Goal: Task Accomplishment & Management: Use online tool/utility

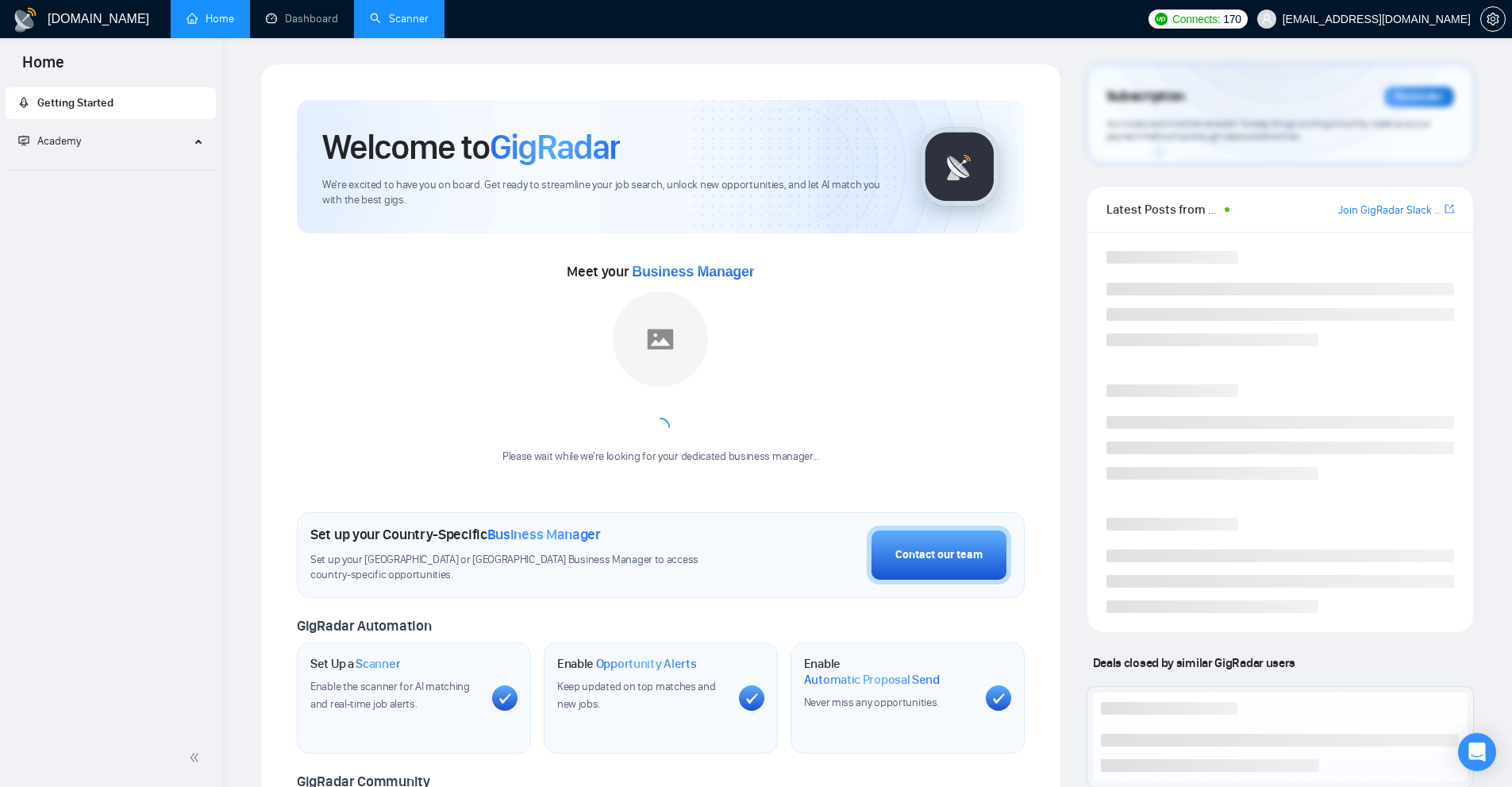
click at [392, 18] on link "Scanner" at bounding box center [400, 19] width 59 height 14
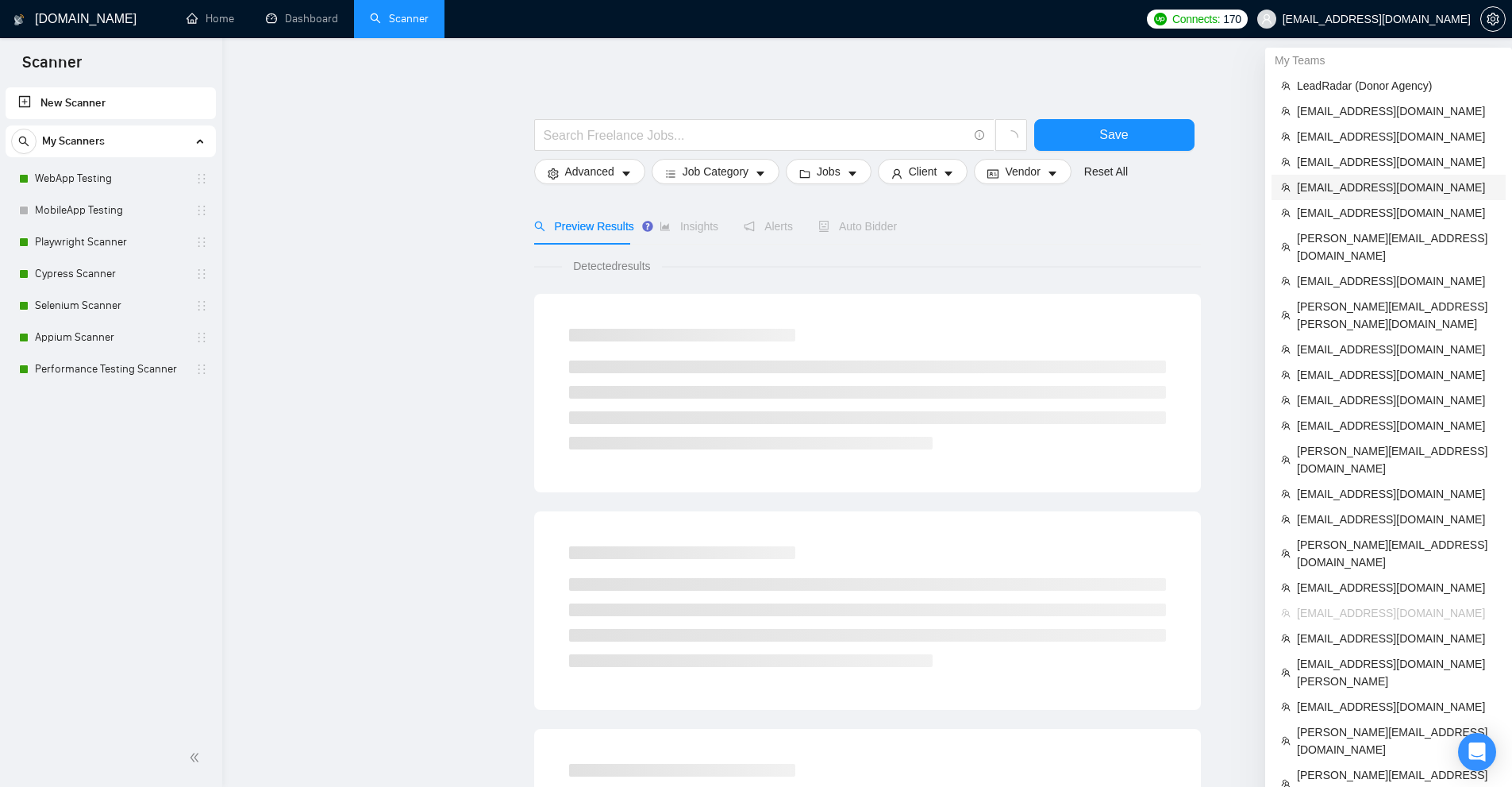
click at [1389, 195] on span "[EMAIL_ADDRESS][DOMAIN_NAME]" at bounding box center [1397, 187] width 199 height 17
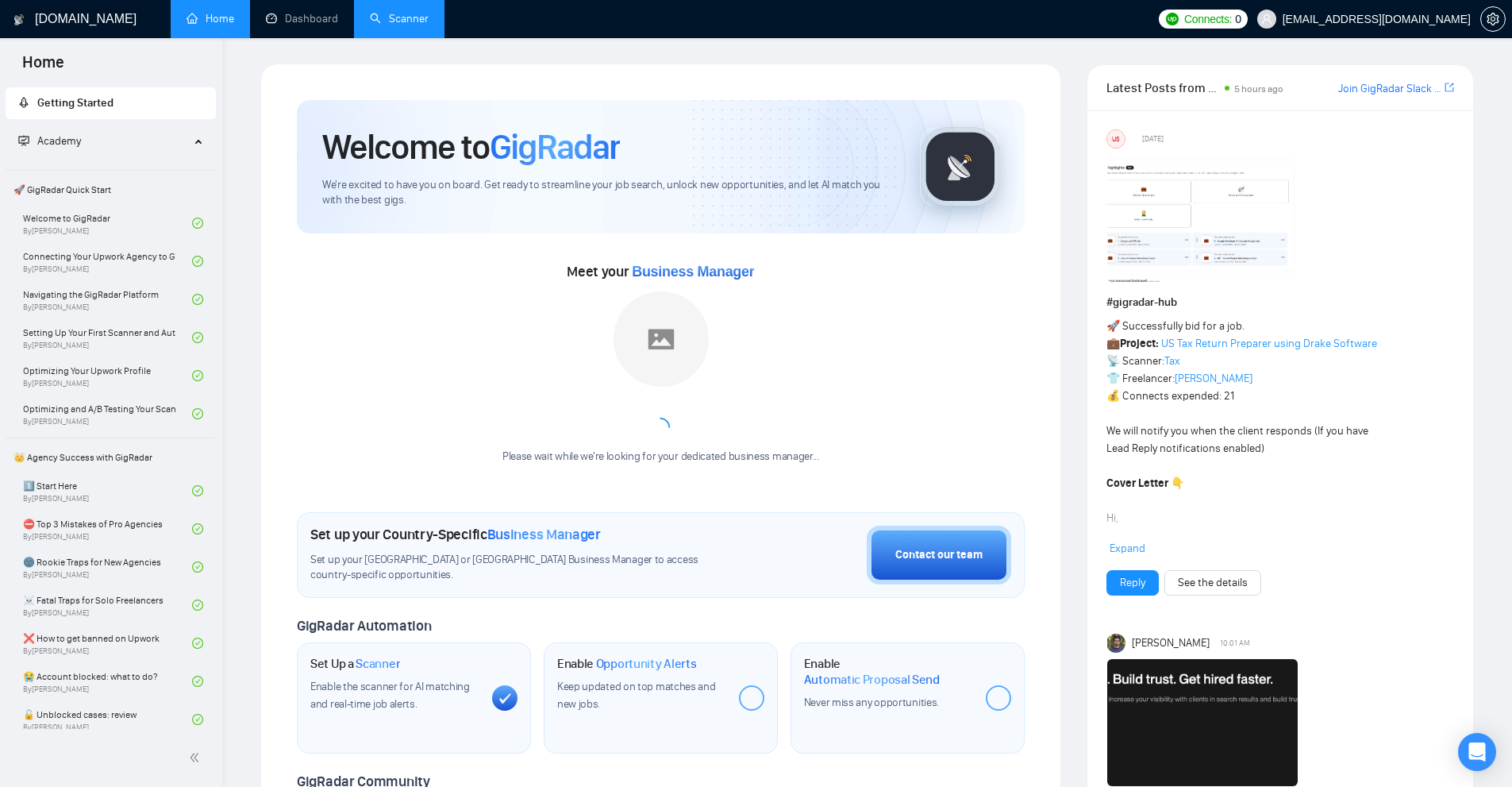
click at [424, 25] on link "Scanner" at bounding box center [400, 19] width 59 height 14
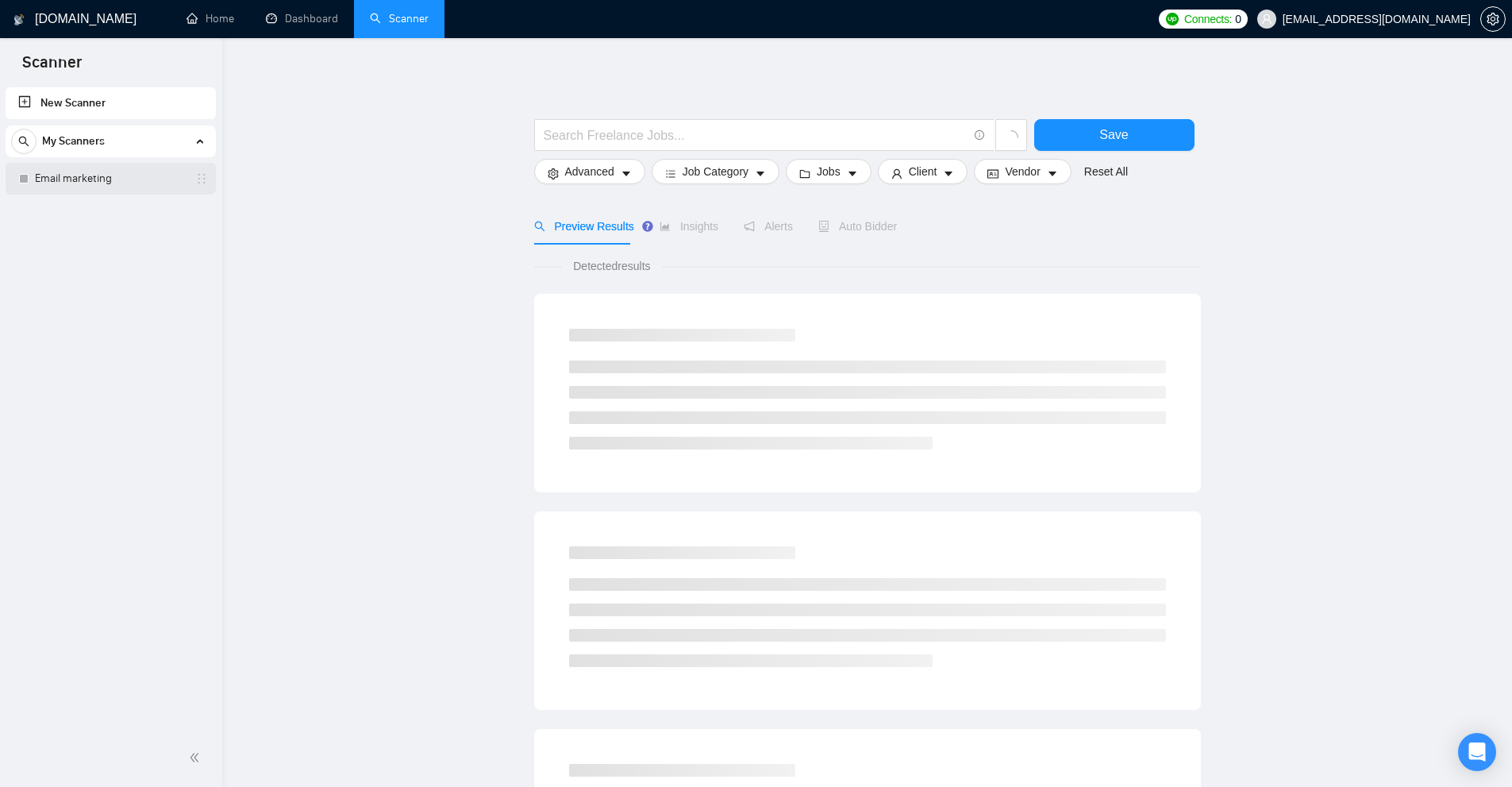
click at [108, 180] on link "Email marketing" at bounding box center [110, 178] width 151 height 32
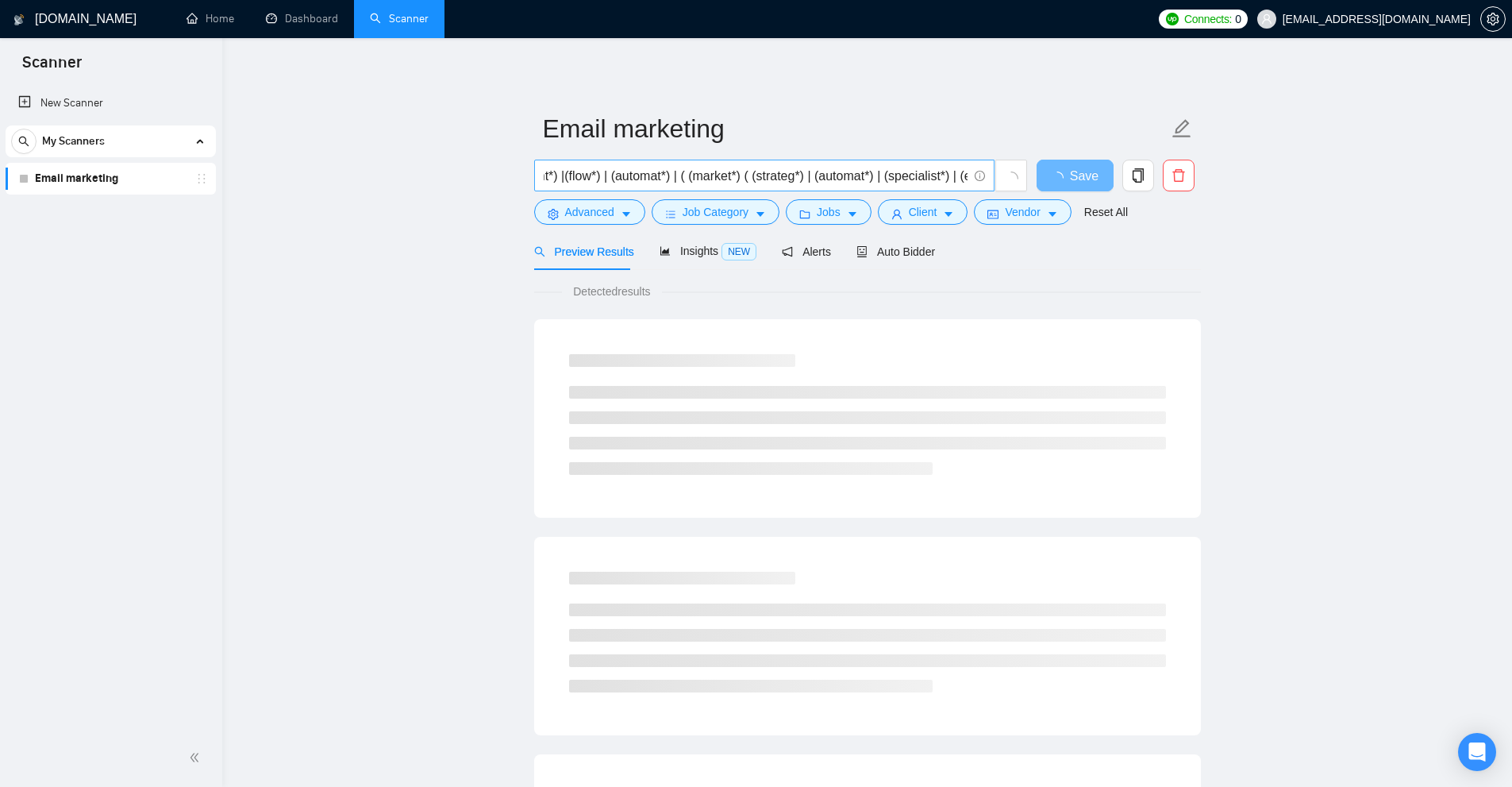
scroll to position [0, 1169]
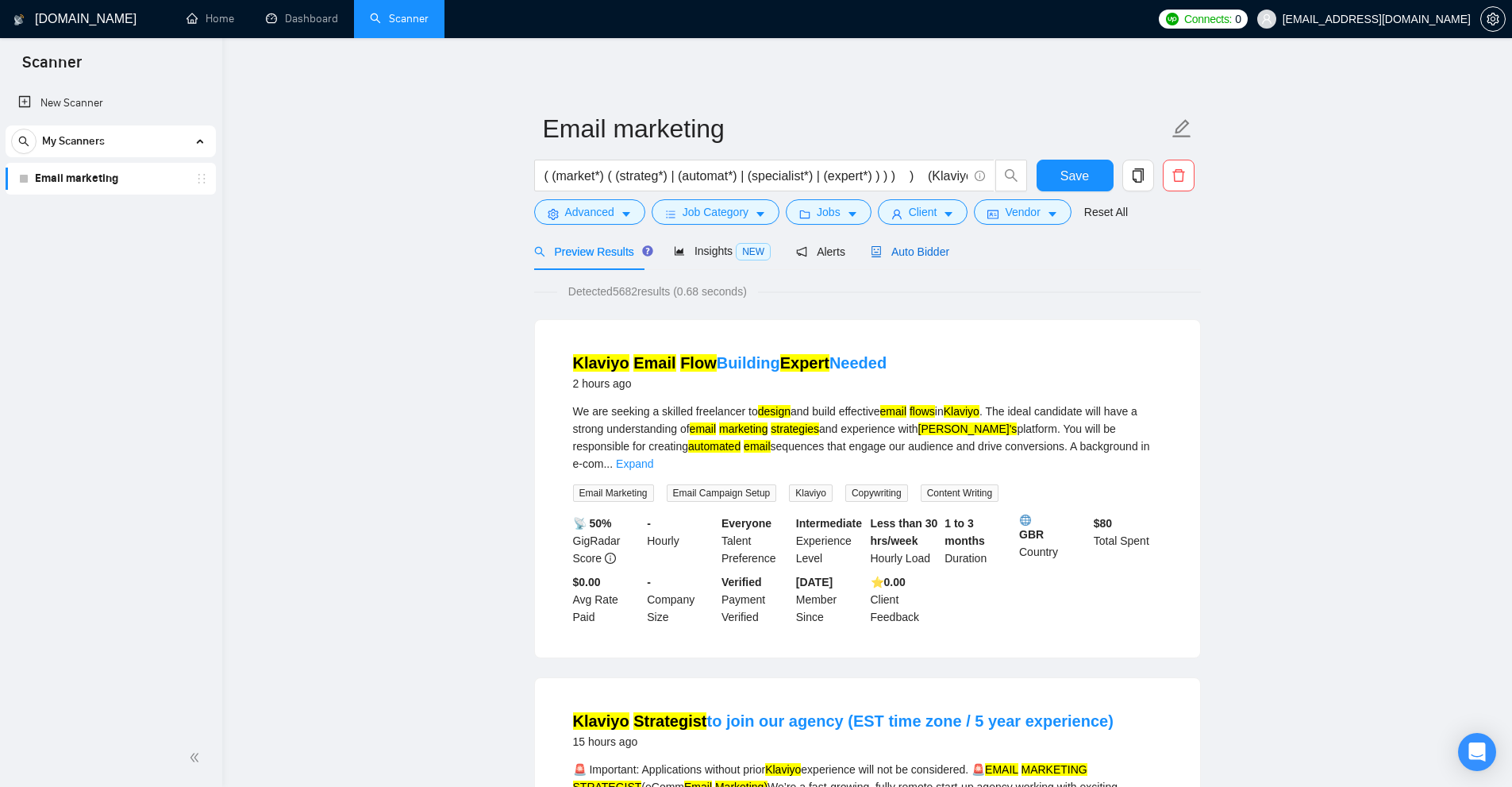
click at [910, 249] on span "Auto Bidder" at bounding box center [910, 252] width 78 height 13
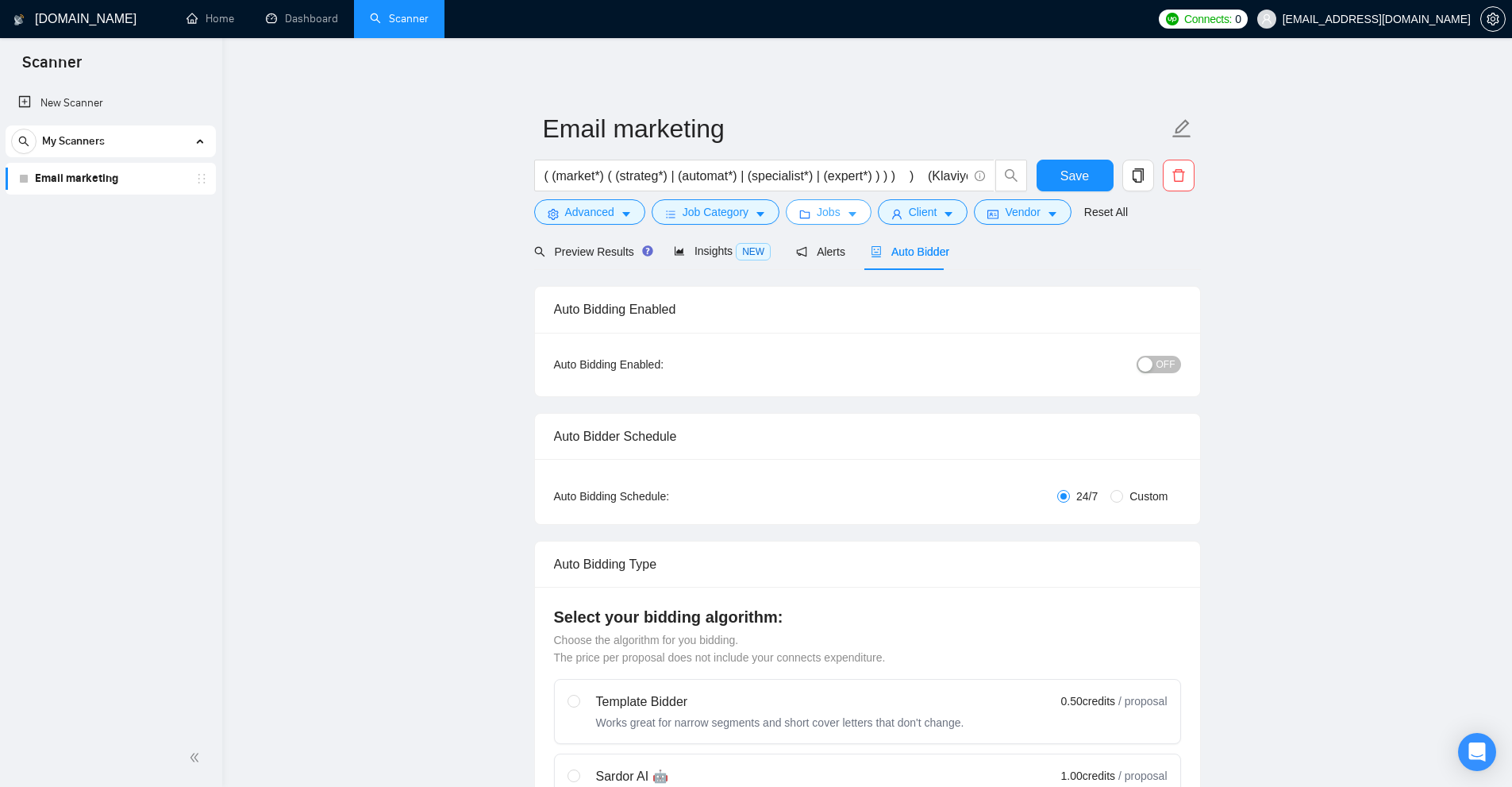
click at [848, 200] on button "Jobs" at bounding box center [829, 212] width 86 height 25
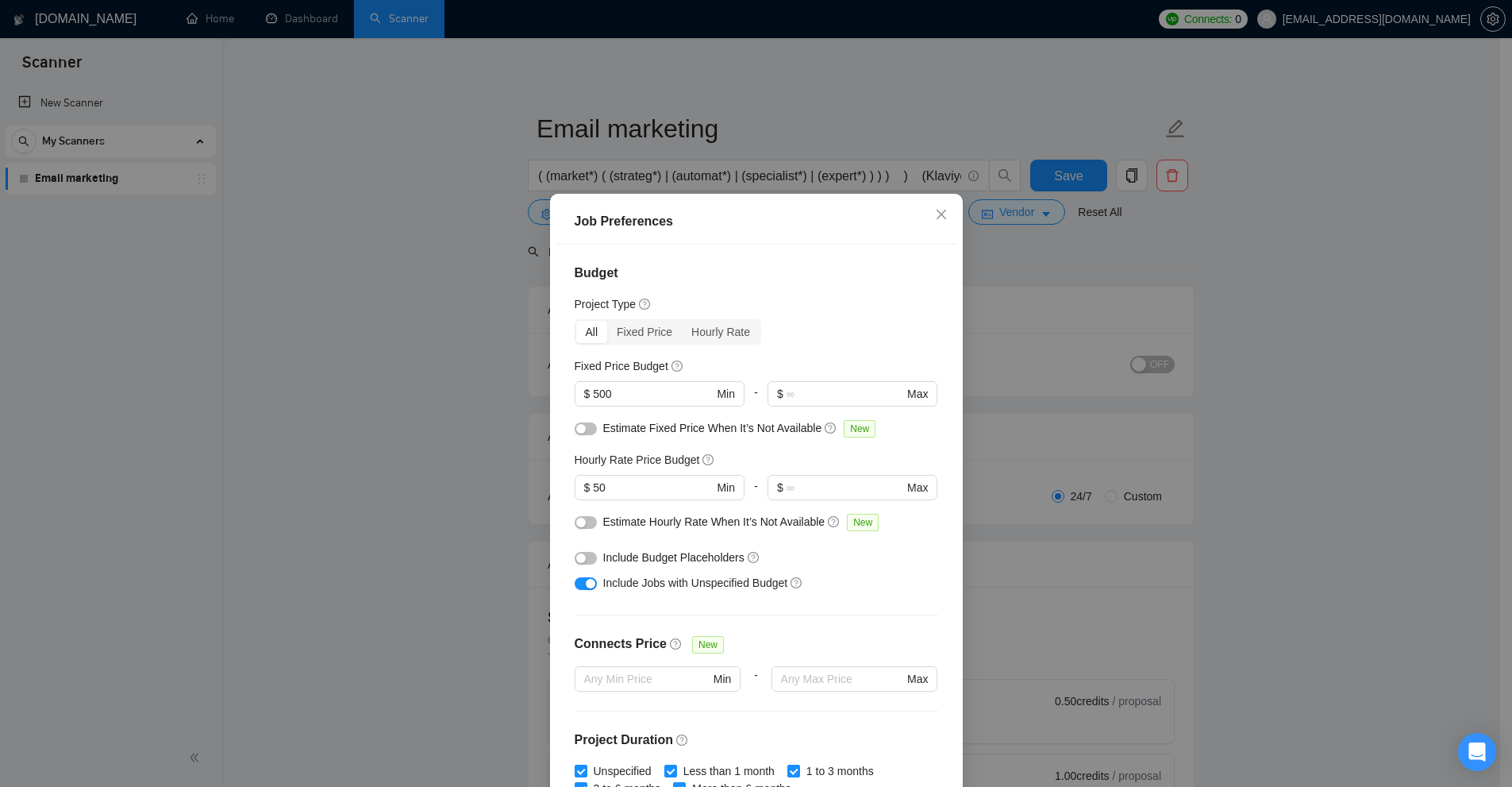
click at [1134, 306] on div "Job Preferences Budget Project Type All Fixed Price Hourly Rate Fixed Price Bud…" at bounding box center [756, 393] width 1512 height 787
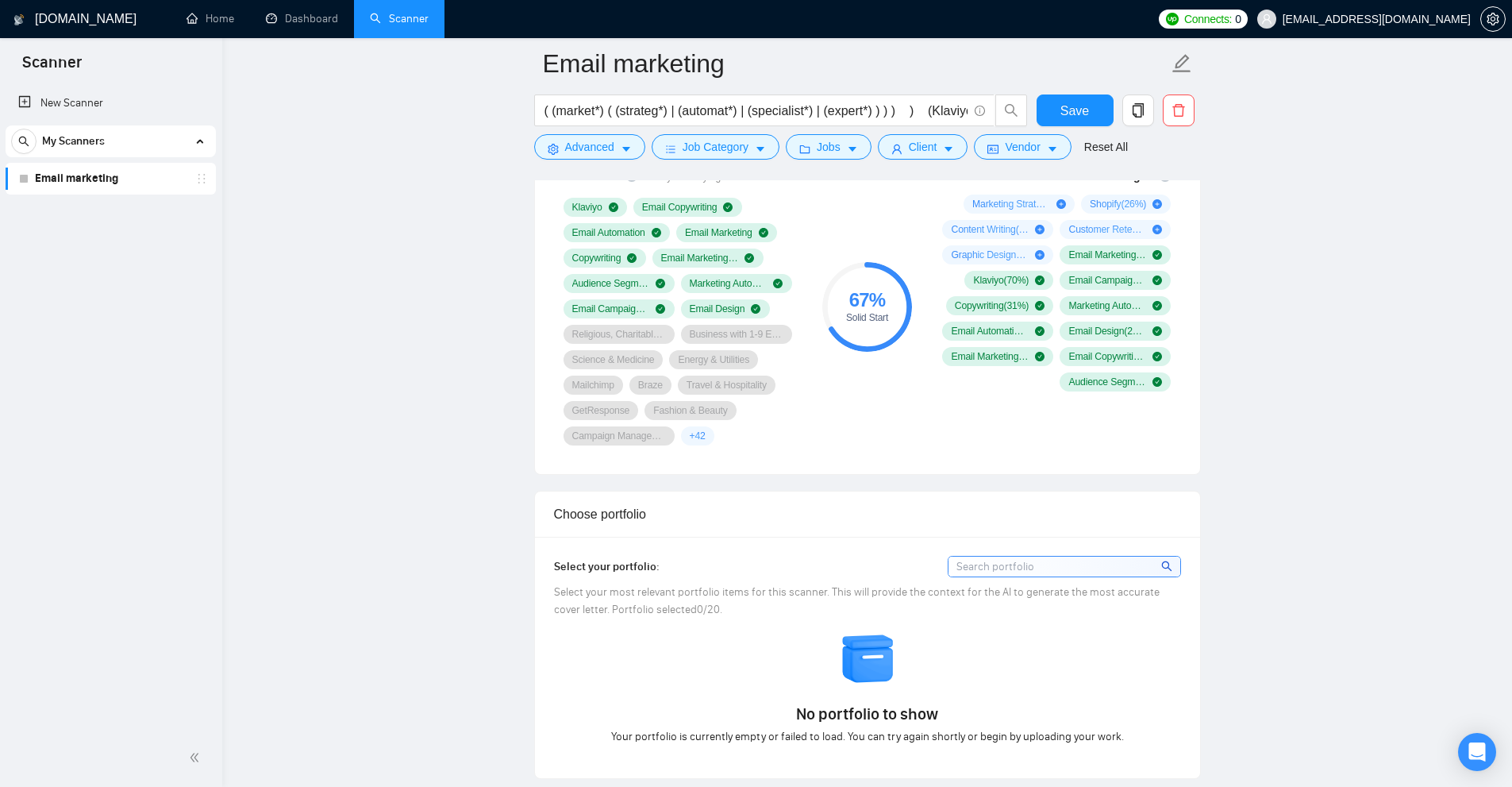
scroll to position [238, 0]
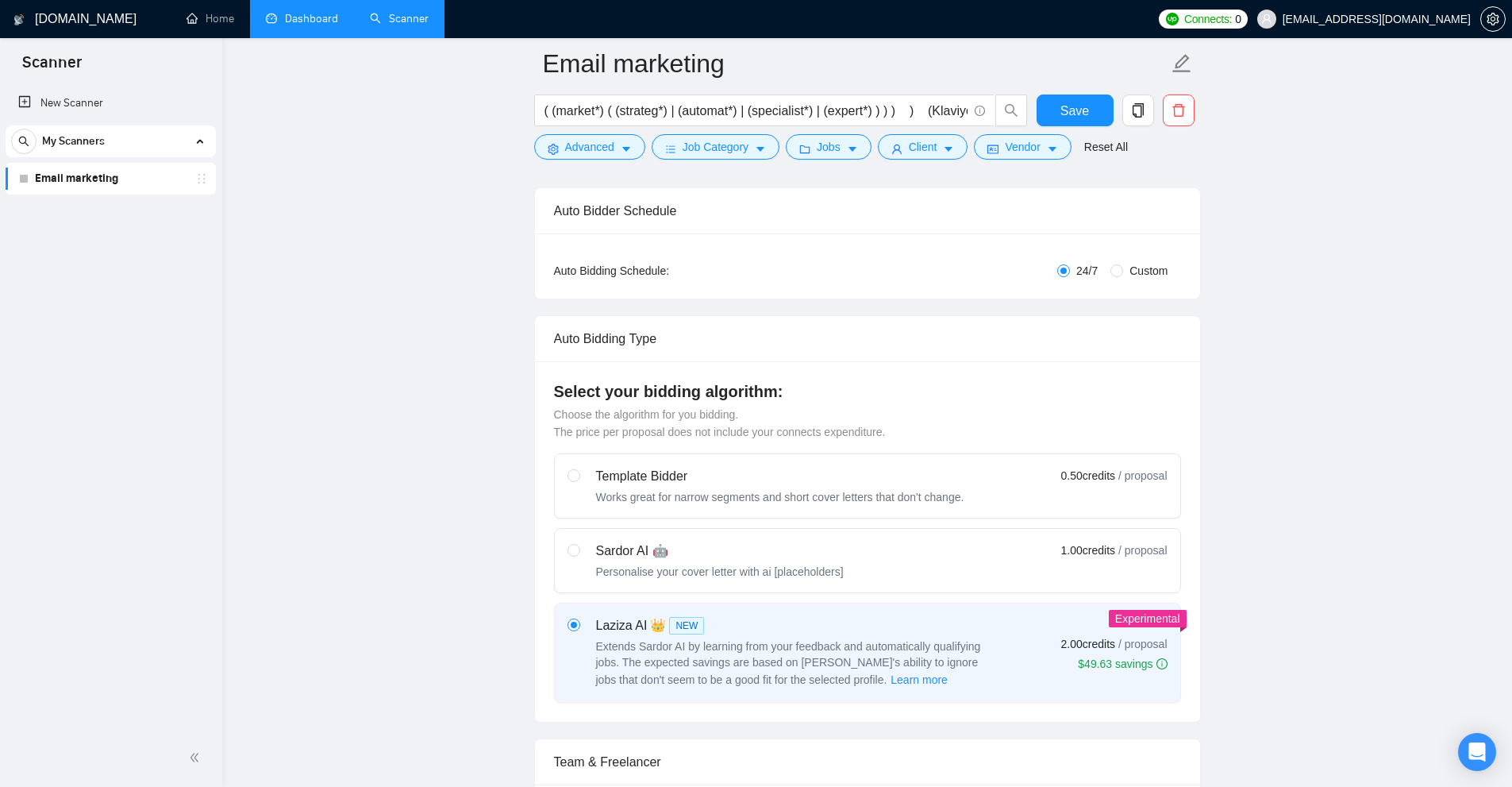
click at [308, 25] on link "Dashboard" at bounding box center [302, 19] width 72 height 14
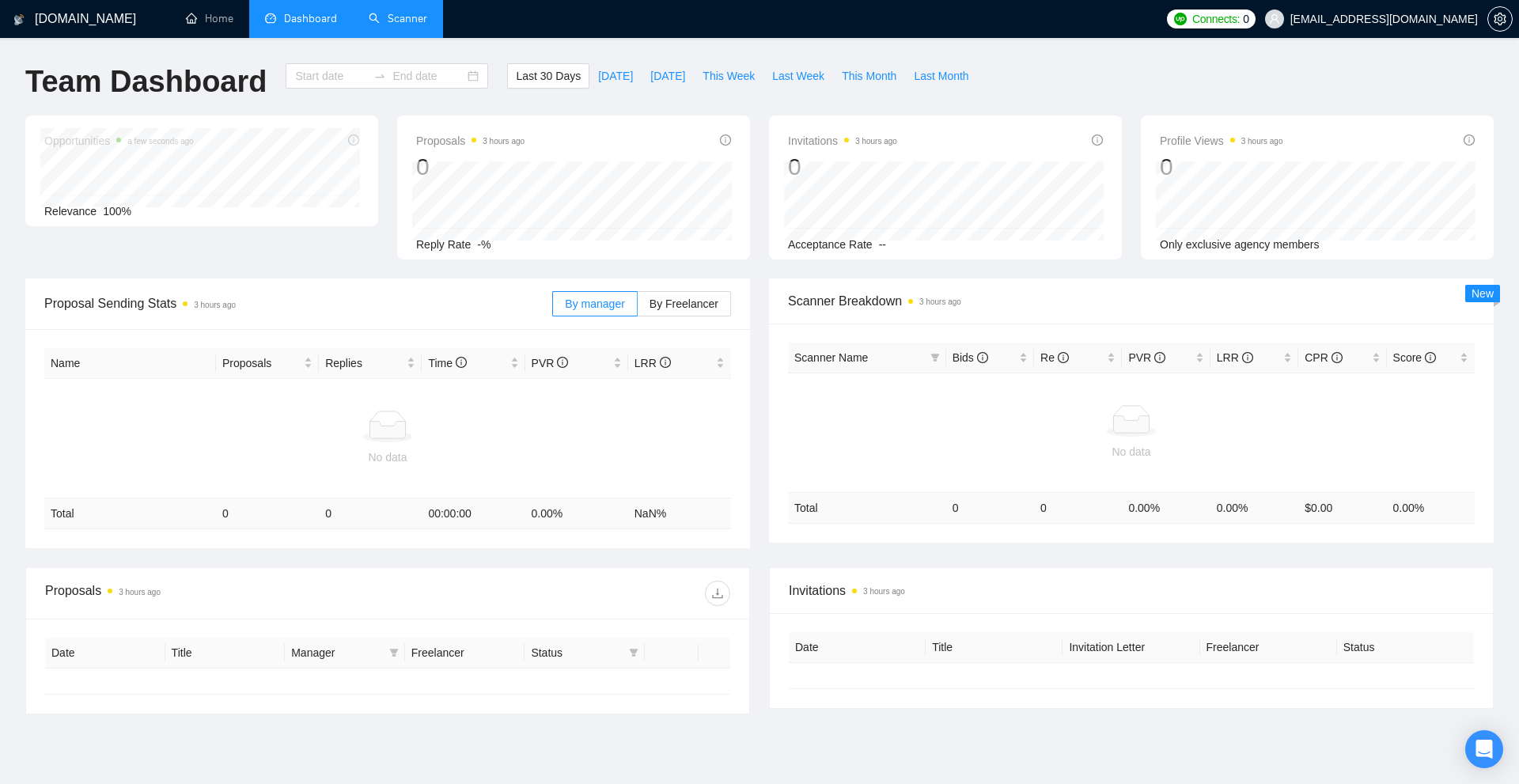
type input "2025-08-17"
type input "2025-09-16"
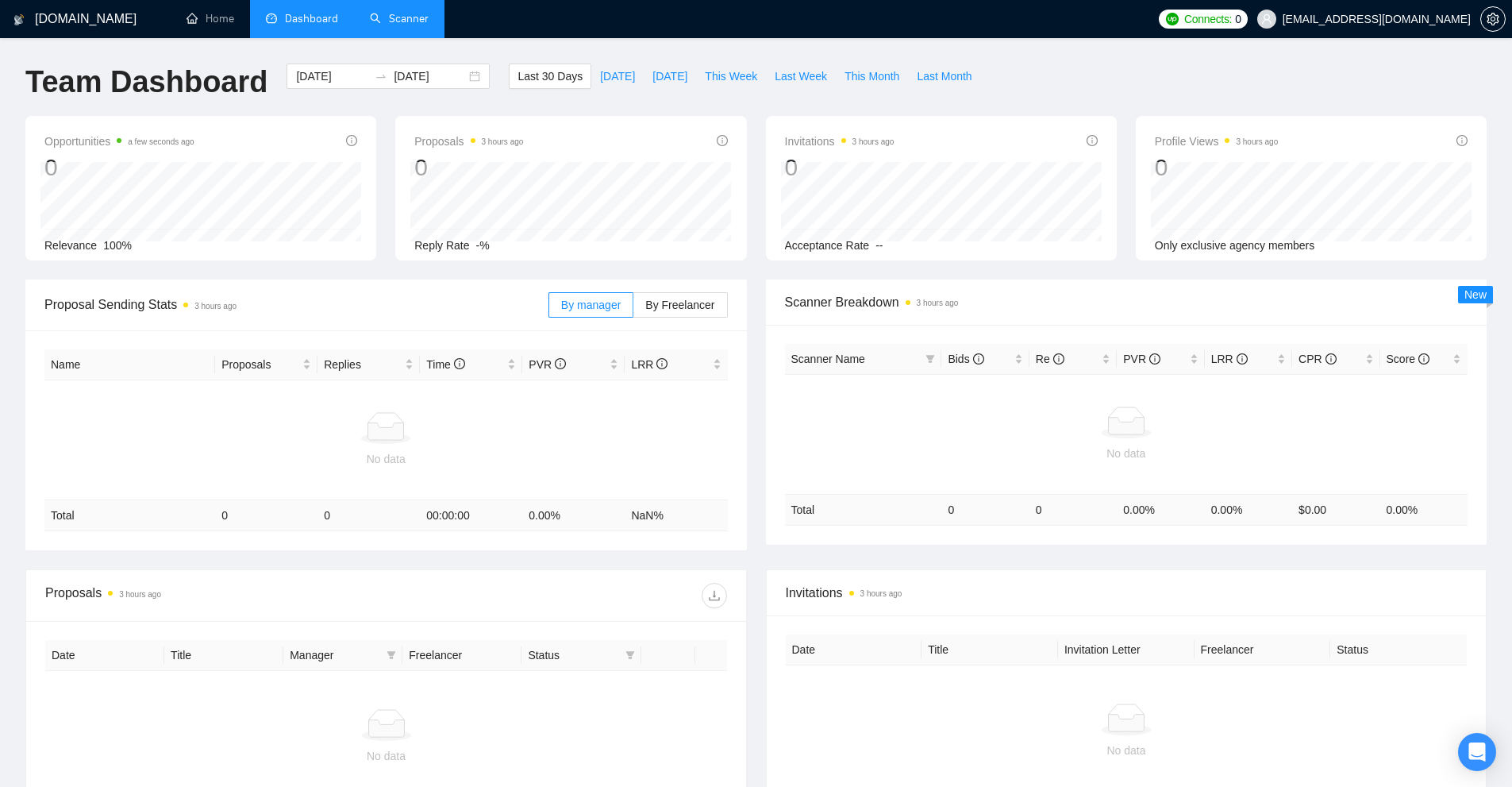
click at [429, 25] on link "Scanner" at bounding box center [400, 19] width 59 height 14
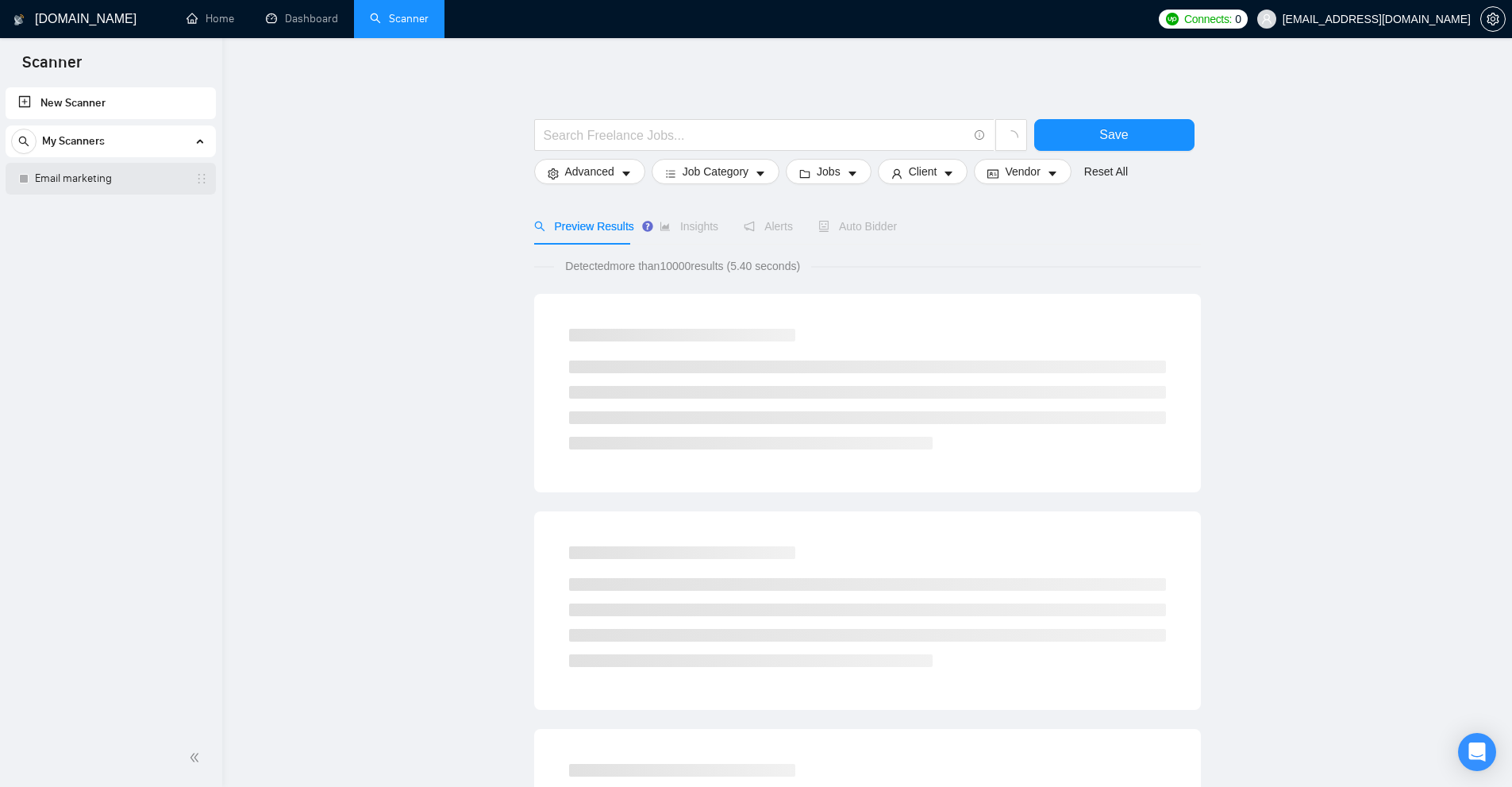
click at [154, 177] on link "Email marketing" at bounding box center [110, 178] width 151 height 32
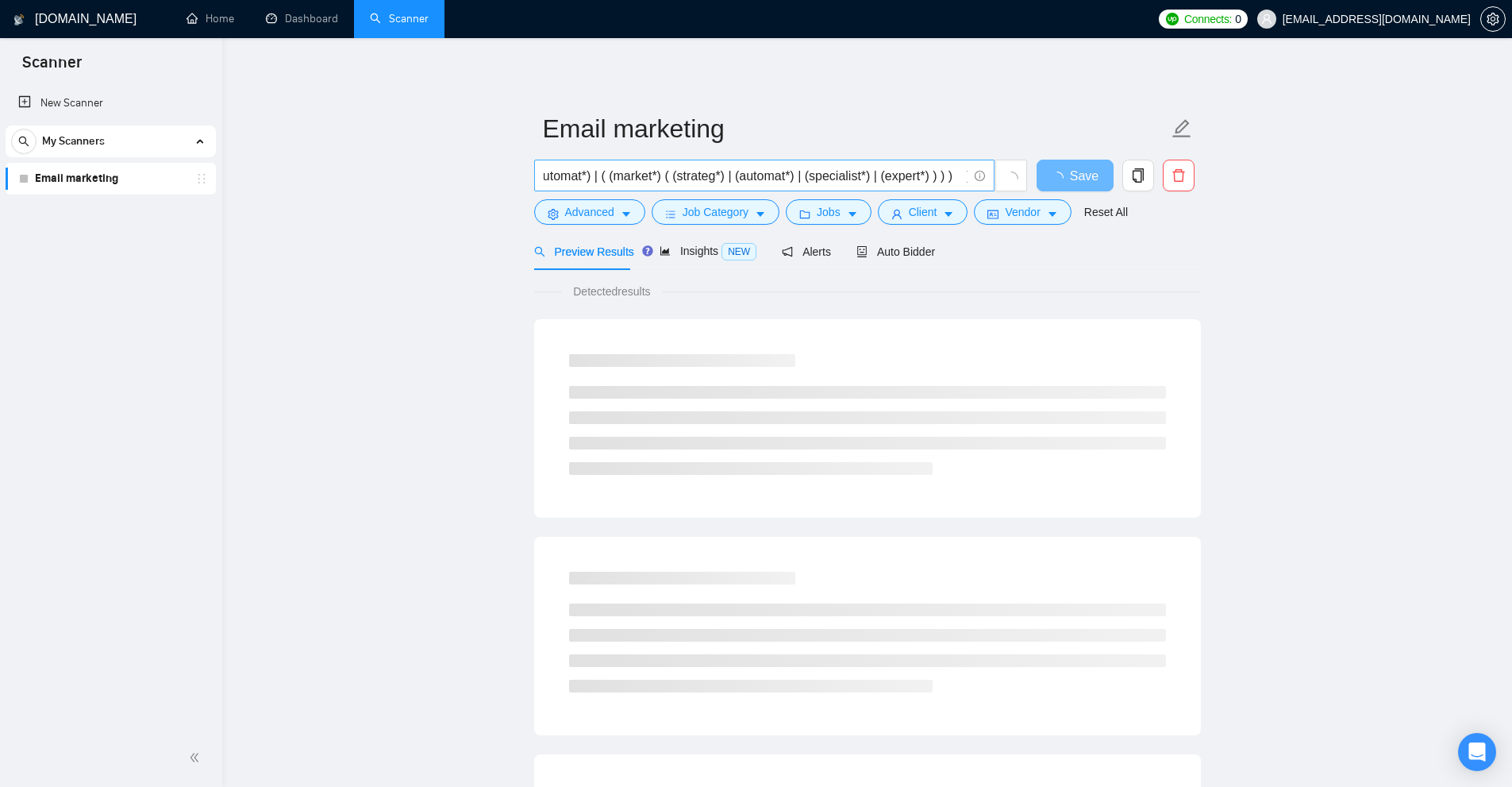
scroll to position [0, 1169]
click at [924, 175] on input "( (( (email*) | "e mail" | (e\-mail*) | (mail*) | "e \-mail" | "e\- mail" )) ( …" at bounding box center [755, 176] width 424 height 20
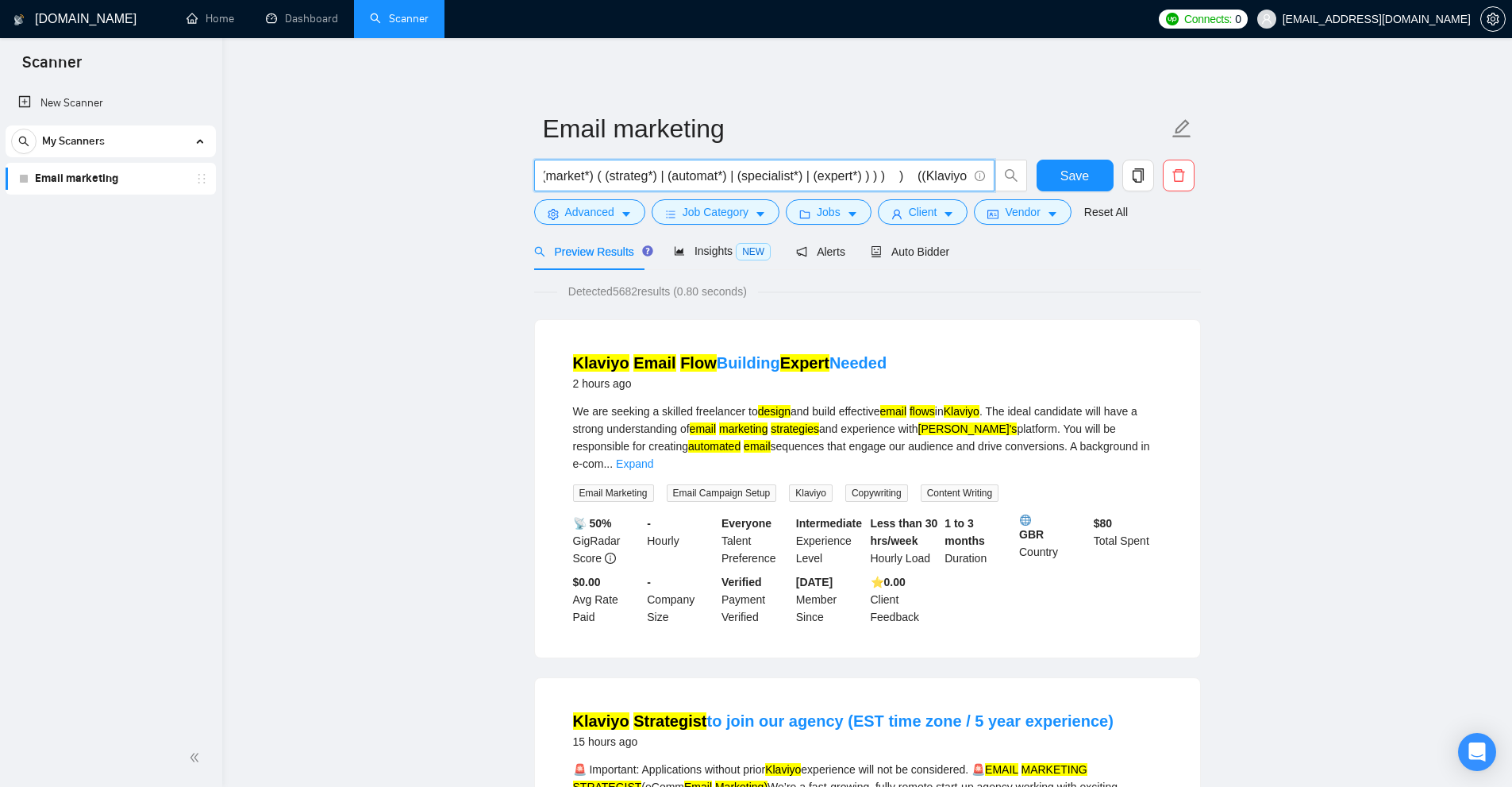
scroll to position [0, 1186]
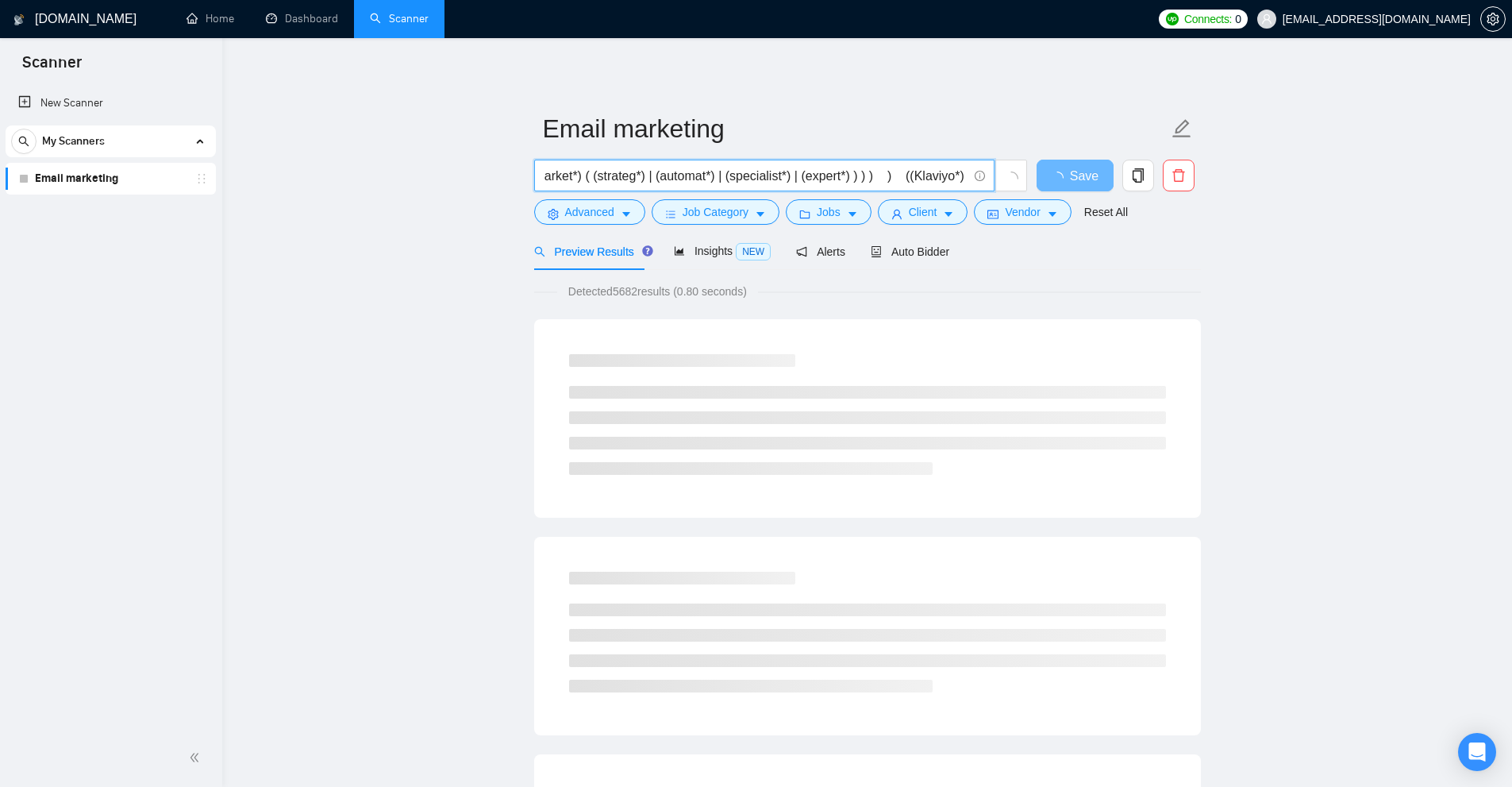
paste input "Klayvio"
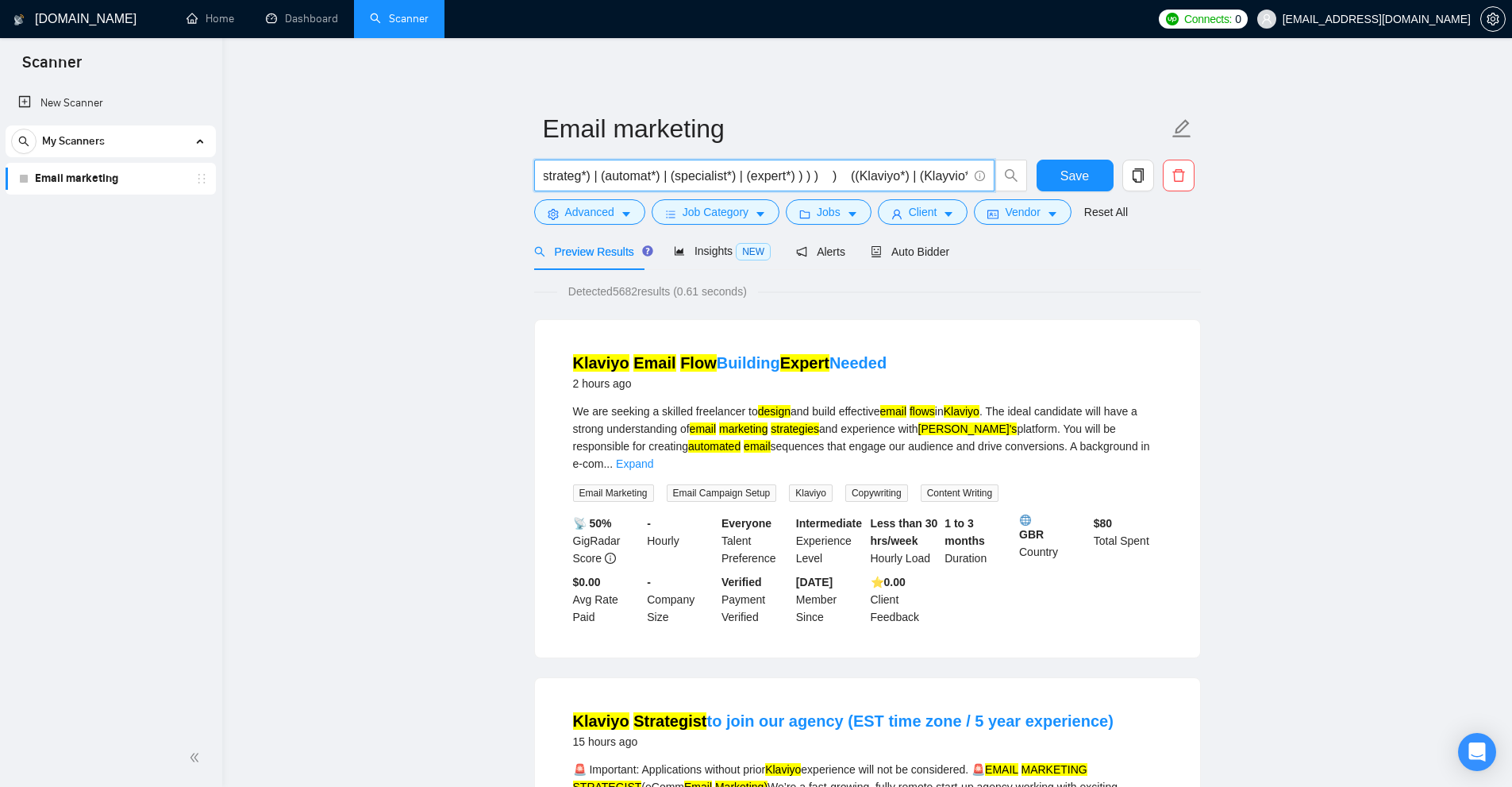
scroll to position [0, 1254]
paste input "Klayvio"
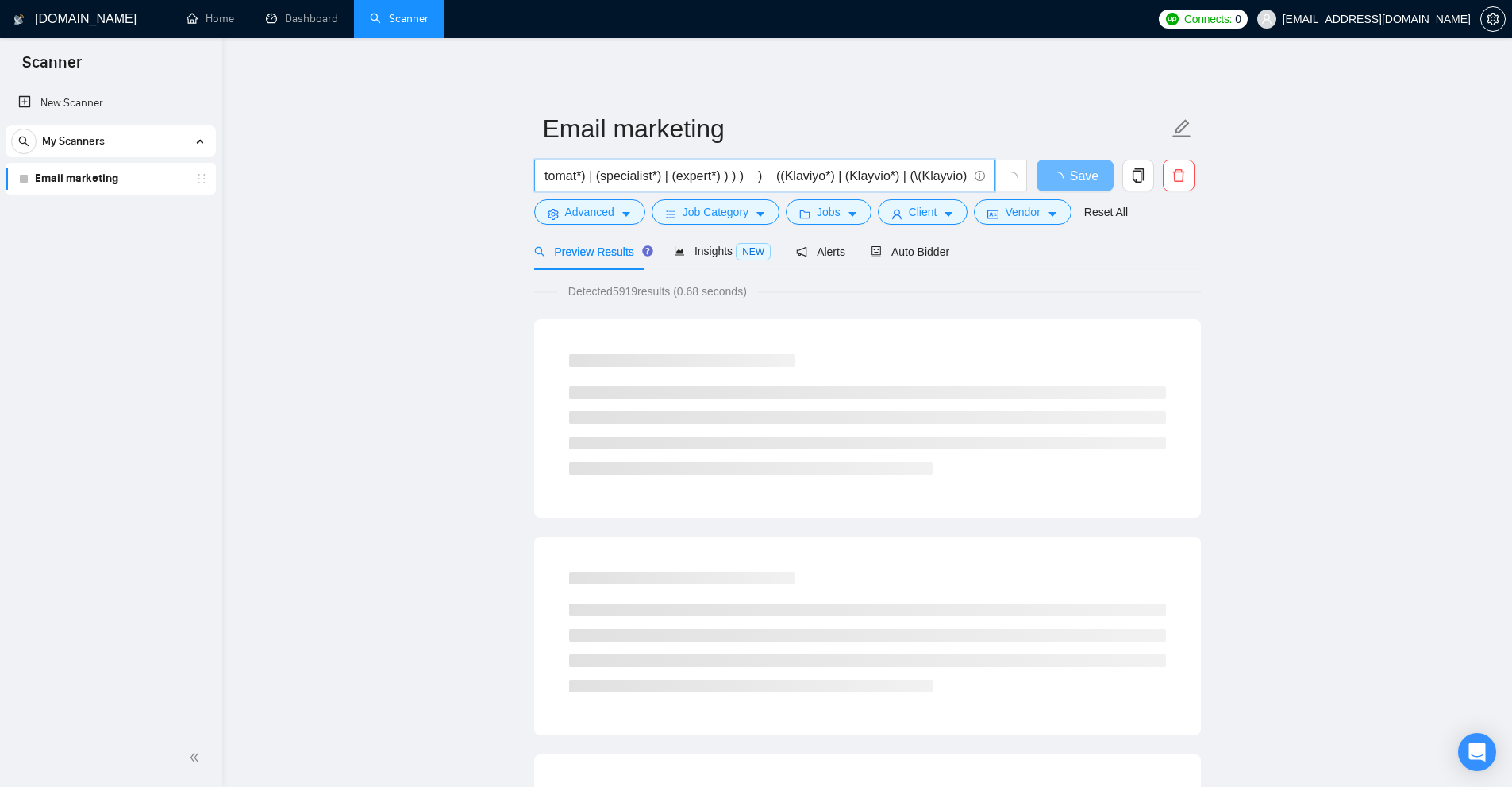
scroll to position [0, 1324]
click at [788, 174] on input "( (( (email*) | "e mail" | (e\-mail*) | (mail*) | "e \-mail" | "e\- mail" )) ( …" at bounding box center [755, 176] width 424 height 20
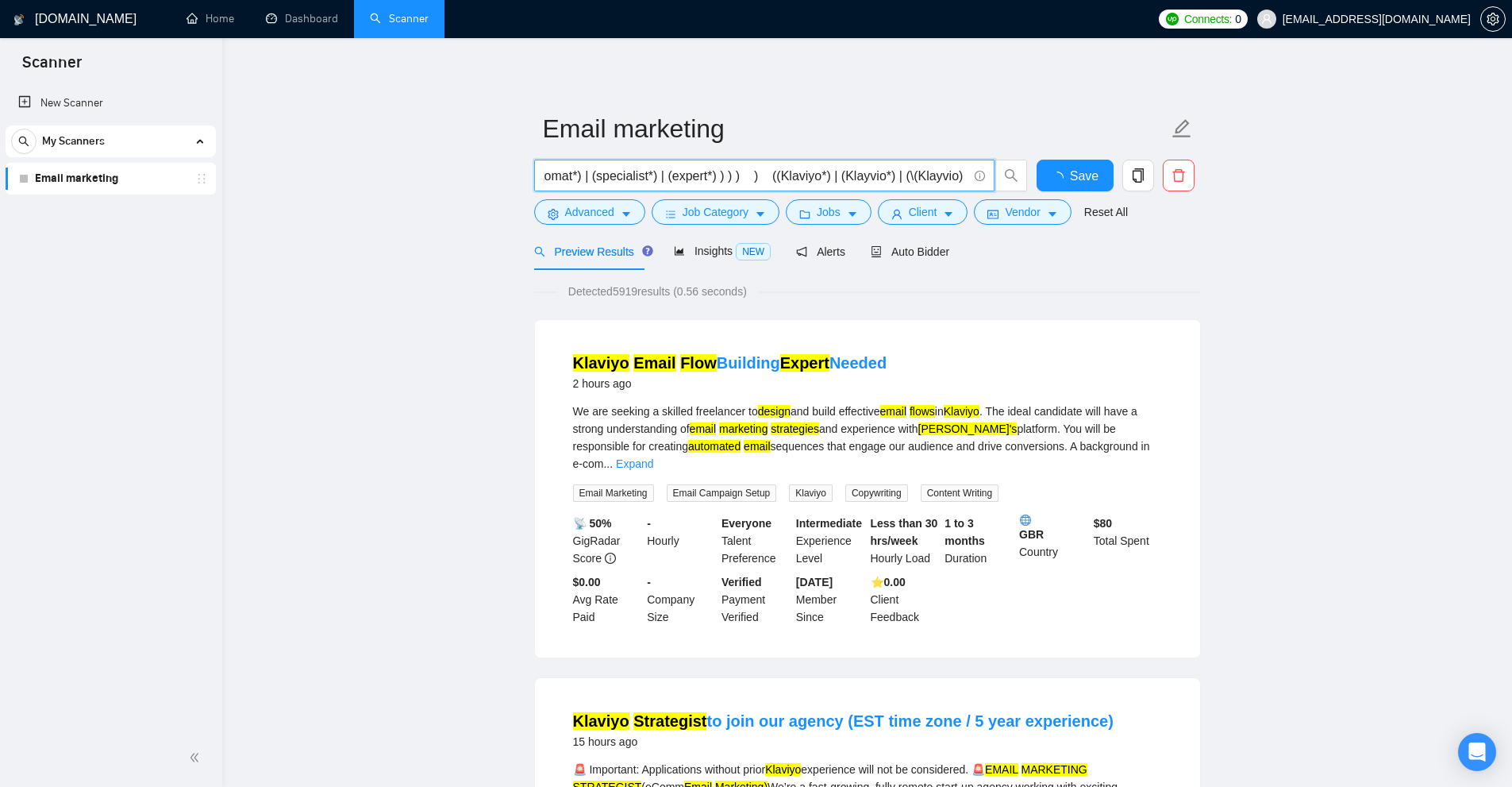
click at [788, 174] on input "( (( (email*) | "e mail" | (e\-mail*) | (mail*) | "e \-mail" | "e\- mail" )) ( …" at bounding box center [755, 176] width 424 height 20
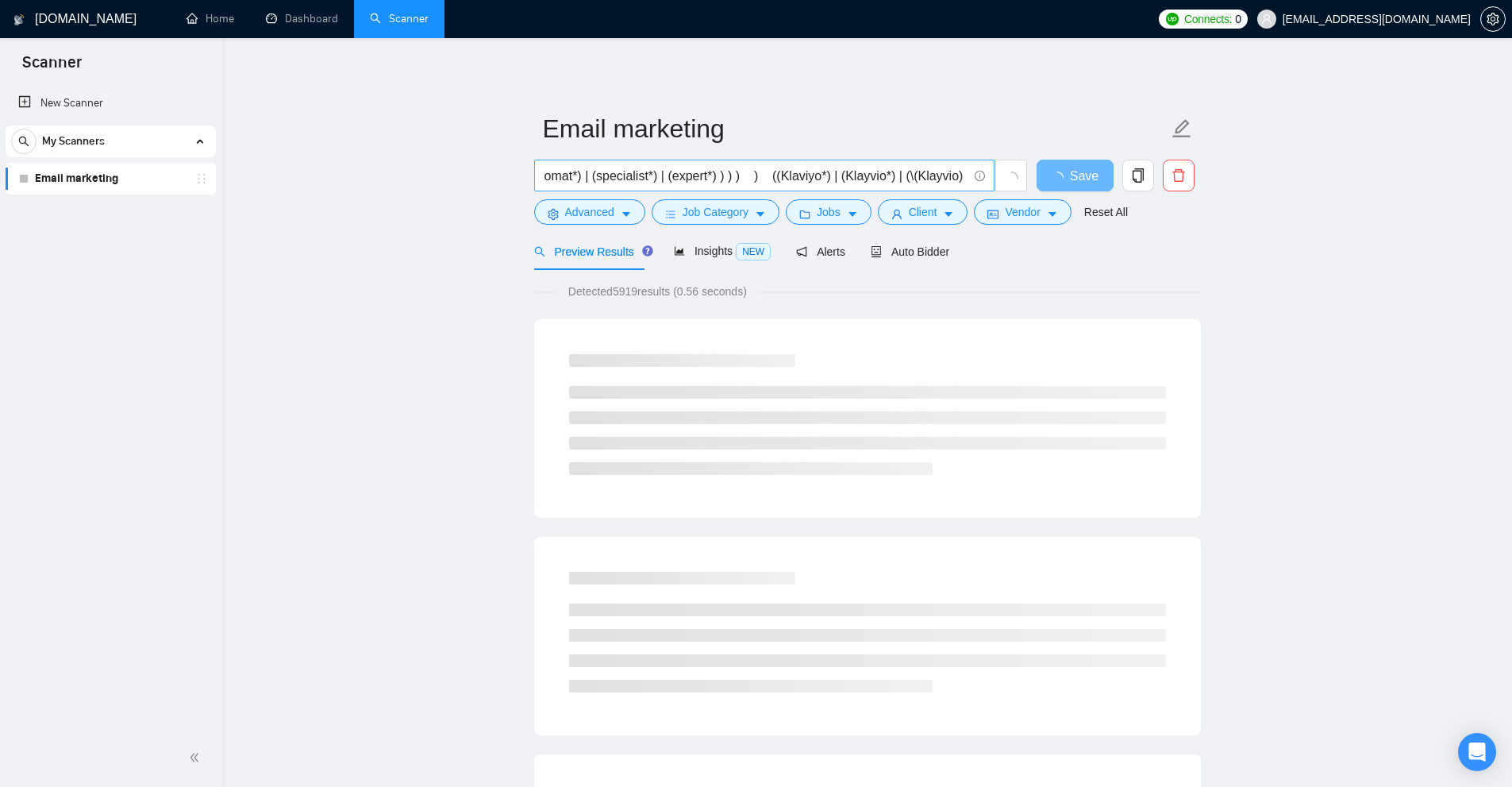
click at [968, 176] on span "( (( (email*) | "e mail" | (e\-mail*) | (mail*) | "e \-mail" | "e\- mail" )) ( …" at bounding box center [764, 175] width 460 height 32
click at [962, 180] on input "( (( (email*) | "e mail" | (e\-mail*) | (mail*) | "e \-mail" | "e\- mail" )) ( …" at bounding box center [755, 176] width 424 height 20
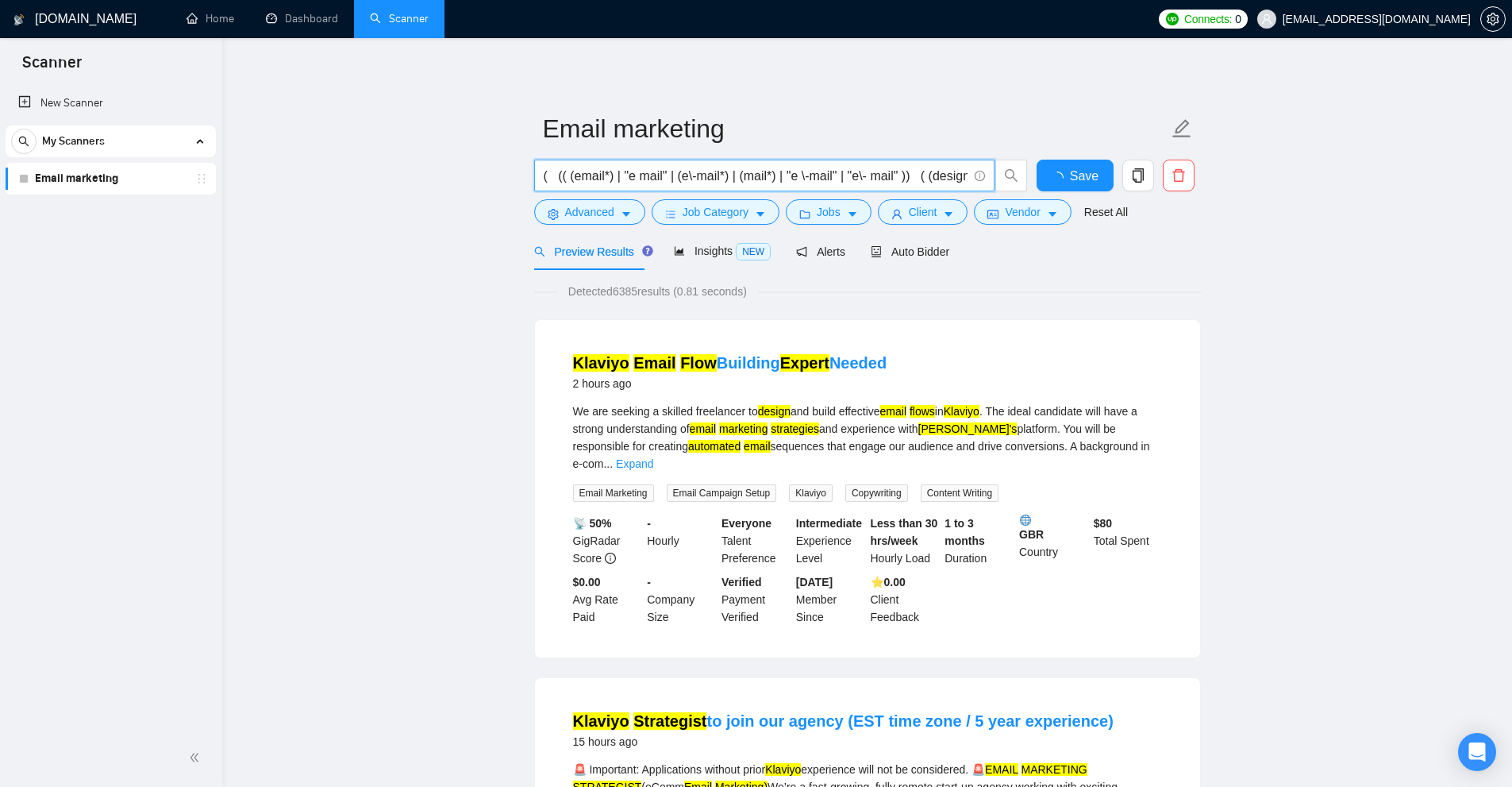
scroll to position [0, 1331]
paste input "Klaviyo"
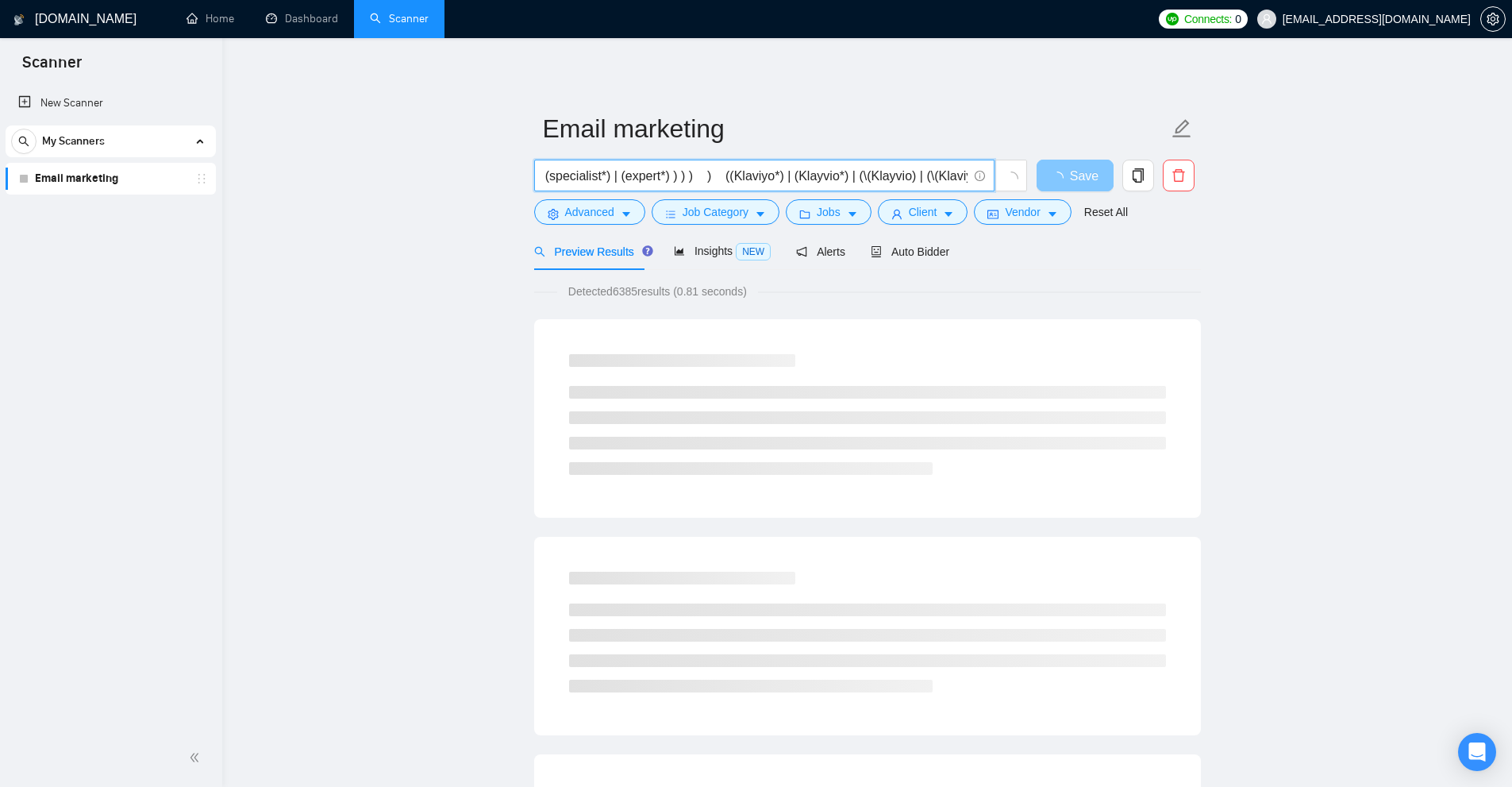
type input "( (( (email*) | "e mail" | (e\-mail*) | (mail*) | "e \-mail" | "e\- mail" )) ( …"
click at [1077, 175] on span "Save" at bounding box center [1084, 176] width 29 height 20
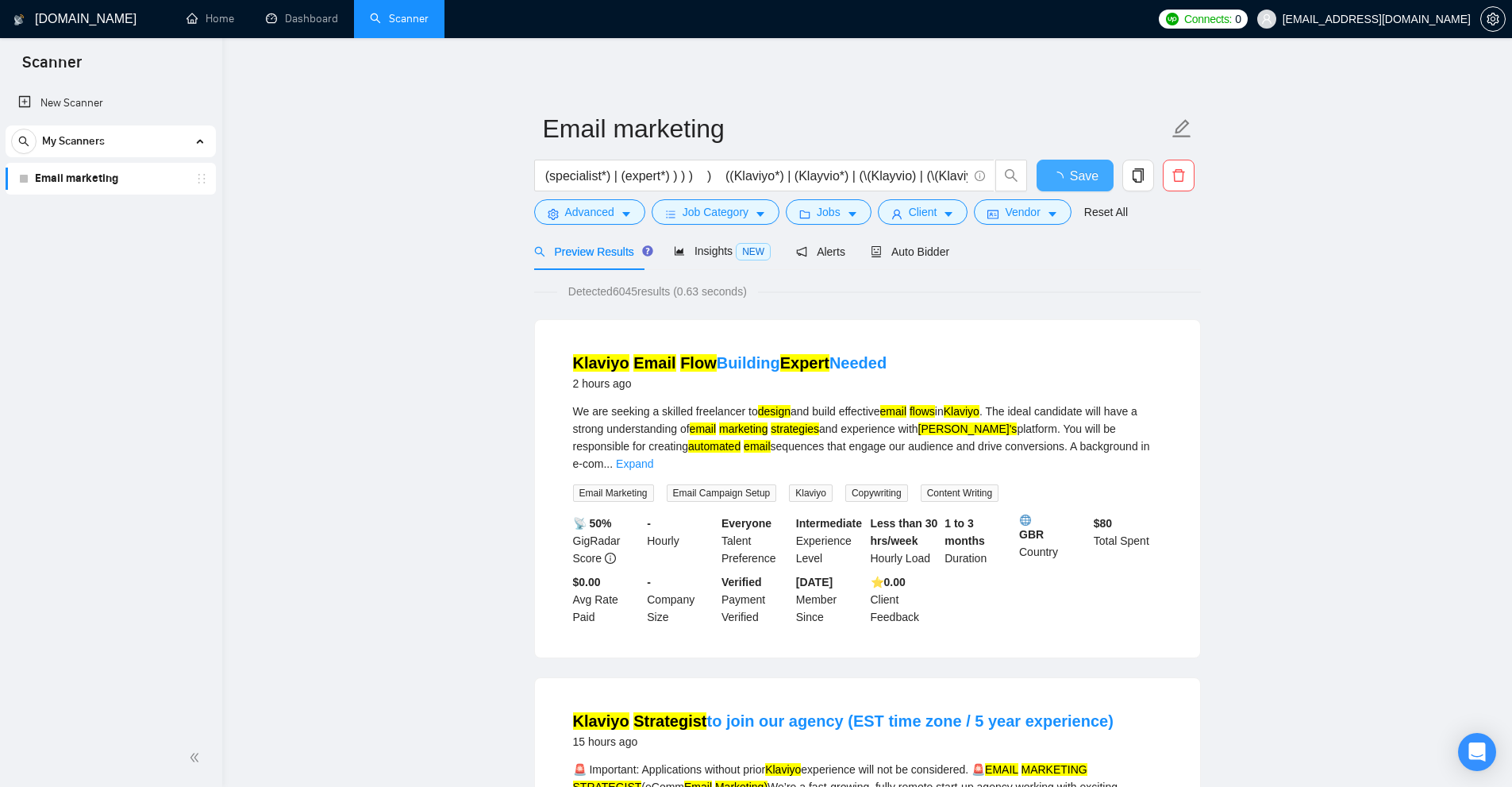
scroll to position [0, 0]
click at [1070, 175] on span "loading" at bounding box center [1060, 178] width 19 height 13
click at [1054, 175] on icon "loading" at bounding box center [1057, 178] width 14 height 14
click at [1066, 173] on span "loading" at bounding box center [1060, 178] width 19 height 13
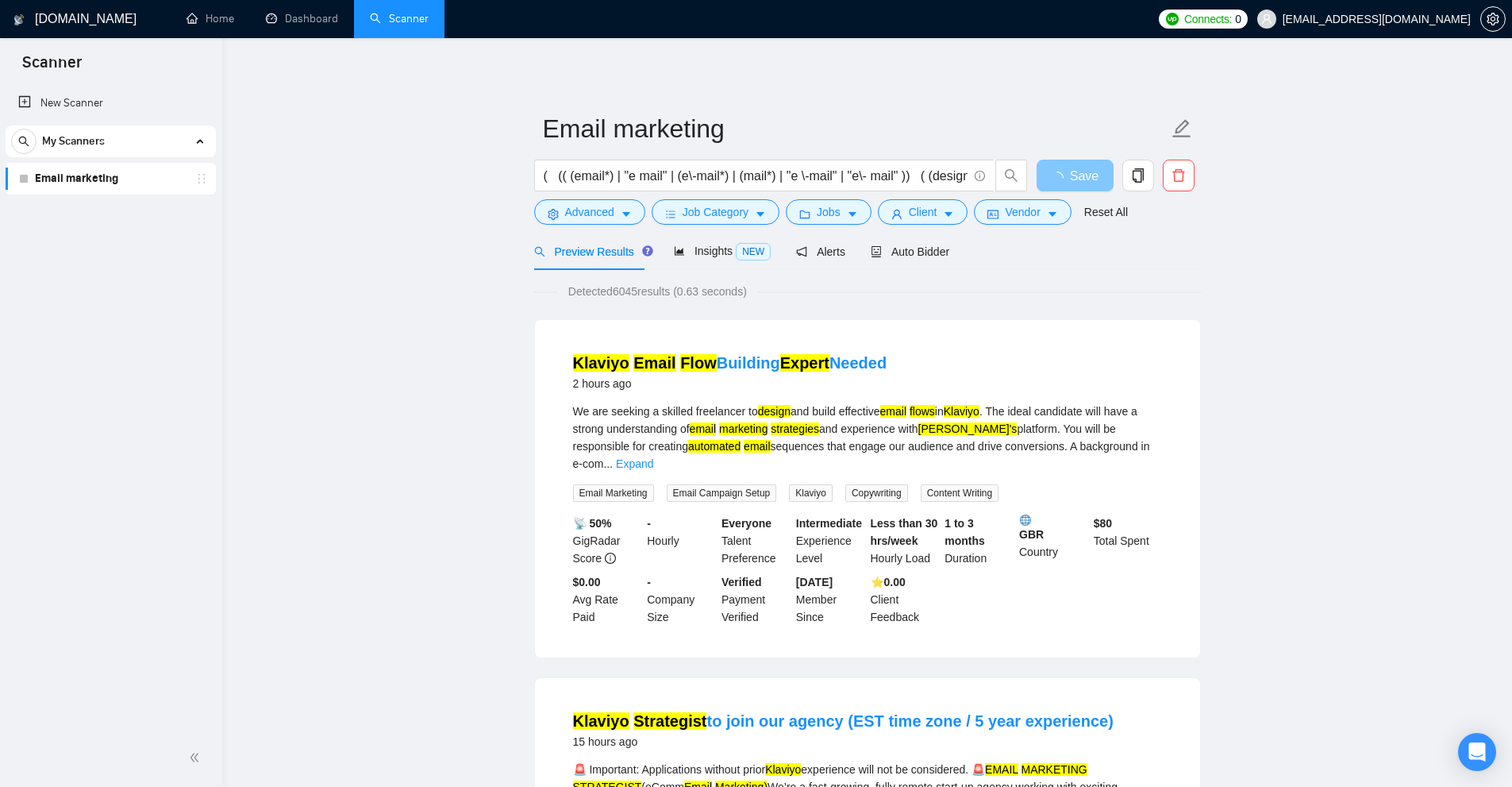
click at [1062, 173] on icon "loading" at bounding box center [1058, 178] width 13 height 13
click at [1062, 173] on button "Save" at bounding box center [1076, 175] width 77 height 32
click at [777, 171] on input "( (( (email*) | "e mail" | (e\-mail*) | (mail*) | "e \-mail" | "e\- mail" )) ( …" at bounding box center [755, 176] width 424 height 20
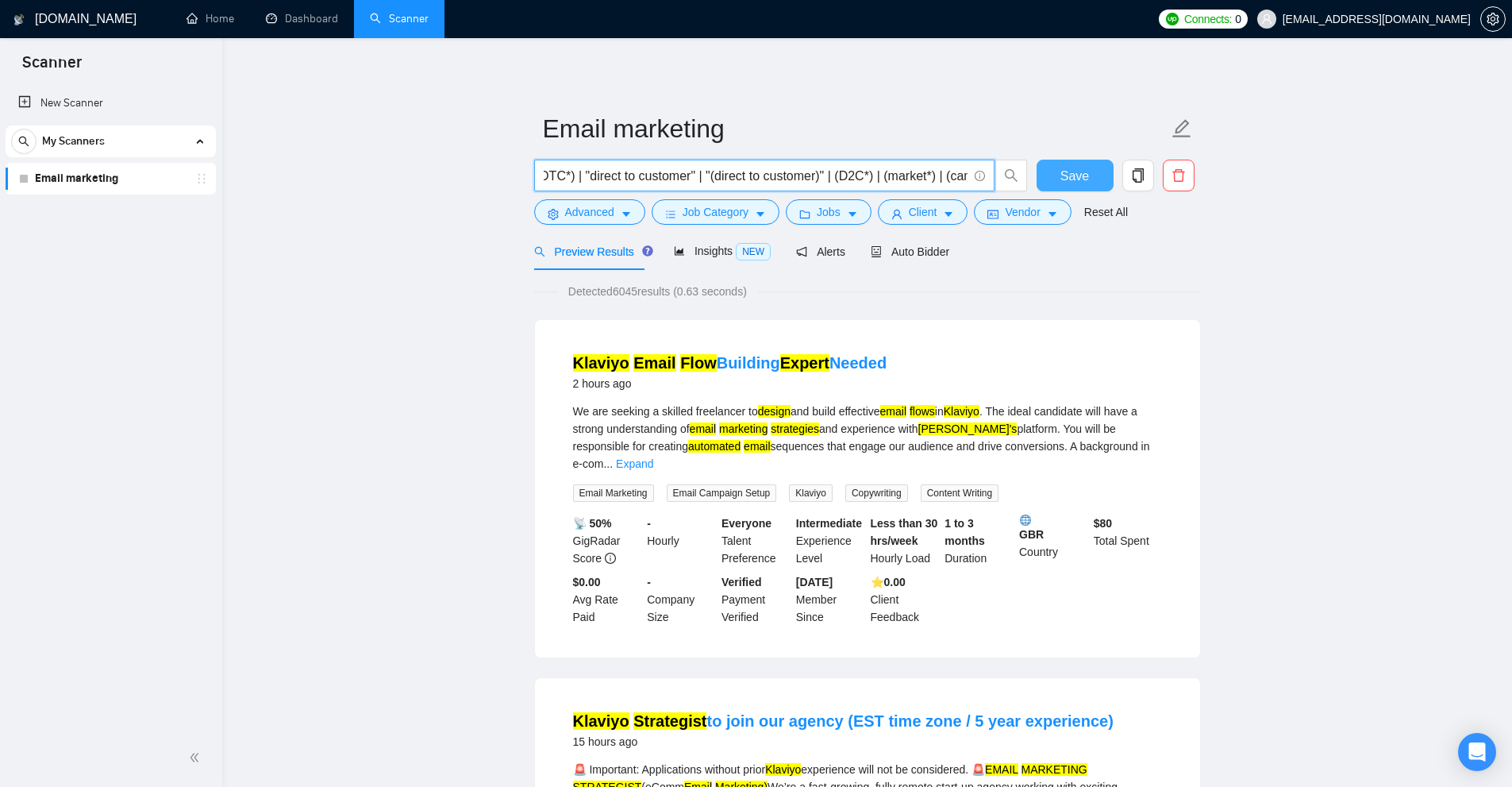
click at [777, 171] on input "( (( (email*) | "e mail" | (e\-mail*) | (mail*) | "e \-mail" | "e\- mail" )) ( …" at bounding box center [755, 176] width 424 height 20
click at [1180, 341] on li "Klaviyo Email Flow Building Expert Needed 2 hours ago We are seeking a skilled …" at bounding box center [867, 489] width 627 height 299
click at [653, 457] on link "Expand" at bounding box center [635, 463] width 38 height 13
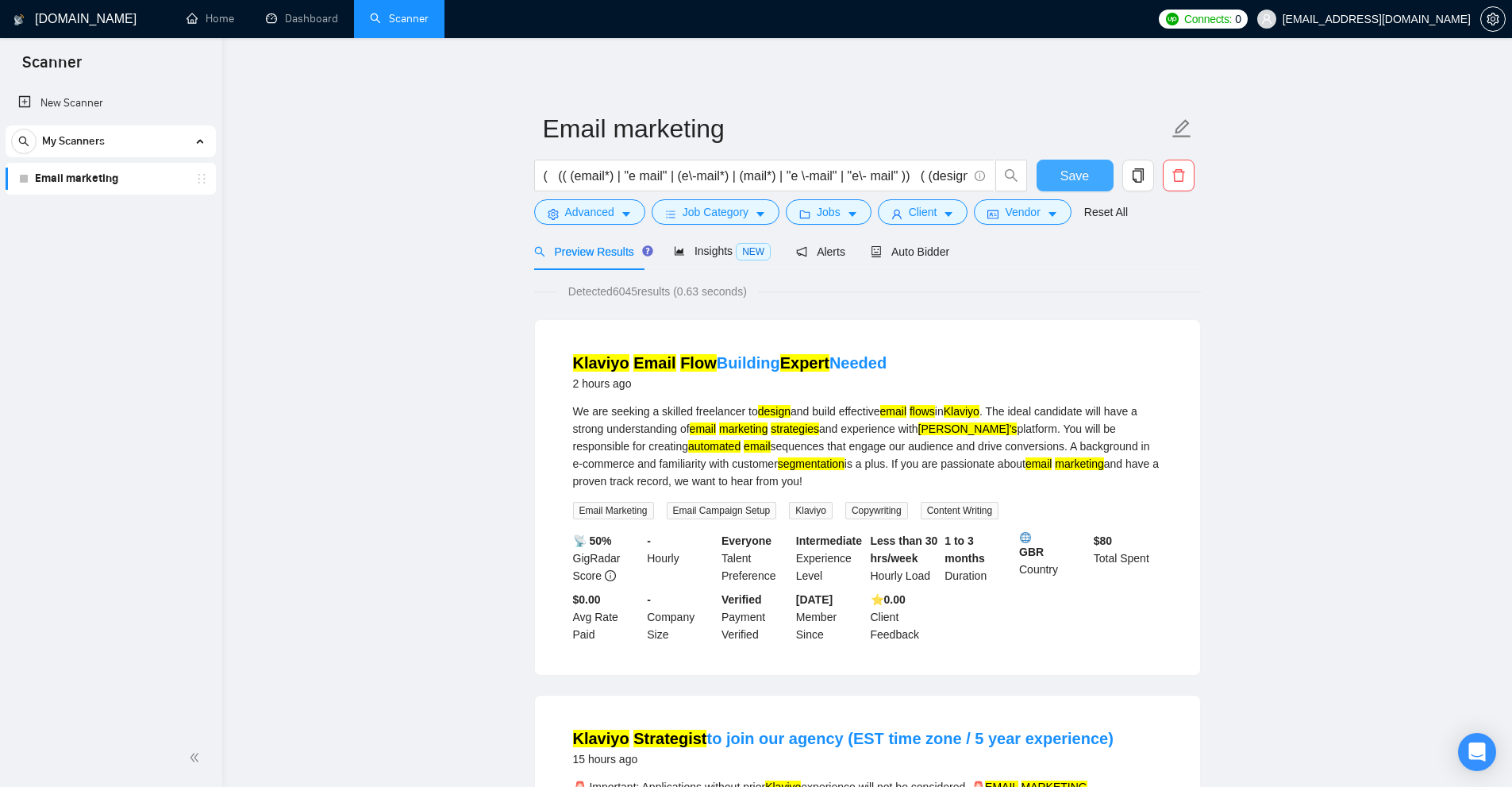
click at [1062, 176] on span "Save" at bounding box center [1075, 176] width 29 height 20
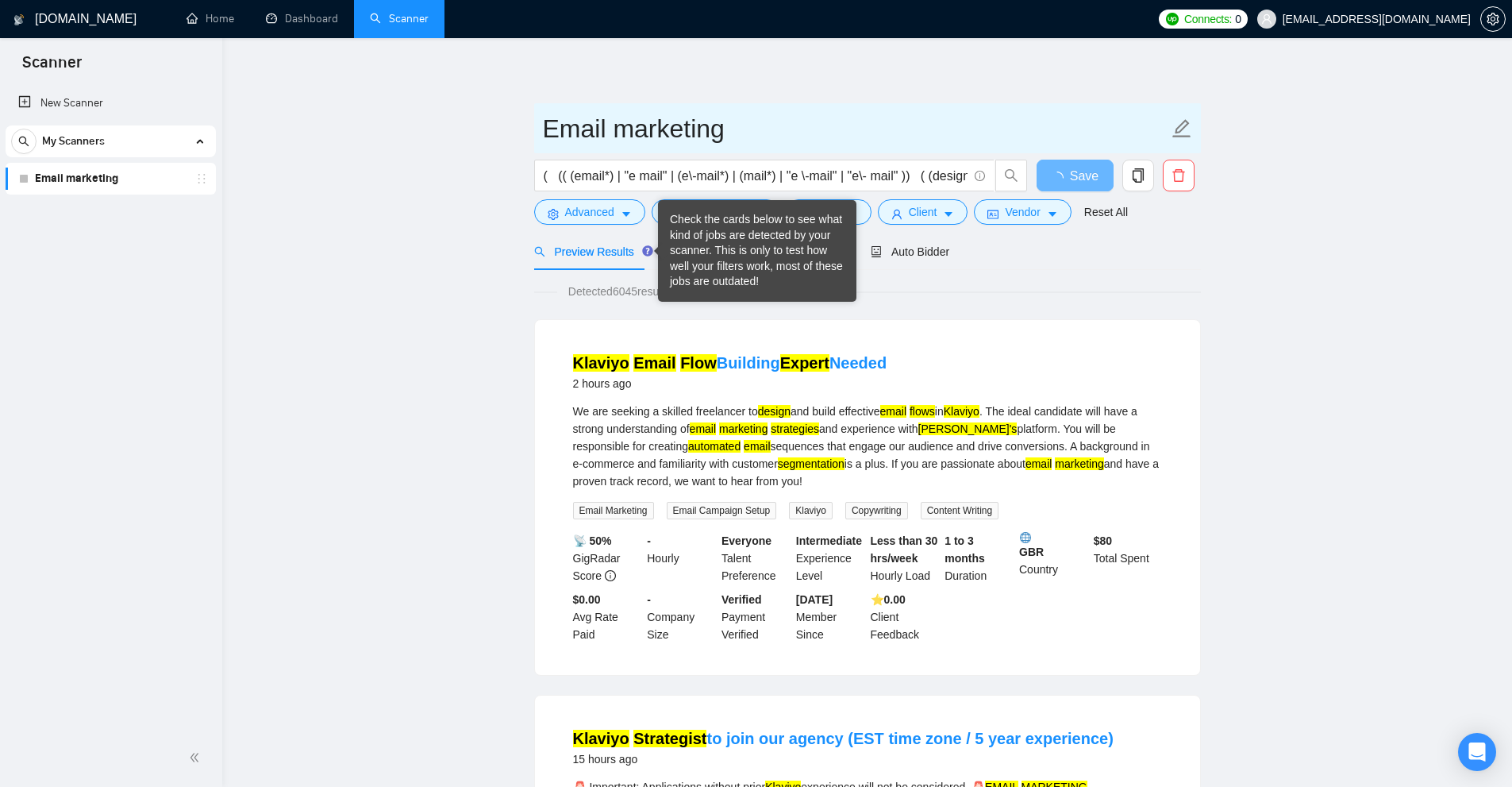
click at [764, 118] on input "Email marketing" at bounding box center [855, 128] width 625 height 40
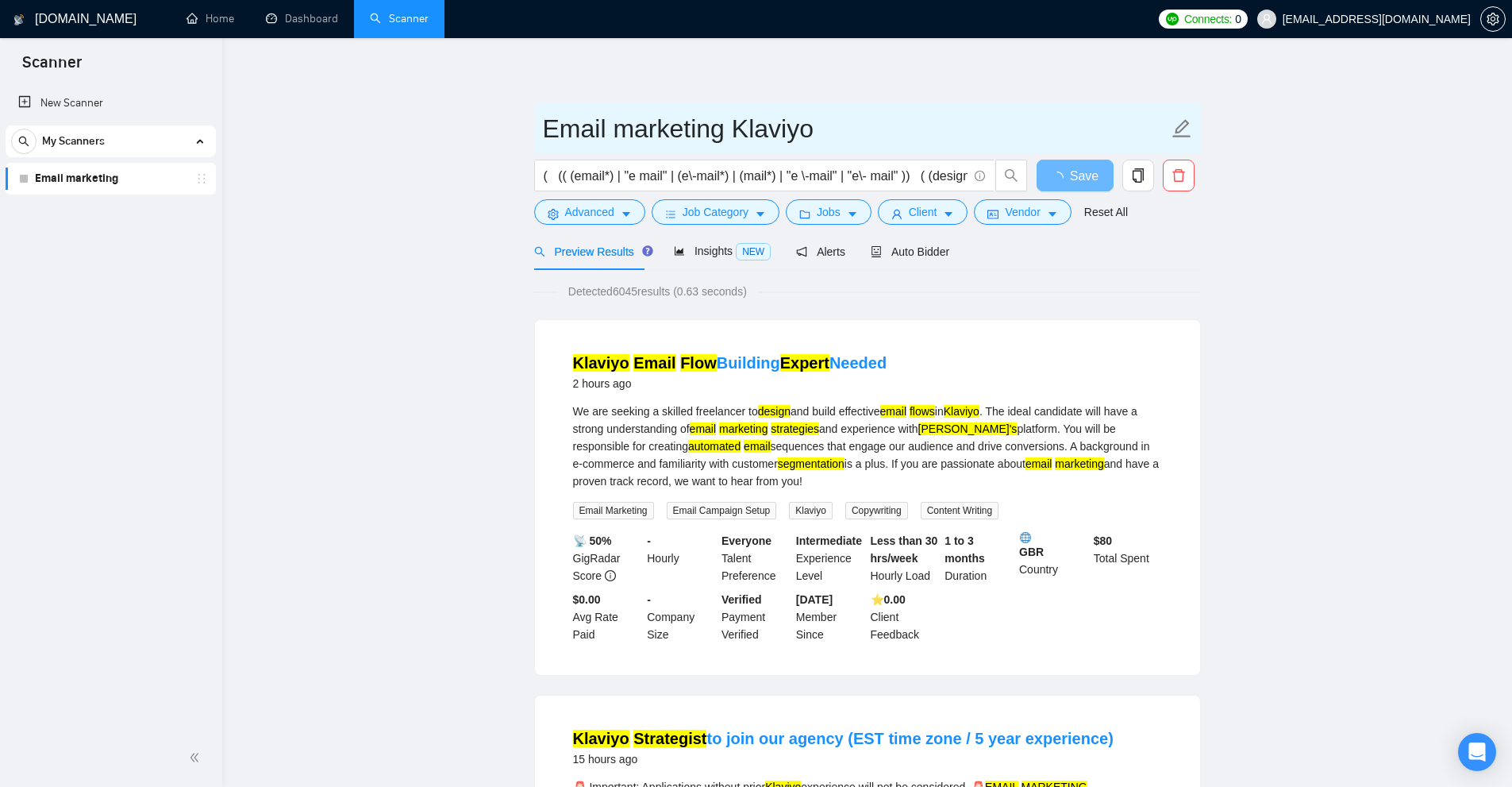
type input "Email marketing Klaviyo"
click at [897, 124] on span "Email marketing Klaviyo" at bounding box center [868, 127] width 667 height 50
click at [897, 124] on input "Email marketing Klaviyo" at bounding box center [855, 128] width 625 height 40
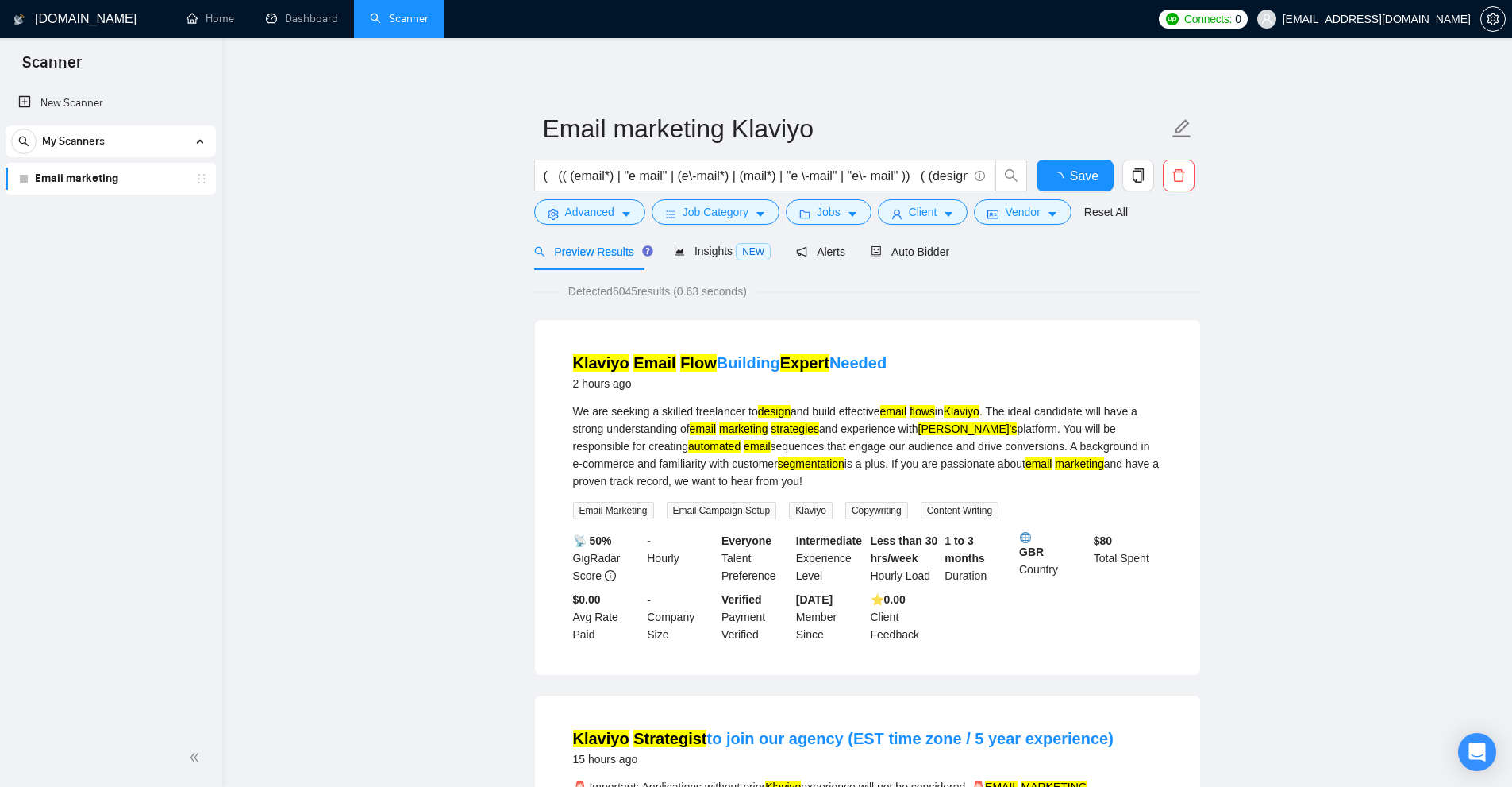
click at [1061, 178] on button "Save" at bounding box center [1076, 175] width 77 height 32
drag, startPoint x: 618, startPoint y: 285, endPoint x: 669, endPoint y: 271, distance: 52.9
click at [654, 290] on span "Detected 6045 results (0.63 seconds)" at bounding box center [658, 291] width 201 height 17
click at [696, 245] on span "Insights NEW" at bounding box center [722, 251] width 97 height 13
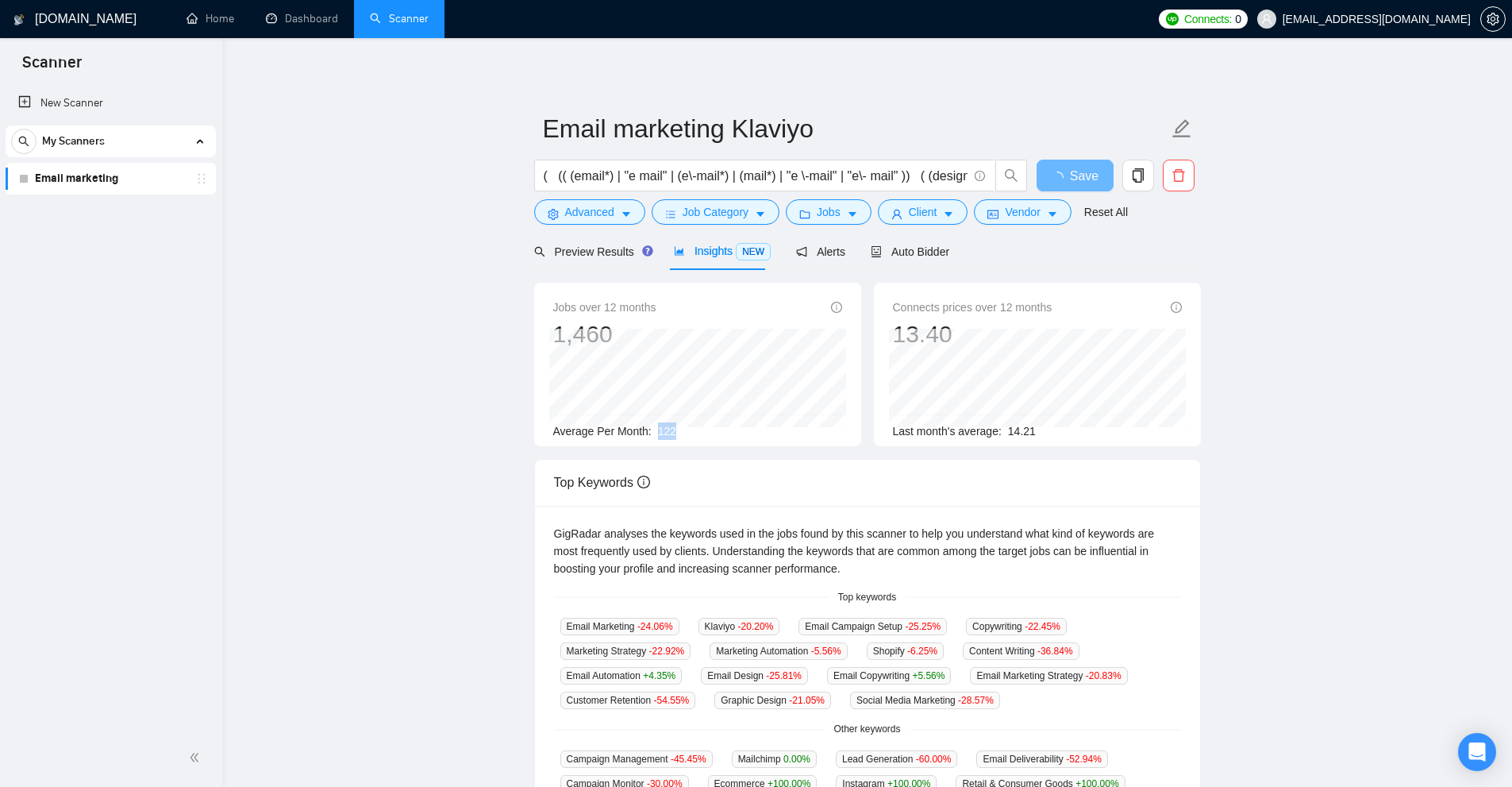
drag, startPoint x: 661, startPoint y: 429, endPoint x: 706, endPoint y: 429, distance: 45.0
click at [706, 430] on div "Average Per Month: 122" at bounding box center [698, 431] width 289 height 17
click at [706, 429] on div "Average Per Month: 122" at bounding box center [698, 431] width 289 height 17
click at [696, 431] on div "Average Per Month: 122" at bounding box center [698, 431] width 289 height 17
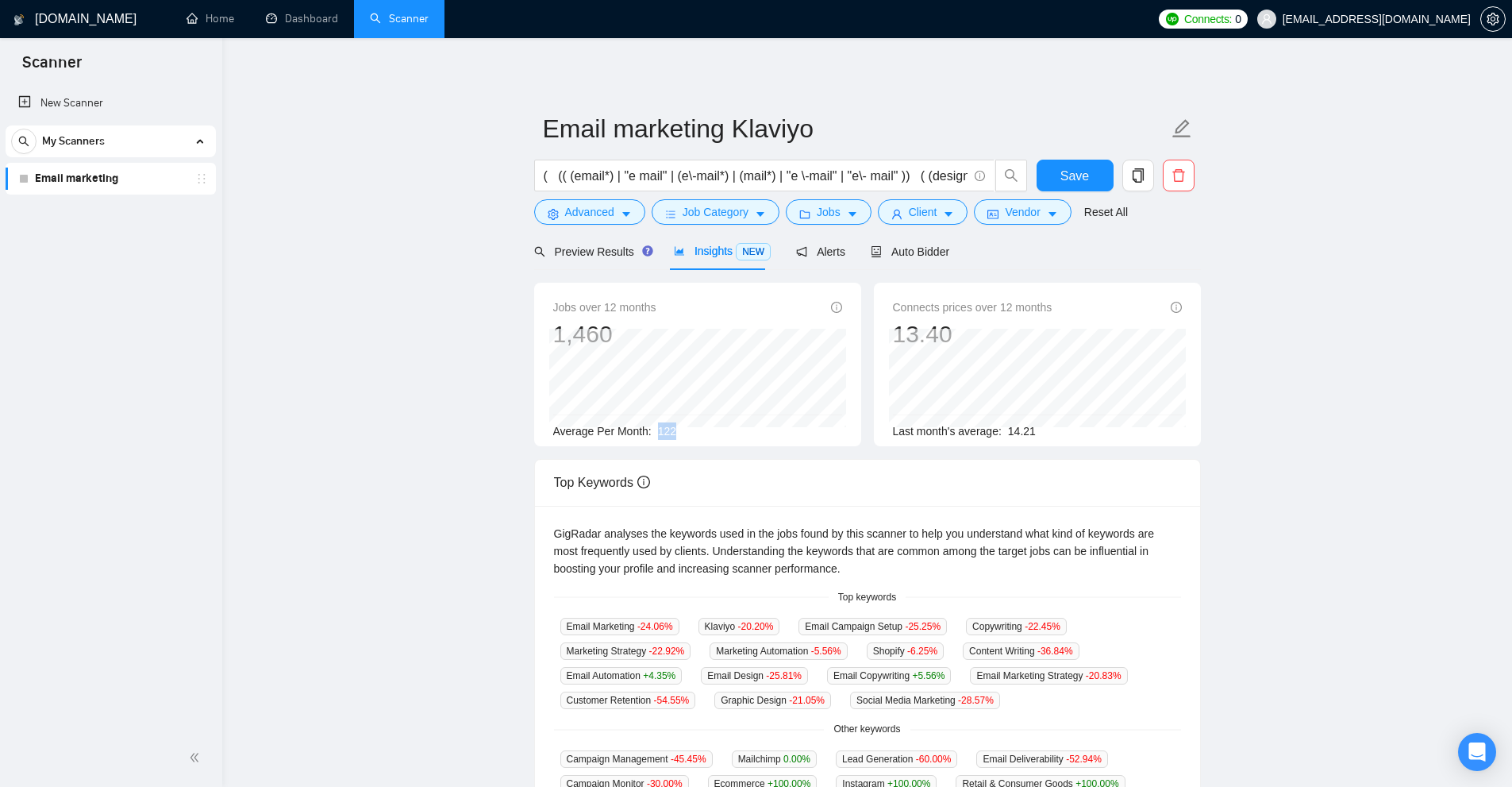
drag, startPoint x: 654, startPoint y: 422, endPoint x: 686, endPoint y: 429, distance: 32.8
click at [686, 429] on div "Average Per Month: 122" at bounding box center [698, 431] width 289 height 17
drag, startPoint x: 701, startPoint y: 423, endPoint x: 716, endPoint y: 423, distance: 15.0
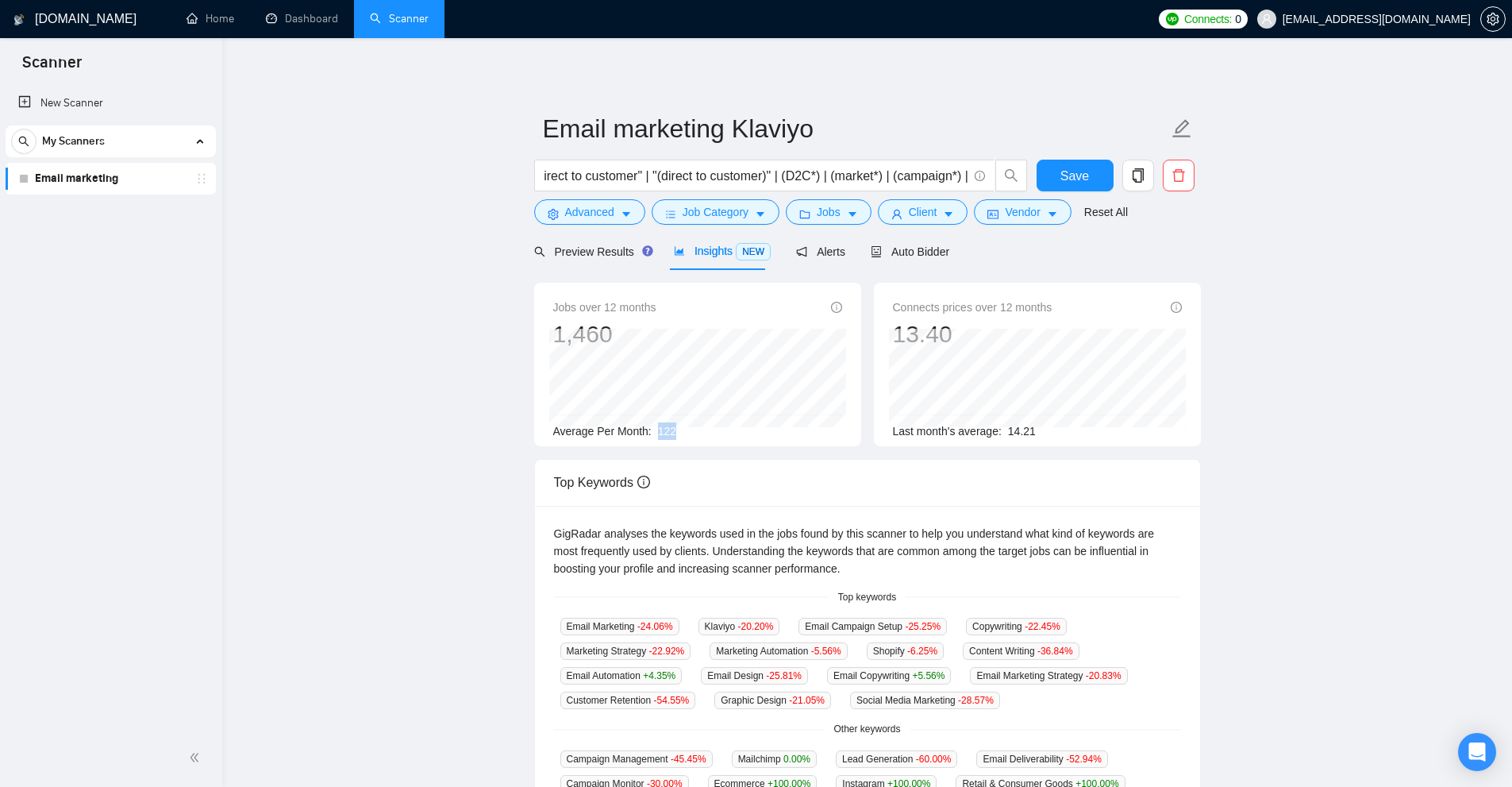
click at [713, 423] on div "Average Per Month: 122" at bounding box center [698, 431] width 289 height 17
click at [716, 423] on div "Average Per Month: 122" at bounding box center [698, 431] width 289 height 17
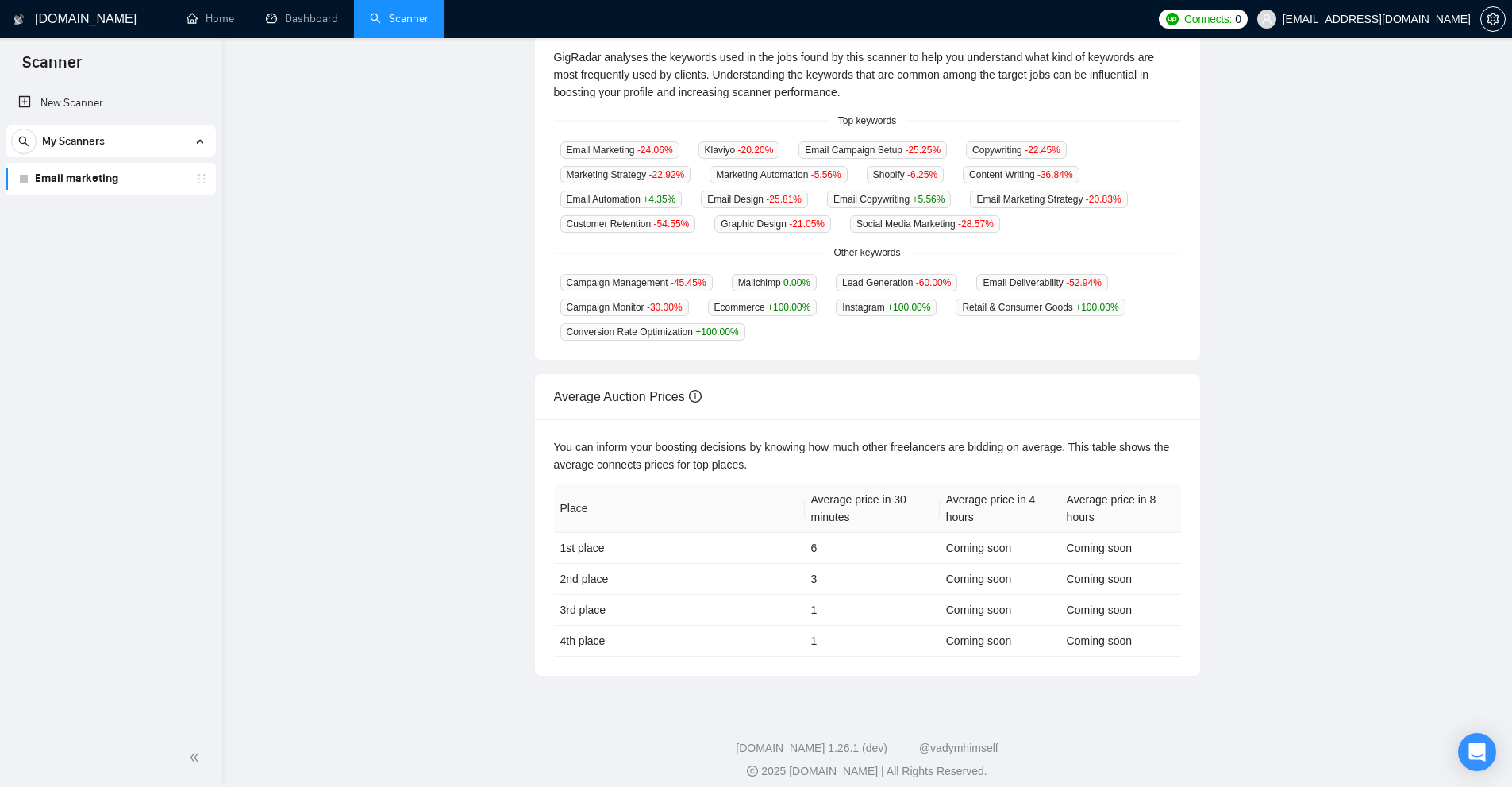
scroll to position [0, 0]
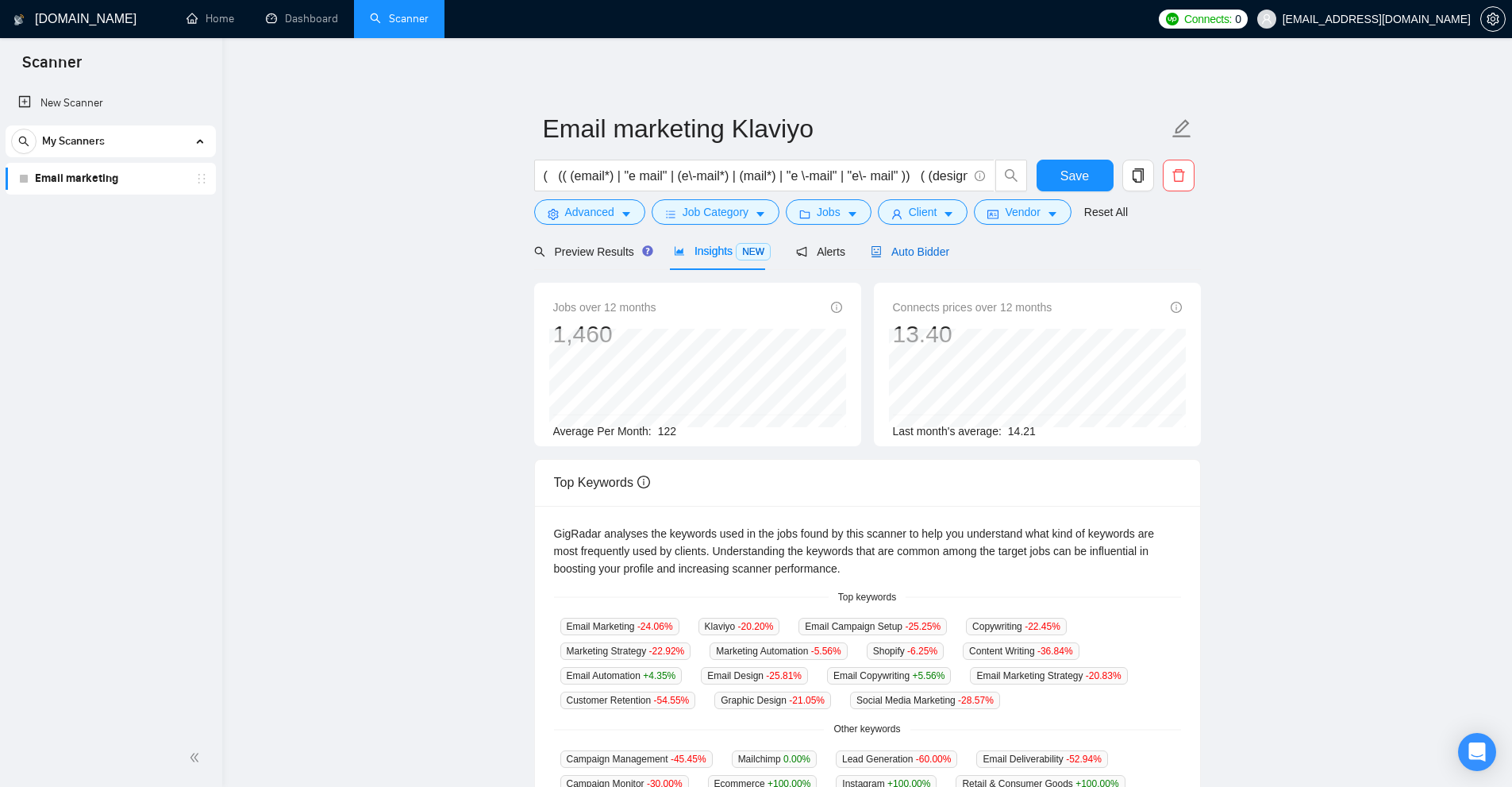
click at [912, 252] on span "Auto Bidder" at bounding box center [910, 252] width 78 height 13
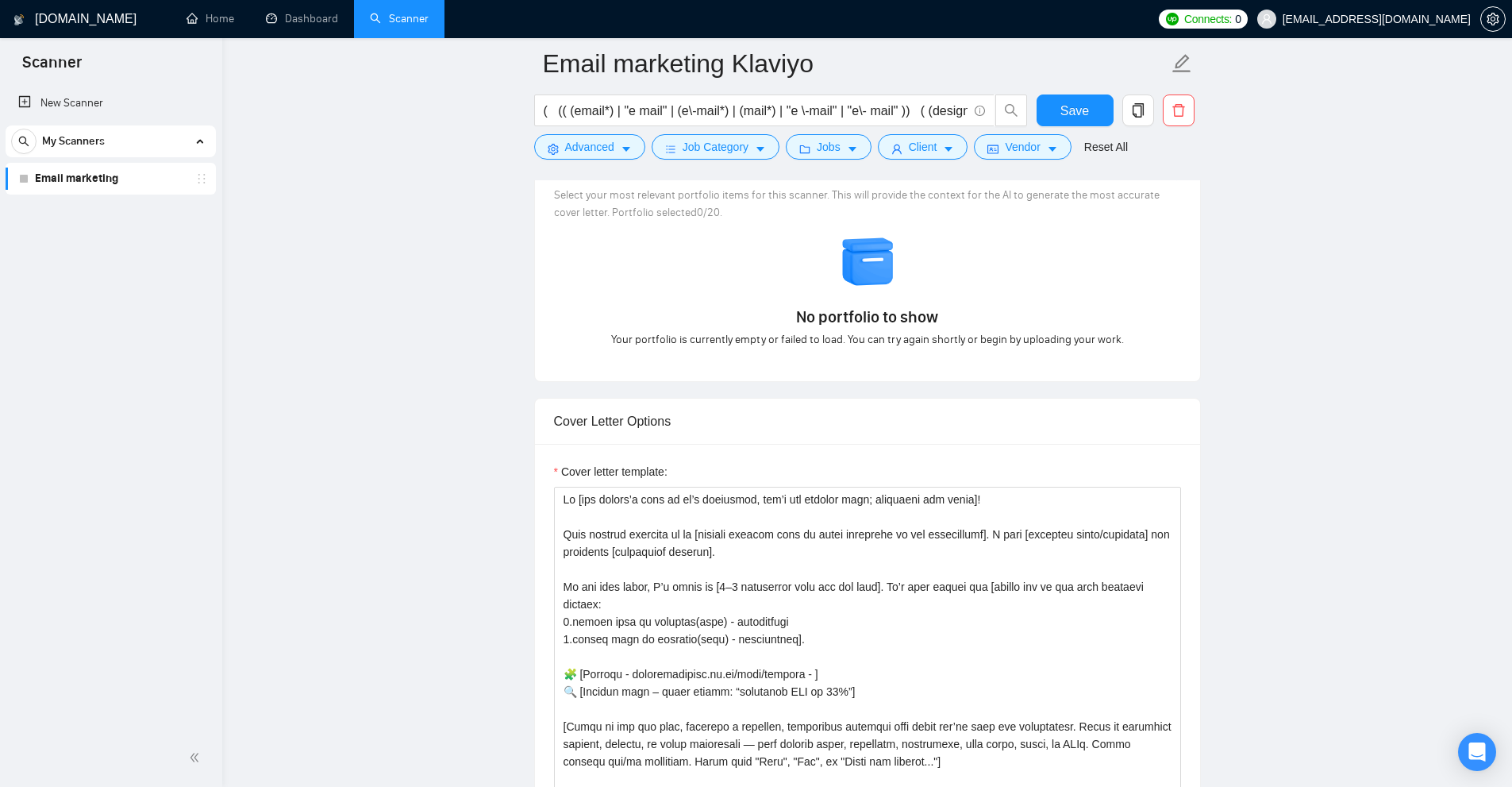
scroll to position [1905, 0]
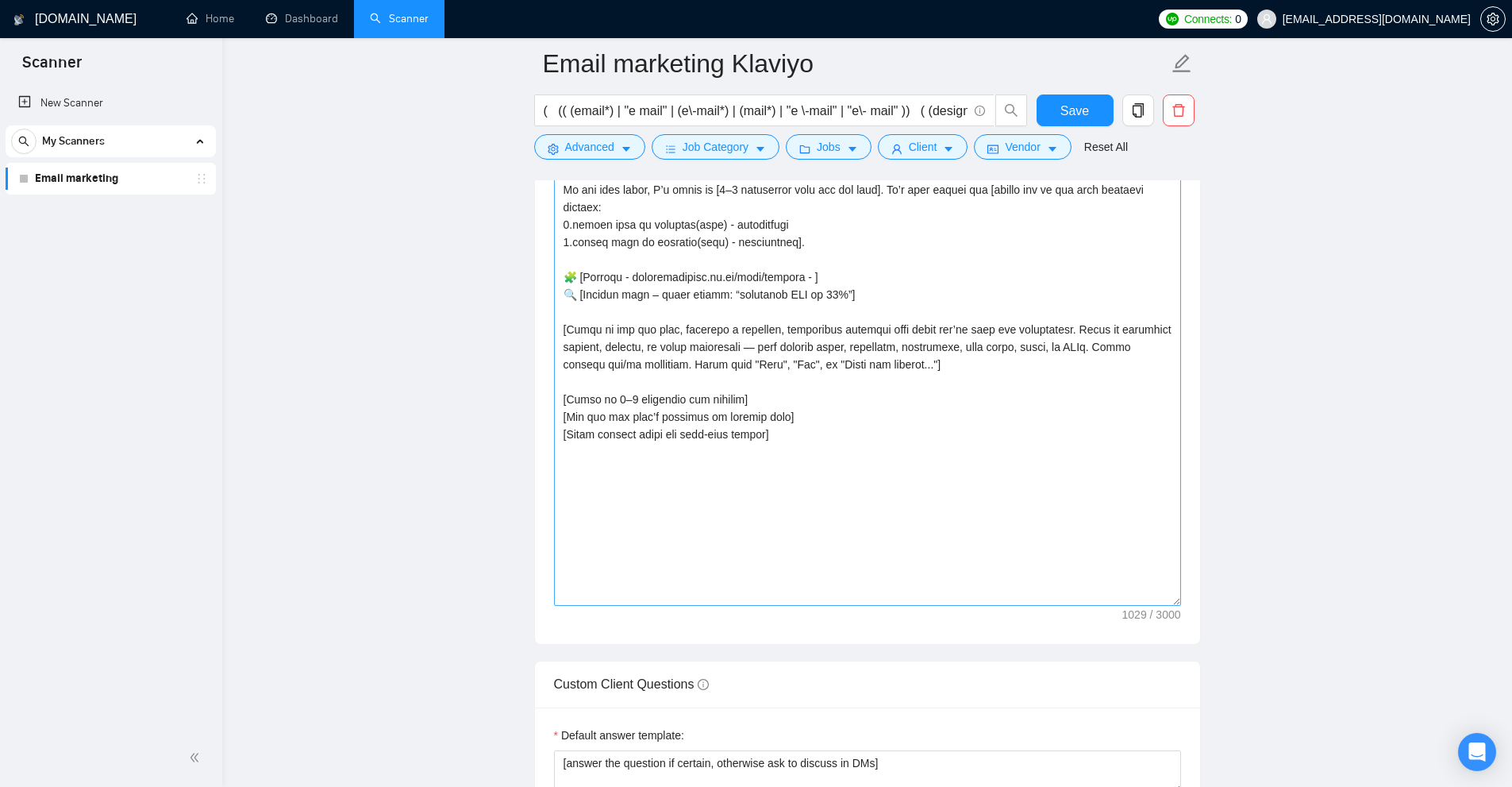
drag, startPoint x: 1174, startPoint y: 467, endPoint x: 1154, endPoint y: 666, distance: 200.0
click at [1154, 606] on textarea "Cover letter template:" at bounding box center [867, 347] width 627 height 516
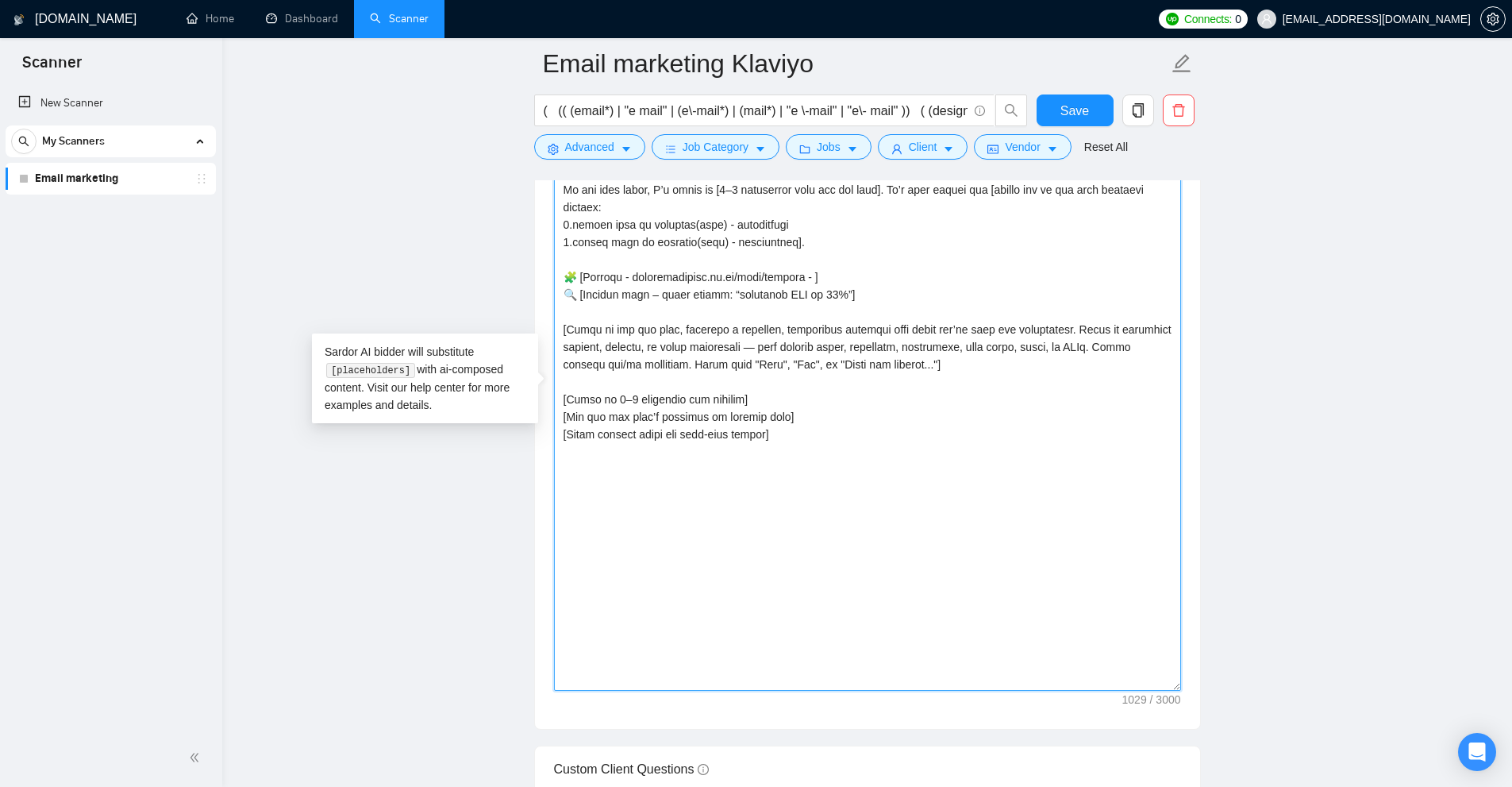
scroll to position [1509, 0]
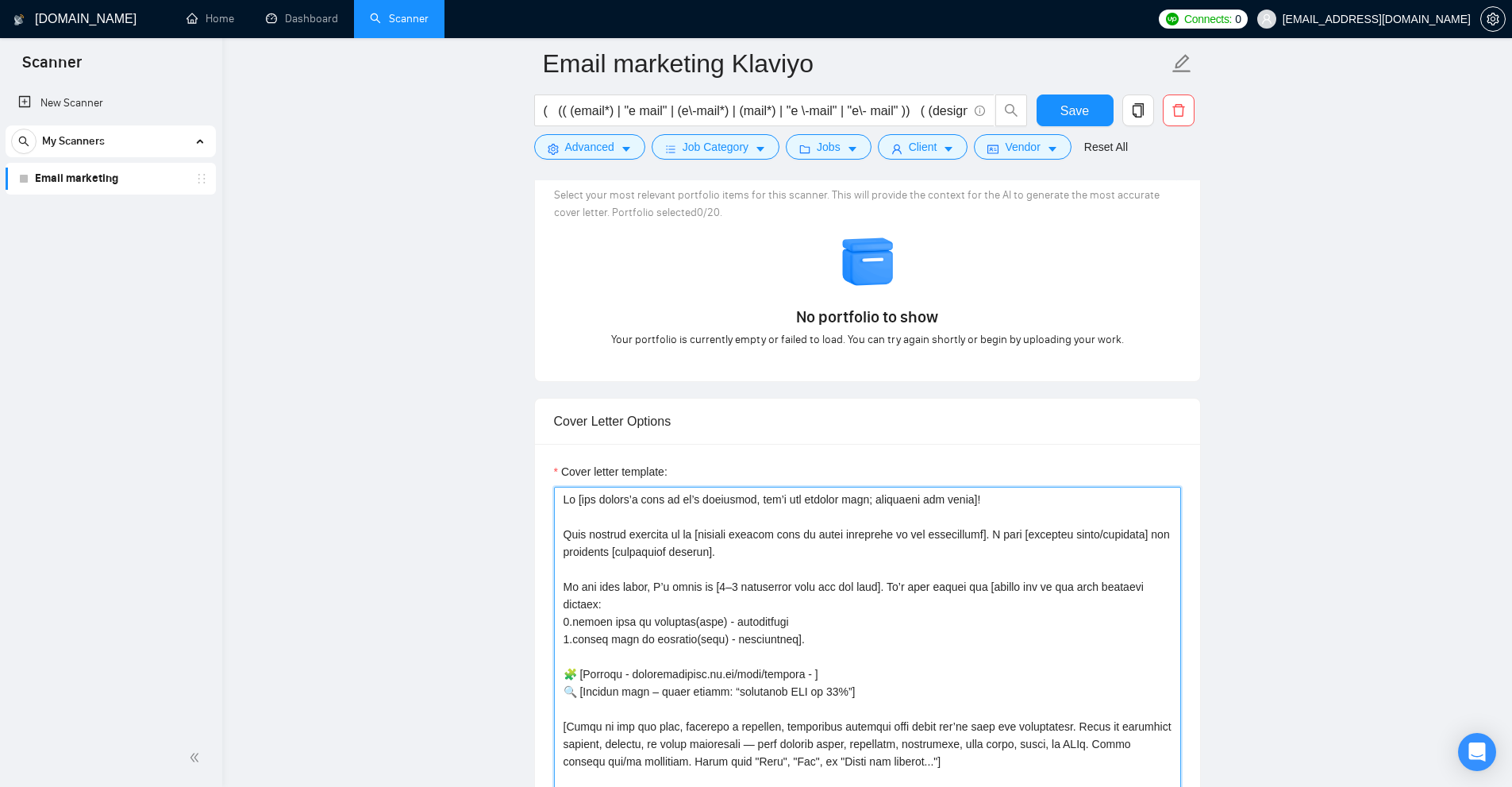
drag, startPoint x: 1049, startPoint y: 573, endPoint x: 579, endPoint y: 511, distance: 474.1
click at [579, 511] on textarea "Cover letter template:" at bounding box center [867, 786] width 627 height 601
click at [581, 510] on textarea "Cover letter template:" at bounding box center [867, 786] width 627 height 601
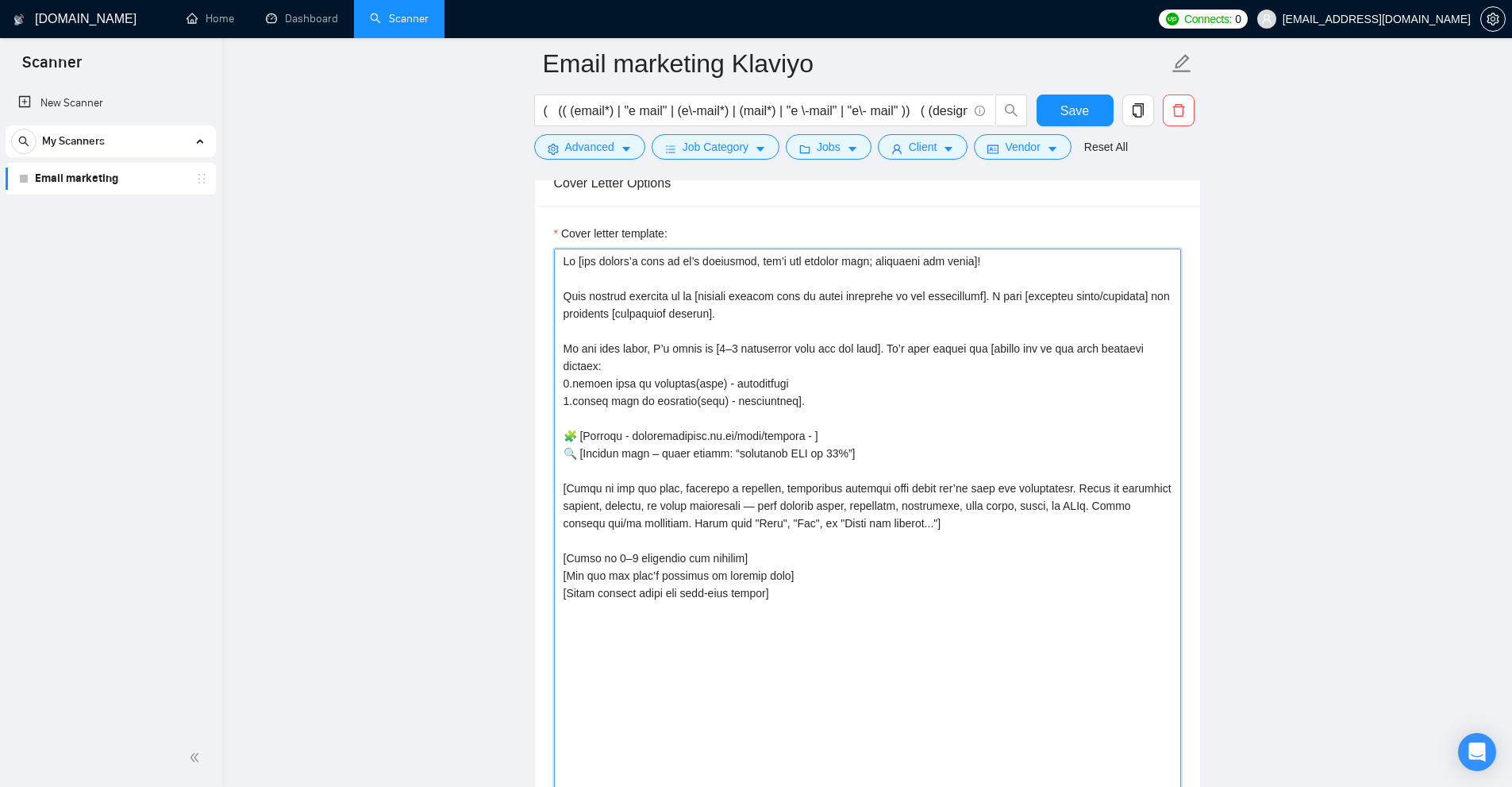
click at [799, 435] on textarea "Cover letter template:" at bounding box center [867, 548] width 627 height 601
paste textarea "⚡️Starting immediately! Hey! [Say that you made an exact project recently and d…"
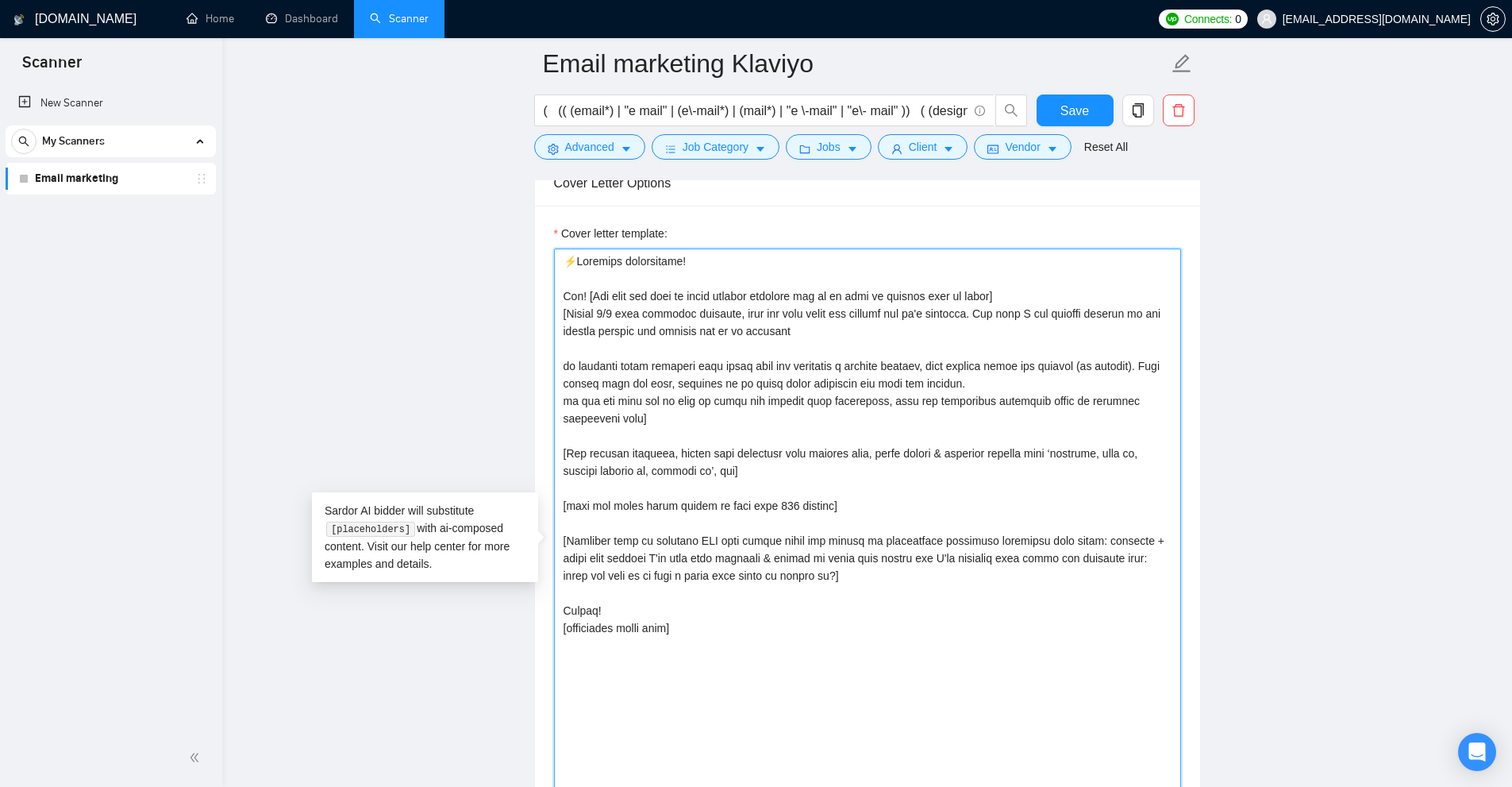
click at [848, 386] on textarea "Cover letter template:" at bounding box center [867, 548] width 627 height 601
drag, startPoint x: 735, startPoint y: 262, endPoint x: 566, endPoint y: 258, distance: 169.0
click at [463, 248] on main "Email marketing Klaviyo ( (( (email*) | "e mail" | (e\-mail*) | (mail*) | "e \-…" at bounding box center [867, 569] width 1239 height 4504
click at [648, 268] on textarea "Cover letter template:" at bounding box center [867, 548] width 627 height 601
drag, startPoint x: 736, startPoint y: 263, endPoint x: 60, endPoint y: 191, distance: 679.8
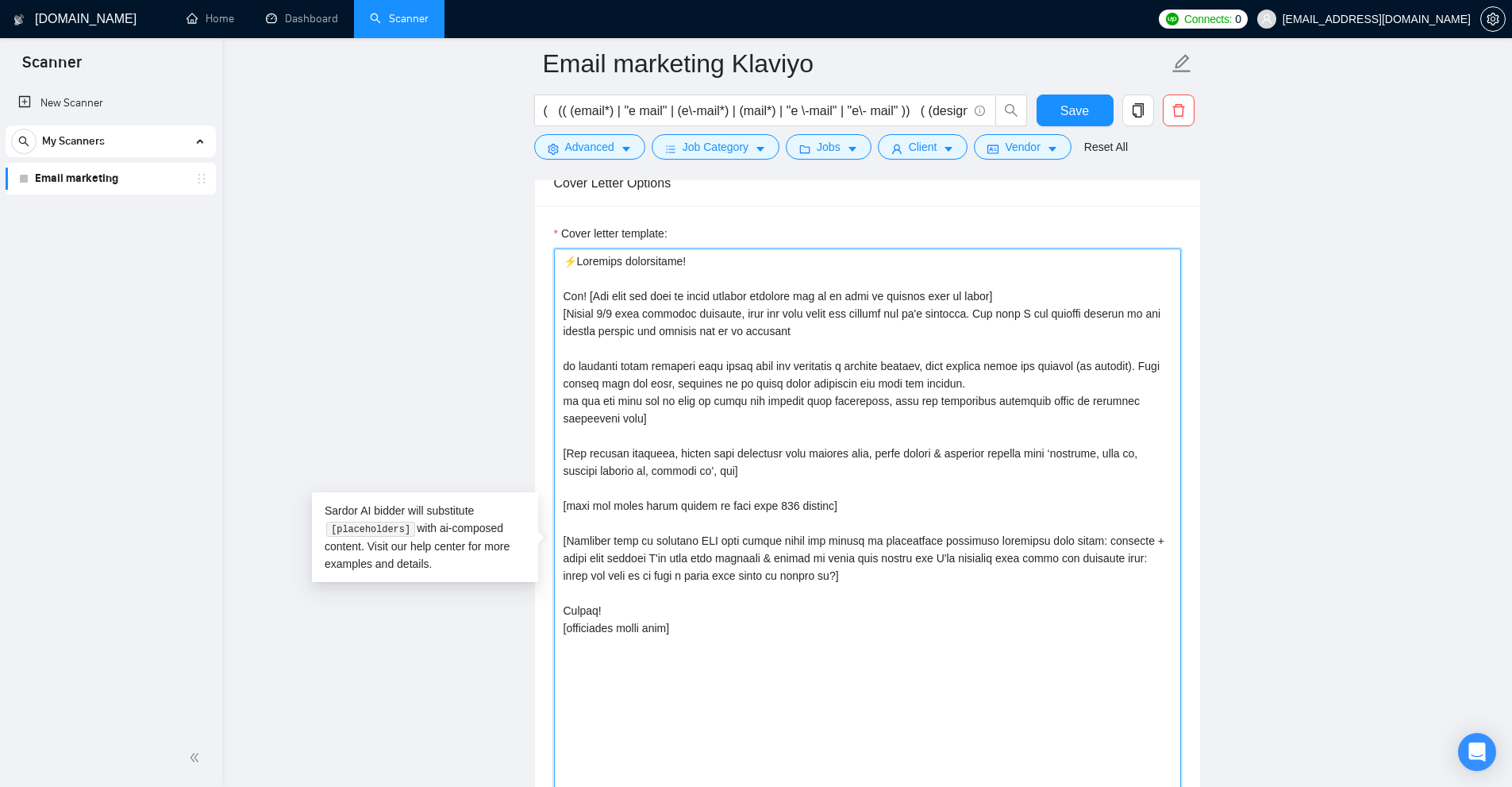
click at [60, 191] on section "Scanner New Scanner My Scanners Email marketing GigRadar.io Home Dashboard Scan…" at bounding box center [756, 598] width 1512 height 4690
click at [790, 305] on textarea "Cover letter template:" at bounding box center [867, 548] width 627 height 601
drag, startPoint x: 560, startPoint y: 291, endPoint x: 578, endPoint y: 302, distance: 21.1
click at [578, 302] on textarea "Cover letter template:" at bounding box center [867, 548] width 627 height 601
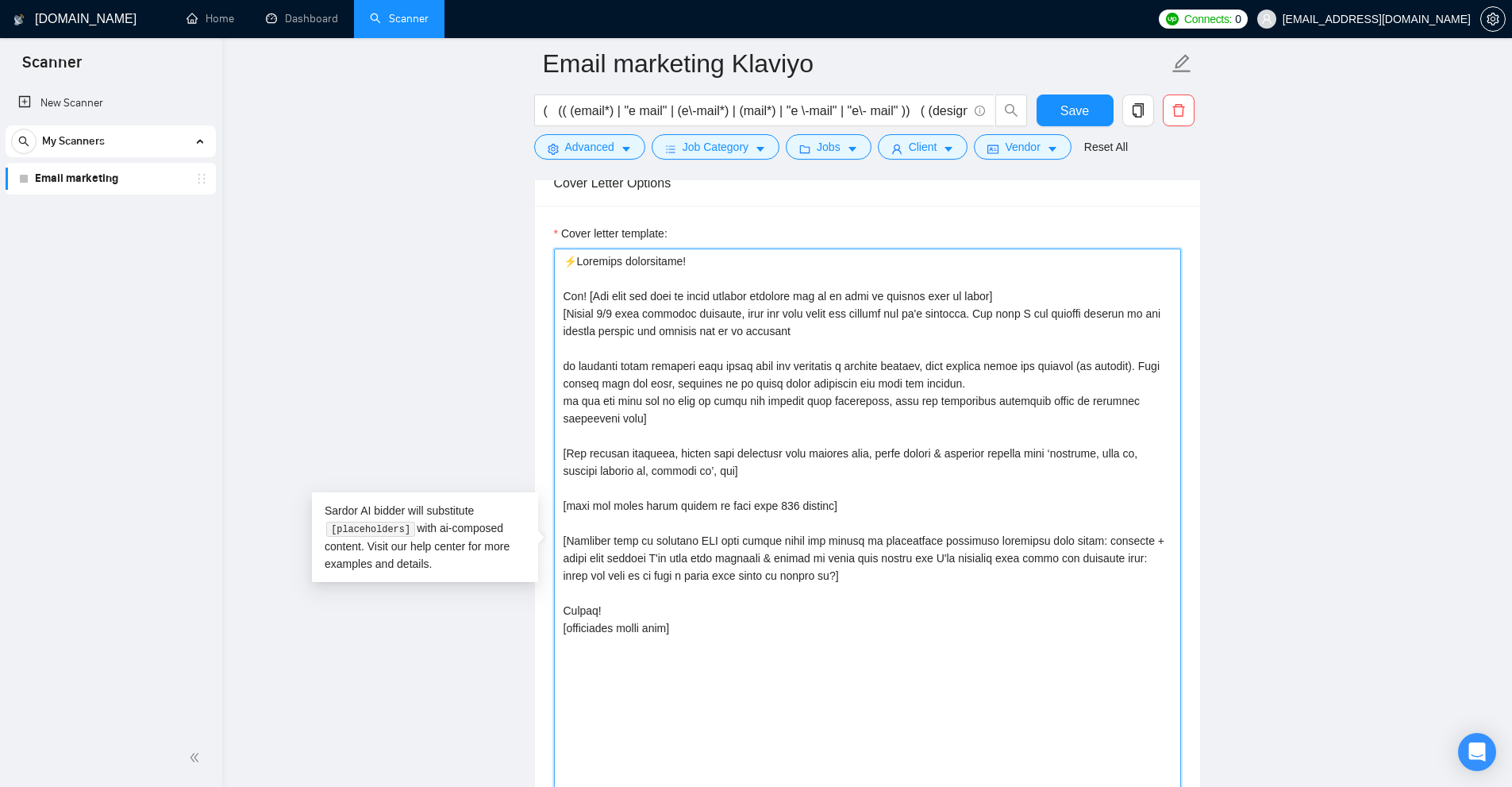
click at [584, 294] on textarea "Cover letter template:" at bounding box center [867, 548] width 627 height 601
click at [592, 296] on textarea "Cover letter template:" at bounding box center [867, 548] width 627 height 601
paste textarea "use client’s name if it’s mentioned, don’t use company name; otherwise say there"
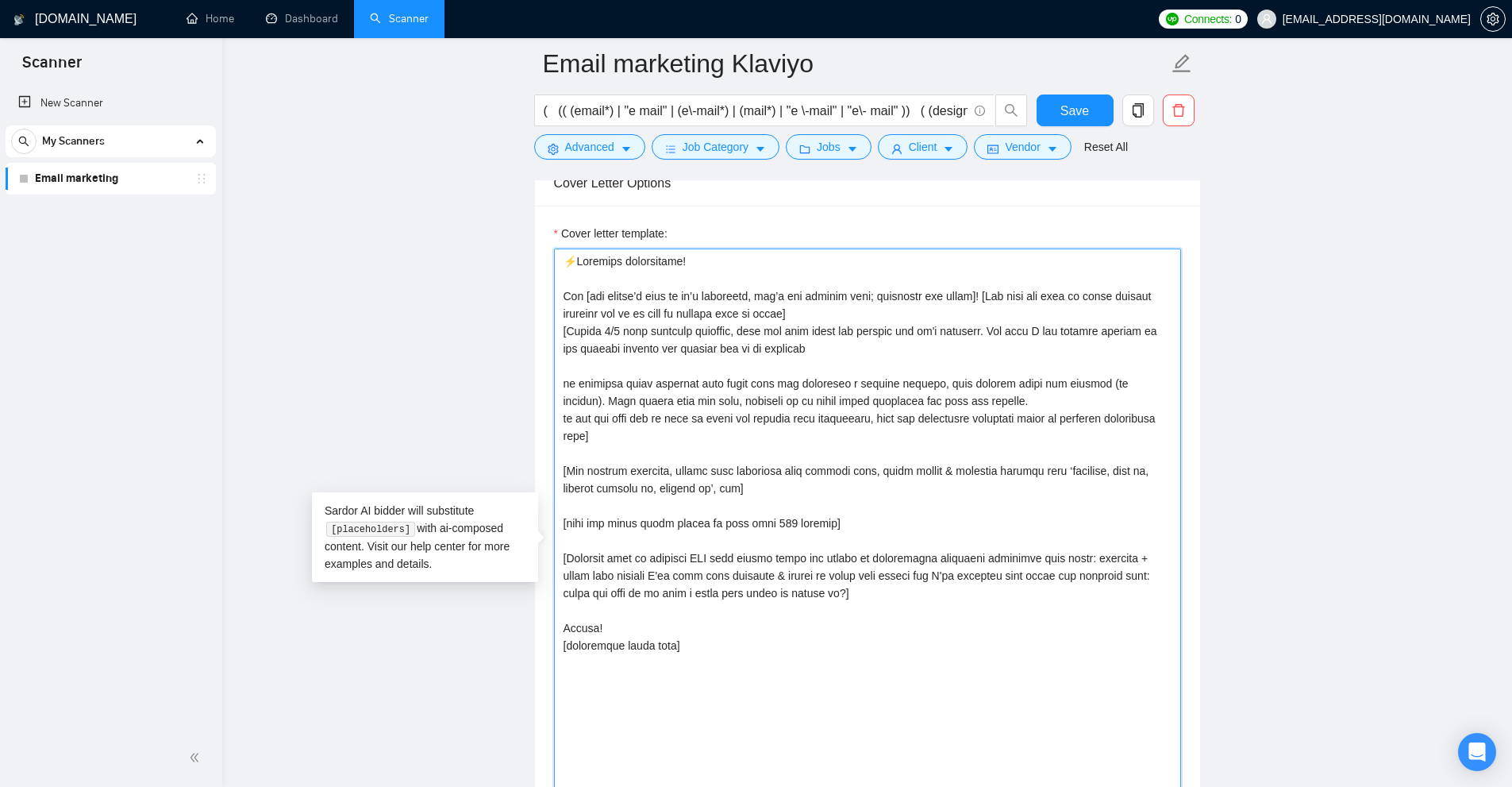
click at [1009, 291] on textarea "Cover letter template:" at bounding box center [867, 548] width 627 height 601
drag, startPoint x: 1009, startPoint y: 291, endPoint x: 782, endPoint y: 306, distance: 227.5
click at [782, 306] on textarea "Cover letter template:" at bounding box center [867, 548] width 627 height 601
drag, startPoint x: 782, startPoint y: 306, endPoint x: 574, endPoint y: 317, distance: 208.3
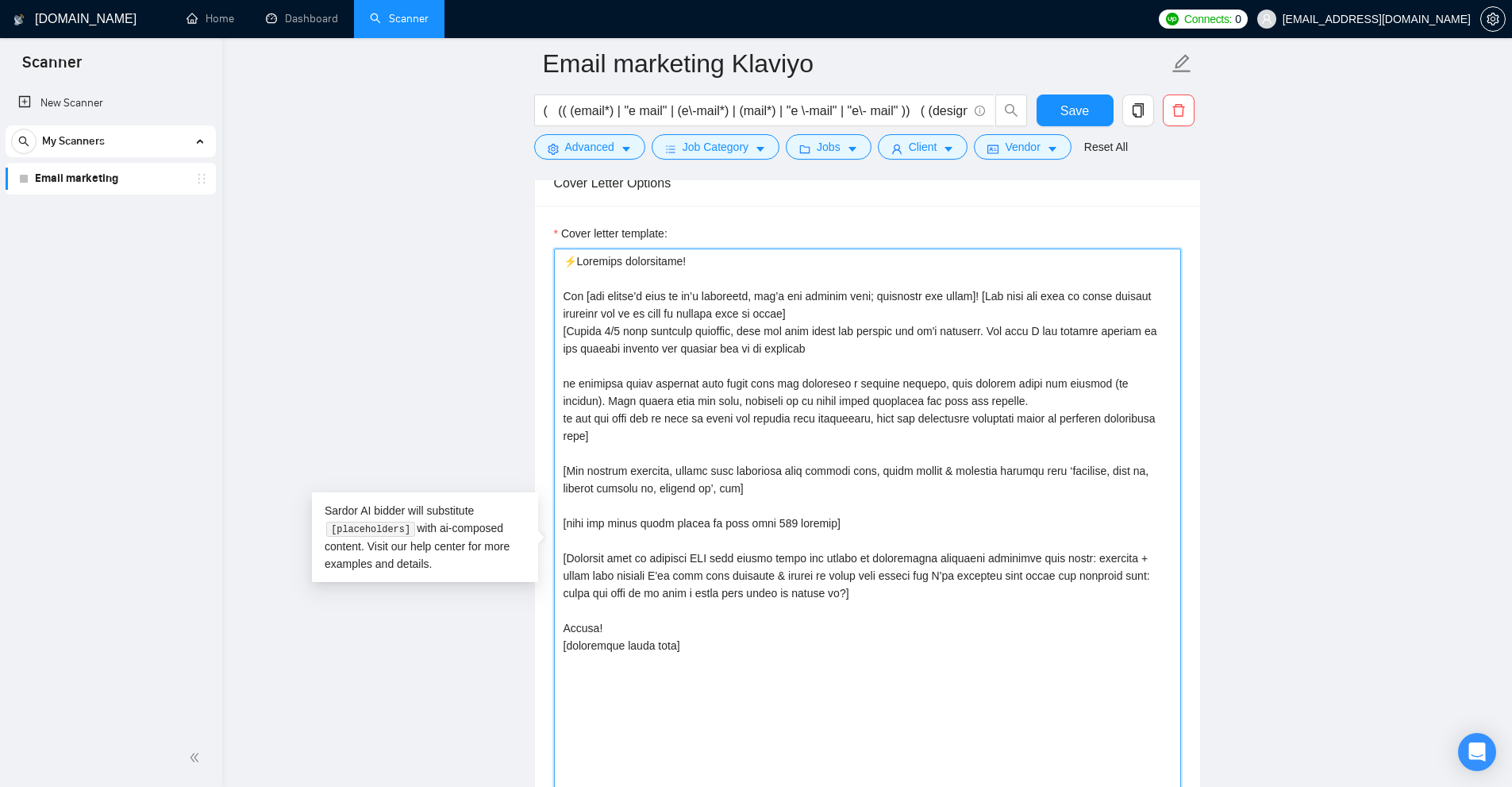
click at [574, 317] on textarea "Cover letter template:" at bounding box center [867, 548] width 627 height 601
click at [579, 315] on textarea "Cover letter template:" at bounding box center [867, 548] width 627 height 601
drag, startPoint x: 579, startPoint y: 315, endPoint x: 780, endPoint y: 310, distance: 201.1
click at [777, 310] on textarea "Cover letter template:" at bounding box center [867, 548] width 627 height 601
click at [783, 310] on textarea "Cover letter template:" at bounding box center [867, 548] width 627 height 601
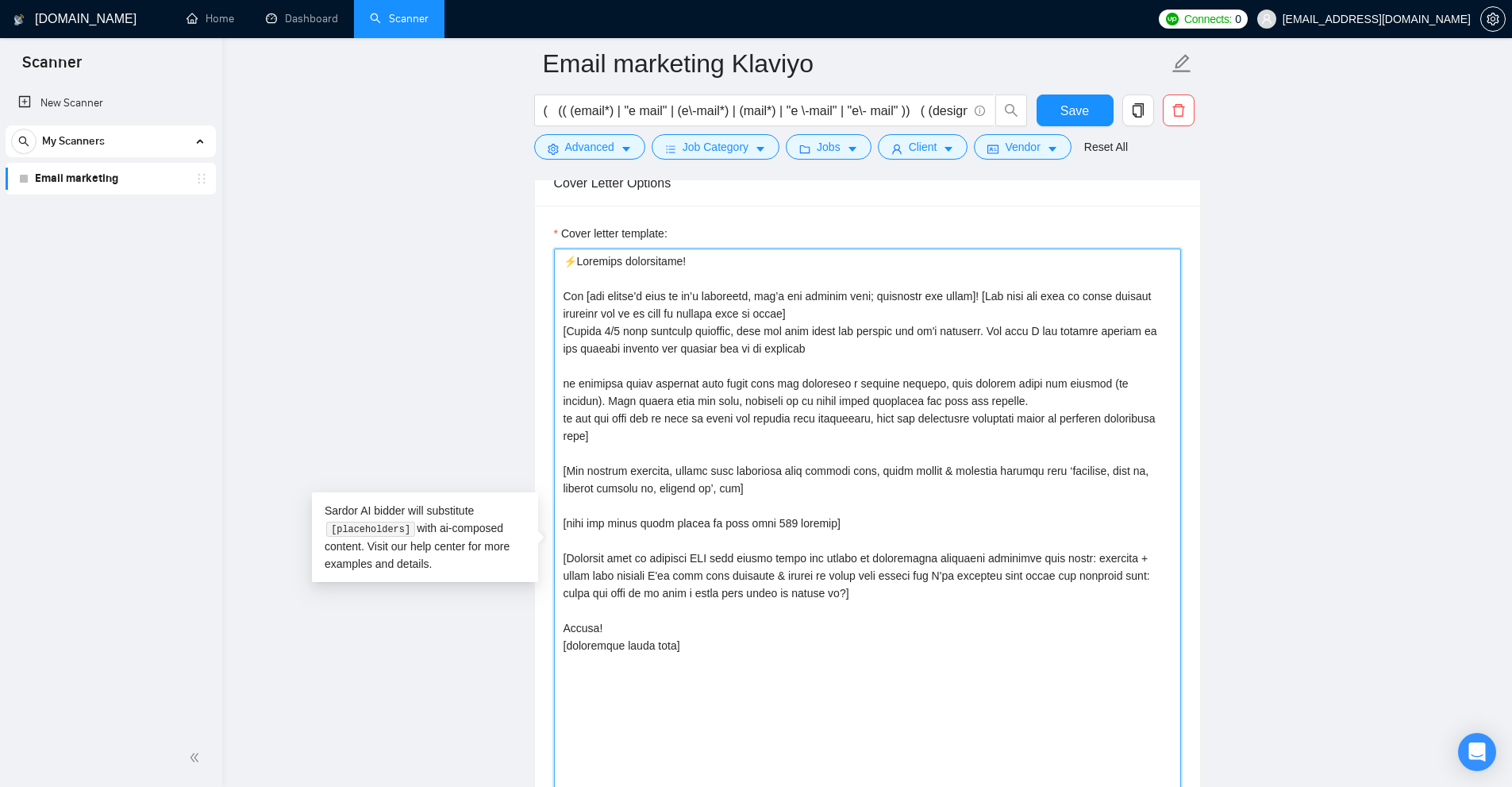
click at [571, 330] on textarea "Cover letter template:" at bounding box center [867, 548] width 627 height 601
drag, startPoint x: 571, startPoint y: 330, endPoint x: 753, endPoint y: 347, distance: 182.8
click at [753, 347] on textarea "Cover letter template:" at bounding box center [867, 548] width 627 height 601
click at [754, 347] on textarea "Cover letter template:" at bounding box center [867, 548] width 627 height 601
click at [612, 360] on textarea "Cover letter template:" at bounding box center [867, 548] width 627 height 601
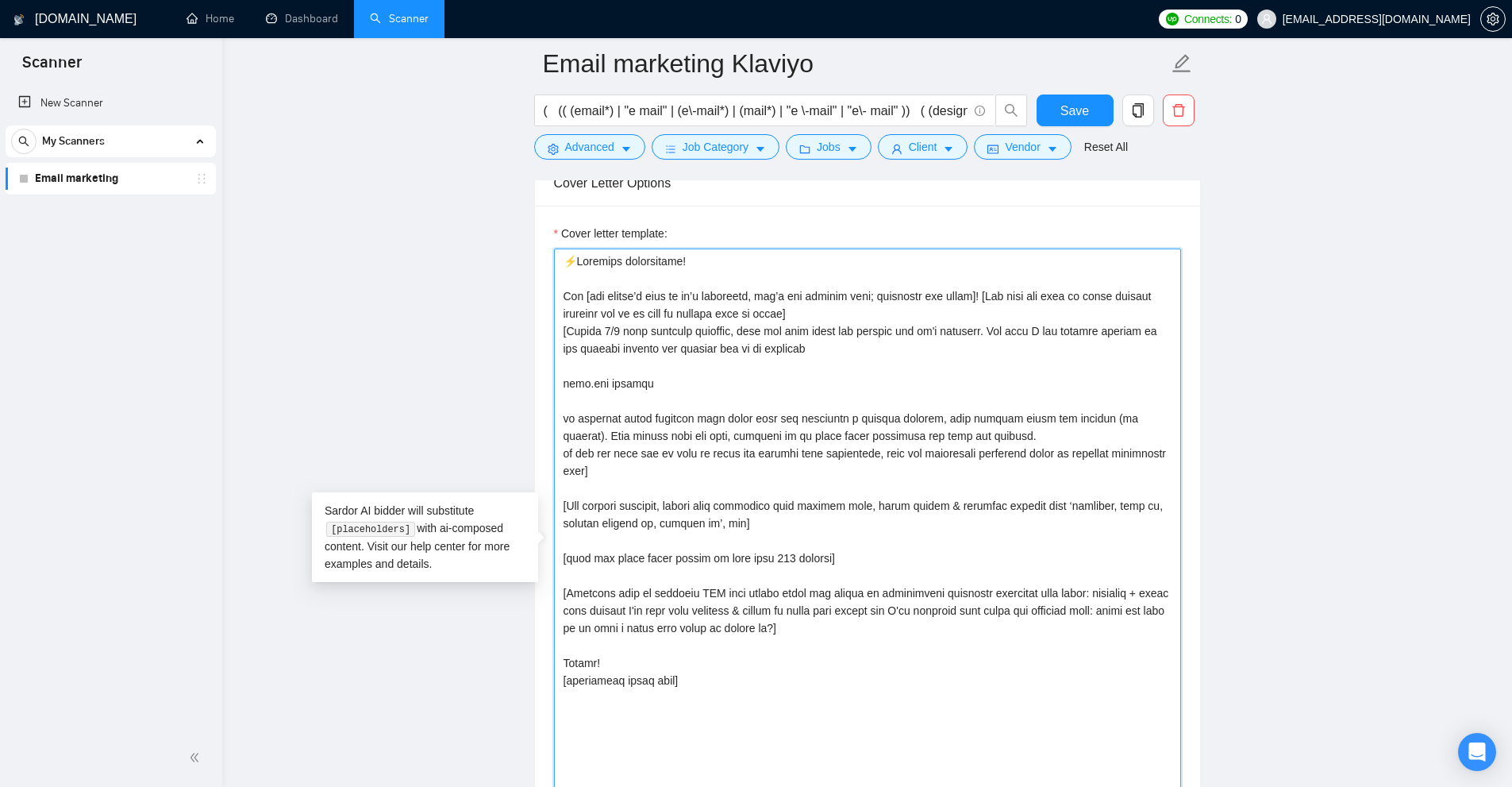
scroll to position [0, 0]
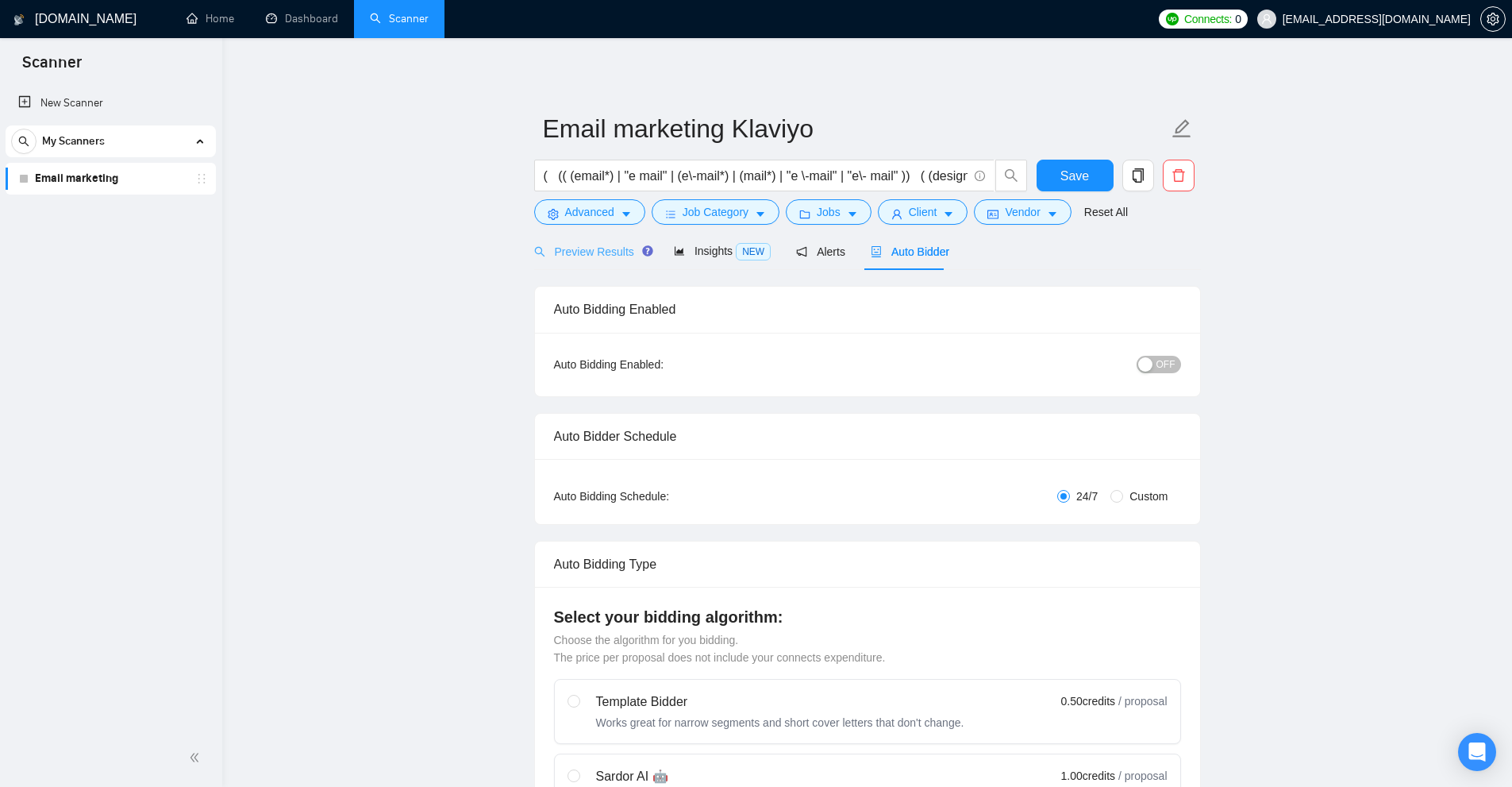
type textarea "⚡️Starting immediately! Hey [use client’s name if it’s mentioned, don’t use com…"
click at [609, 245] on span "Preview Results" at bounding box center [592, 252] width 114 height 13
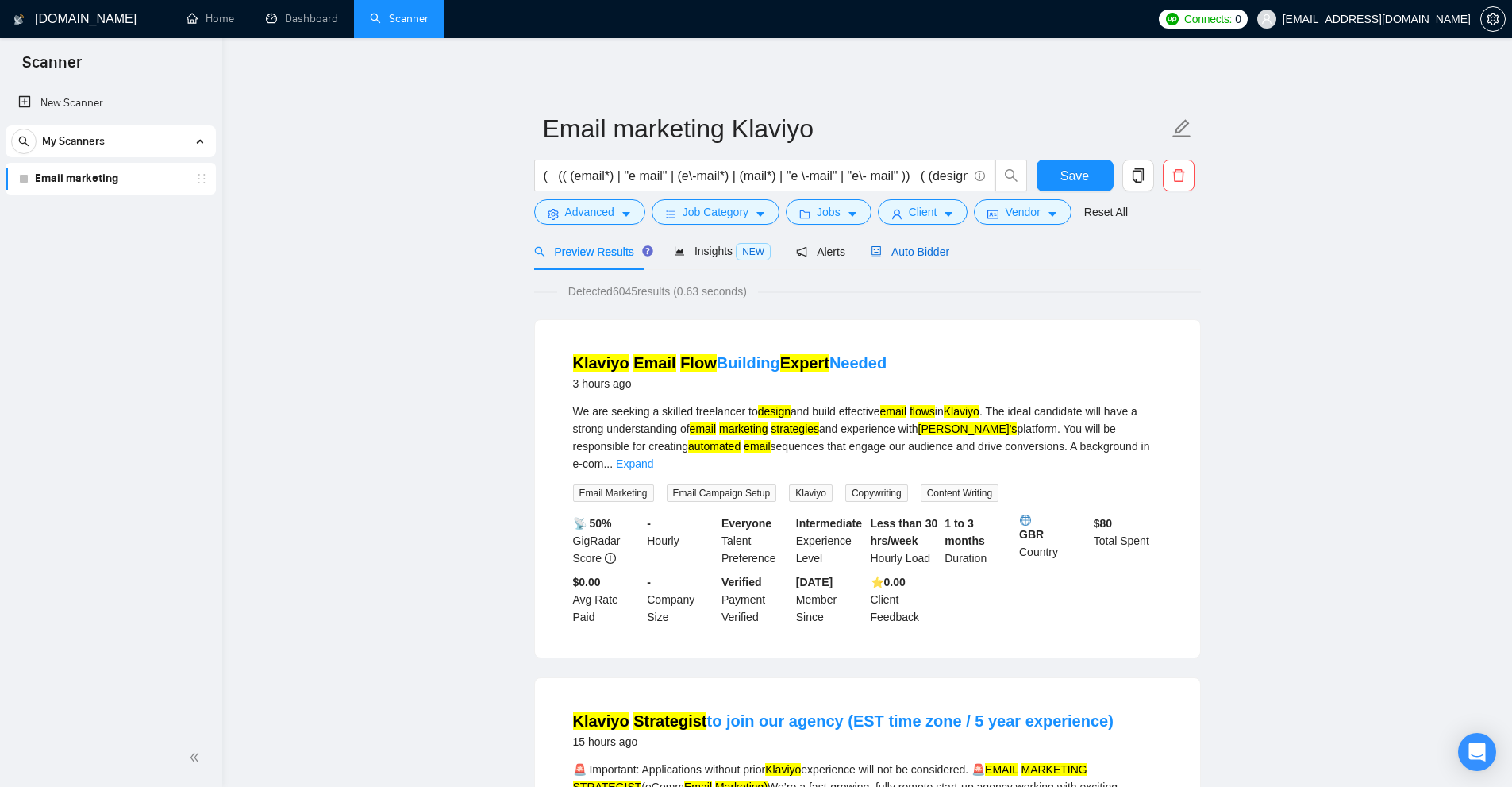
click at [928, 248] on span "Auto Bidder" at bounding box center [910, 252] width 78 height 13
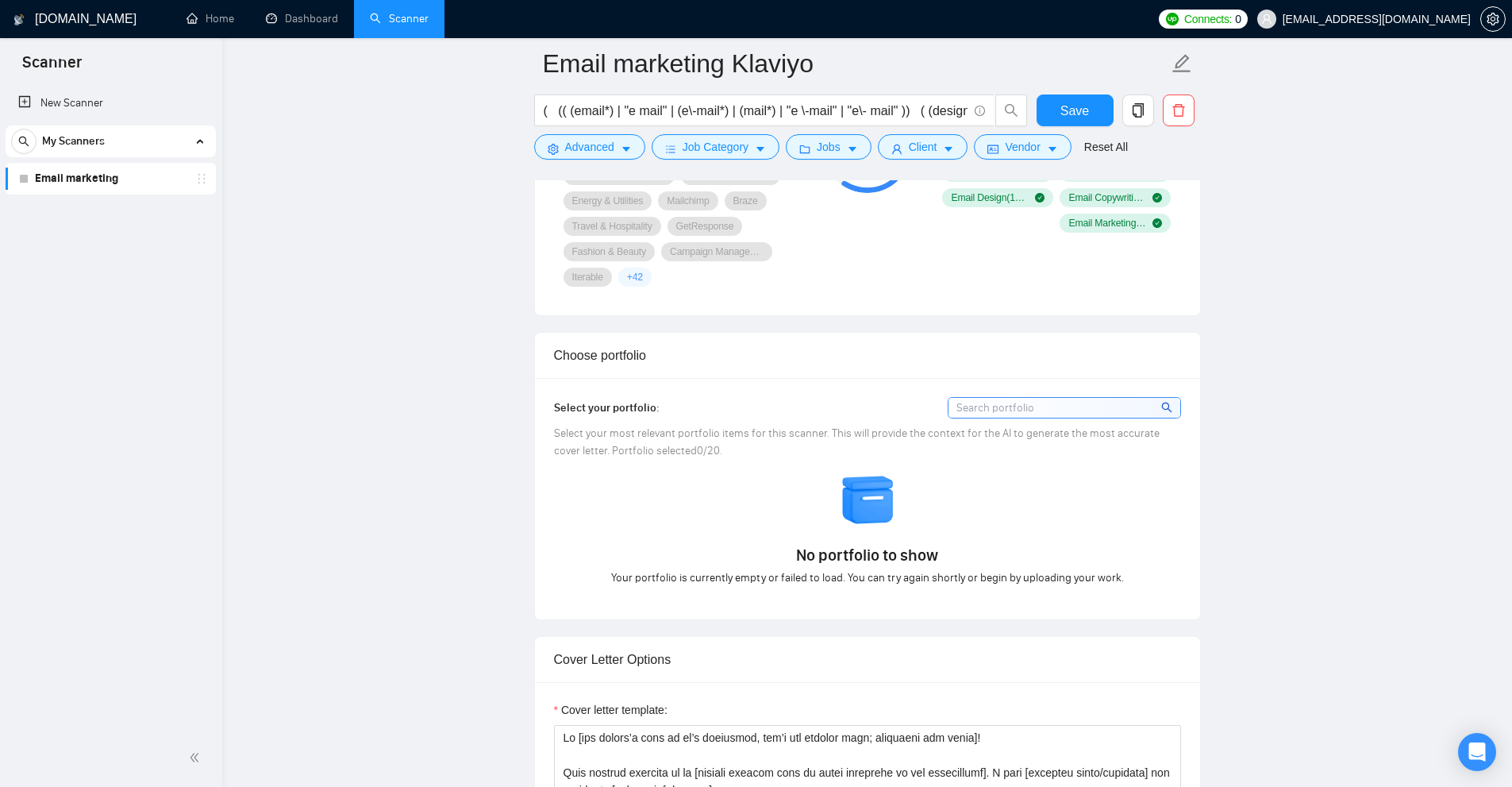
scroll to position [953, 0]
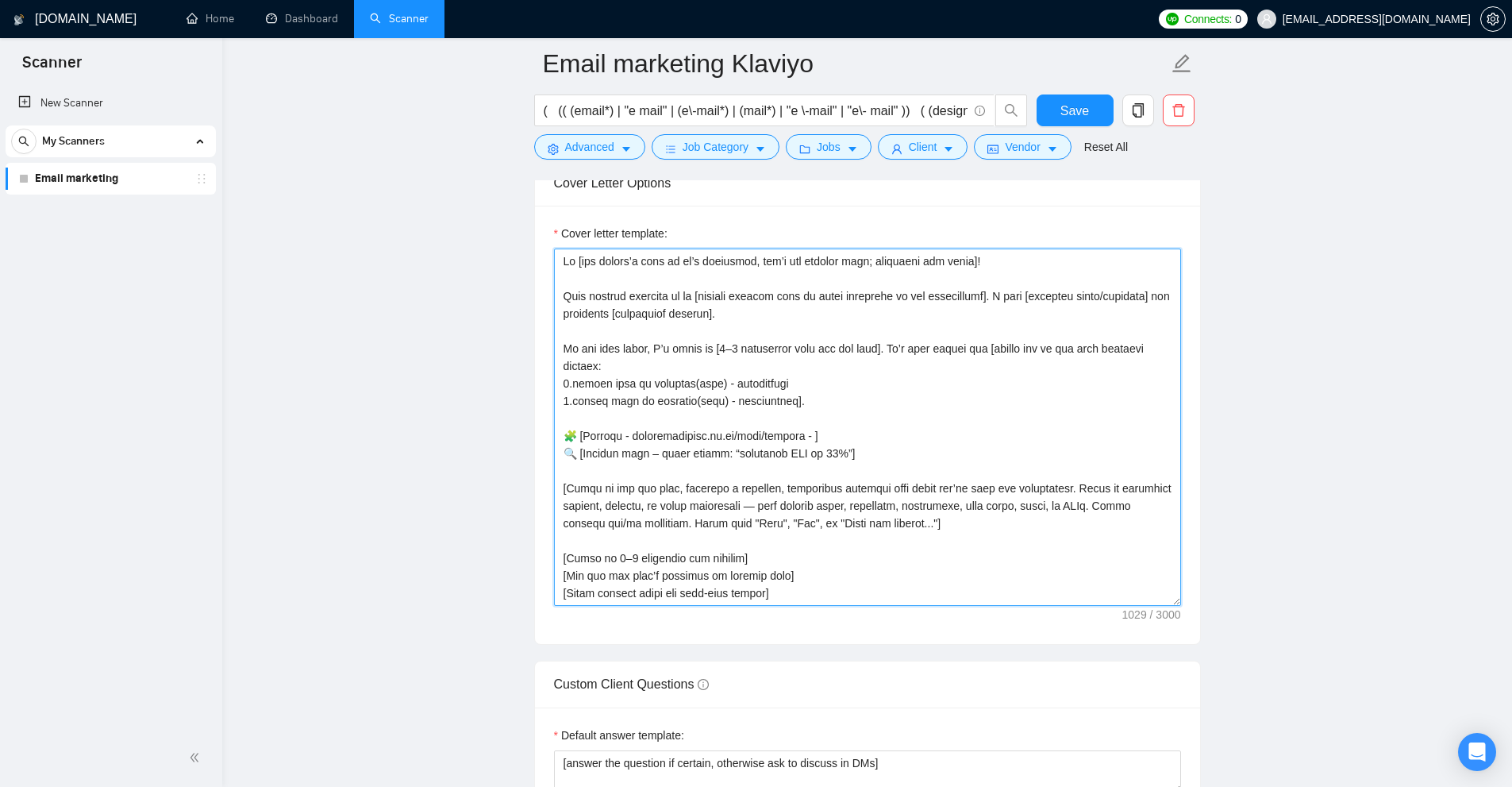
click at [838, 492] on textarea "Cover letter template:" at bounding box center [867, 427] width 627 height 357
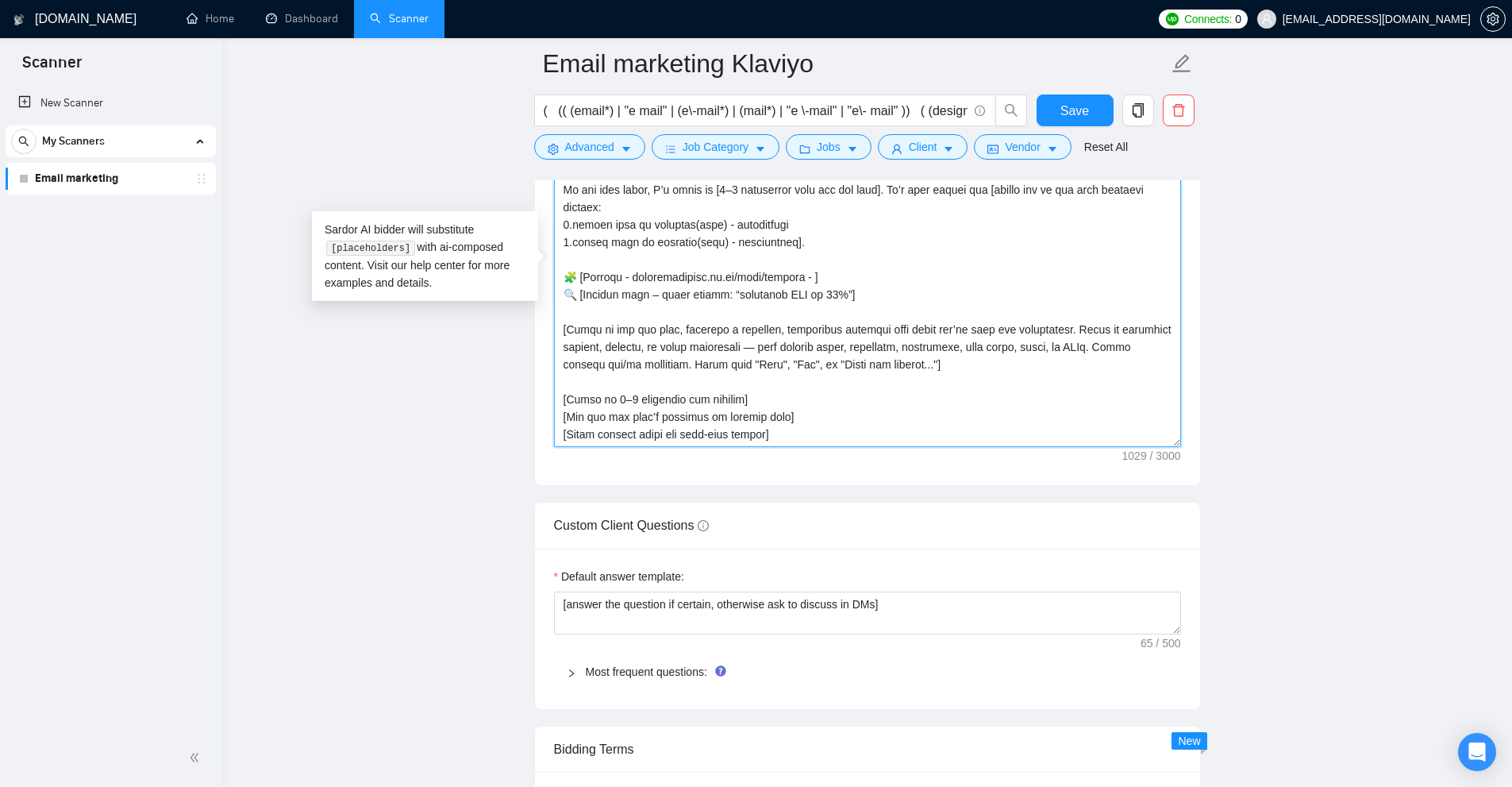
scroll to position [2302, 0]
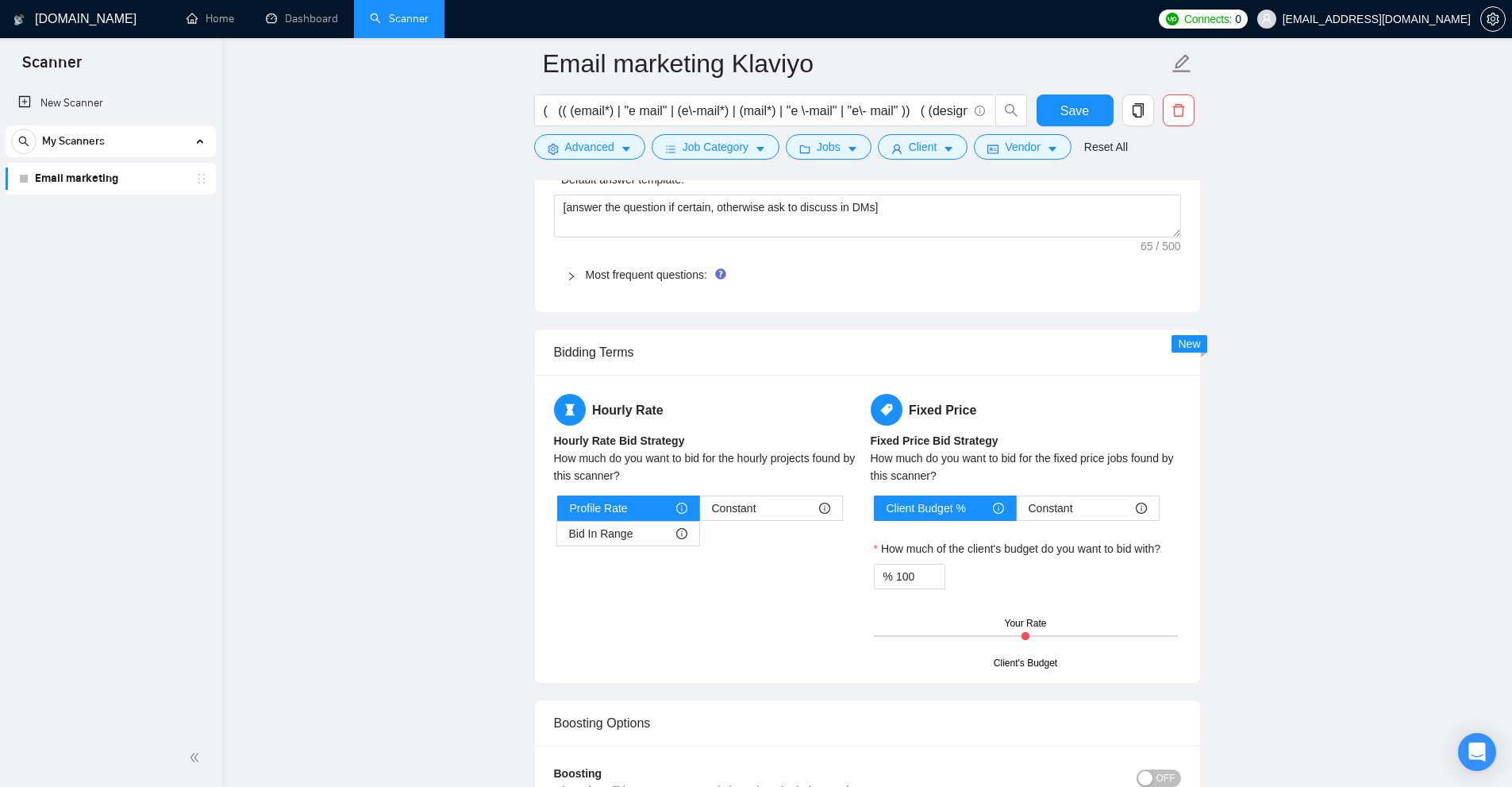
click at [898, 399] on span "tag" at bounding box center [887, 409] width 32 height 32
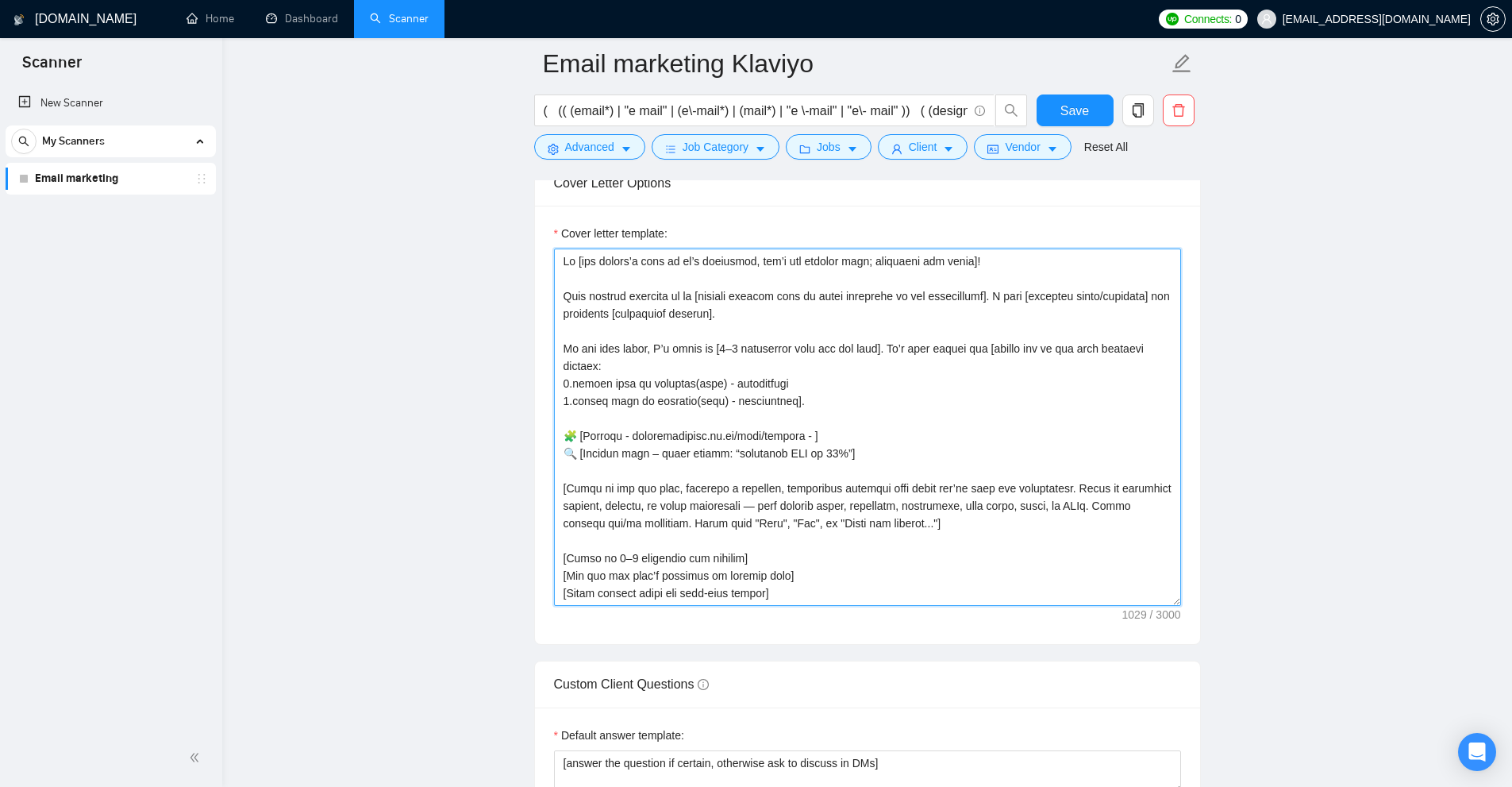
click at [914, 477] on textarea "Cover letter template:" at bounding box center [867, 427] width 627 height 357
paste textarea "⚡️Starting immediately! Hey! [Say that you made an exact project recently and d…"
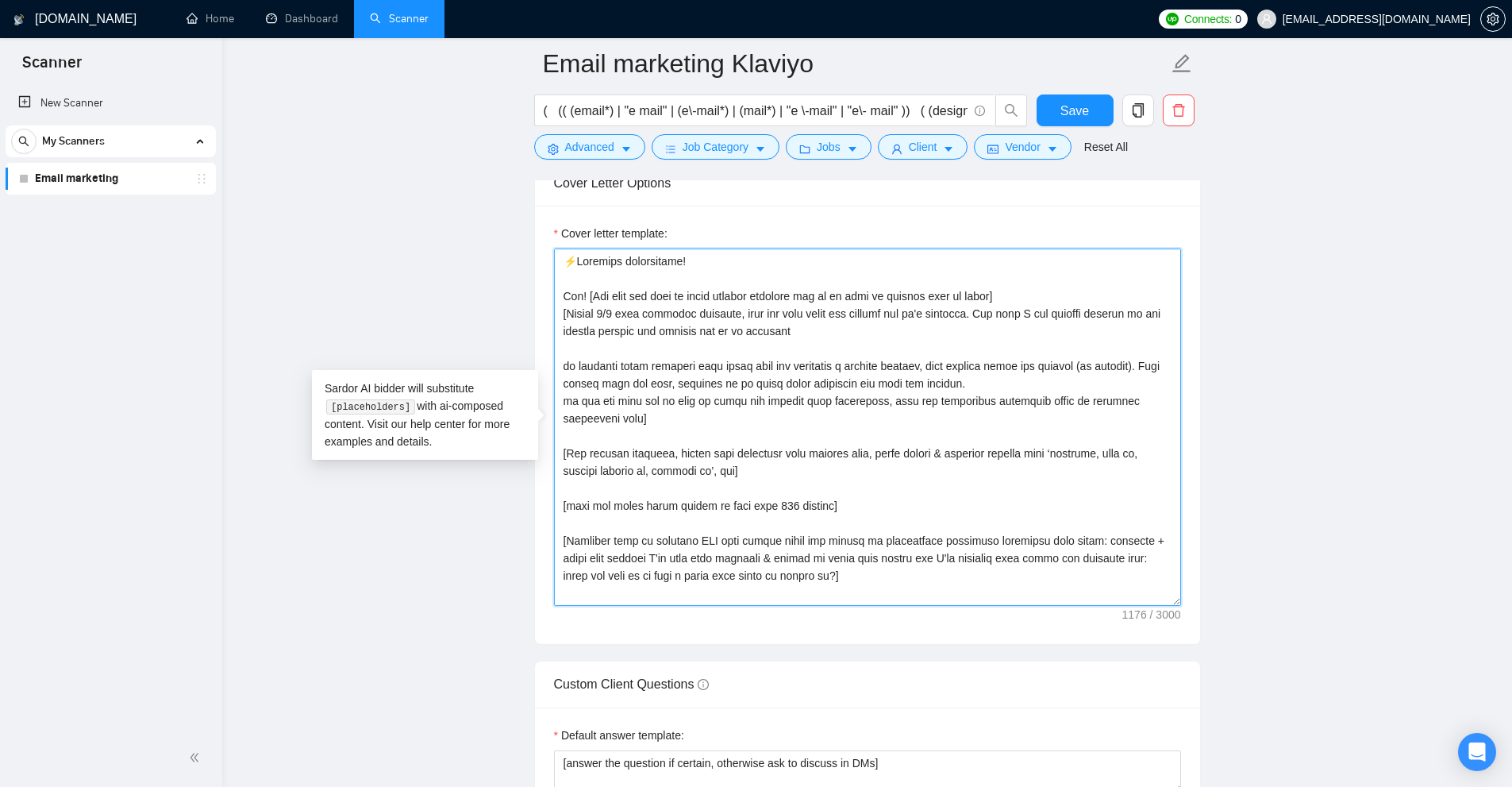
scroll to position [48, 0]
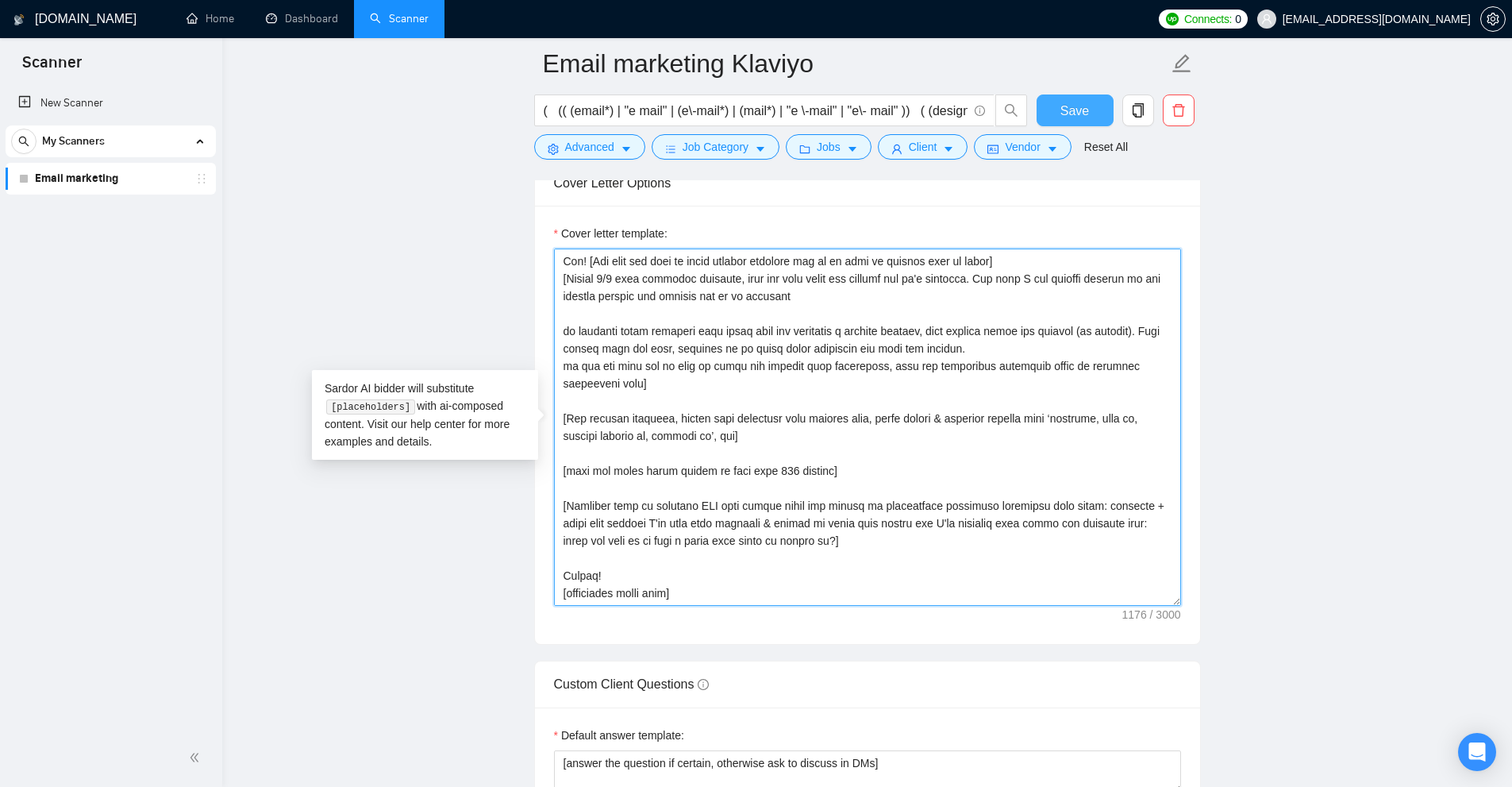
type textarea "⚡️Starting immediately! Hey! [Say that you made an exact project recently and d…"
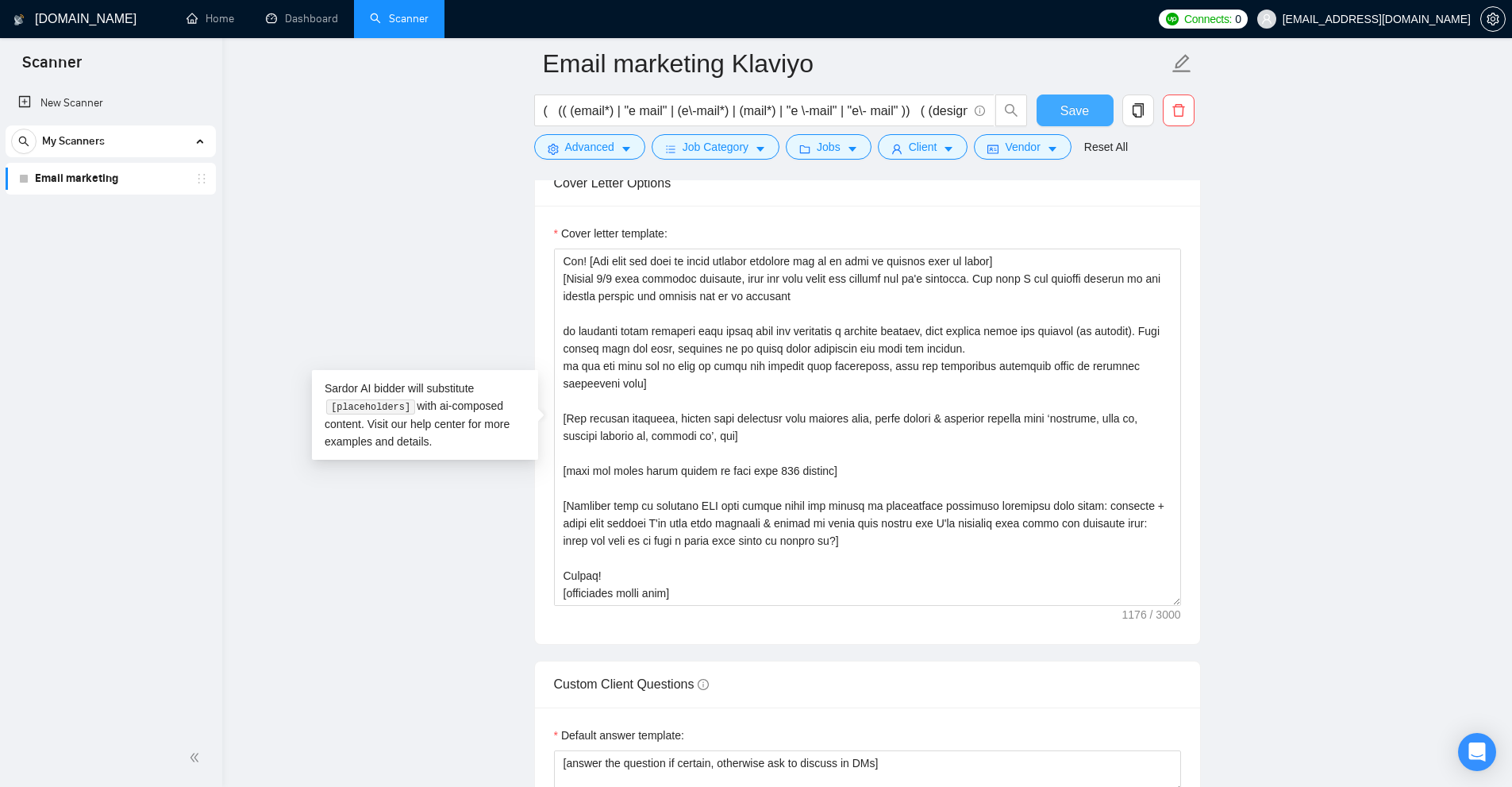
click at [1087, 105] on span "Save" at bounding box center [1075, 110] width 29 height 20
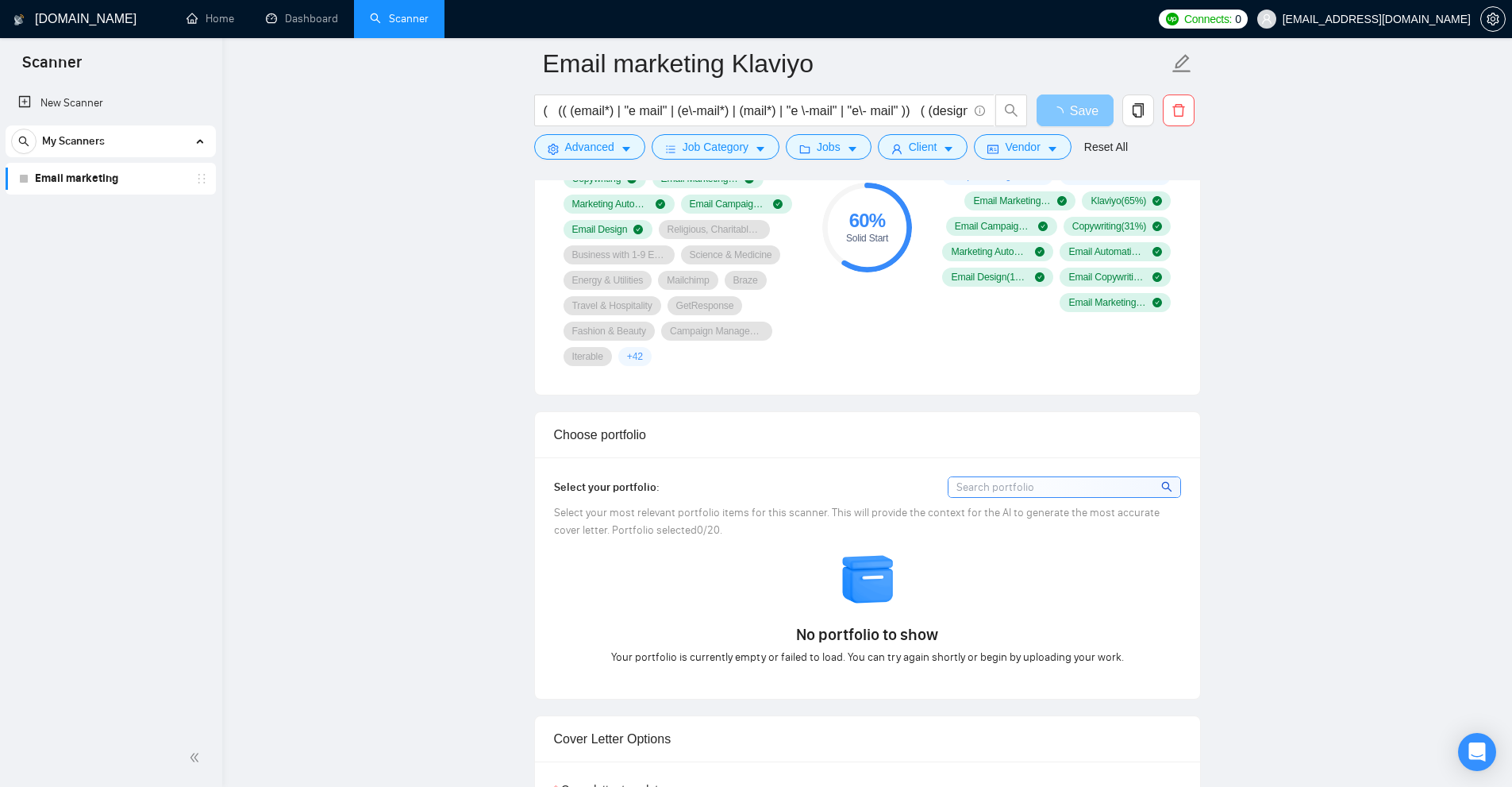
scroll to position [1667, 0]
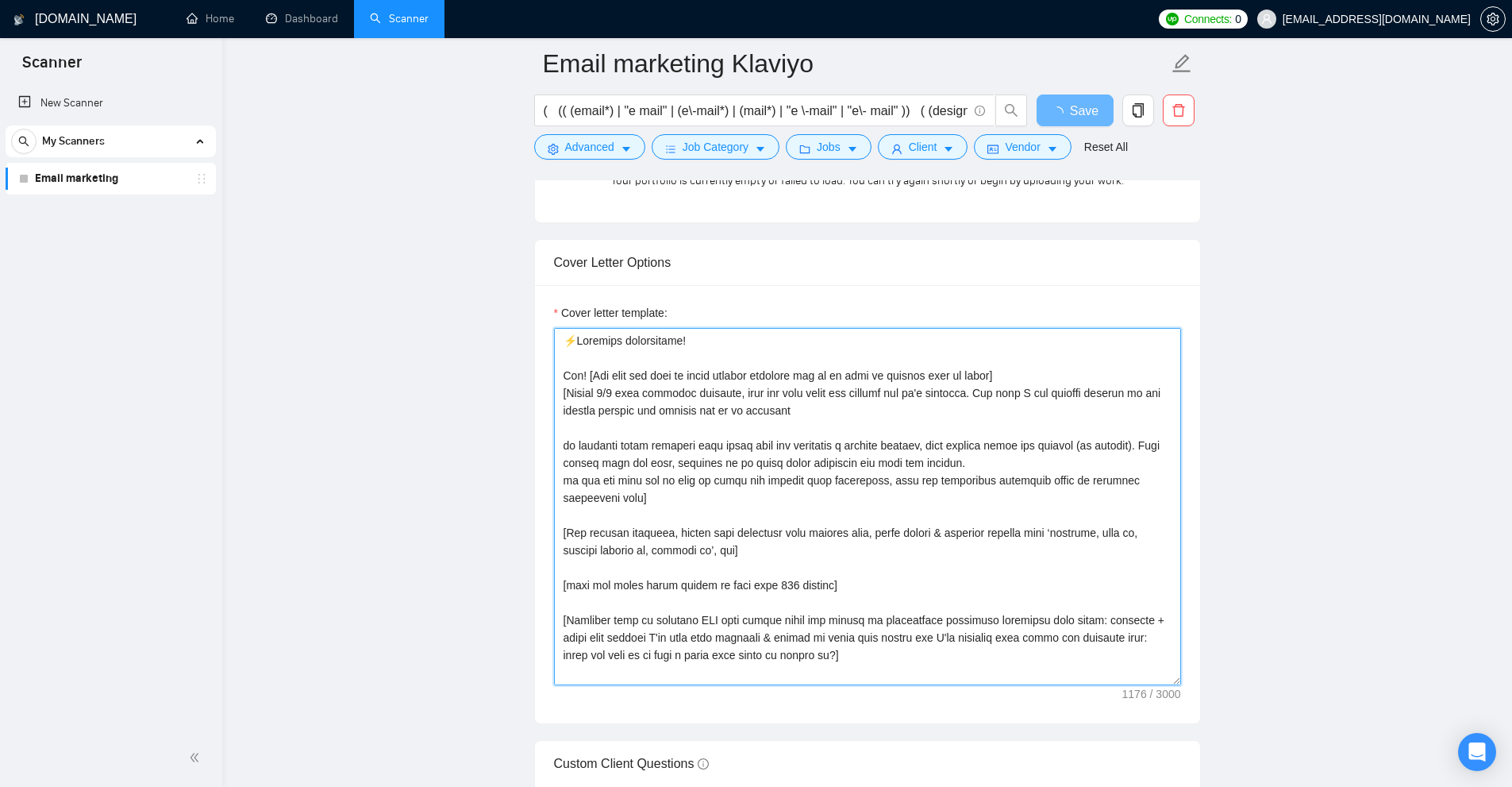
click at [734, 428] on textarea "Cover letter template:" at bounding box center [867, 506] width 627 height 357
click at [699, 418] on textarea "Cover letter template:" at bounding box center [867, 506] width 627 height 357
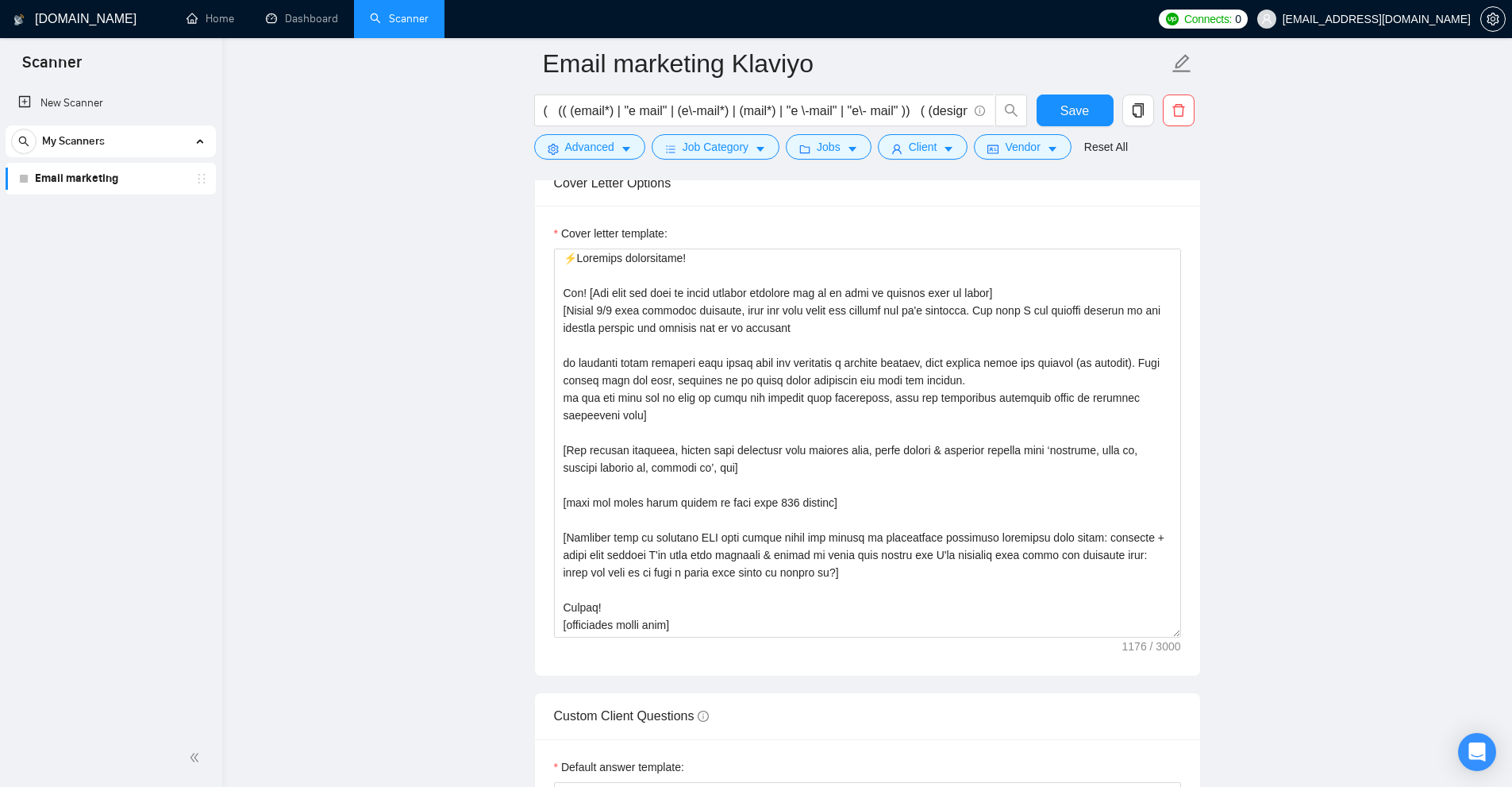
scroll to position [0, 0]
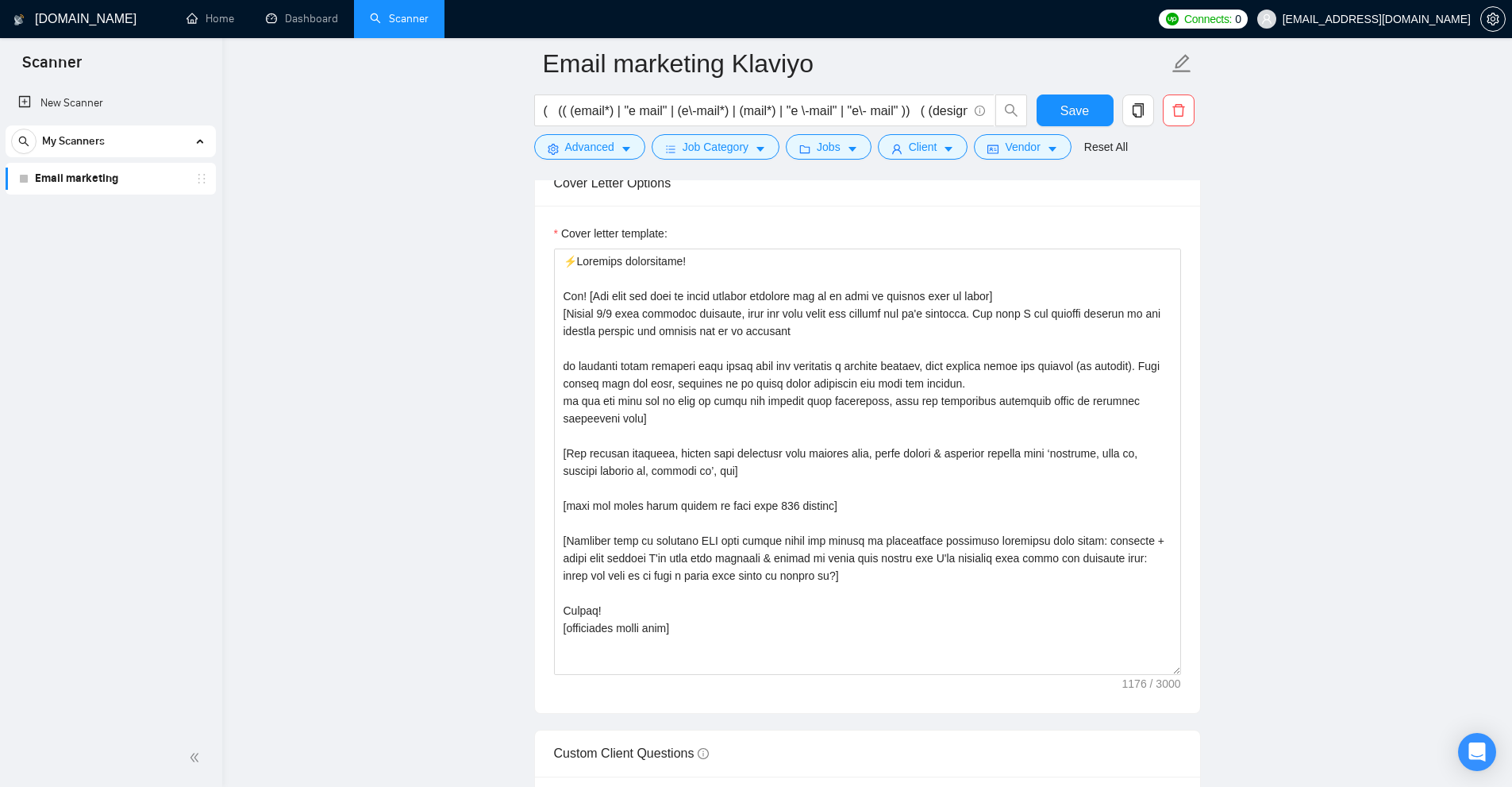
drag, startPoint x: 1178, startPoint y: 596, endPoint x: 1190, endPoint y: 672, distance: 76.9
click at [1190, 672] on div "Cover letter template:" at bounding box center [868, 459] width 665 height 508
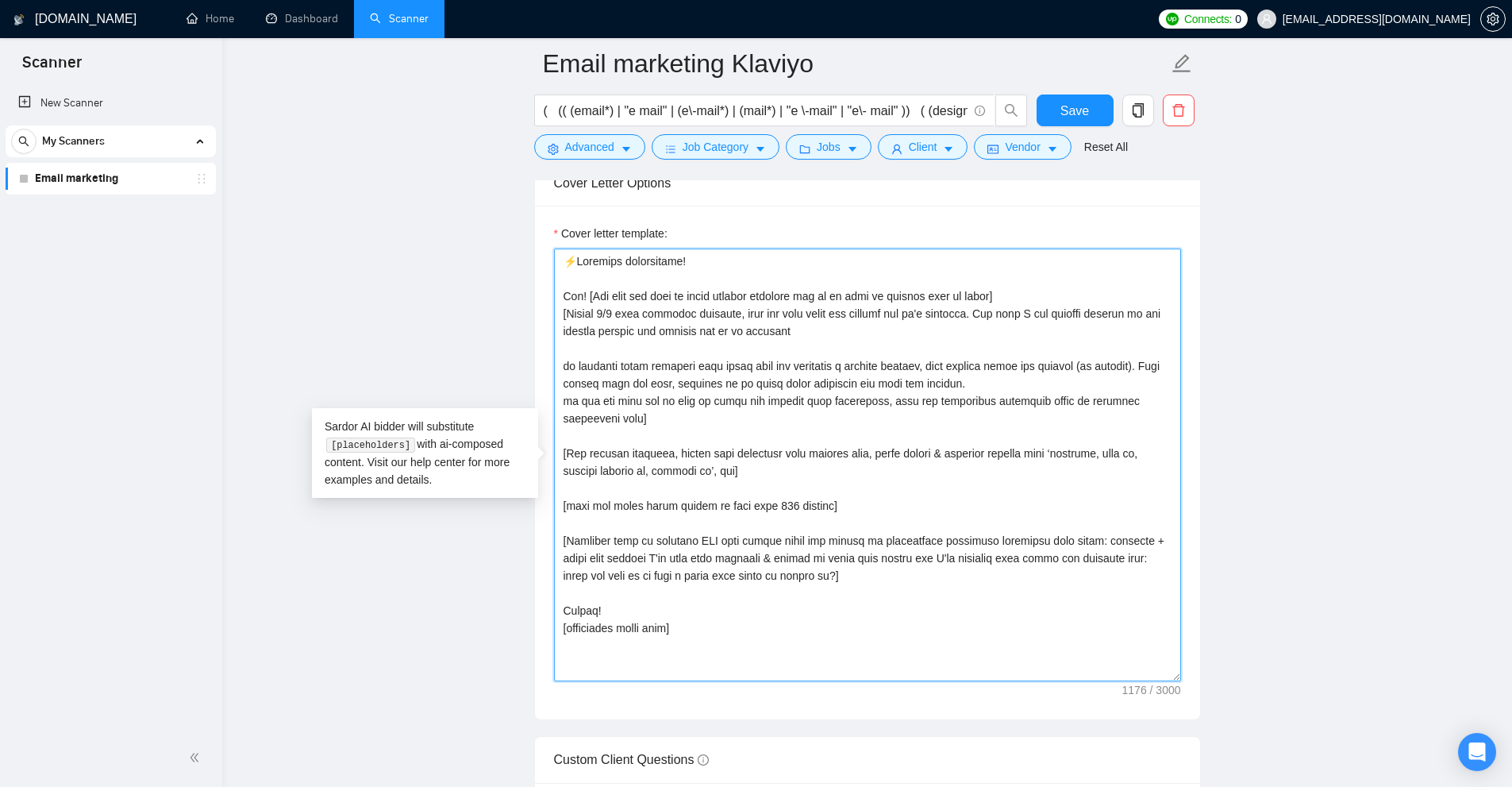
drag, startPoint x: 828, startPoint y: 334, endPoint x: 568, endPoint y: 312, distance: 260.9
click at [568, 312] on textarea "Cover letter template:" at bounding box center [867, 464] width 627 height 432
click at [666, 361] on textarea "Cover letter template:" at bounding box center [867, 464] width 627 height 432
click at [662, 342] on textarea "Cover letter template:" at bounding box center [867, 464] width 627 height 432
drag, startPoint x: 564, startPoint y: 311, endPoint x: 591, endPoint y: 418, distance: 110.4
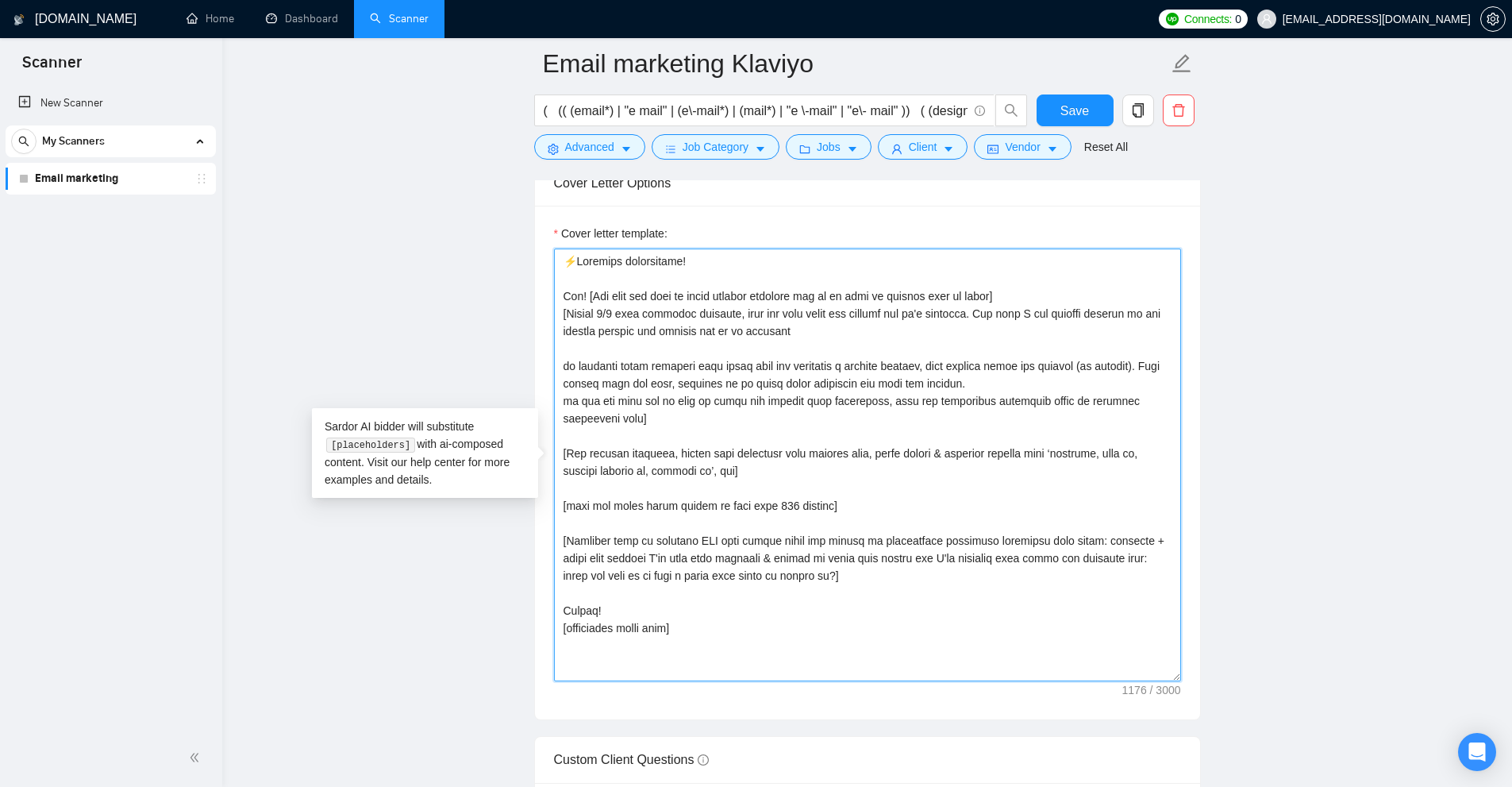
click at [591, 418] on textarea "Cover letter template:" at bounding box center [867, 464] width 627 height 432
click at [594, 418] on textarea "Cover letter template:" at bounding box center [867, 464] width 627 height 432
drag, startPoint x: 609, startPoint y: 418, endPoint x: 551, endPoint y: 322, distance: 112.2
click at [551, 322] on div "Cover letter template:" at bounding box center [868, 463] width 665 height 513
click at [602, 329] on textarea "Cover letter template:" at bounding box center [867, 464] width 627 height 432
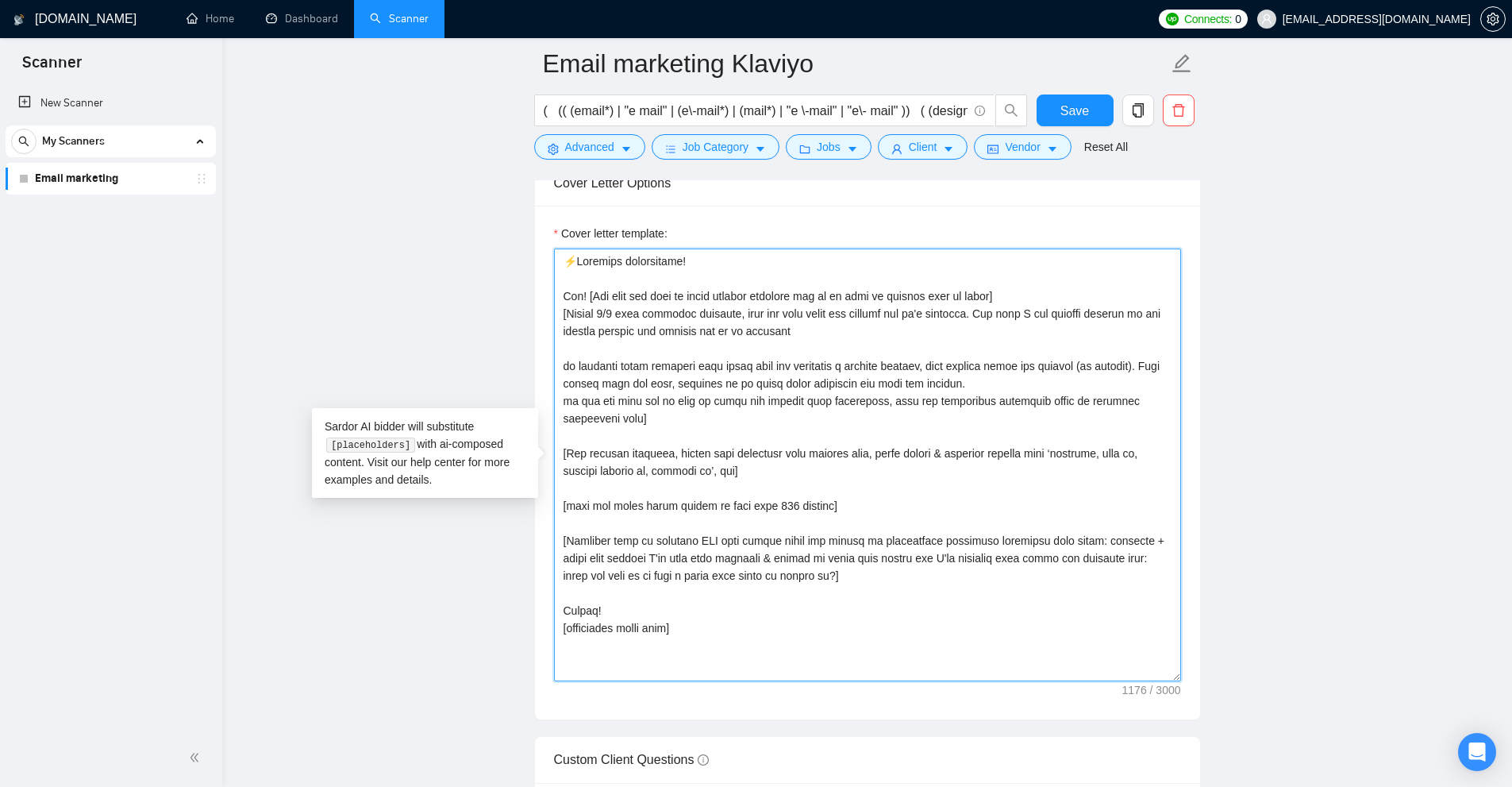
drag, startPoint x: 566, startPoint y: 311, endPoint x: 818, endPoint y: 329, distance: 252.6
click at [818, 329] on textarea "Cover letter template:" at bounding box center [867, 464] width 627 height 432
drag, startPoint x: 842, startPoint y: 333, endPoint x: 582, endPoint y: 310, distance: 261.0
click at [582, 310] on textarea "Cover letter template:" at bounding box center [867, 464] width 627 height 432
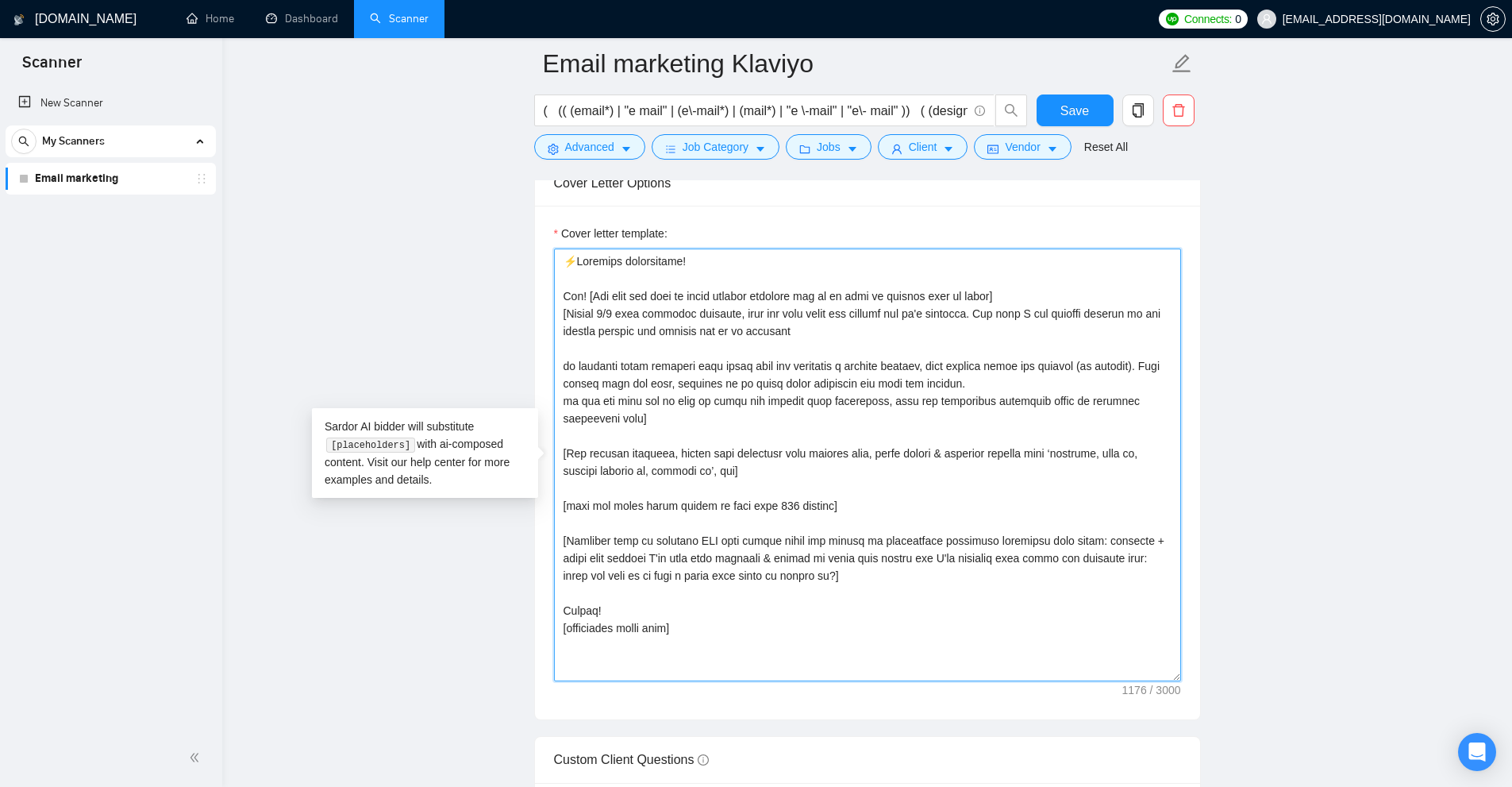
click at [576, 355] on textarea "Cover letter template:" at bounding box center [867, 464] width 627 height 432
drag, startPoint x: 560, startPoint y: 365, endPoint x: 728, endPoint y: 381, distance: 168.8
click at [728, 381] on textarea "Cover letter template:" at bounding box center [867, 464] width 627 height 432
click at [720, 381] on textarea "Cover letter template:" at bounding box center [867, 464] width 627 height 432
click at [583, 380] on textarea "Cover letter template:" at bounding box center [867, 464] width 627 height 432
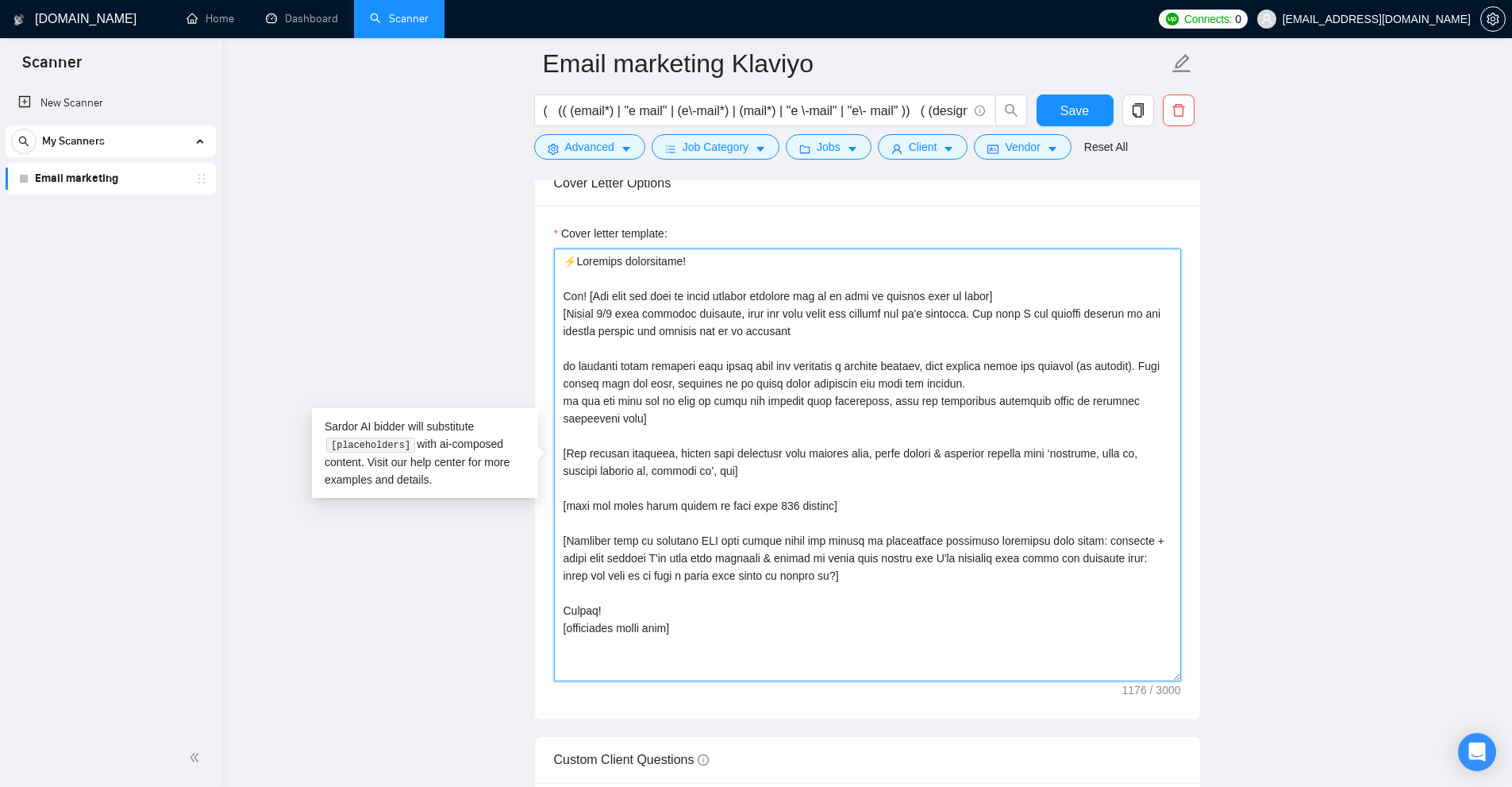
drag, startPoint x: 583, startPoint y: 380, endPoint x: 785, endPoint y: 391, distance: 202.3
click at [785, 391] on textarea "Cover letter template:" at bounding box center [867, 464] width 627 height 432
click at [731, 385] on textarea "Cover letter template:" at bounding box center [867, 464] width 627 height 432
drag, startPoint x: 731, startPoint y: 385, endPoint x: 991, endPoint y: 386, distance: 260.0
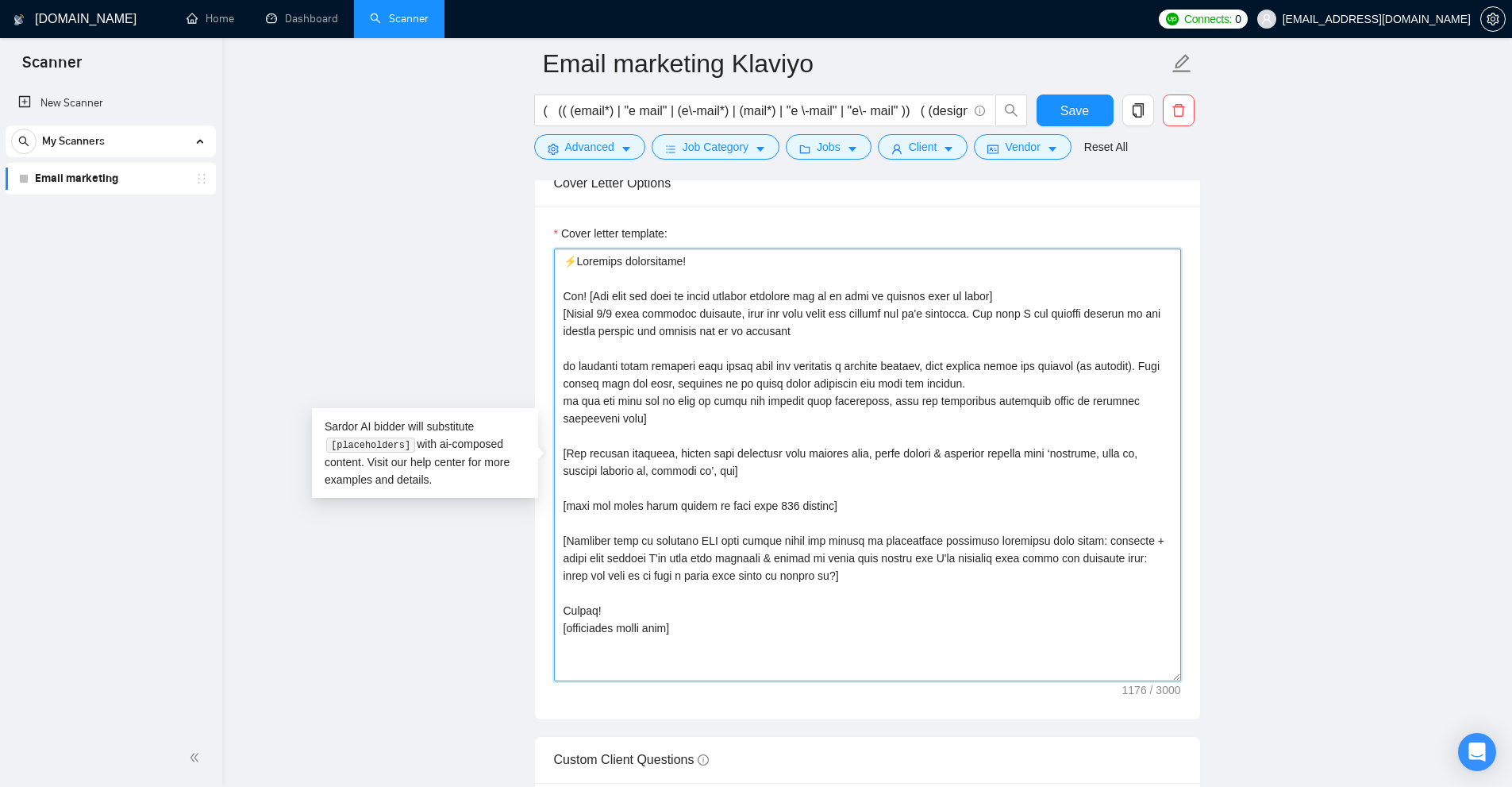
click at [991, 386] on textarea "Cover letter template:" at bounding box center [867, 464] width 627 height 432
drag, startPoint x: 1036, startPoint y: 382, endPoint x: 552, endPoint y: 378, distance: 484.0
click at [552, 378] on div "Cover letter template:" at bounding box center [868, 463] width 665 height 513
click at [1062, 368] on textarea "Cover letter template:" at bounding box center [867, 464] width 627 height 432
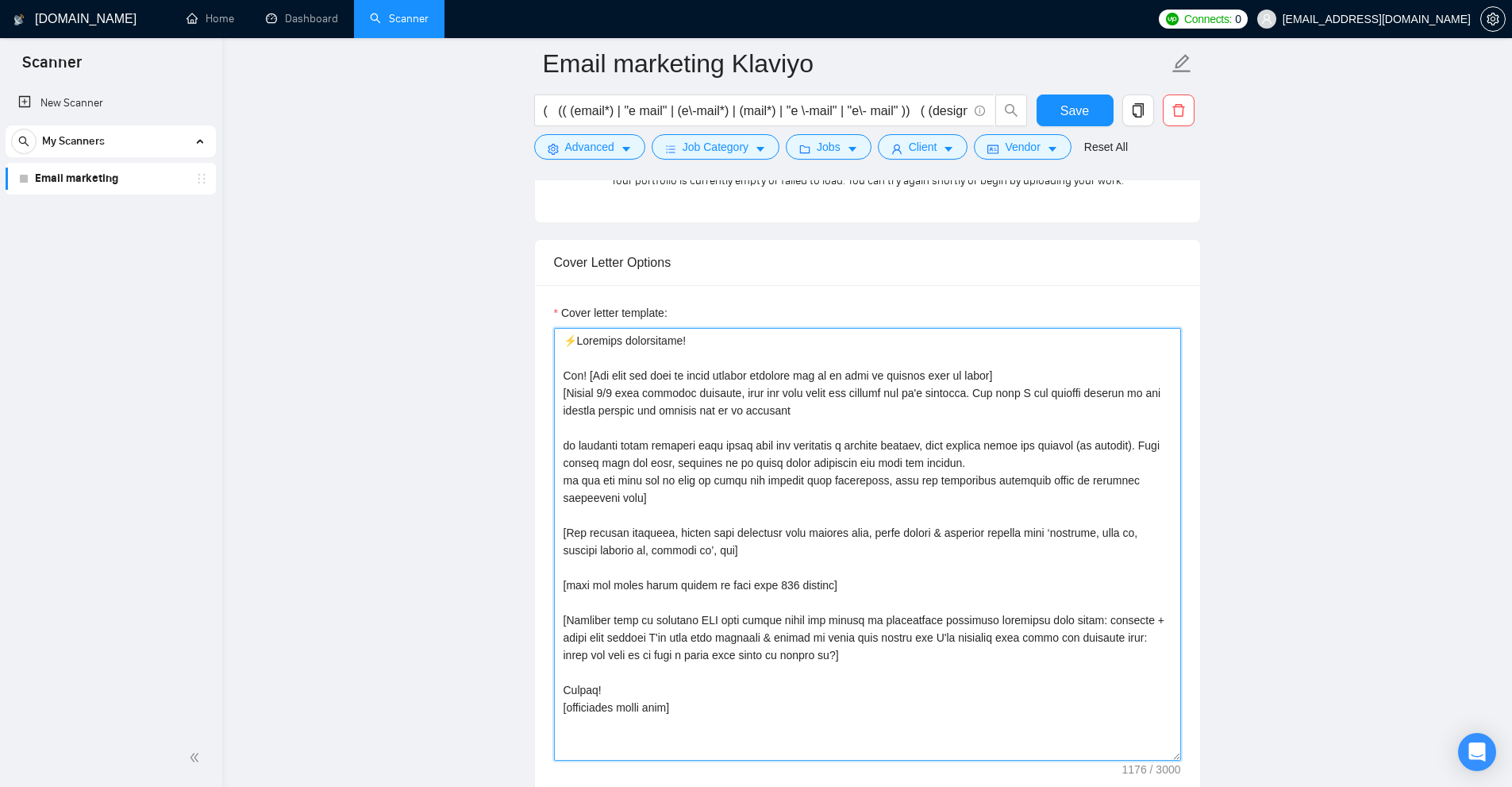
scroll to position [1984, 0]
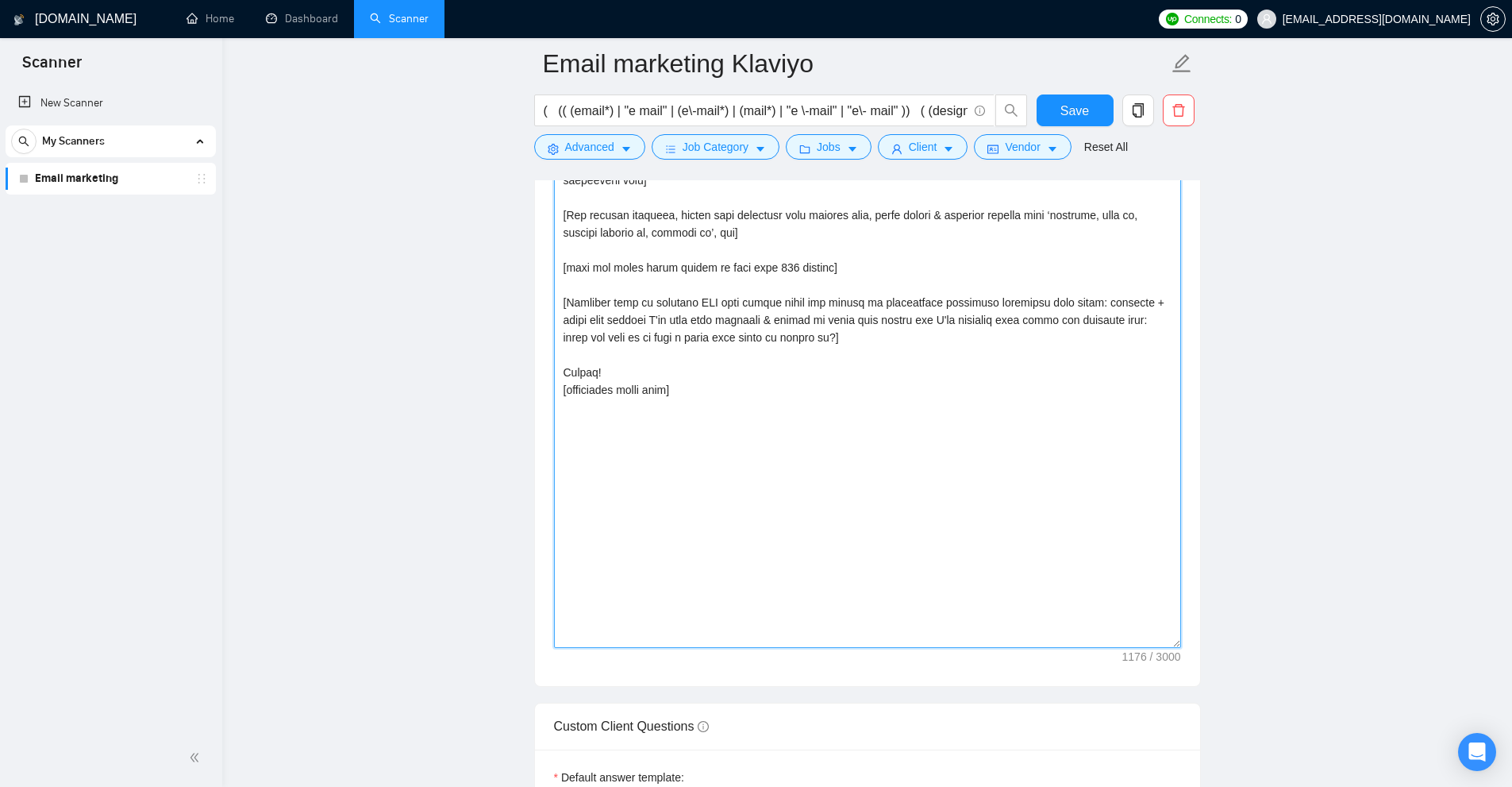
drag, startPoint x: 1178, startPoint y: 440, endPoint x: 1182, endPoint y: 645, distance: 205.0
click at [1182, 645] on div "Cover letter template:" at bounding box center [868, 326] width 665 height 718
click at [1067, 559] on textarea "Cover letter template:" at bounding box center [867, 329] width 627 height 637
click at [768, 434] on textarea "Cover letter template:" at bounding box center [867, 329] width 627 height 637
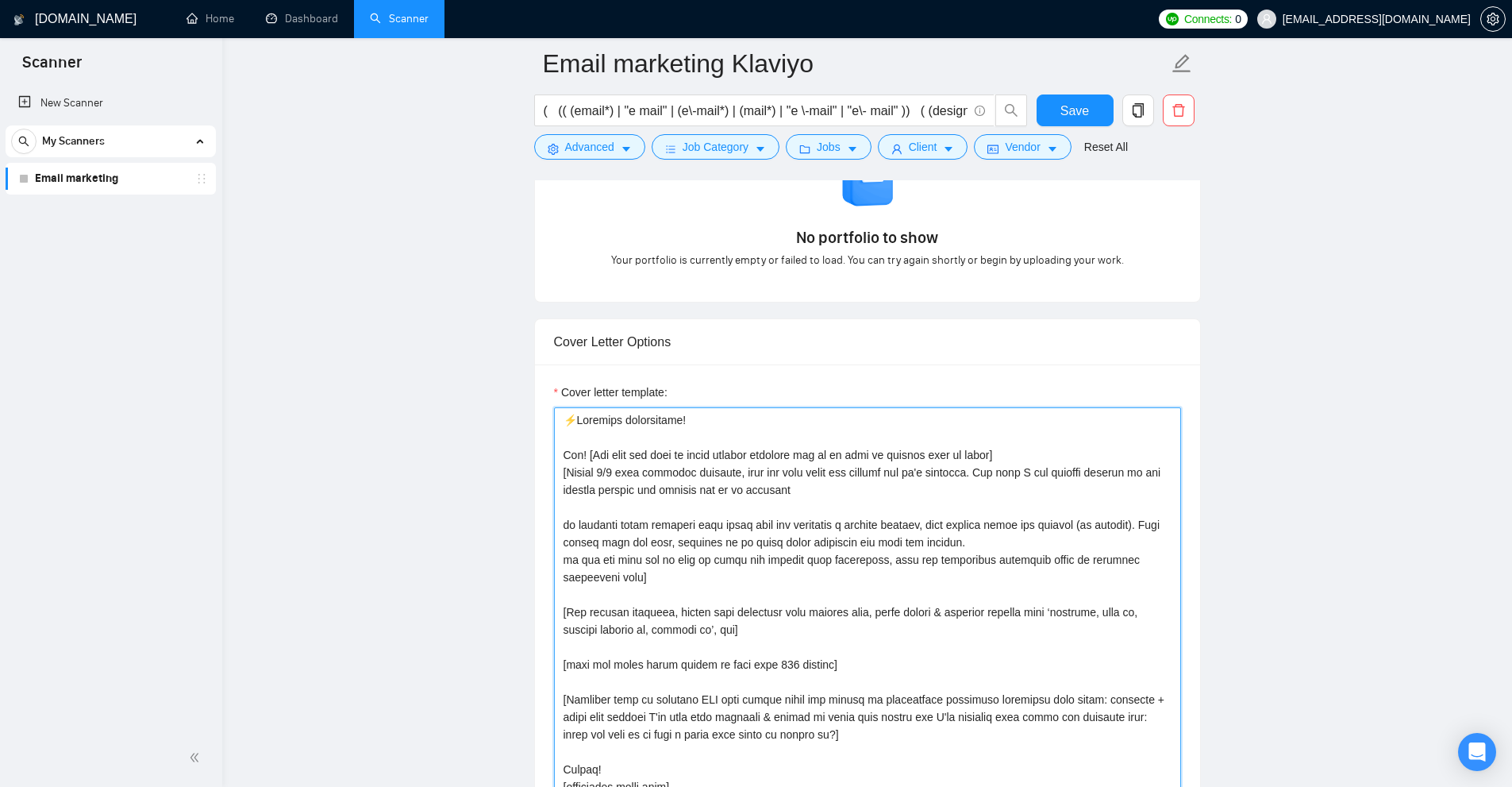
scroll to position [1667, 0]
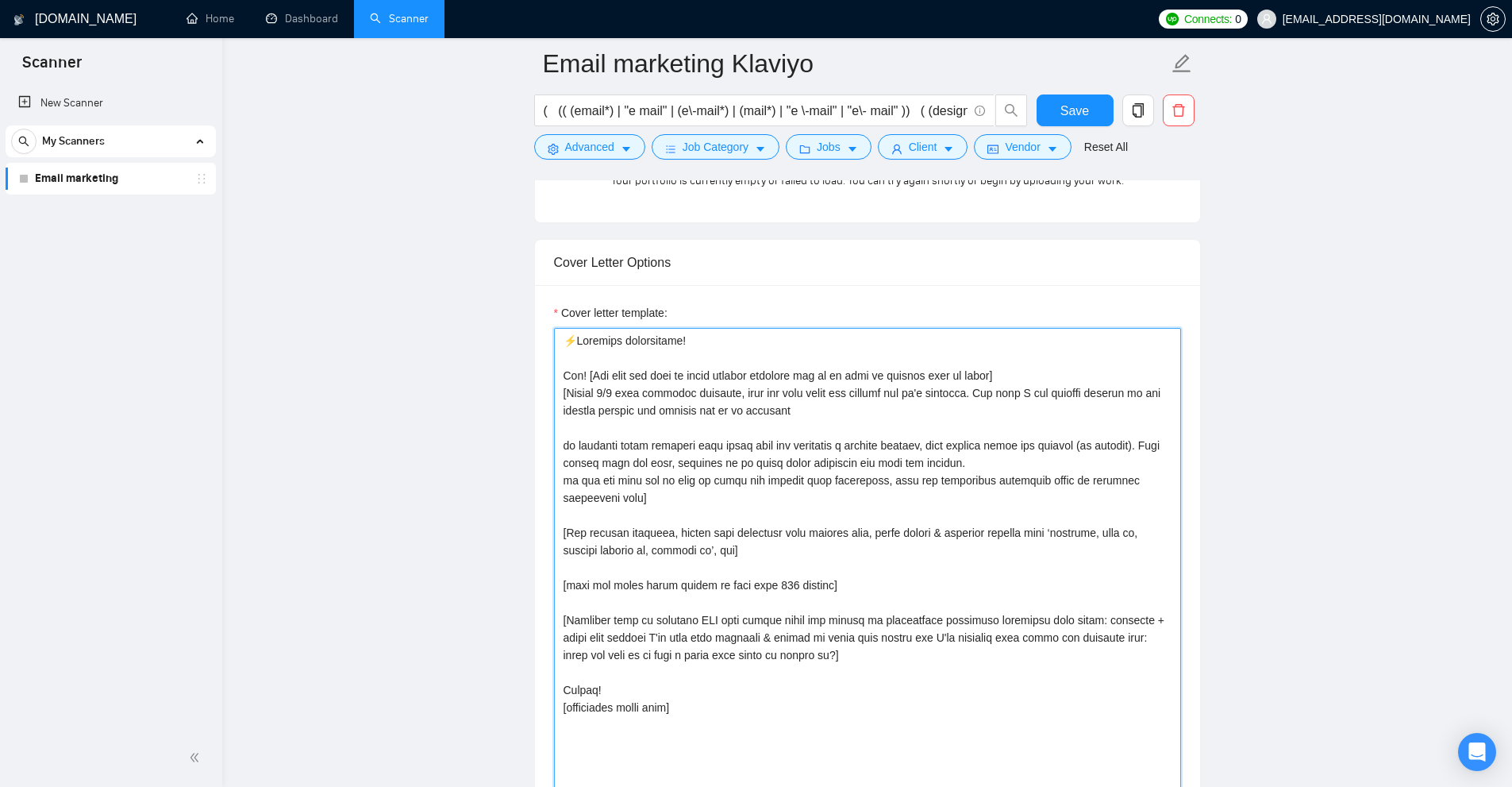
drag, startPoint x: 775, startPoint y: 729, endPoint x: 501, endPoint y: 306, distance: 504.0
click at [501, 306] on main "Email marketing Klaviyo ( (( (email*) | "e mail" | (e\-mail*) | (mail*) | "e \-…" at bounding box center [867, 667] width 1239 height 4541
click at [781, 458] on textarea "Cover letter template:" at bounding box center [867, 646] width 627 height 637
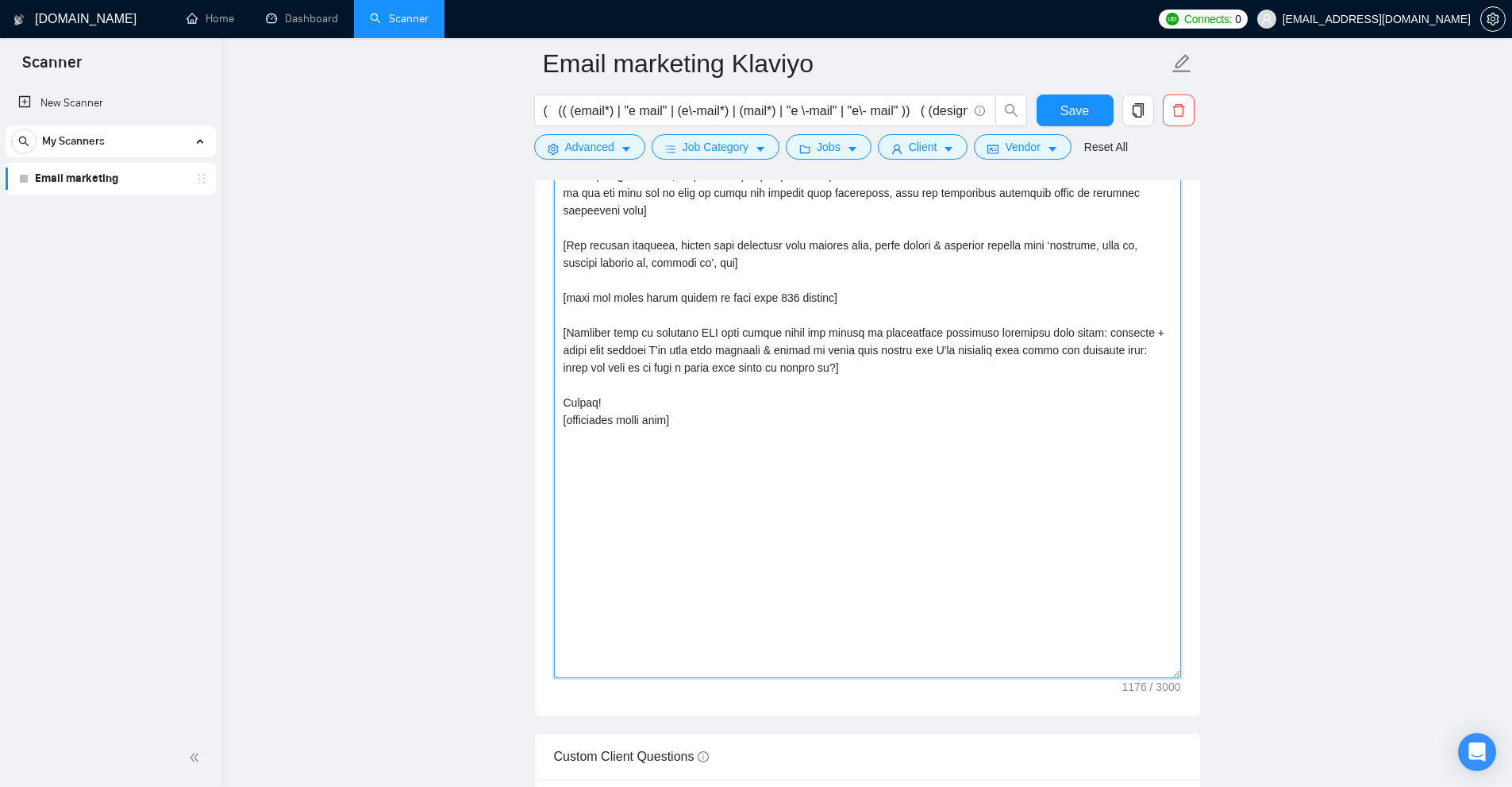
scroll to position [1716, 0]
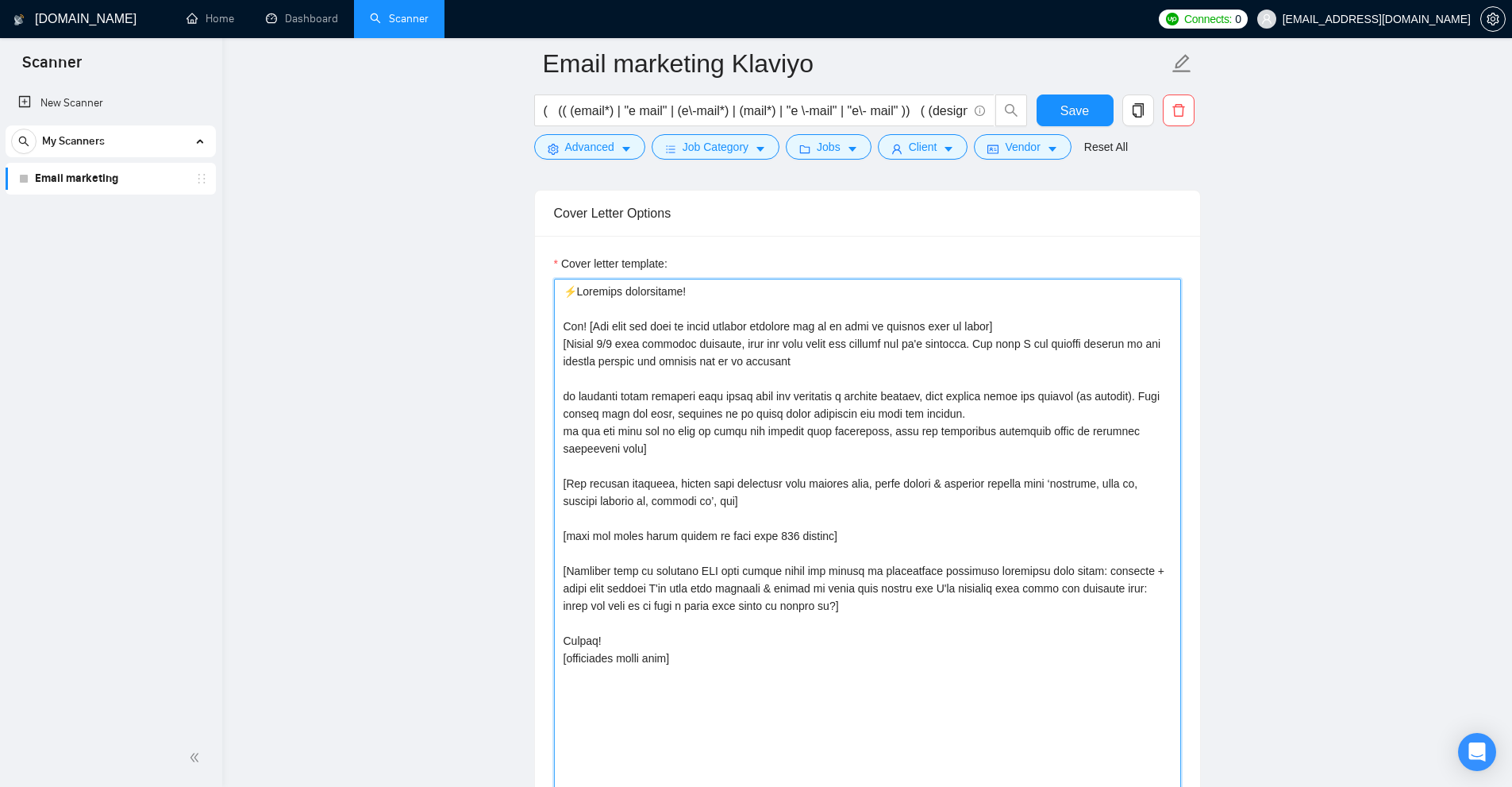
click at [903, 402] on textarea "Cover letter template:" at bounding box center [867, 597] width 627 height 637
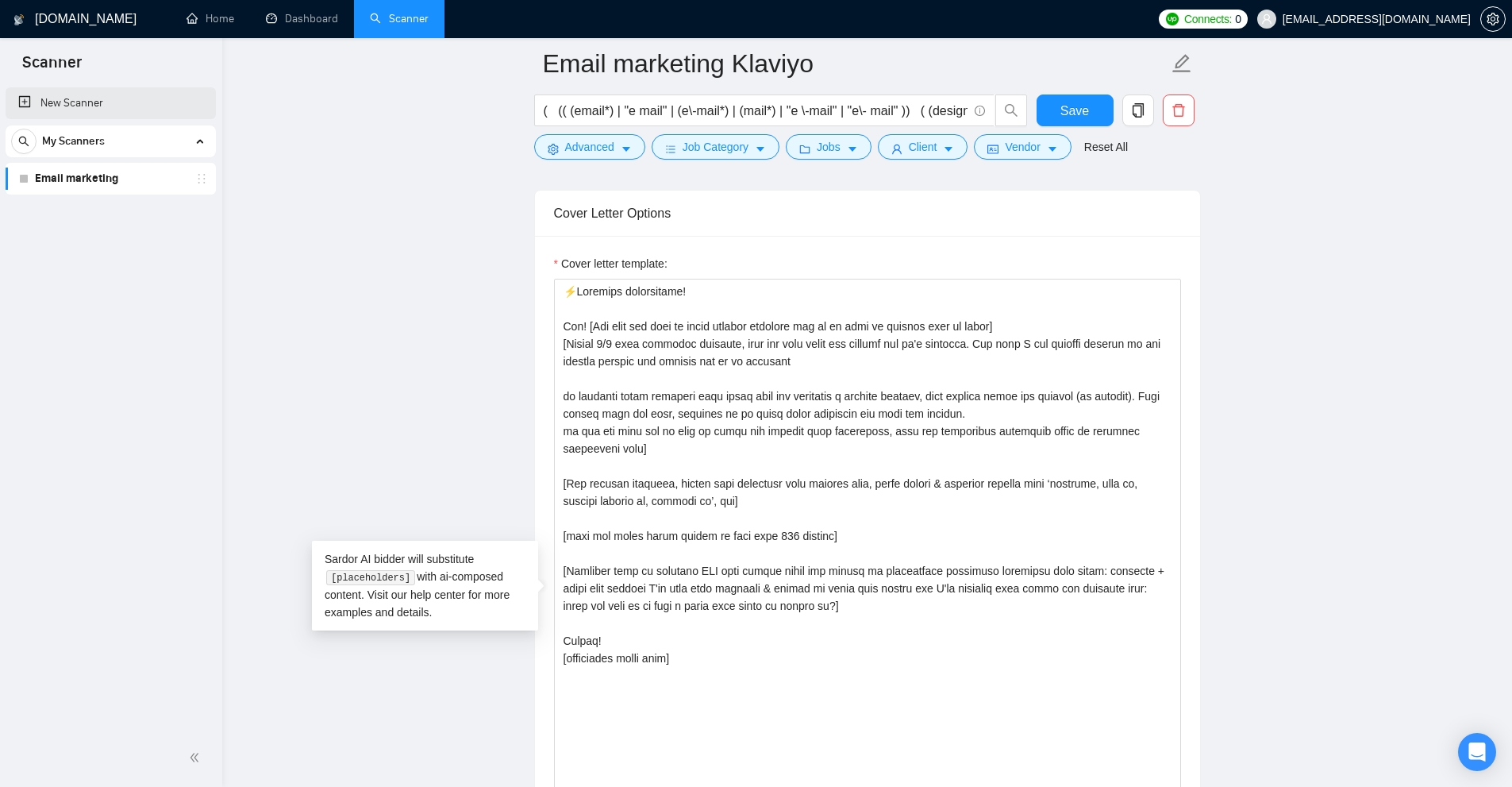
click at [136, 104] on link "New Scanner" at bounding box center [110, 103] width 185 height 32
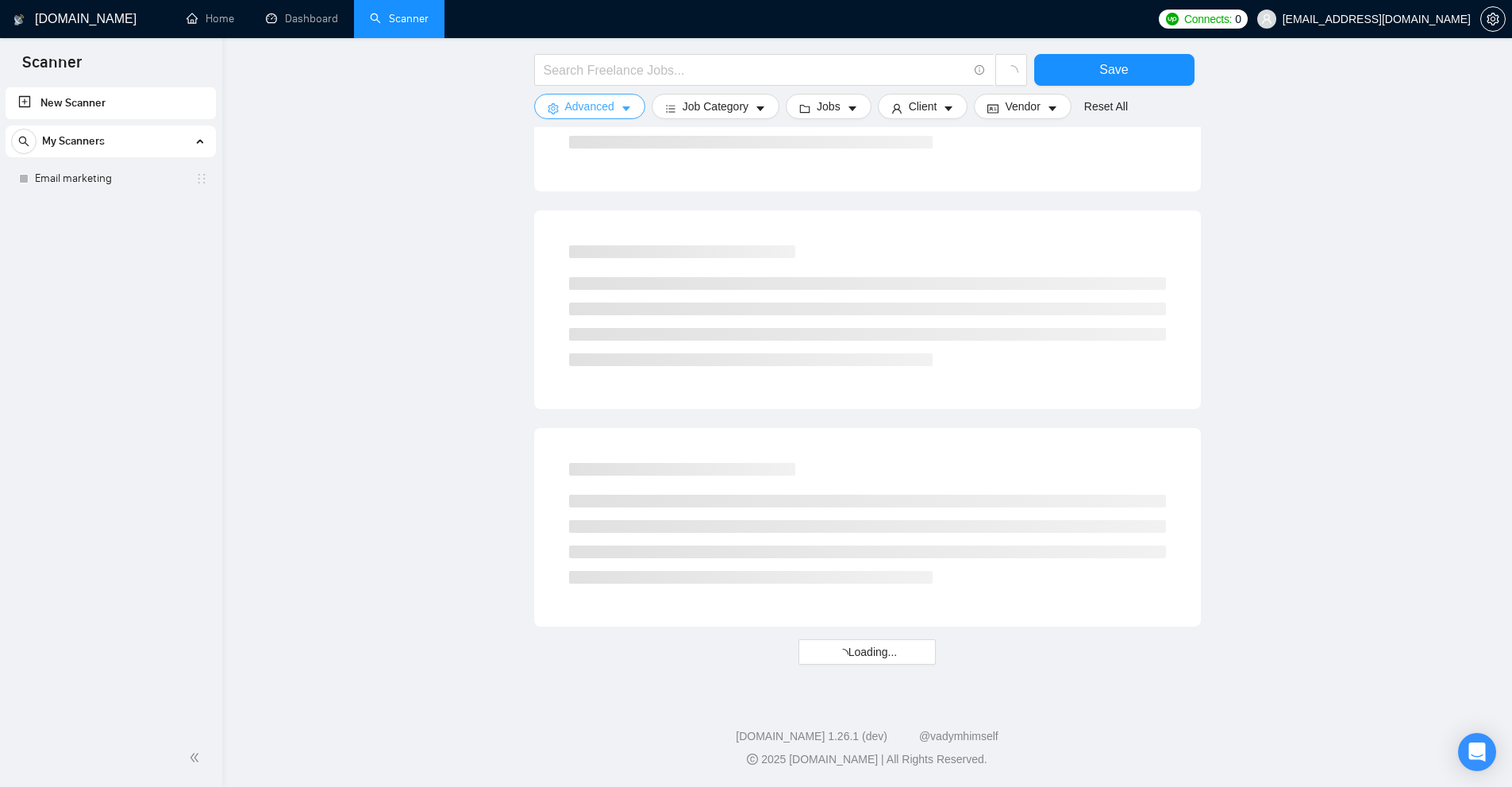
scroll to position [260, 0]
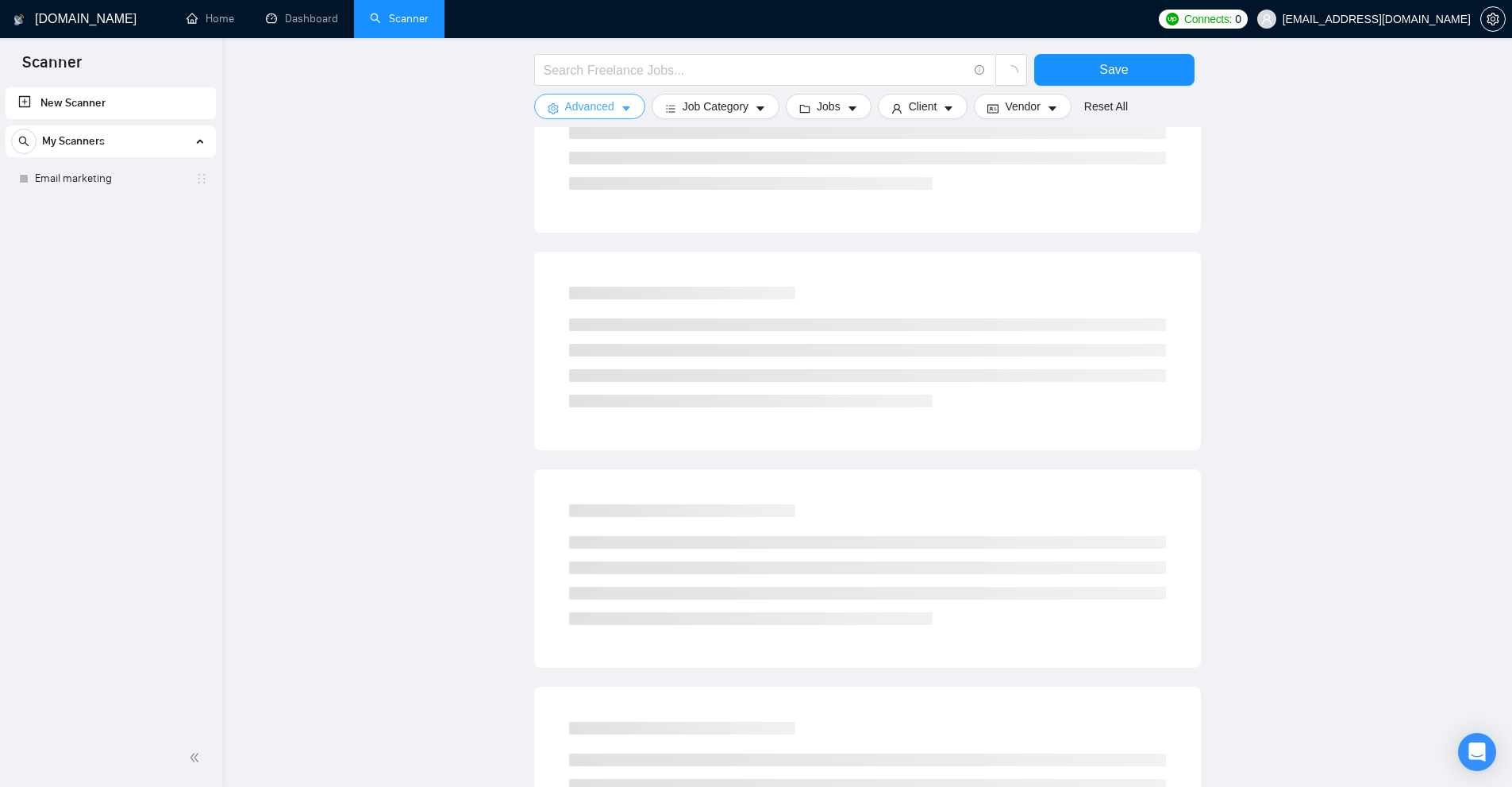
click at [604, 105] on span "Advanced" at bounding box center [590, 105] width 49 height 17
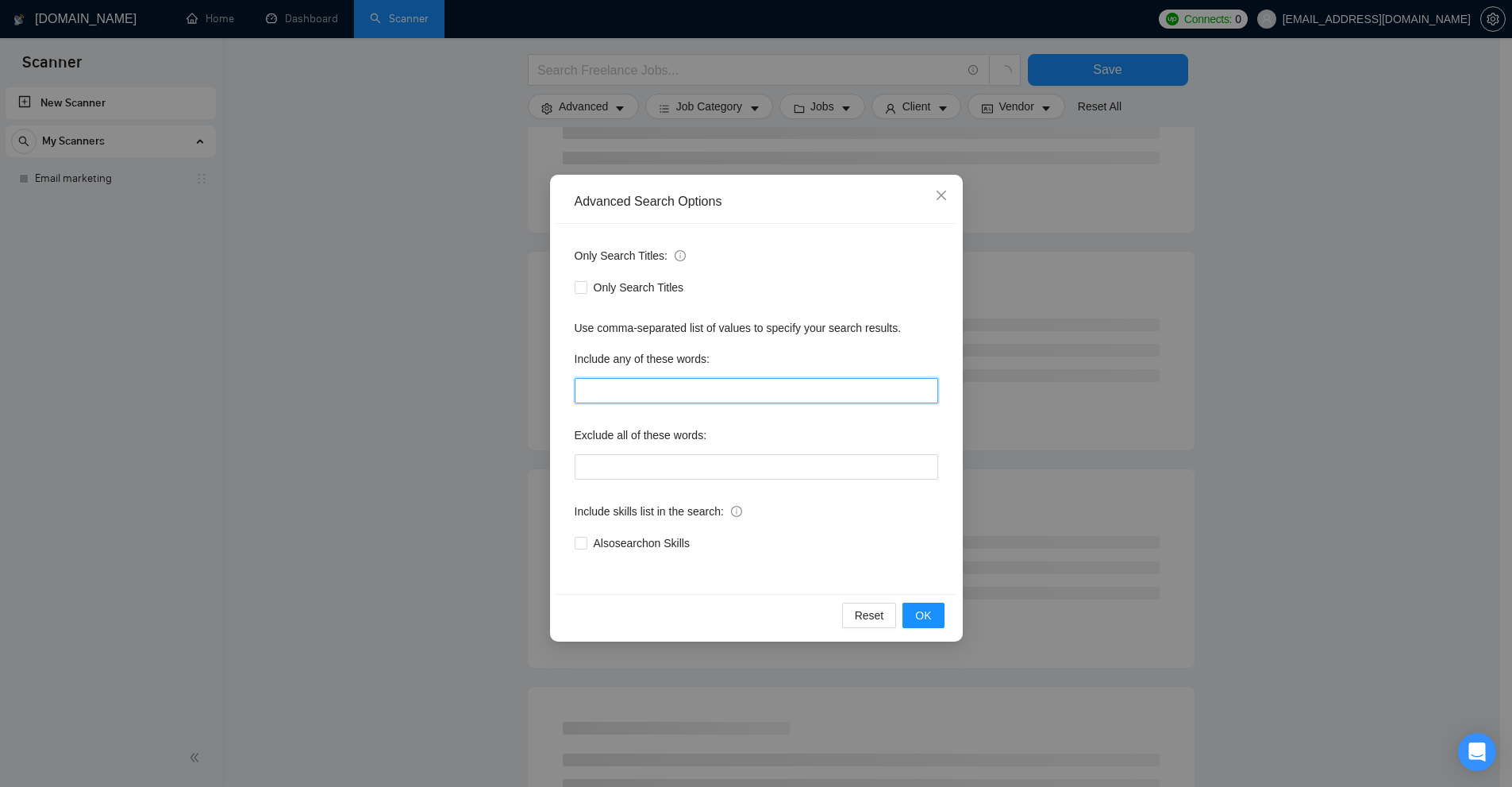
click at [664, 396] on input "text" at bounding box center [756, 390] width 364 height 25
paste input "le, les, un, une, des, du, "de la", à, sur, sous, chez, avec, dans, vers, ou, m…"
drag, startPoint x: 638, startPoint y: 387, endPoint x: 1150, endPoint y: 391, distance: 512.0
click at [1150, 391] on div "Advanced Search Options Only Search Titles: Only Search Titles Use comma-separa…" at bounding box center [756, 393] width 1512 height 787
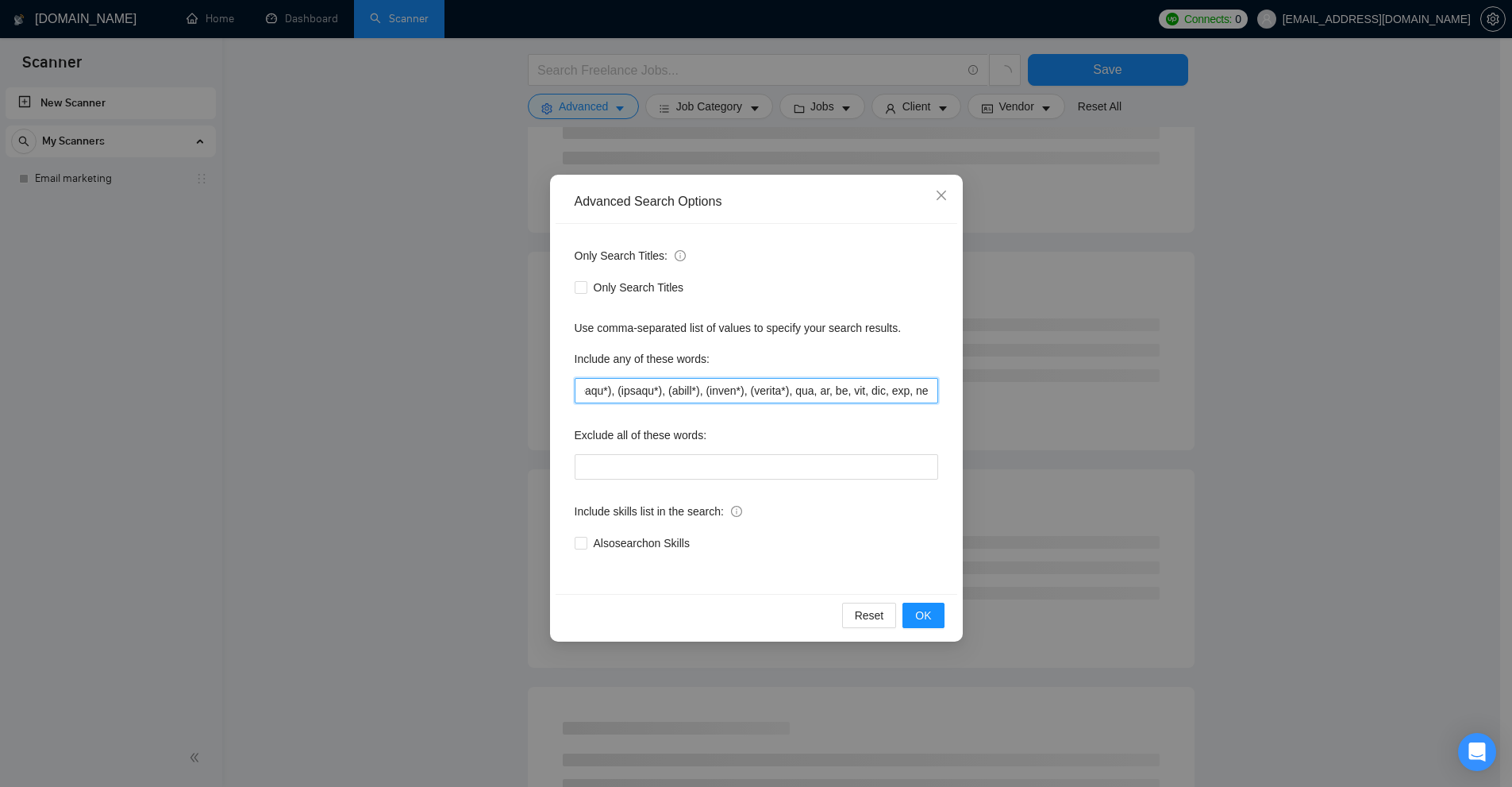
click at [901, 392] on input "text" at bounding box center [756, 390] width 364 height 25
type input "le, les, un, une, des, du, "de la", à, sur, sous, chez, avec, dans, vers, ou, m…"
click at [1313, 238] on div "Advanced Search Options Only Search Titles: Only Search Titles Use comma-separa…" at bounding box center [756, 393] width 1512 height 787
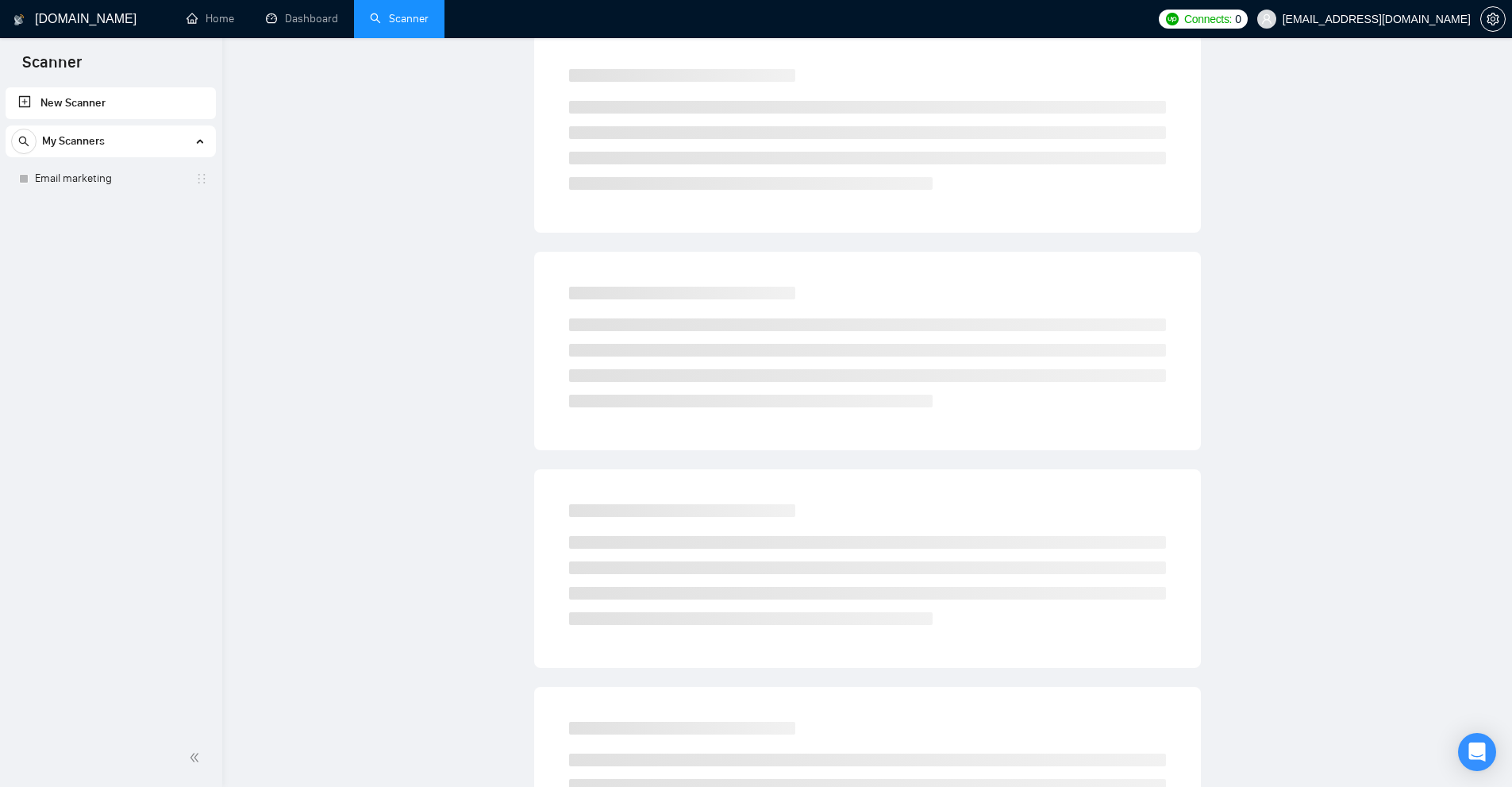
scroll to position [0, 0]
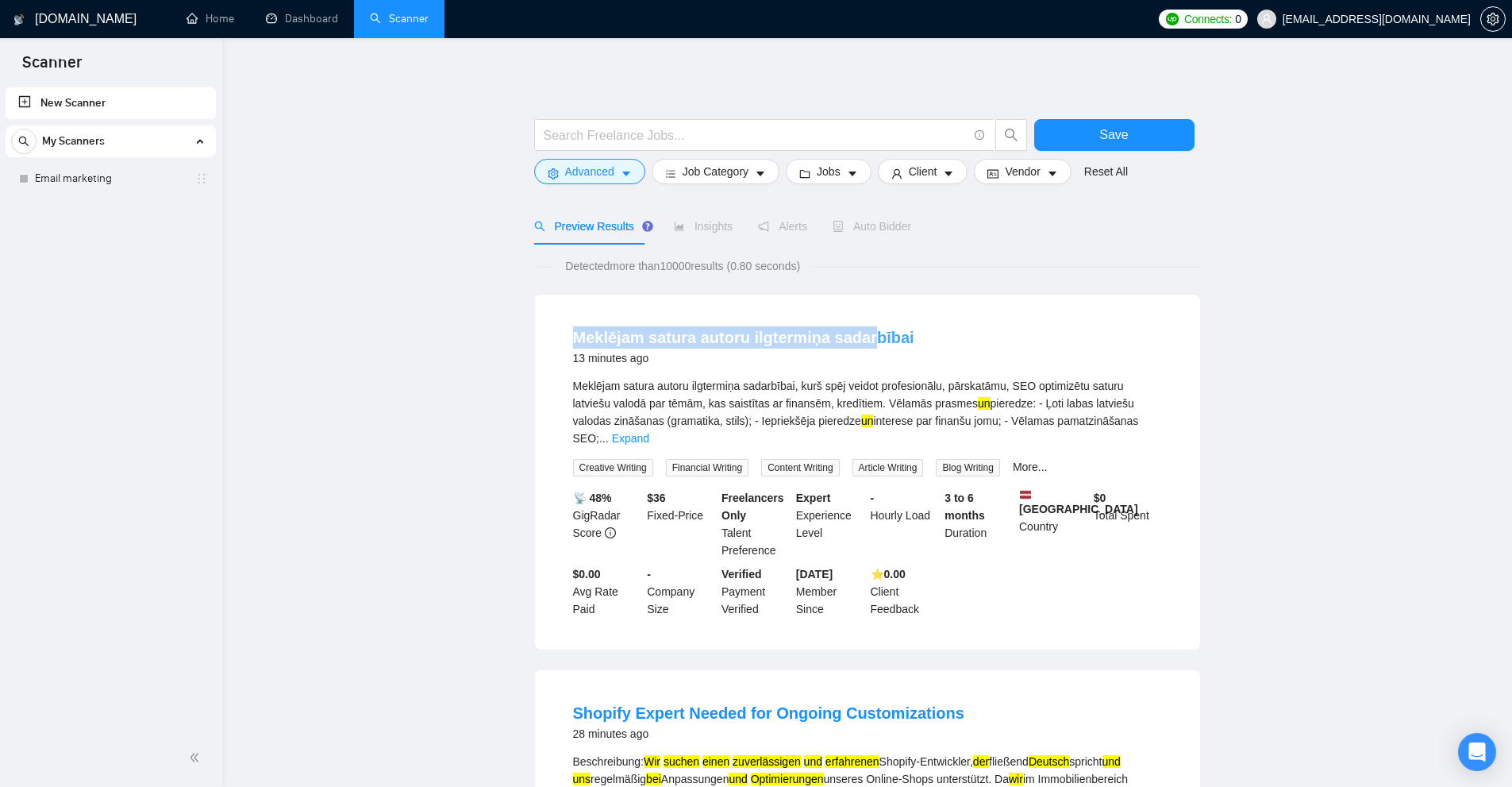
drag, startPoint x: 633, startPoint y: 337, endPoint x: 884, endPoint y: 343, distance: 251.1
click at [884, 343] on div "Meklējam satura autoru ilgtermiņa sadarbībai 13 minutes ago Meklējam satura aut…" at bounding box center [868, 472] width 665 height 355
click at [675, 381] on div "Meklējam satura autoru ilgtermiņa sadarbībai, kurš spēj veidot profesionālu, pā…" at bounding box center [867, 411] width 589 height 69
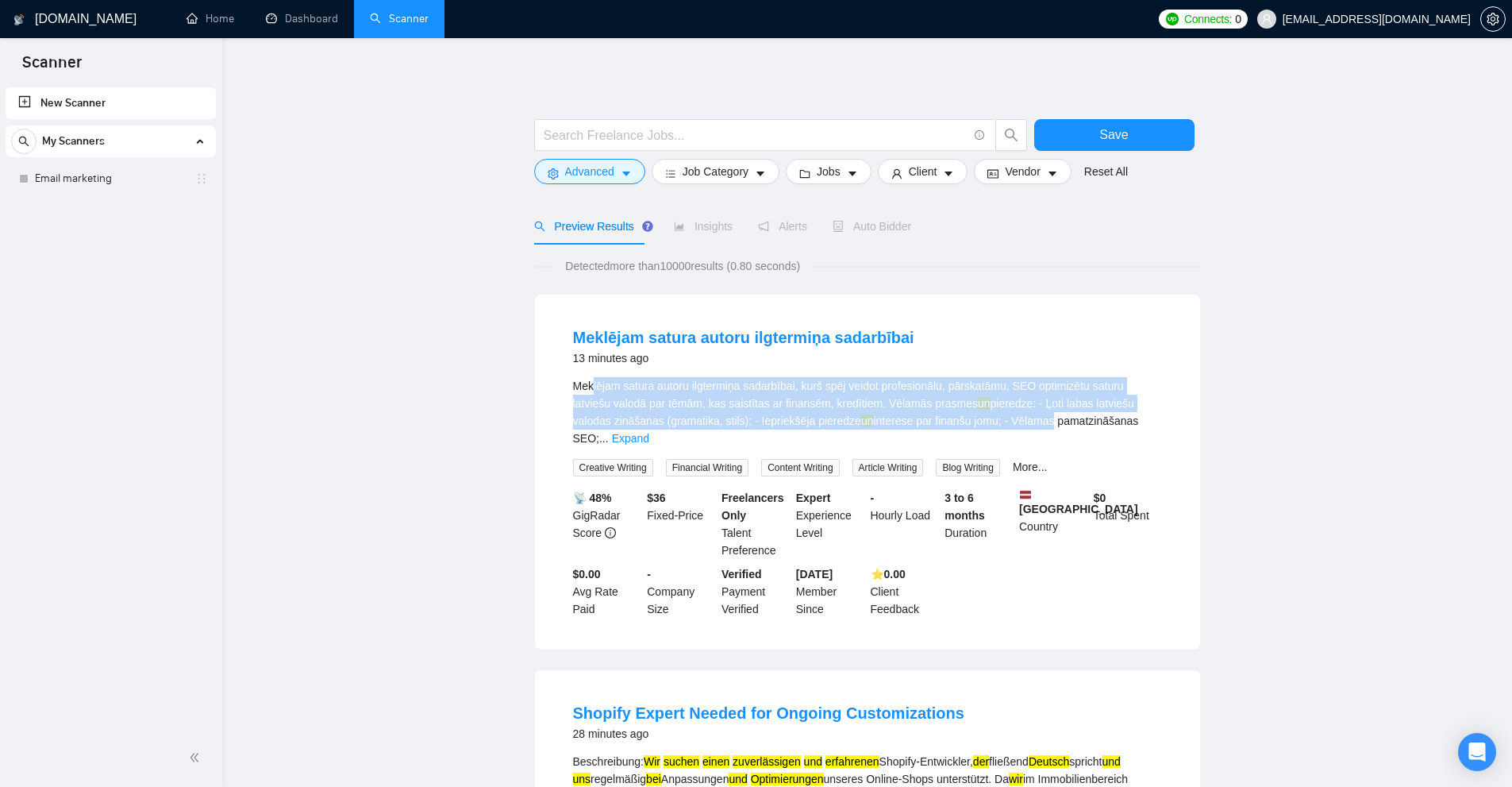
drag, startPoint x: 593, startPoint y: 382, endPoint x: 1006, endPoint y: 419, distance: 414.7
click at [1006, 419] on div "Meklējam satura autoru ilgtermiņa sadarbībai, kurš spēj veidot profesionālu, pā…" at bounding box center [867, 411] width 589 height 69
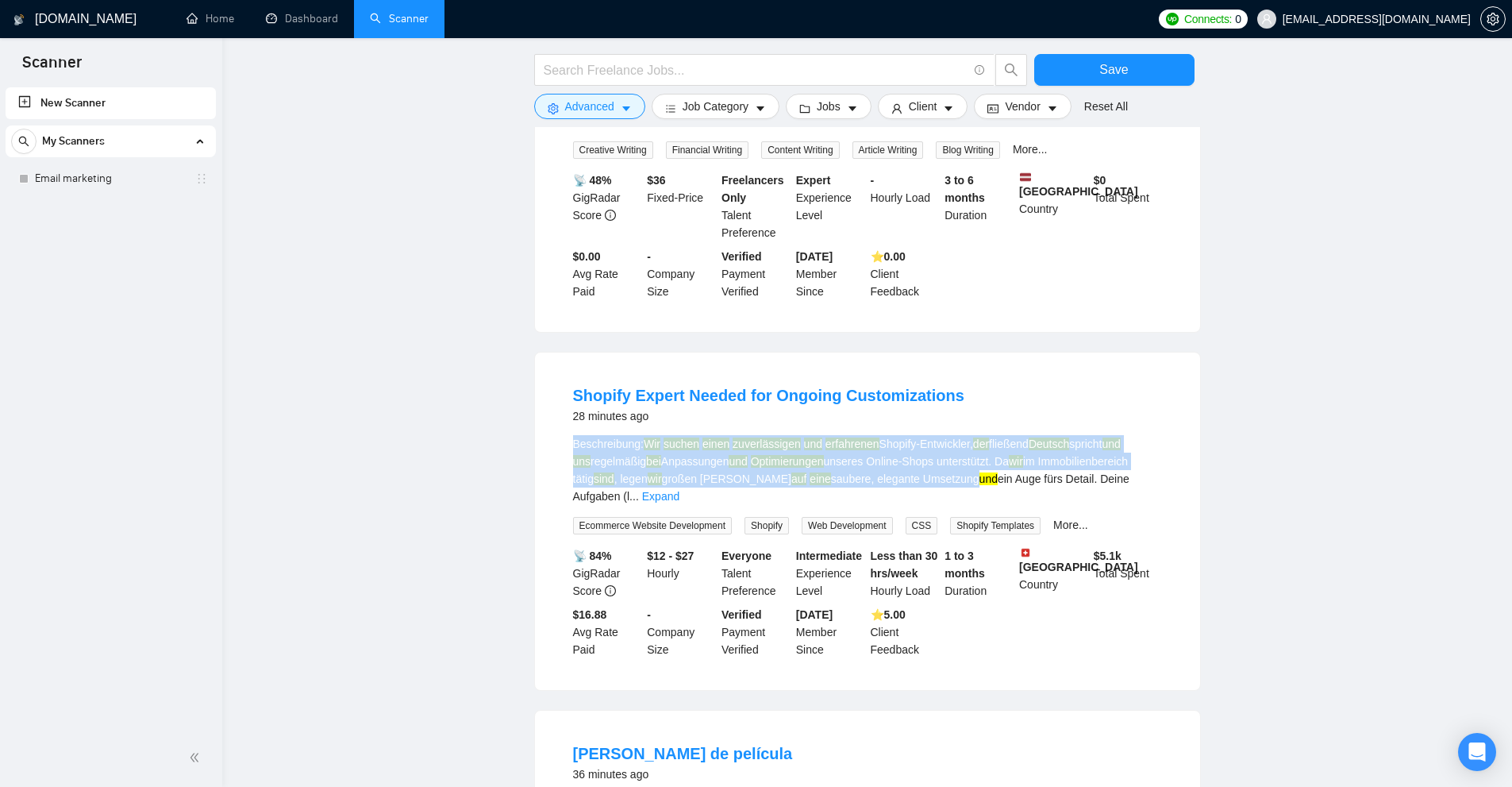
drag, startPoint x: 542, startPoint y: 427, endPoint x: 892, endPoint y: 467, distance: 352.3
click at [892, 467] on div "Shopify Expert Needed for Ongoing Customizations 28 minutes ago Beschreibung: W…" at bounding box center [868, 521] width 665 height 338
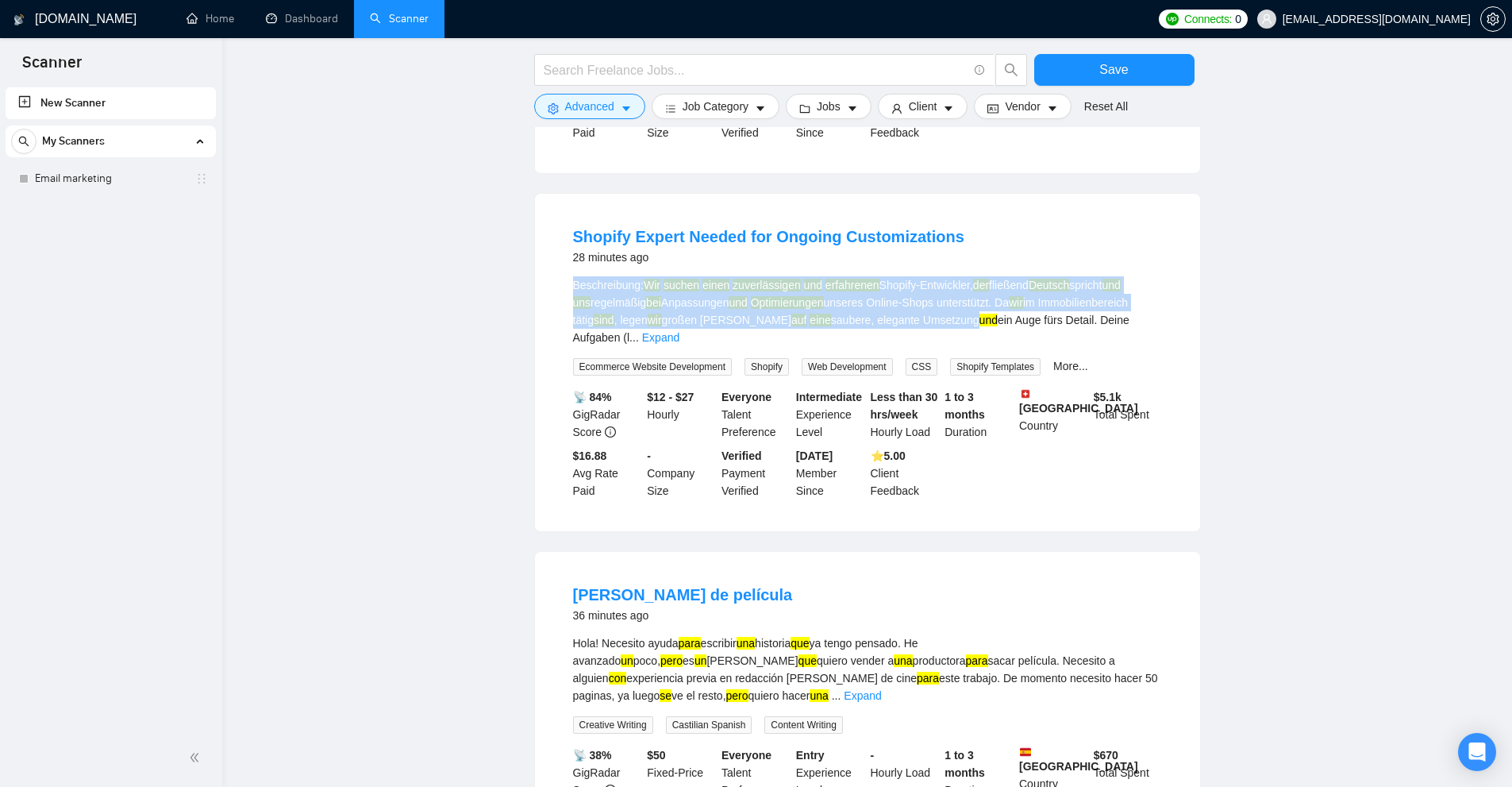
click at [641, 276] on div "Beschreibung: Wir suchen einen zuverlässigen und erfahrenen Shopify-Entwickler,…" at bounding box center [867, 311] width 589 height 69
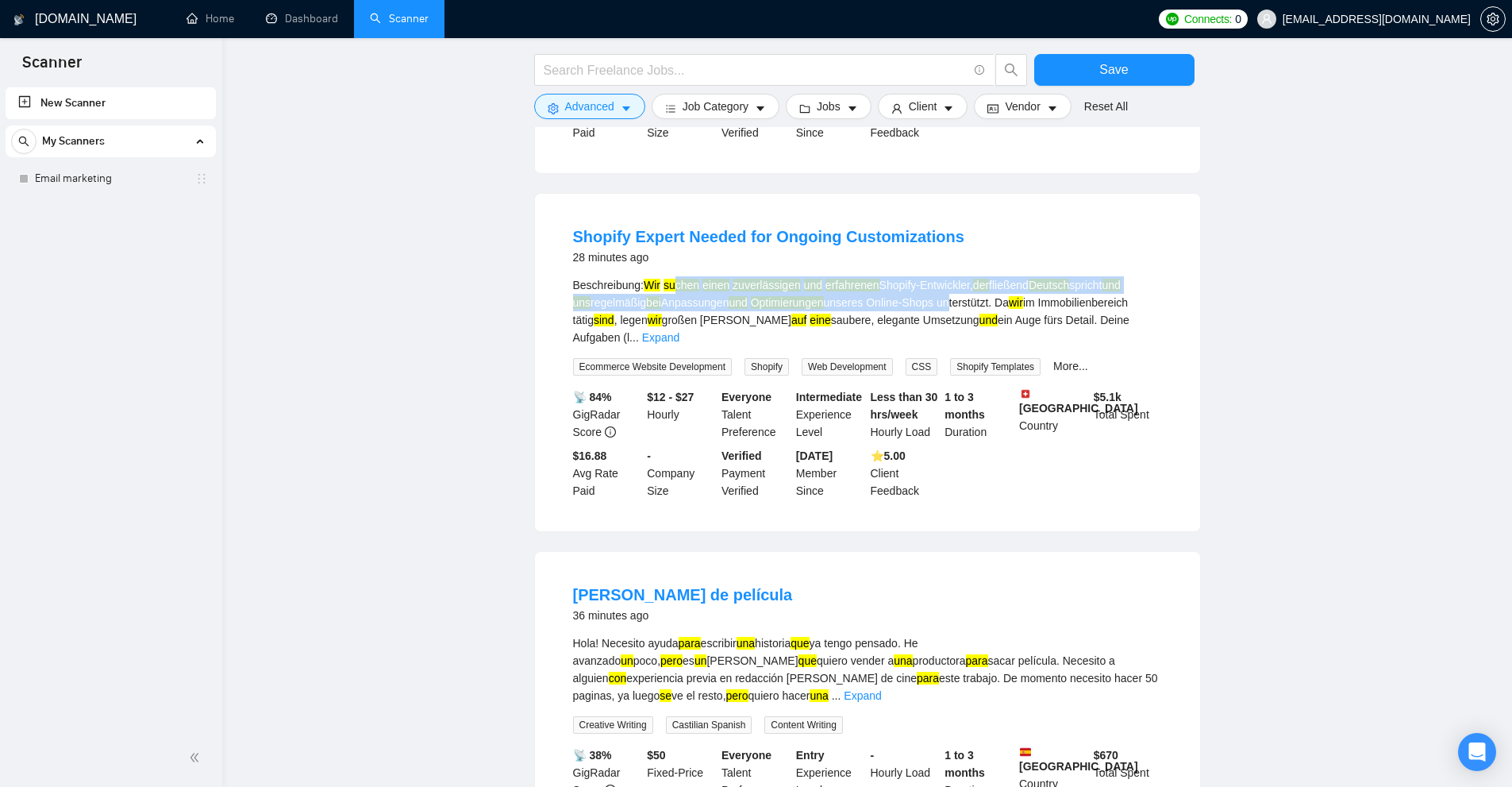
drag, startPoint x: 851, startPoint y: 287, endPoint x: 942, endPoint y: 296, distance: 91.4
click at [942, 289] on div "Beschreibung: Wir suchen einen zuverlässigen und erfahrenen Shopify-Entwickler,…" at bounding box center [867, 311] width 589 height 69
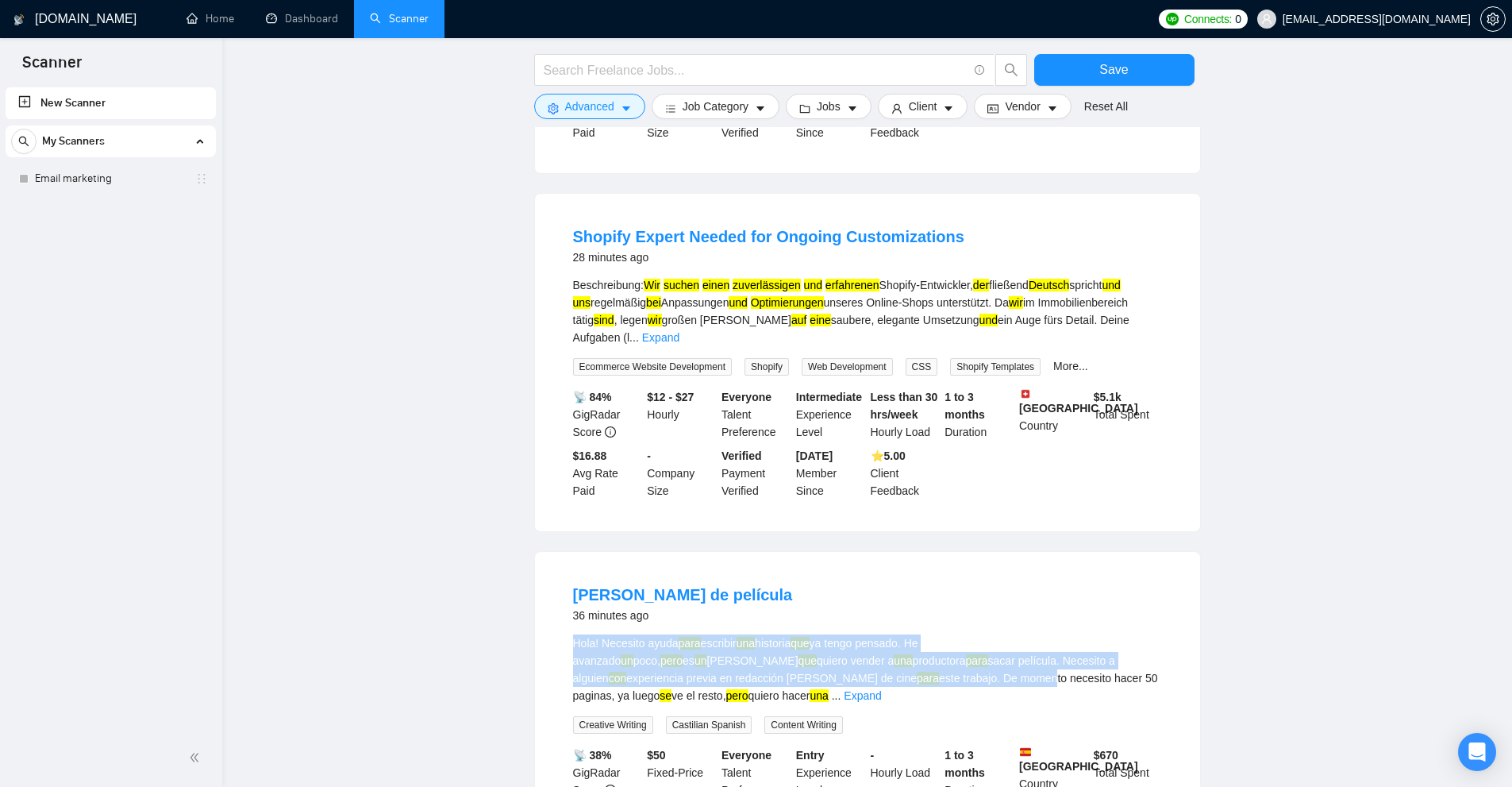
drag, startPoint x: 564, startPoint y: 615, endPoint x: 756, endPoint y: 637, distance: 193.3
click at [745, 637] on li "Guion de película 36 minutes ago Hola! Necesito ayuda para escribir una histori…" at bounding box center [867, 720] width 627 height 299
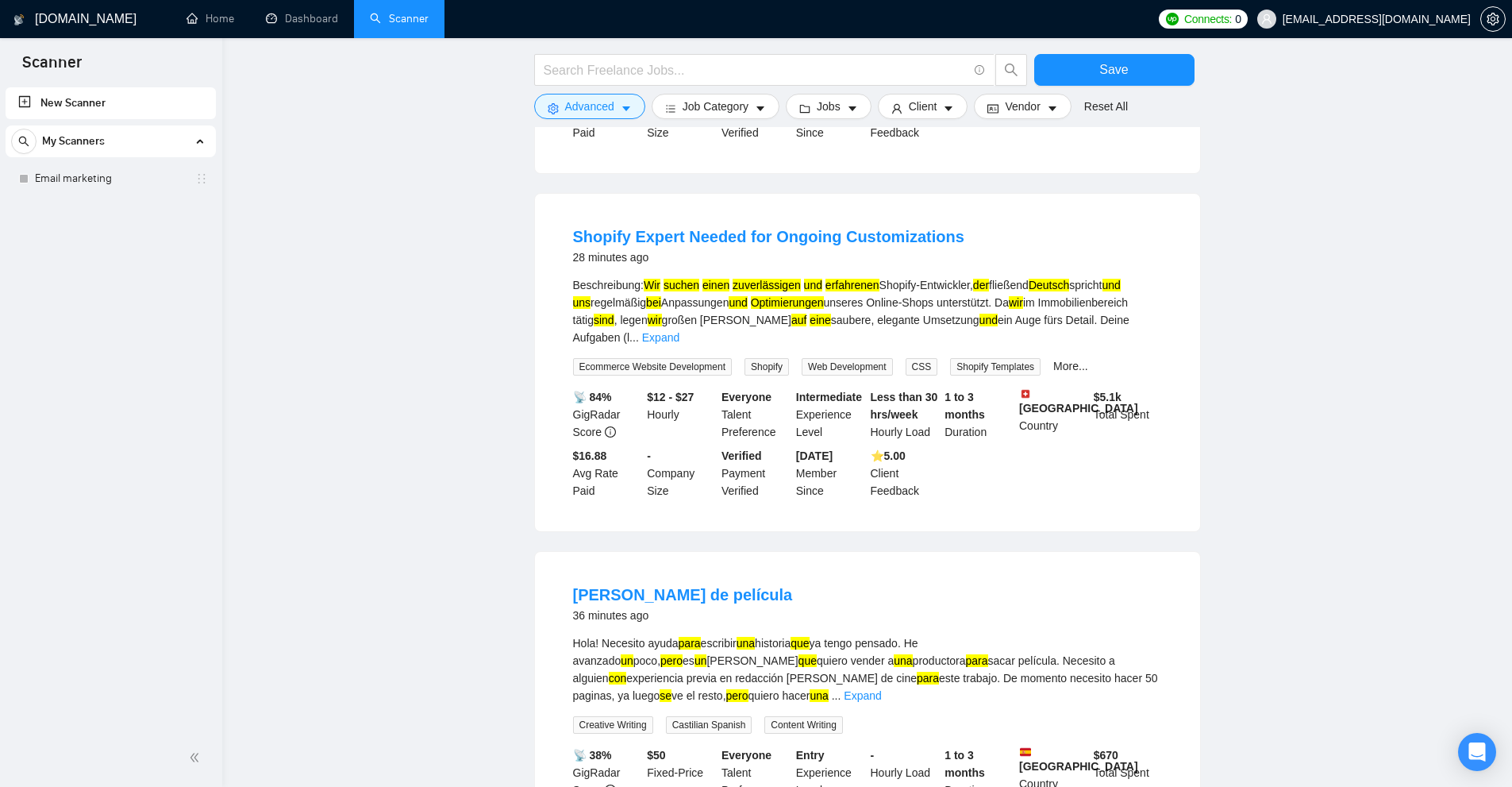
click at [856, 636] on div "Hola! Necesito ayuda para escribir una historia que ya tengo pensado. He avanza…" at bounding box center [867, 669] width 589 height 69
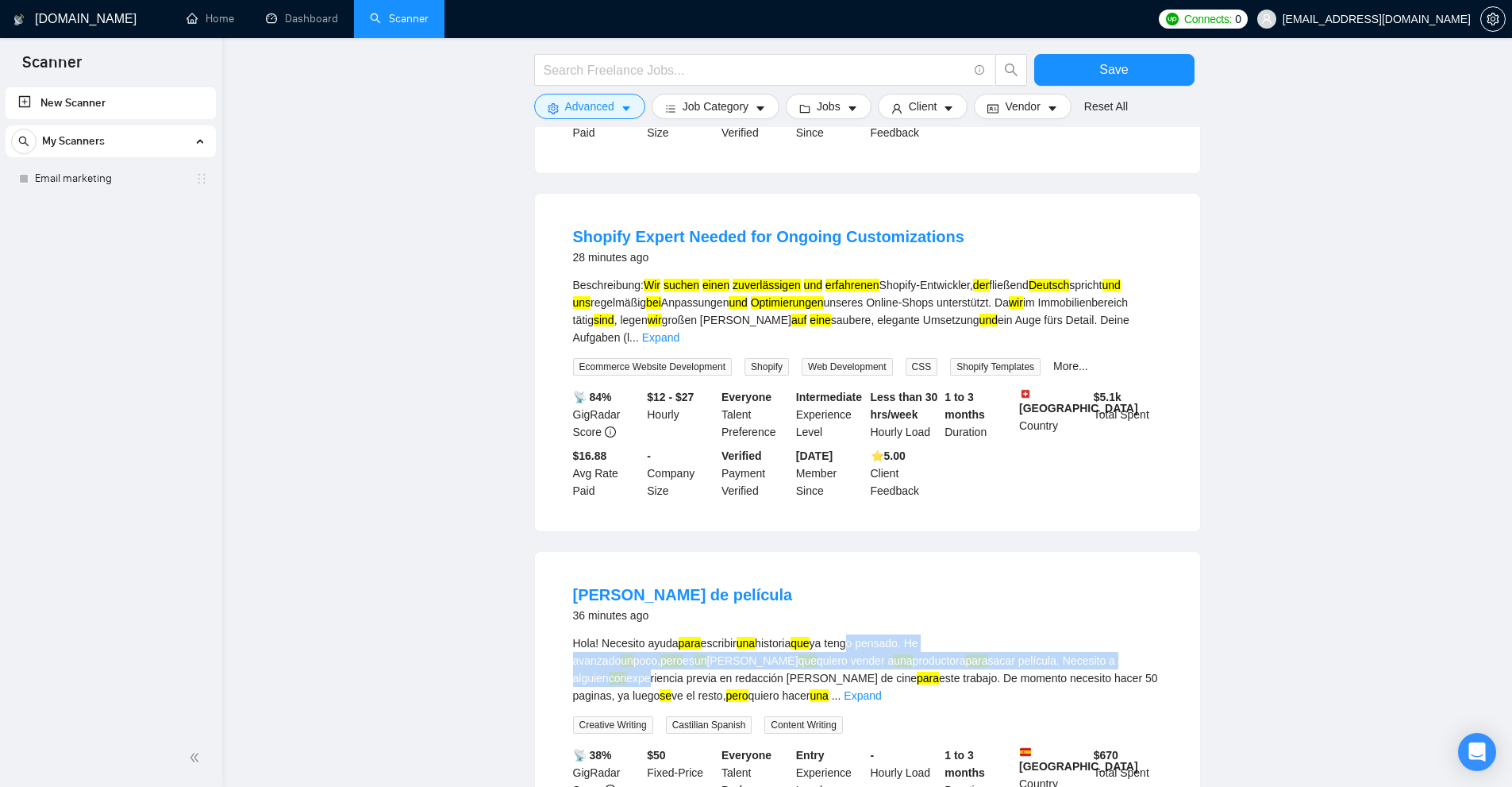
drag, startPoint x: 924, startPoint y: 623, endPoint x: 1013, endPoint y: 633, distance: 89.6
click at [1002, 634] on div "Hola! Necesito ayuda para escribir una historia que ya tengo pensado. He avanza…" at bounding box center [867, 669] width 589 height 69
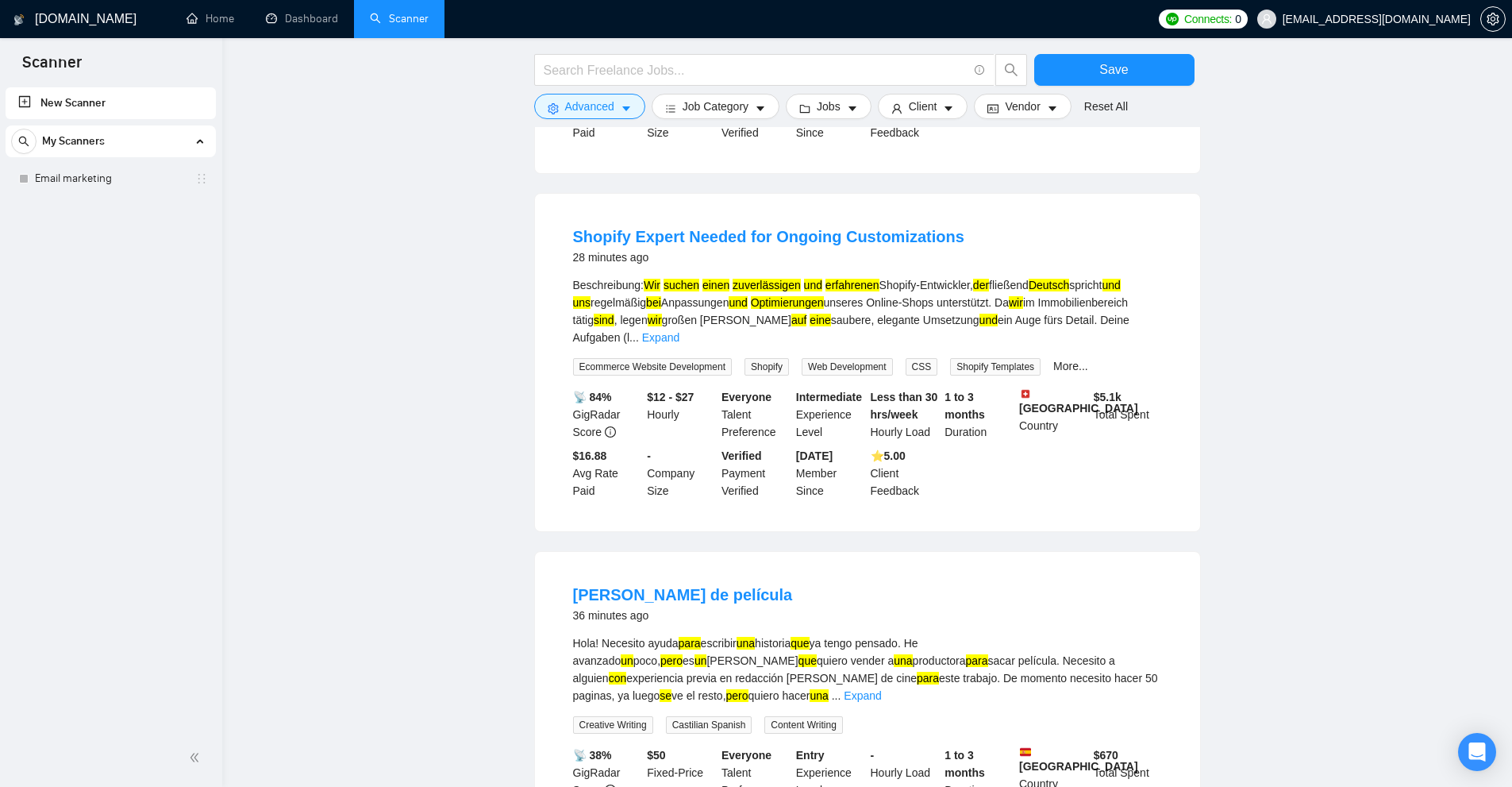
click at [1013, 634] on div "Hola! Necesito ayuda para escribir una historia que ya tengo pensado. He avanza…" at bounding box center [867, 669] width 589 height 69
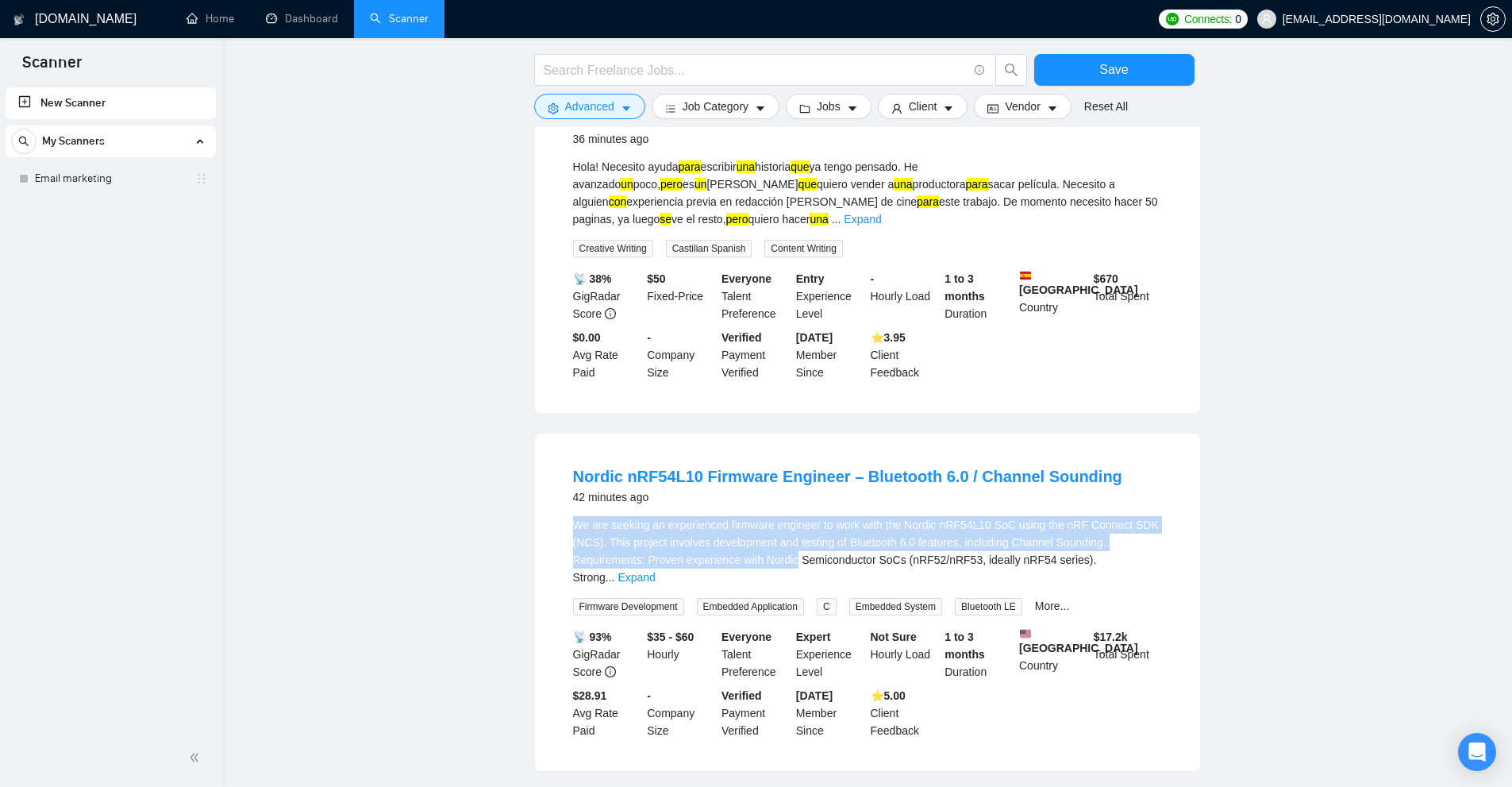
drag, startPoint x: 587, startPoint y: 478, endPoint x: 807, endPoint y: 510, distance: 222.3
click at [804, 510] on div "Nordic nRF54L10 Firmware Engineer – Bluetooth 6.0 / Channel Sounding 42 minutes…" at bounding box center [868, 601] width 665 height 338
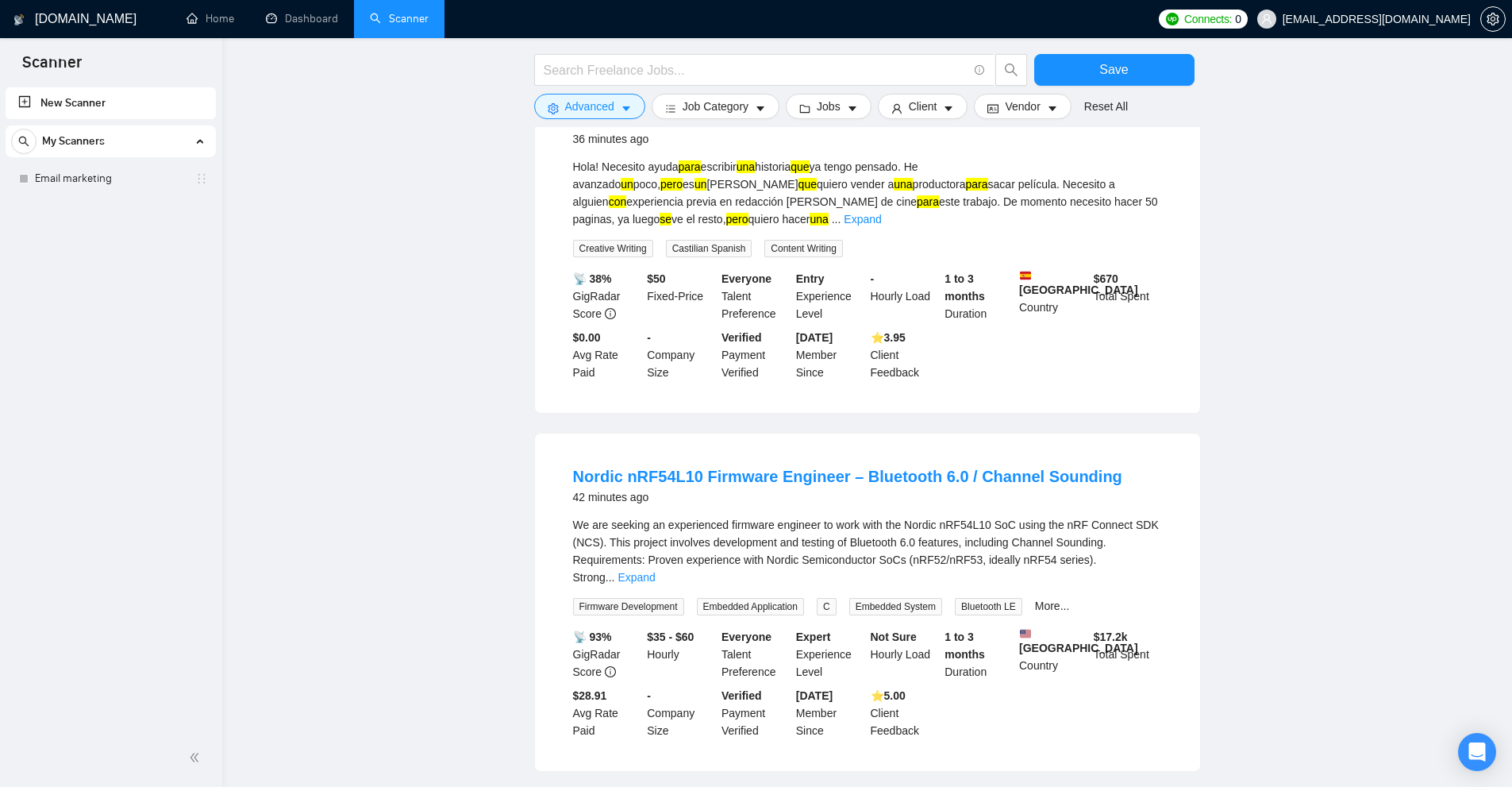
click at [817, 516] on div "We are seeking an experienced firmware engineer to work with the Nordic nRF54L1…" at bounding box center [867, 550] width 589 height 69
click at [655, 570] on link "Expand" at bounding box center [637, 577] width 38 height 13
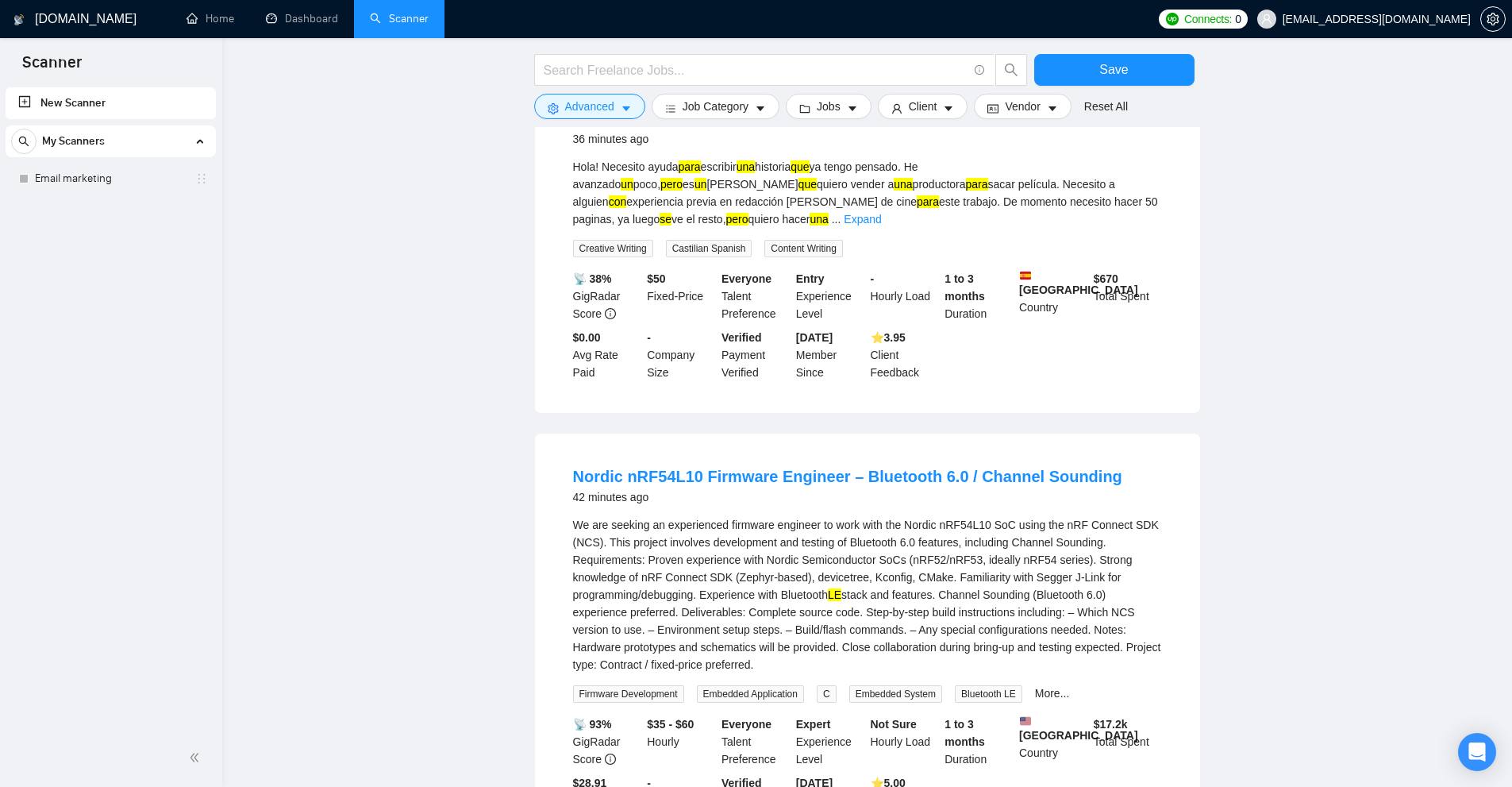
scroll to position [1032, 0]
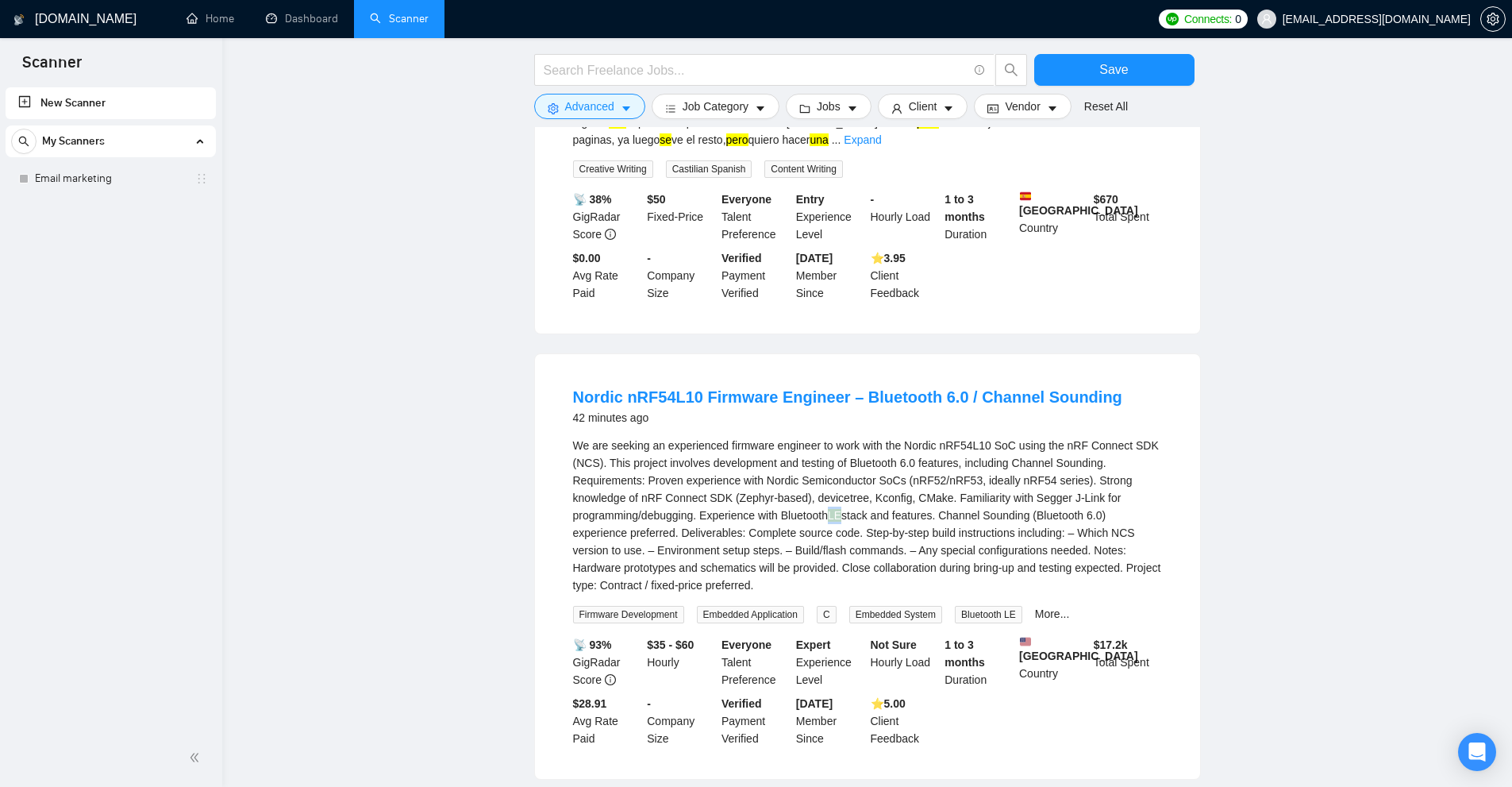
drag, startPoint x: 835, startPoint y: 458, endPoint x: 846, endPoint y: 458, distance: 11.0
click at [846, 458] on div "We are seeking an experienced firmware engineer to work with the Nordic nRF54L1…" at bounding box center [867, 515] width 589 height 157
click at [820, 436] on div "We are seeking an experienced firmware engineer to work with the Nordic nRF54L1…" at bounding box center [867, 515] width 589 height 157
drag, startPoint x: 860, startPoint y: 462, endPoint x: 825, endPoint y: 465, distance: 35.1
click at [826, 465] on div "We are seeking an experienced firmware engineer to work with the Nordic nRF54L1…" at bounding box center [867, 515] width 589 height 157
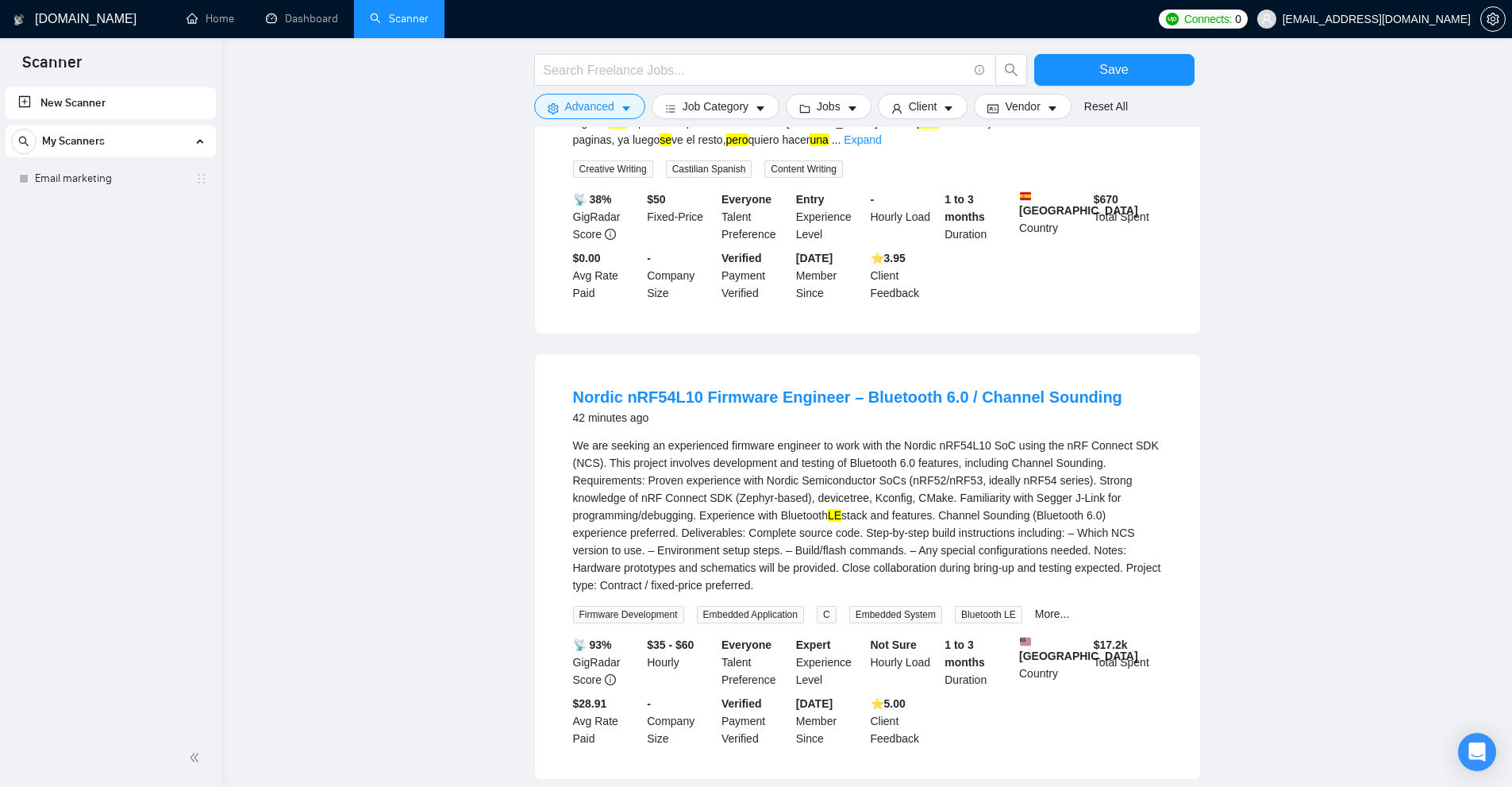
drag, startPoint x: 821, startPoint y: 465, endPoint x: 834, endPoint y: 459, distance: 14.3
click at [821, 464] on div "We are seeking an experienced firmware engineer to work with the Nordic nRF54L1…" at bounding box center [867, 515] width 589 height 157
drag, startPoint x: 834, startPoint y: 459, endPoint x: 890, endPoint y: 454, distance: 56.2
click at [884, 454] on div "We are seeking an experienced firmware engineer to work with the Nordic nRF54L1…" at bounding box center [867, 515] width 589 height 157
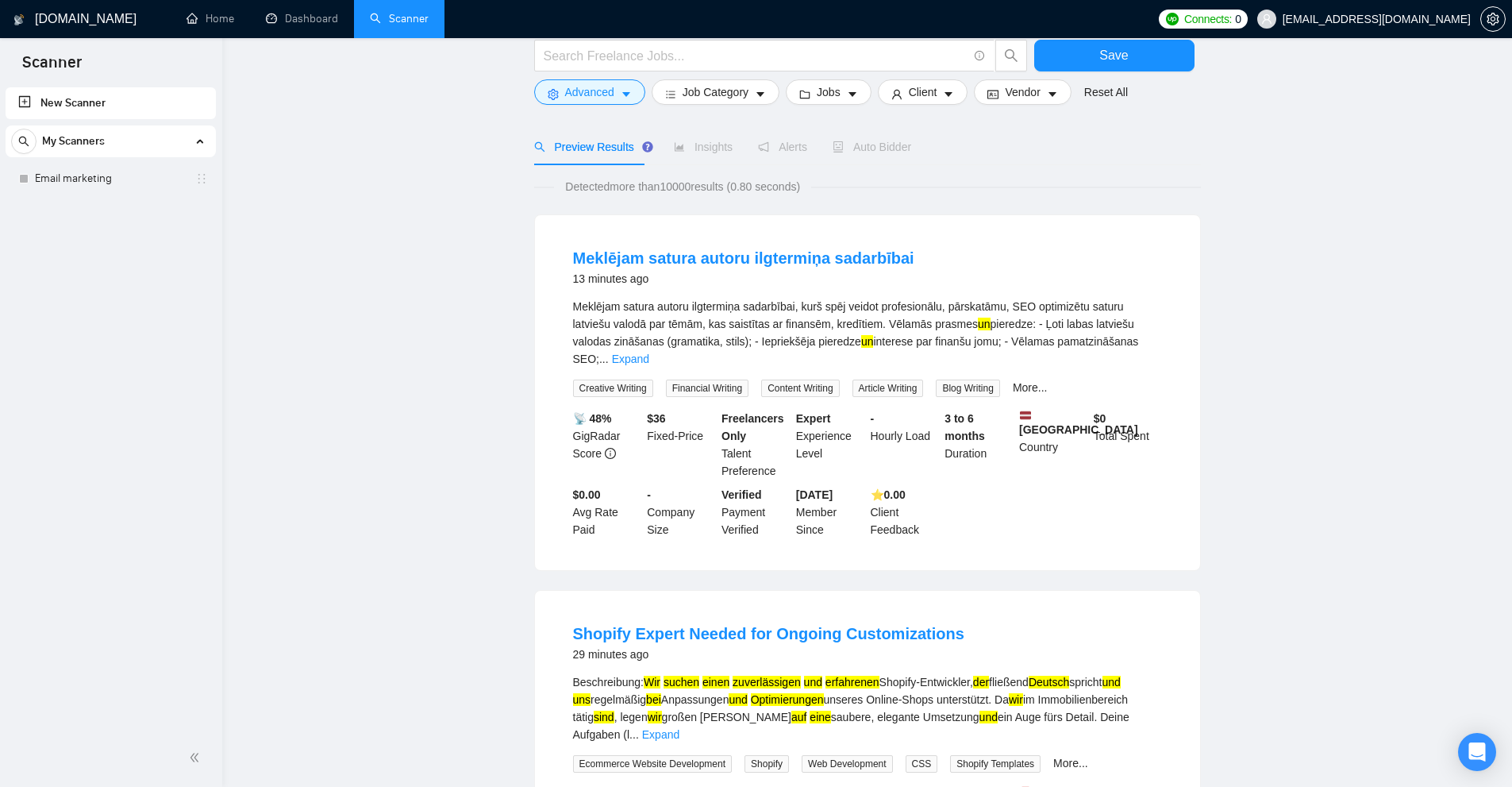
scroll to position [0, 0]
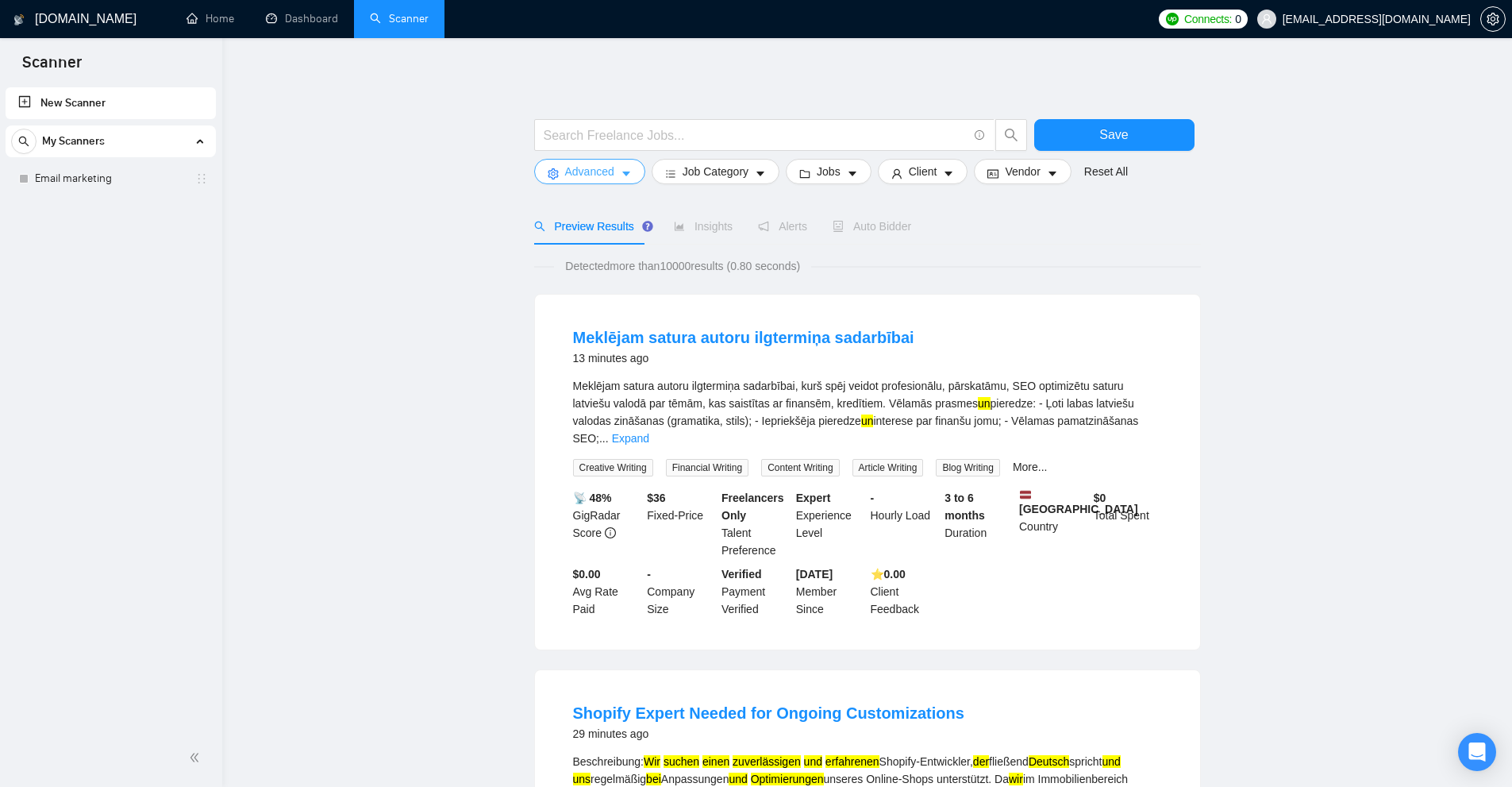
click at [609, 170] on span "Advanced" at bounding box center [590, 171] width 49 height 17
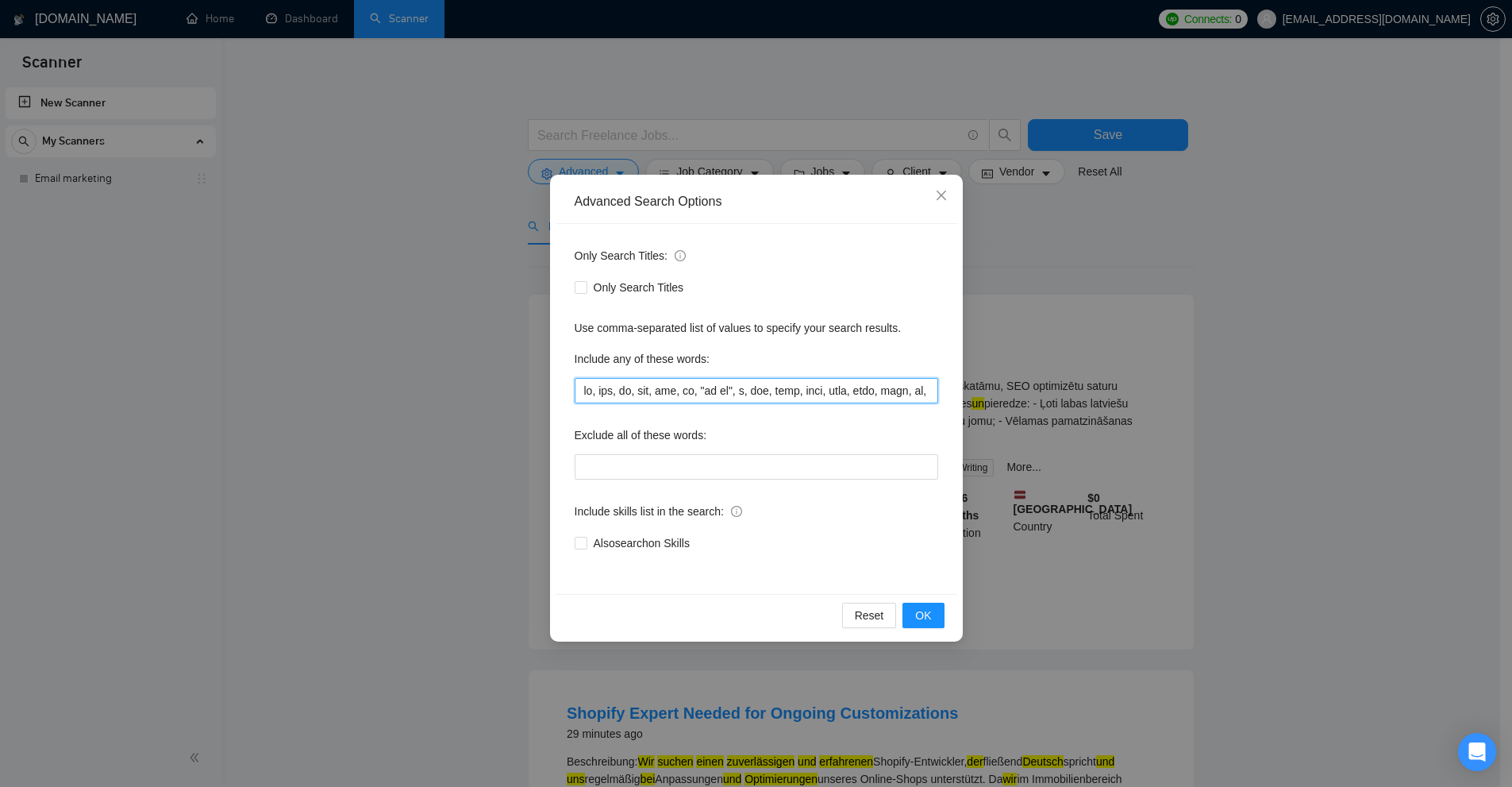
click at [763, 381] on input "text" at bounding box center [756, 390] width 364 height 25
click at [475, 325] on div "Advanced Search Options Only Search Titles: Only Search Titles Use comma-separa…" at bounding box center [756, 393] width 1512 height 787
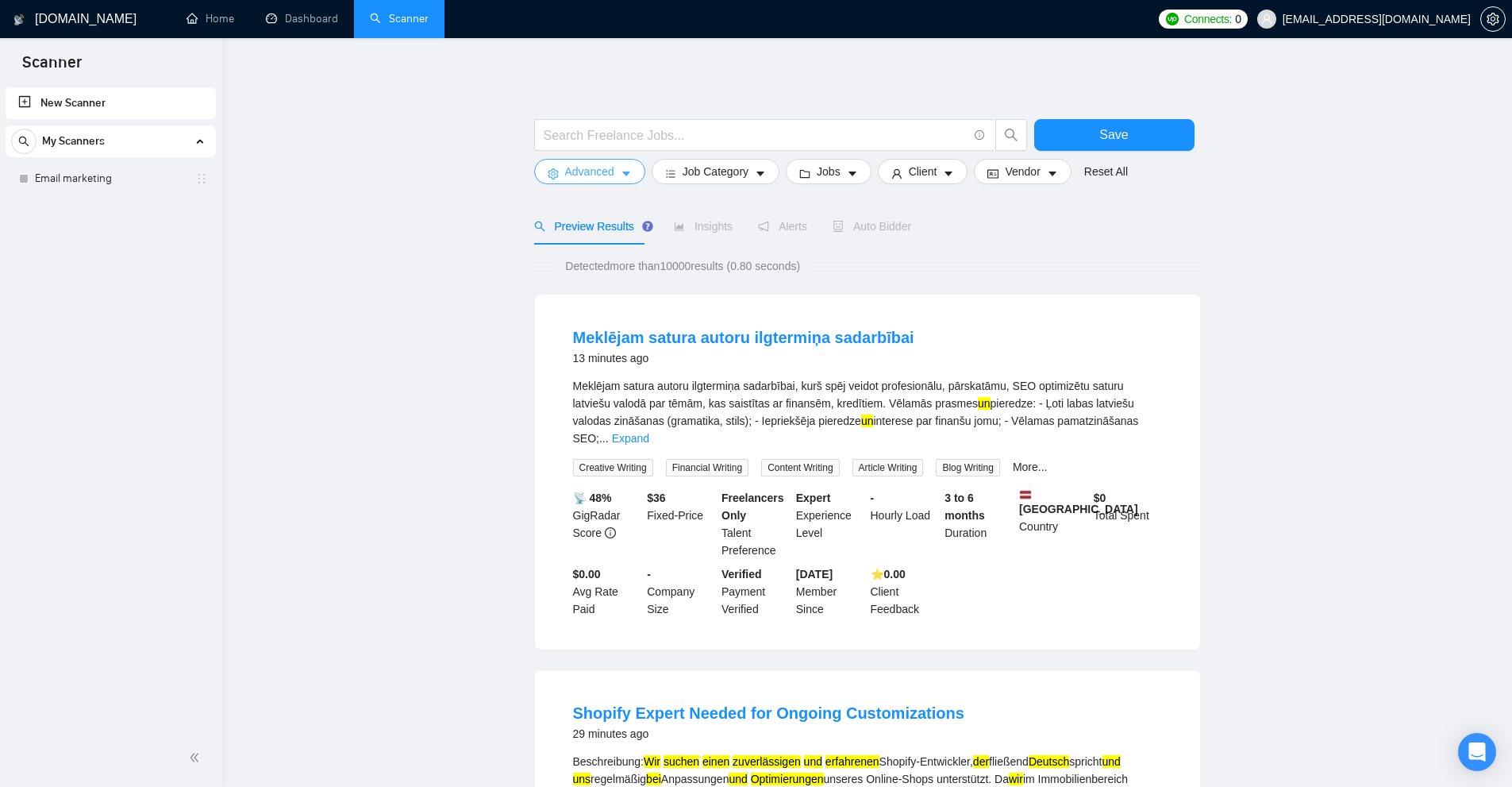
click at [569, 171] on span "Advanced" at bounding box center [590, 171] width 49 height 17
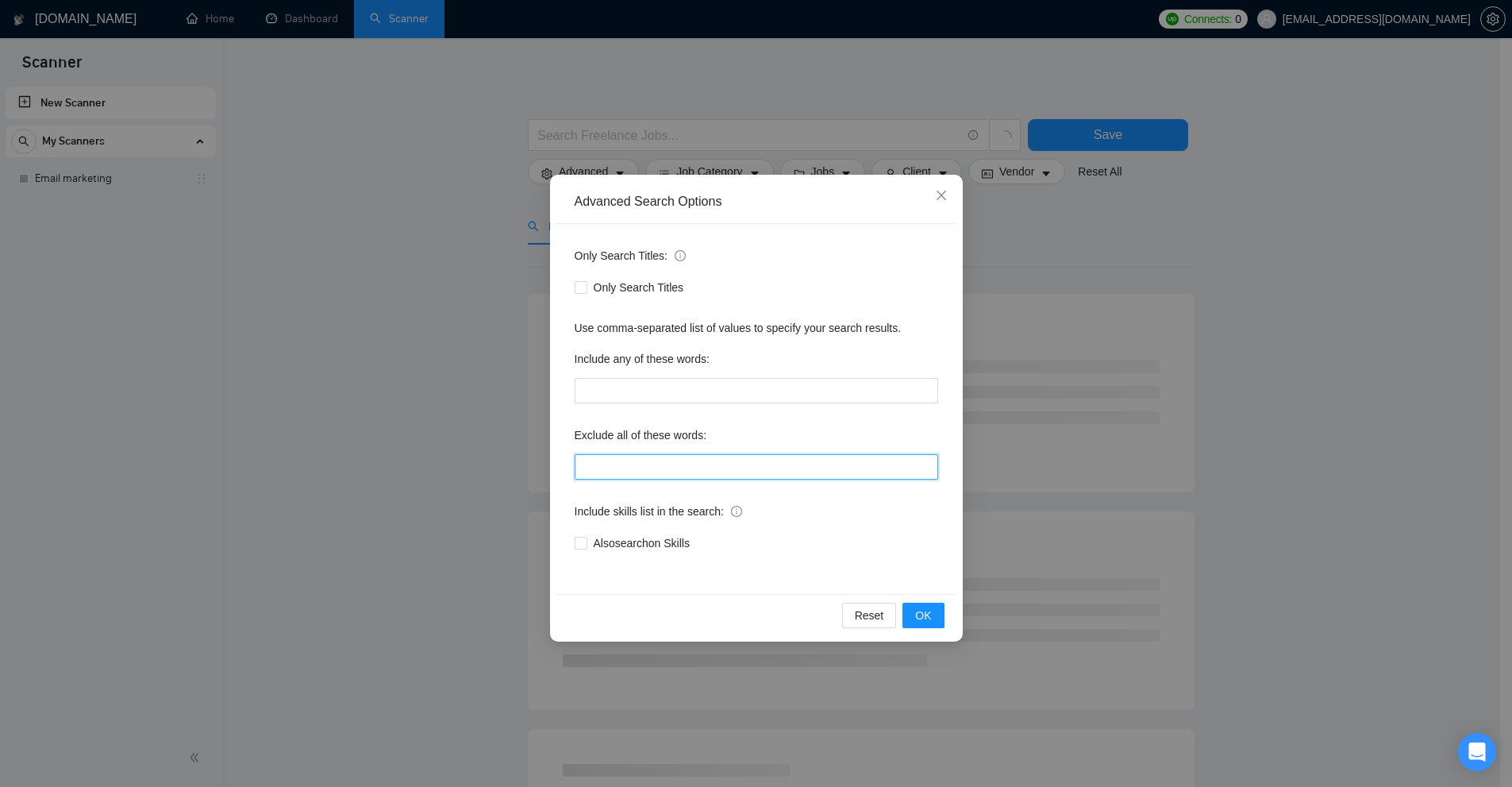
click at [691, 473] on input "text" at bounding box center [756, 467] width 364 height 25
paste input "le, les, un, une, des, du, "de la", à, sur, sous, chez, avec, dans, vers, ou, m…"
drag, startPoint x: 575, startPoint y: 431, endPoint x: 761, endPoint y: 438, distance: 186.1
click at [761, 438] on div "Exclude all of these words:" at bounding box center [756, 438] width 364 height 32
click at [762, 472] on input "text" at bounding box center [756, 467] width 364 height 25
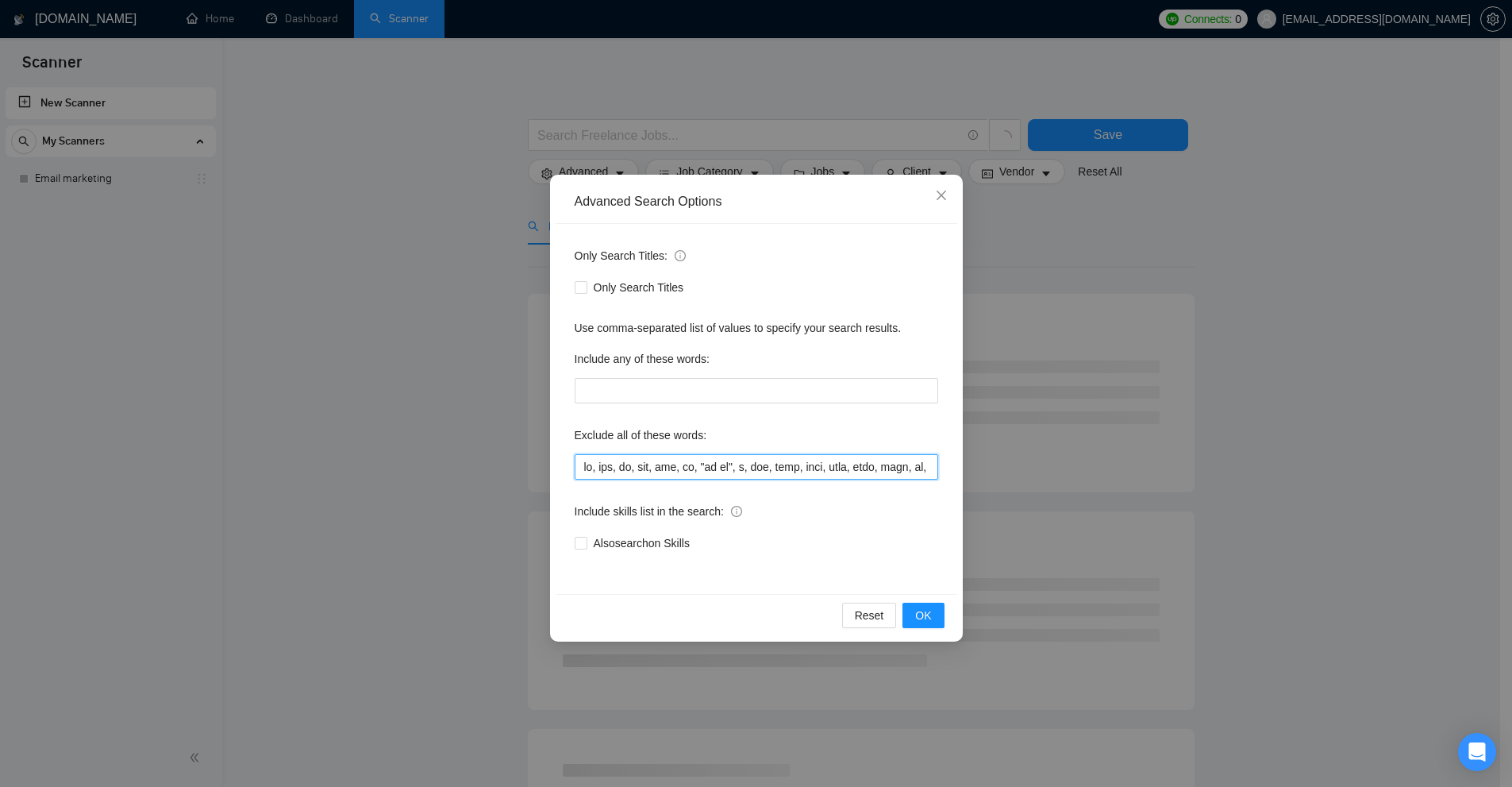
click at [762, 472] on input "text" at bounding box center [756, 467] width 364 height 25
click at [892, 461] on input "text" at bounding box center [756, 467] width 364 height 25
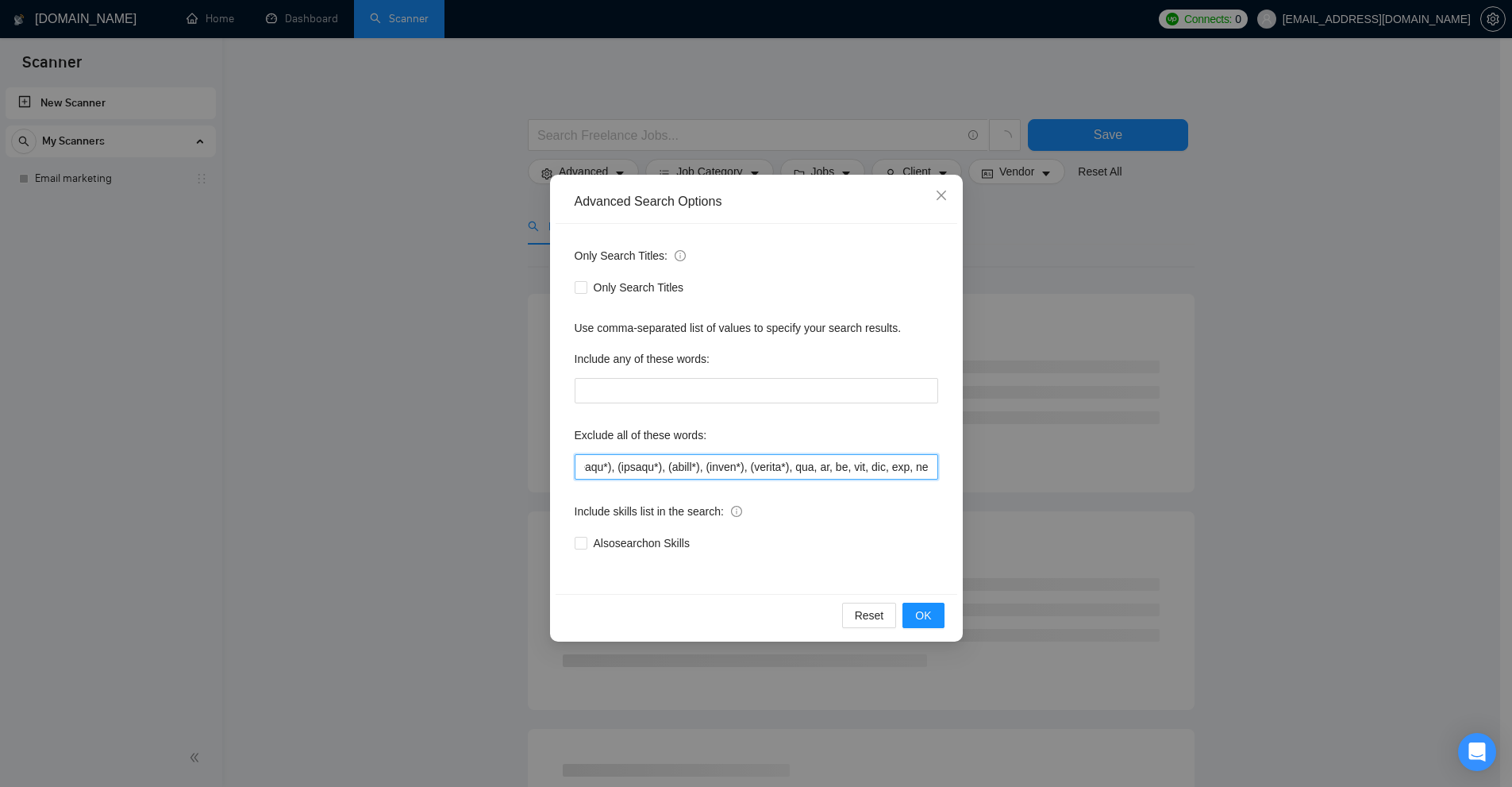
drag, startPoint x: 845, startPoint y: 462, endPoint x: 1116, endPoint y: 467, distance: 271.0
click at [1116, 467] on div "Advanced Search Options Only Search Titles: Only Search Titles Use comma-separa…" at bounding box center [756, 393] width 1512 height 787
click at [815, 450] on div "Exclude all of these words:" at bounding box center [756, 438] width 364 height 32
drag, startPoint x: 791, startPoint y: 462, endPoint x: 1264, endPoint y: 497, distance: 474.3
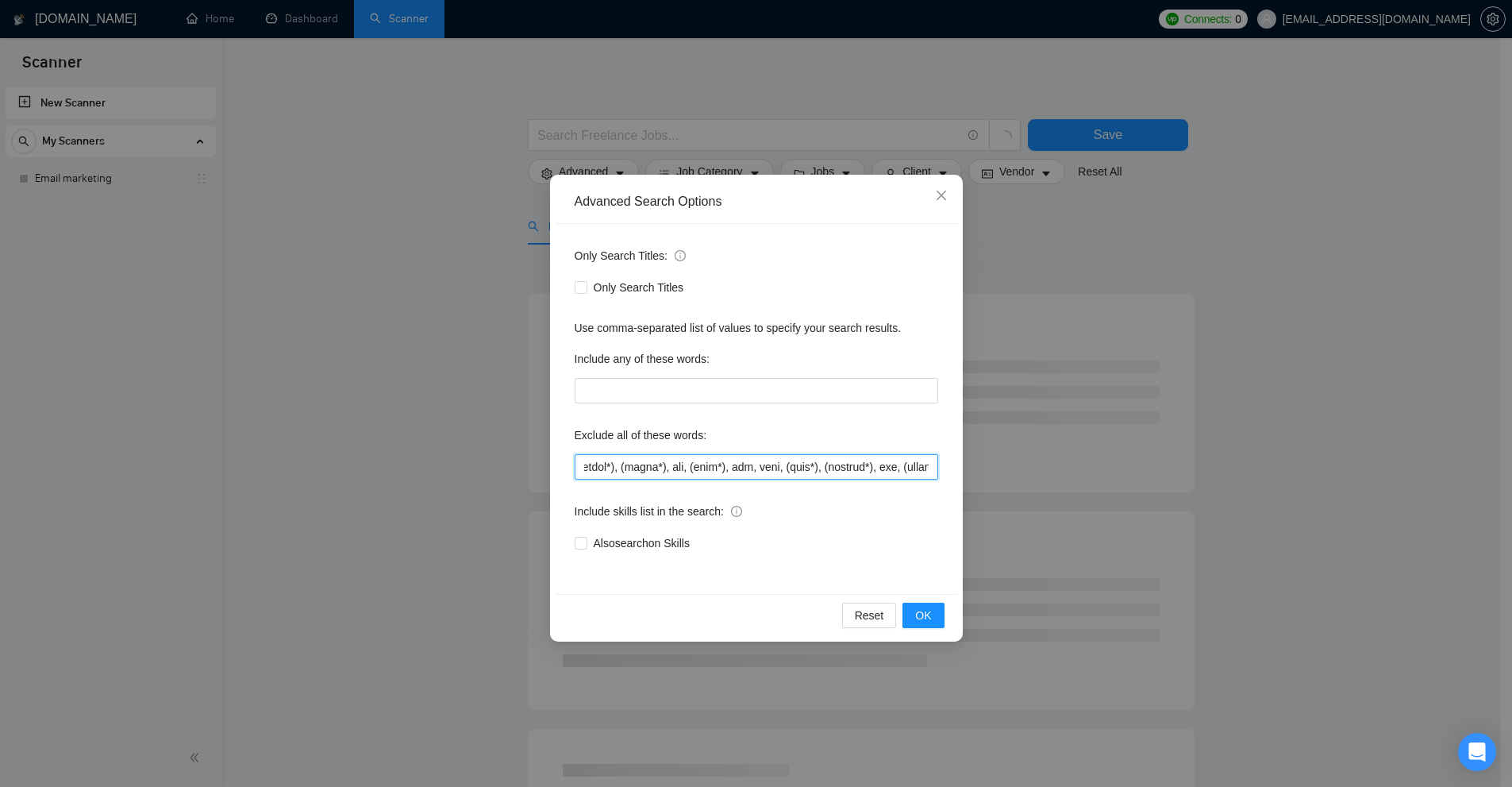
click at [1398, 494] on div "Advanced Search Options Only Search Titles: Only Search Titles Use comma-separa…" at bounding box center [756, 393] width 1512 height 787
click at [883, 461] on input "text" at bounding box center [756, 467] width 364 height 25
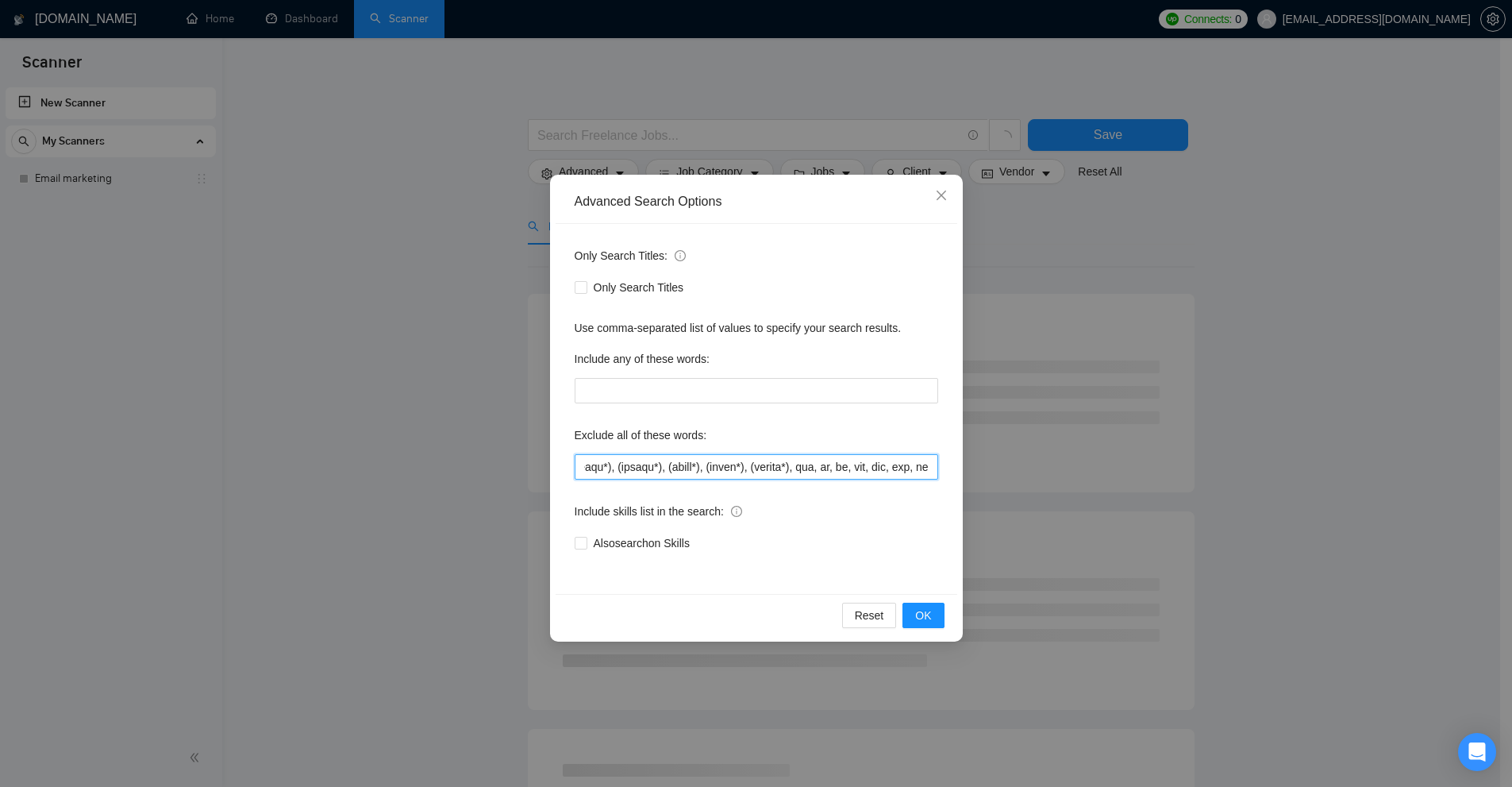
click at [852, 463] on input "text" at bounding box center [756, 467] width 364 height 25
drag, startPoint x: 784, startPoint y: 466, endPoint x: 490, endPoint y: 458, distance: 294.1
click at [409, 461] on div "Advanced Search Options Only Search Titles: Only Search Titles Use comma-separa…" at bounding box center [756, 393] width 1512 height 787
click at [790, 458] on input "text" at bounding box center [756, 467] width 364 height 25
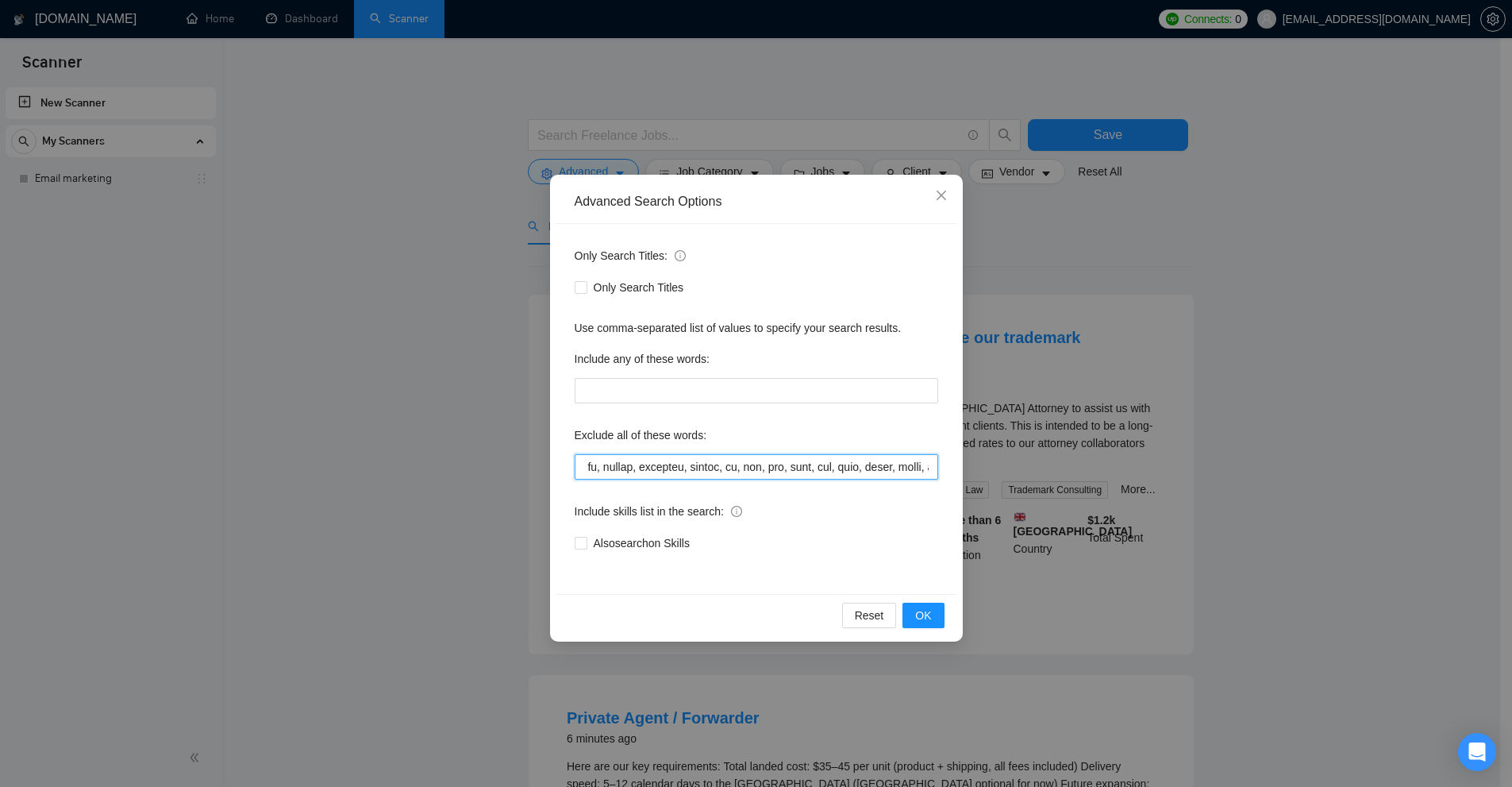
drag, startPoint x: 607, startPoint y: 459, endPoint x: 720, endPoint y: 467, distance: 113.3
click at [720, 467] on input "text" at bounding box center [756, 467] width 364 height 25
click at [722, 467] on input "text" at bounding box center [756, 467] width 364 height 25
click at [724, 472] on input "text" at bounding box center [756, 467] width 364 height 25
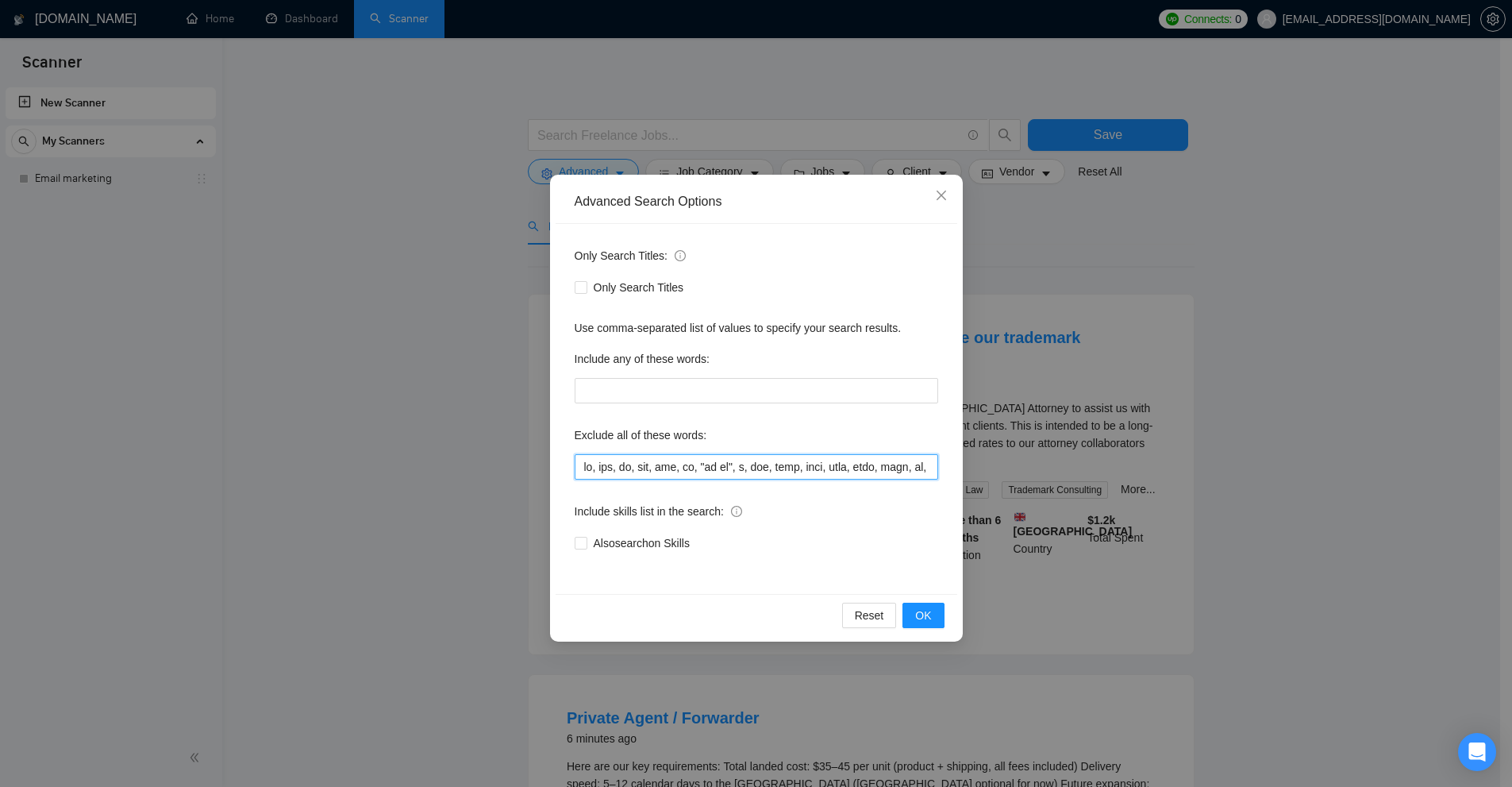
drag, startPoint x: 701, startPoint y: 473, endPoint x: 678, endPoint y: 482, distance: 24.7
click at [678, 482] on div "Only Search Titles: Only Search Titles Use comma-separated list of values to sp…" at bounding box center [756, 409] width 401 height 370
click at [758, 456] on input "text" at bounding box center [756, 467] width 364 height 25
click at [735, 459] on input "text" at bounding box center [756, 467] width 364 height 25
click at [734, 466] on input "text" at bounding box center [756, 467] width 364 height 25
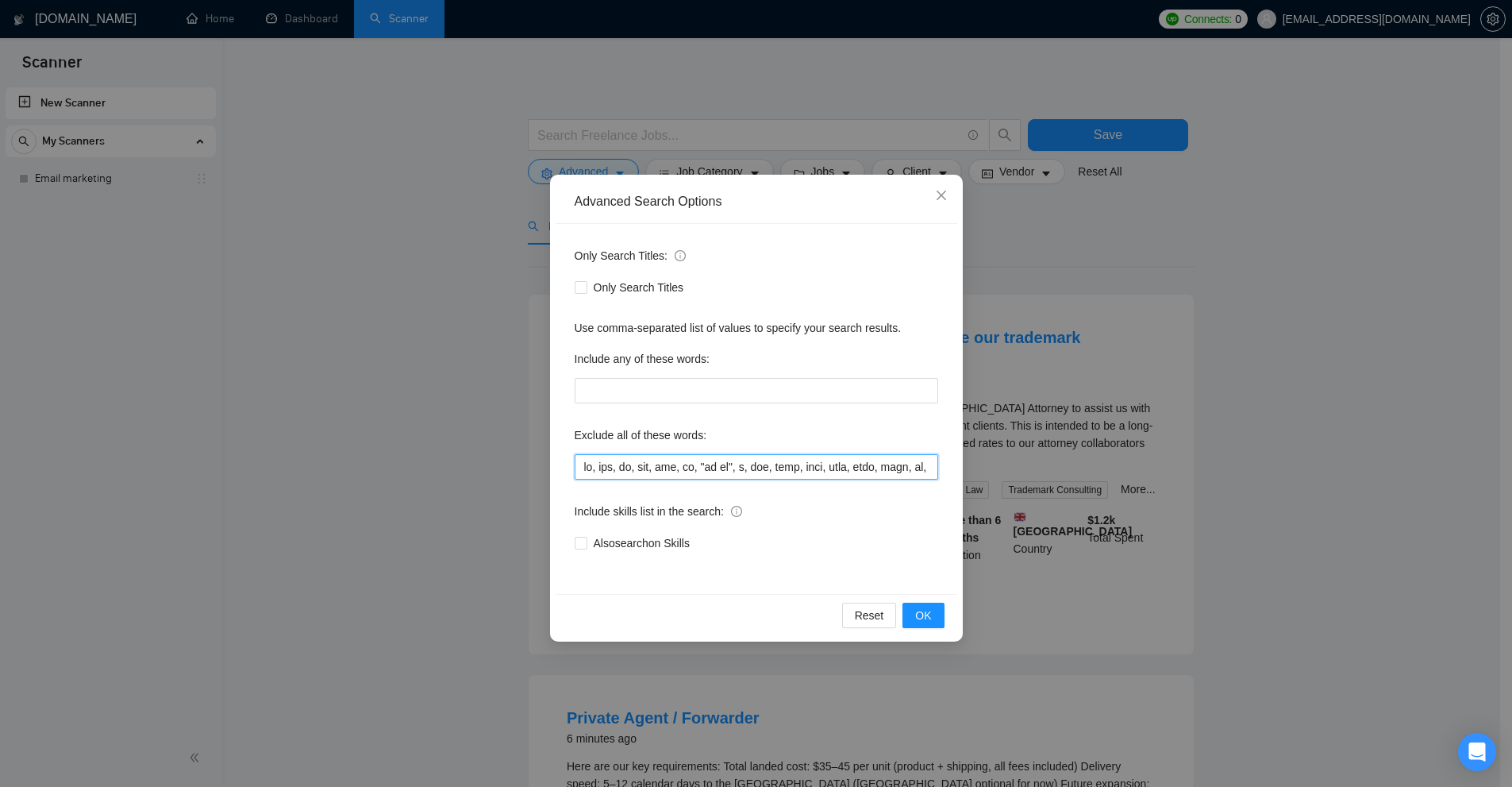
drag, startPoint x: 747, startPoint y: 474, endPoint x: 719, endPoint y: 467, distance: 28.9
click at [740, 476] on input "text" at bounding box center [756, 467] width 364 height 25
drag, startPoint x: 699, startPoint y: 466, endPoint x: 723, endPoint y: 467, distance: 24.0
click at [723, 467] on input "text" at bounding box center [756, 467] width 364 height 25
click at [737, 481] on div "Only Search Titles: Only Search Titles Use comma-separated list of values to sp…" at bounding box center [756, 409] width 401 height 370
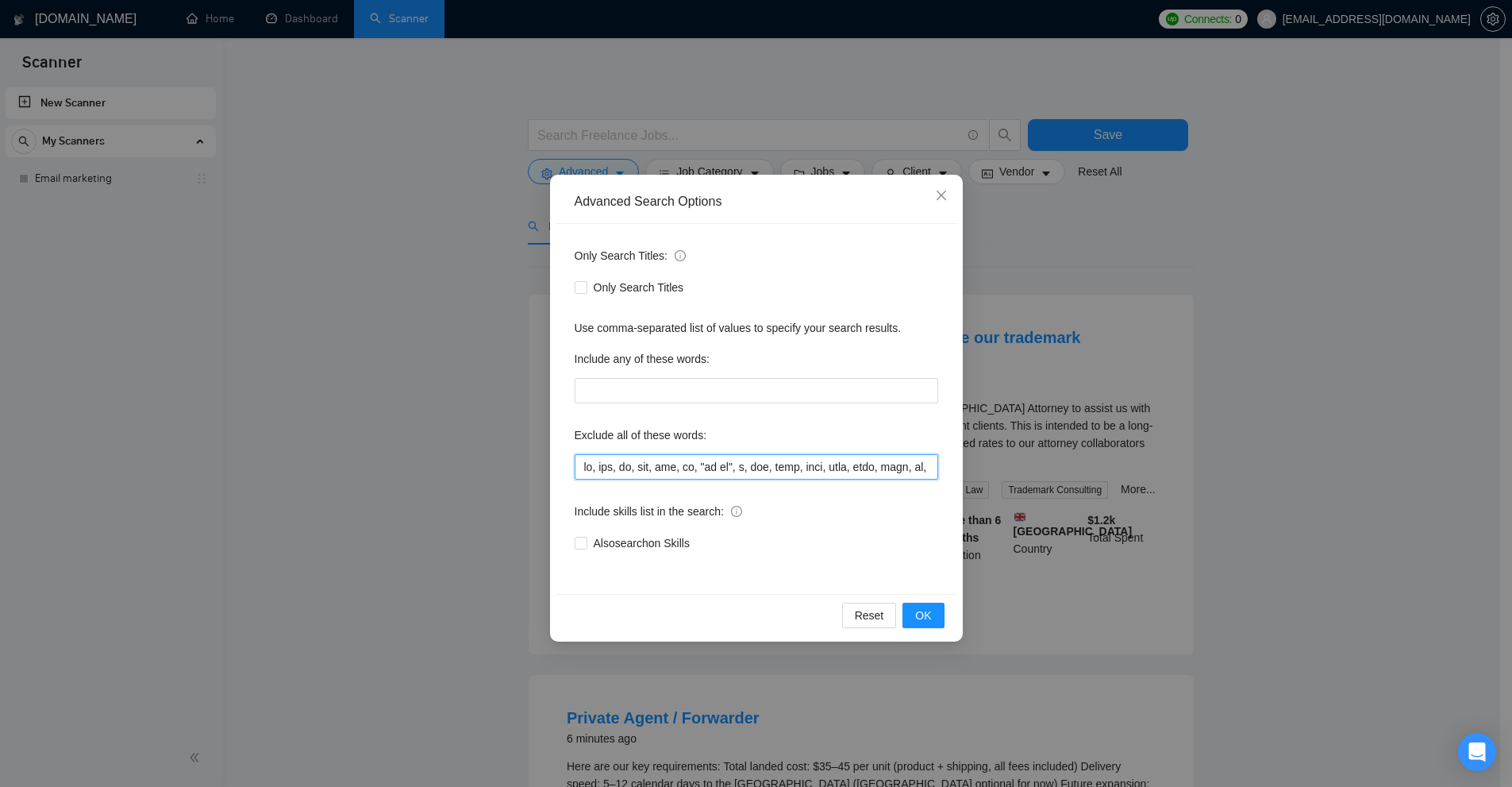
click at [735, 469] on input "text" at bounding box center [756, 467] width 364 height 25
click at [750, 480] on div "Only Search Titles: Only Search Titles Use comma-separated list of values to sp…" at bounding box center [756, 409] width 401 height 370
click at [740, 463] on input "text" at bounding box center [756, 467] width 364 height 25
click at [761, 471] on input "text" at bounding box center [756, 467] width 364 height 25
click at [757, 464] on input "text" at bounding box center [756, 467] width 364 height 25
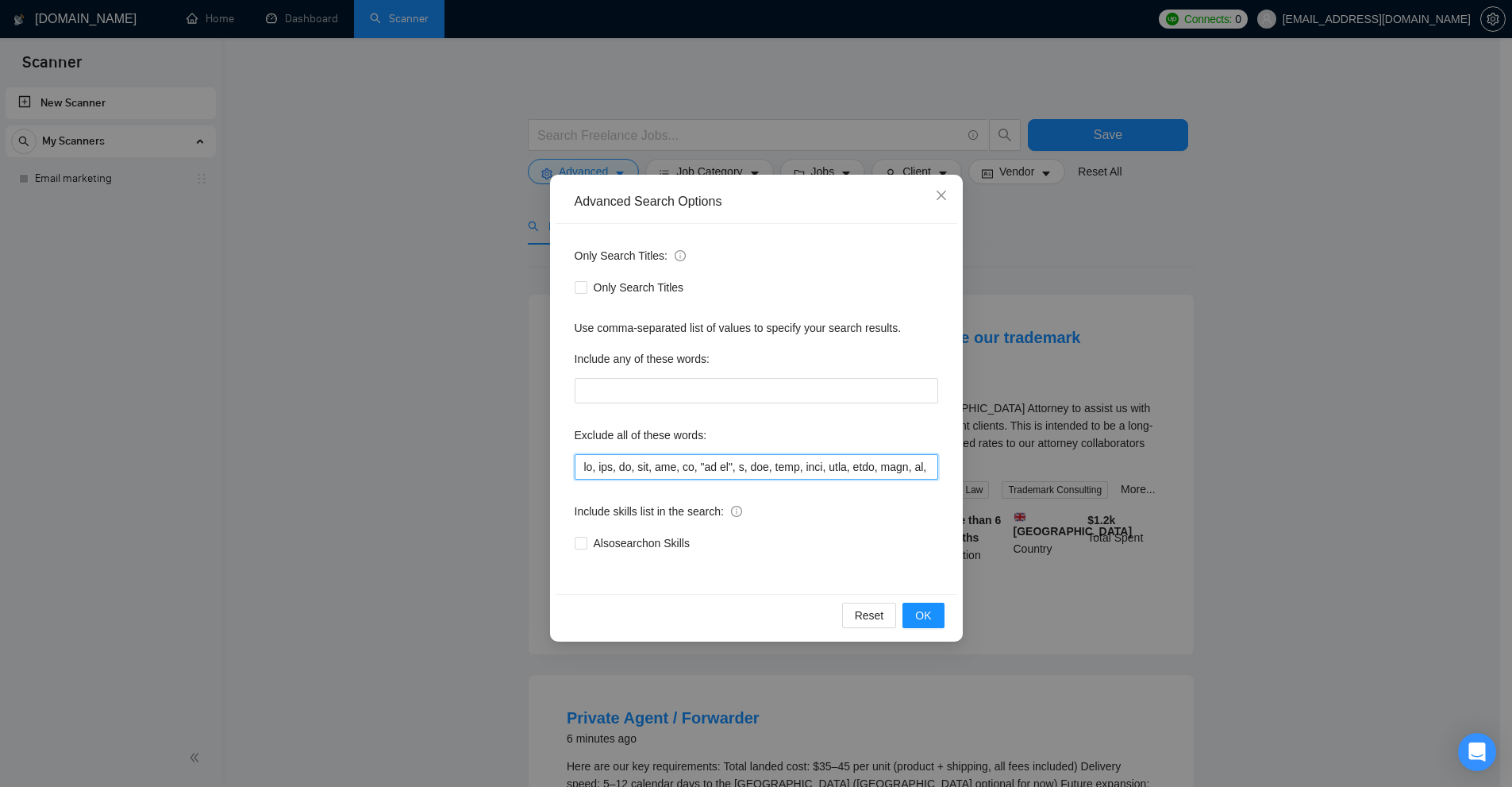
click at [773, 472] on input "text" at bounding box center [756, 467] width 364 height 25
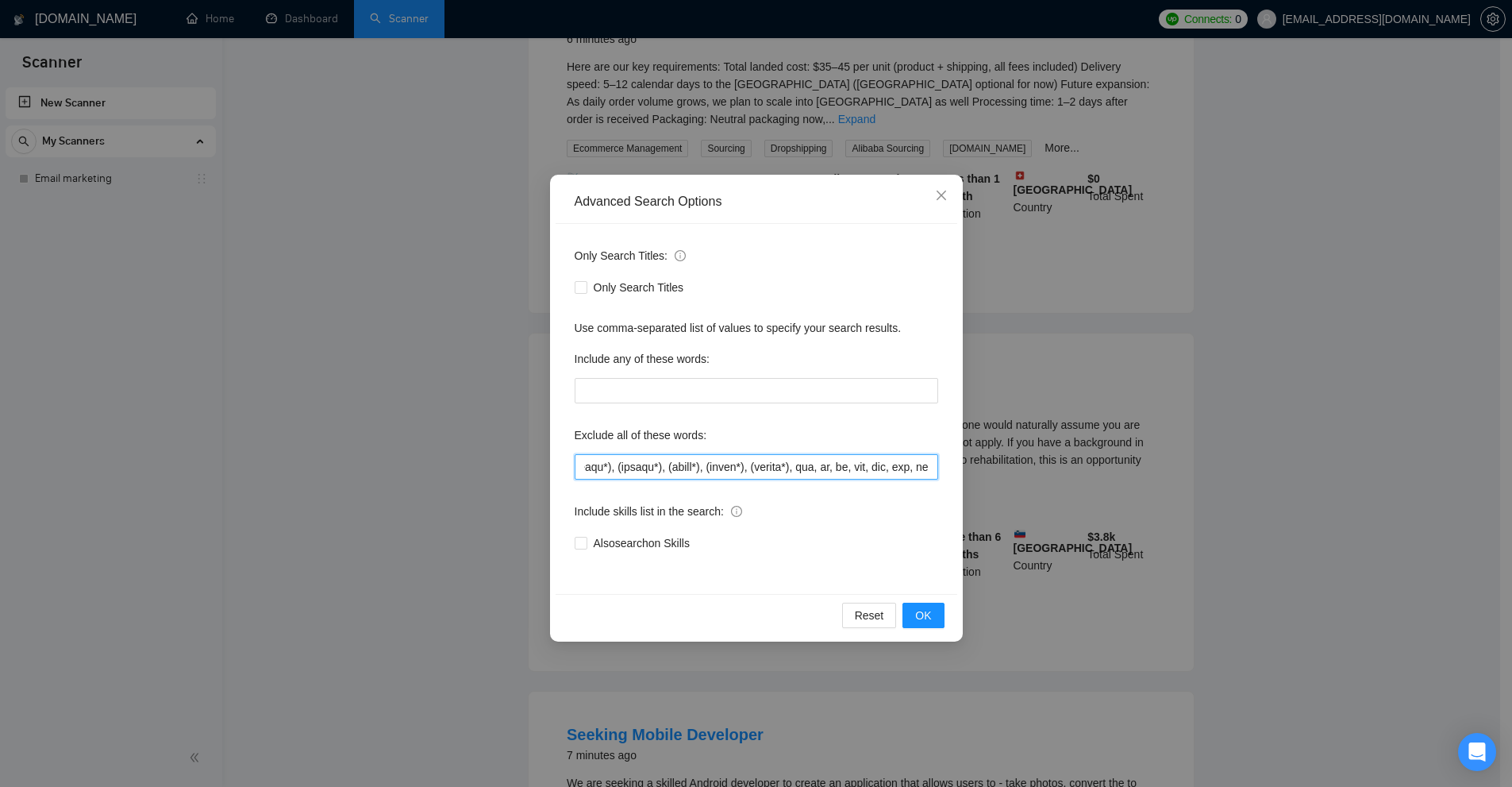
click at [924, 467] on input "text" at bounding box center [756, 467] width 364 height 25
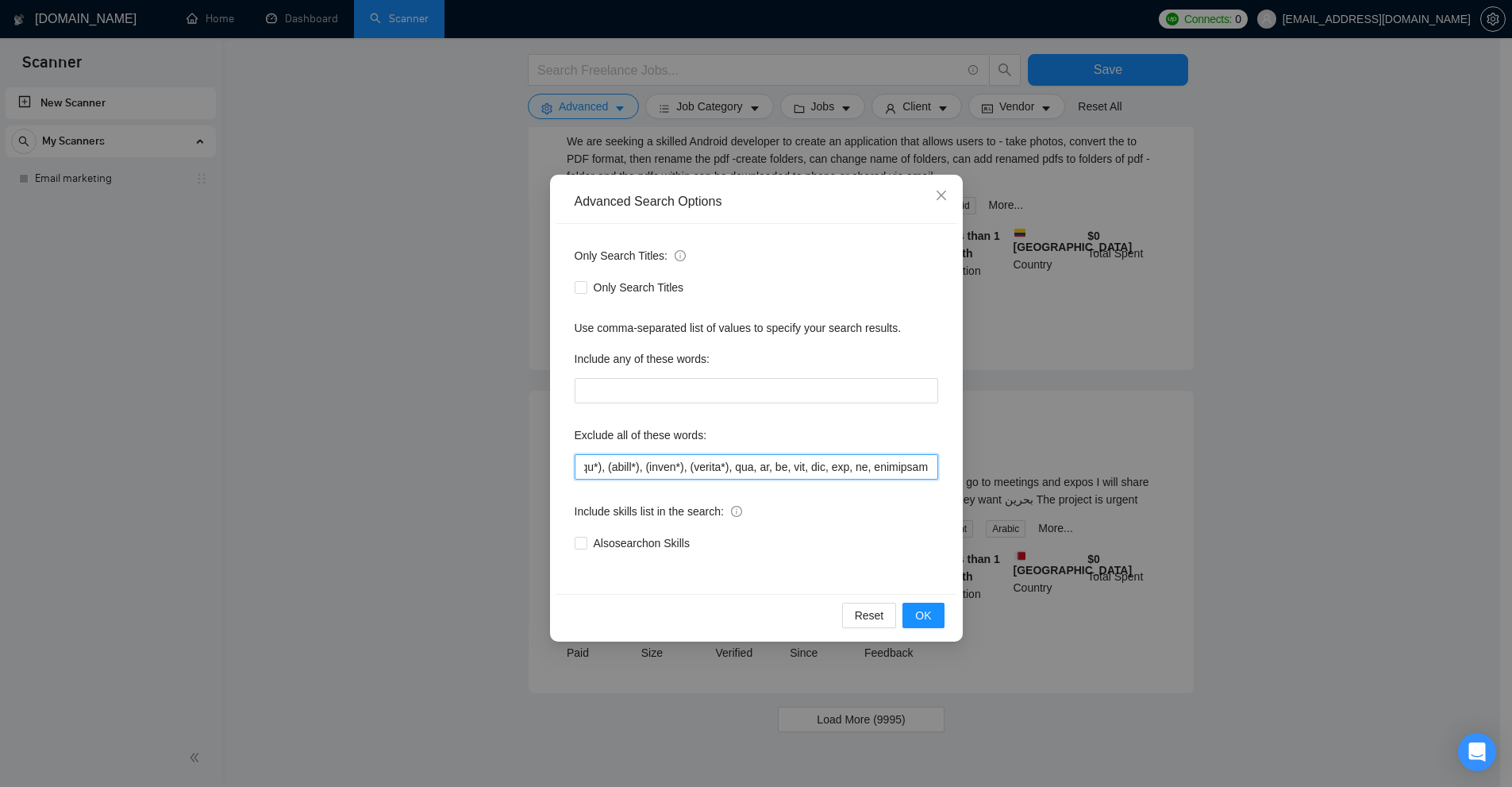
scroll to position [736, 0]
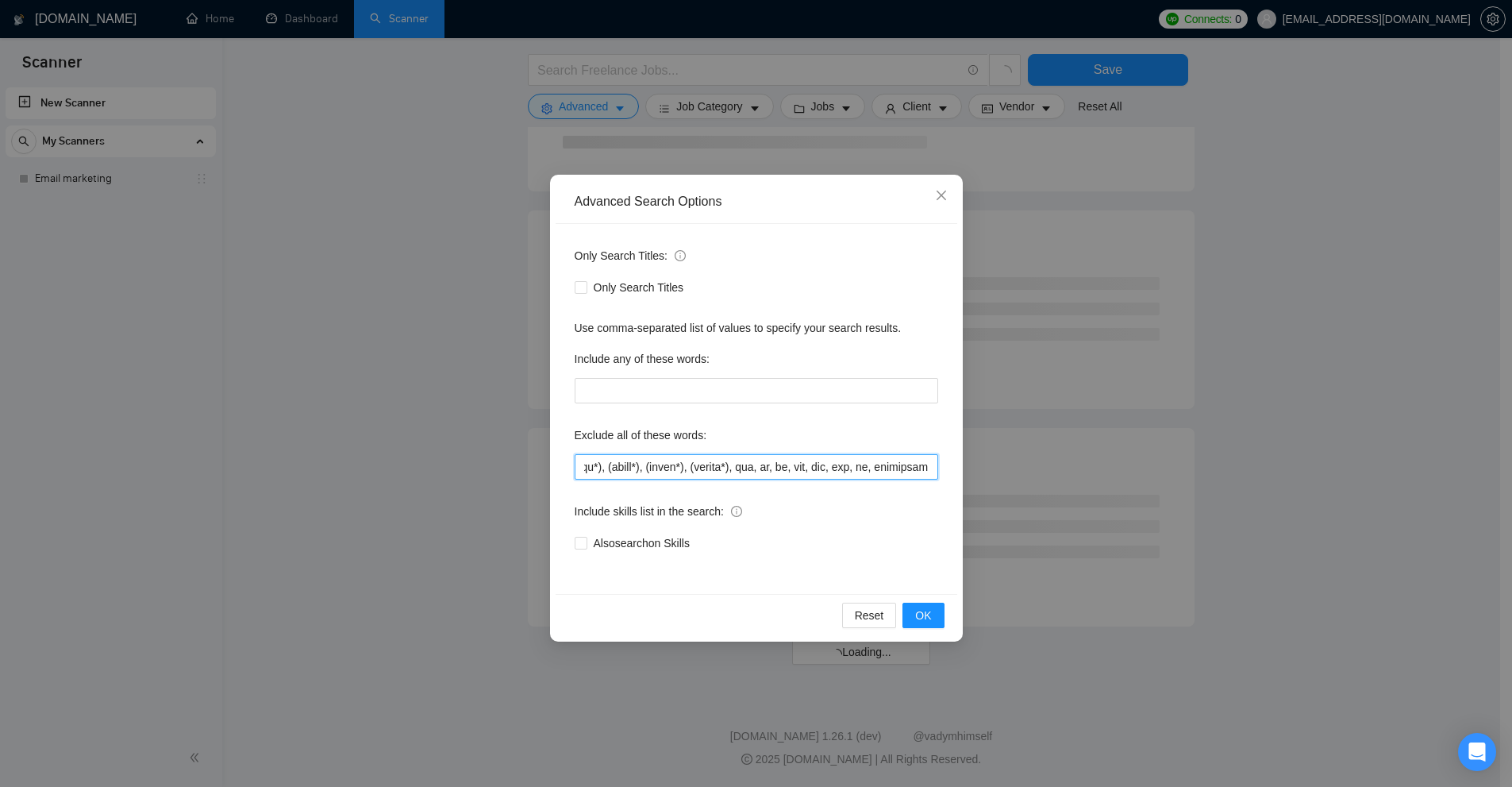
type input "le, les, un, une, des, du, "de la", à, sur, sous, chez, avec, dans, vers, ou, m…"
click at [1011, 425] on div "Advanced Search Options Only Search Titles: Only Search Titles Use comma-separa…" at bounding box center [756, 393] width 1512 height 787
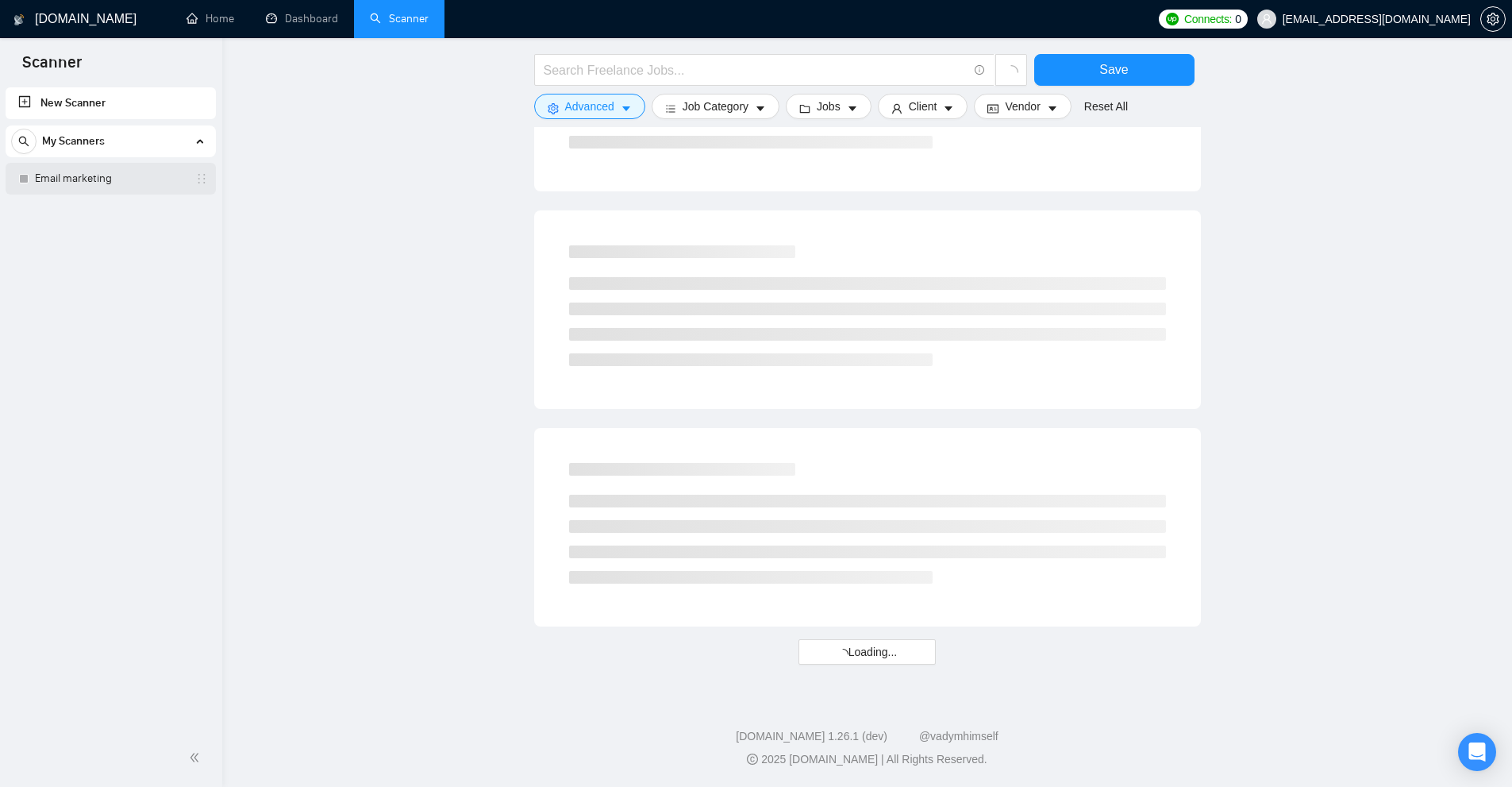
click at [78, 178] on link "Email marketing" at bounding box center [110, 178] width 151 height 32
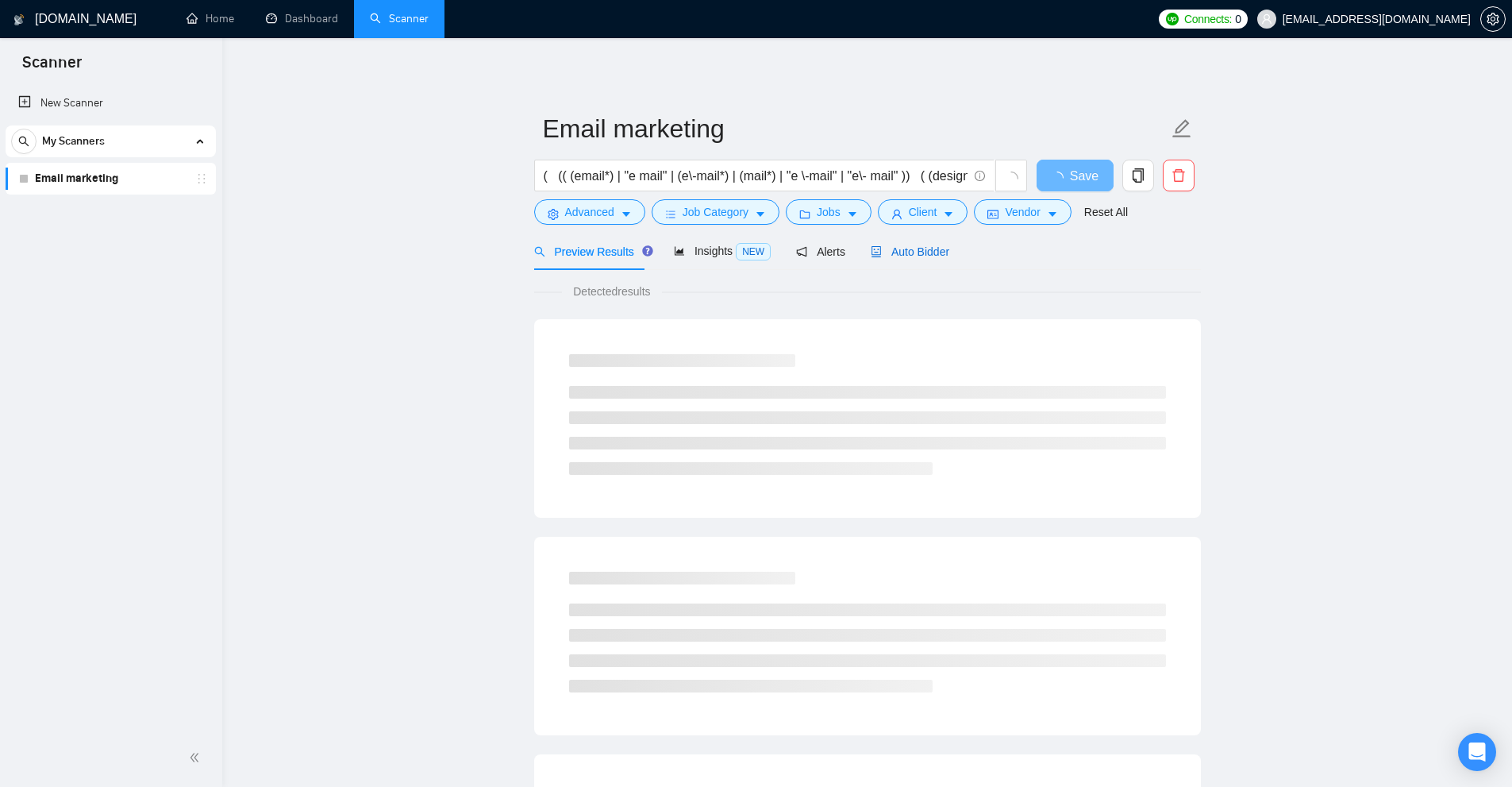
click at [918, 257] on span "Auto Bidder" at bounding box center [910, 252] width 78 height 13
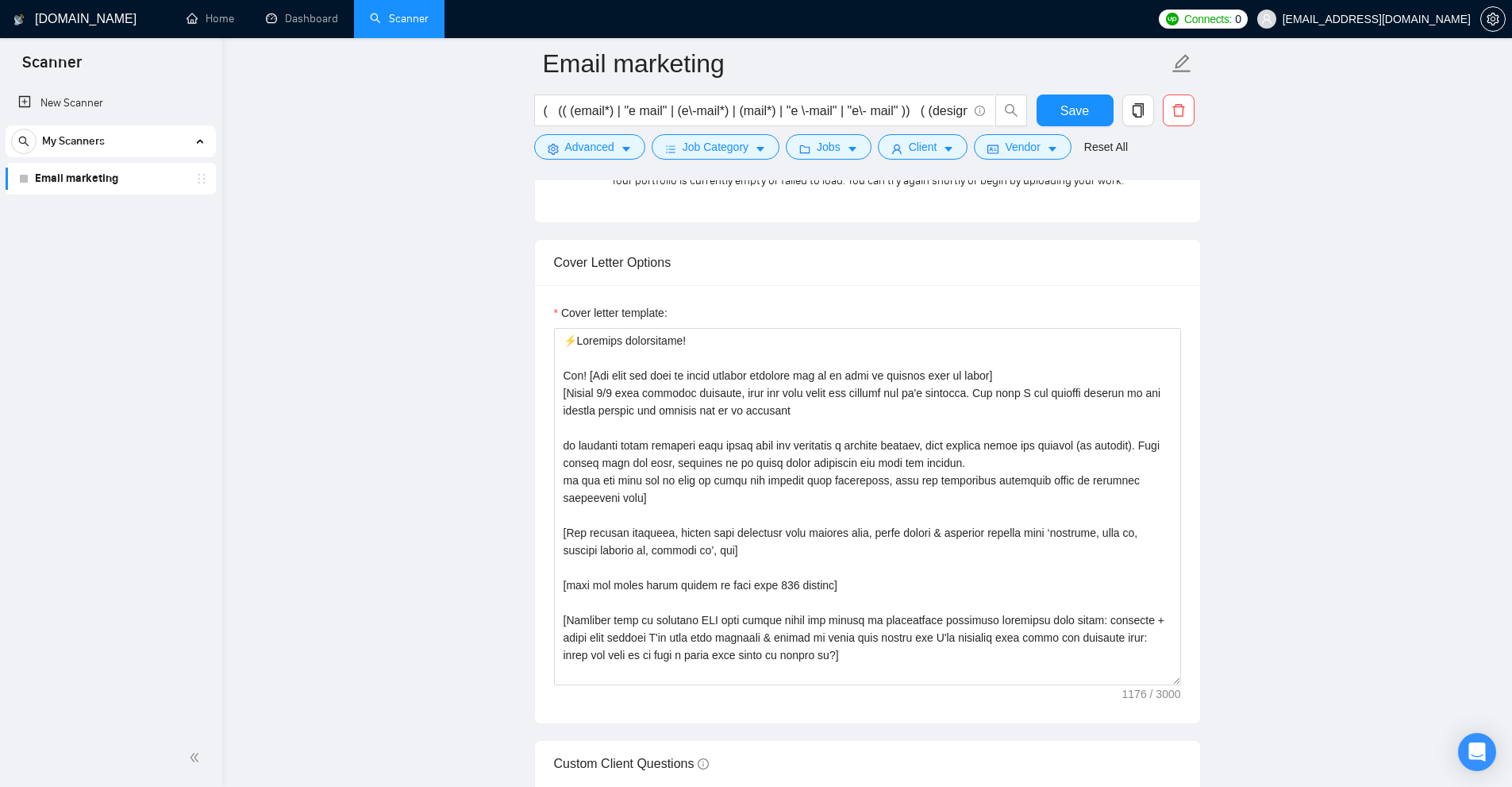
scroll to position [1905, 0]
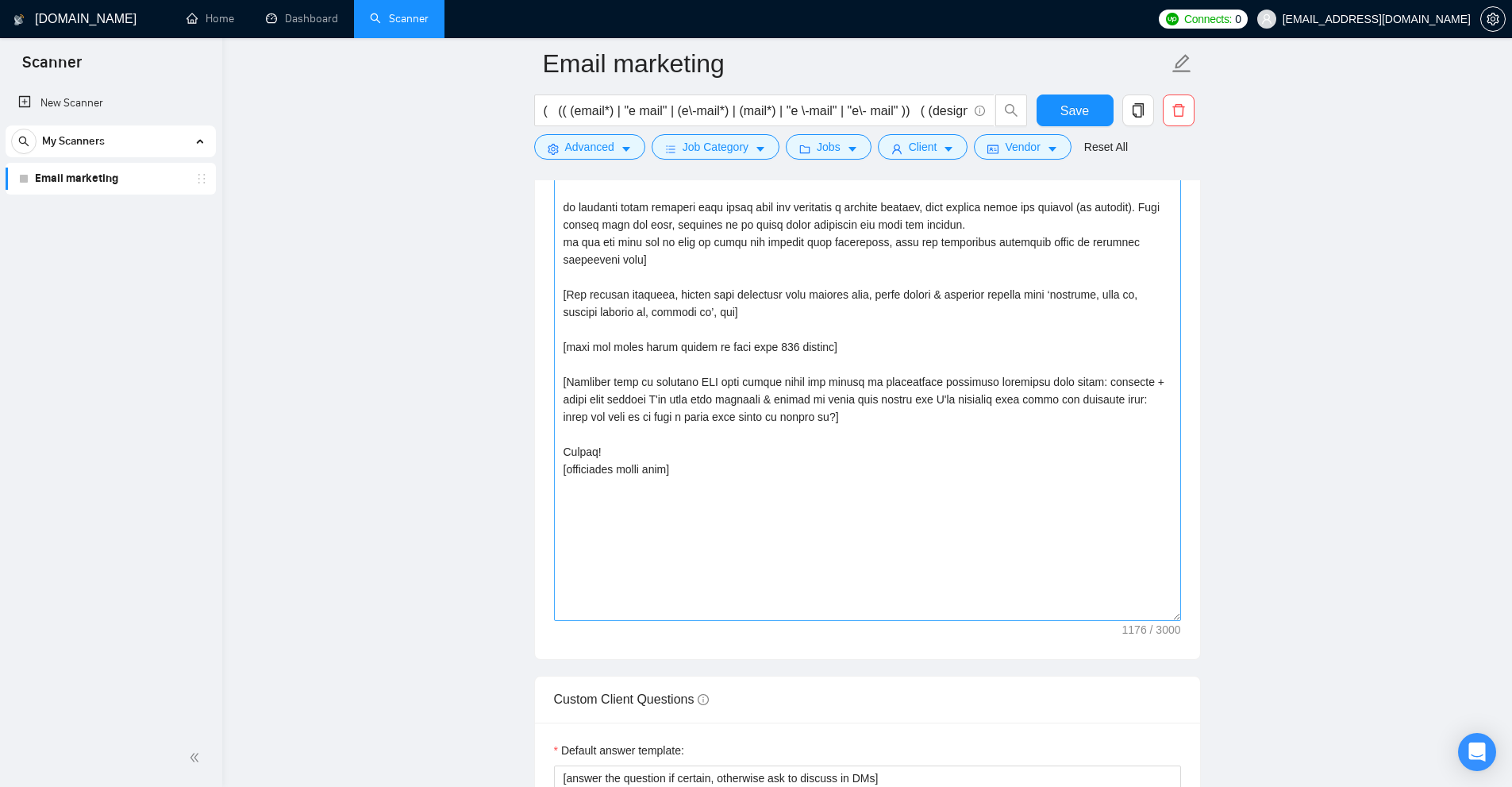
drag, startPoint x: 1177, startPoint y: 441, endPoint x: 1044, endPoint y: 510, distance: 149.8
click at [1180, 621] on textarea "Cover letter template:" at bounding box center [867, 355] width 627 height 531
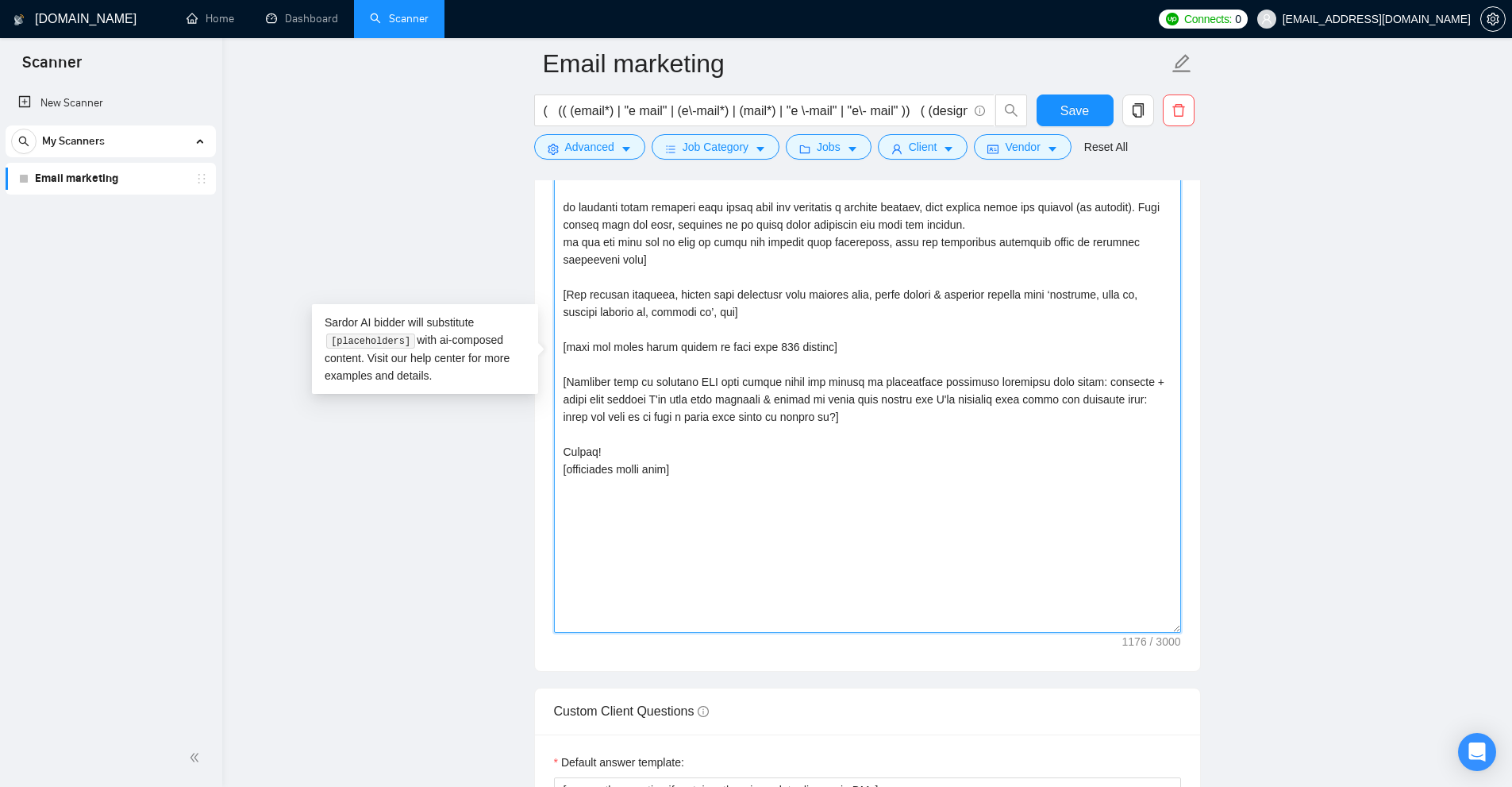
drag, startPoint x: 1003, startPoint y: 519, endPoint x: 788, endPoint y: 400, distance: 245.7
click at [788, 400] on textarea "Cover letter template:" at bounding box center [867, 361] width 627 height 543
click at [843, 409] on textarea "Cover letter template:" at bounding box center [867, 361] width 627 height 543
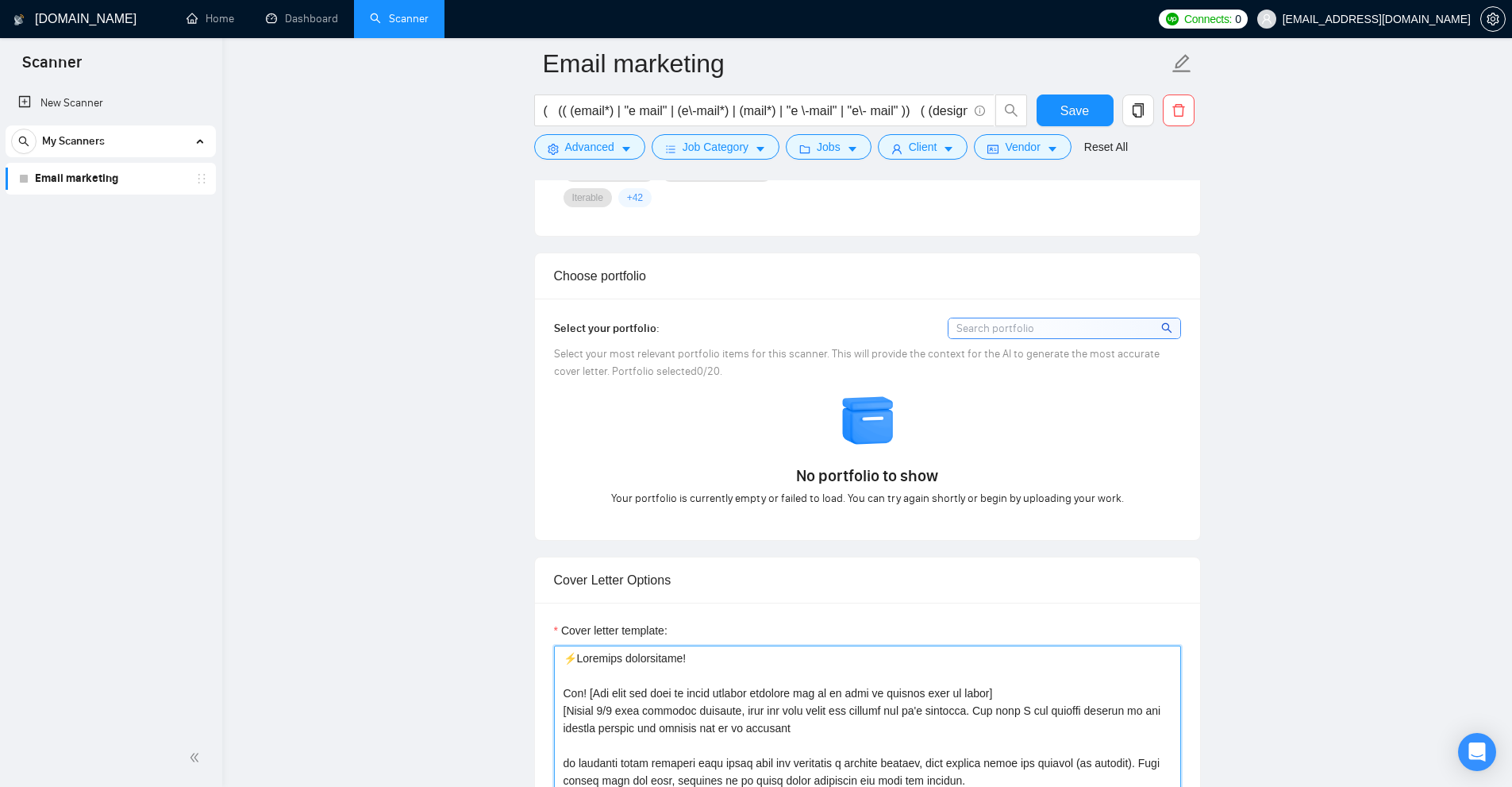
scroll to position [1746, 0]
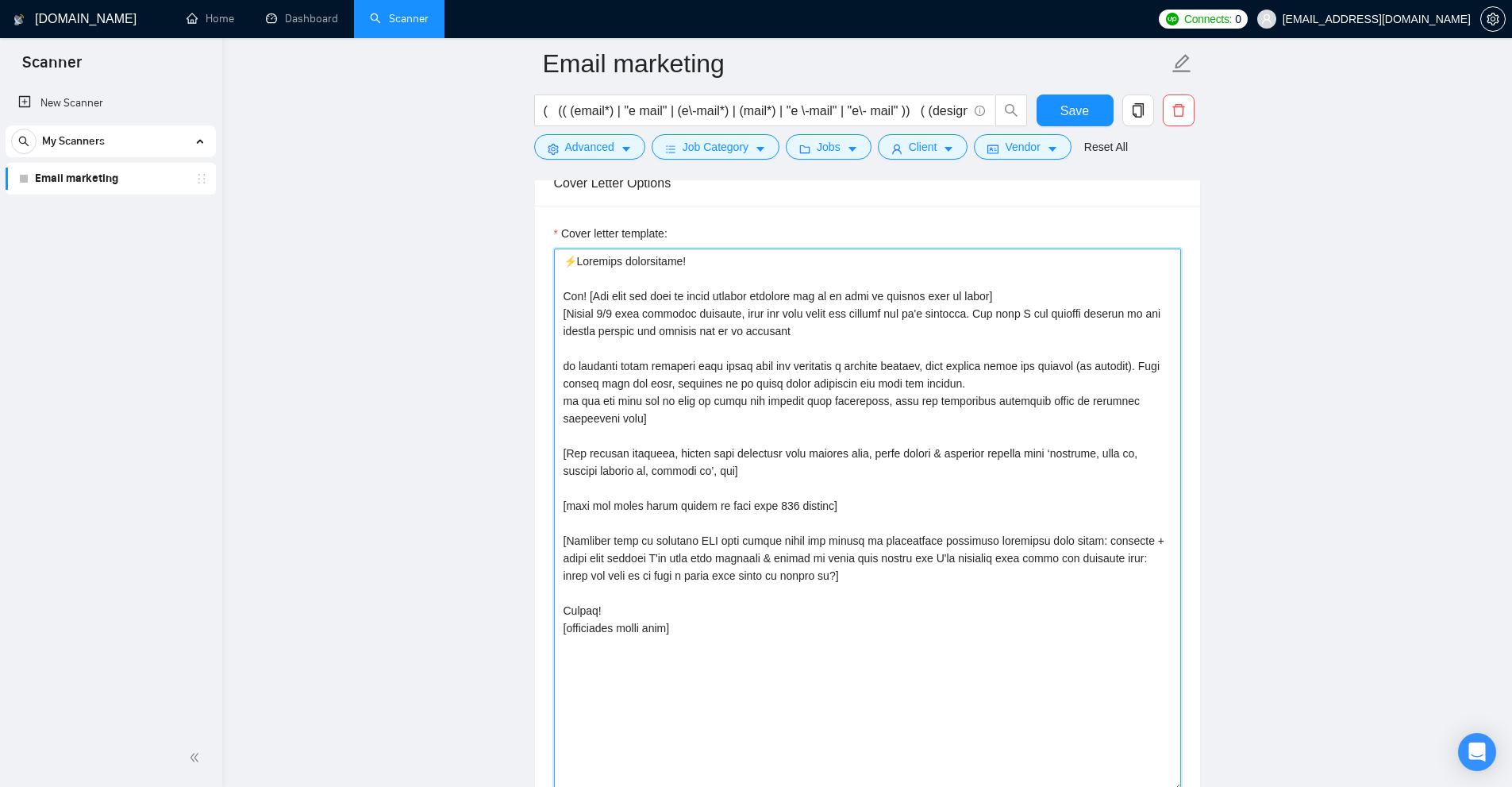
click at [867, 412] on textarea "Cover letter template:" at bounding box center [867, 520] width 627 height 543
click at [923, 396] on textarea "Cover letter template:" at bounding box center [867, 520] width 627 height 543
drag, startPoint x: 926, startPoint y: 695, endPoint x: 807, endPoint y: 401, distance: 317.2
click at [731, 412] on textarea "Cover letter template:" at bounding box center [867, 520] width 627 height 543
click at [807, 401] on textarea "Cover letter template:" at bounding box center [867, 520] width 627 height 543
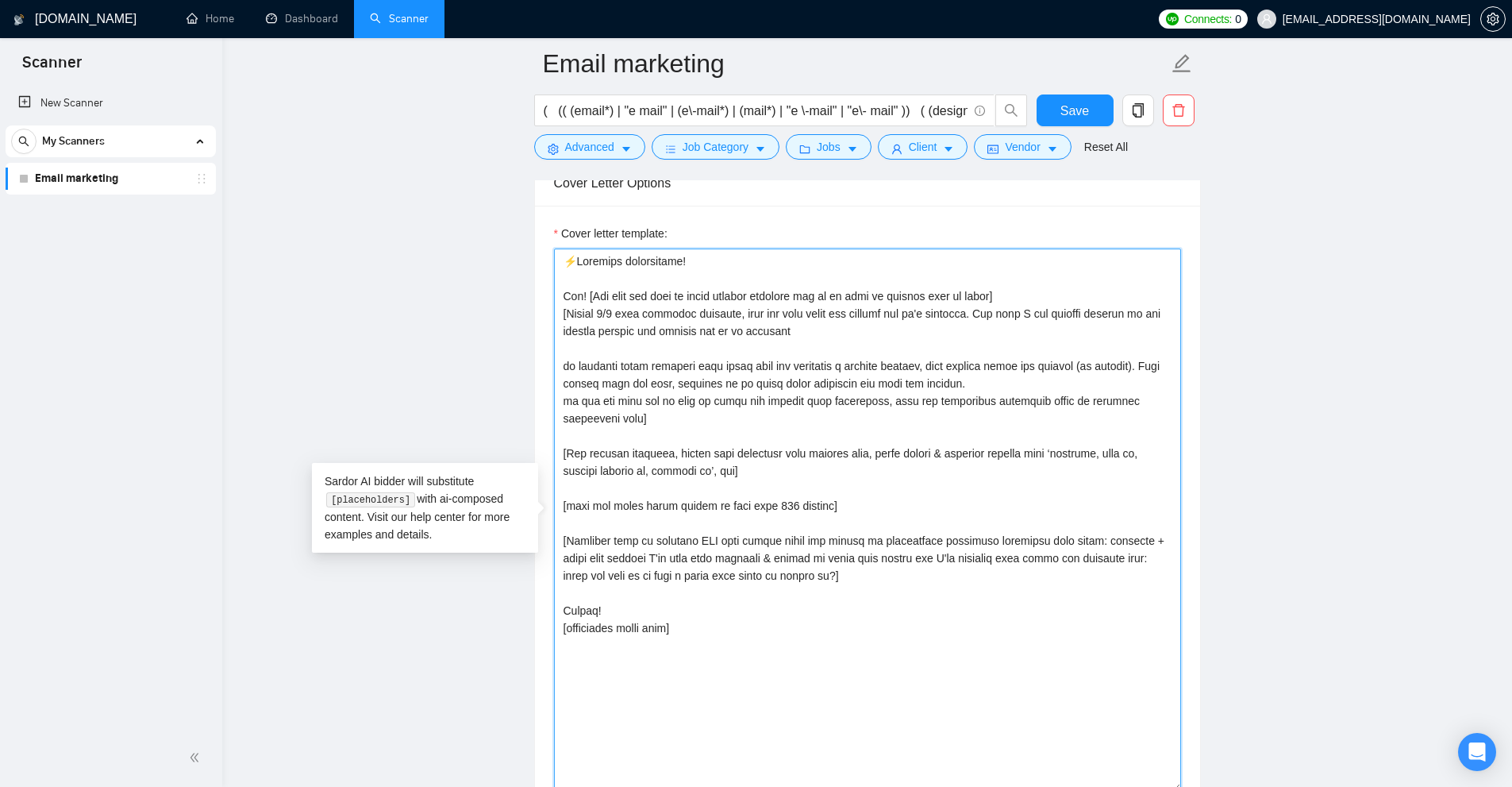
drag, startPoint x: 781, startPoint y: 471, endPoint x: 561, endPoint y: 458, distance: 220.4
click at [561, 458] on textarea "Cover letter template:" at bounding box center [867, 520] width 627 height 543
click at [840, 418] on textarea "Cover letter template:" at bounding box center [867, 520] width 627 height 543
drag, startPoint x: 861, startPoint y: 479, endPoint x: 568, endPoint y: 454, distance: 294.1
click at [566, 454] on textarea "Cover letter template:" at bounding box center [867, 520] width 627 height 543
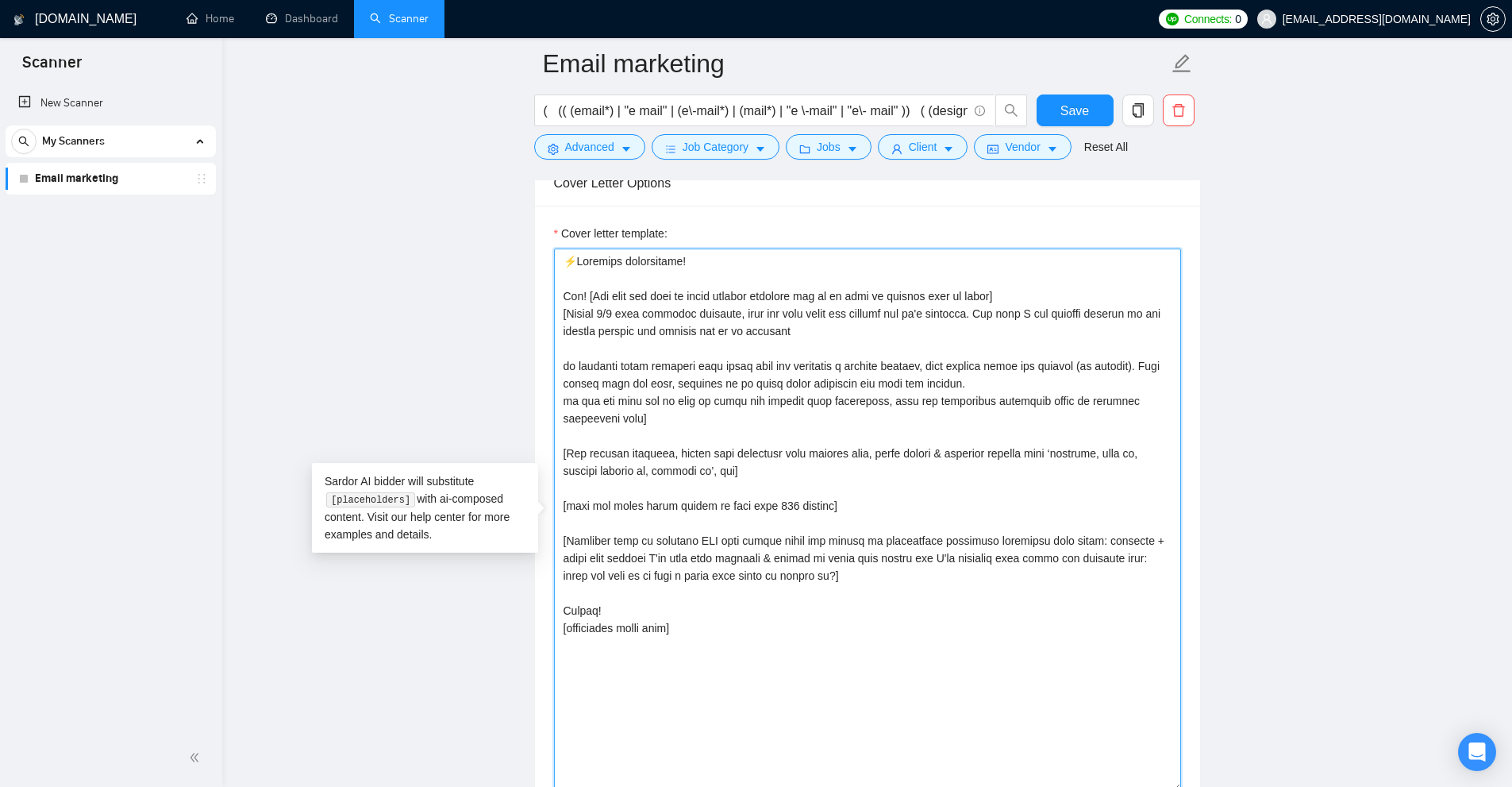
click at [779, 446] on textarea "Cover letter template:" at bounding box center [867, 520] width 627 height 543
drag, startPoint x: 865, startPoint y: 494, endPoint x: 495, endPoint y: 457, distance: 371.8
click at [495, 457] on main "Email marketing ( (( (email*) | "e mail" | (e\-mail*) | (mail*) | "e \-mail" | …" at bounding box center [867, 540] width 1239 height 4446
click at [792, 477] on textarea "Cover letter template:" at bounding box center [867, 520] width 627 height 543
click at [867, 473] on textarea "Cover letter template:" at bounding box center [867, 520] width 627 height 543
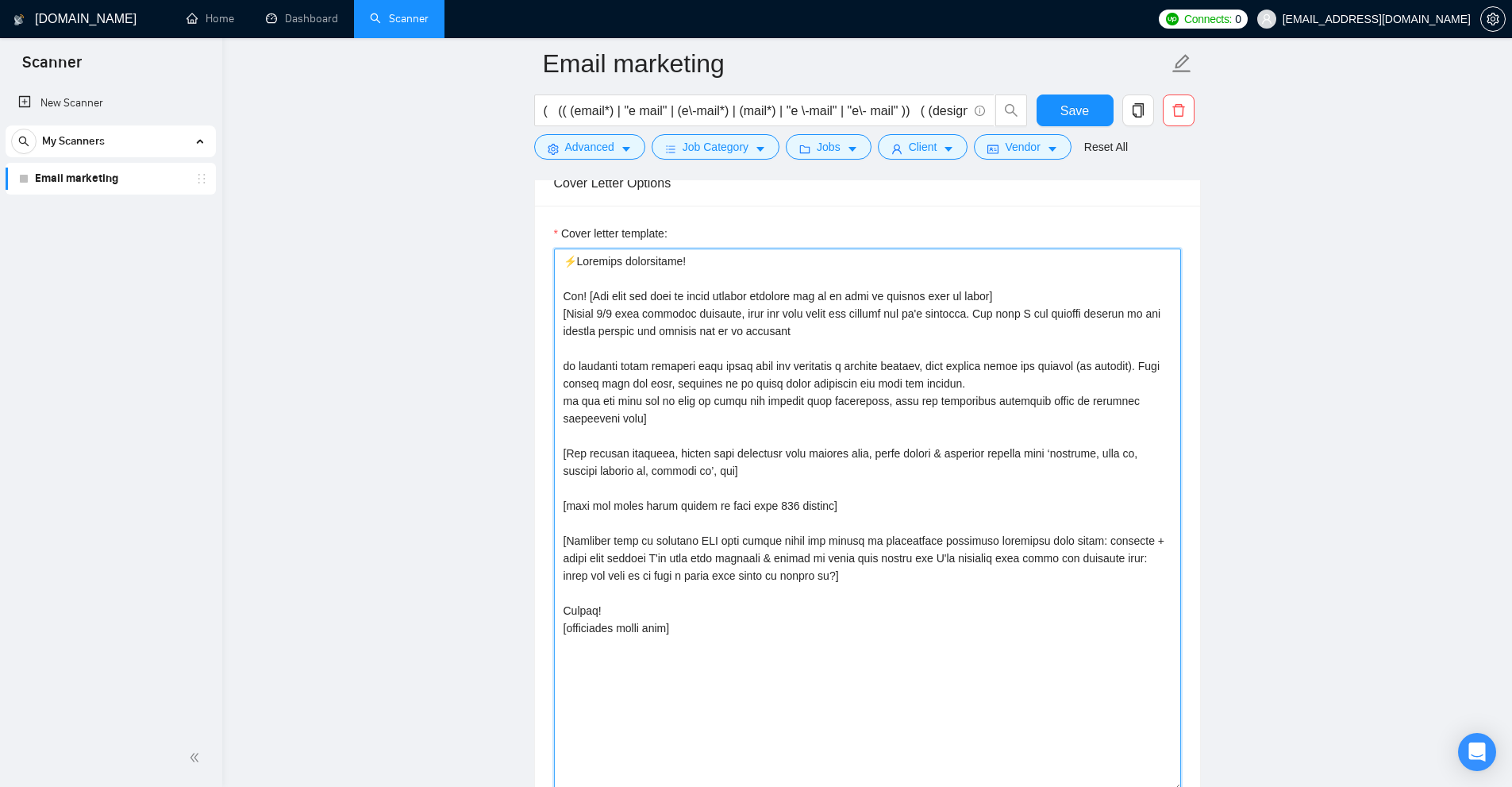
click at [874, 515] on textarea "Cover letter template:" at bounding box center [867, 520] width 627 height 543
click at [902, 334] on textarea "Cover letter template:" at bounding box center [867, 520] width 627 height 543
drag, startPoint x: 942, startPoint y: 310, endPoint x: 977, endPoint y: 306, distance: 35.2
click at [1085, 307] on textarea "Cover letter template:" at bounding box center [867, 520] width 627 height 543
click at [794, 304] on textarea "Cover letter template:" at bounding box center [867, 520] width 627 height 543
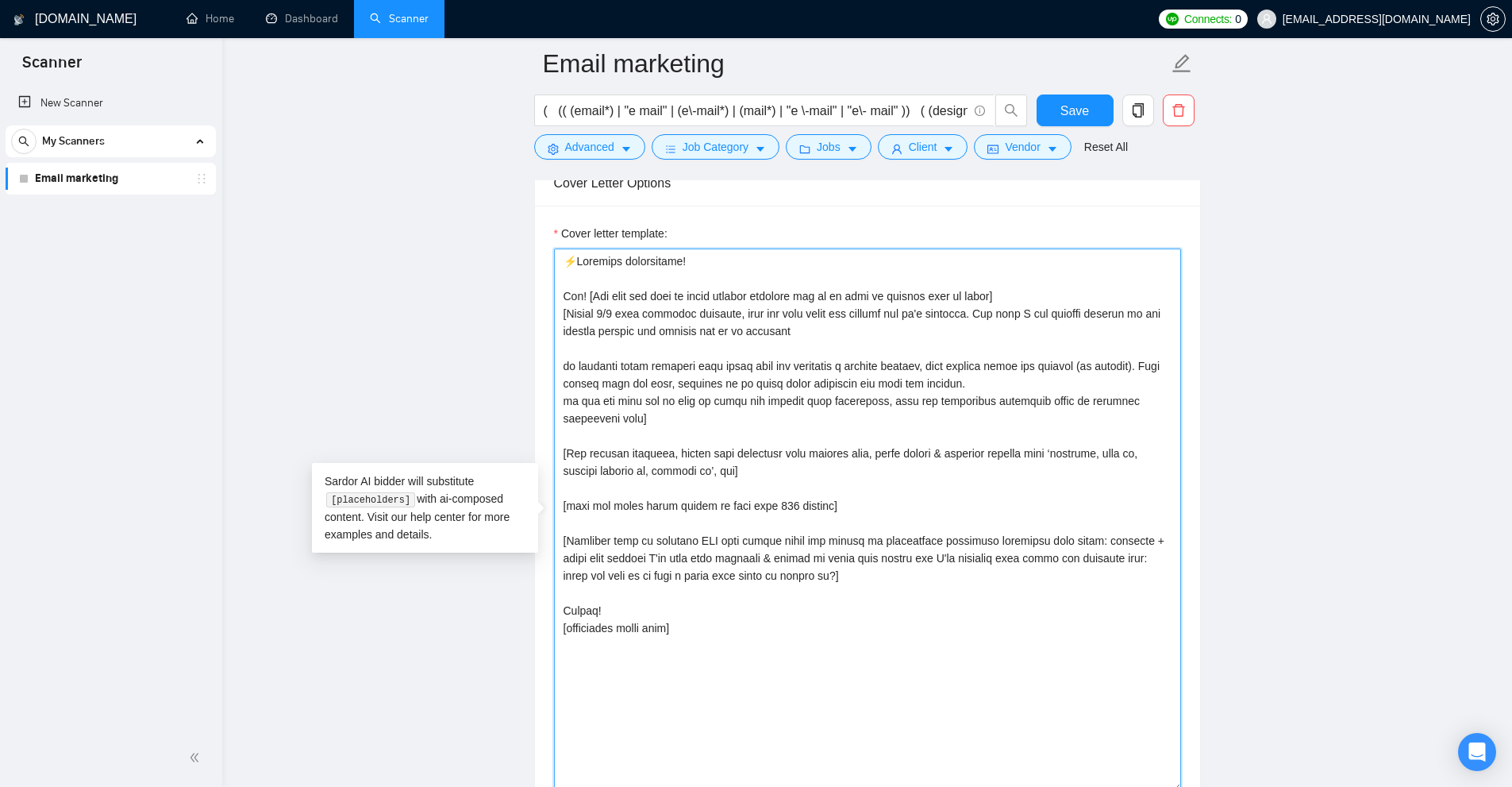
drag, startPoint x: 683, startPoint y: 308, endPoint x: 964, endPoint y: 311, distance: 281.0
click at [964, 311] on textarea "Cover letter template:" at bounding box center [867, 520] width 627 height 543
drag, startPoint x: 956, startPoint y: 311, endPoint x: 935, endPoint y: 312, distance: 21.0
click at [955, 311] on textarea "Cover letter template:" at bounding box center [867, 520] width 627 height 543
click at [1225, 427] on main "Email marketing ( (( (email*) | "e mail" | (e\-mail*) | (mail*) | "e \-mail" | …" at bounding box center [867, 540] width 1239 height 4446
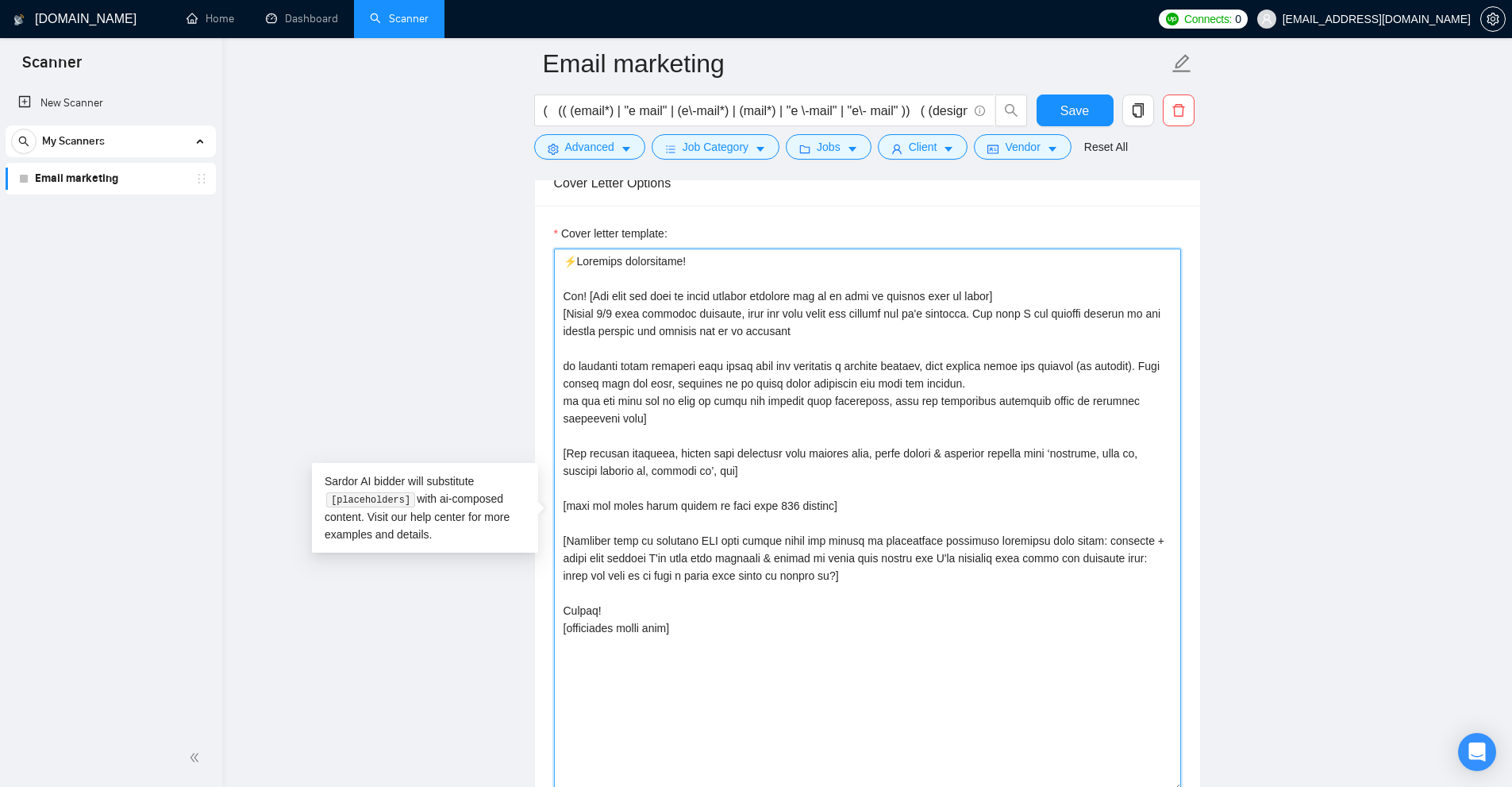
drag, startPoint x: 566, startPoint y: 261, endPoint x: 936, endPoint y: 689, distance: 565.8
click at [936, 689] on textarea "Cover letter template:" at bounding box center [867, 520] width 627 height 543
drag, startPoint x: 936, startPoint y: 689, endPoint x: 455, endPoint y: 180, distance: 700.3
click at [936, 687] on textarea "Cover letter template:" at bounding box center [867, 520] width 627 height 543
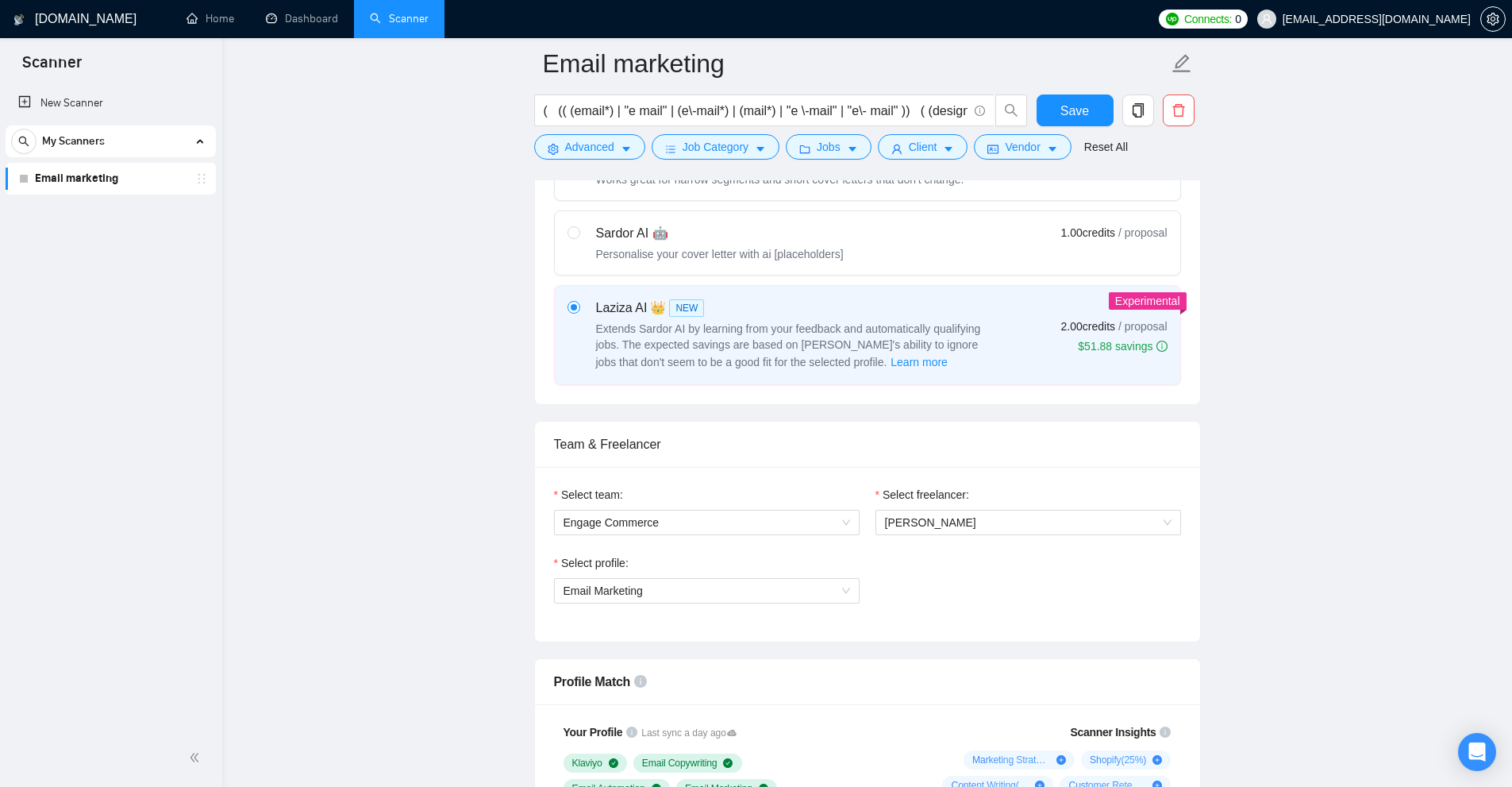
scroll to position [0, 0]
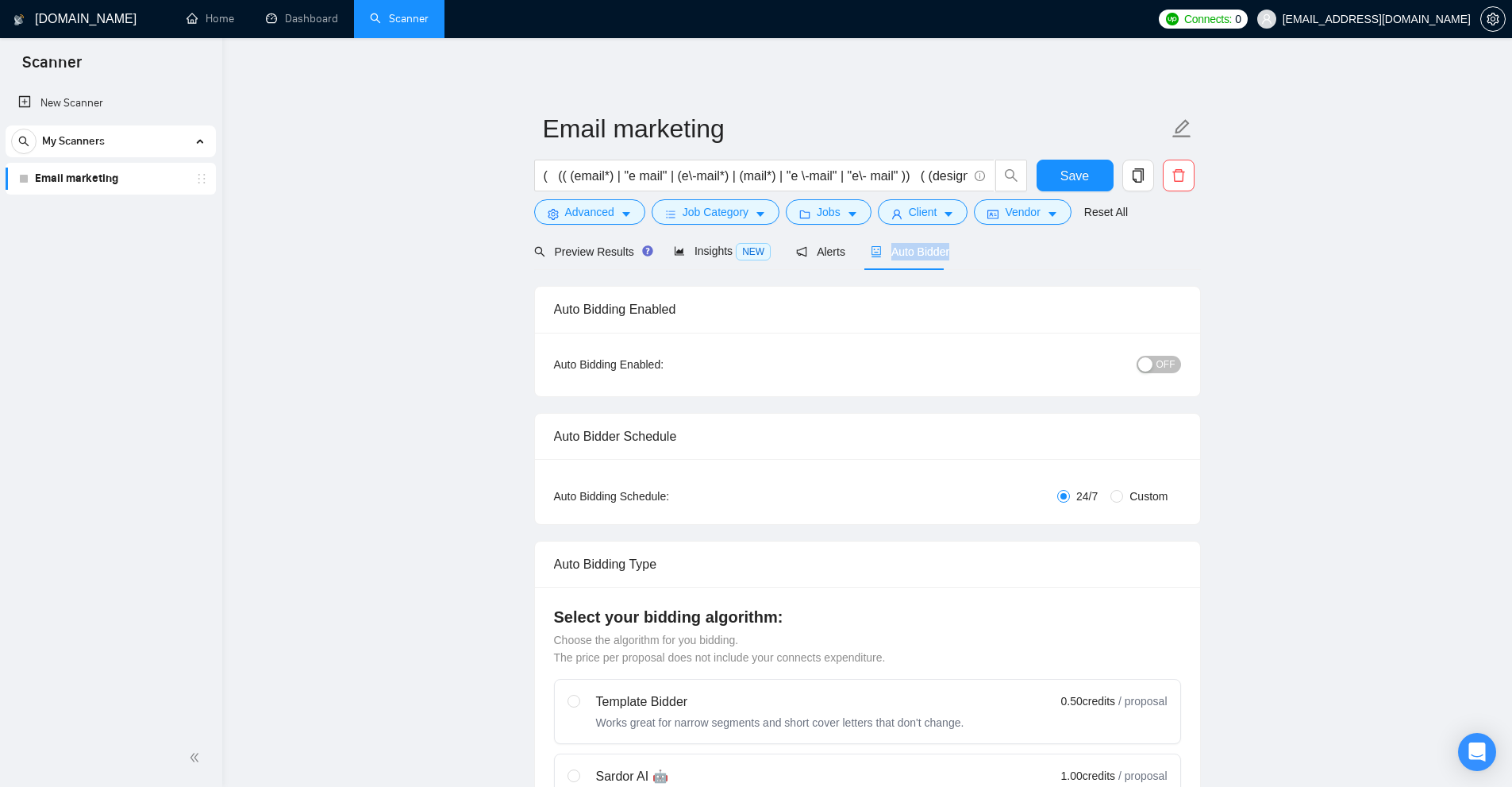
drag, startPoint x: 913, startPoint y: 253, endPoint x: 1003, endPoint y: 254, distance: 90.0
click at [1003, 254] on div "Preview Results Insights NEW Alerts Auto Bidder" at bounding box center [868, 252] width 667 height 38
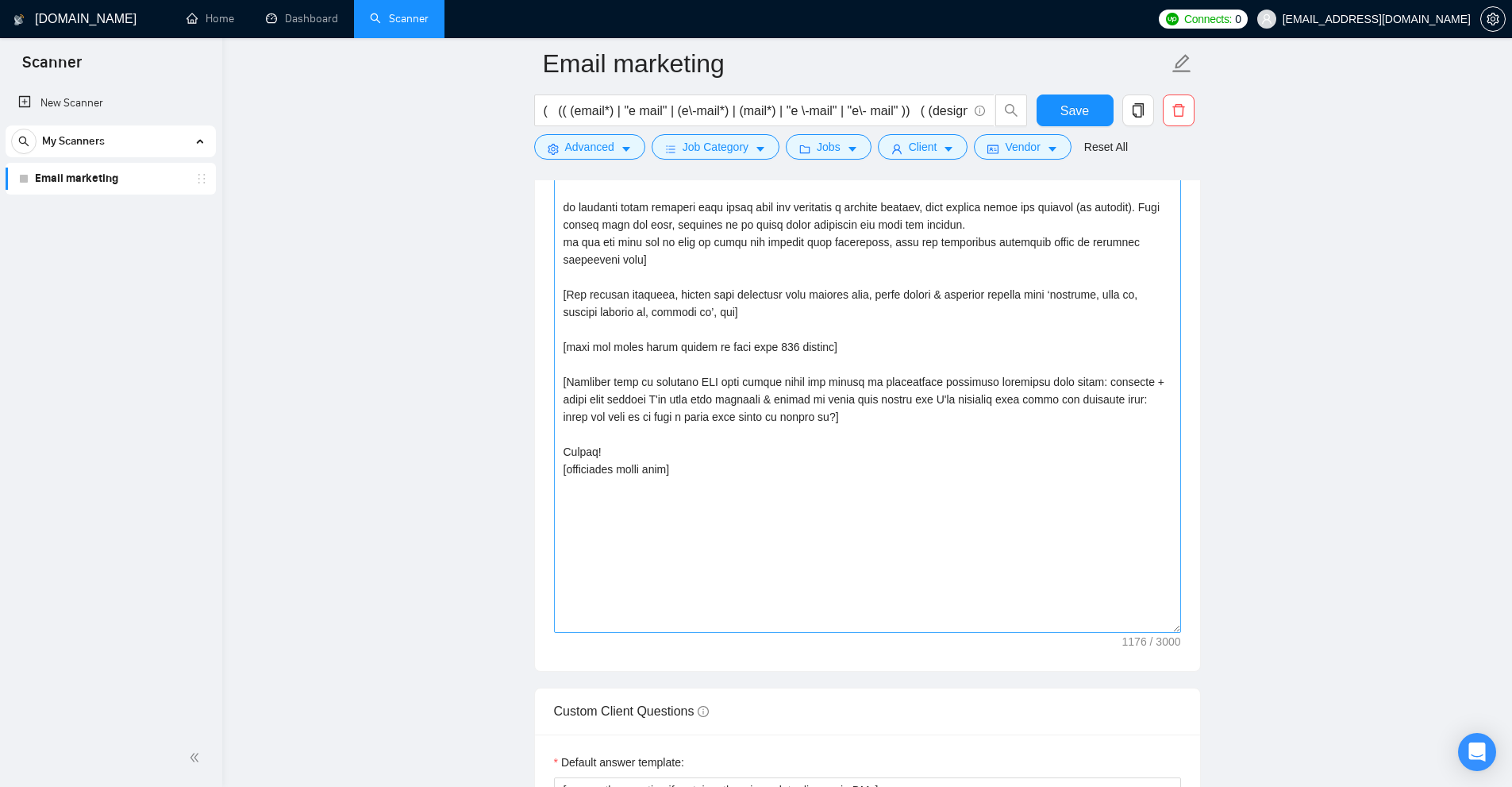
scroll to position [1588, 0]
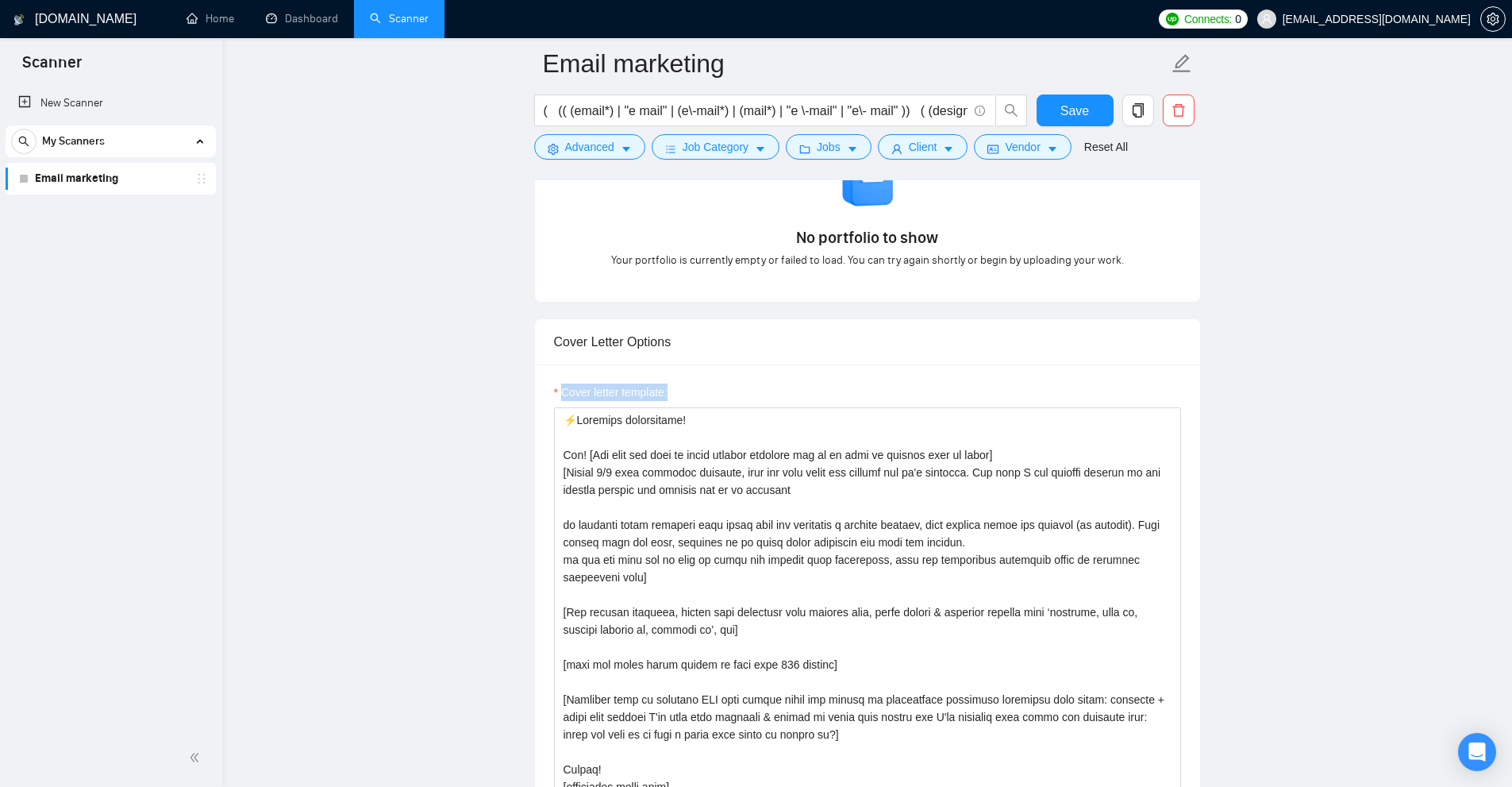
drag, startPoint x: 548, startPoint y: 374, endPoint x: 736, endPoint y: 383, distance: 188.2
click at [736, 383] on div "Cover letter template:" at bounding box center [868, 676] width 665 height 624
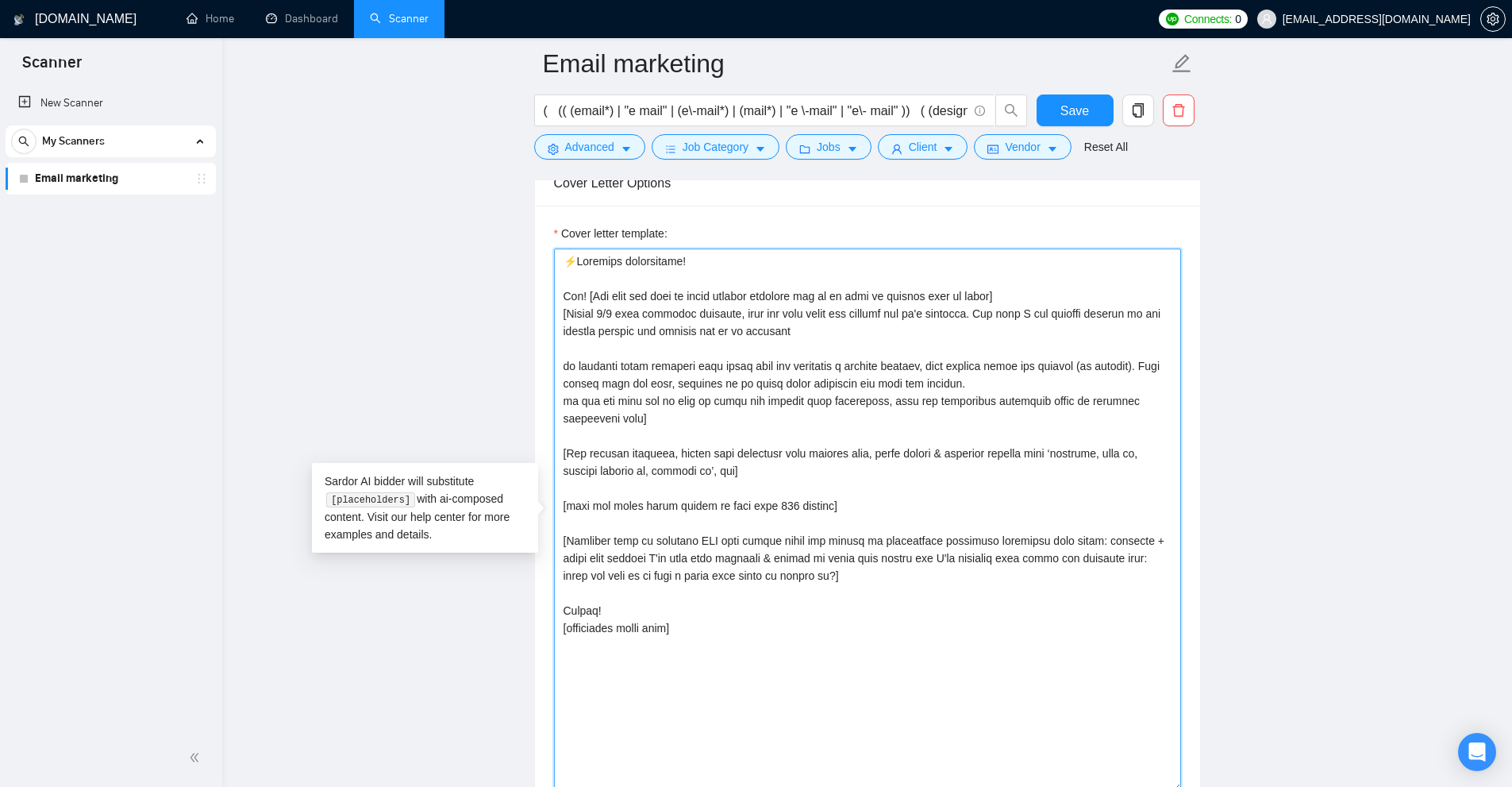
drag, startPoint x: 793, startPoint y: 657, endPoint x: 565, endPoint y: 244, distance: 471.8
click at [565, 244] on div "Cover letter template:" at bounding box center [867, 508] width 627 height 567
click at [733, 494] on textarea "Cover letter template:" at bounding box center [867, 520] width 627 height 543
drag, startPoint x: 563, startPoint y: 292, endPoint x: 585, endPoint y: 291, distance: 22.0
click at [585, 291] on textarea "Cover letter template:" at bounding box center [867, 520] width 627 height 543
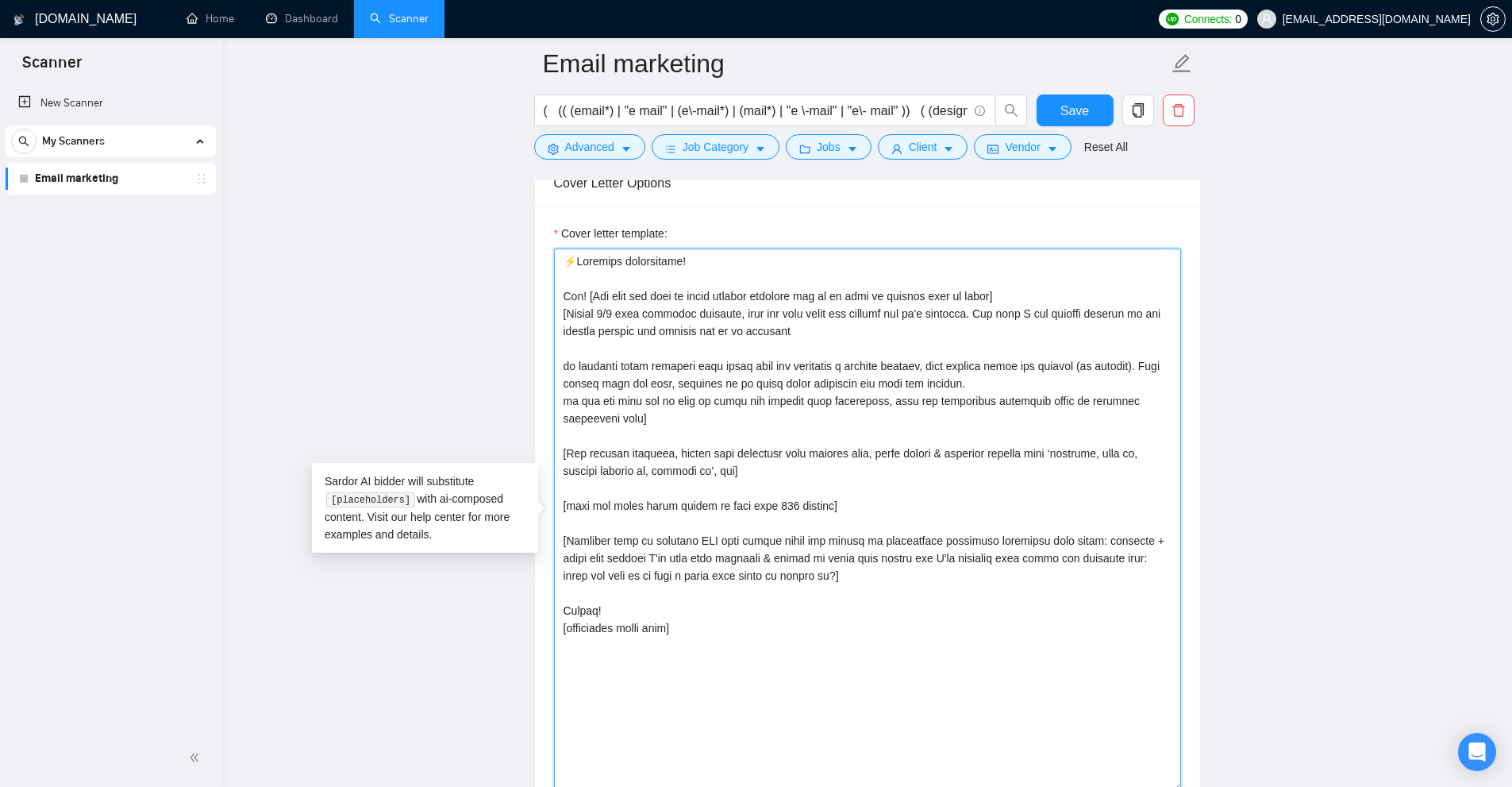
click at [585, 291] on textarea "Cover letter template:" at bounding box center [867, 520] width 627 height 543
drag, startPoint x: 586, startPoint y: 291, endPoint x: 566, endPoint y: 294, distance: 20.2
click at [566, 294] on textarea "Cover letter template:" at bounding box center [867, 520] width 627 height 543
click at [605, 335] on textarea "Cover letter template:" at bounding box center [867, 520] width 627 height 543
click at [631, 354] on textarea "Cover letter template:" at bounding box center [867, 520] width 627 height 543
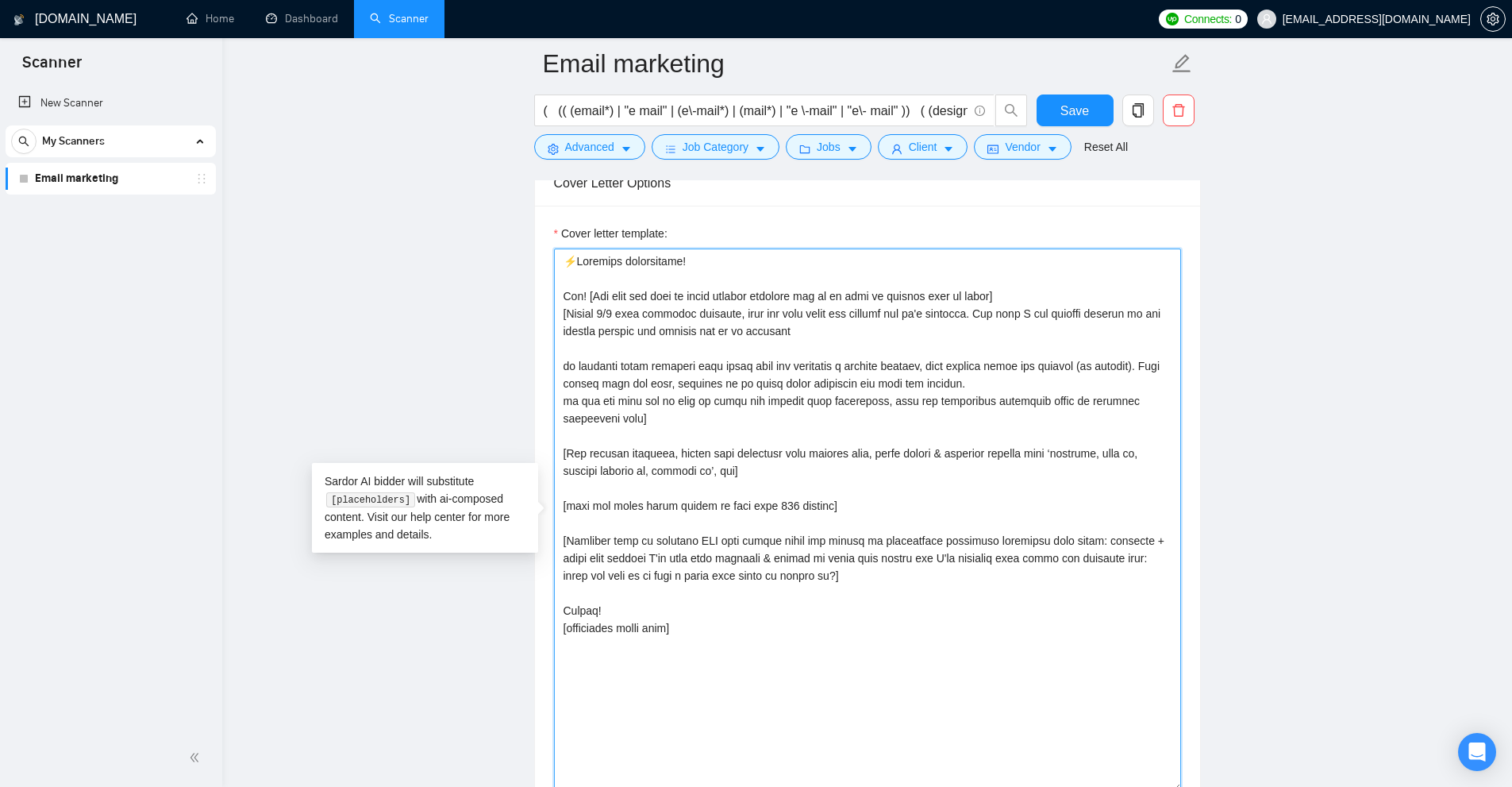
drag, startPoint x: 565, startPoint y: 316, endPoint x: 875, endPoint y: 339, distance: 310.9
click at [875, 339] on textarea "Cover letter template:" at bounding box center [867, 520] width 627 height 543
drag, startPoint x: 855, startPoint y: 503, endPoint x: 589, endPoint y: 505, distance: 266.0
click at [565, 507] on textarea "Cover letter template:" at bounding box center [867, 520] width 627 height 543
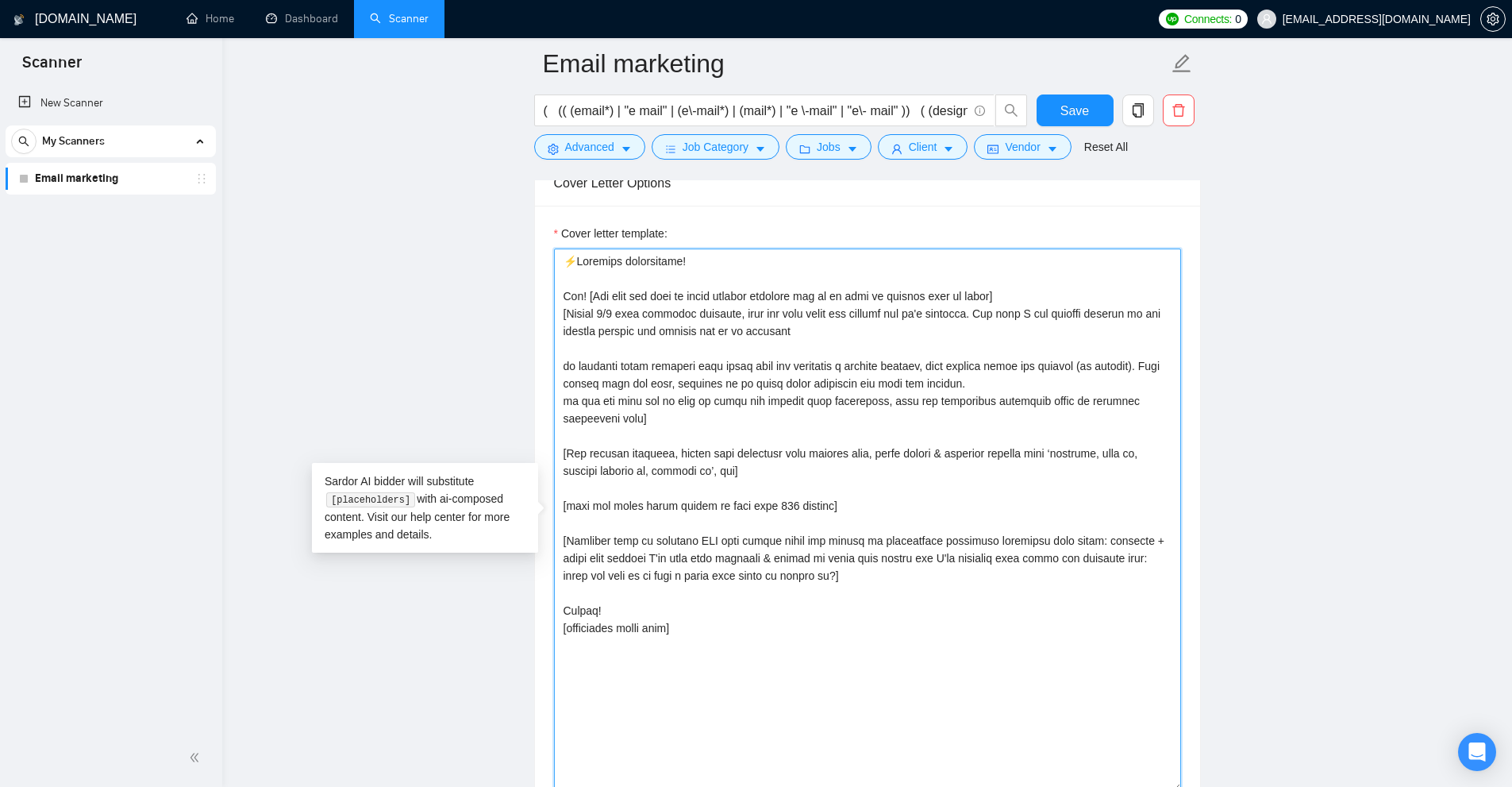
click at [589, 505] on textarea "Cover letter template:" at bounding box center [867, 520] width 627 height 543
drag, startPoint x: 566, startPoint y: 506, endPoint x: 843, endPoint y: 508, distance: 277.0
click at [843, 508] on textarea "Cover letter template:" at bounding box center [867, 520] width 627 height 543
click at [762, 508] on textarea "Cover letter template:" at bounding box center [867, 520] width 627 height 543
click at [692, 506] on textarea "Cover letter template:" at bounding box center [867, 520] width 627 height 543
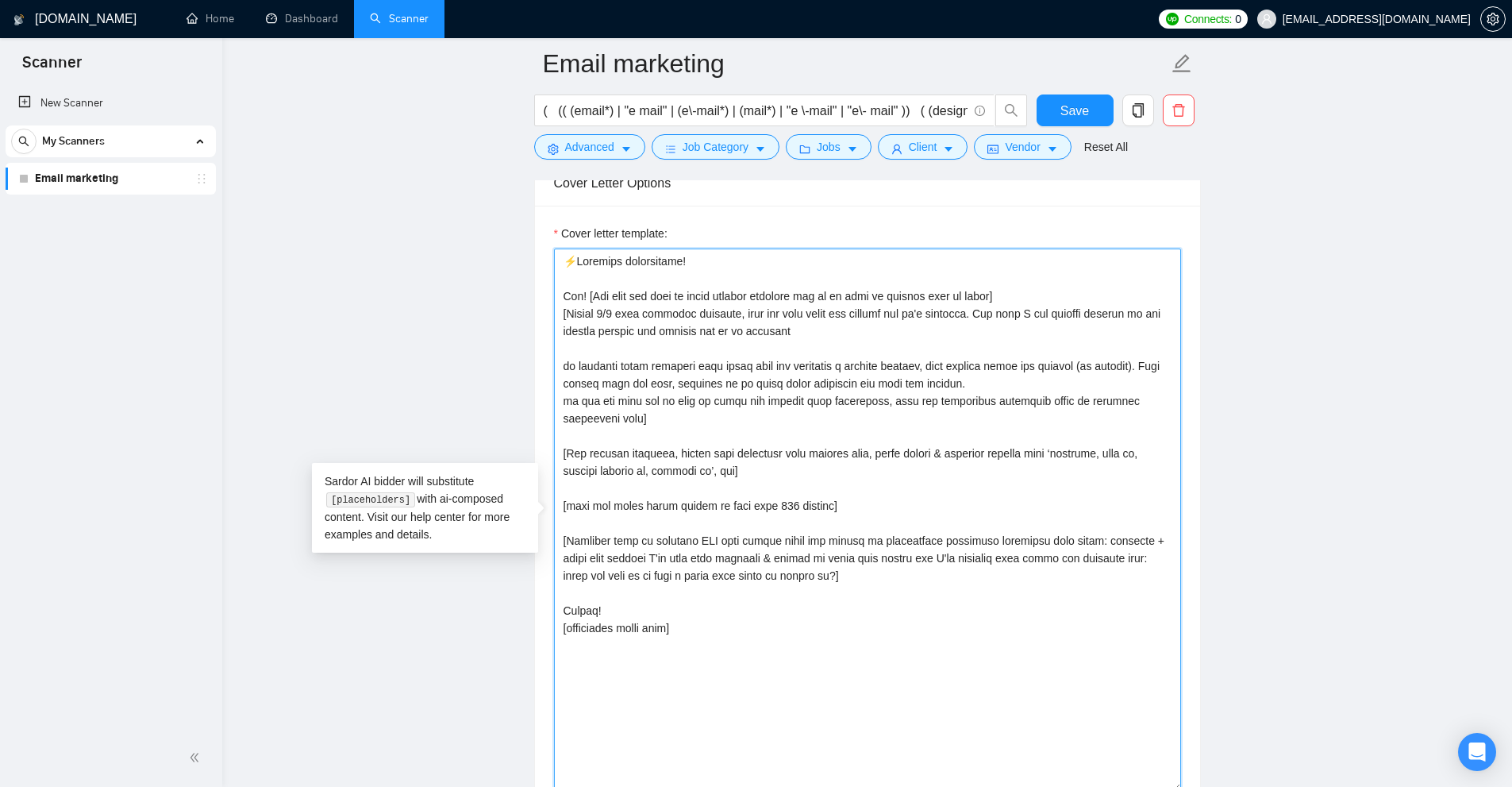
drag, startPoint x: 772, startPoint y: 500, endPoint x: 799, endPoint y: 503, distance: 27.2
click at [799, 503] on textarea "Cover letter template:" at bounding box center [867, 520] width 627 height 543
click at [782, 503] on textarea "Cover letter template:" at bounding box center [867, 520] width 627 height 543
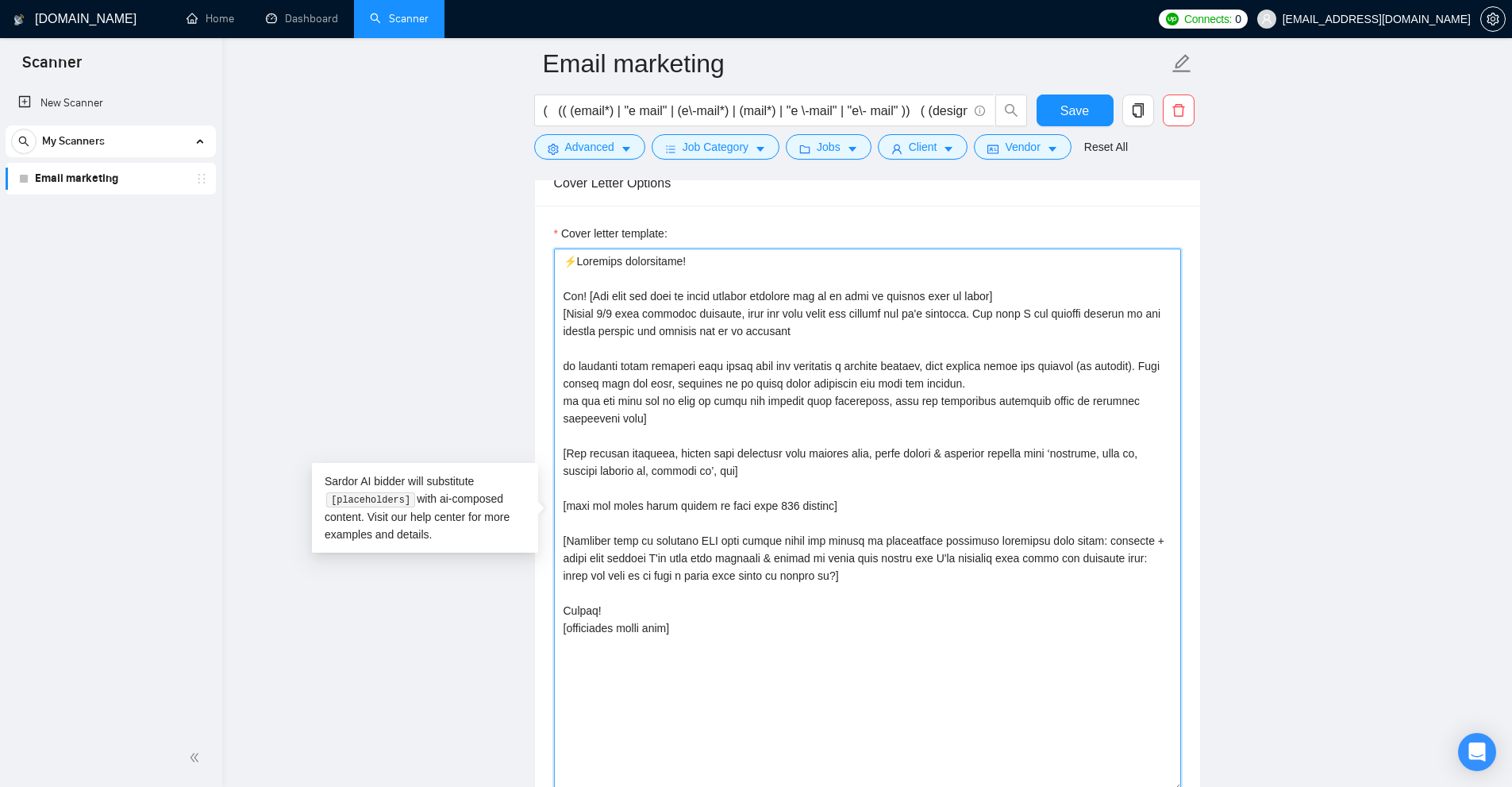
click at [780, 505] on textarea "Cover letter template:" at bounding box center [867, 520] width 627 height 543
click at [879, 508] on textarea "Cover letter template:" at bounding box center [867, 520] width 627 height 543
click at [784, 503] on textarea "Cover letter template:" at bounding box center [867, 520] width 627 height 543
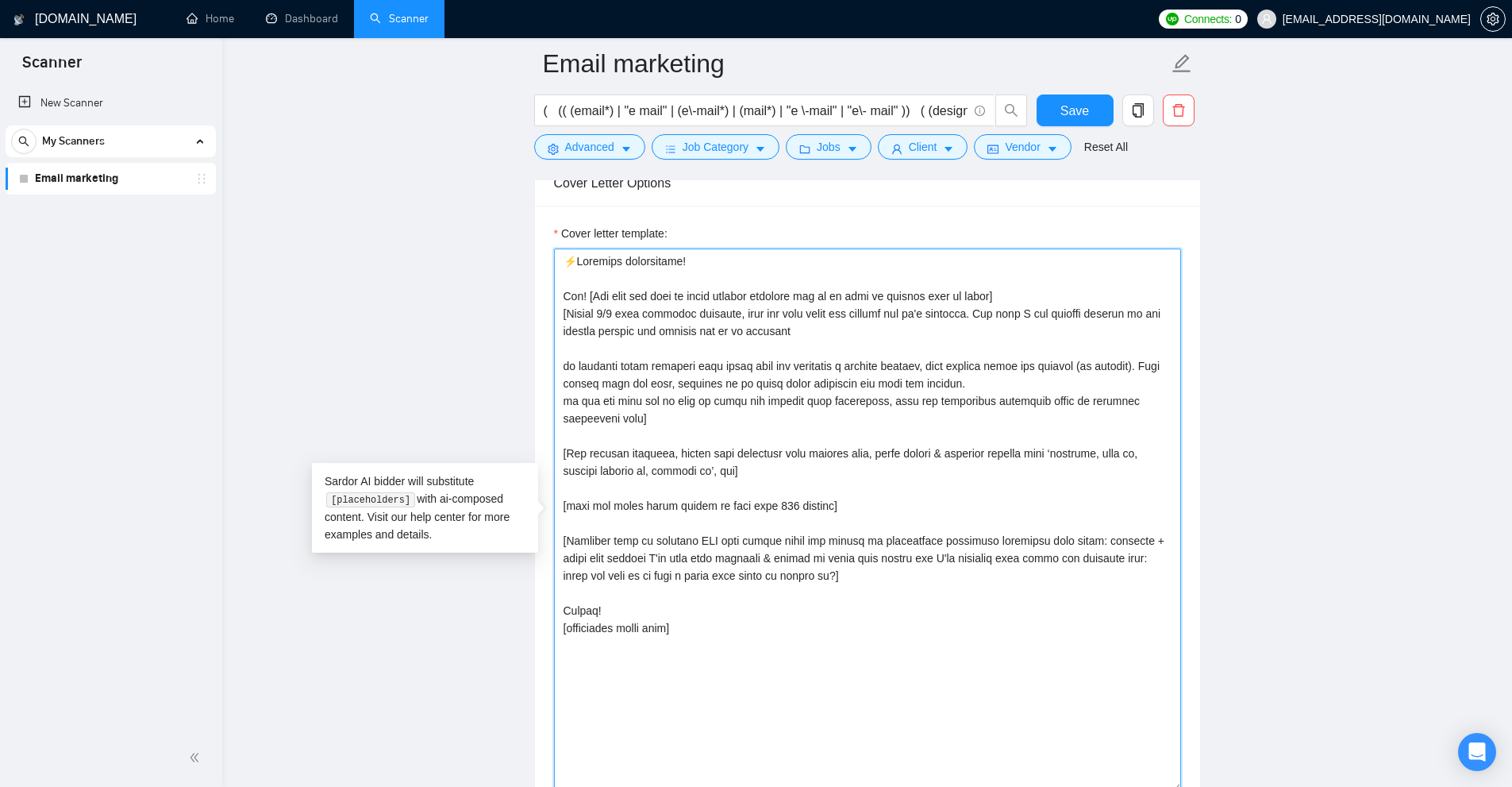
click at [825, 503] on textarea "Cover letter template:" at bounding box center [867, 520] width 627 height 543
click at [820, 503] on textarea "Cover letter template:" at bounding box center [867, 520] width 627 height 543
click at [788, 504] on textarea "Cover letter template:" at bounding box center [867, 520] width 627 height 543
drag, startPoint x: 788, startPoint y: 504, endPoint x: 813, endPoint y: 504, distance: 25.0
click at [813, 504] on textarea "Cover letter template:" at bounding box center [867, 520] width 627 height 543
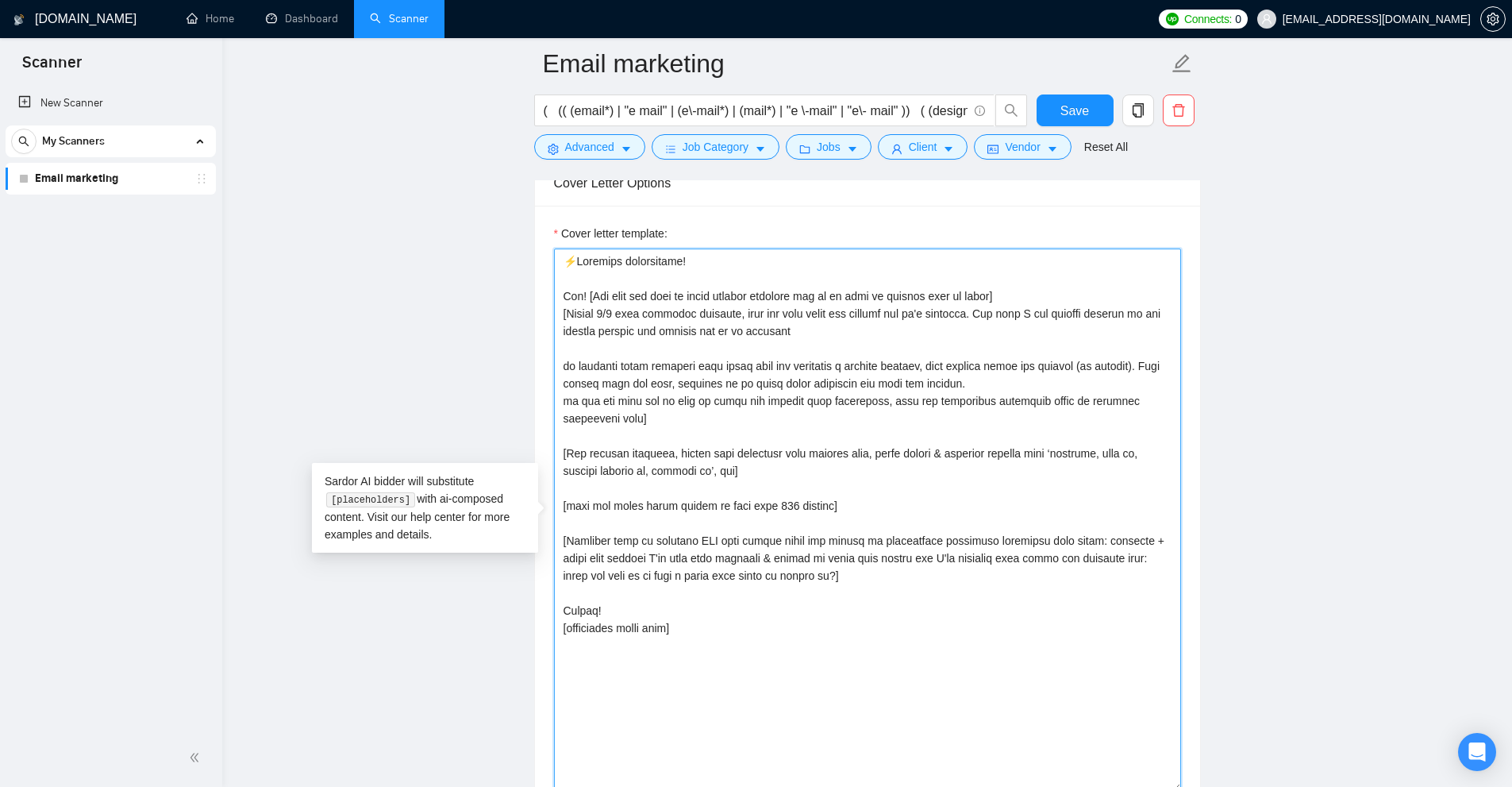
drag, startPoint x: 606, startPoint y: 355, endPoint x: 600, endPoint y: 412, distance: 57.3
click at [600, 412] on textarea "Cover letter template:" at bounding box center [867, 520] width 627 height 543
click at [601, 417] on textarea "Cover letter template:" at bounding box center [867, 520] width 627 height 543
drag, startPoint x: 607, startPoint y: 417, endPoint x: 563, endPoint y: 315, distance: 111.1
click at [562, 319] on textarea "Cover letter template:" at bounding box center [867, 520] width 627 height 543
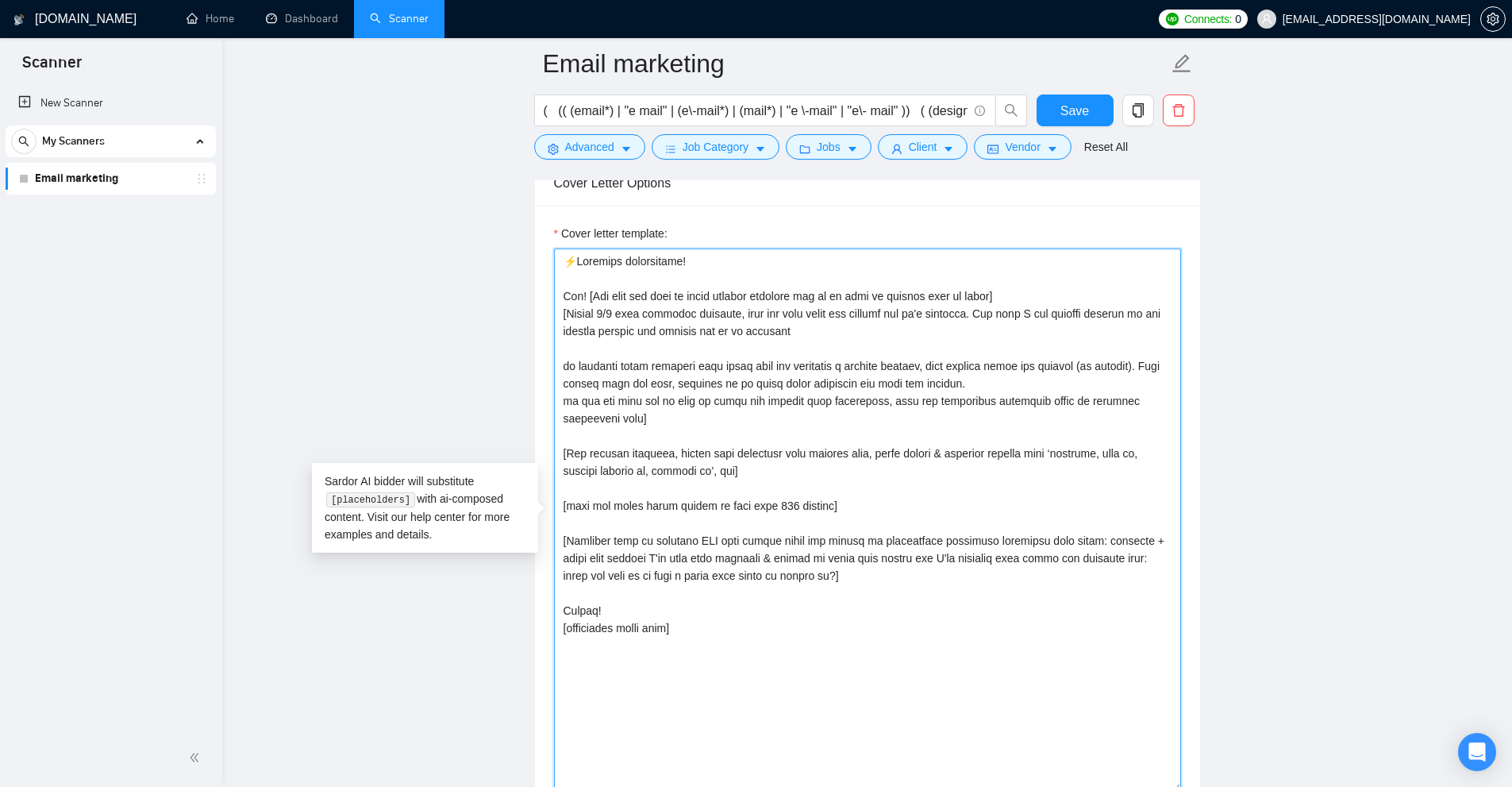
click at [563, 315] on textarea "Cover letter template:" at bounding box center [867, 520] width 627 height 543
click at [561, 314] on textarea "Cover letter template:" at bounding box center [867, 520] width 627 height 543
drag, startPoint x: 560, startPoint y: 311, endPoint x: 609, endPoint y: 417, distance: 116.8
click at [575, 396] on textarea "Cover letter template:" at bounding box center [867, 520] width 627 height 543
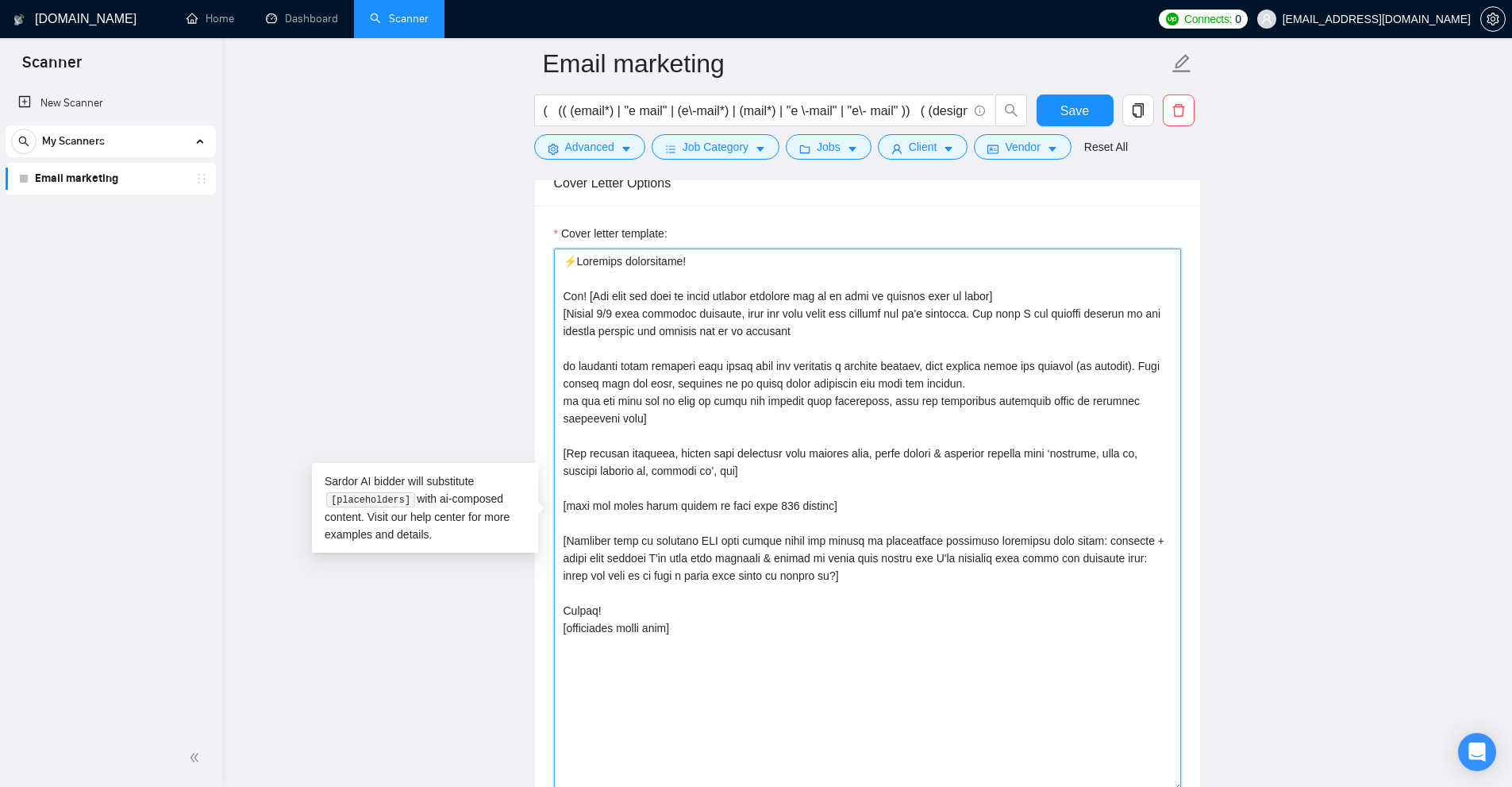
click at [609, 417] on textarea "Cover letter template:" at bounding box center [867, 520] width 627 height 543
drag, startPoint x: 584, startPoint y: 414, endPoint x: 597, endPoint y: 414, distance: 13.0
click at [597, 414] on textarea "Cover letter template:" at bounding box center [867, 520] width 627 height 543
drag, startPoint x: 597, startPoint y: 415, endPoint x: 548, endPoint y: 321, distance: 106.0
click at [535, 315] on div "Cover letter template:" at bounding box center [868, 517] width 665 height 624
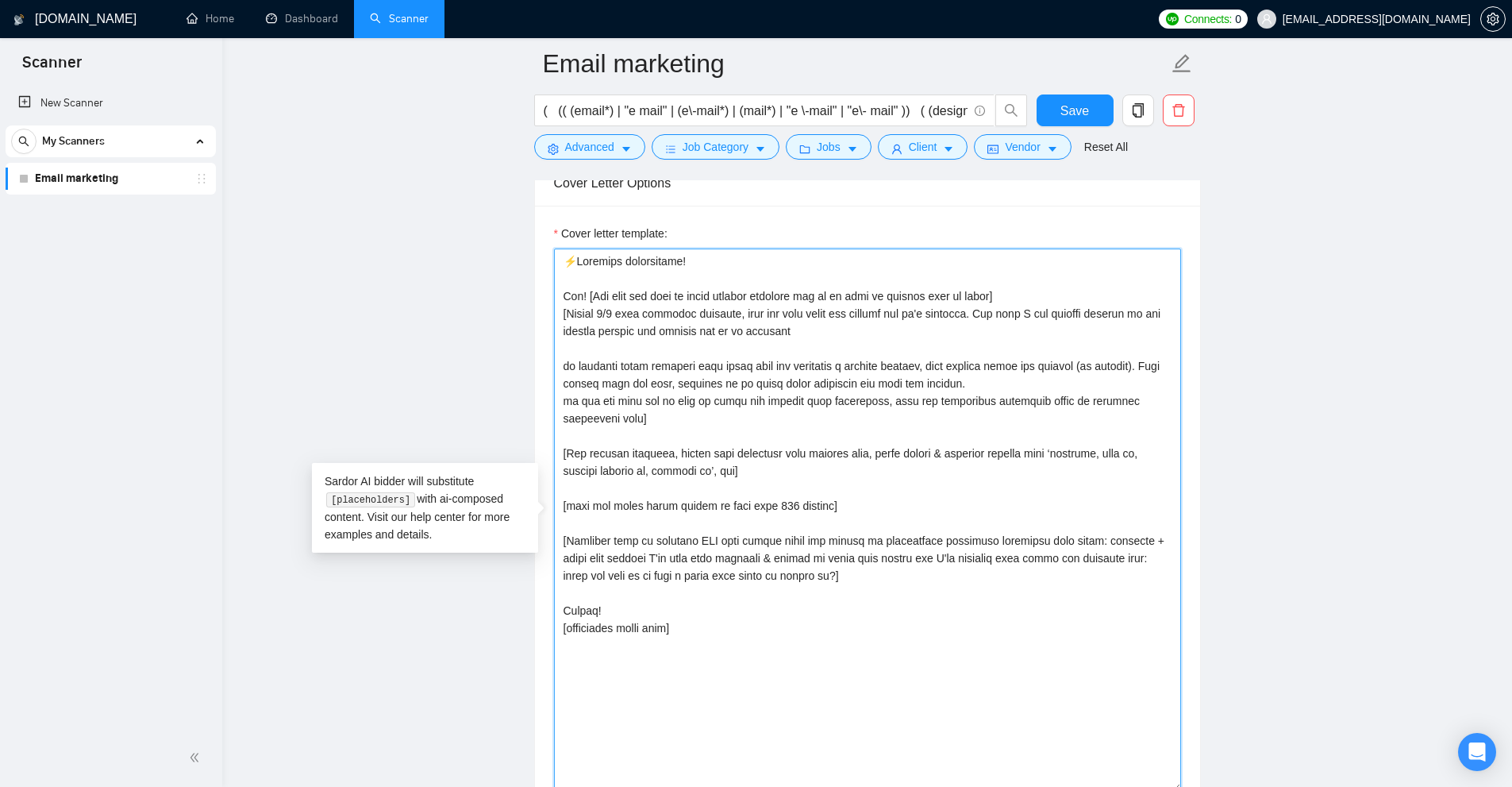
click at [605, 328] on textarea "Cover letter template:" at bounding box center [867, 520] width 627 height 543
click at [579, 347] on textarea "Cover letter template:" at bounding box center [867, 520] width 627 height 543
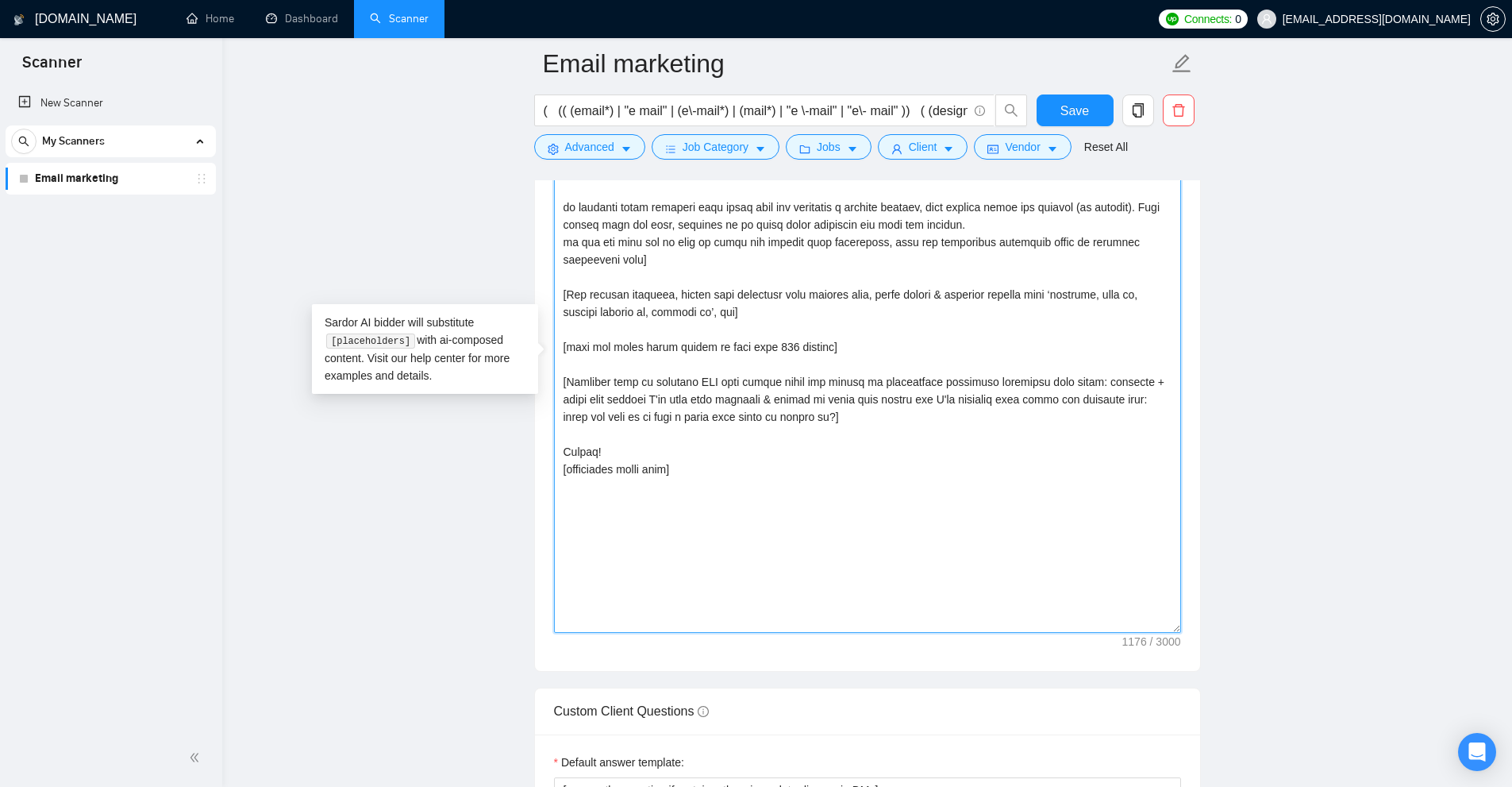
scroll to position [1667, 0]
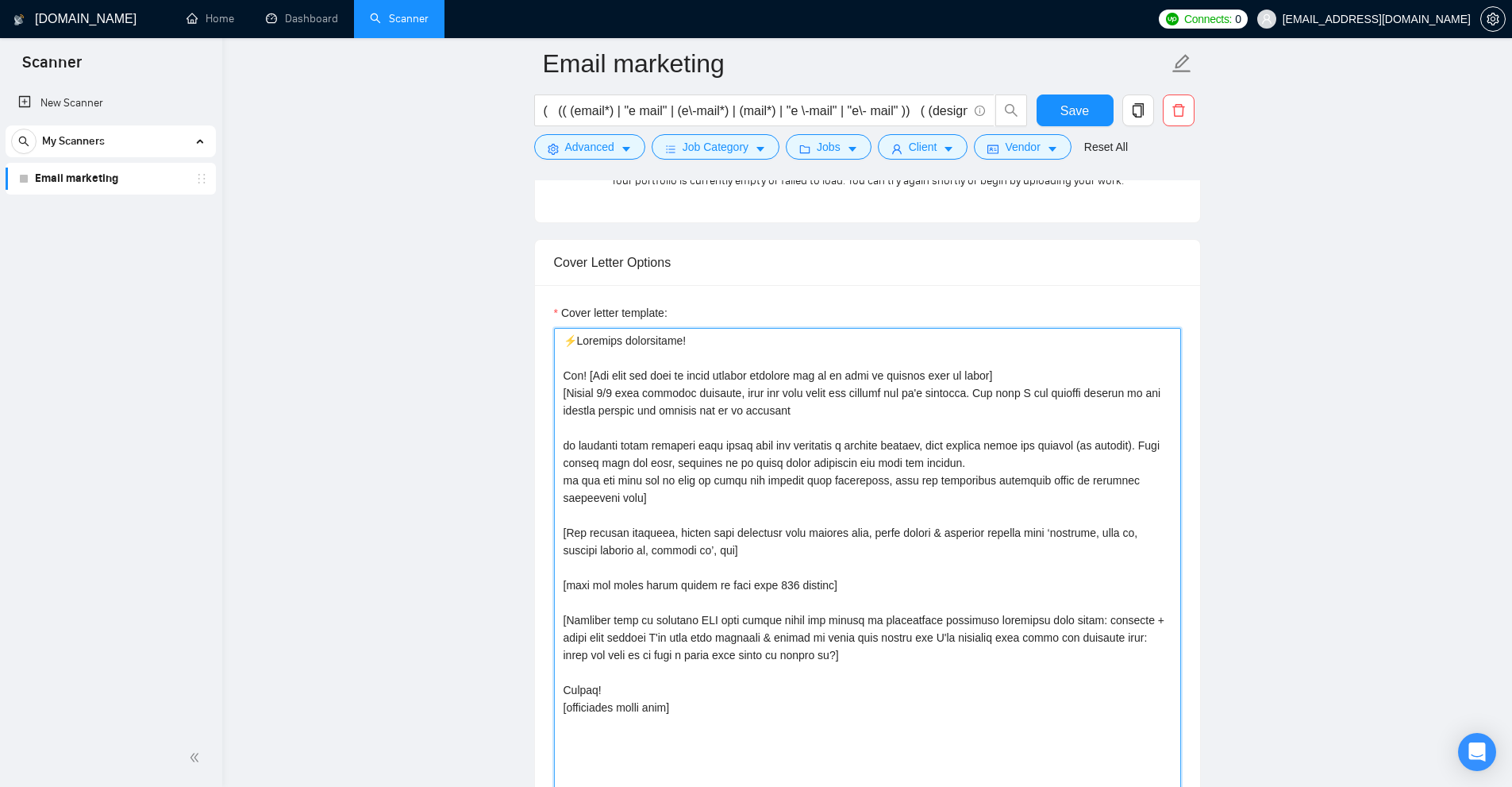
drag, startPoint x: 710, startPoint y: 747, endPoint x: 550, endPoint y: 304, distance: 471.0
click at [550, 304] on div "Cover letter template:" at bounding box center [868, 597] width 665 height 624
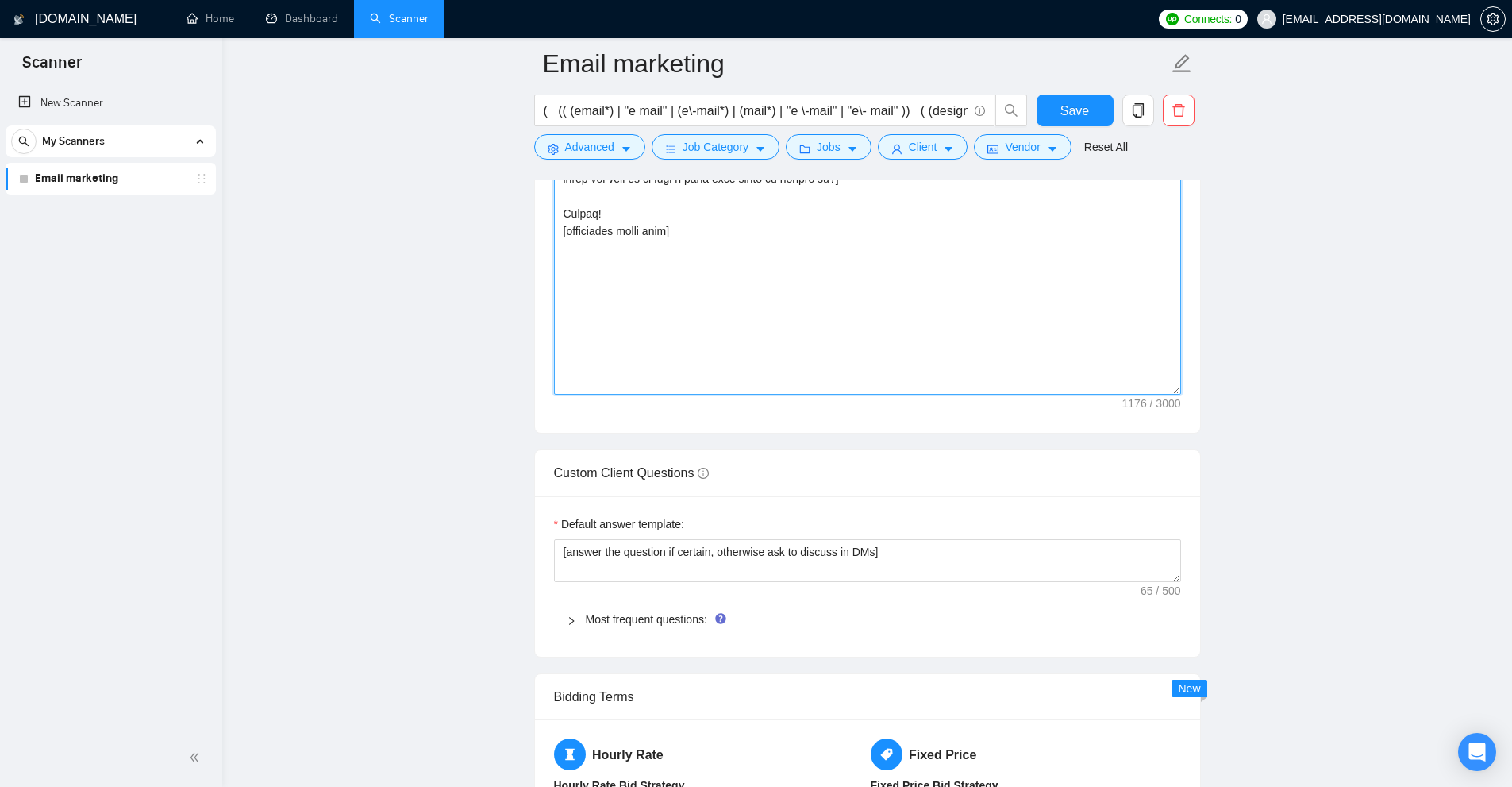
scroll to position [2381, 0]
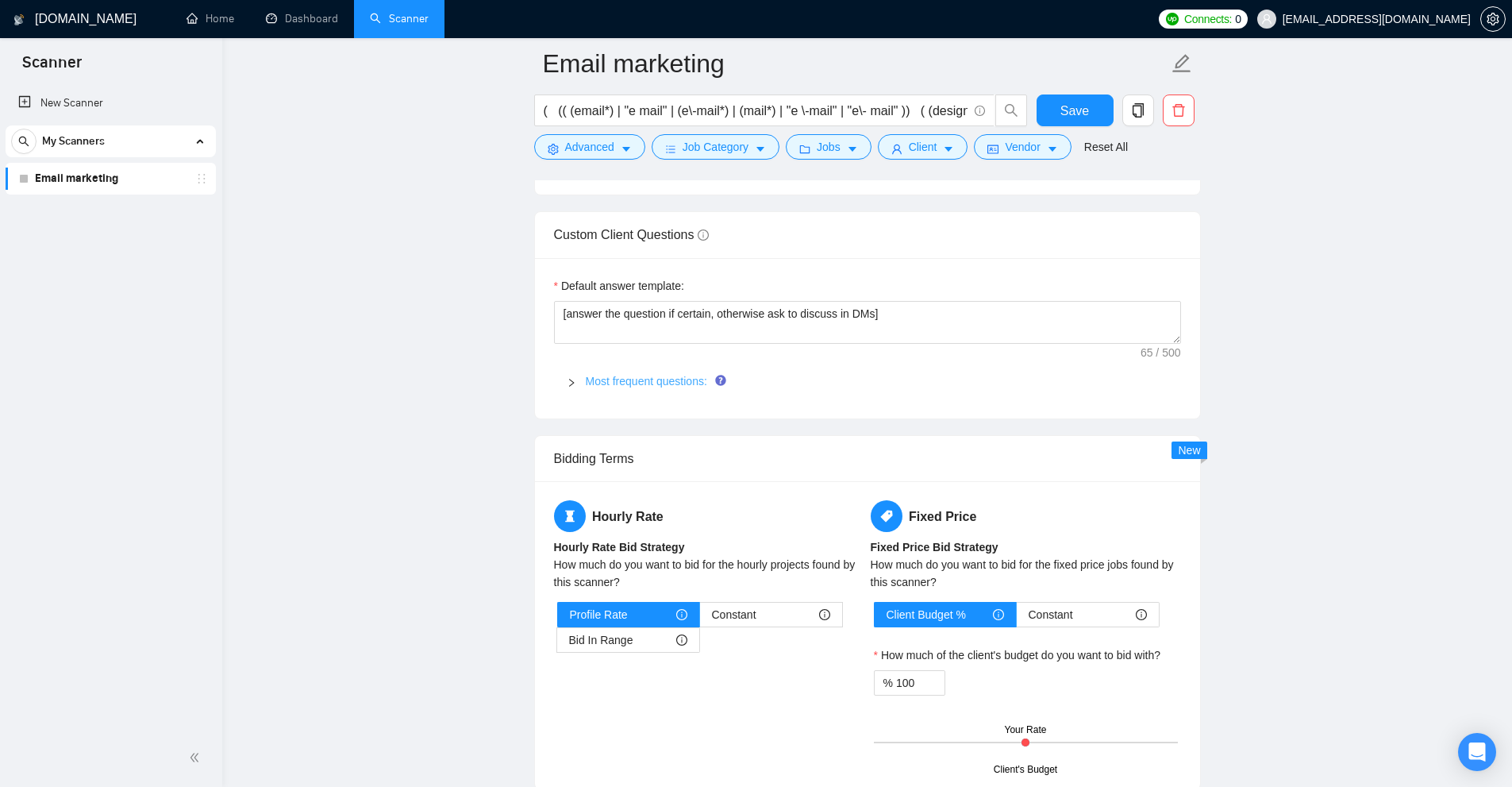
click at [593, 385] on link "Most frequent questions:" at bounding box center [646, 381] width 122 height 13
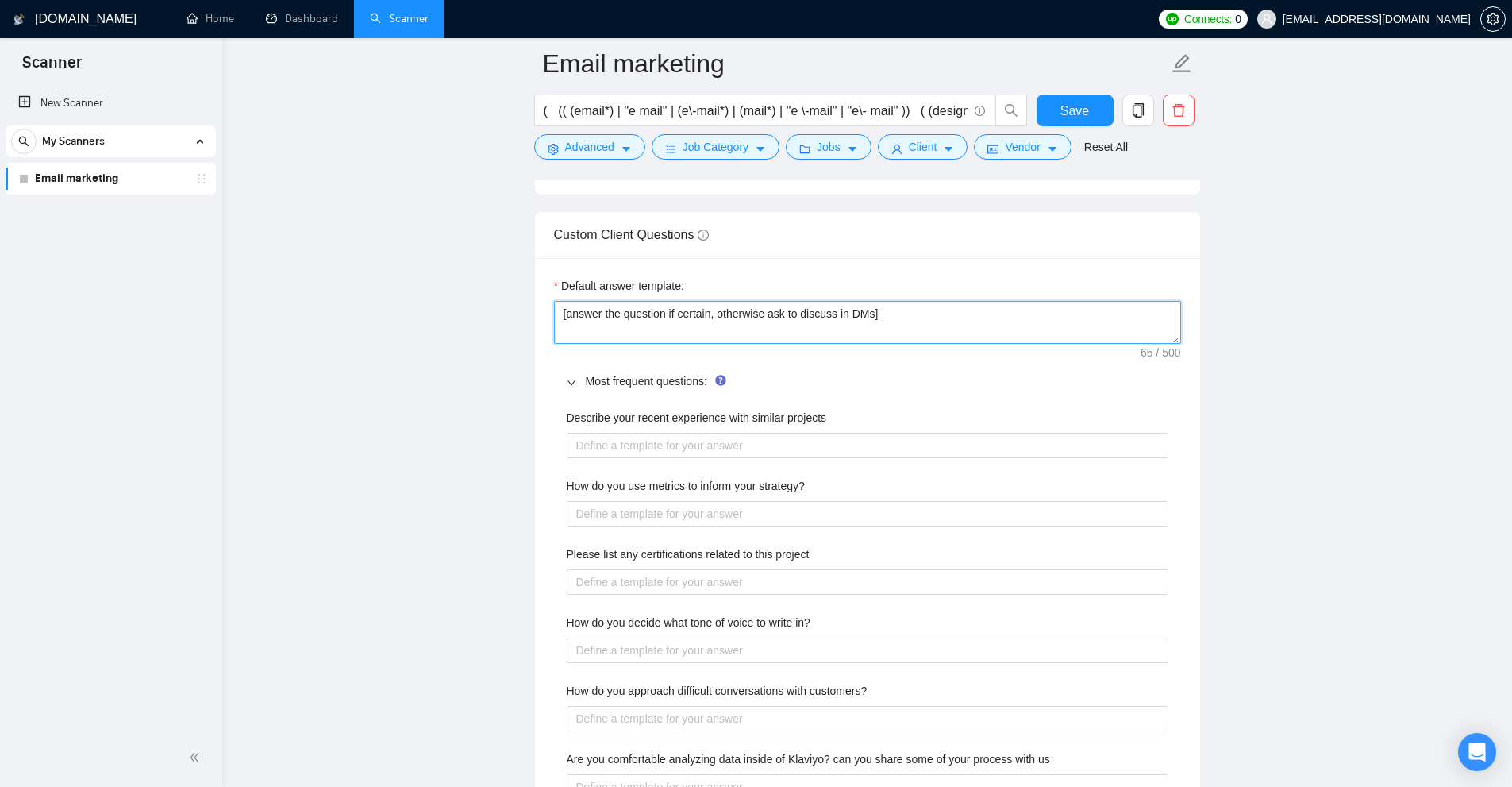
drag, startPoint x: 823, startPoint y: 317, endPoint x: 1063, endPoint y: 313, distance: 240.0
click at [1063, 313] on textarea "[answer the question if certain, otherwise ask to discuss in DMs]" at bounding box center [867, 322] width 627 height 42
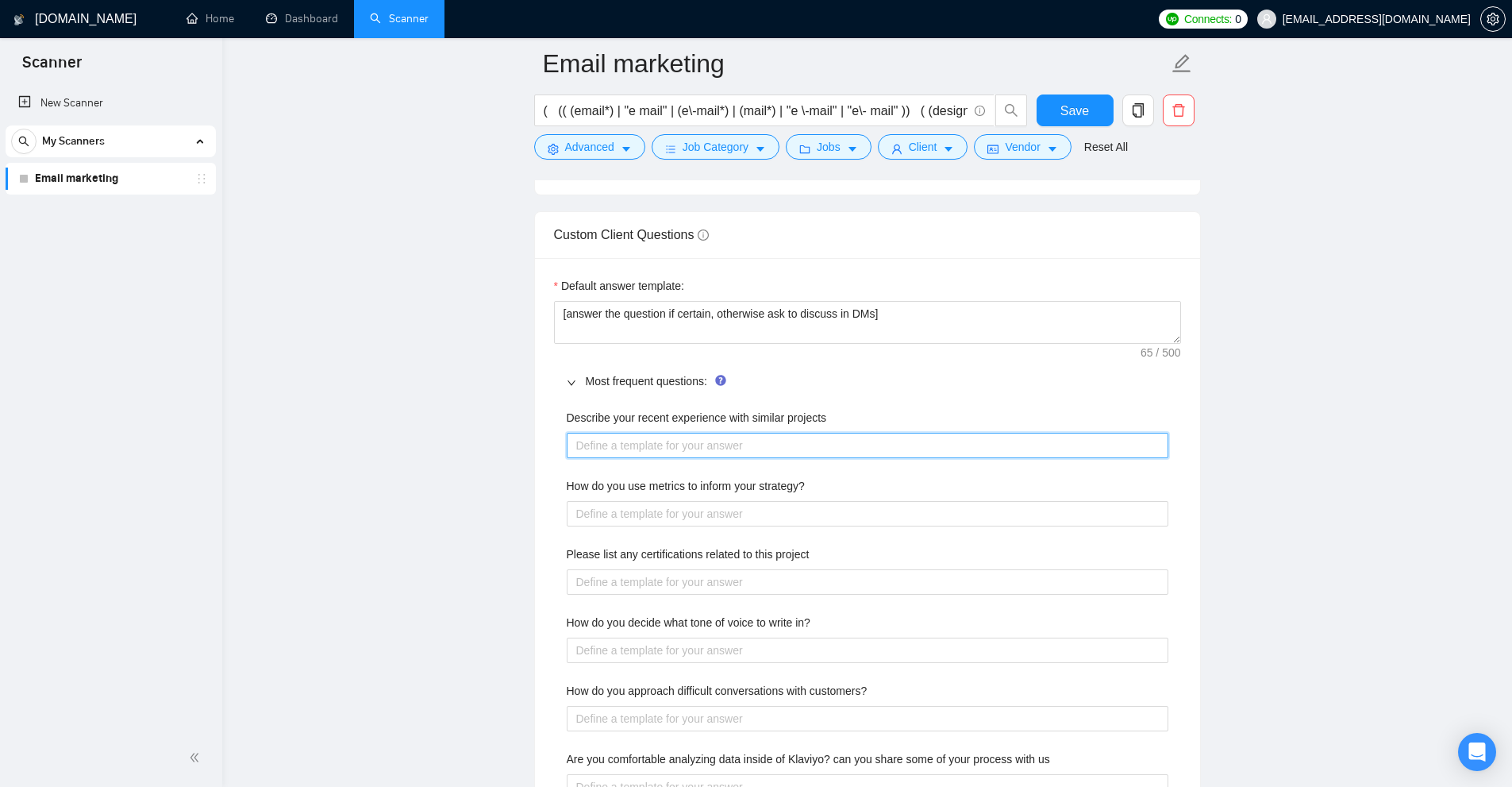
click at [610, 443] on projects "Describe your recent experience with similar projects" at bounding box center [868, 445] width 602 height 25
click at [651, 436] on projects "Describe your recent experience with similar projects" at bounding box center [868, 445] width 602 height 25
click at [574, 441] on projects "Describe your recent experience with similar projects" at bounding box center [868, 445] width 602 height 25
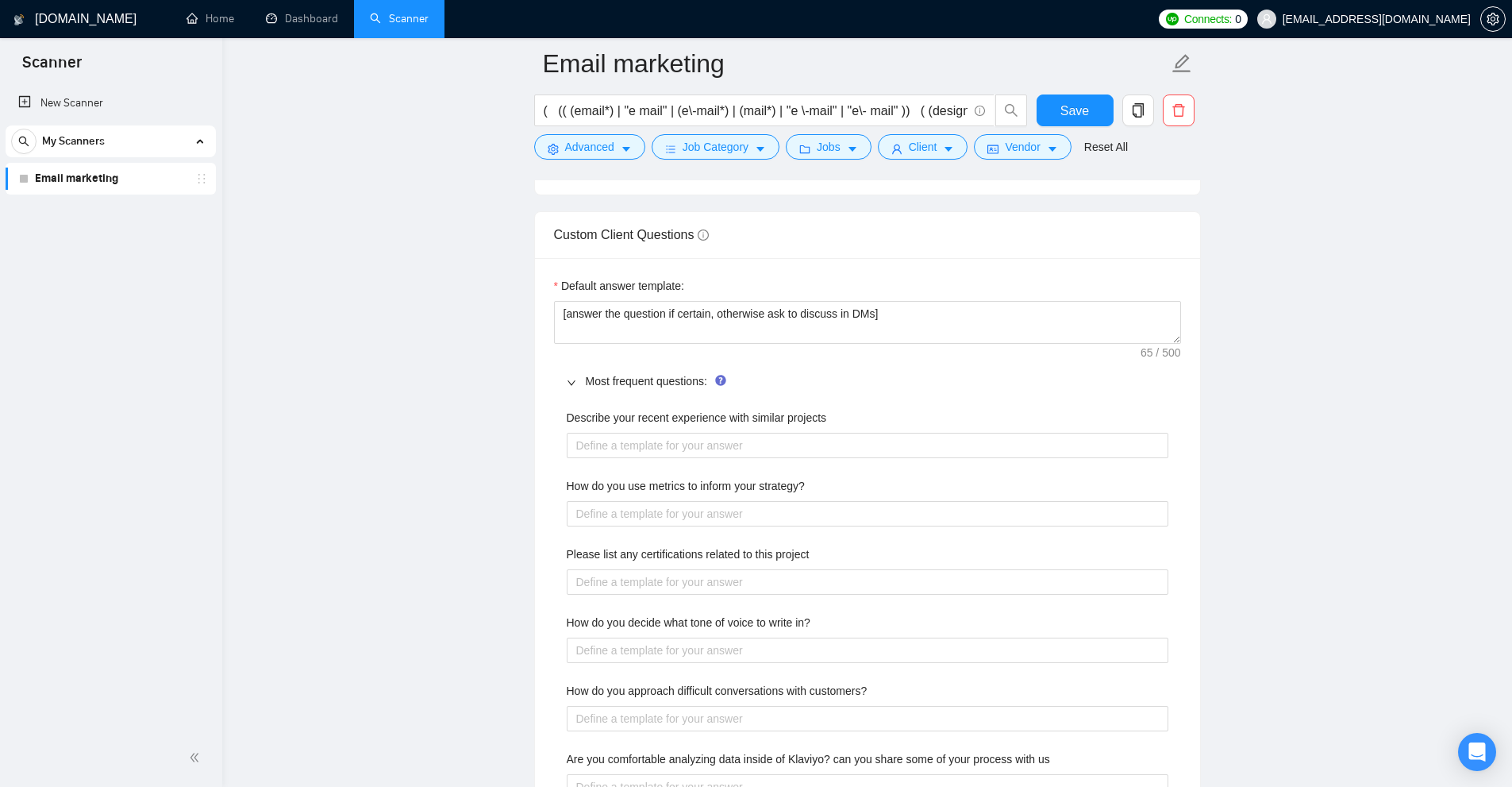
click at [588, 494] on div "How do you use metrics to inform your strategy?" at bounding box center [868, 489] width 602 height 24
click at [595, 429] on div "Describe your recent experience with similar projects" at bounding box center [868, 420] width 602 height 24
click at [600, 499] on div "How do you use metrics to inform your strategy?" at bounding box center [868, 502] width 602 height 49
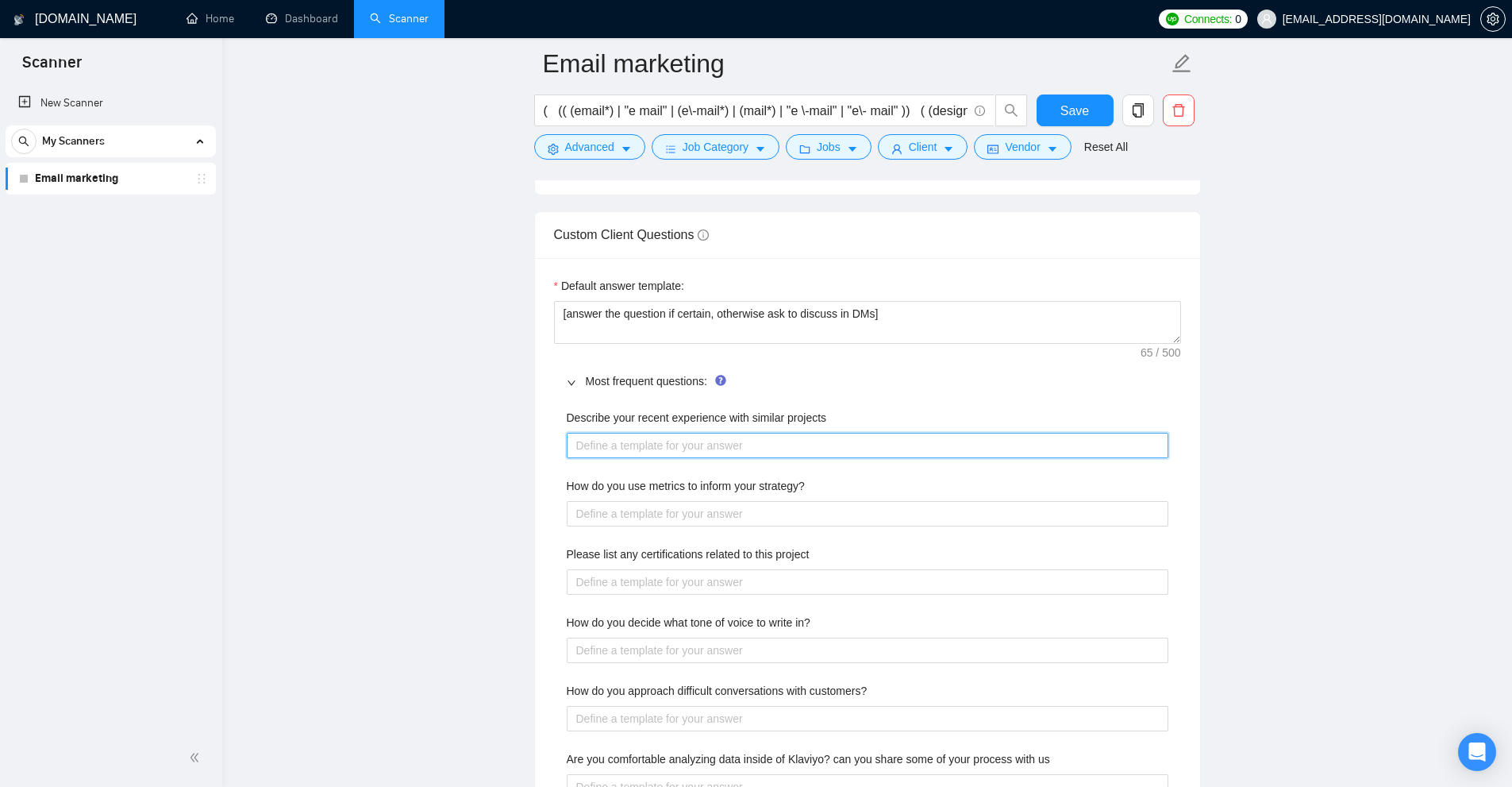
click at [603, 437] on projects "Describe your recent experience with similar projects" at bounding box center [868, 445] width 602 height 25
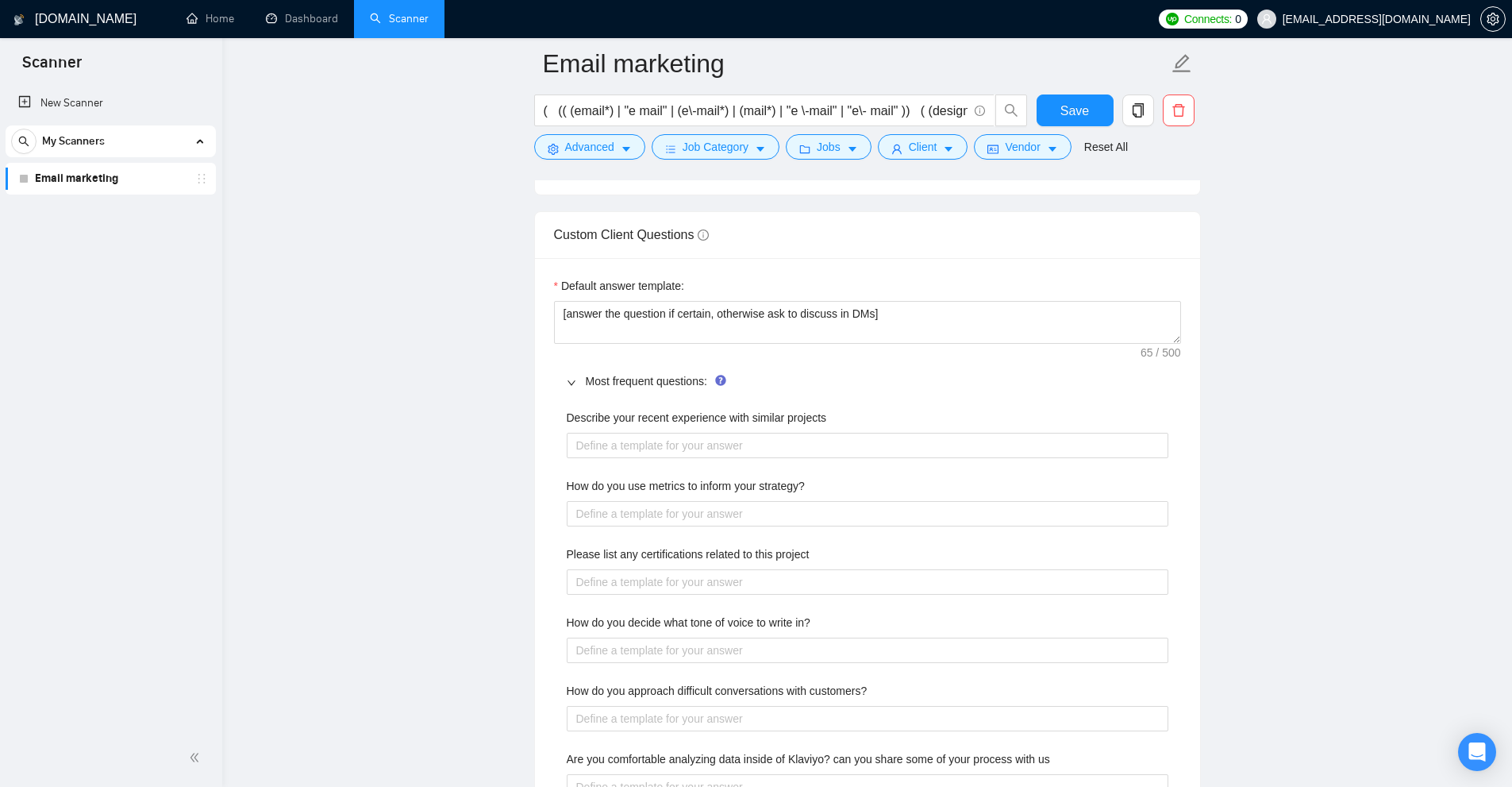
click at [610, 487] on label "How do you use metrics to inform your strategy?" at bounding box center [686, 485] width 238 height 17
click at [610, 501] on strategy\? "How do you use metrics to inform your strategy?" at bounding box center [868, 513] width 602 height 25
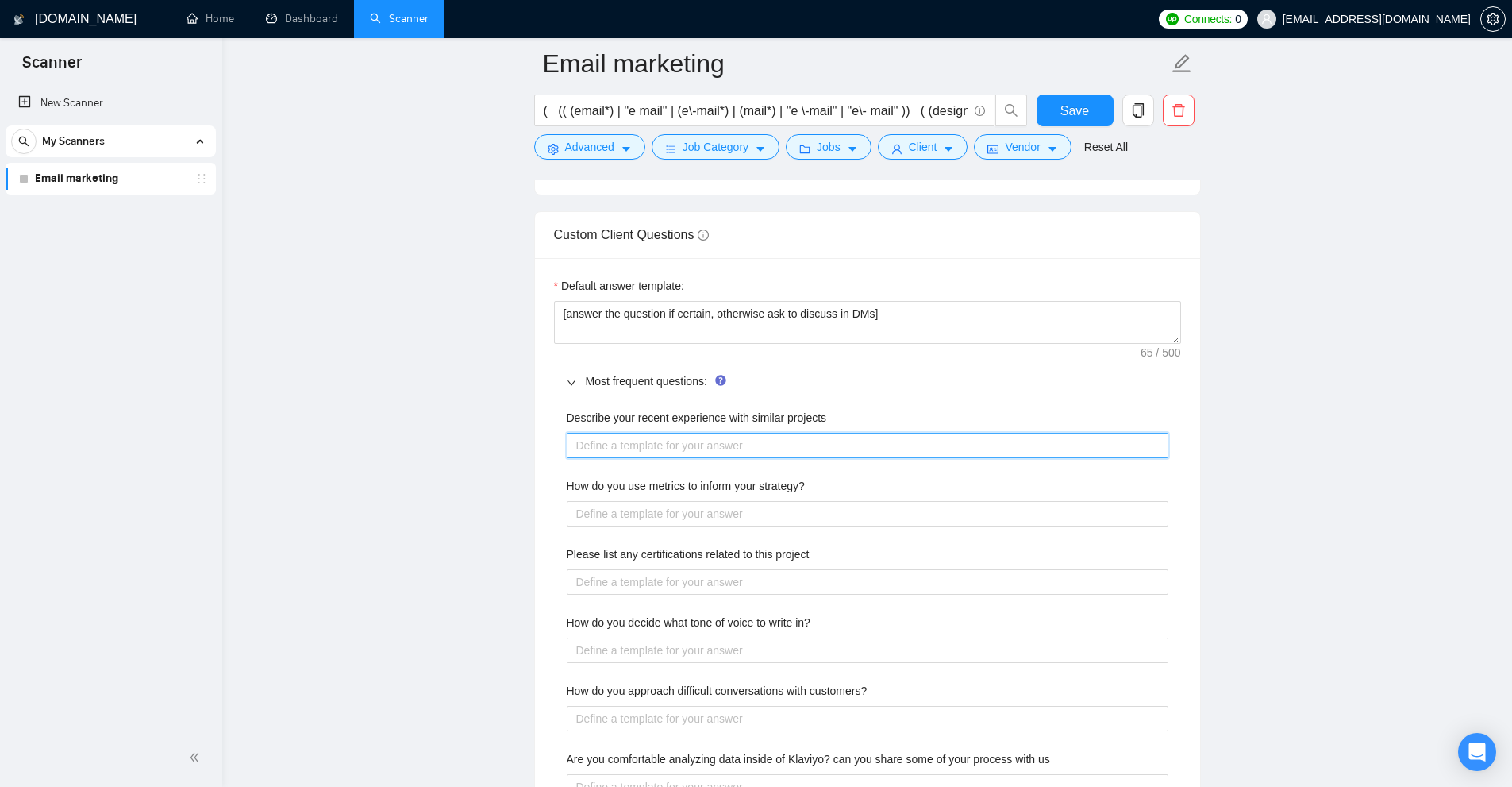
click at [612, 445] on projects "Describe your recent experience with similar projects" at bounding box center [868, 445] width 602 height 25
type projects "I"
type projects "I'"
type projects "I'v"
type projects "I've"
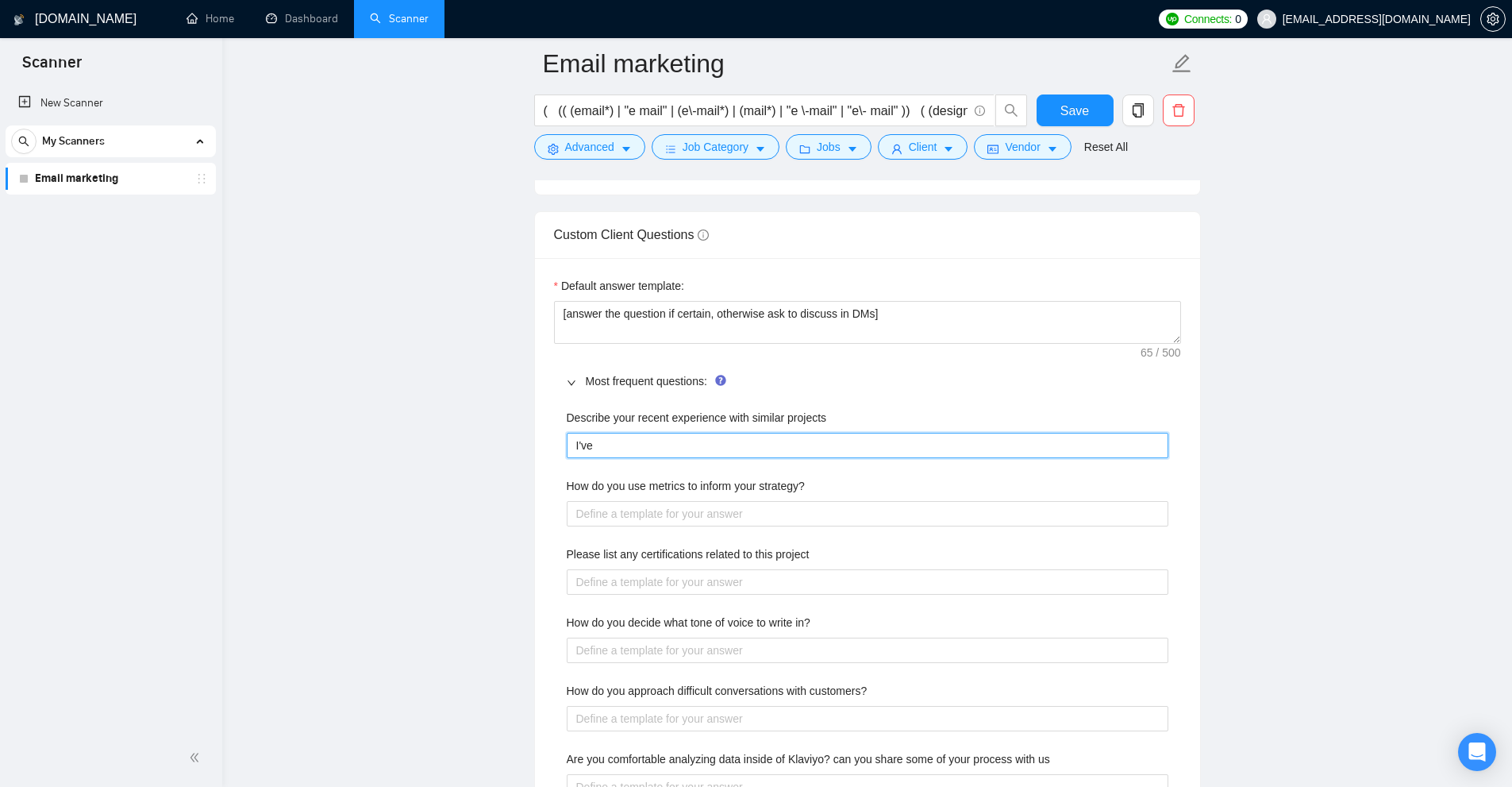
type projects "I've c"
type projects "I've"
type projects "I've j"
type projects "I've ju"
type projects "I've jus"
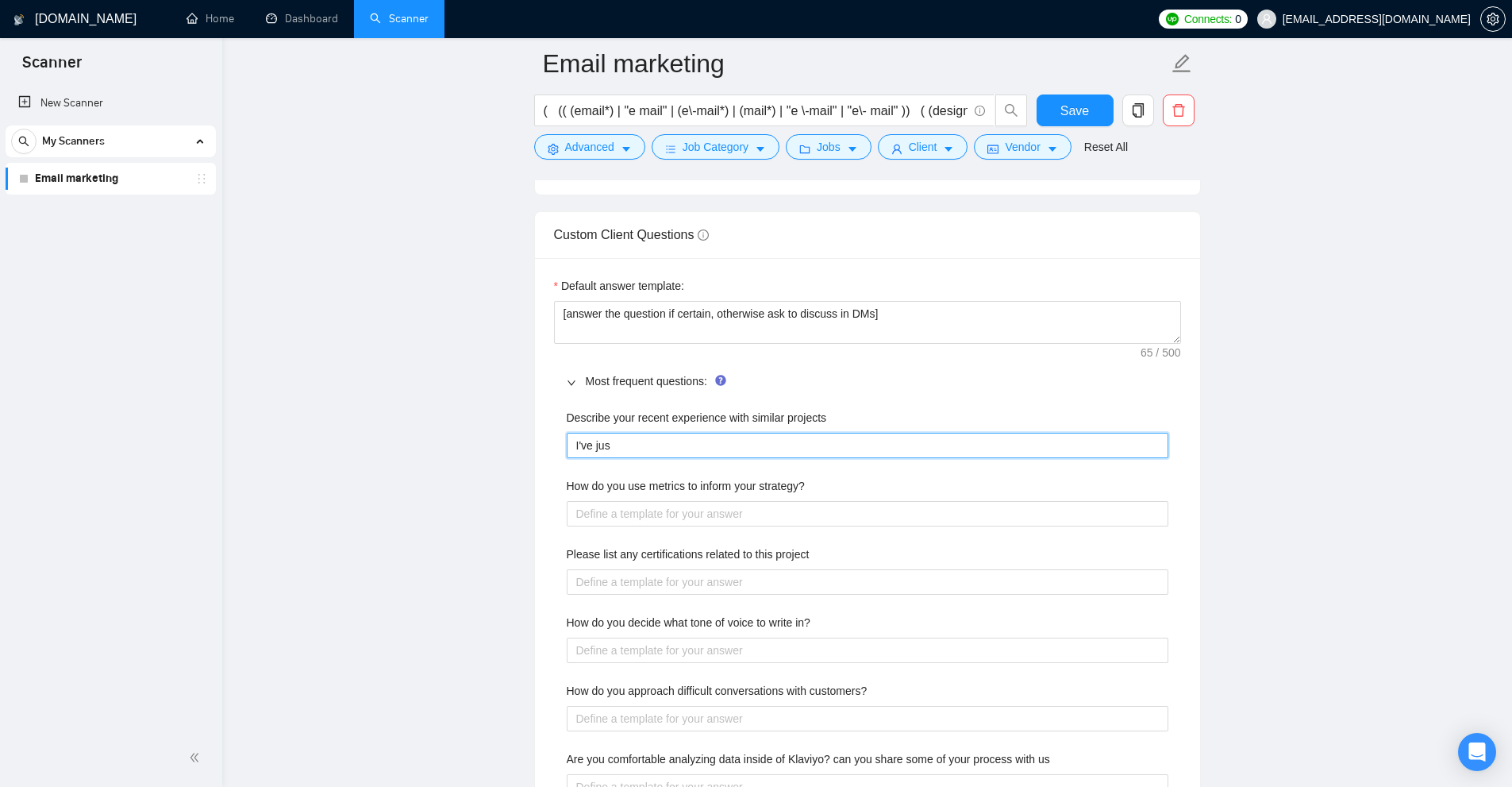
type projects "I've just"
type projects "I've"
type projects "I've r"
type projects "I've re"
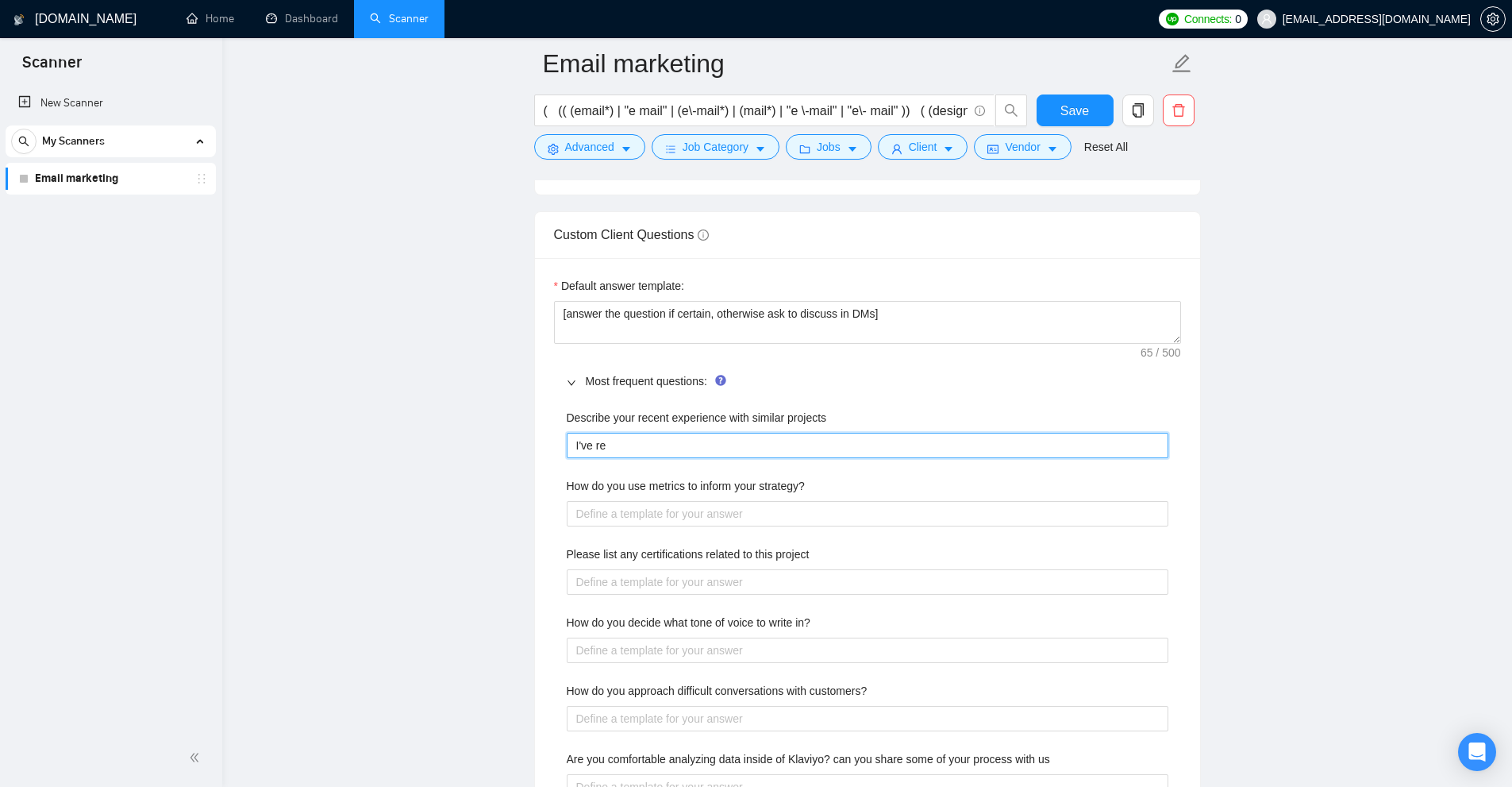
type projects "I've rec"
type projects "I've rece"
type projects "I've recent"
type projects "I've recentl"
type projects "I've recently"
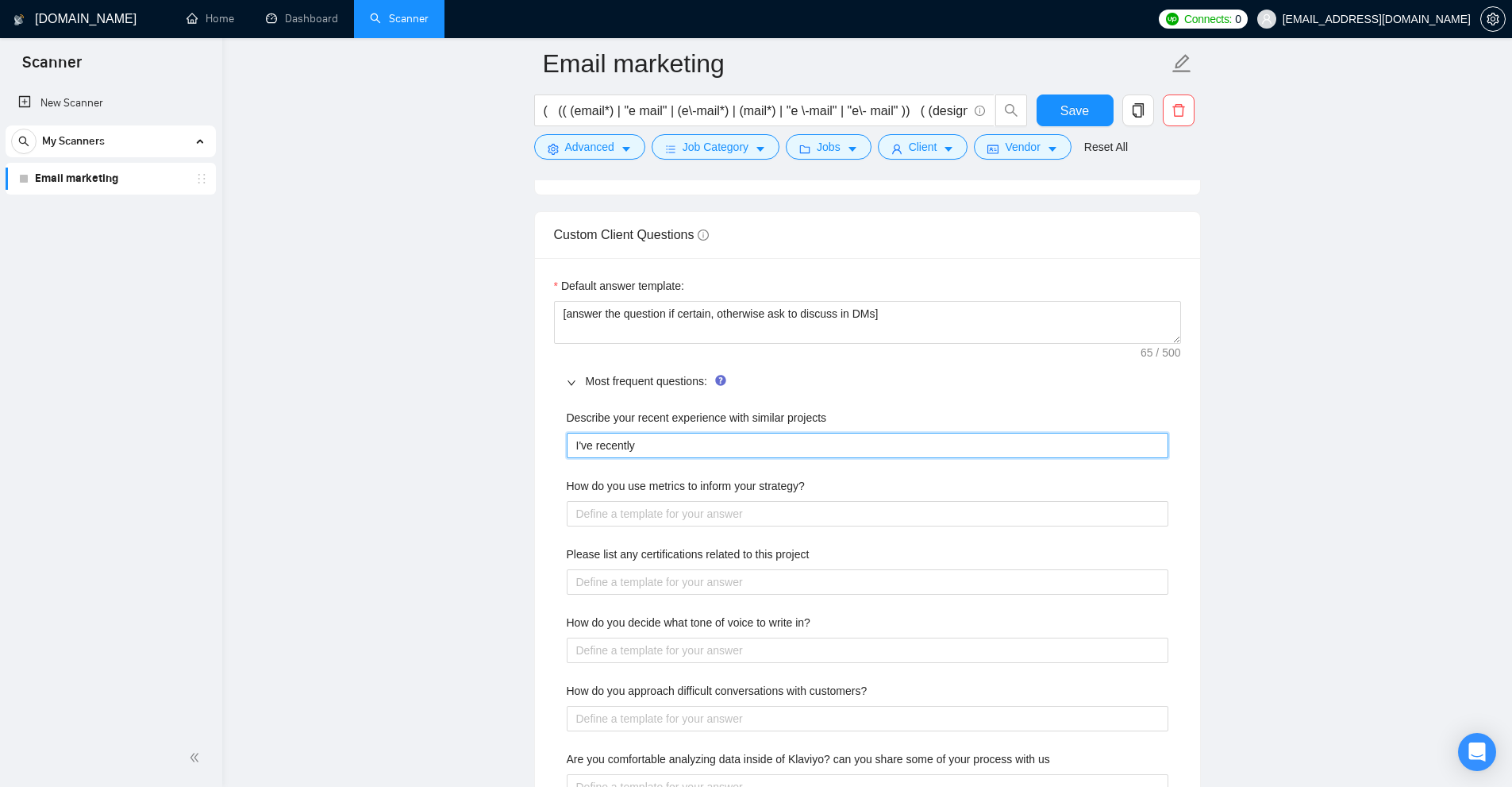
type projects "I've recently"
type projects "I've recently ."
type projects "I've recently .."
type projects "I've recently ..."
type projects "I've recently ... ["
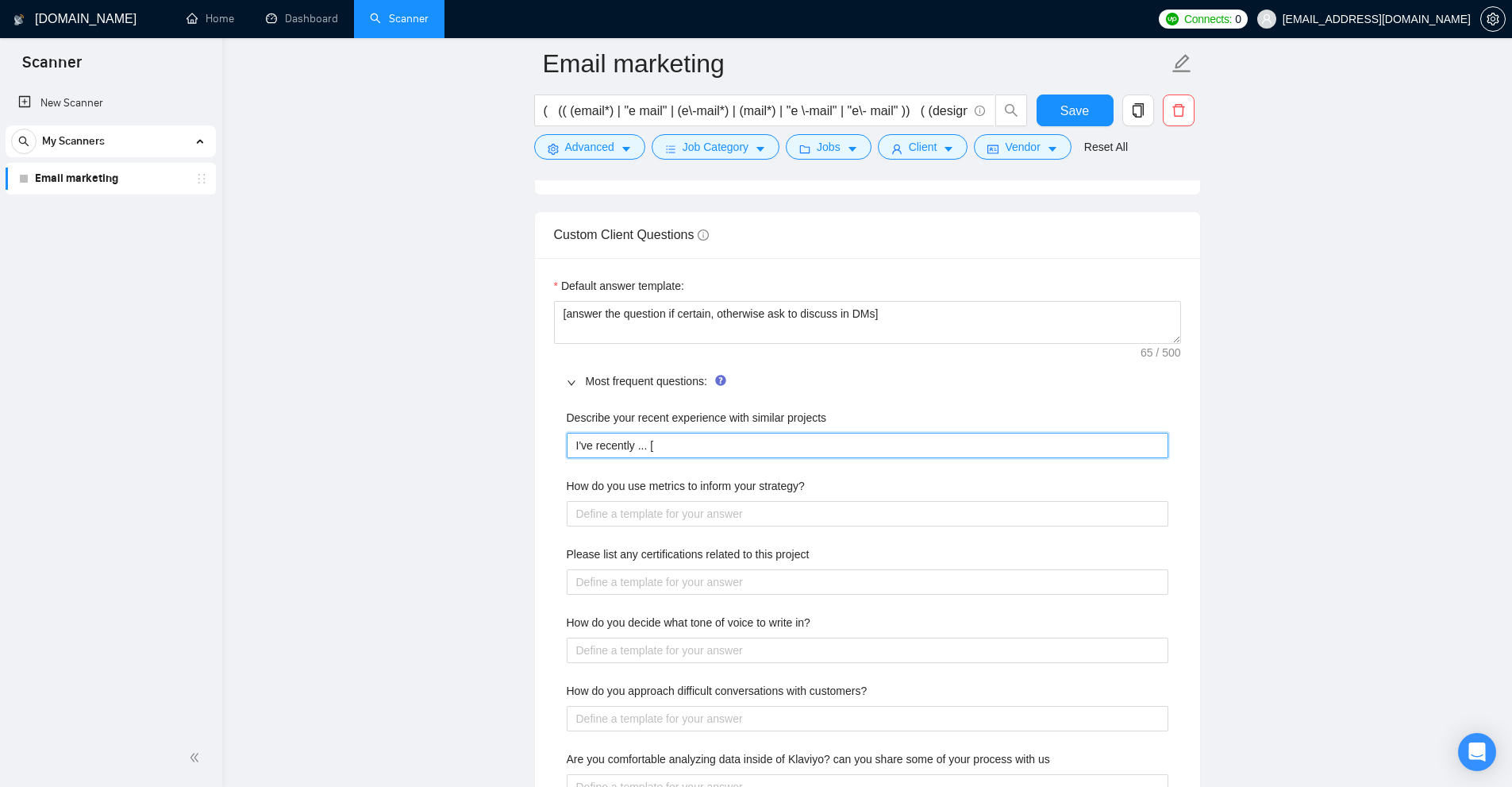
type projects "I've recently ... []"
type projects "I've recently ... [ ]"
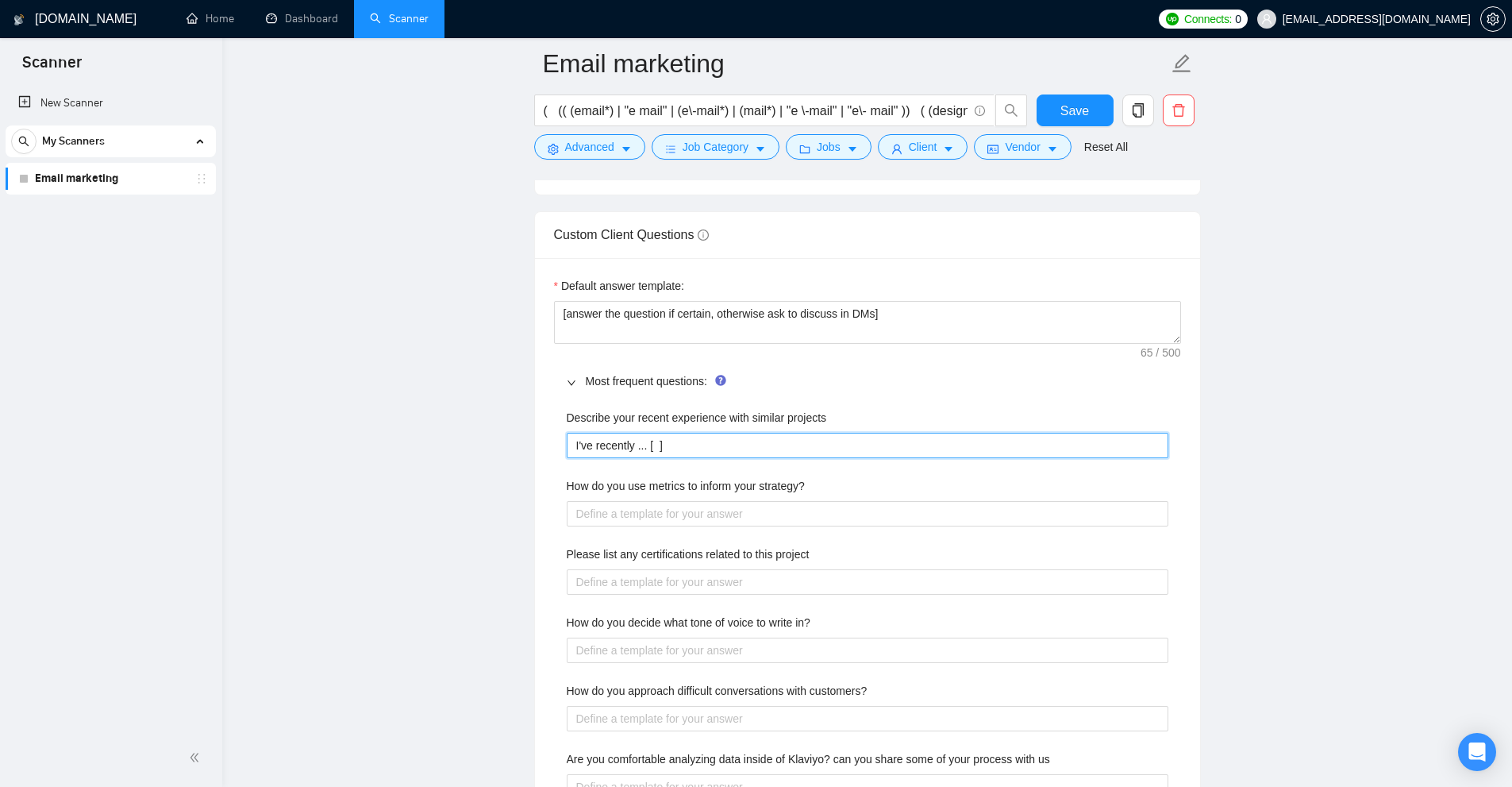
type projects "I've recently ... [ l ]"
type projects "I've recently ... [ li ]"
type projects "I've recently ... [ lin ]"
type projects "I've recently ... [ link ]"
type projects "I've recently ... [ ]"
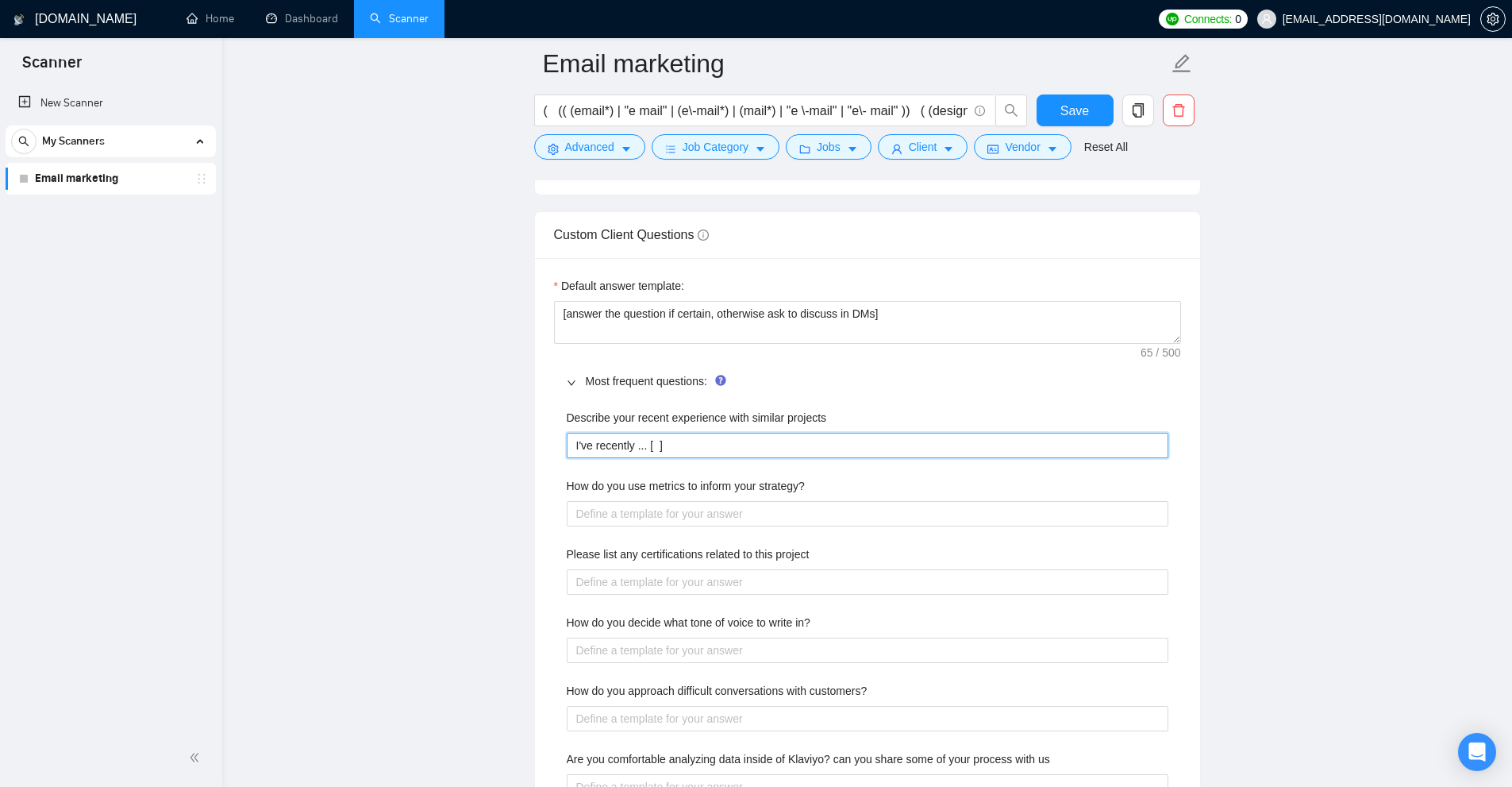
type projects "I've recently ... [ P ]"
type projects "I've recently ... [ Pr ]"
type projects "I've recently ... [ Pro ]"
type projects "I've recently ... [ Proj ]"
type projects "I've recently ... [ Proje ]"
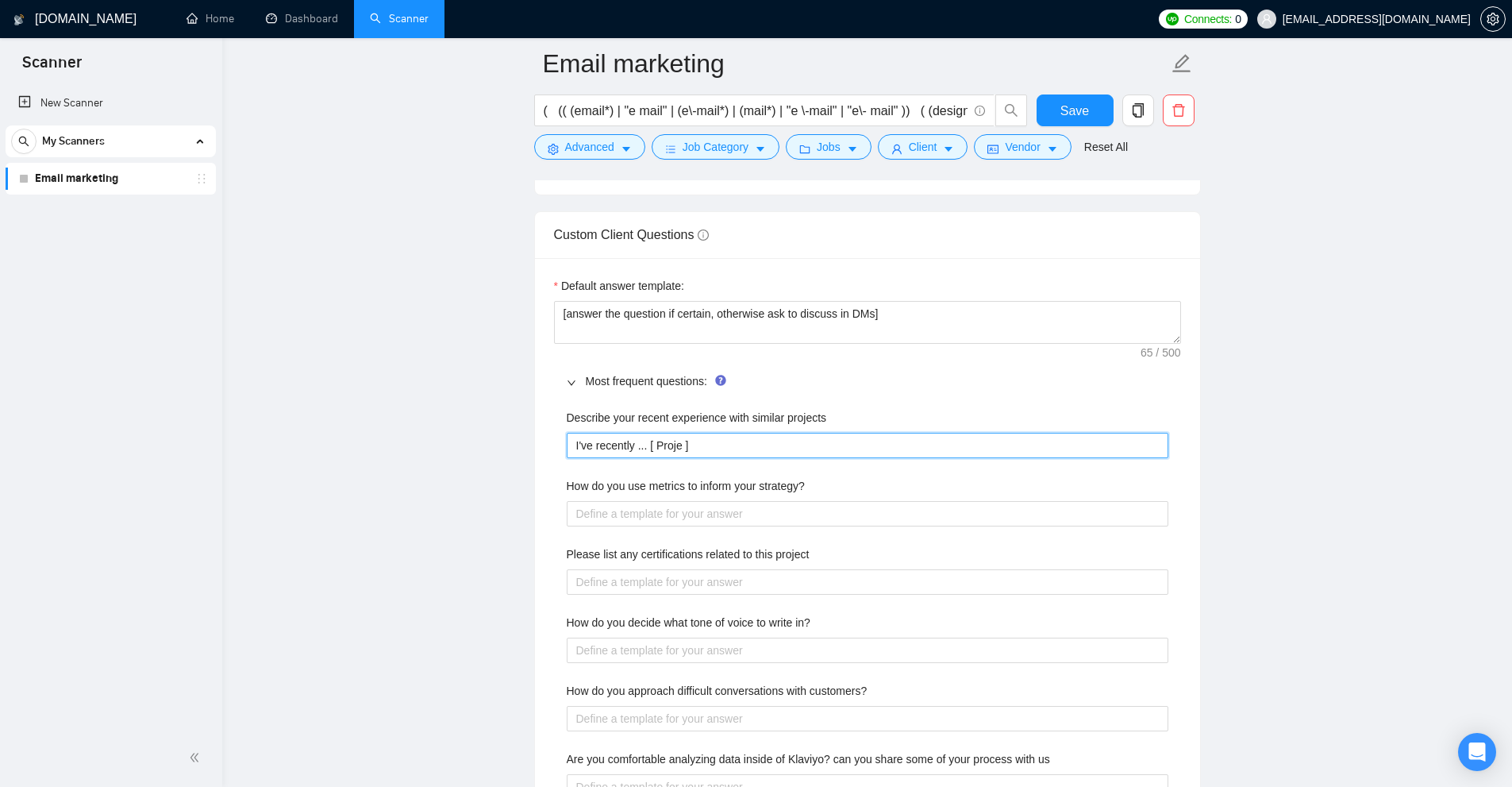
type projects "I've recently ... [ Projec ]"
type projects "I've recently ... [ Project ]"
type projects "I've recently ... [ ]"
type projects "I've recently ... [ A ]"
type projects "I've recently ... [ Ap ]"
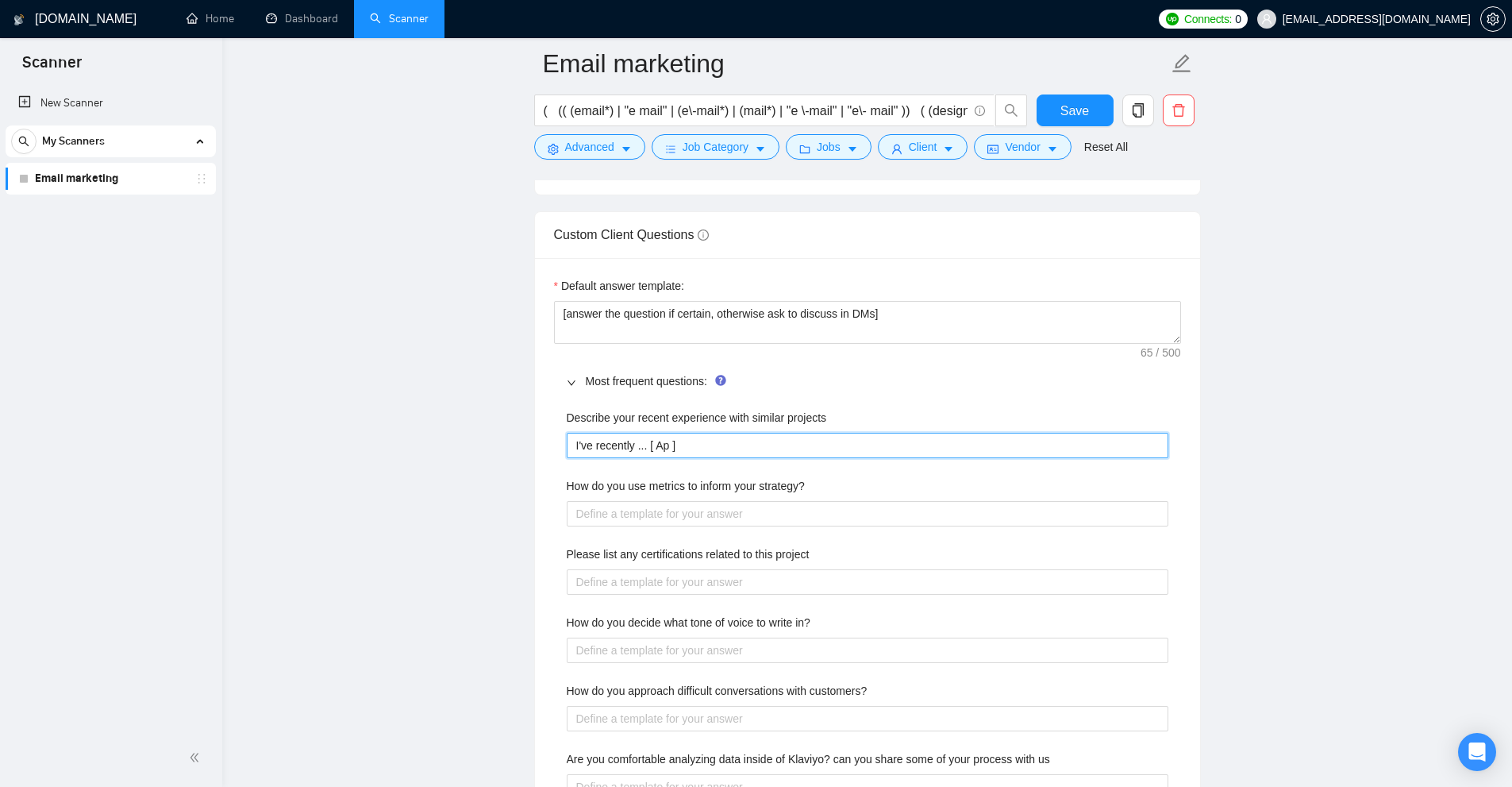
type projects "I've recently ... [ App ]"
type projects "I've recently ... [ Appl ]"
type projects "I've recently ... [ Apple ]"
type projects "I've recently ... [ Apple a ]"
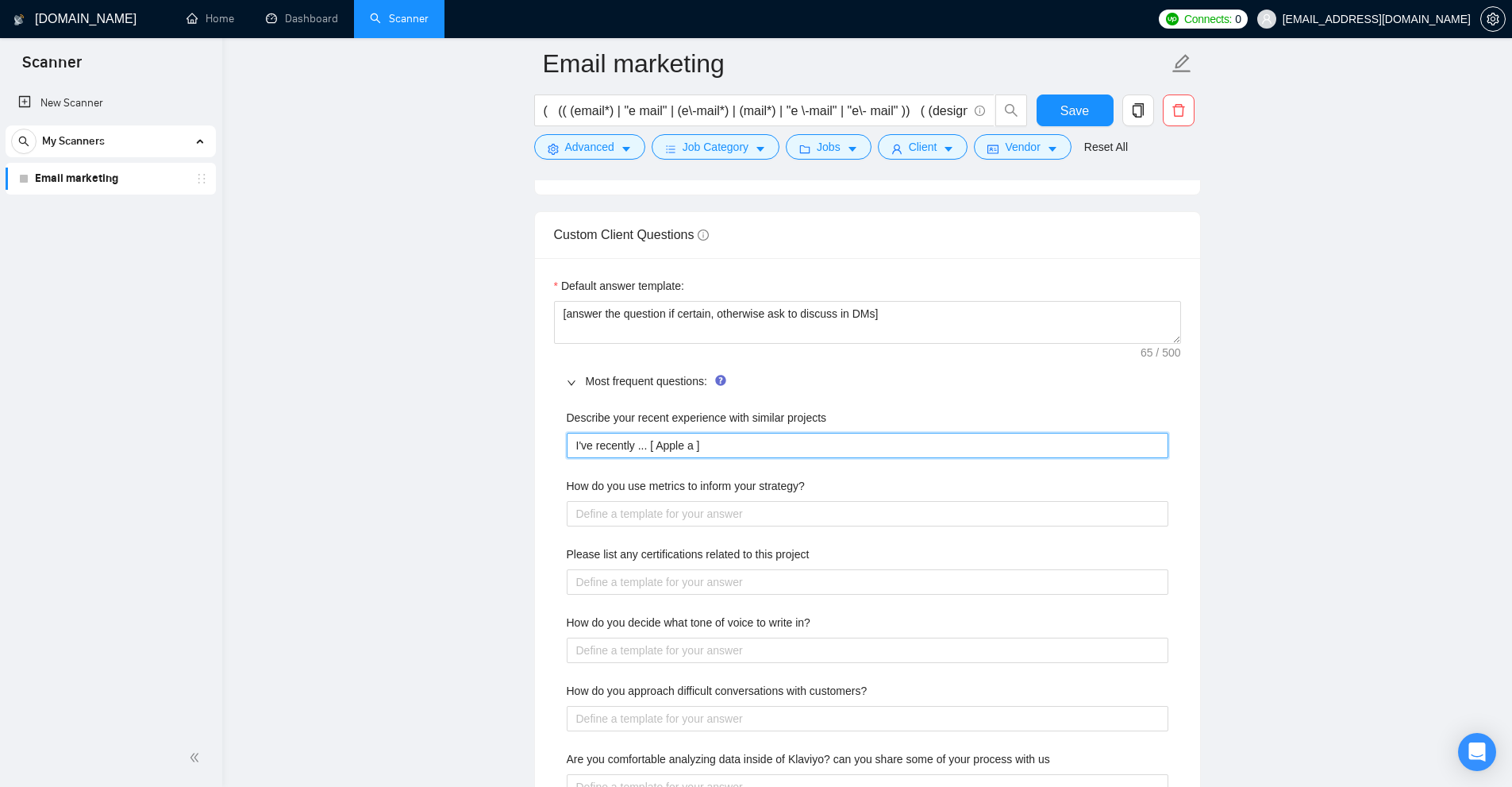
type projects "I've recently ... [ Apple ap ]"
type projects "I've recently ... [ Apple app ]"
type projects "I've recently ... [ Apple appl ]"
type projects "I've recently ... [ Apple apple ]"
type projects "I've recently ... [ Apple apple. ]"
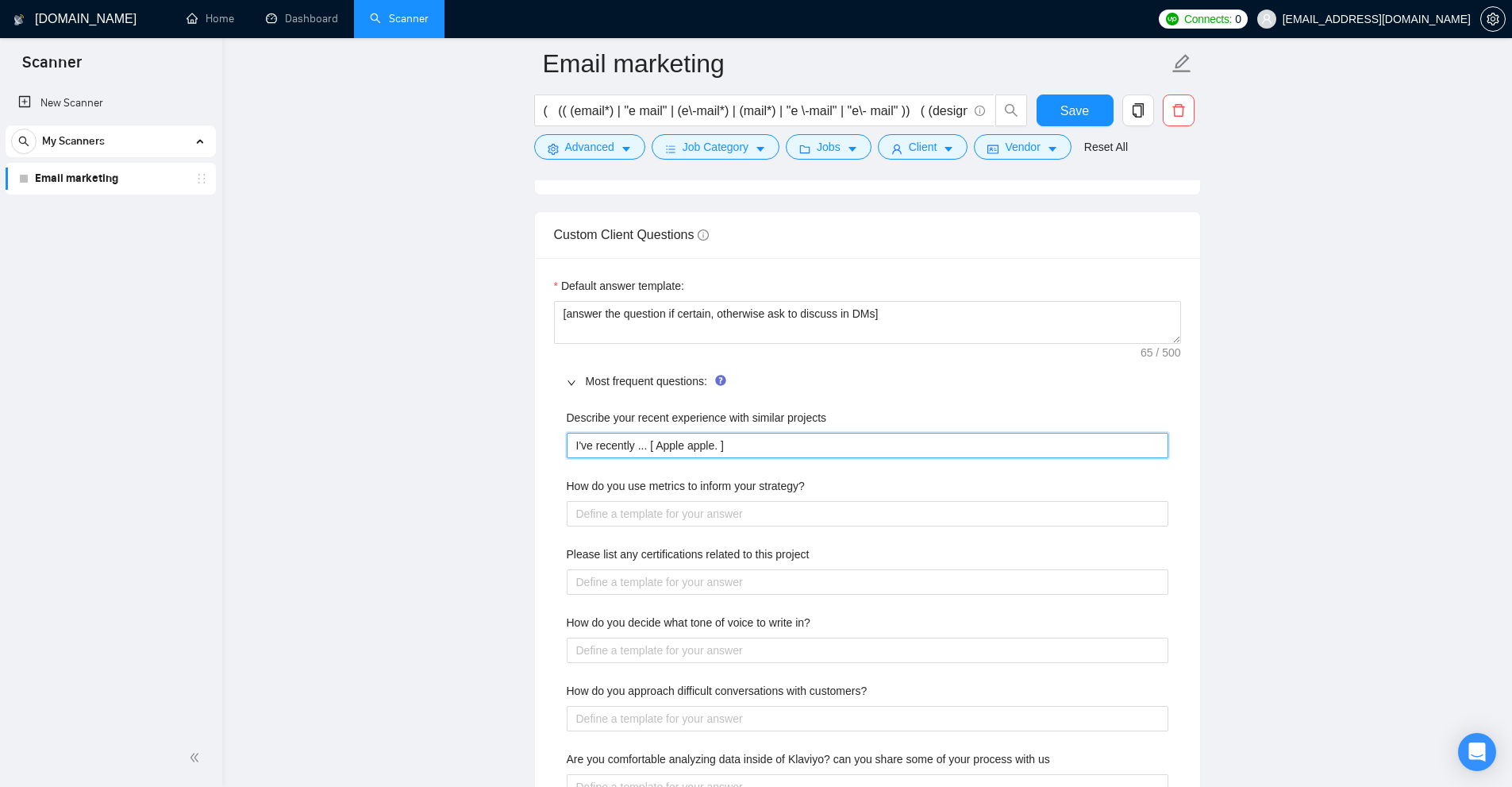
type projects "I've recently ... [ Apple apple.c ]"
type projects "I've recently ... [ Apple apple.co ]"
type projects "I've recently ... [ Apple apple.com ]"
type projects "I've recently ... [ Apple apple. ]"
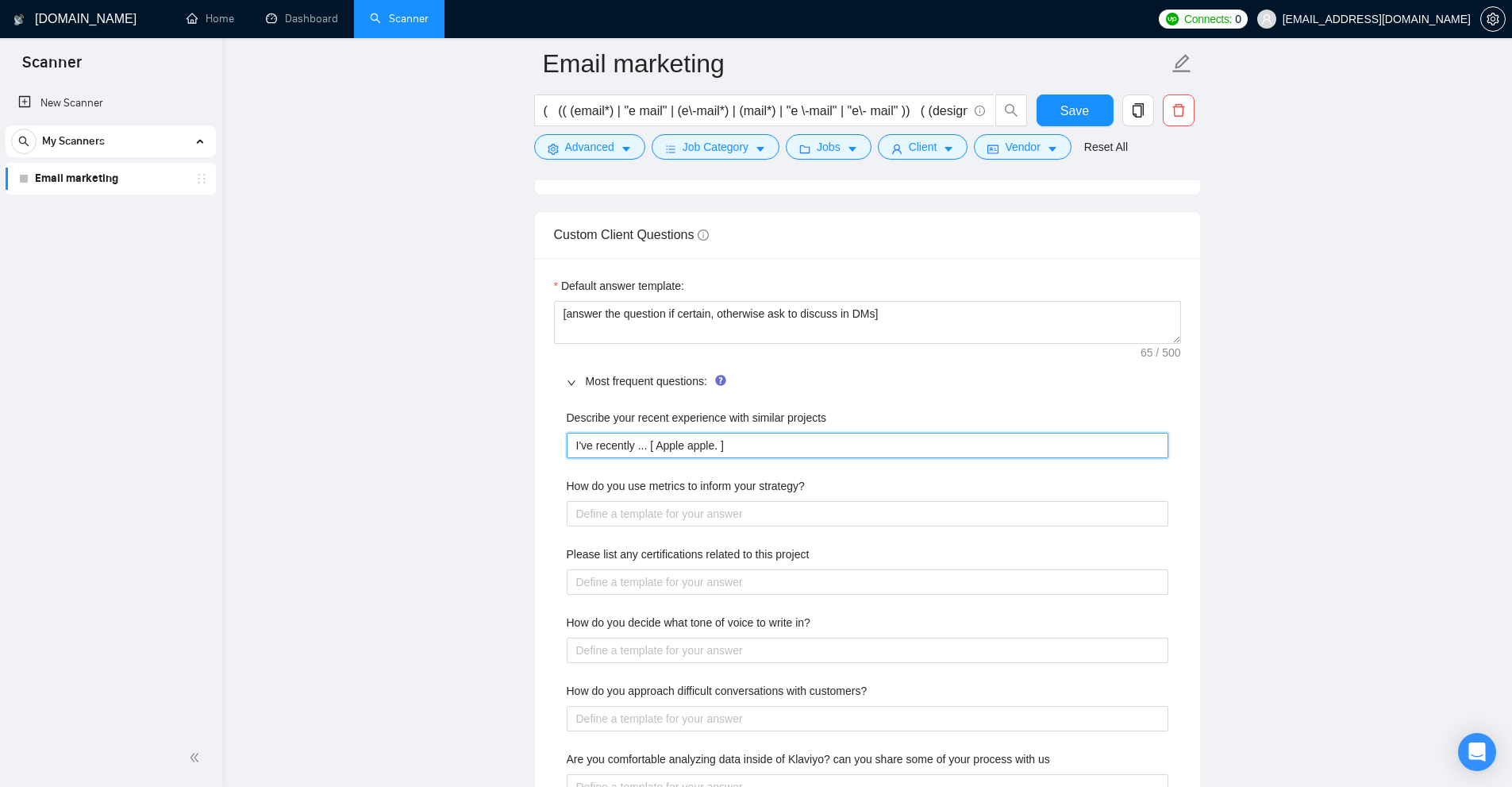
type projects "I've recently ... [ Apple apple ]"
type projects "I've recently ... [ Apple ]"
type projects "I've recently ... [ ]"
click at [655, 445] on projects "I've recently ... [ ]" at bounding box center [868, 445] width 602 height 25
type projects "I've recently ... [ ]"
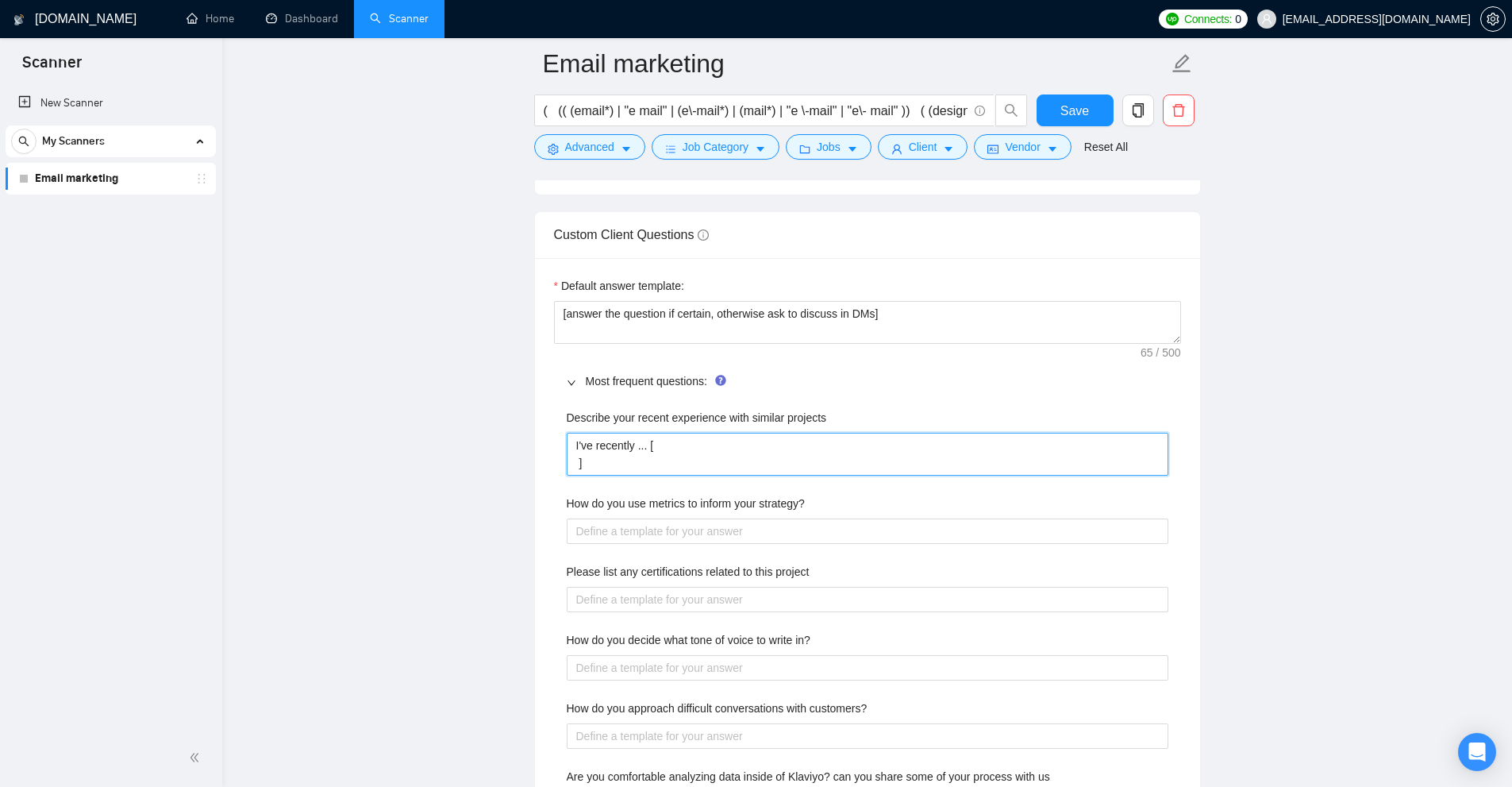
type projects "I've recently ... [ ]"
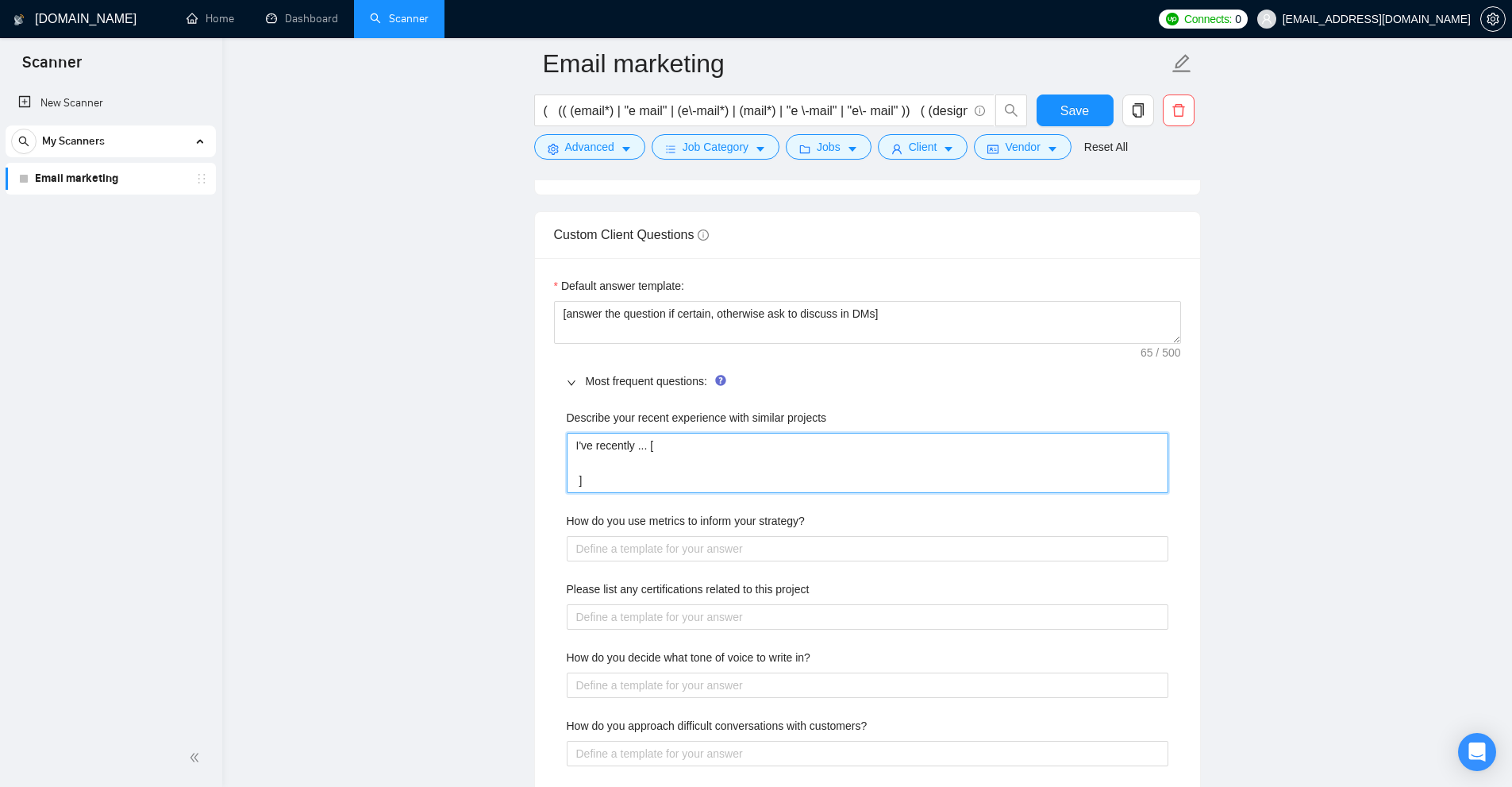
type projects "I've recently ... [ ]"
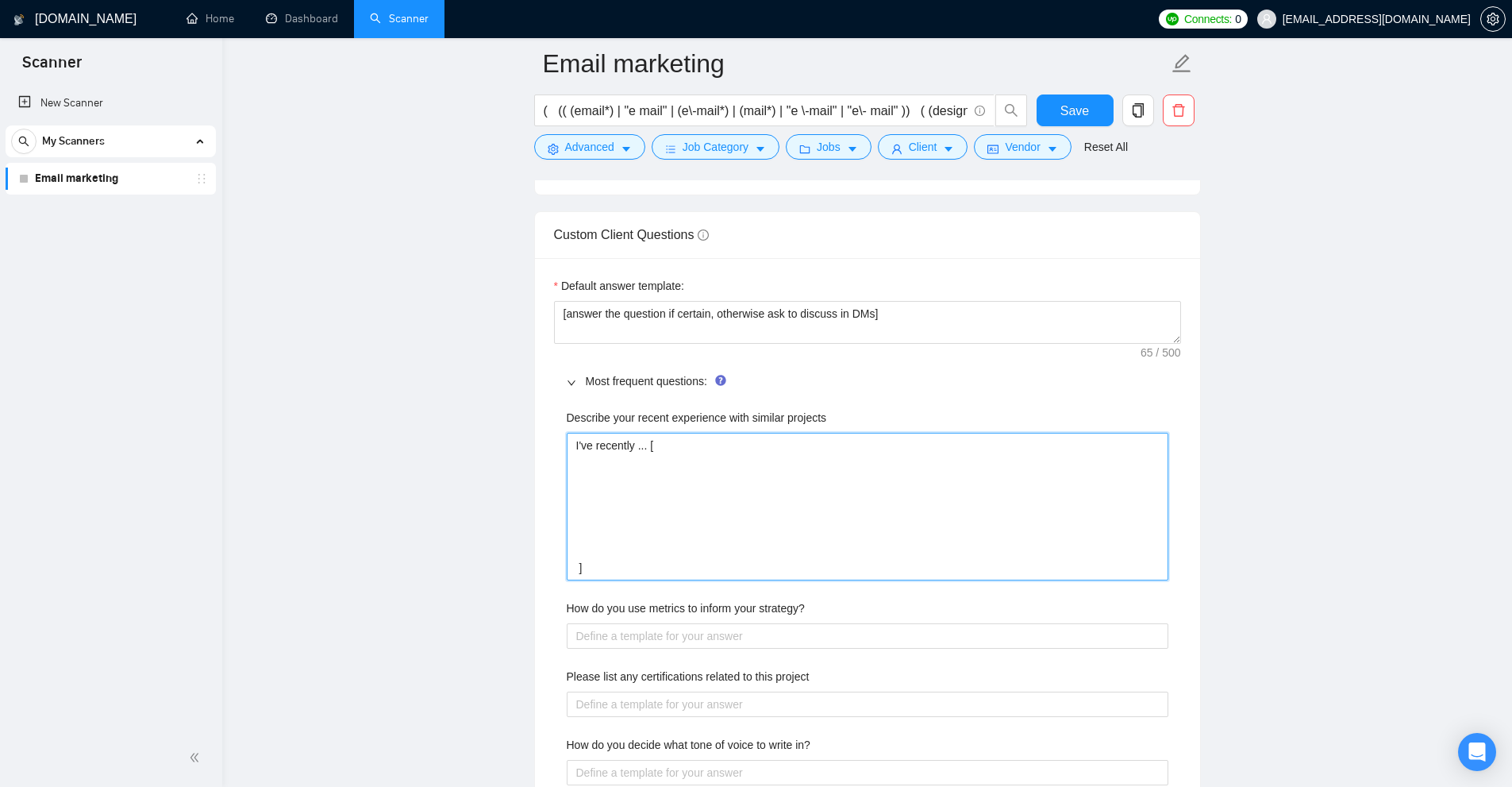
type projects "I've recently ... [ l ]"
type projects "I've recently ... [ li ]"
type projects "I've recently ... [ lin ]"
type projects "I've recently ... [ link ]"
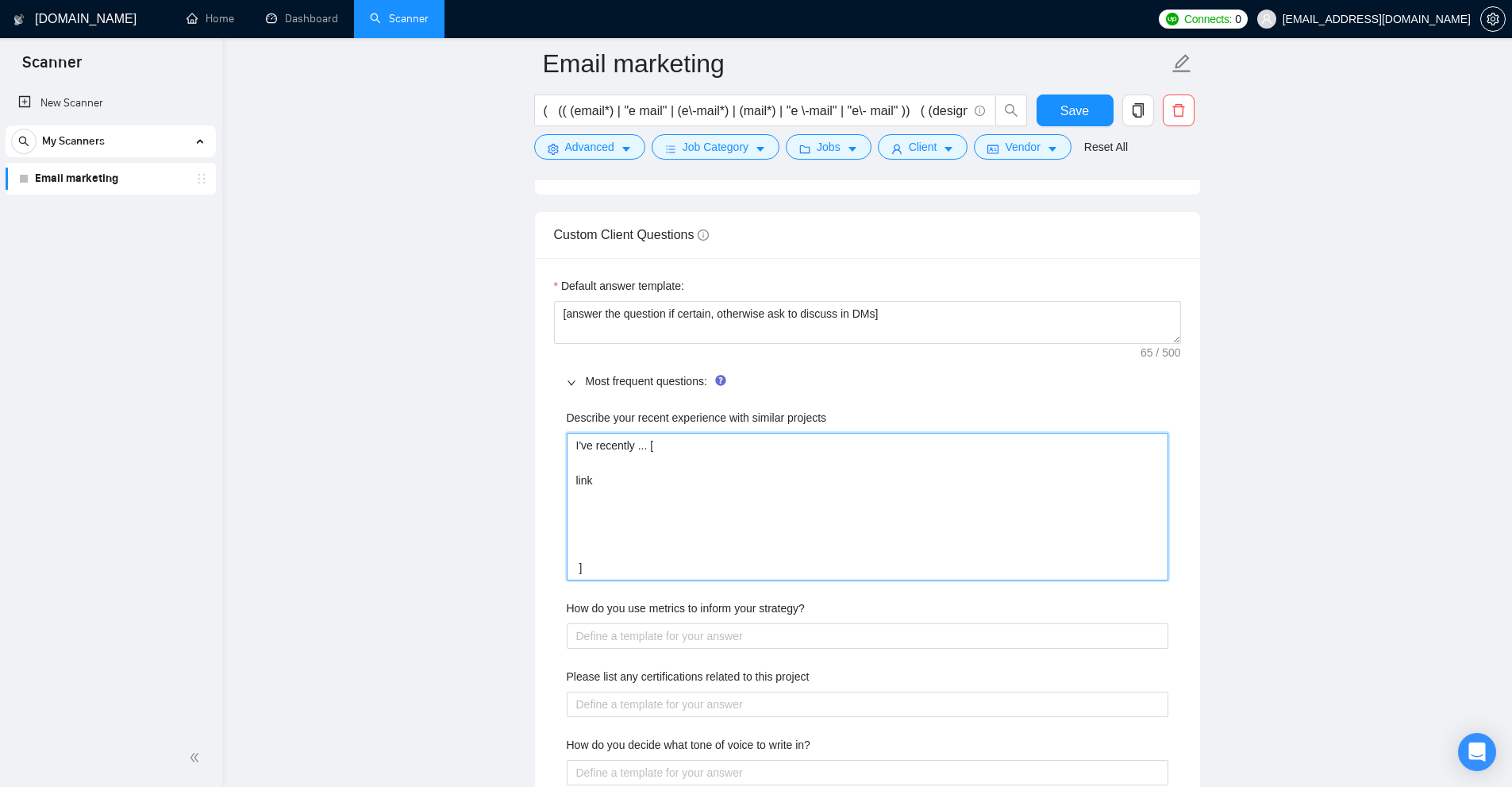
type projects "I've recently ... [ link d ]"
type projects "I've recently ... [ link de ]"
type projects "I've recently ... [ link des ]"
type projects "I've recently ... [ link desc ]"
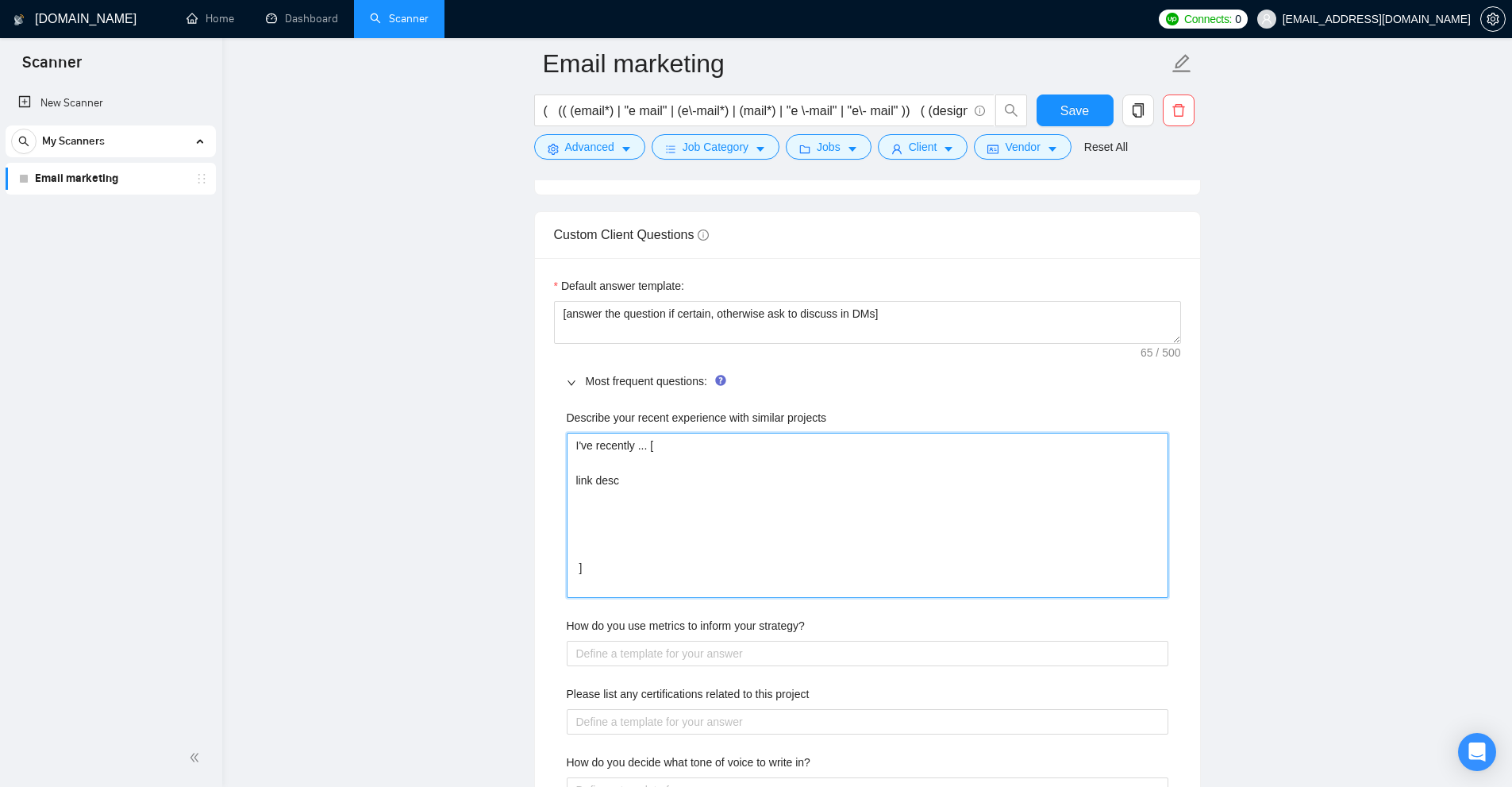
paste projects "link desc"
type projects "I've recently ... [ link desc link desc ]"
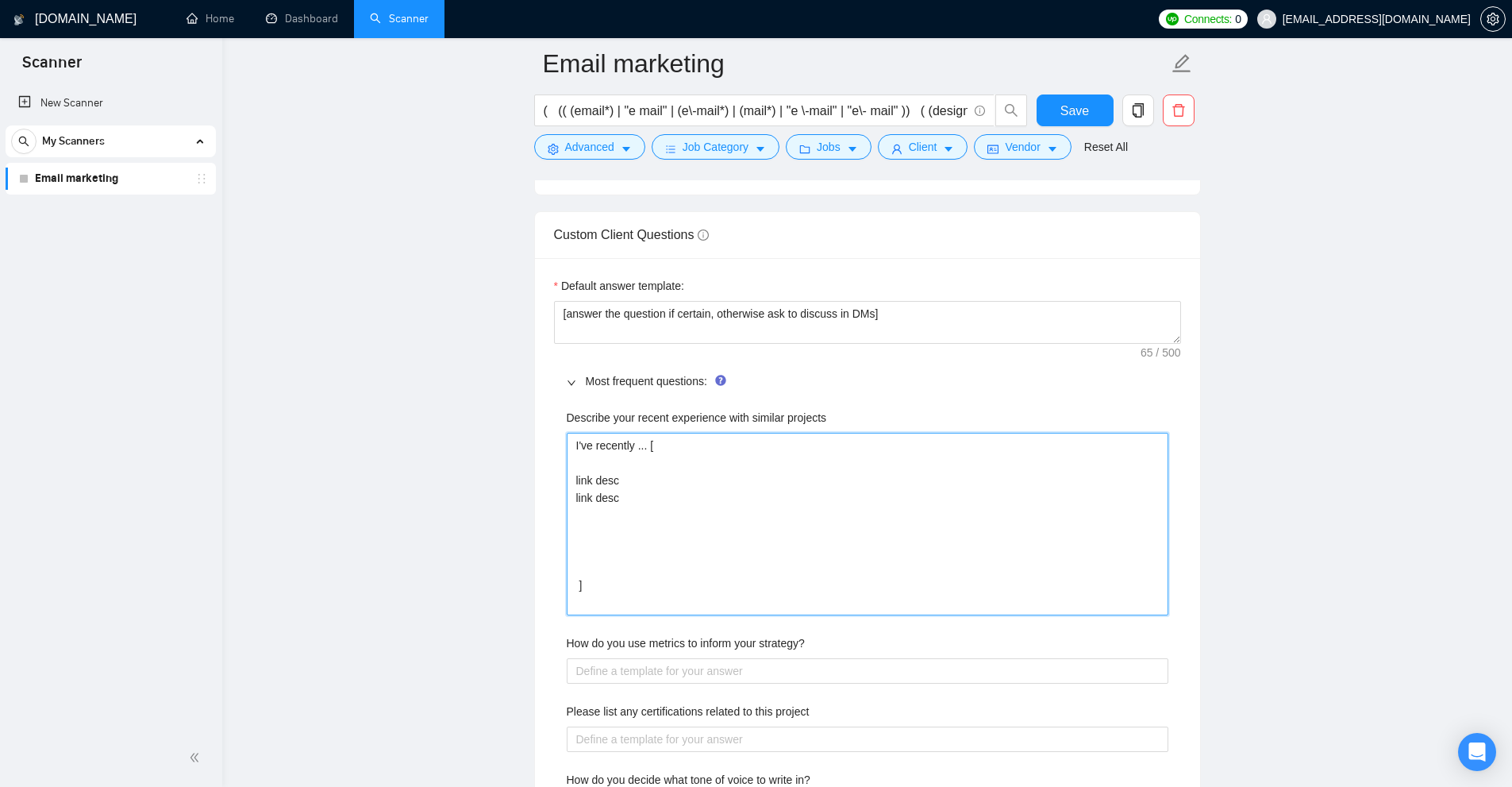
paste projects "link desc"
type projects "I've recently ... [ link desc link desc link desc ]"
paste projects "link desc"
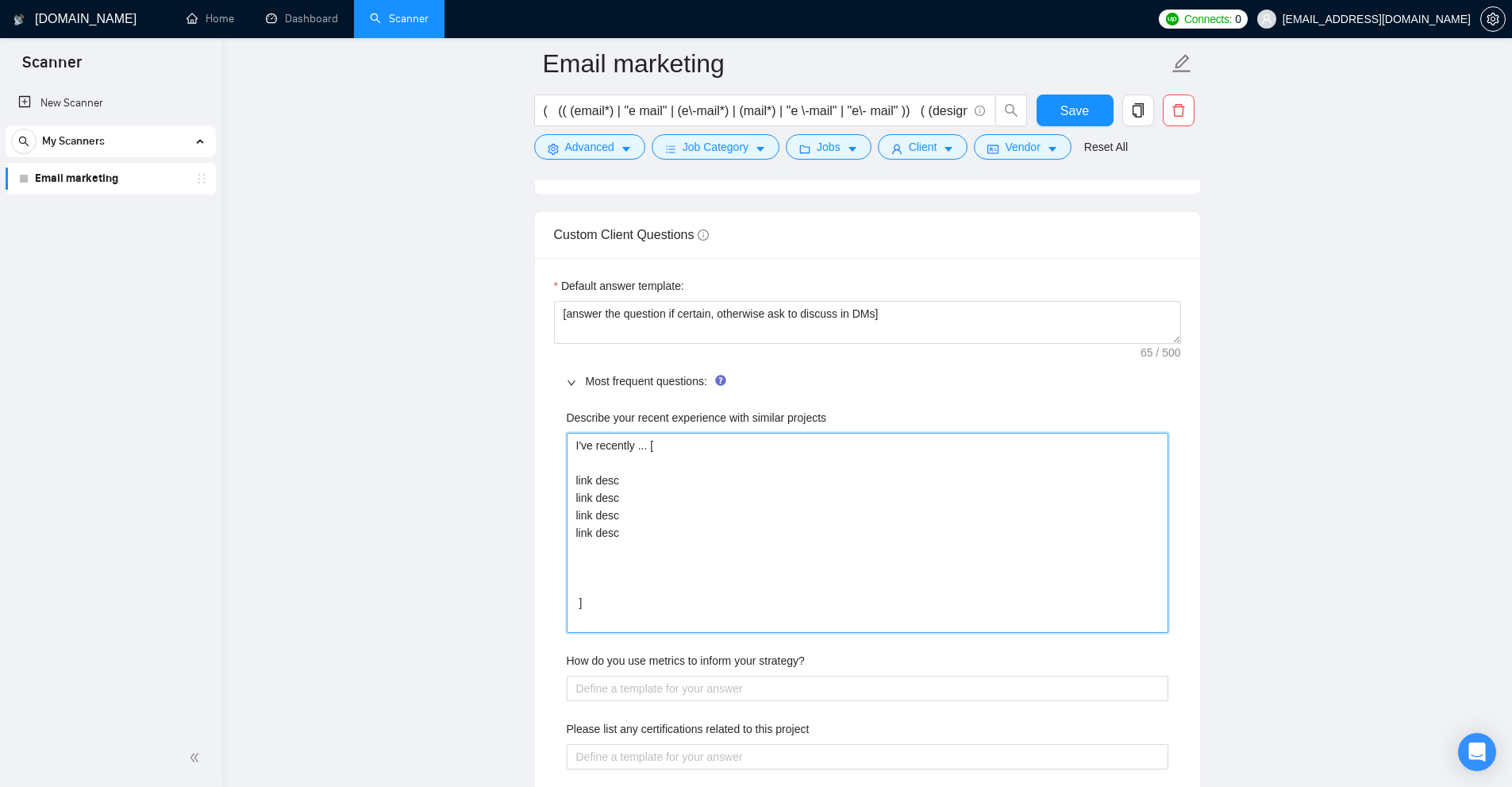
type projects "I've recently ... [ link desc link desc link desc link desc ]"
paste projects "link desc"
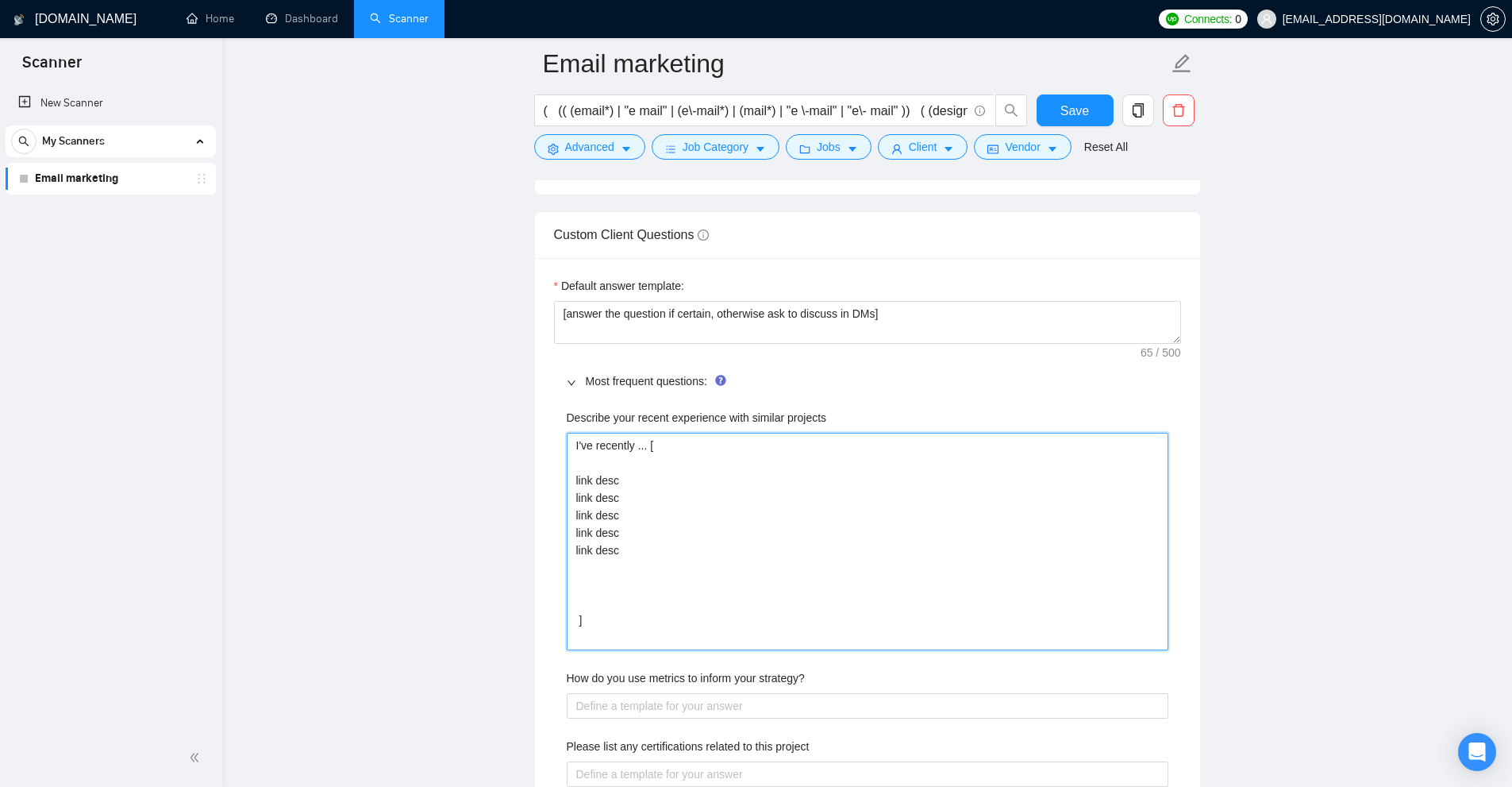
type projects "I've recently ... [ link desc link desc link desc link desc link desc ]"
paste projects "link desc"
type projects "I've recently ... [ link desc link desc link desc link desc link desc link desc…"
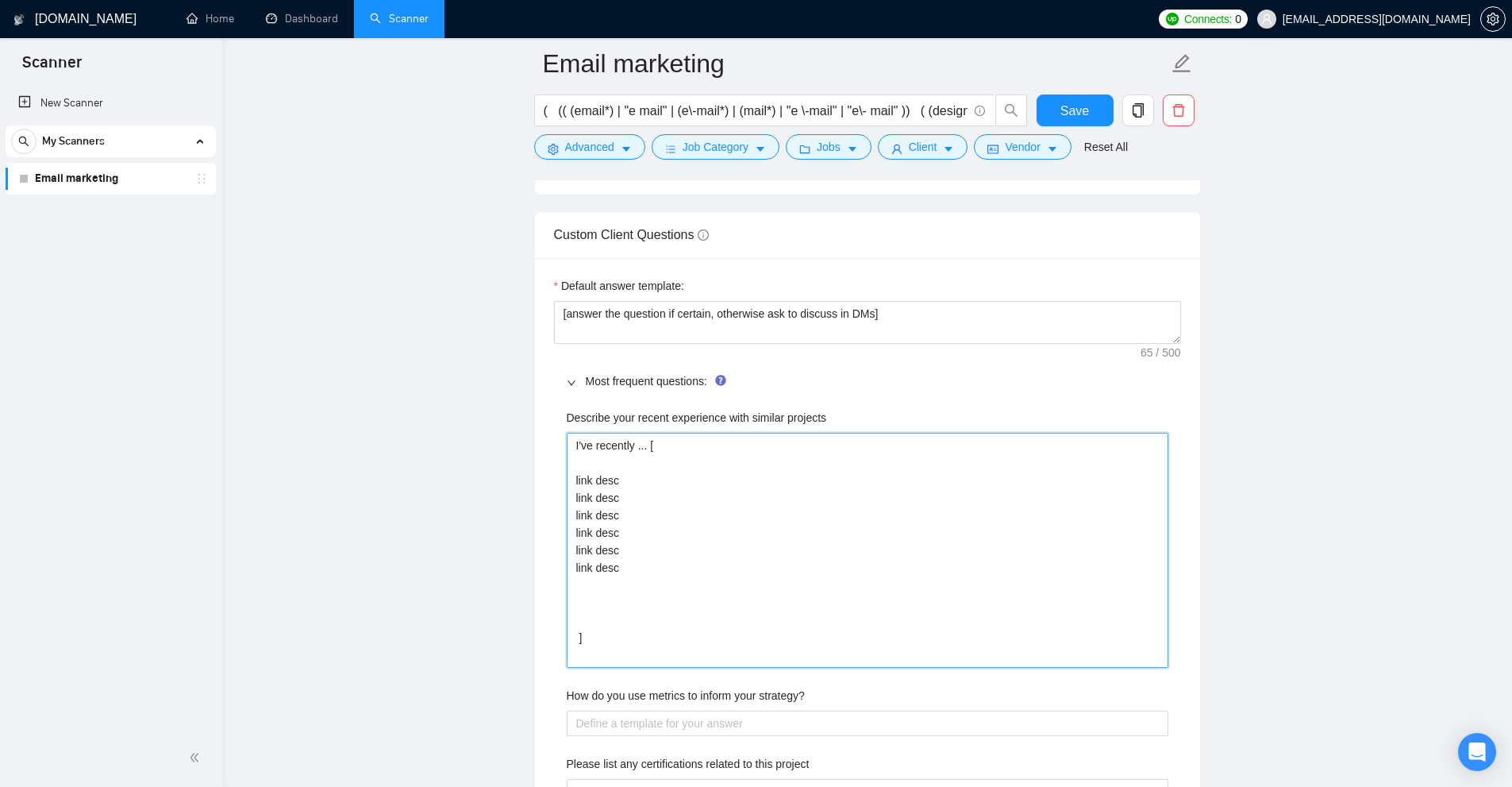
paste projects "link desc"
type projects "I've recently ... [ link desc link desc link desc link desc link desc link desc…"
drag, startPoint x: 1148, startPoint y: 699, endPoint x: 1132, endPoint y: 646, distance: 55.4
click at [1165, 703] on div "How do you use metrics to inform your strategy?" at bounding box center [868, 698] width 602 height 24
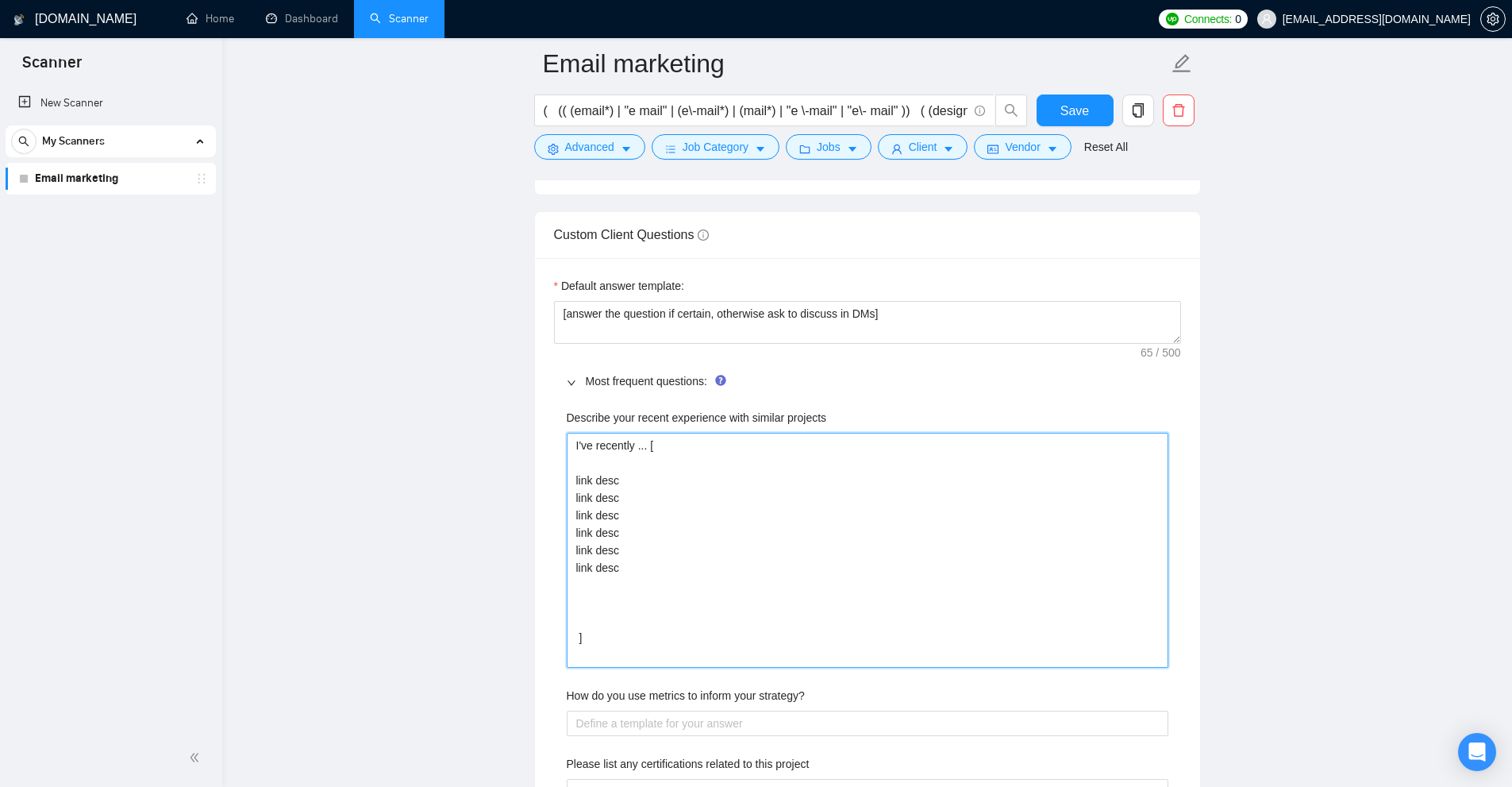
click at [1151, 643] on projects "I've recently ... [ link desc link desc link desc link desc link desc link desc…" at bounding box center [868, 550] width 602 height 235
drag, startPoint x: 599, startPoint y: 566, endPoint x: 497, endPoint y: 384, distance: 208.6
click at [497, 384] on main "Email marketing ( (( (email*) | "e mail" | (e\-mail*) | (mail*) | "e \-mail" | …" at bounding box center [867, 404] width 1239 height 5443
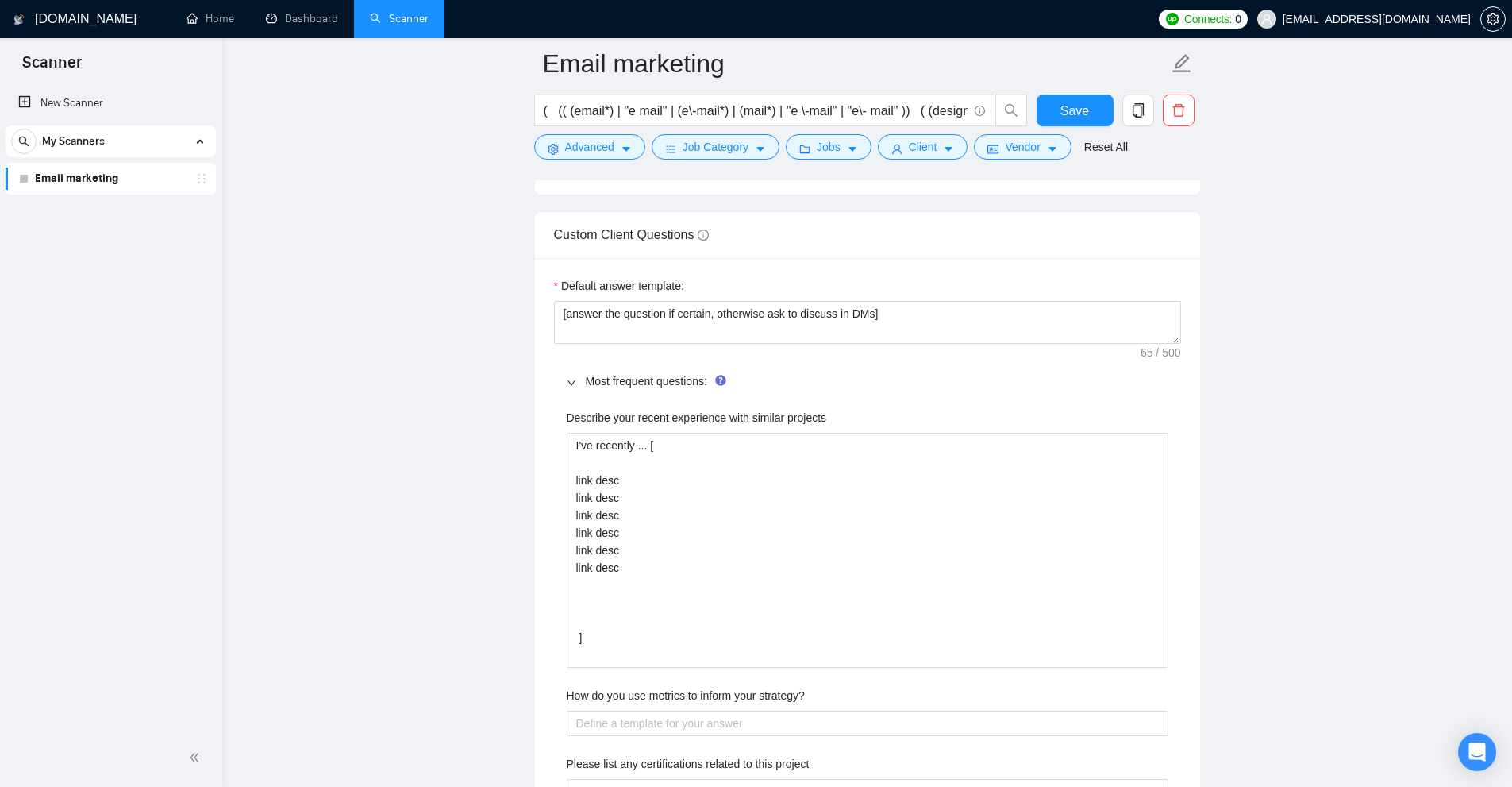
click at [1371, 697] on main "Email marketing ( (( (email*) | "e mail" | (e\-mail*) | (mail*) | "e \-mail" | …" at bounding box center [867, 404] width 1239 height 5443
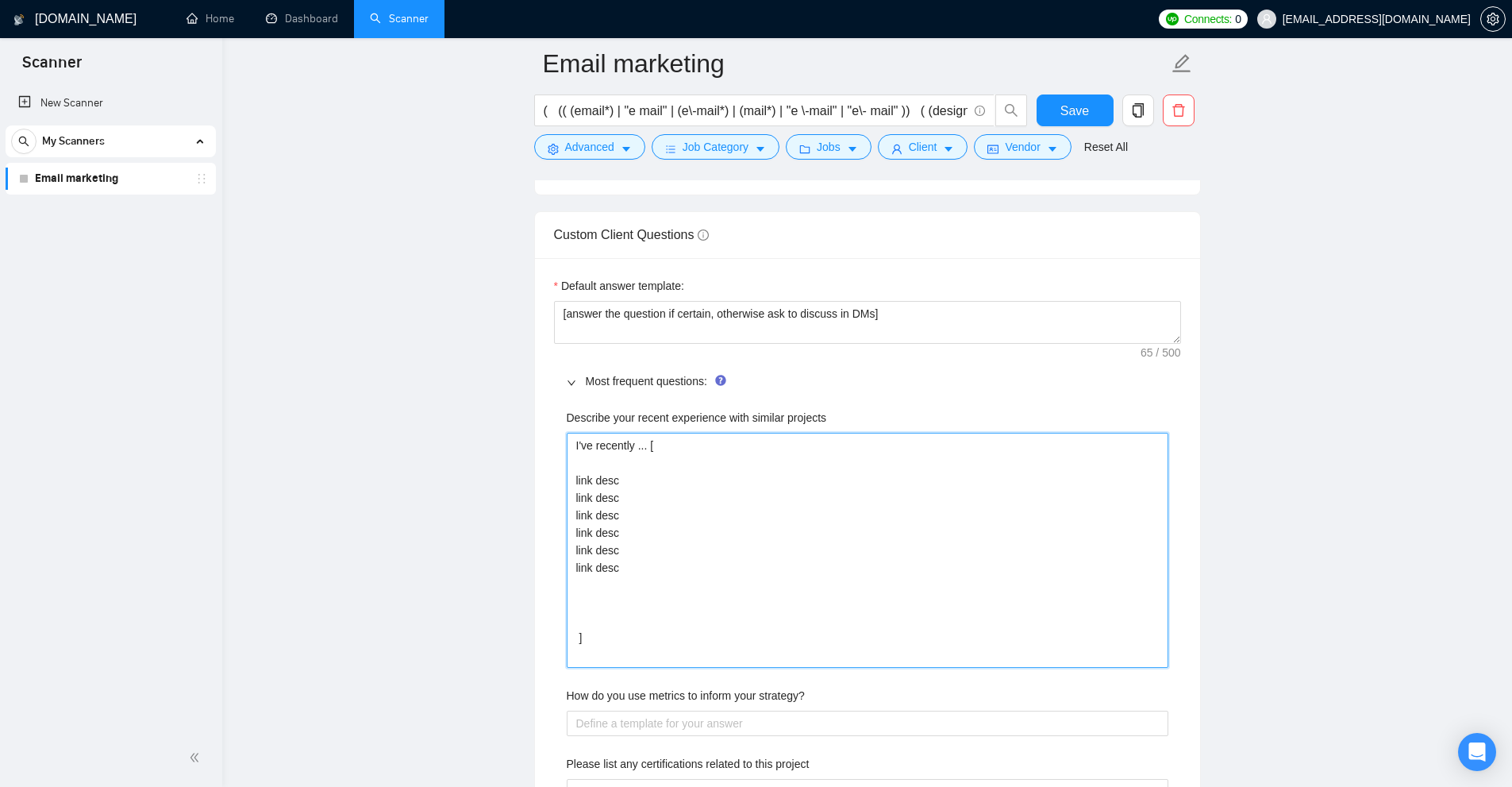
click at [816, 538] on projects "I've recently ... [ link desc link desc link desc link desc link desc link desc…" at bounding box center [868, 550] width 602 height 235
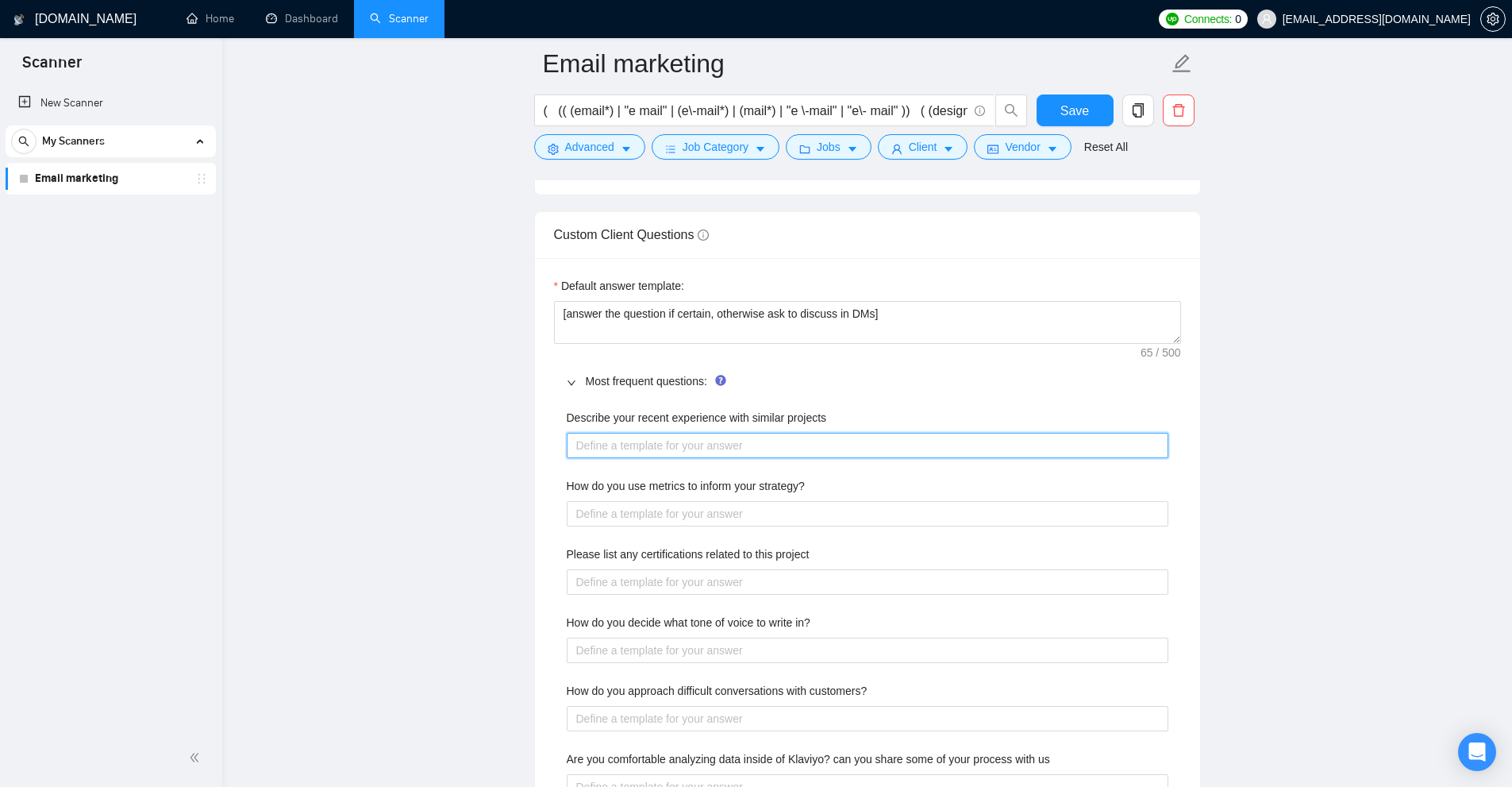
click at [776, 432] on projects "Describe your recent experience with similar projects" at bounding box center [868, 445] width 602 height 25
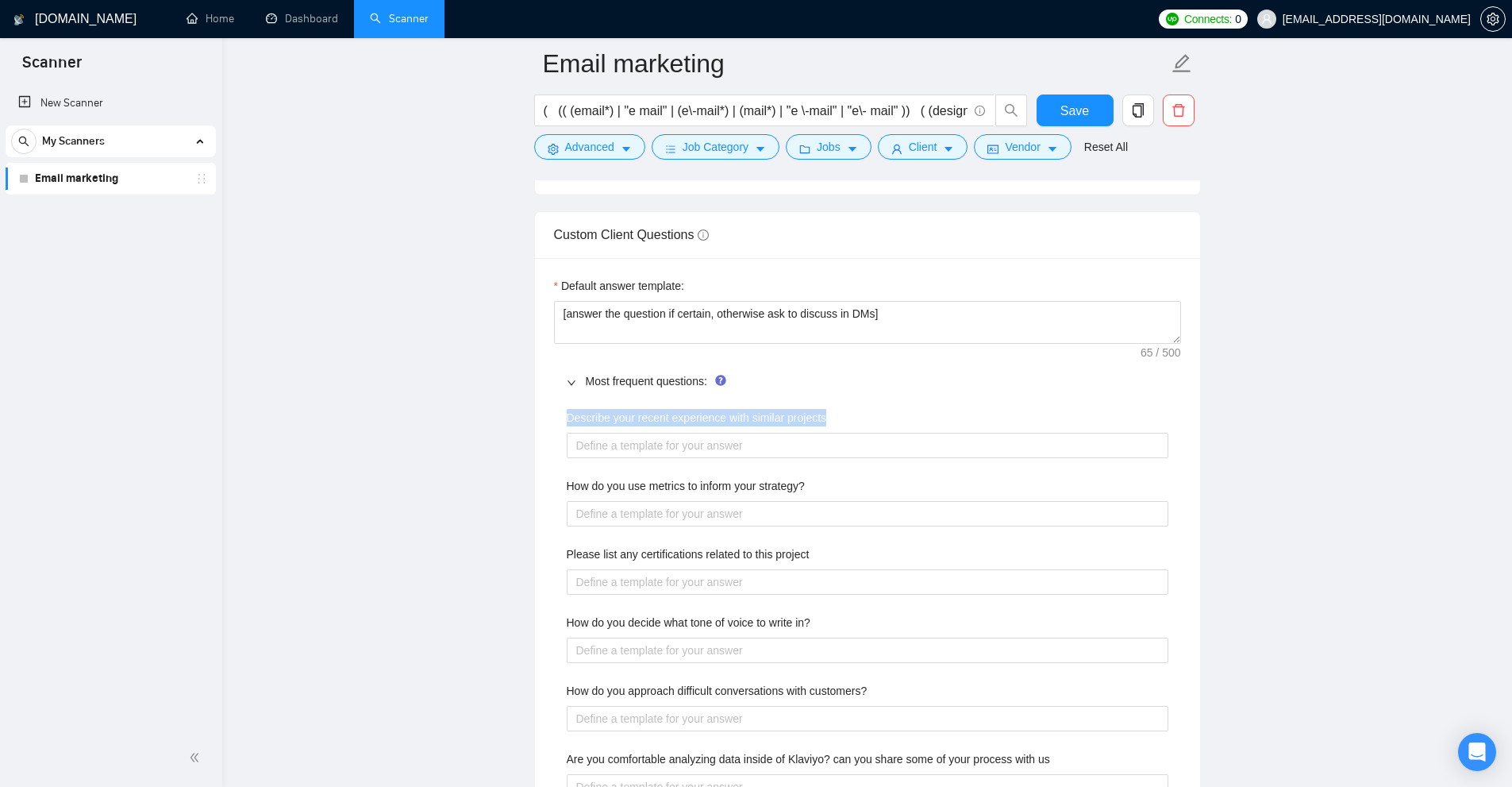
drag, startPoint x: 870, startPoint y: 417, endPoint x: 920, endPoint y: 417, distance: 50.0
click at [920, 417] on div "Describe your recent experience with similar projects How do you use metrics to…" at bounding box center [867, 794] width 627 height 788
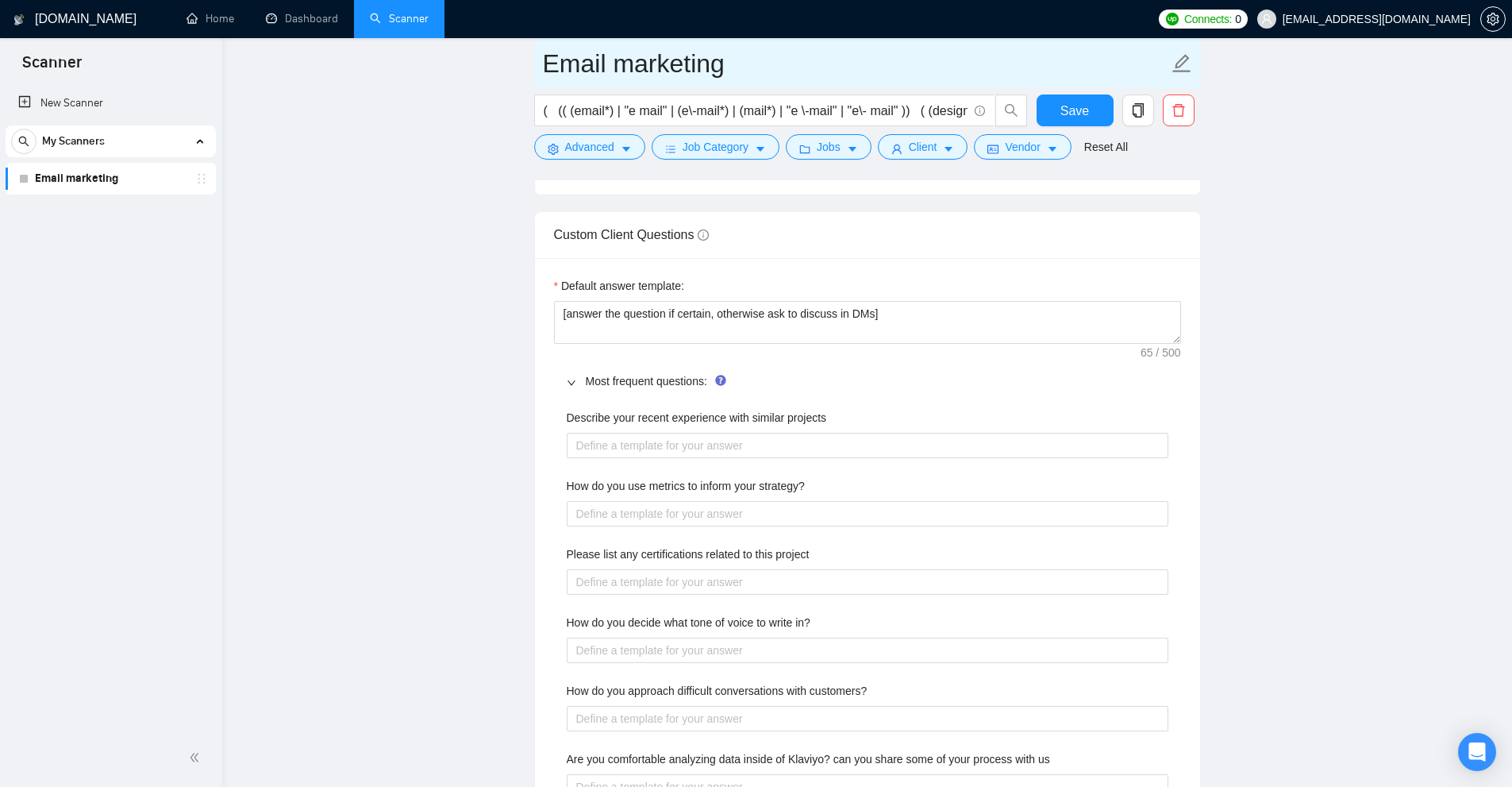
click at [767, 55] on input "Email marketing" at bounding box center [855, 63] width 625 height 40
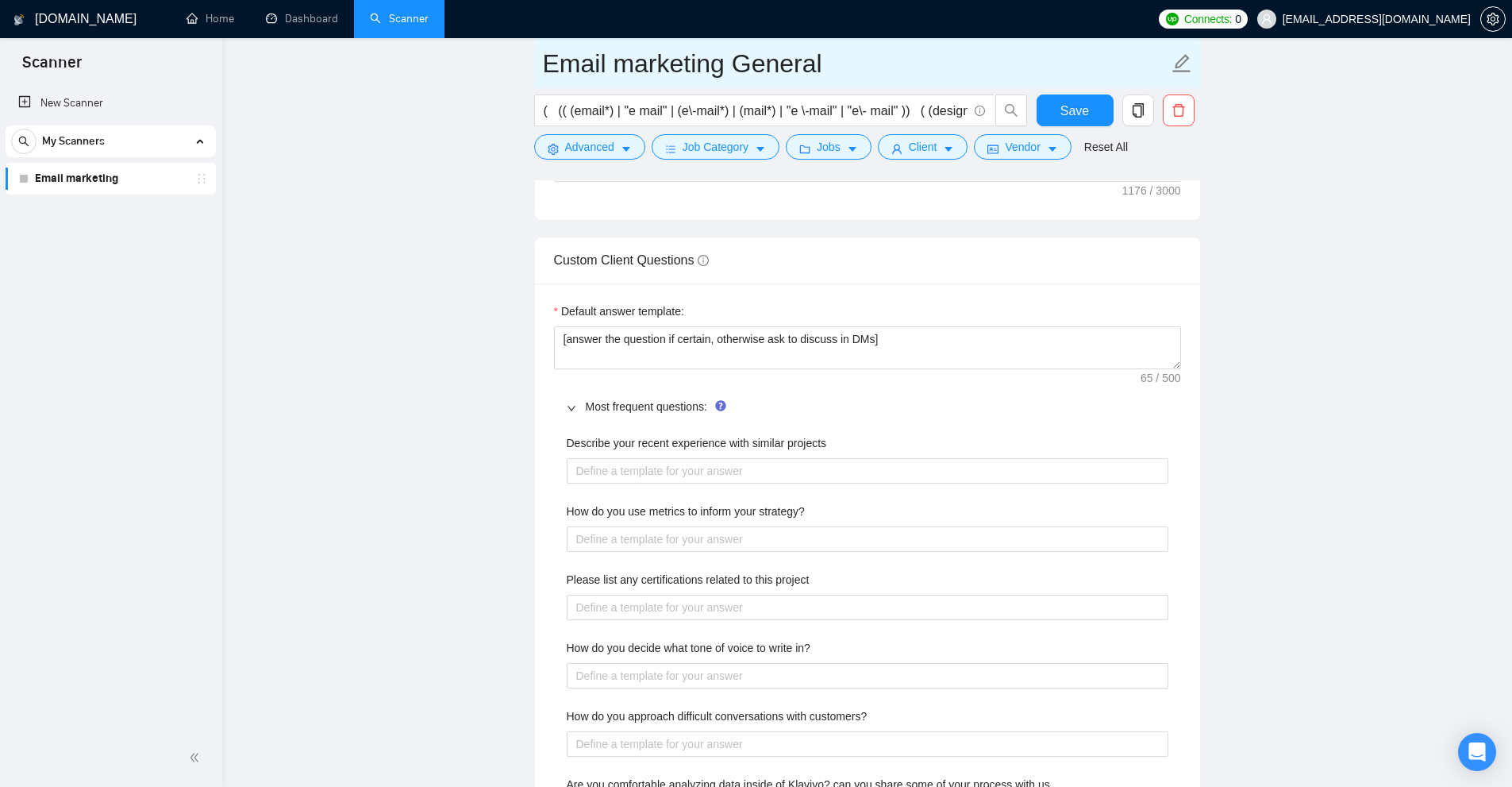
type input "Email marketing General"
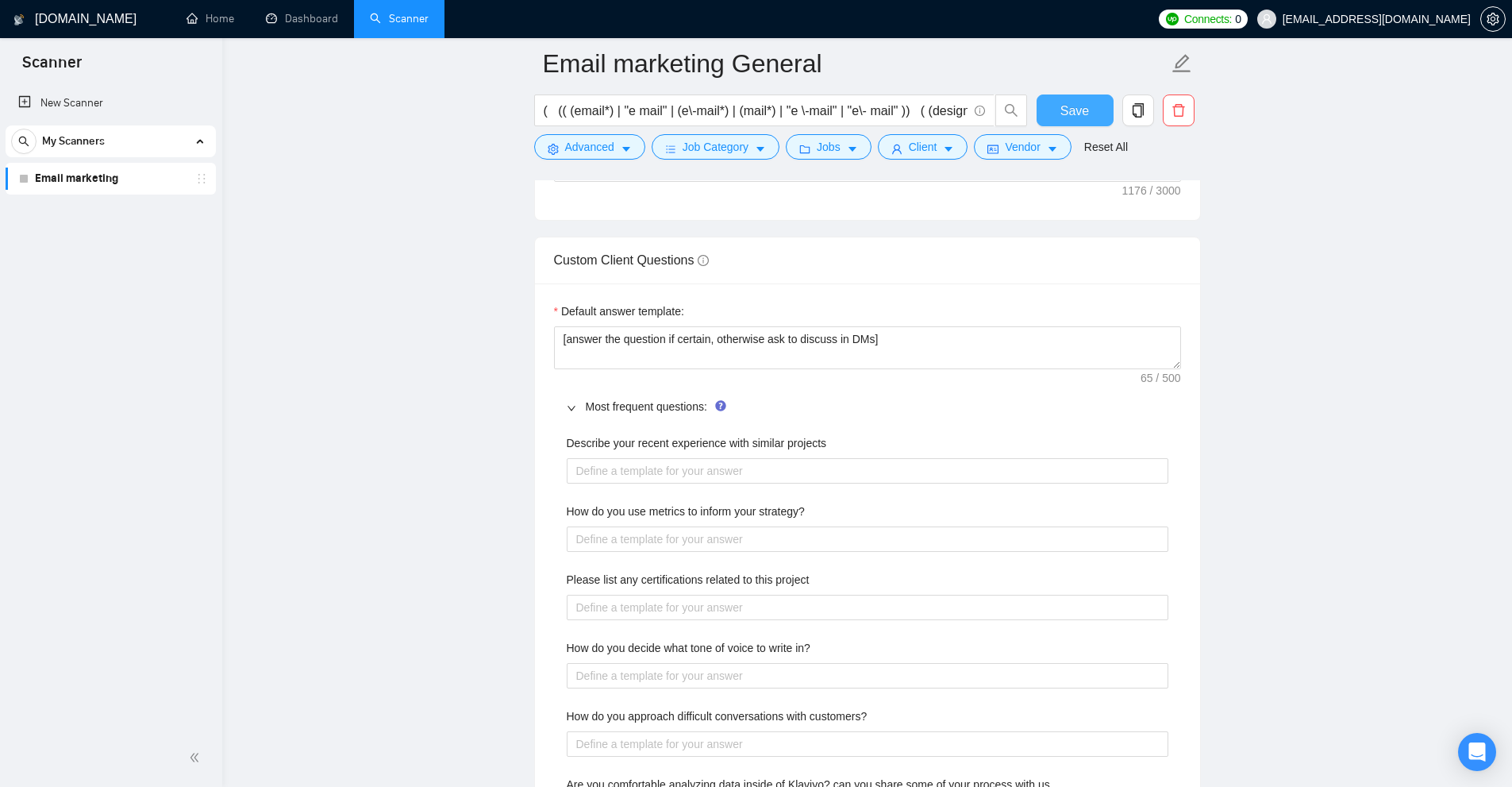
click at [1093, 108] on button "Save" at bounding box center [1076, 110] width 77 height 32
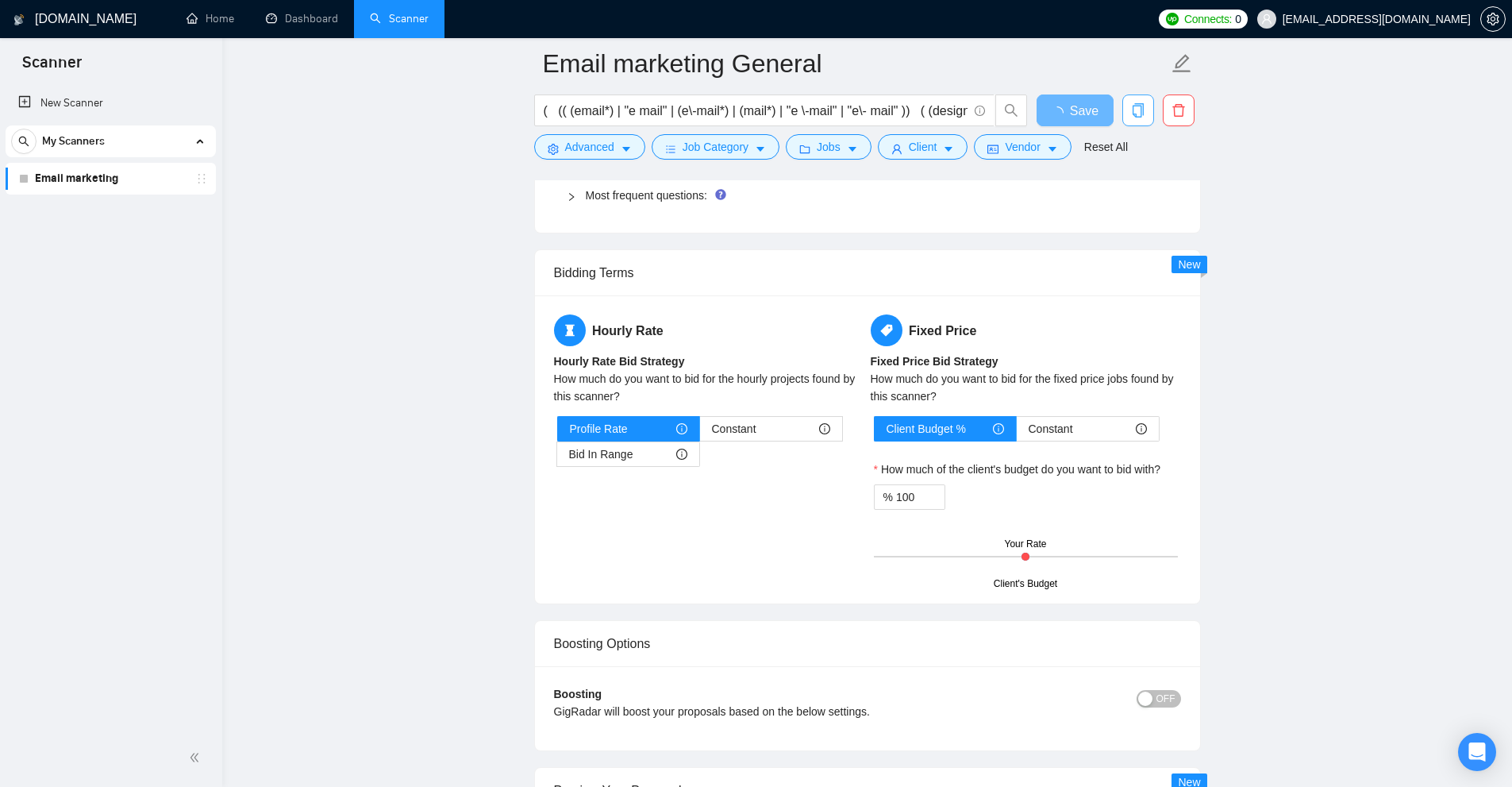
click at [1141, 113] on icon "copy" at bounding box center [1138, 110] width 11 height 14
click at [1129, 182] on span "Yes" at bounding box center [1128, 190] width 18 height 17
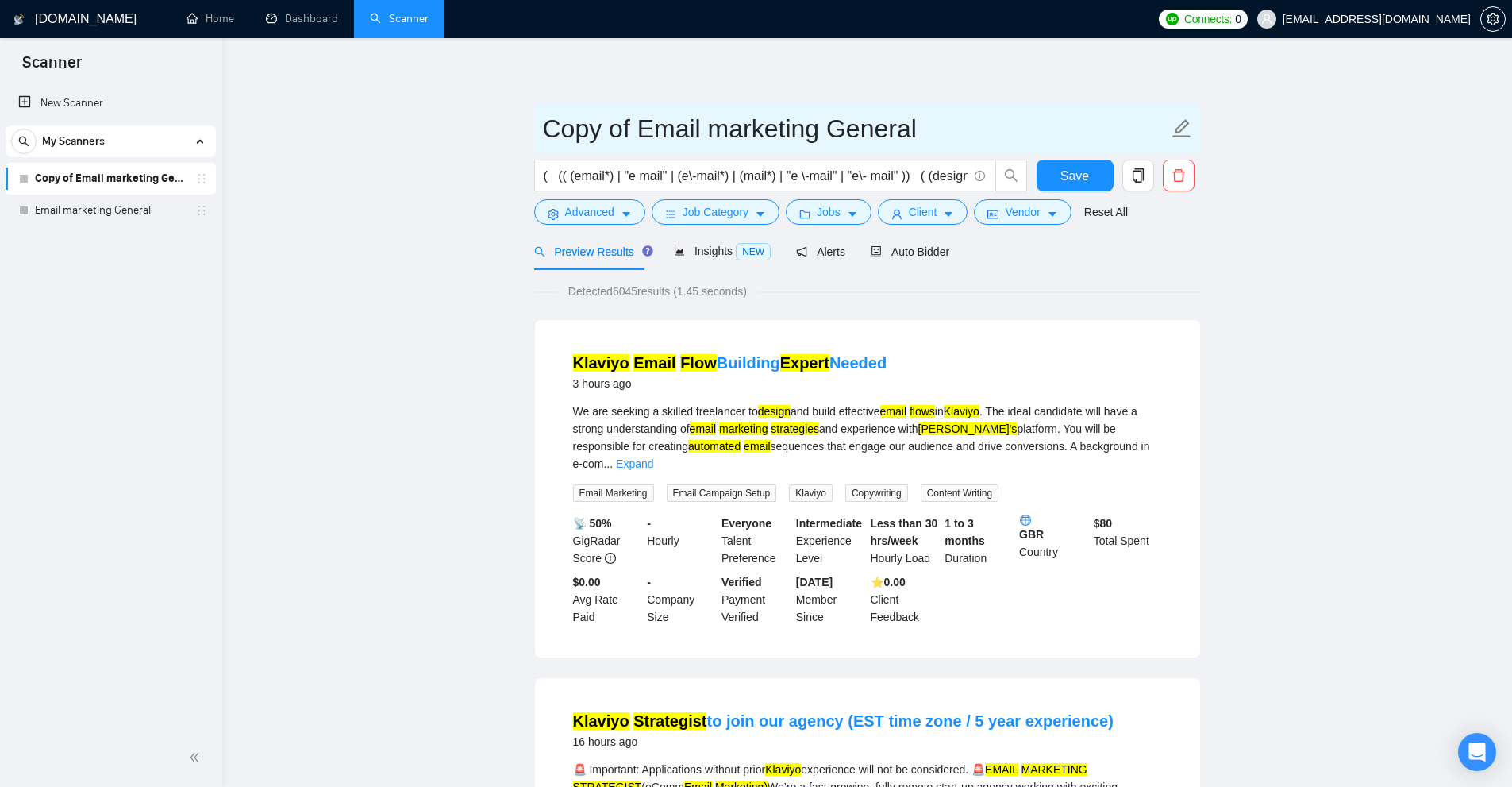
drag, startPoint x: 638, startPoint y: 125, endPoint x: 335, endPoint y: 135, distance: 303.2
click at [834, 125] on input "Email marketing General" at bounding box center [855, 128] width 625 height 40
click at [600, 132] on input "Email marketing General" at bounding box center [855, 128] width 625 height 40
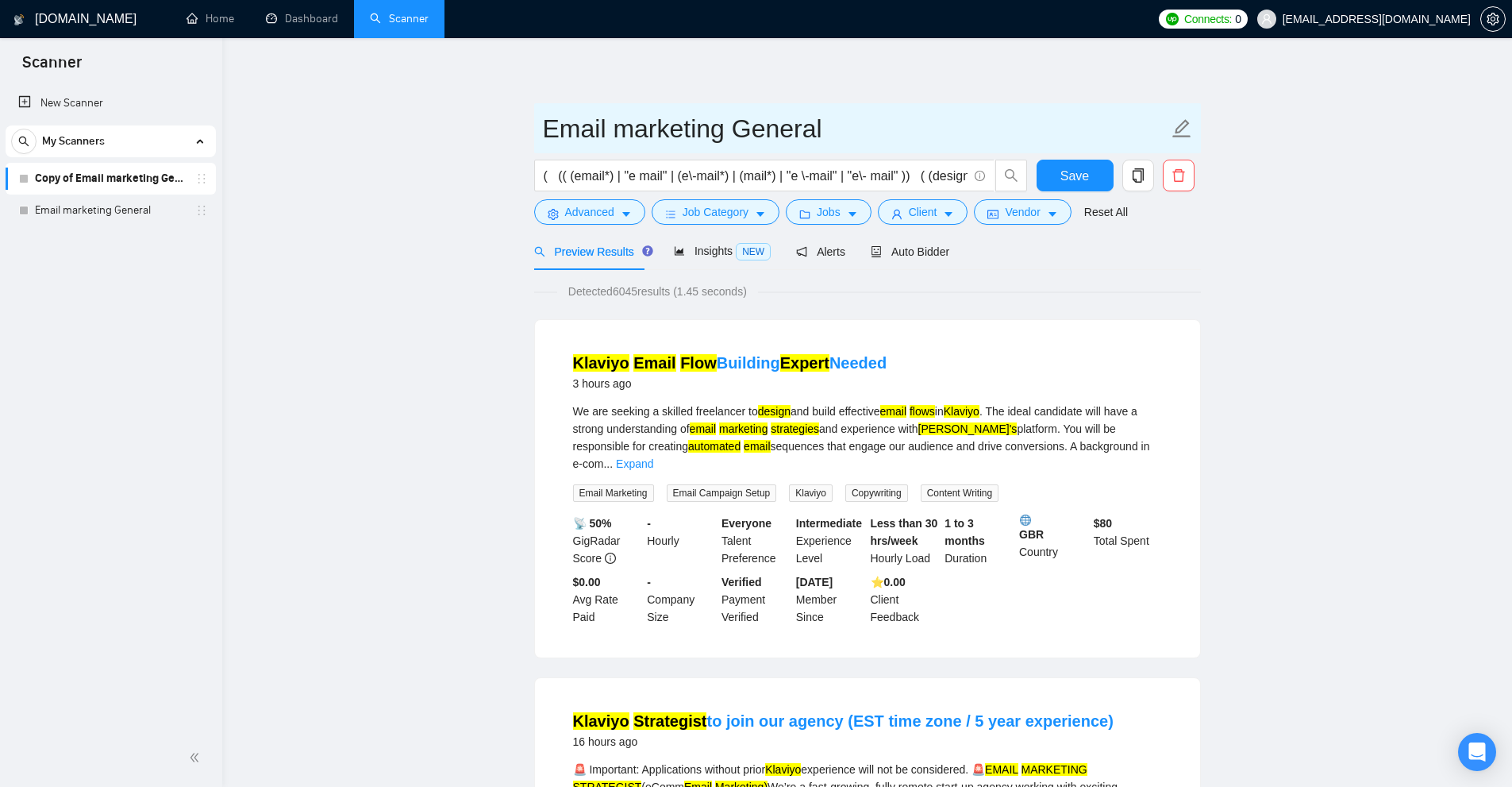
drag, startPoint x: 581, startPoint y: 123, endPoint x: 852, endPoint y: 105, distance: 271.6
click at [852, 105] on span "Email marketing General" at bounding box center [868, 127] width 667 height 50
click at [776, 121] on input "Email marketing General" at bounding box center [855, 128] width 625 height 40
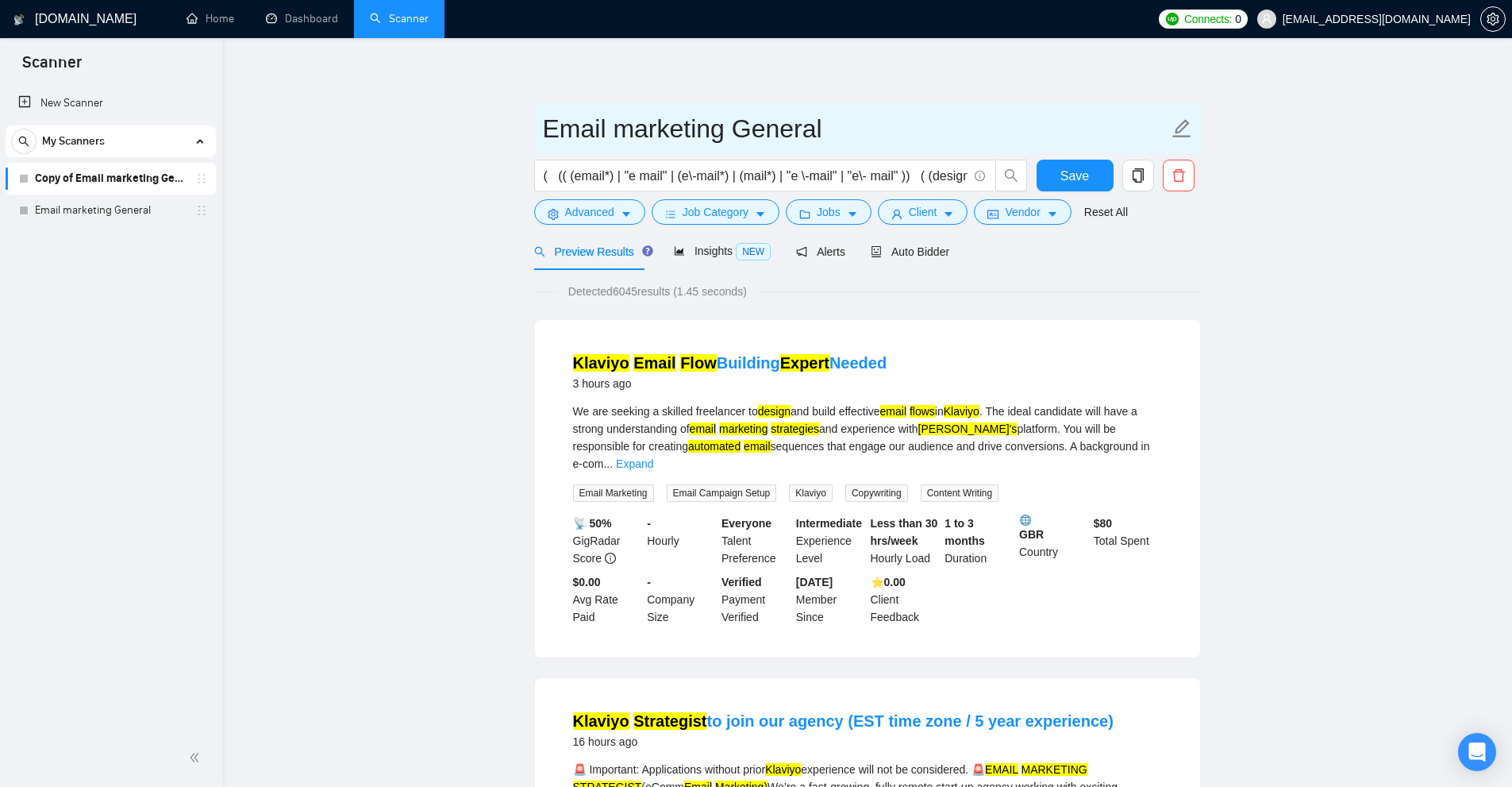
click at [776, 121] on input "Email marketing General" at bounding box center [855, 128] width 625 height 40
click at [793, 128] on input "Email marketing General" at bounding box center [855, 128] width 625 height 40
type input "Email marketing Food"
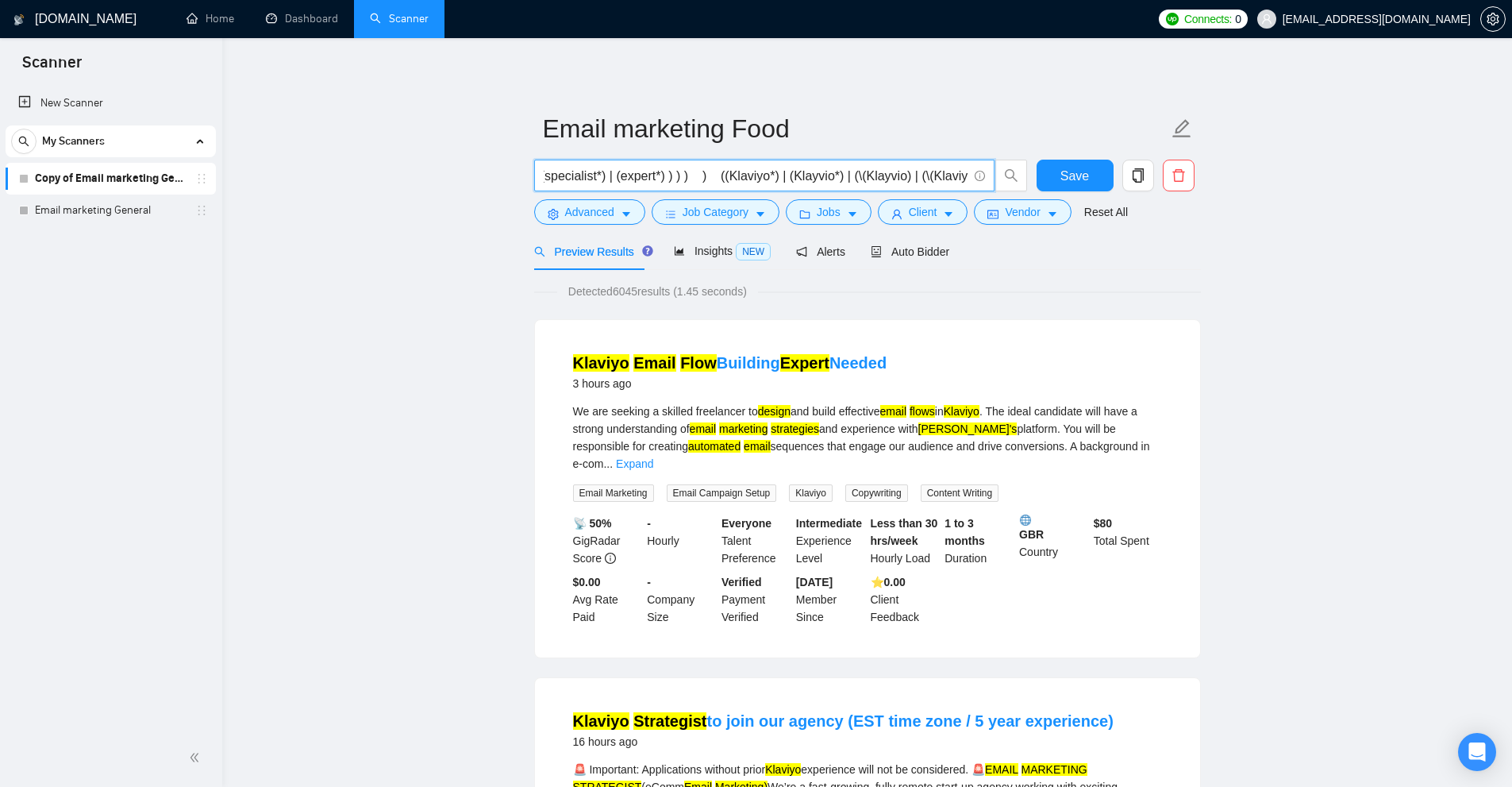
click at [965, 177] on input "( (( (email*) | "e mail" | (e\-mail*) | (mail*) | "e \-mail" | "e\- mail" )) ( …" at bounding box center [755, 176] width 424 height 20
click at [919, 255] on span "Auto Bidder" at bounding box center [910, 252] width 78 height 13
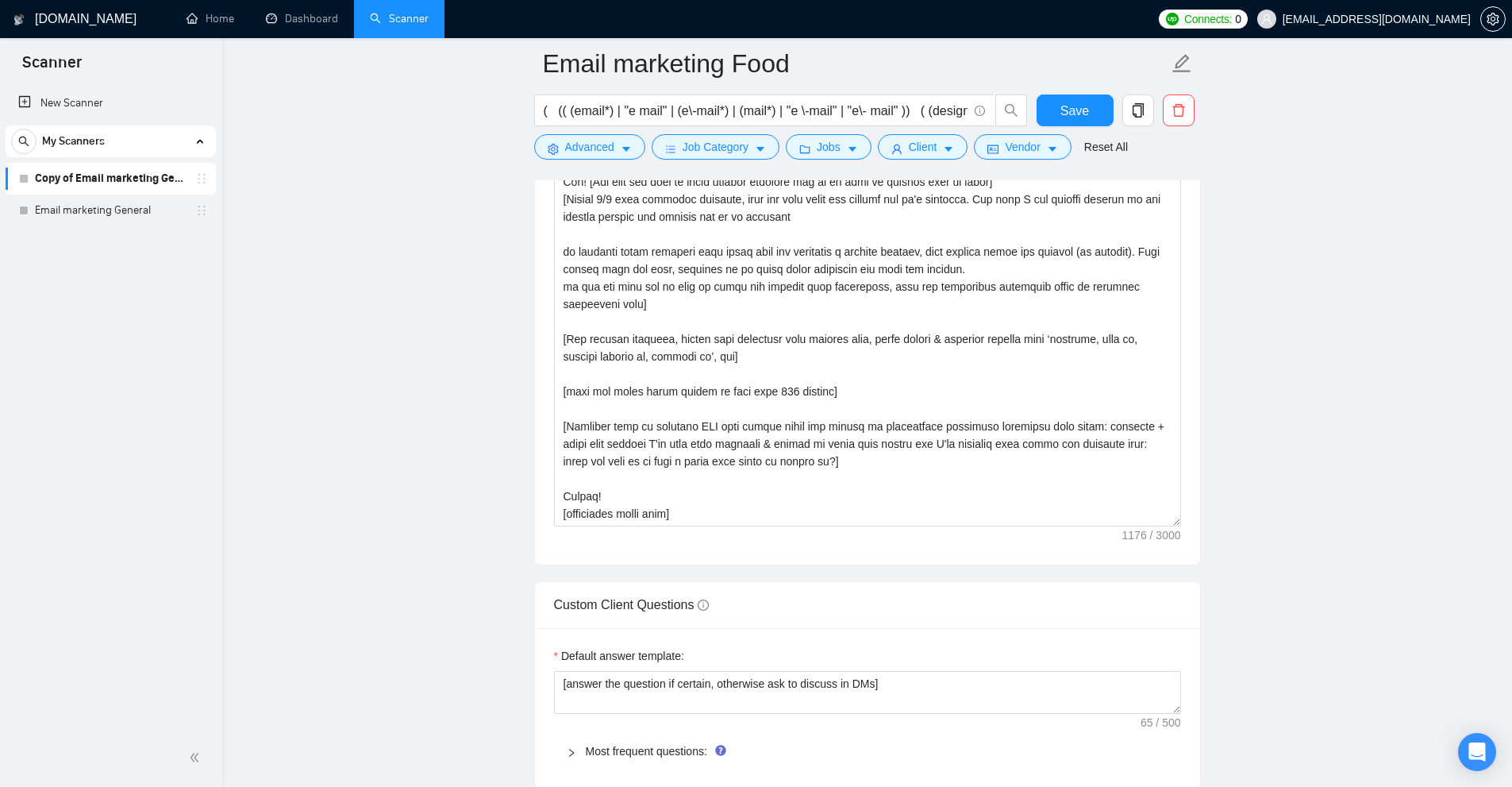
scroll to position [2302, 0]
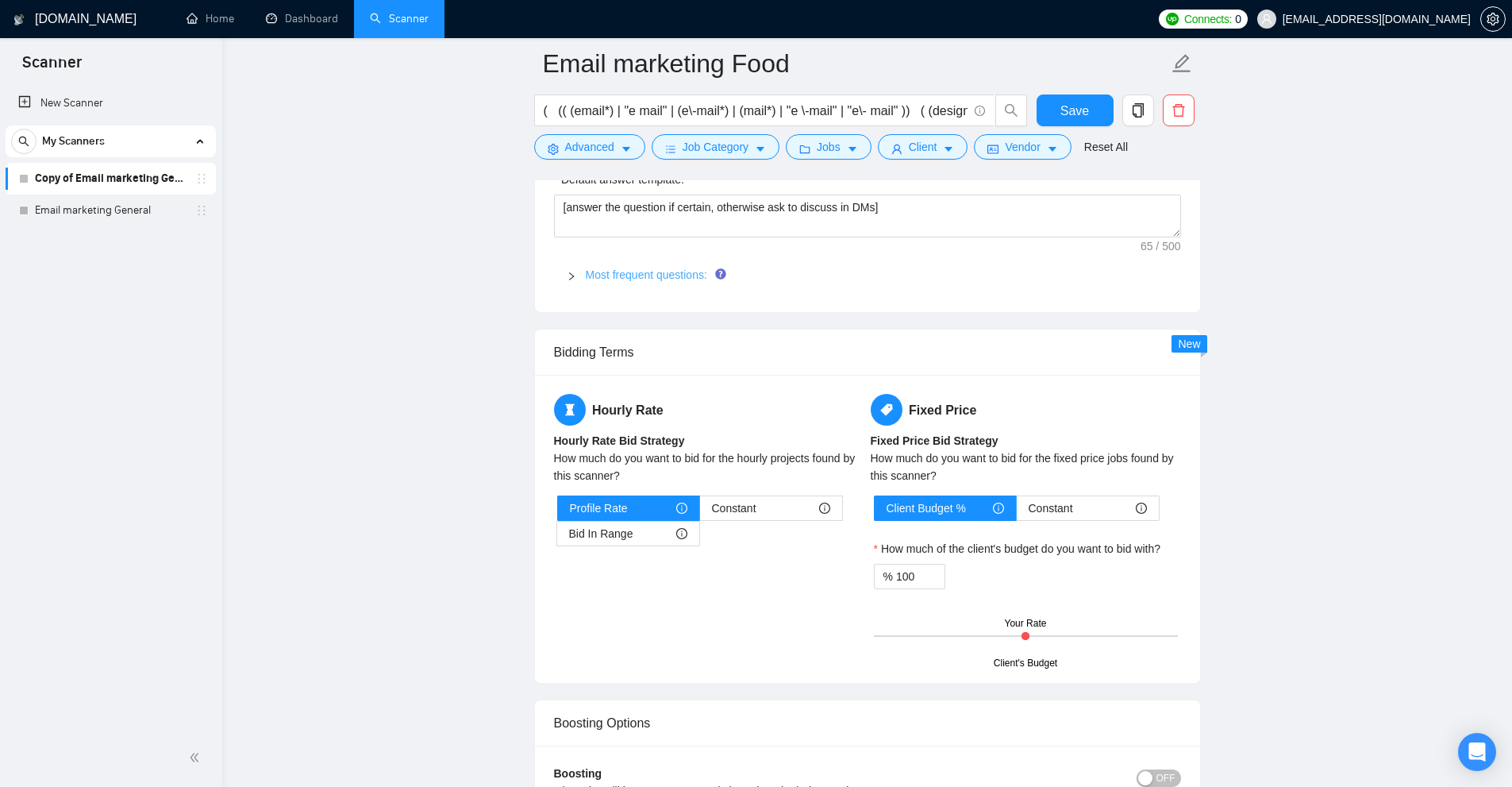
click at [630, 273] on link "Most frequent questions:" at bounding box center [646, 275] width 122 height 13
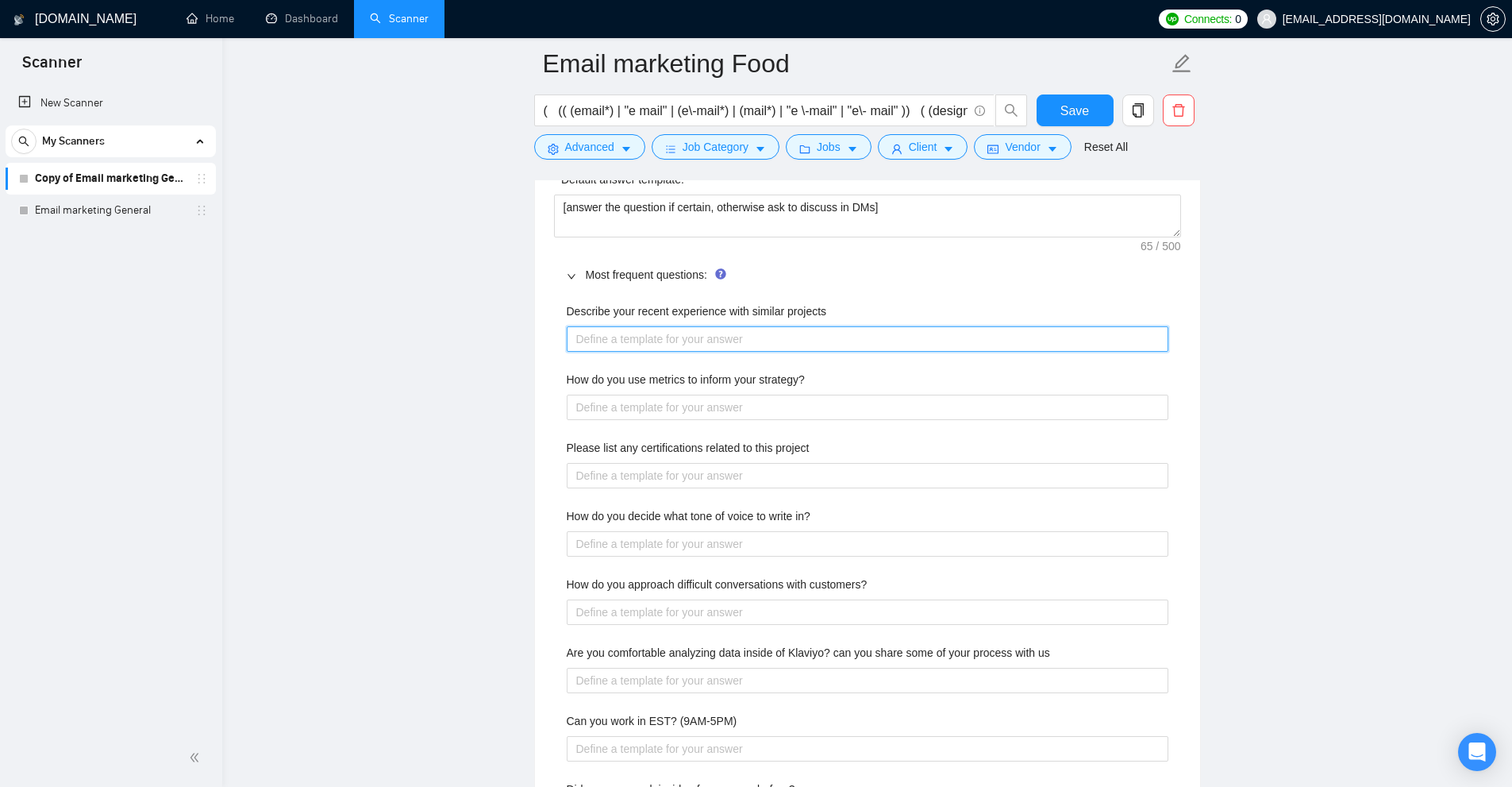
click at [669, 341] on projects "Describe your recent experience with similar projects" at bounding box center [868, 338] width 602 height 25
click at [664, 334] on projects "Describe your recent experience with similar projects" at bounding box center [868, 338] width 602 height 25
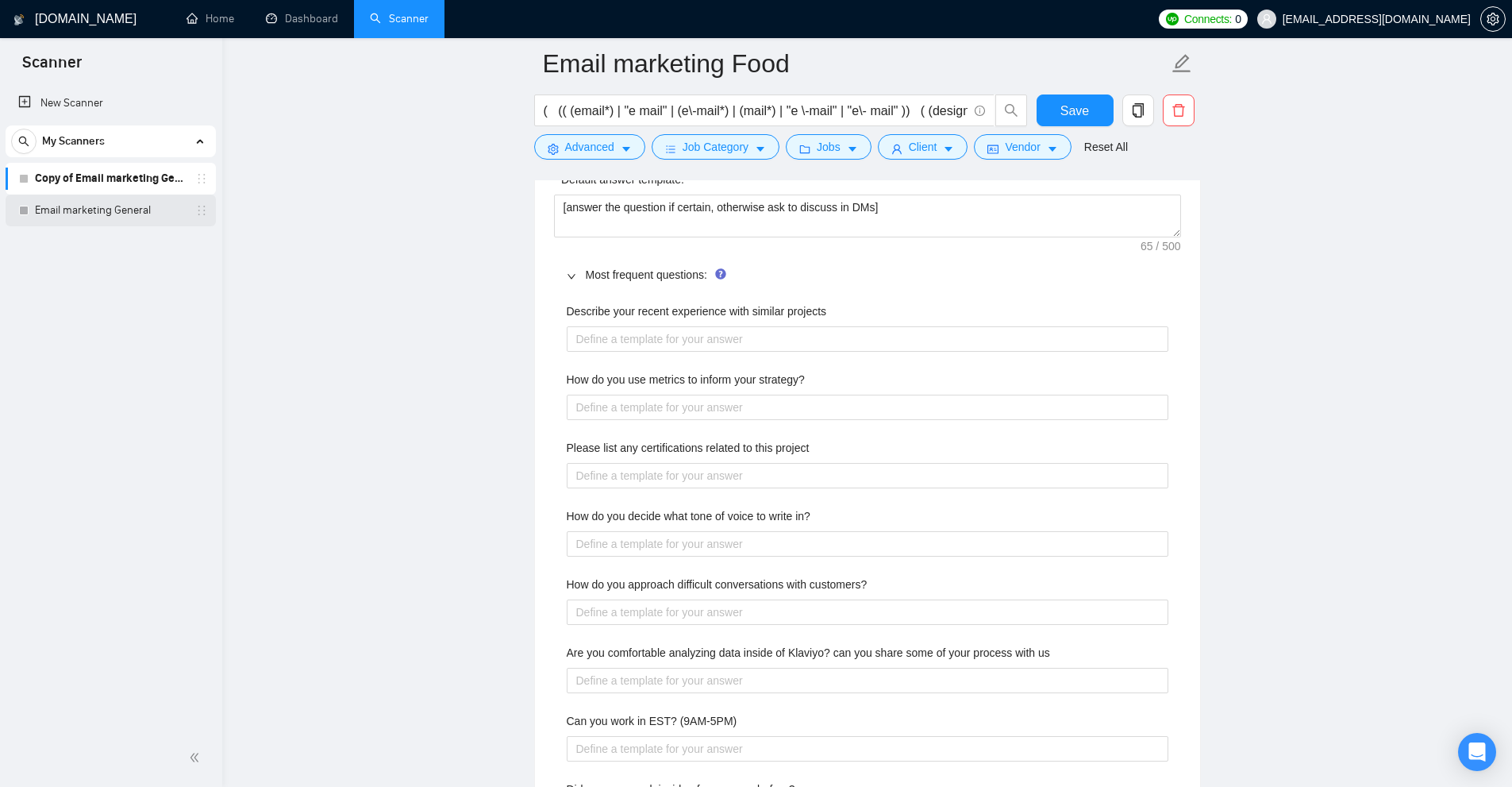
click at [148, 209] on link "Email marketing General" at bounding box center [110, 210] width 151 height 32
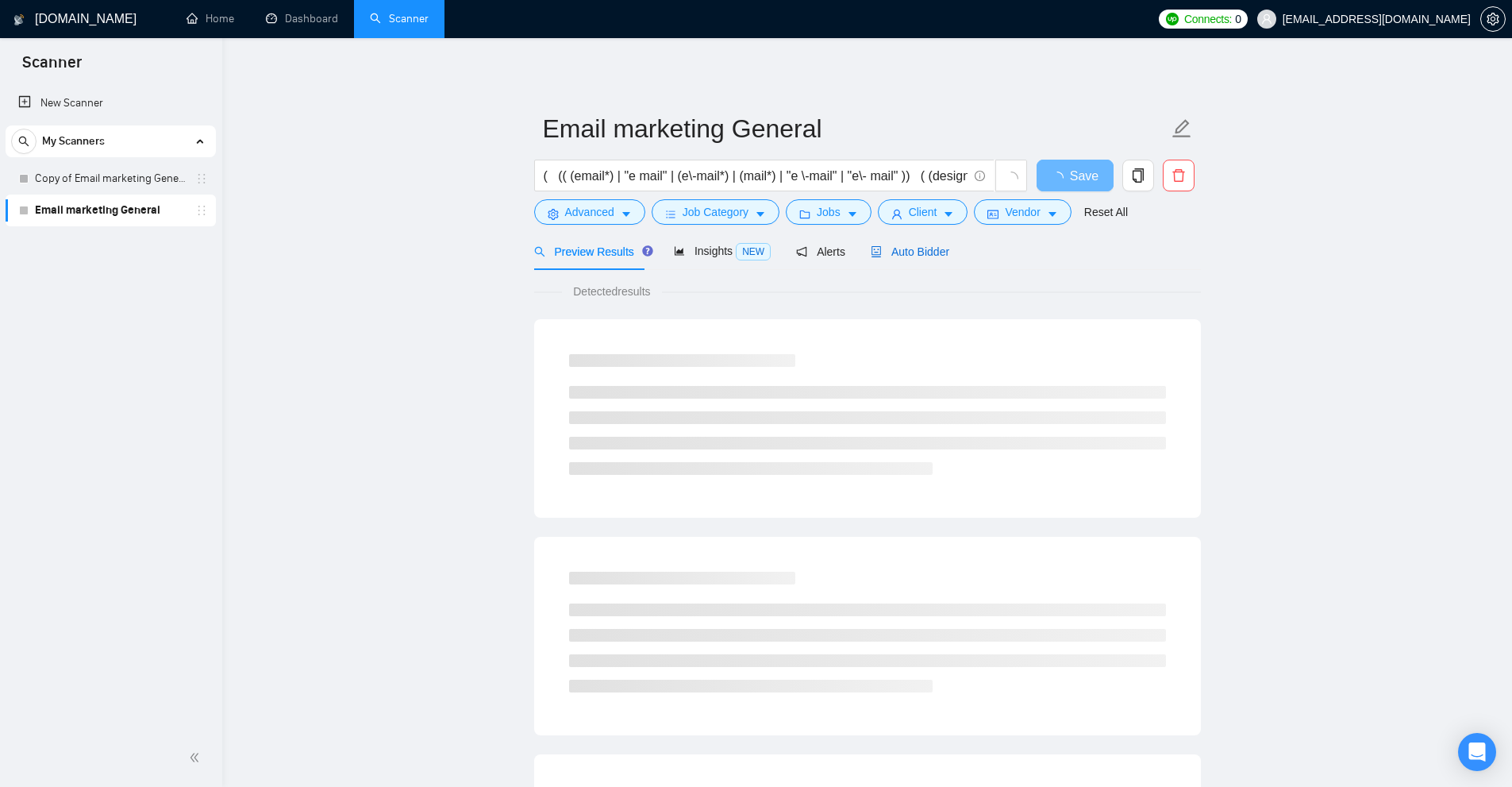
click at [913, 259] on div "Auto Bidder" at bounding box center [910, 251] width 78 height 17
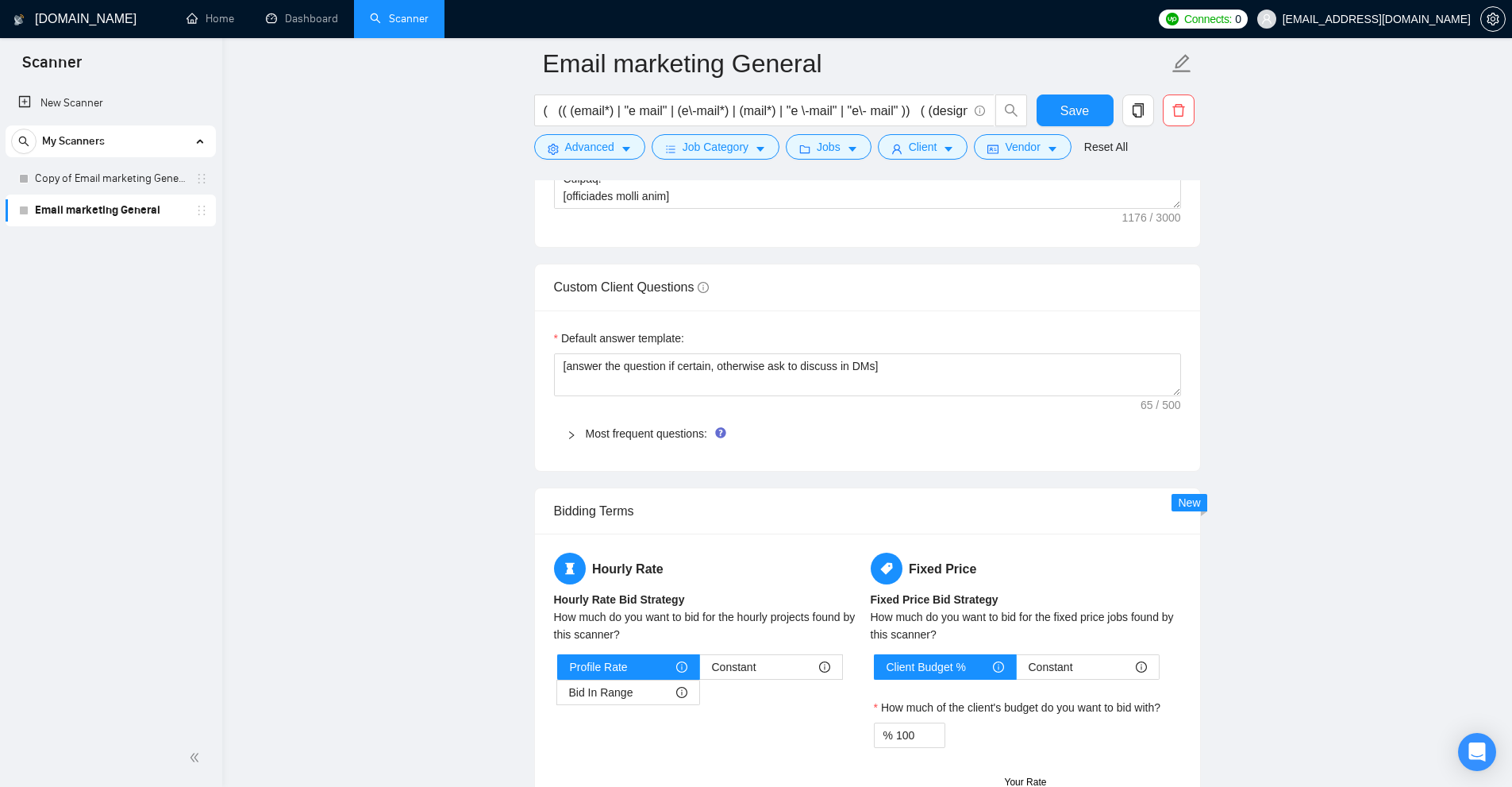
scroll to position [2064, 0]
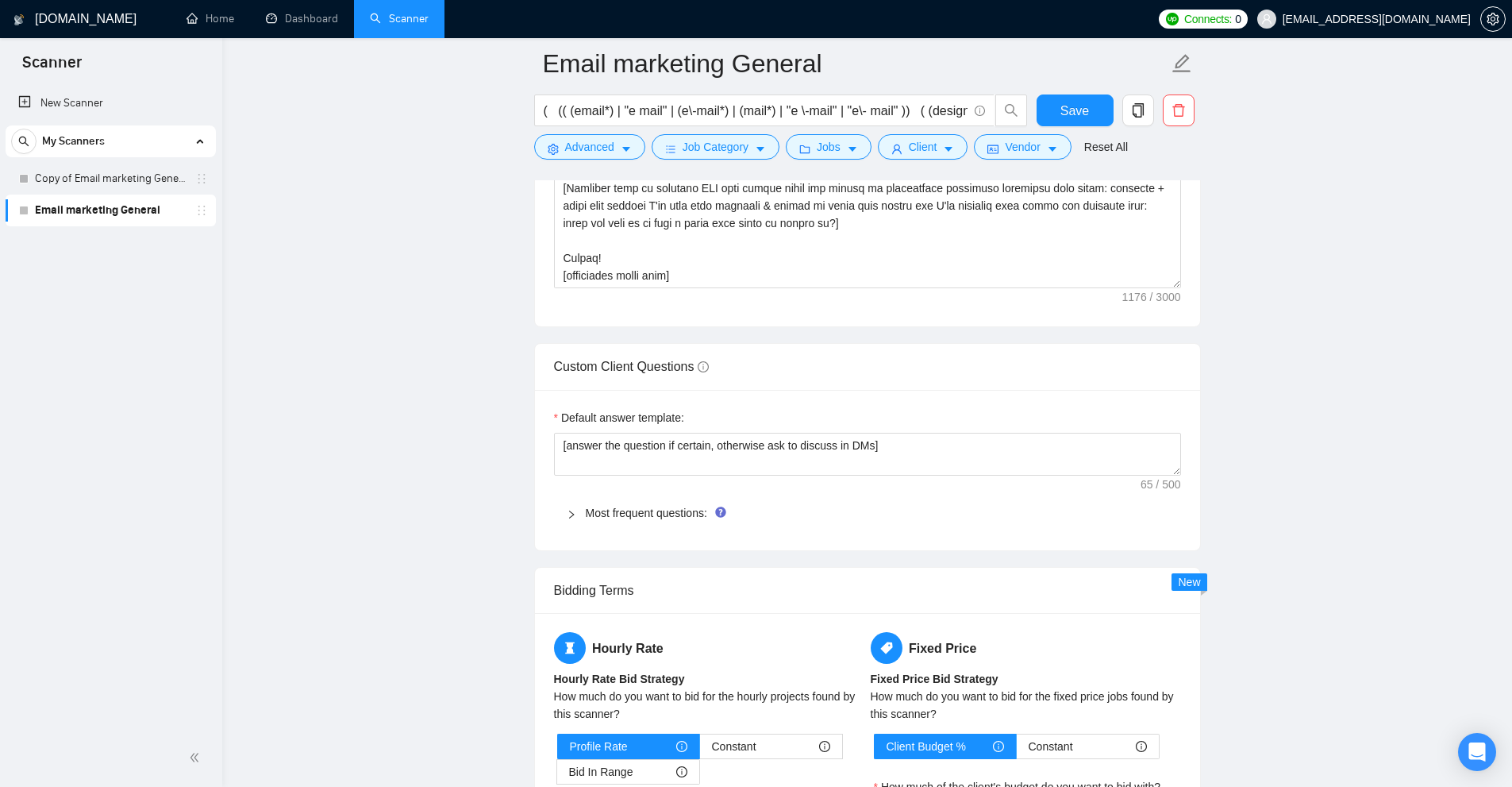
click at [600, 529] on div "Most frequent questions:" at bounding box center [867, 512] width 627 height 37
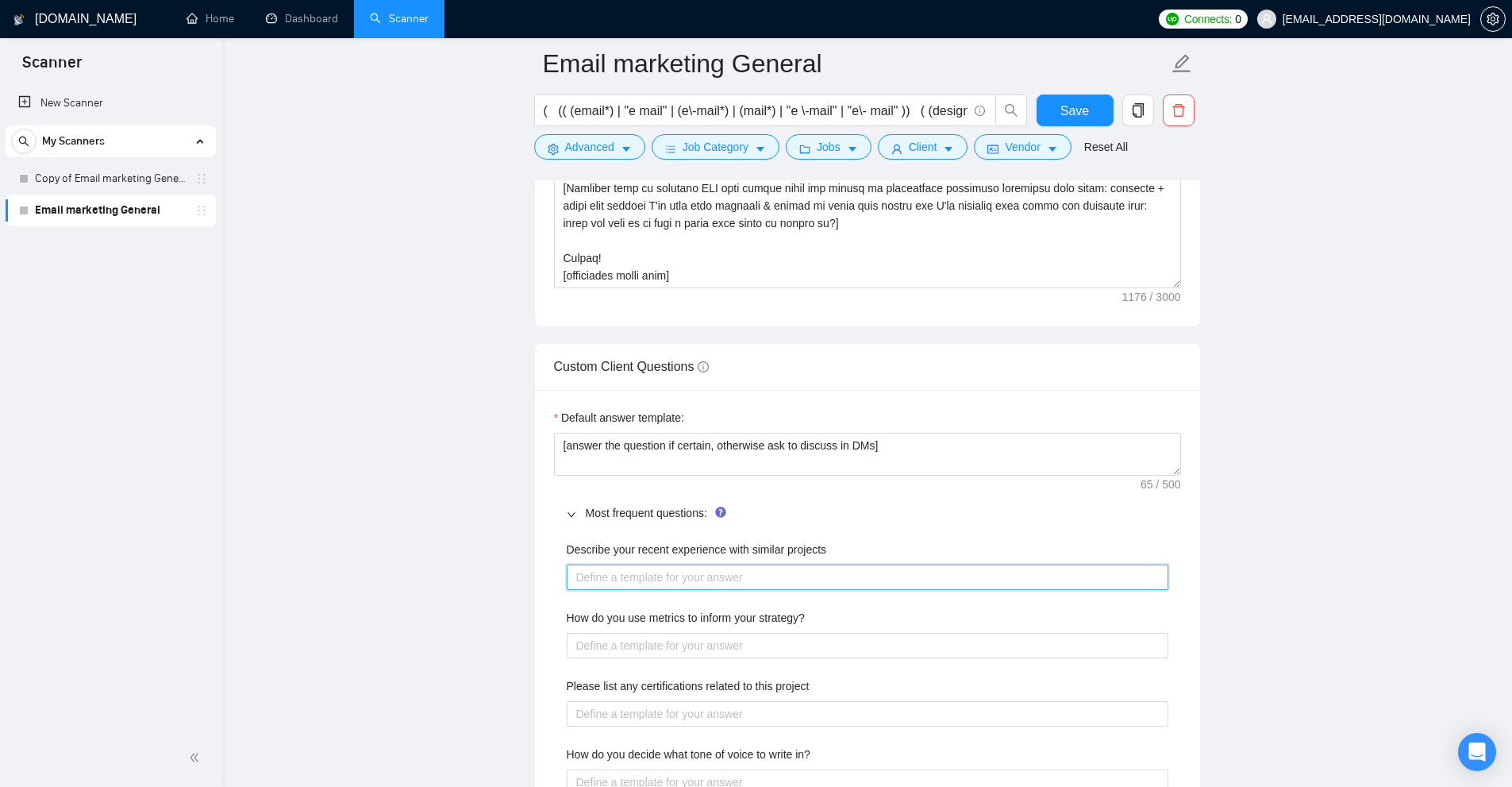
click at [623, 567] on projects "Describe your recent experience with similar projects" at bounding box center [868, 577] width 602 height 25
click at [624, 568] on projects "Describe your recent experience with similar projects" at bounding box center [868, 577] width 602 height 25
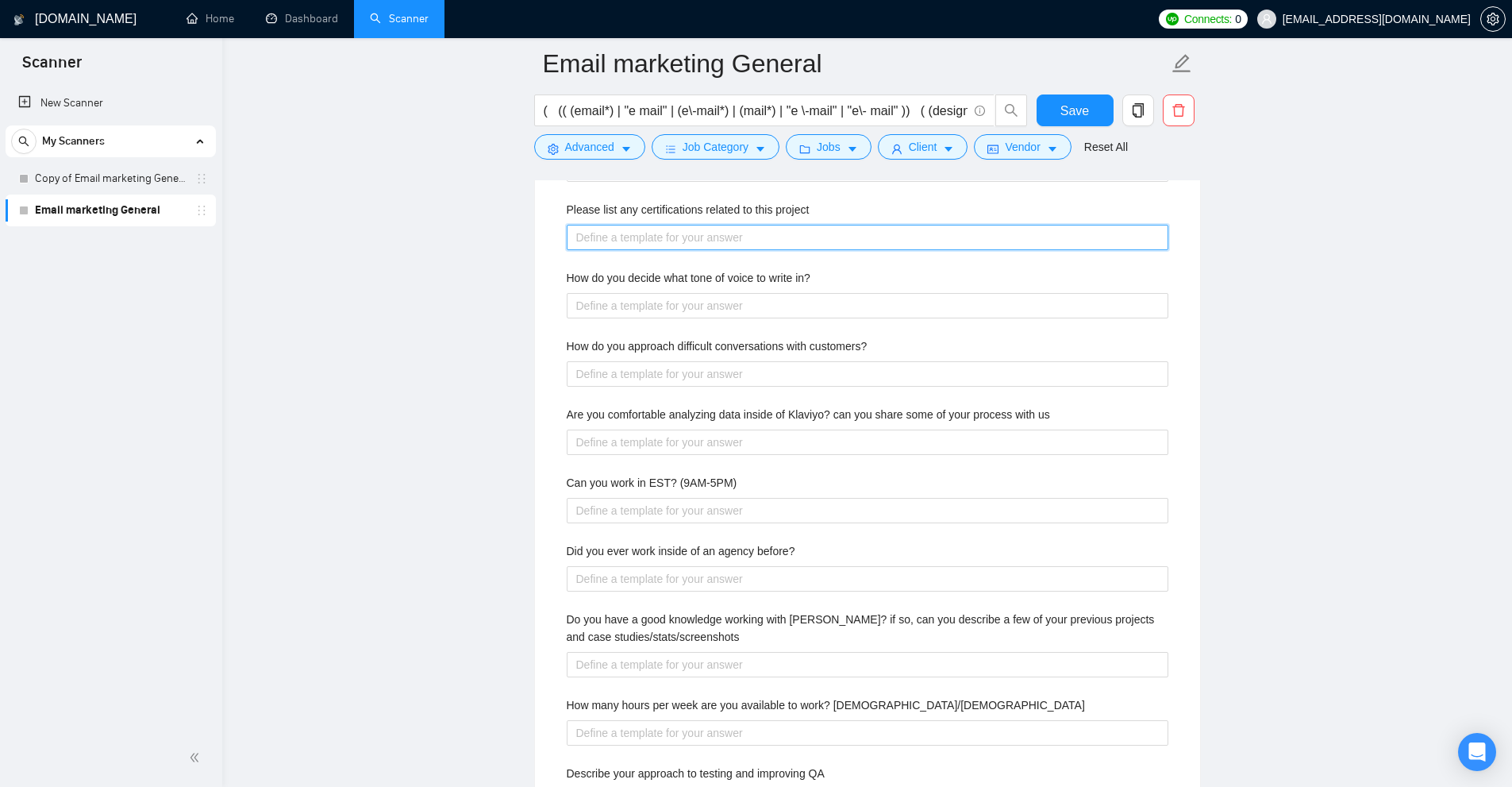
click at [665, 231] on project "Please list any certifications related to this project" at bounding box center [868, 237] width 602 height 25
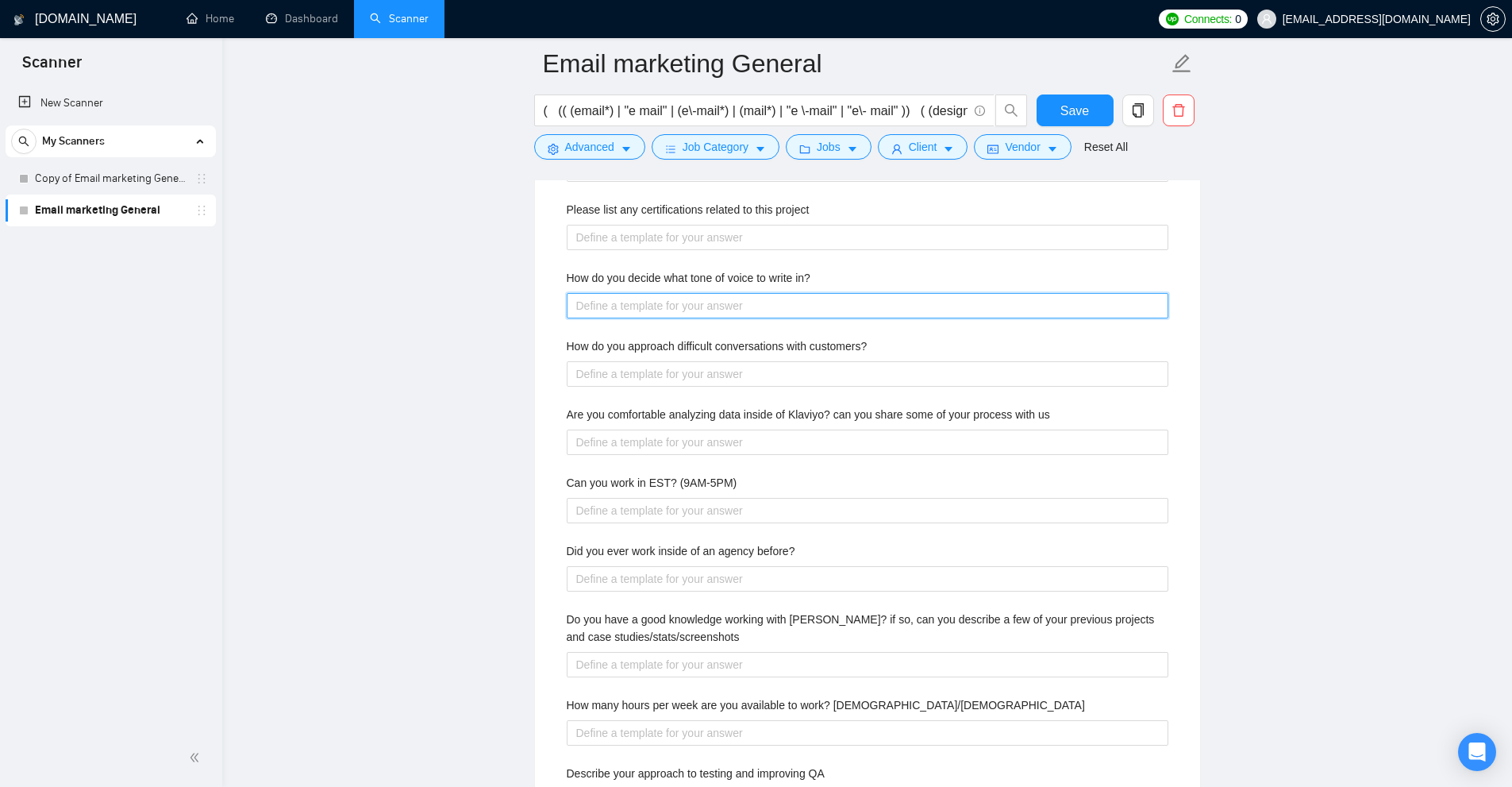
click at [690, 313] on in\? "How do you decide what tone of voice to write in?" at bounding box center [868, 305] width 602 height 25
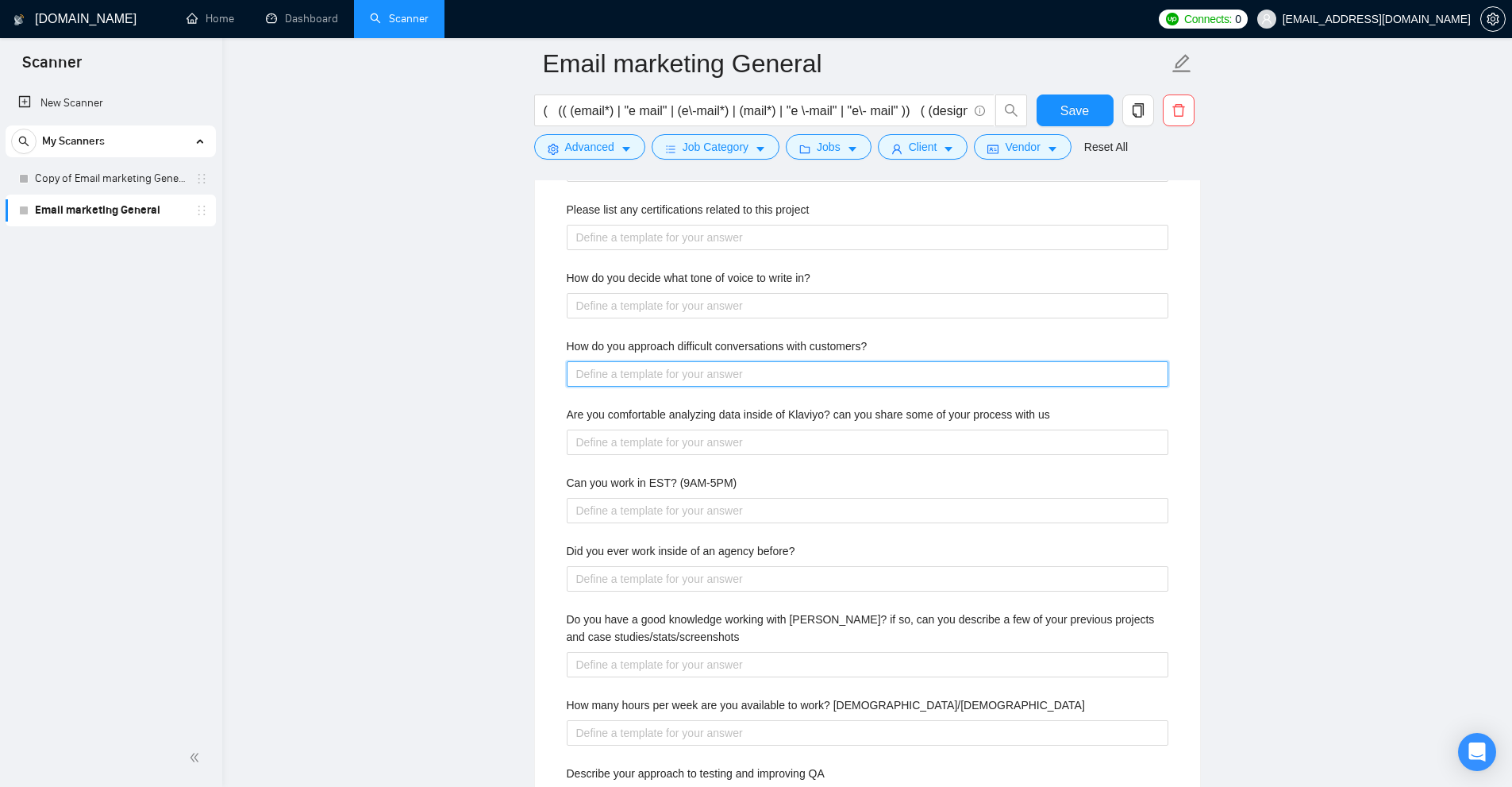
click at [684, 373] on customers\? "How do you approach difficult conversations with customers?" at bounding box center [868, 373] width 602 height 25
drag, startPoint x: 552, startPoint y: 480, endPoint x: 669, endPoint y: 485, distance: 117.1
click at [669, 485] on div "Default answer template: [answer the question if certain, otherwise ask to disc…" at bounding box center [868, 387] width 665 height 948
click at [669, 485] on label "Can you work in EST? (9AM-5PM)" at bounding box center [652, 482] width 171 height 17
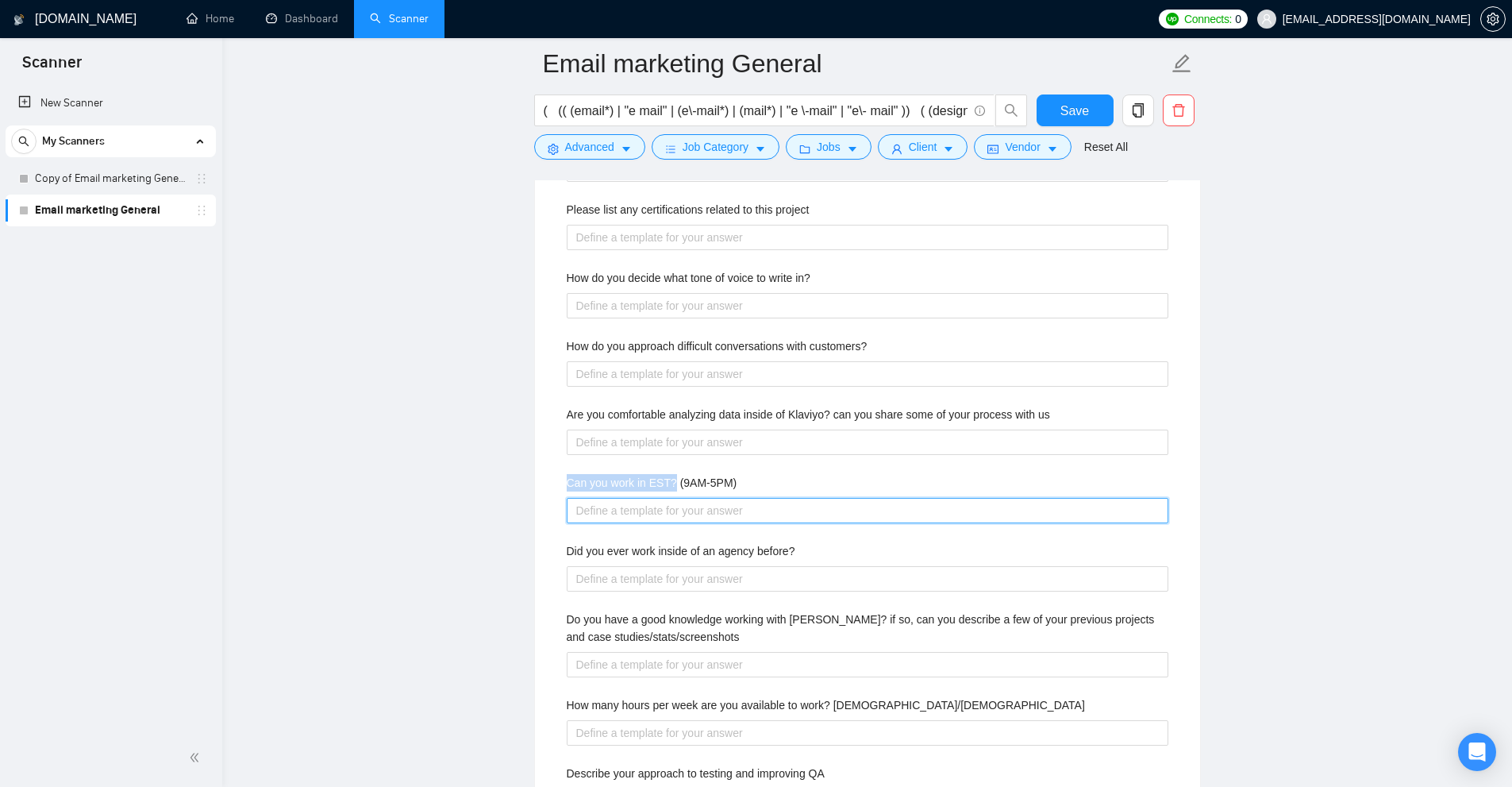
click at [669, 498] on \(9AM-5PM\) "Can you work in EST? (9AM-5PM)" at bounding box center [868, 510] width 602 height 25
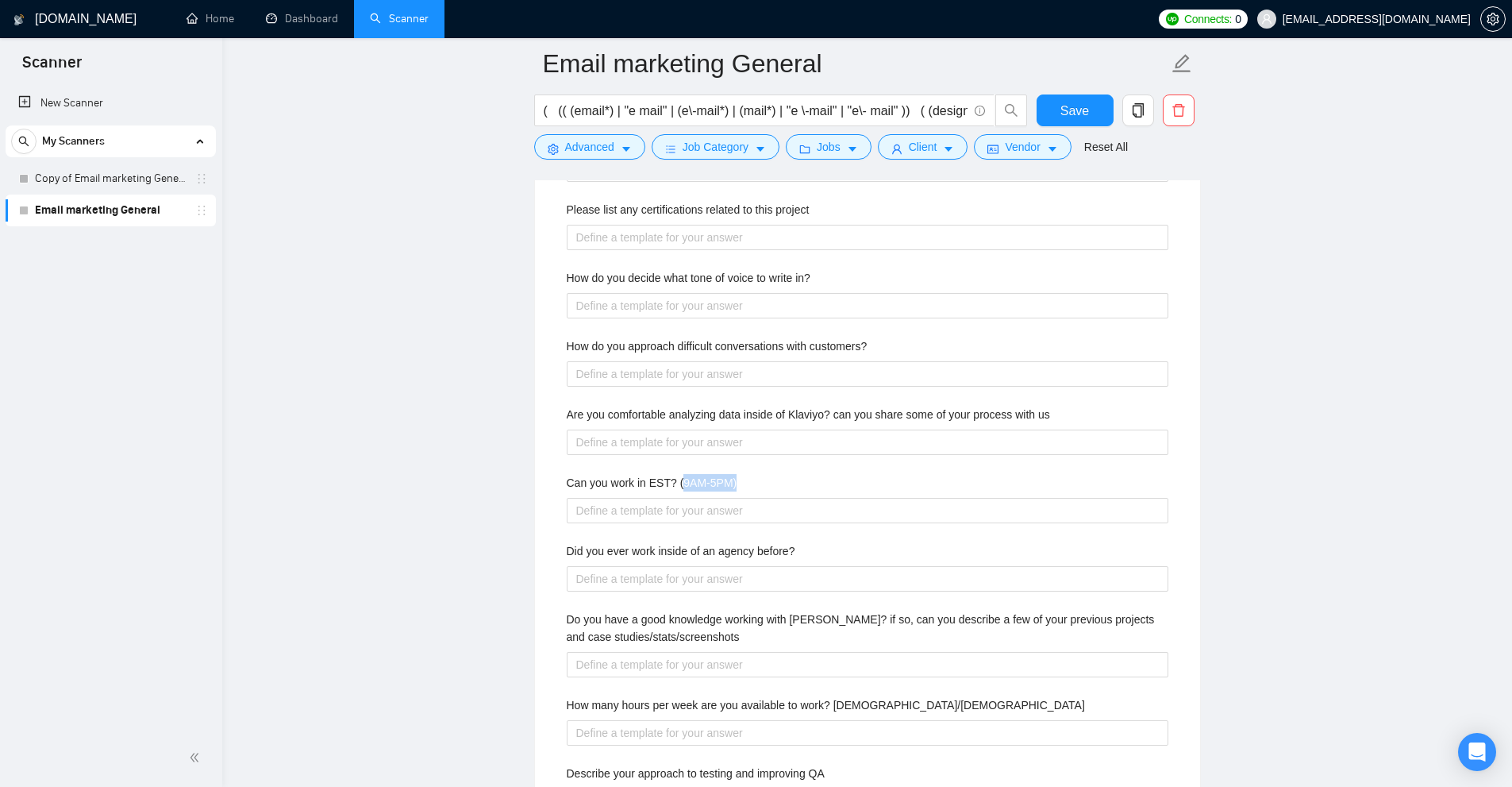
drag, startPoint x: 677, startPoint y: 485, endPoint x: 763, endPoint y: 473, distance: 86.8
click at [763, 474] on div "Can you work in EST? (9AM-5PM)" at bounding box center [868, 485] width 602 height 24
drag, startPoint x: 744, startPoint y: 485, endPoint x: 676, endPoint y: 489, distance: 68.1
click at [673, 489] on div "Can you work in EST? (9AM-5PM)" at bounding box center [868, 485] width 602 height 24
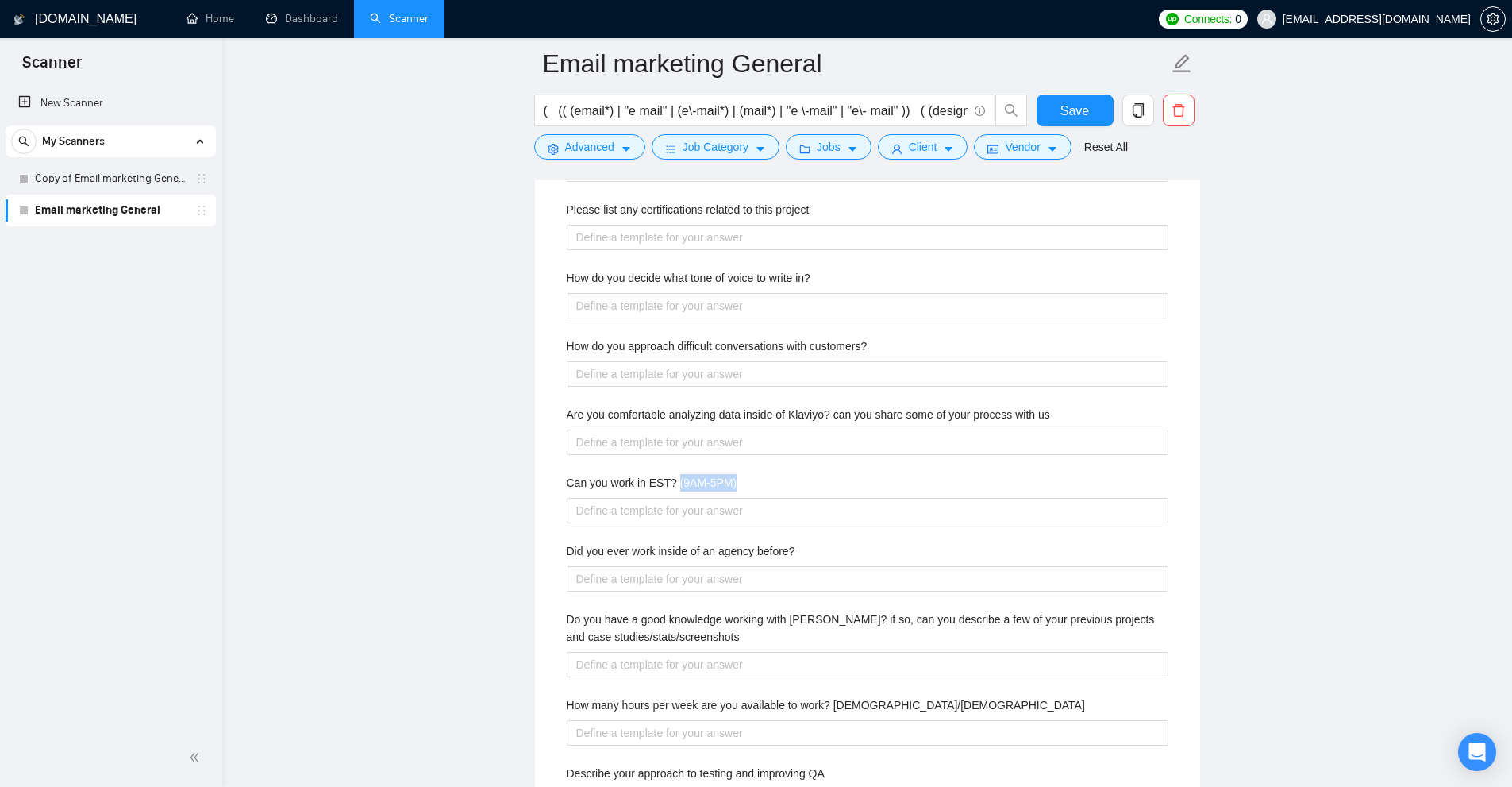
click at [676, 489] on label "Can you work in EST? (9AM-5PM)" at bounding box center [652, 482] width 171 height 17
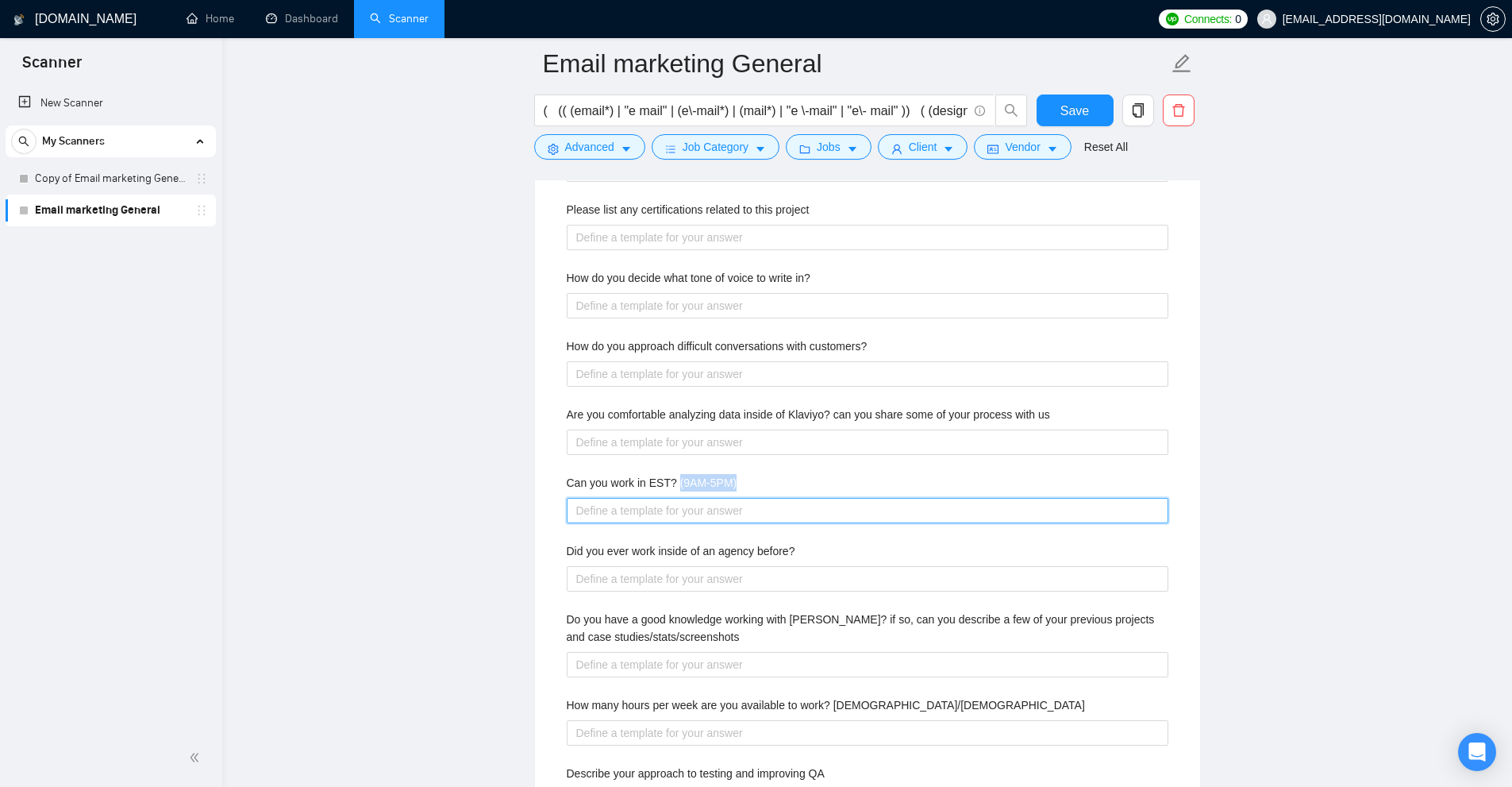
click at [676, 498] on \(9AM-5PM\) "Can you work in EST? (9AM-5PM)" at bounding box center [868, 510] width 602 height 25
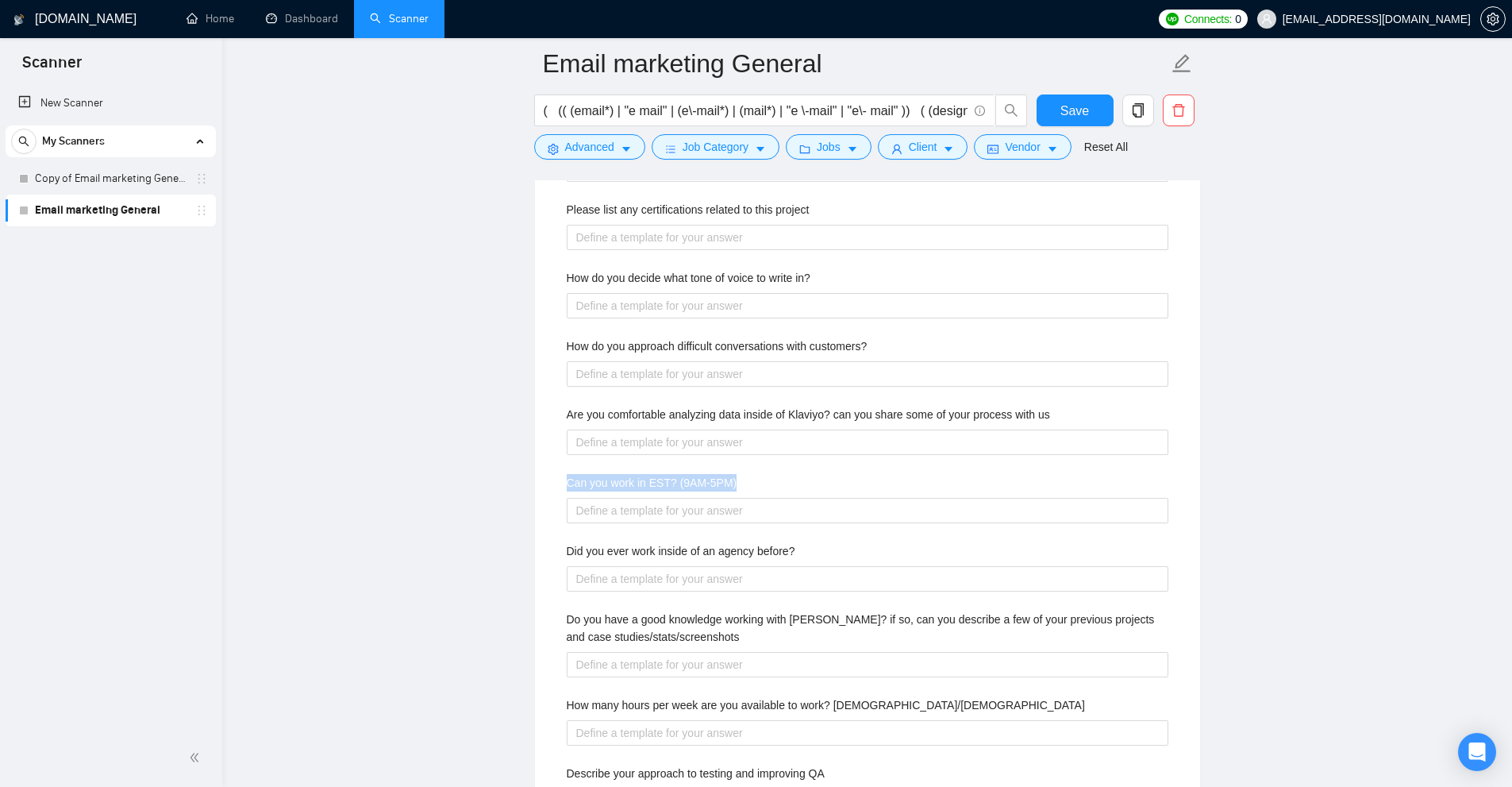
drag, startPoint x: 523, startPoint y: 479, endPoint x: 841, endPoint y: 490, distance: 318.2
click at [841, 490] on main "Email marketing General ( (( (email*) | "e mail" | (e\-mail*) | (mail*) | "e \-…" at bounding box center [867, 47] width 1239 height 5048
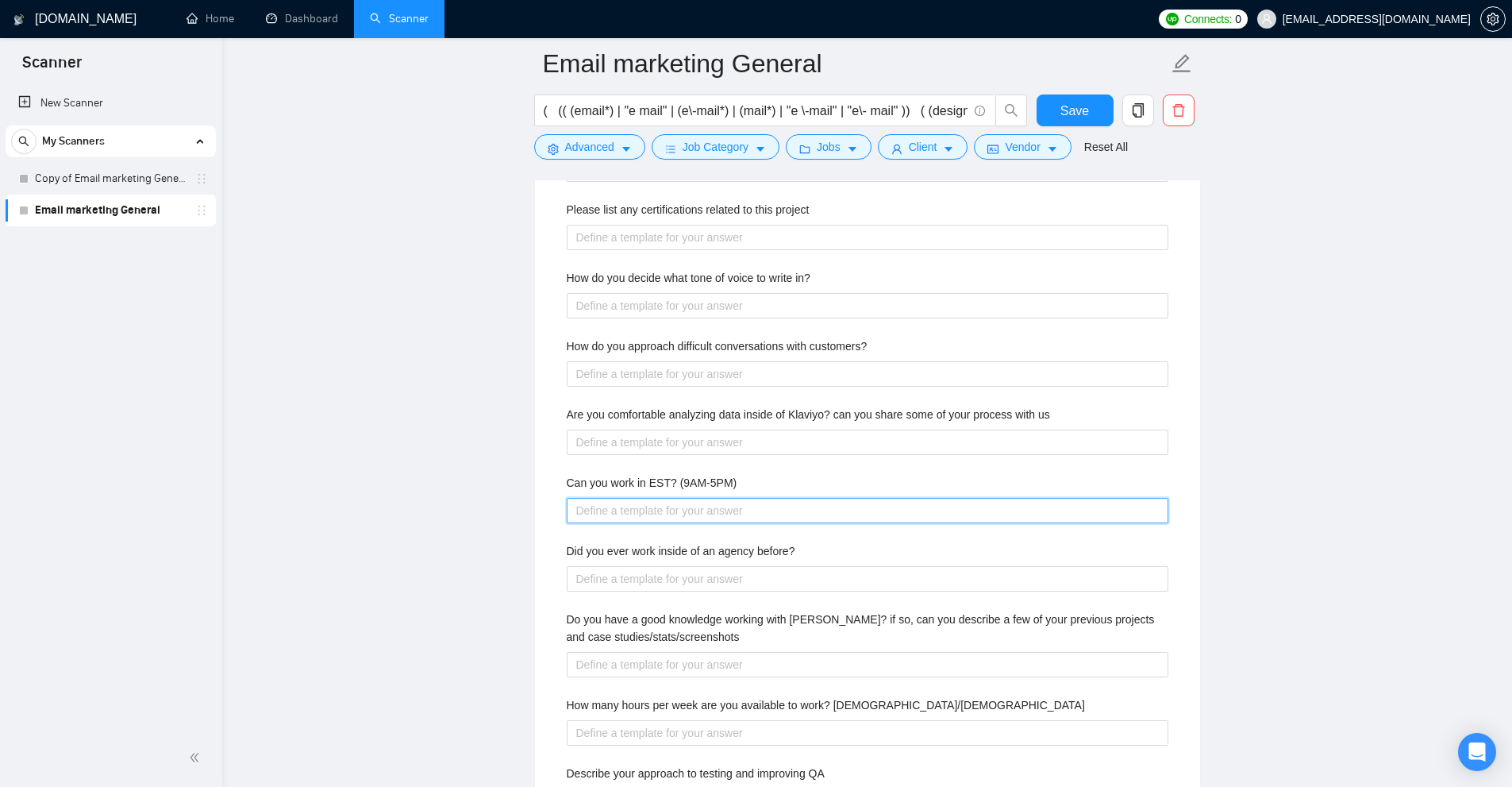
click at [680, 521] on \(9AM-5PM\) "Can you work in EST? (9AM-5PM)" at bounding box center [868, 510] width 602 height 25
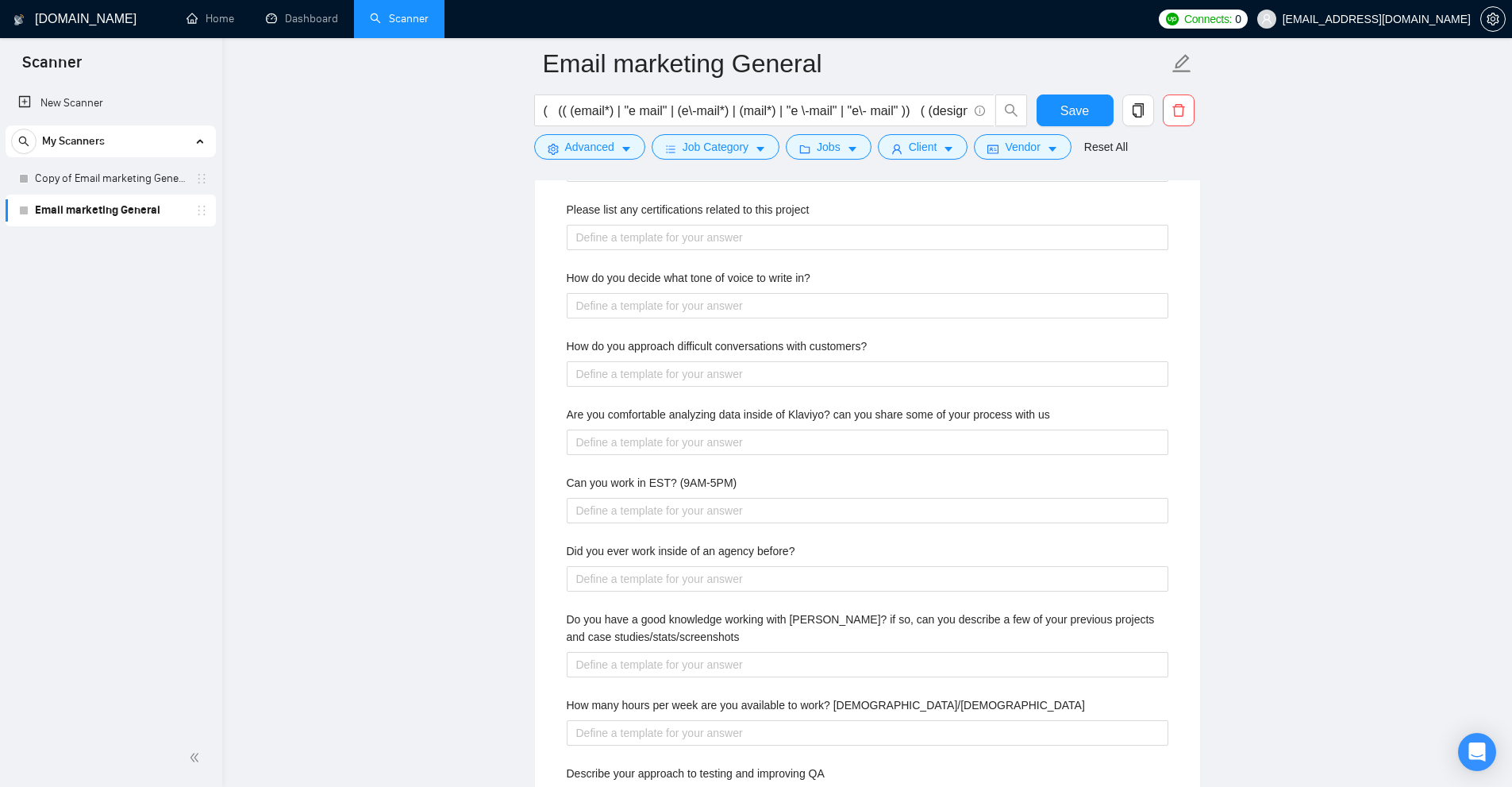
click at [678, 489] on label "Can you work in EST? (9AM-5PM)" at bounding box center [652, 482] width 171 height 17
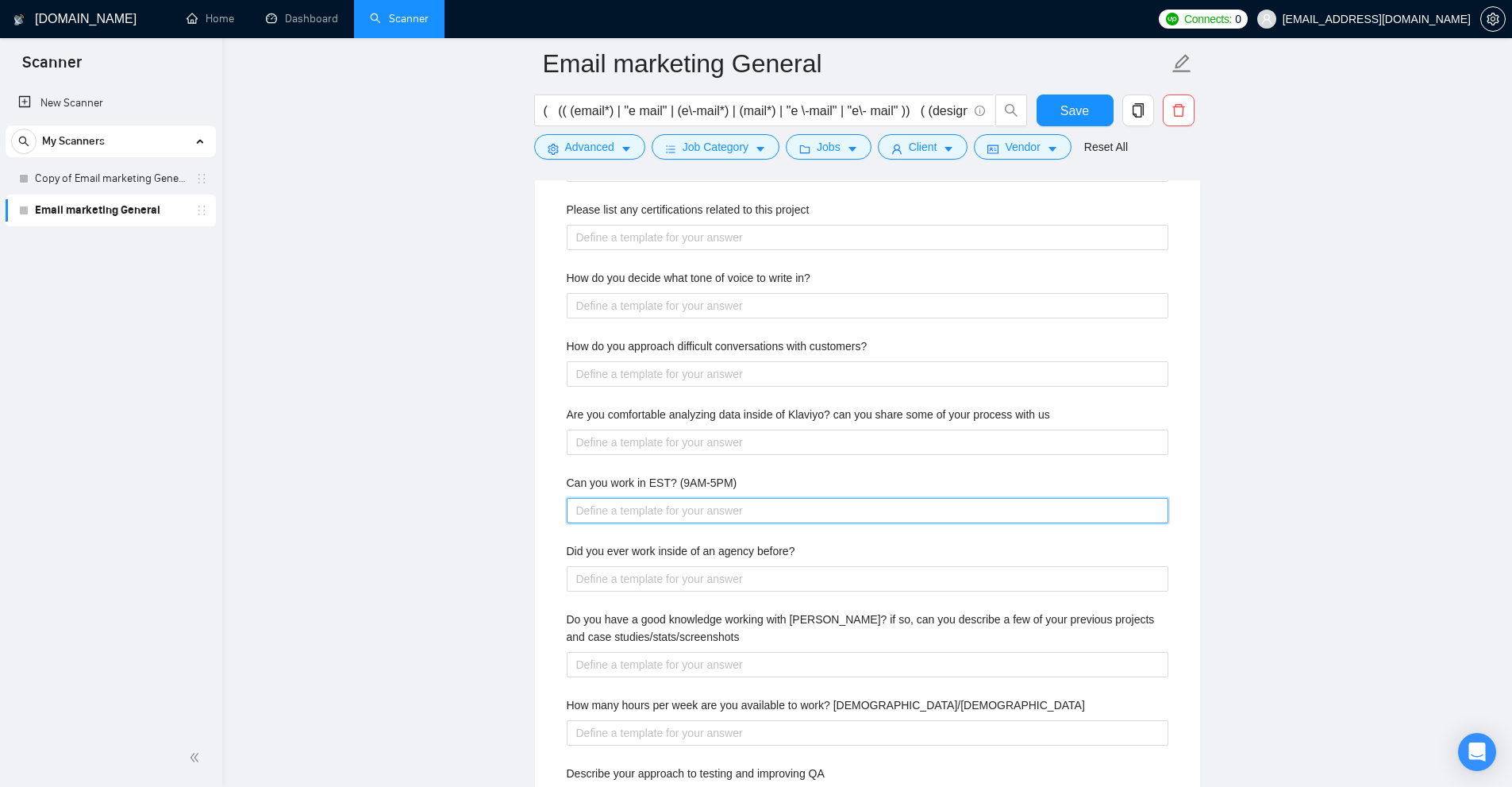
click at [678, 498] on \(9AM-5PM\) "Can you work in EST? (9AM-5PM)" at bounding box center [868, 510] width 602 height 25
drag, startPoint x: 710, startPoint y: 521, endPoint x: 709, endPoint y: 512, distance: 9.1
click at [709, 512] on div "Describe your recent experience with similar projects How do you use metrics to…" at bounding box center [867, 449] width 627 height 788
click at [710, 516] on \(9AM-5PM\) "Can you work in EST? (9AM-5PM)" at bounding box center [868, 510] width 602 height 25
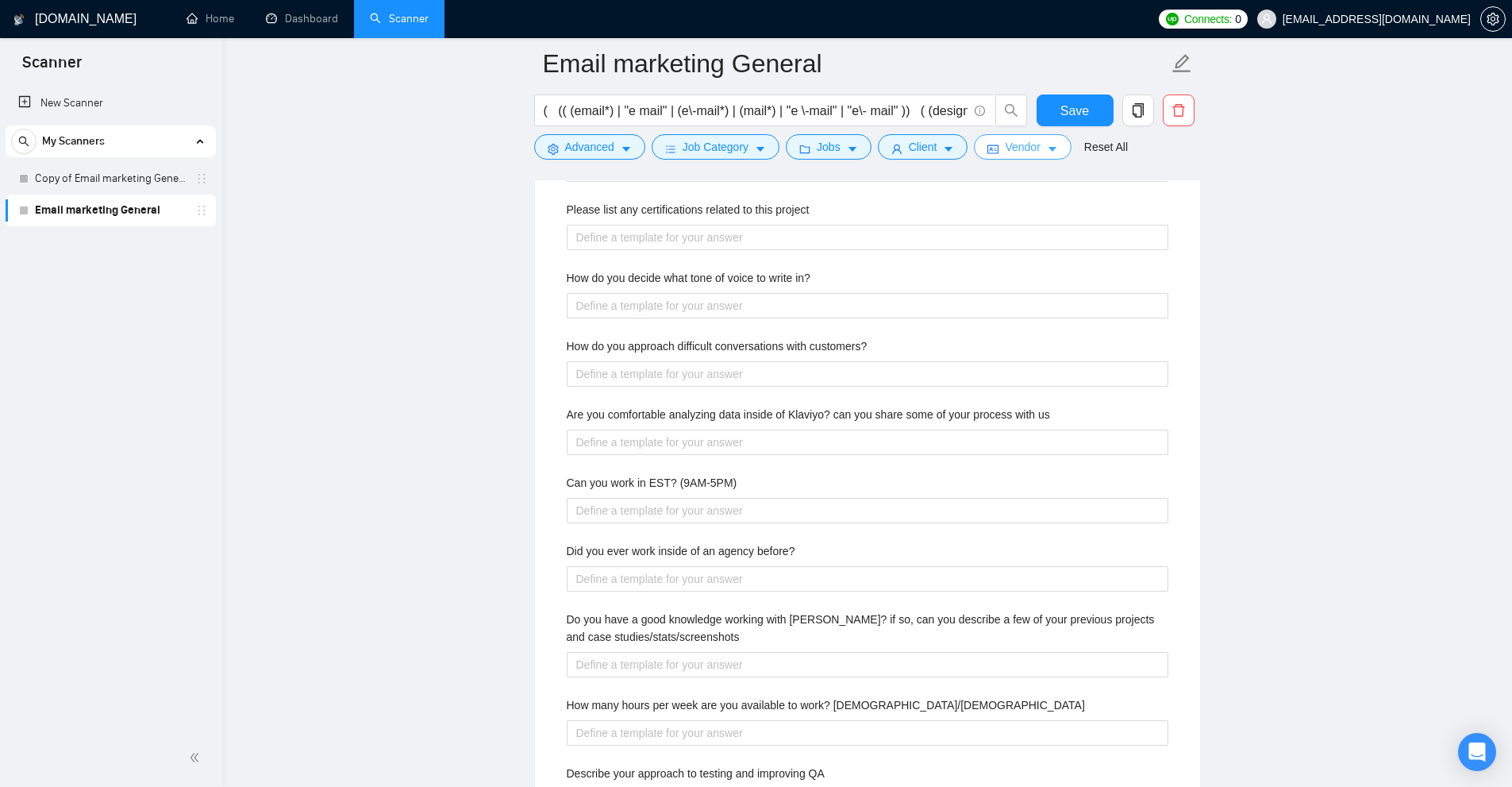
click at [1033, 155] on span "Vendor" at bounding box center [1022, 146] width 35 height 17
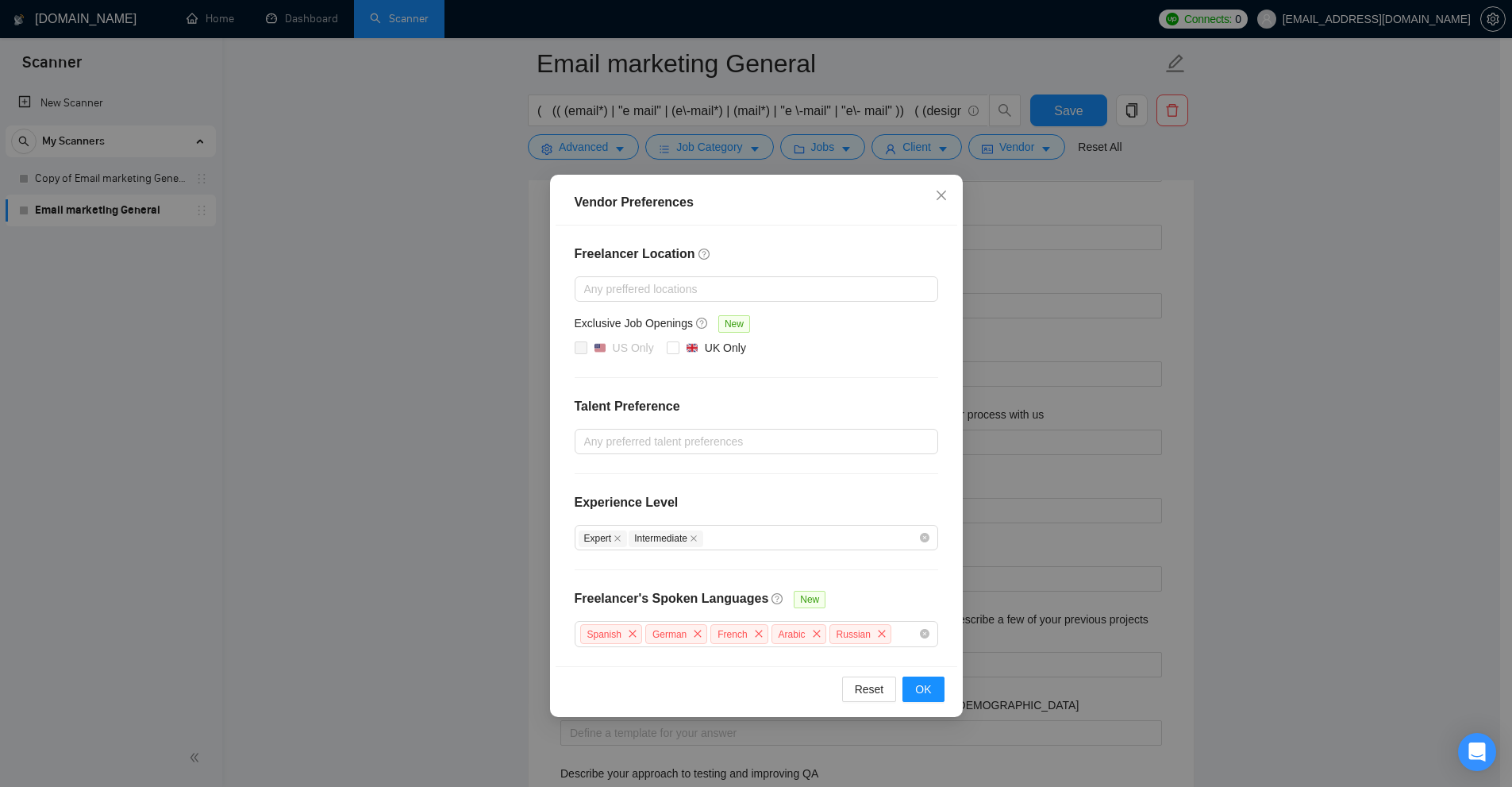
click at [1179, 293] on div "Vendor Preferences Freelancer Location Any preffered locations Exclusive Job Op…" at bounding box center [756, 393] width 1512 height 787
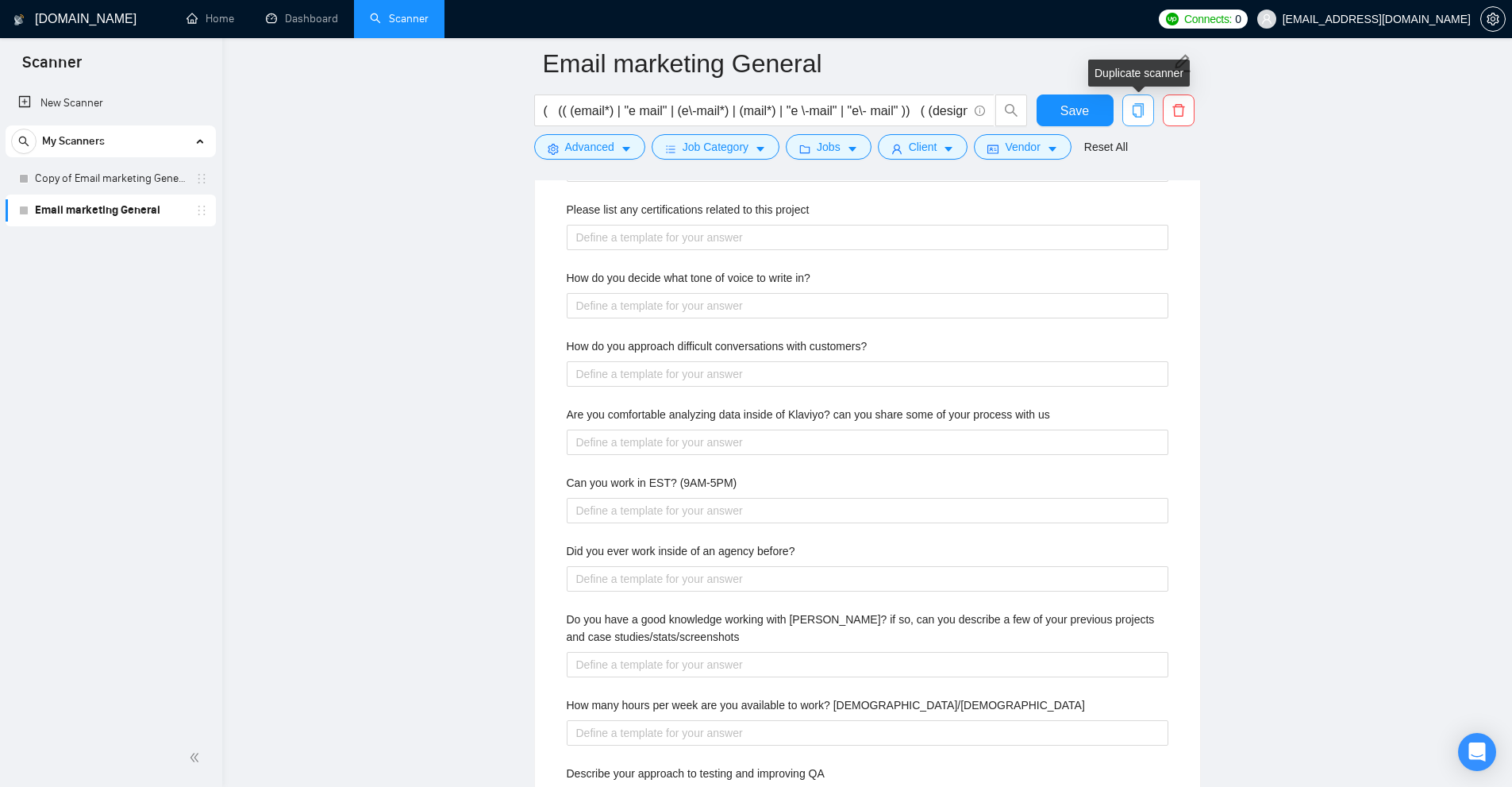
click at [1138, 110] on icon "copy" at bounding box center [1138, 110] width 14 height 14
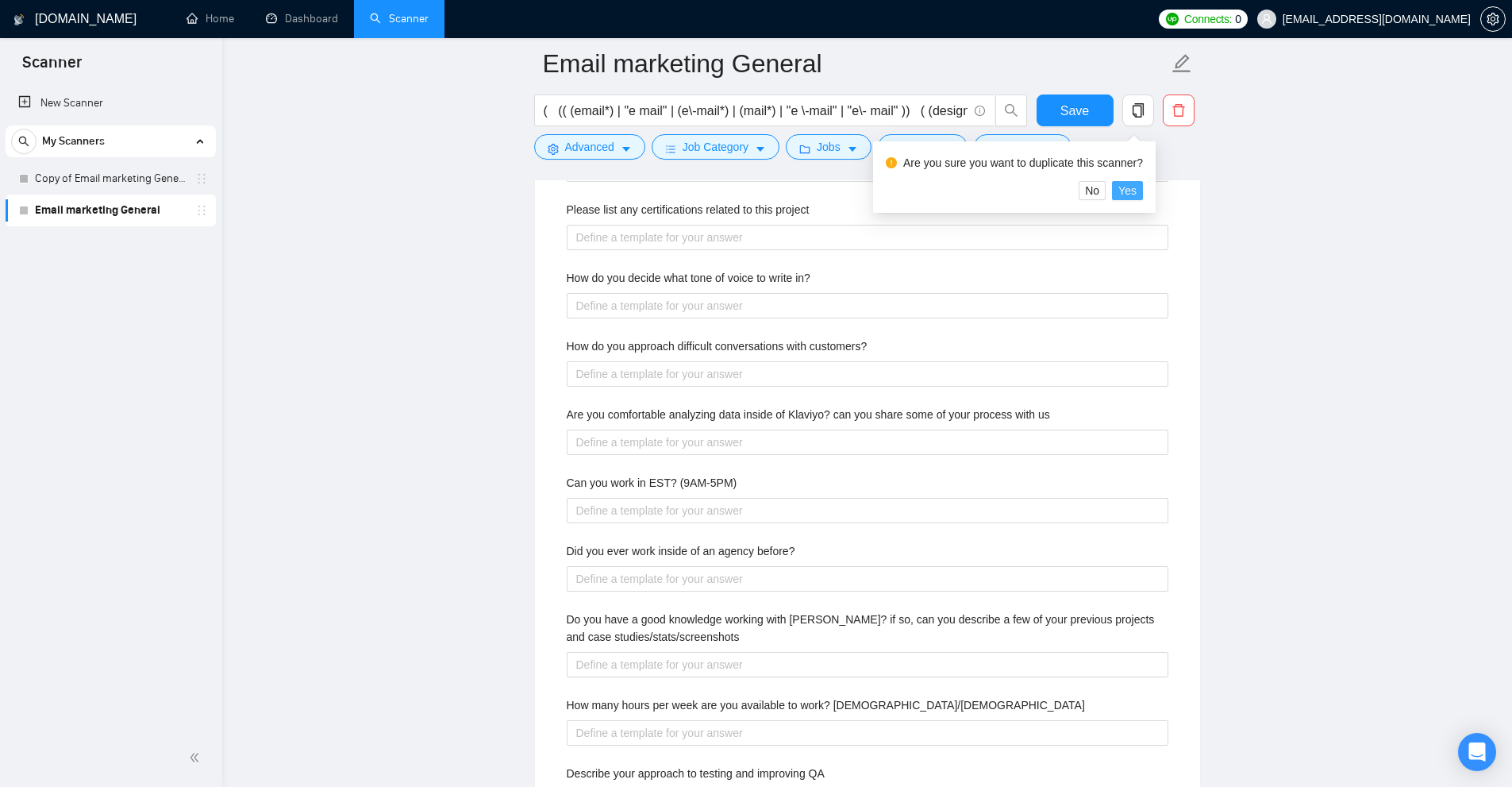
click at [1134, 190] on span "Yes" at bounding box center [1128, 190] width 18 height 17
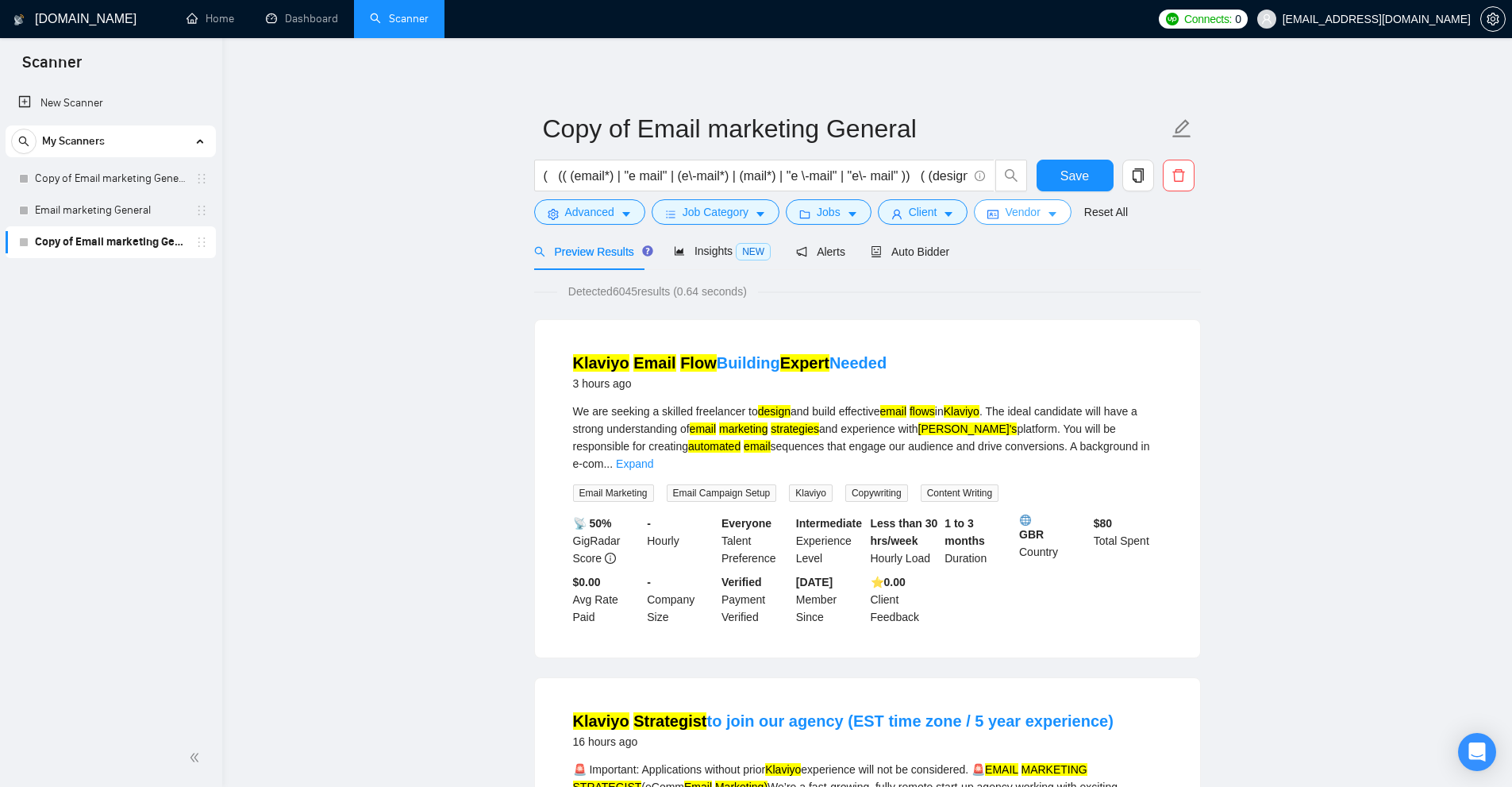
click at [1031, 208] on span "Vendor" at bounding box center [1022, 212] width 35 height 17
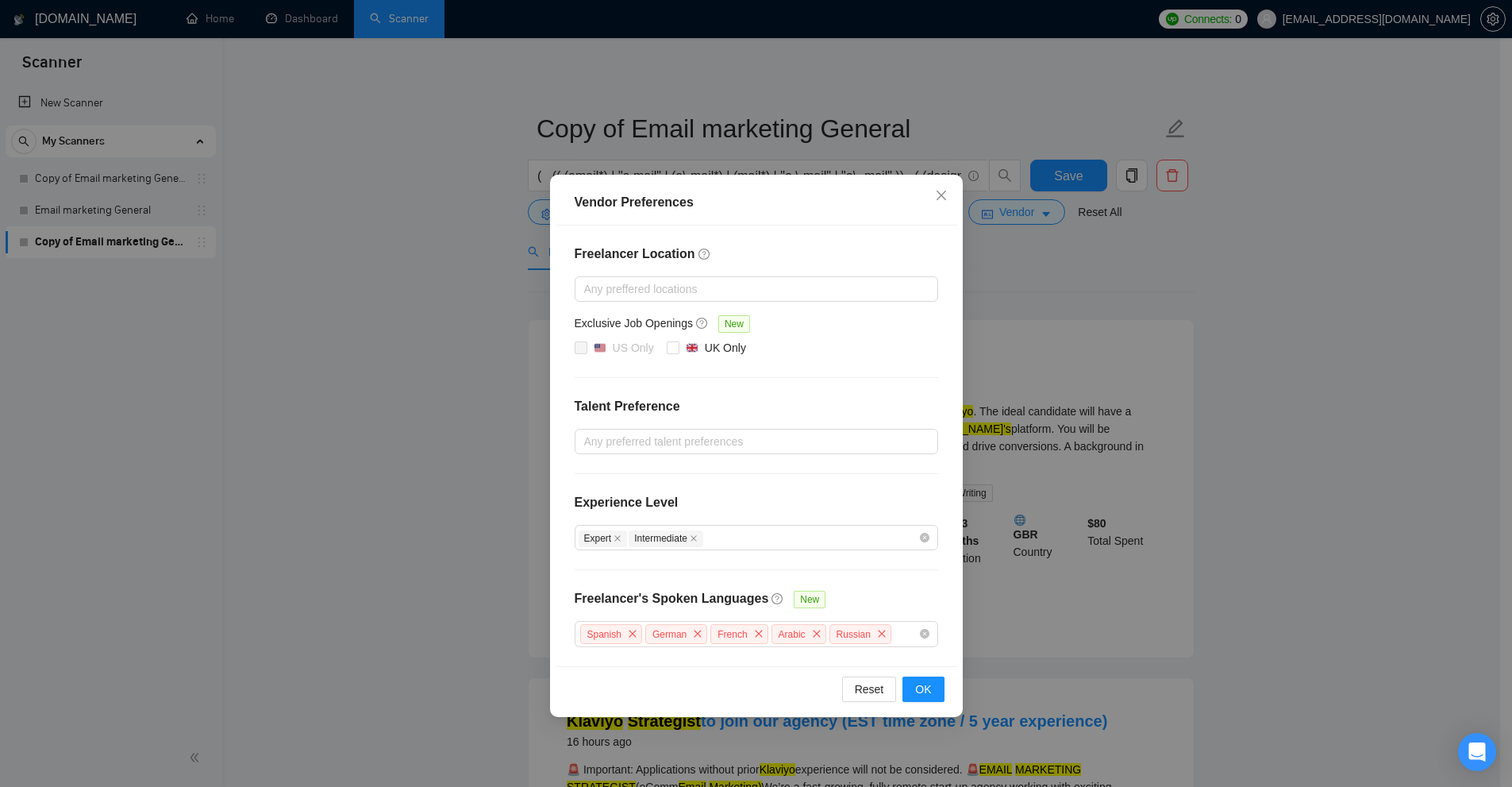
click at [269, 293] on div "Vendor Preferences Freelancer Location Any preffered locations Exclusive Job Op…" at bounding box center [756, 393] width 1512 height 787
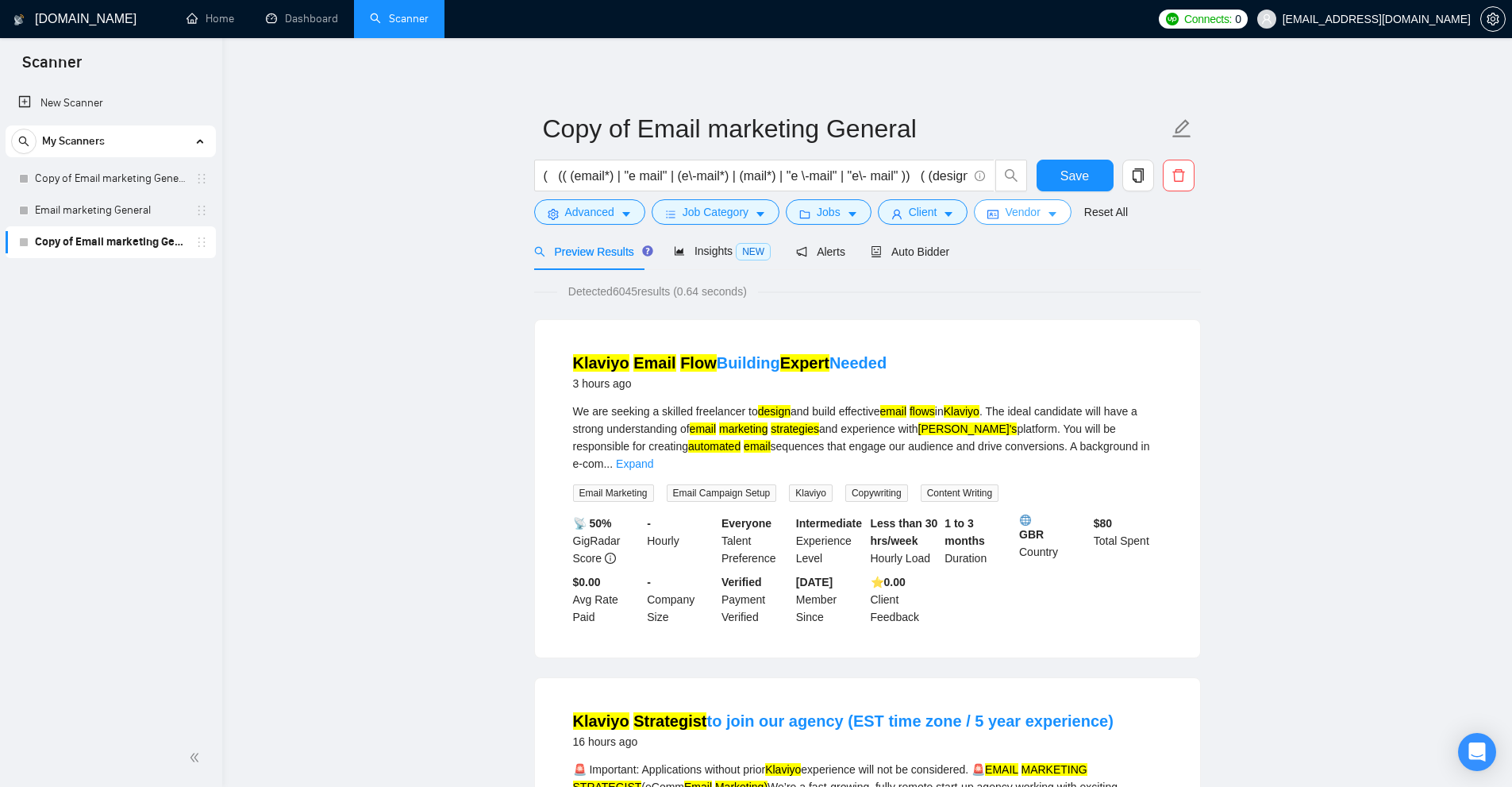
click at [1016, 217] on span "Vendor" at bounding box center [1022, 212] width 35 height 17
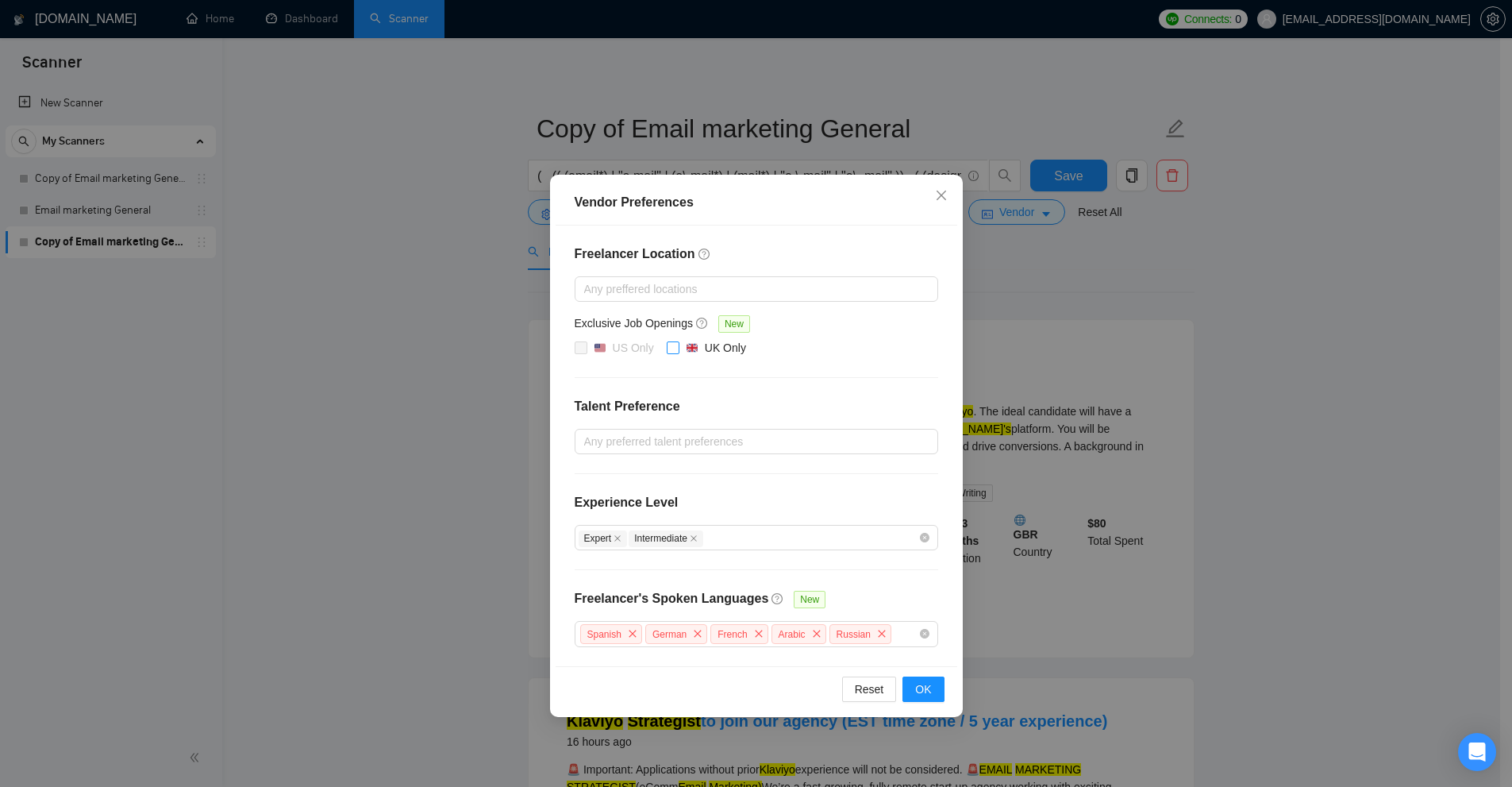
click at [687, 347] on img at bounding box center [692, 348] width 11 height 11
click at [678, 347] on input "UK Only" at bounding box center [673, 347] width 11 height 11
checkbox input "true"
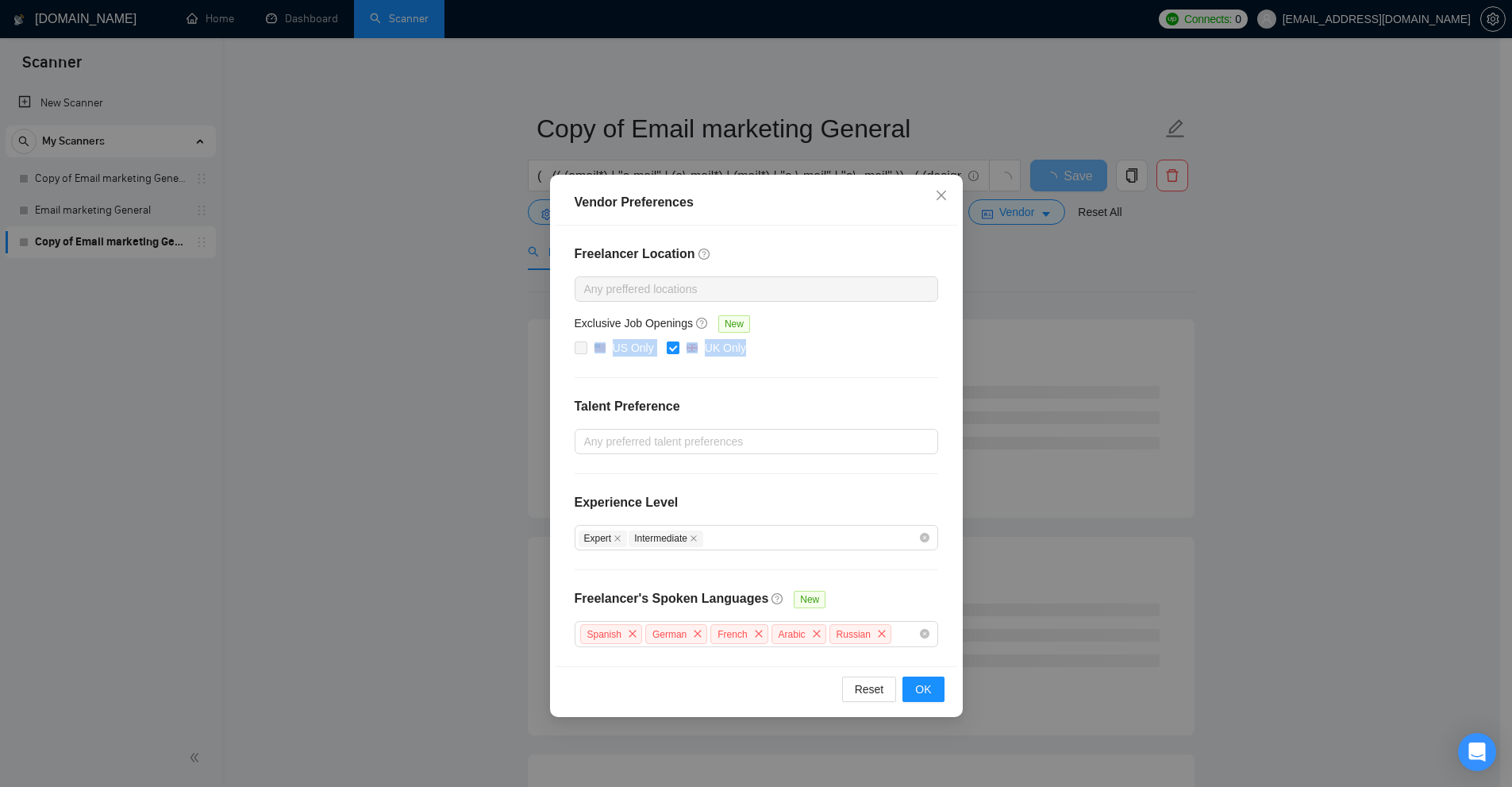
click at [1084, 338] on div "Vendor Preferences Freelancer Location Any preffered locations Exclusive Job Op…" at bounding box center [756, 393] width 1512 height 787
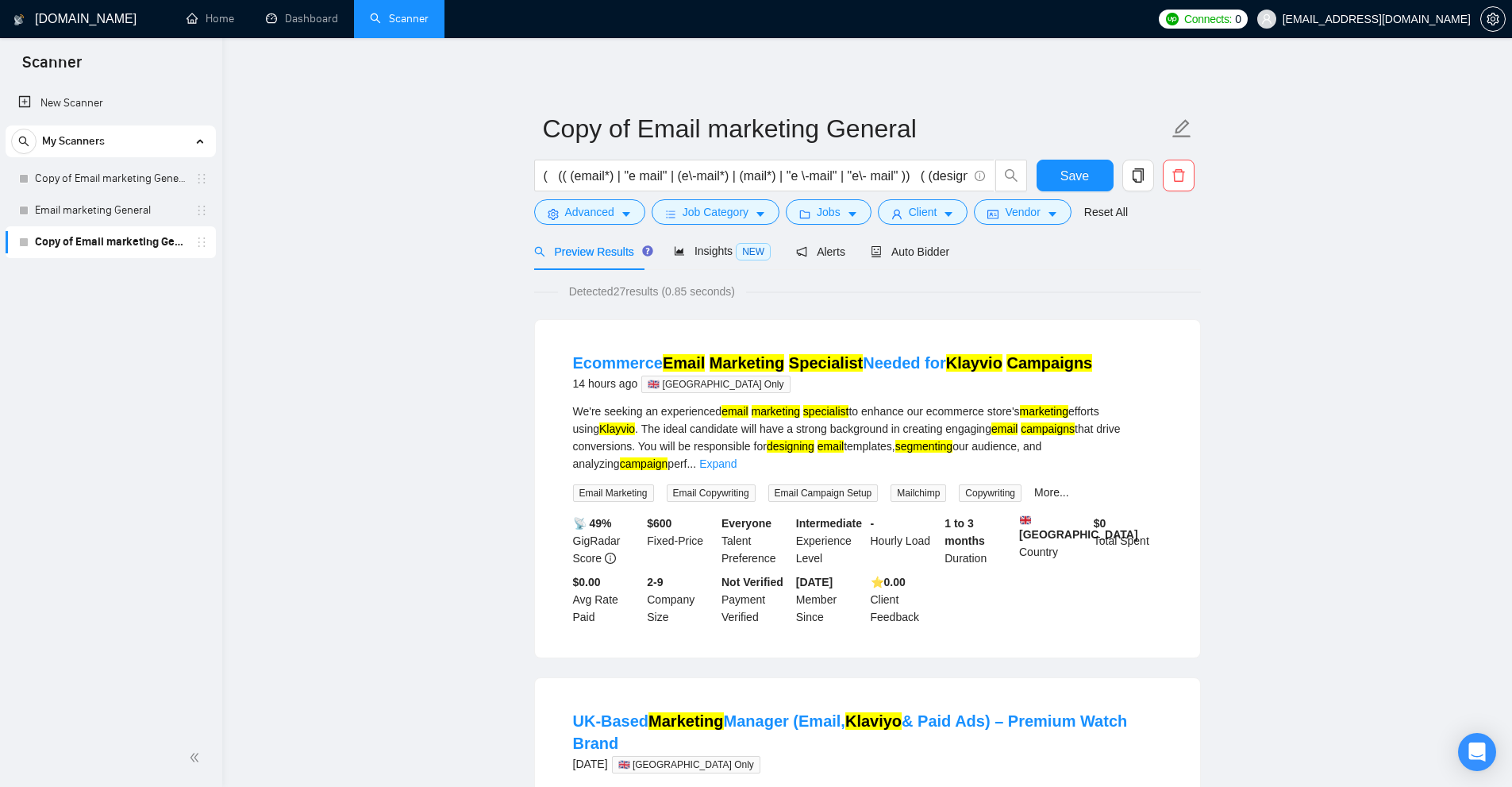
drag, startPoint x: 538, startPoint y: 286, endPoint x: 673, endPoint y: 297, distance: 135.4
click at [673, 297] on div "Detected 27 results (0.85 seconds)" at bounding box center [868, 291] width 667 height 17
drag, startPoint x: 643, startPoint y: 293, endPoint x: 600, endPoint y: 290, distance: 43.1
click at [642, 293] on span "Detected 27 results (0.85 seconds)" at bounding box center [652, 291] width 188 height 17
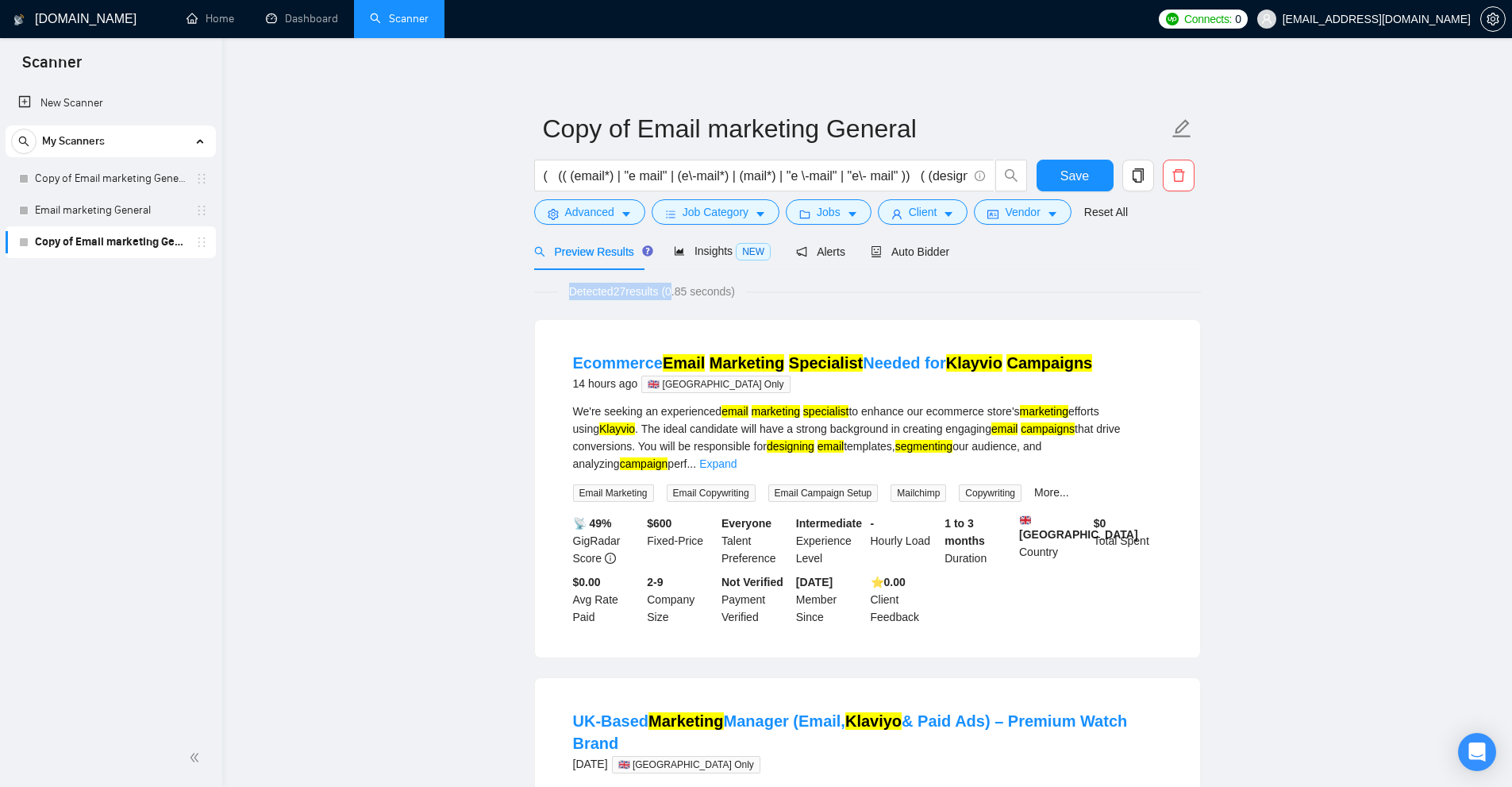
click at [620, 288] on span "Detected 27 results (0.85 seconds)" at bounding box center [652, 291] width 188 height 17
click at [149, 225] on link "Email marketing General" at bounding box center [110, 210] width 151 height 32
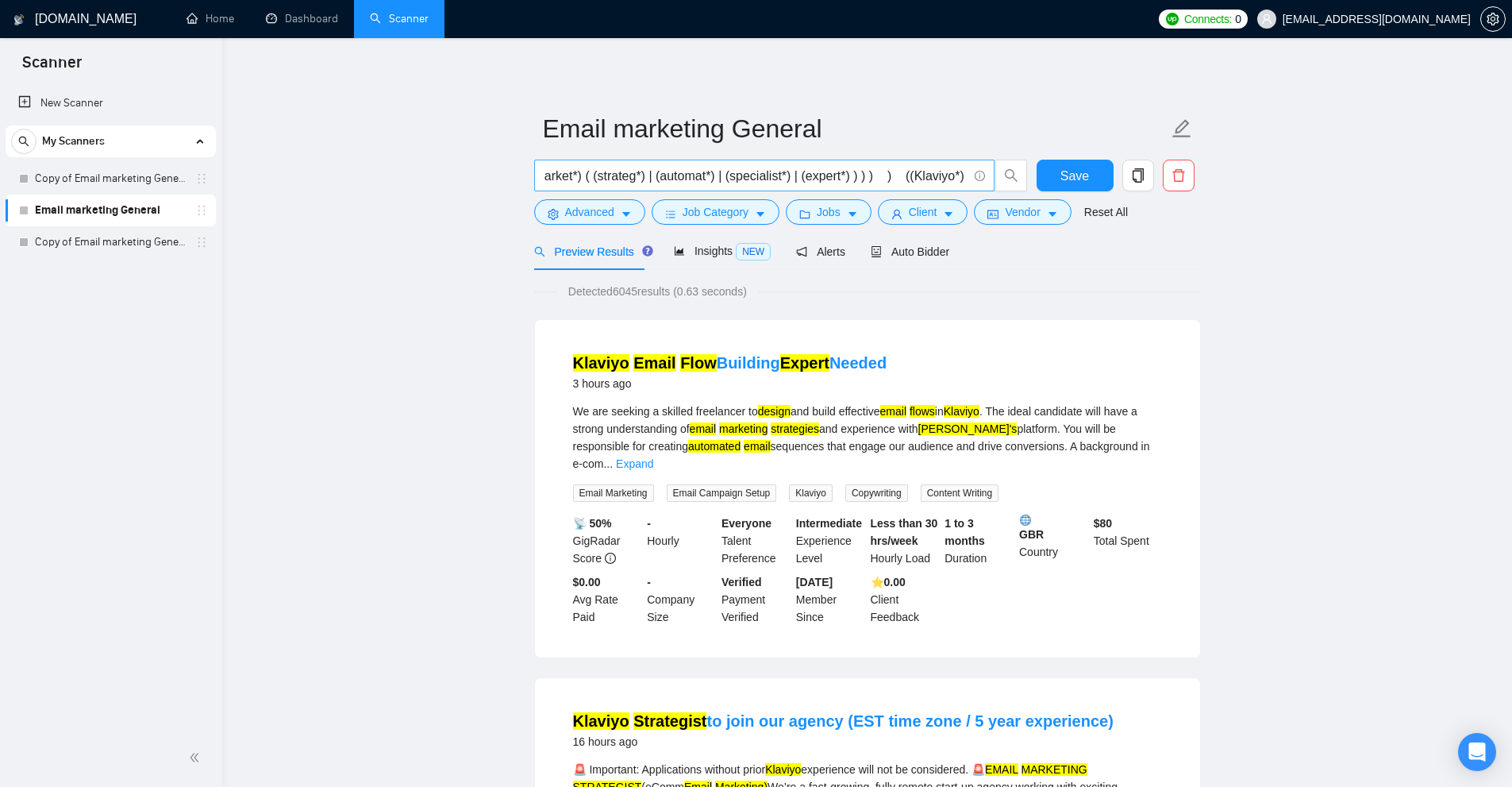
scroll to position [0, 1270]
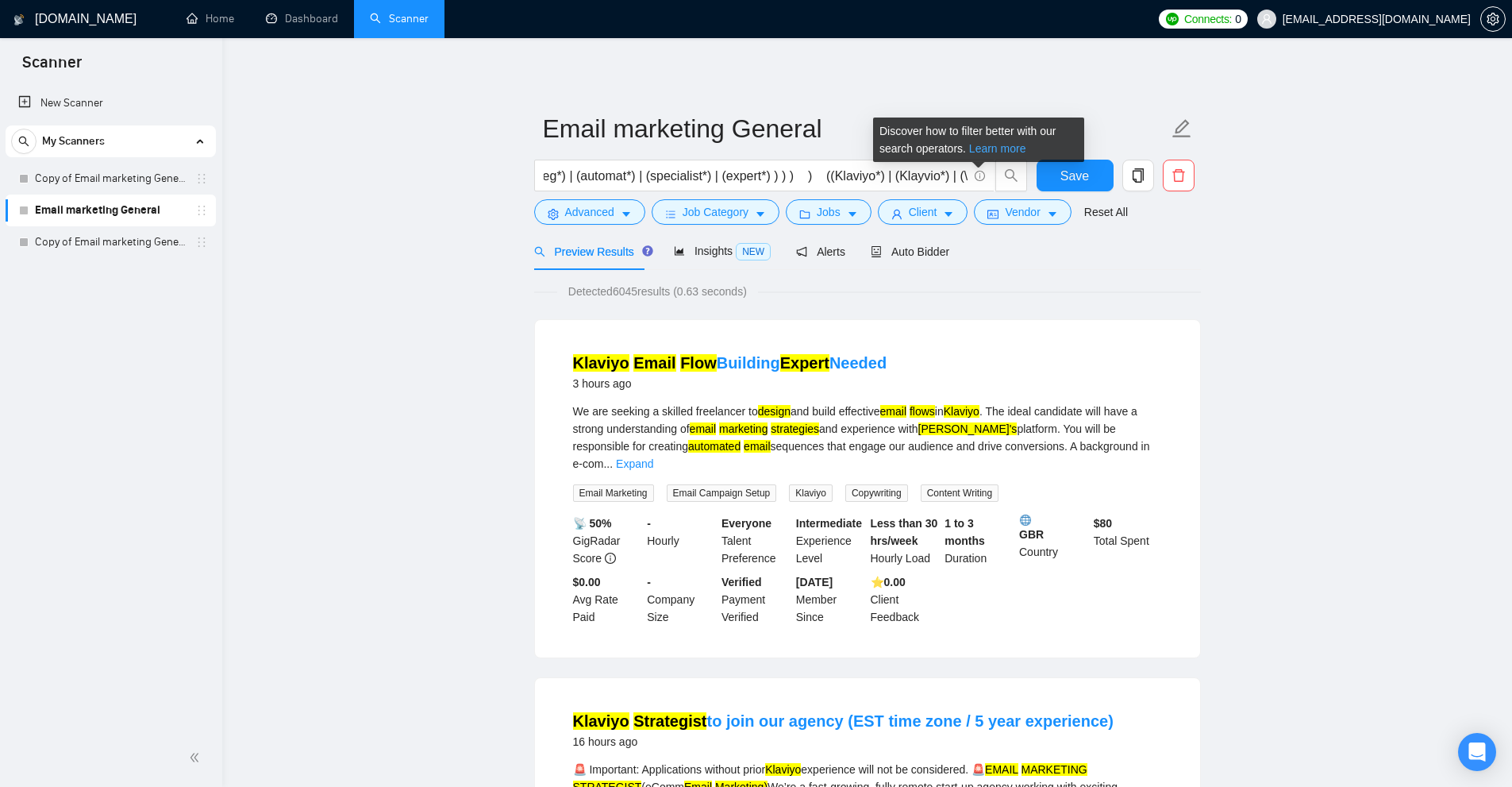
click at [982, 148] on link "Learn more" at bounding box center [998, 149] width 57 height 13
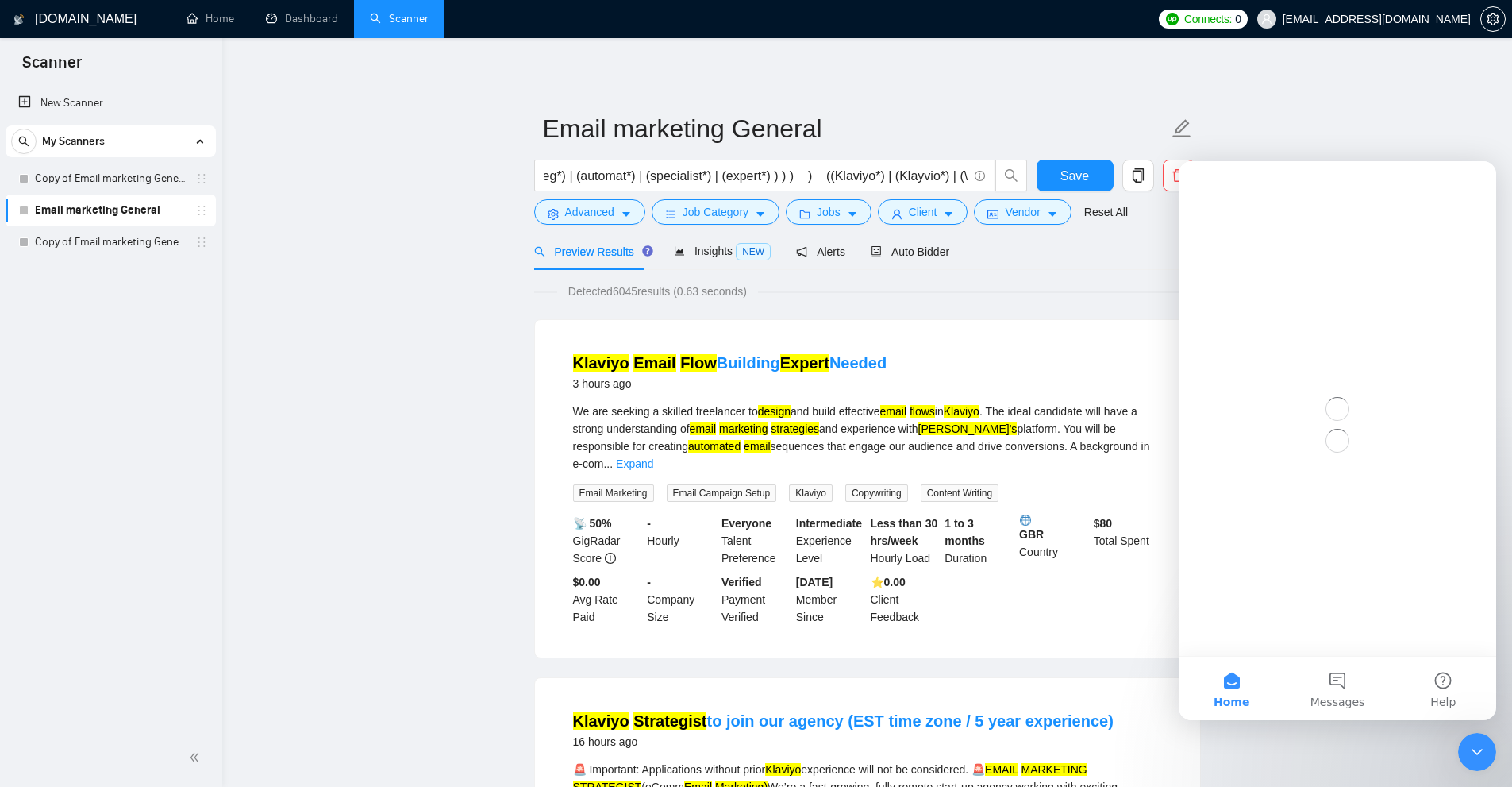
scroll to position [0, 0]
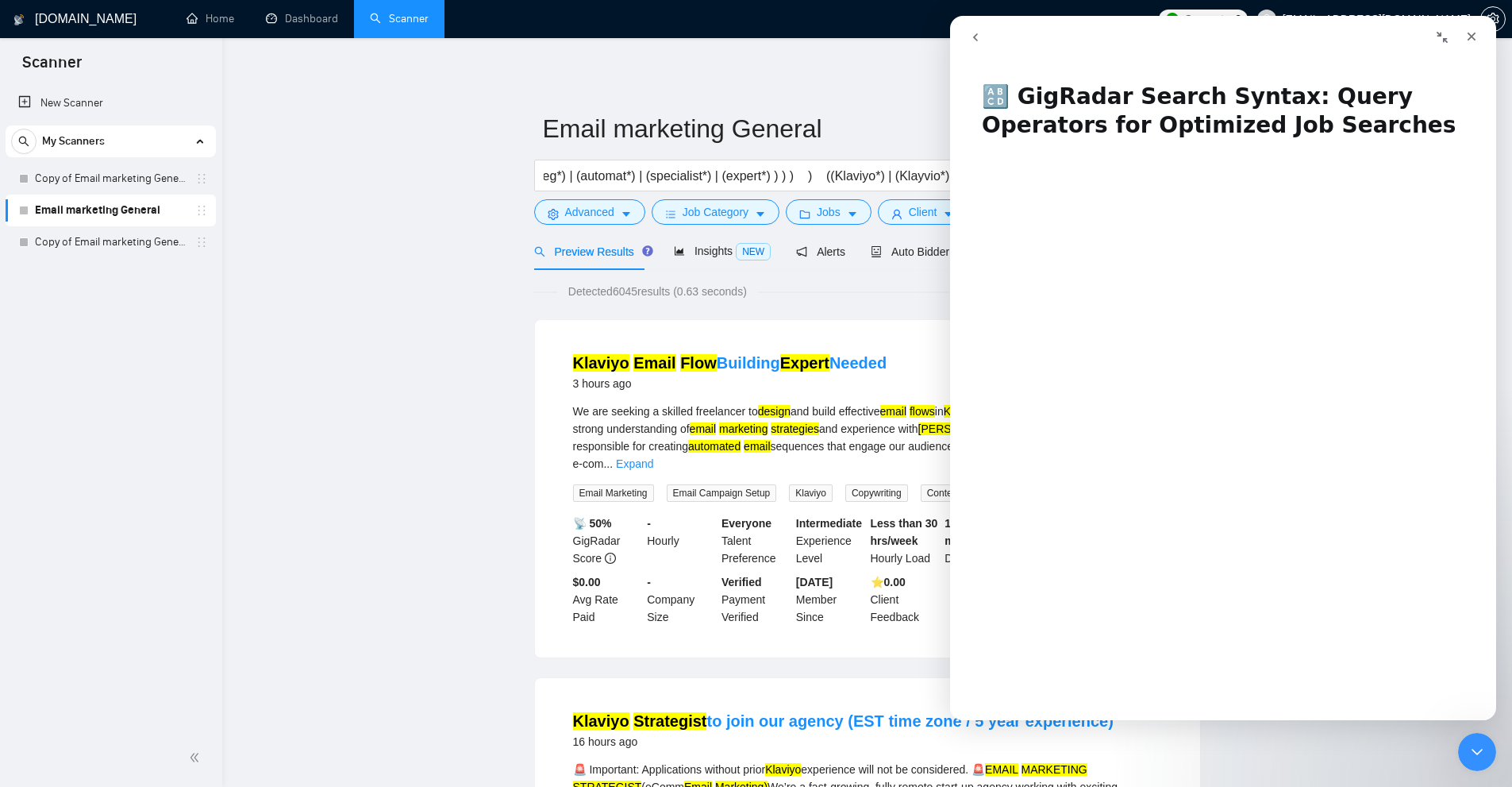
click at [1495, 35] on nav "Intercom messenger" at bounding box center [1223, 37] width 546 height 42
click at [1480, 41] on div "Close" at bounding box center [1471, 36] width 29 height 29
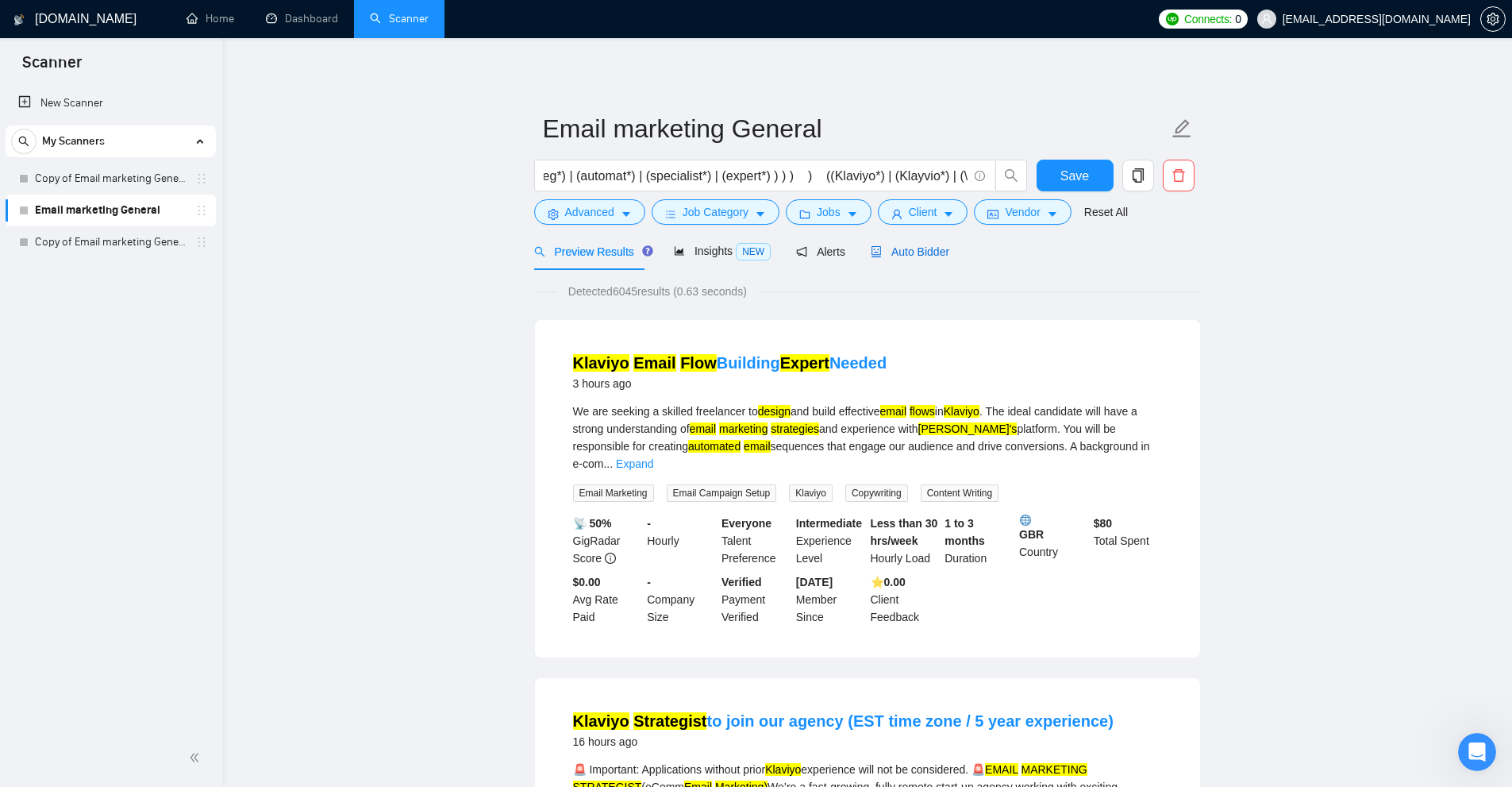
click at [928, 254] on span "Auto Bidder" at bounding box center [910, 252] width 78 height 13
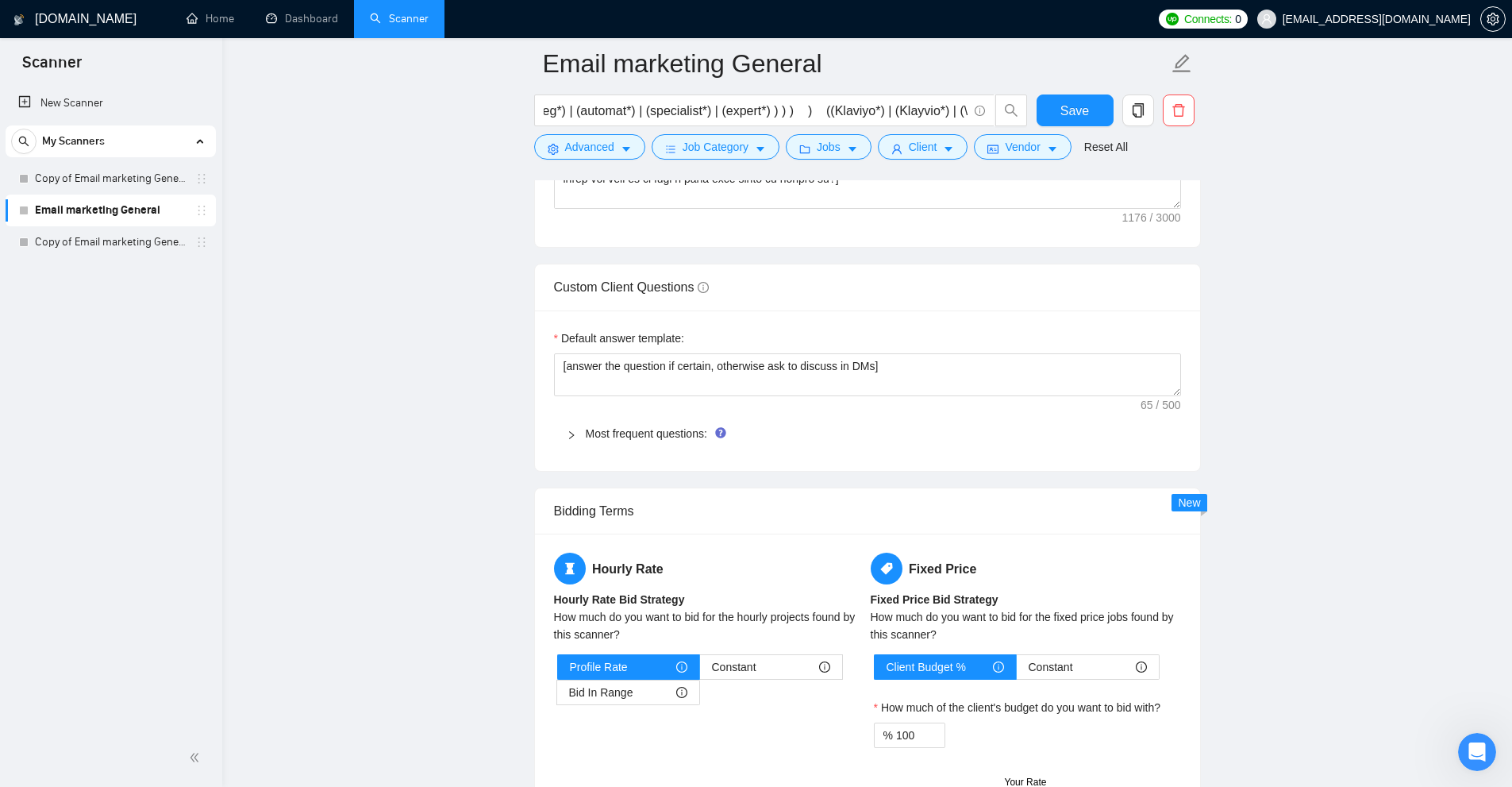
click at [649, 418] on div "Most frequent questions:" at bounding box center [867, 433] width 627 height 37
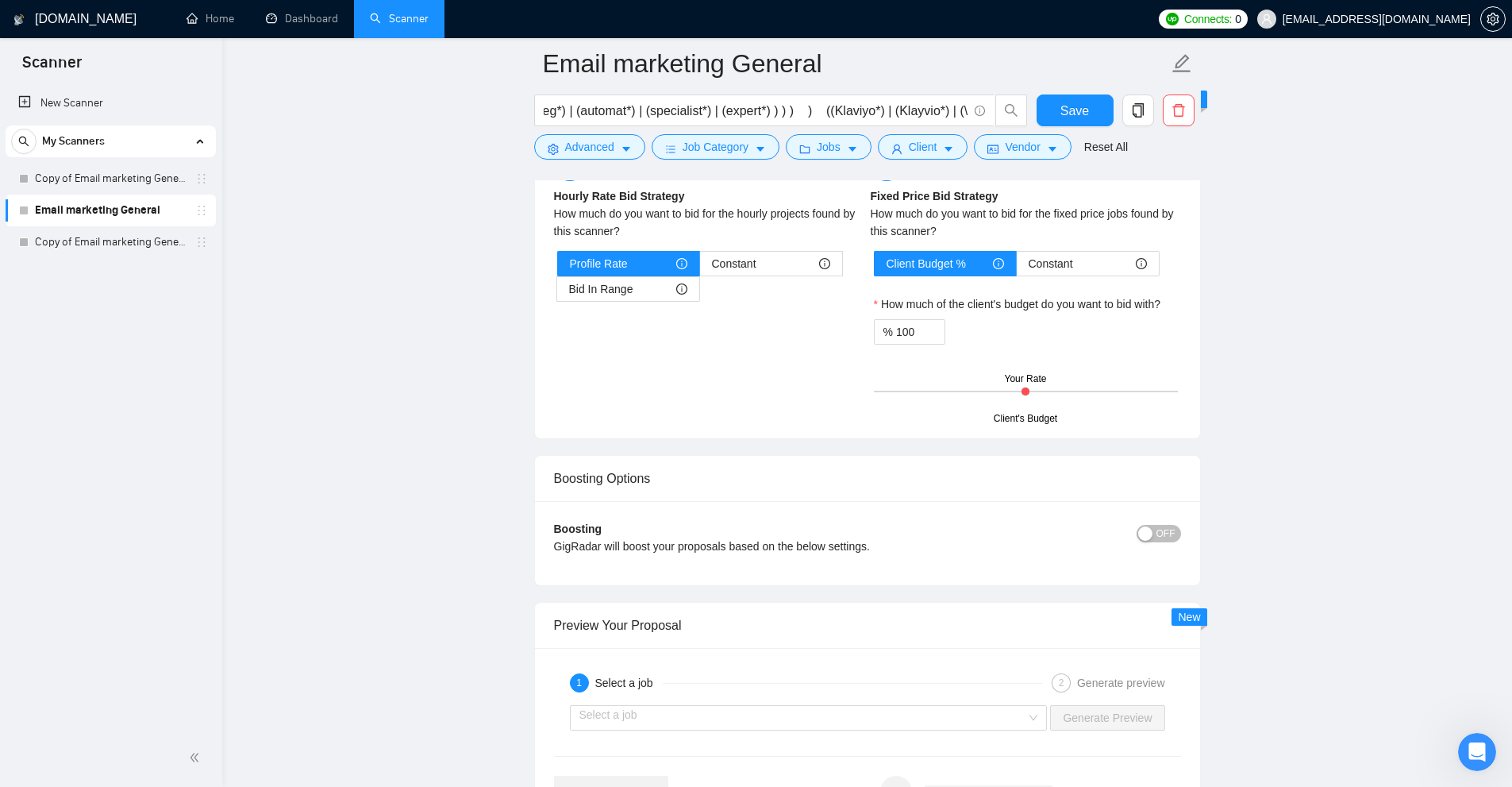
scroll to position [3651, 0]
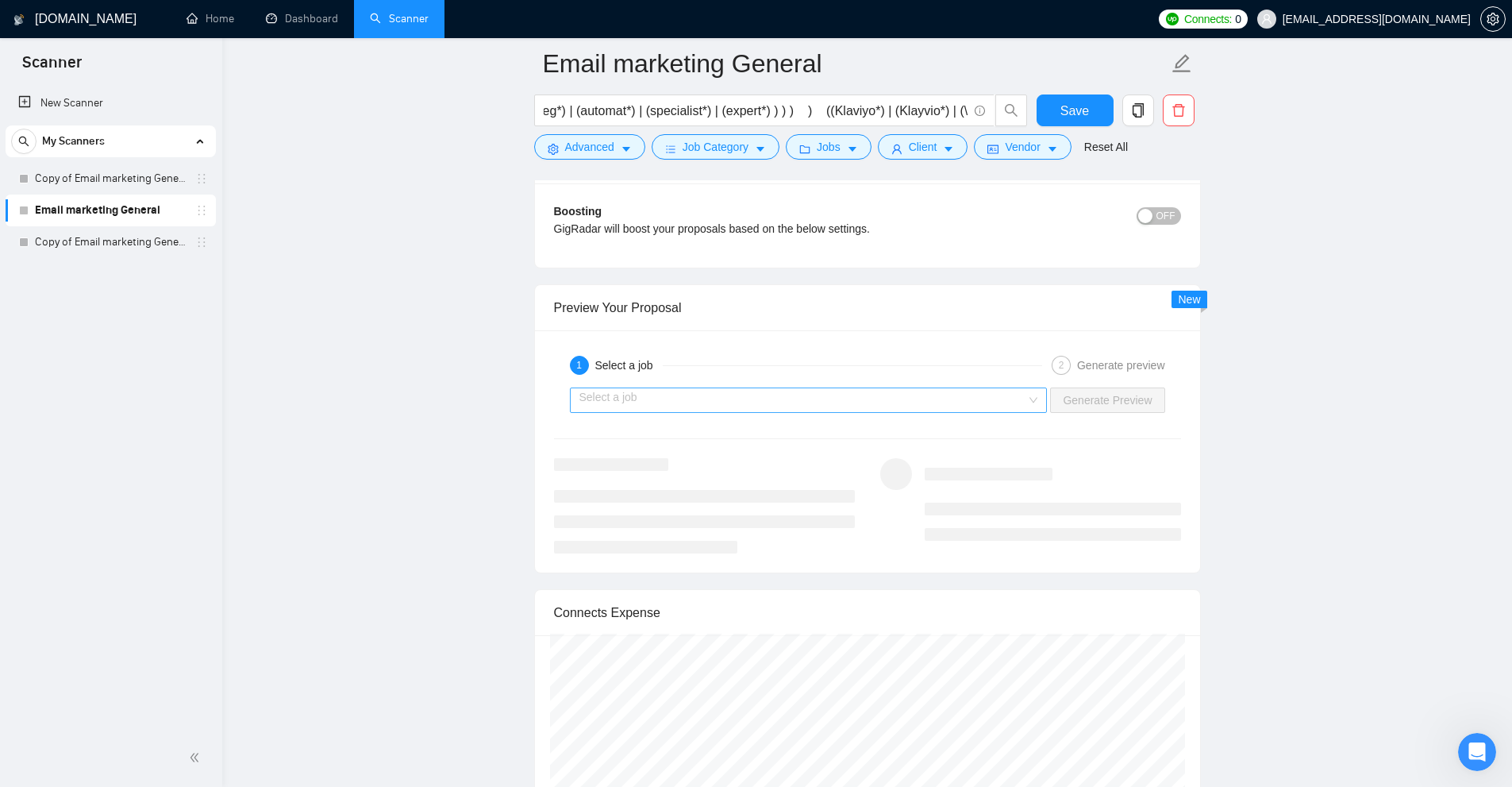
click at [720, 404] on input "search" at bounding box center [803, 400] width 448 height 24
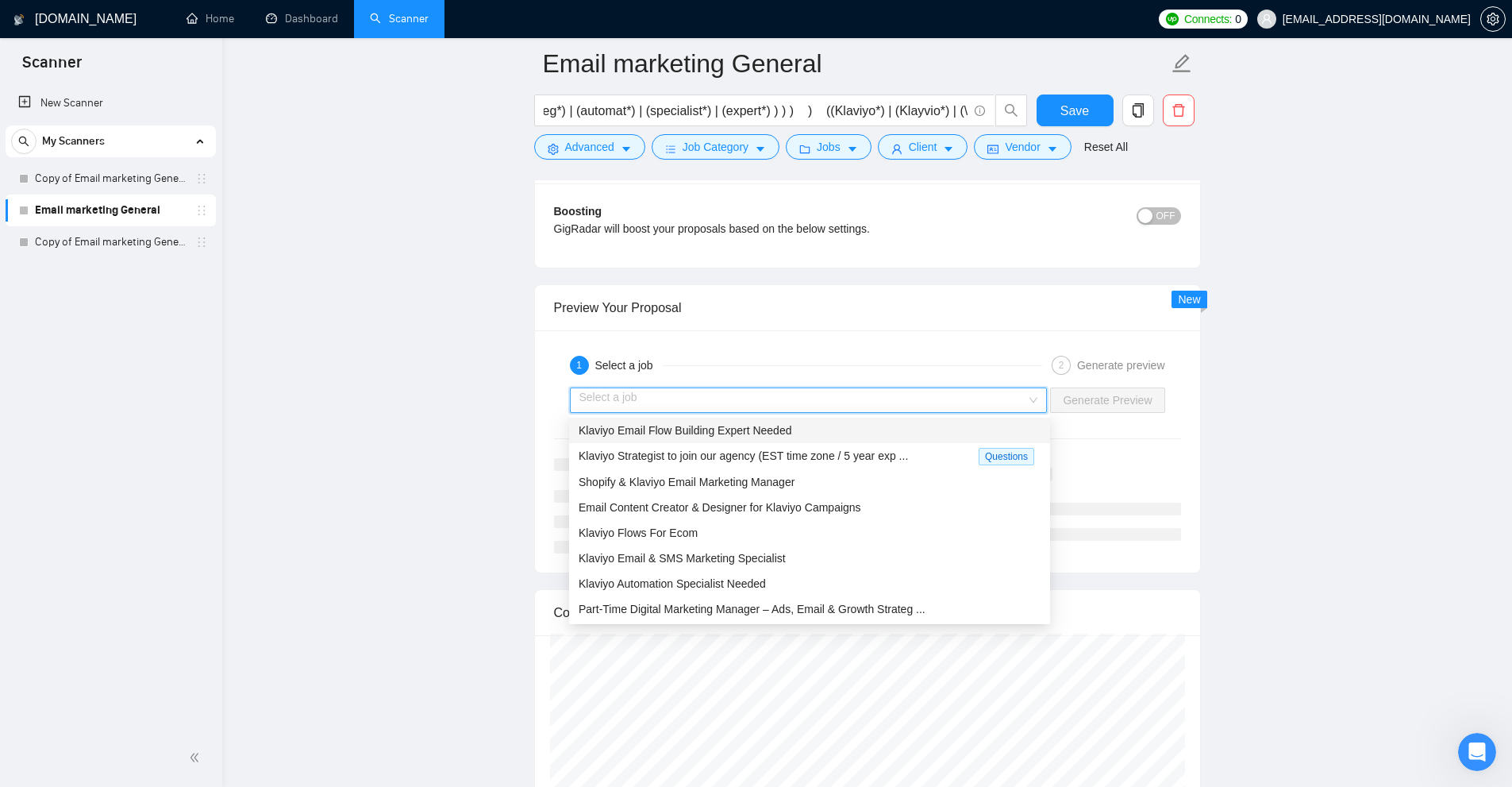
click at [771, 425] on span "Klaviyo Email Flow Building Expert Needed" at bounding box center [685, 431] width 212 height 13
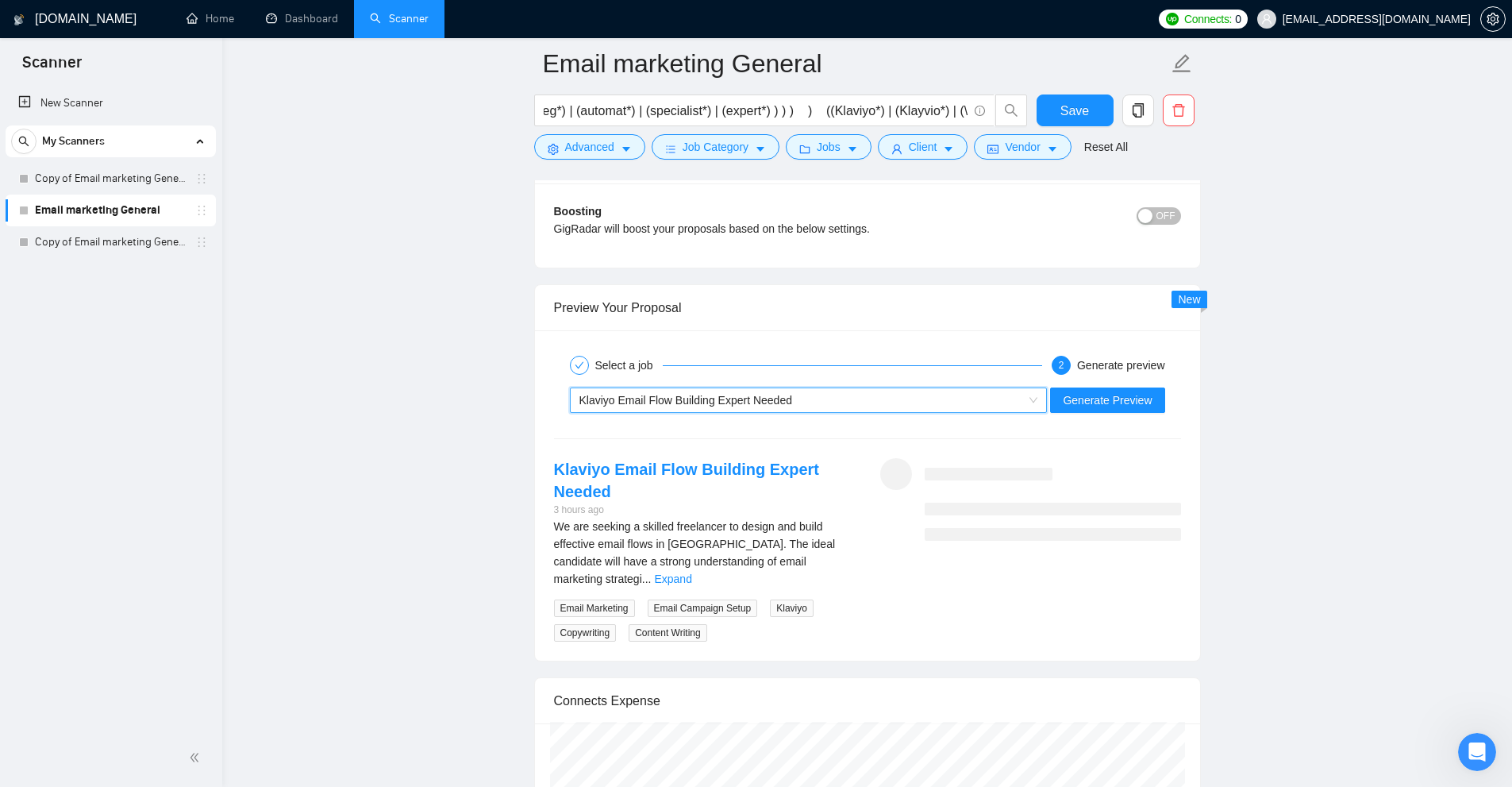
click at [637, 399] on span "Klaviyo Email Flow Building Expert Needed" at bounding box center [686, 400] width 212 height 13
click at [575, 316] on div "Preview Your Proposal" at bounding box center [867, 307] width 627 height 45
drag, startPoint x: 540, startPoint y: 293, endPoint x: 707, endPoint y: 313, distance: 168.2
click at [707, 313] on div "Preview Your Proposal" at bounding box center [868, 308] width 665 height 46
click at [625, 389] on div "Klaviyo Email Flow Building Expert Needed" at bounding box center [802, 400] width 445 height 24
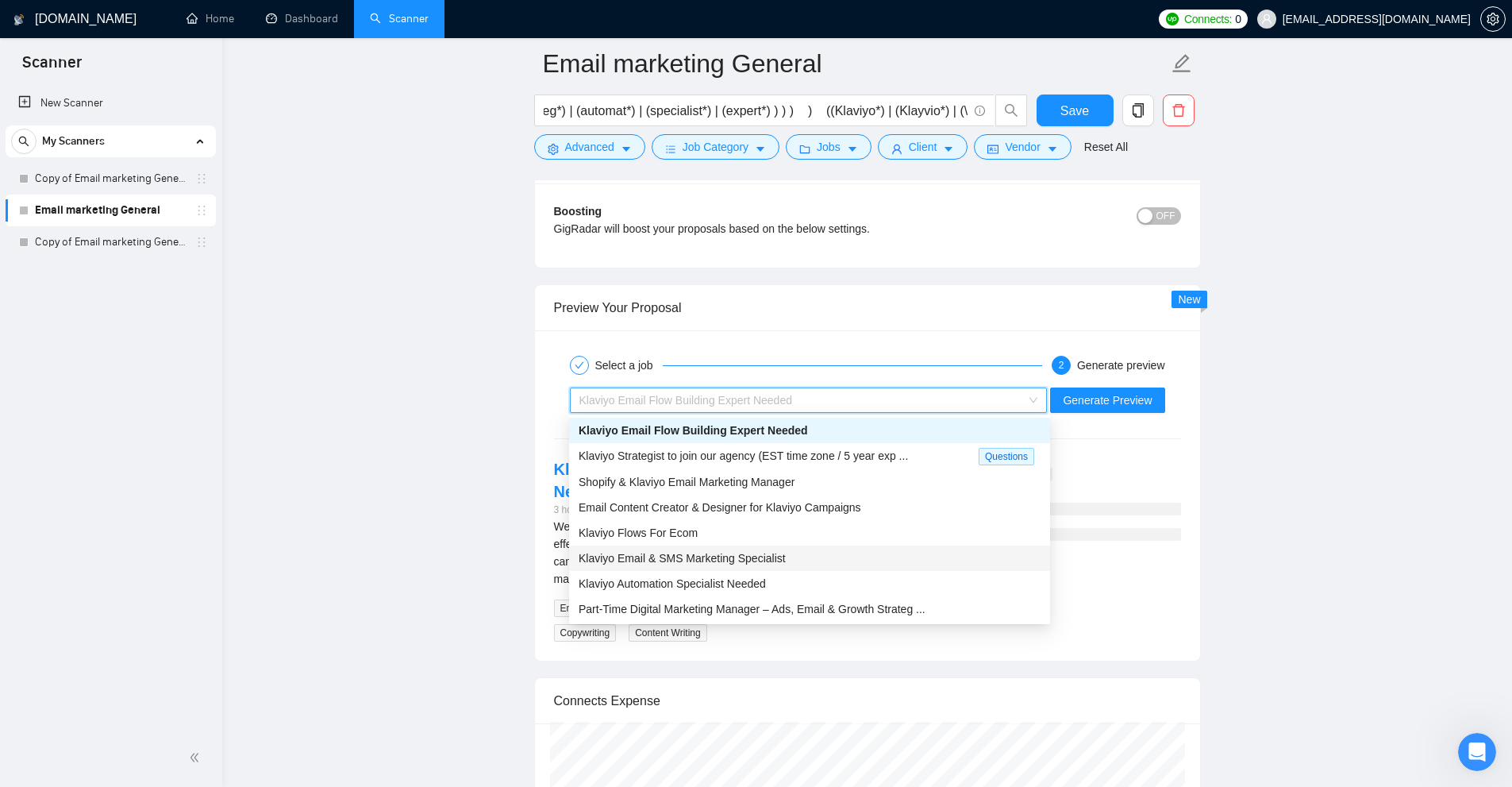
scroll to position [51, 0]
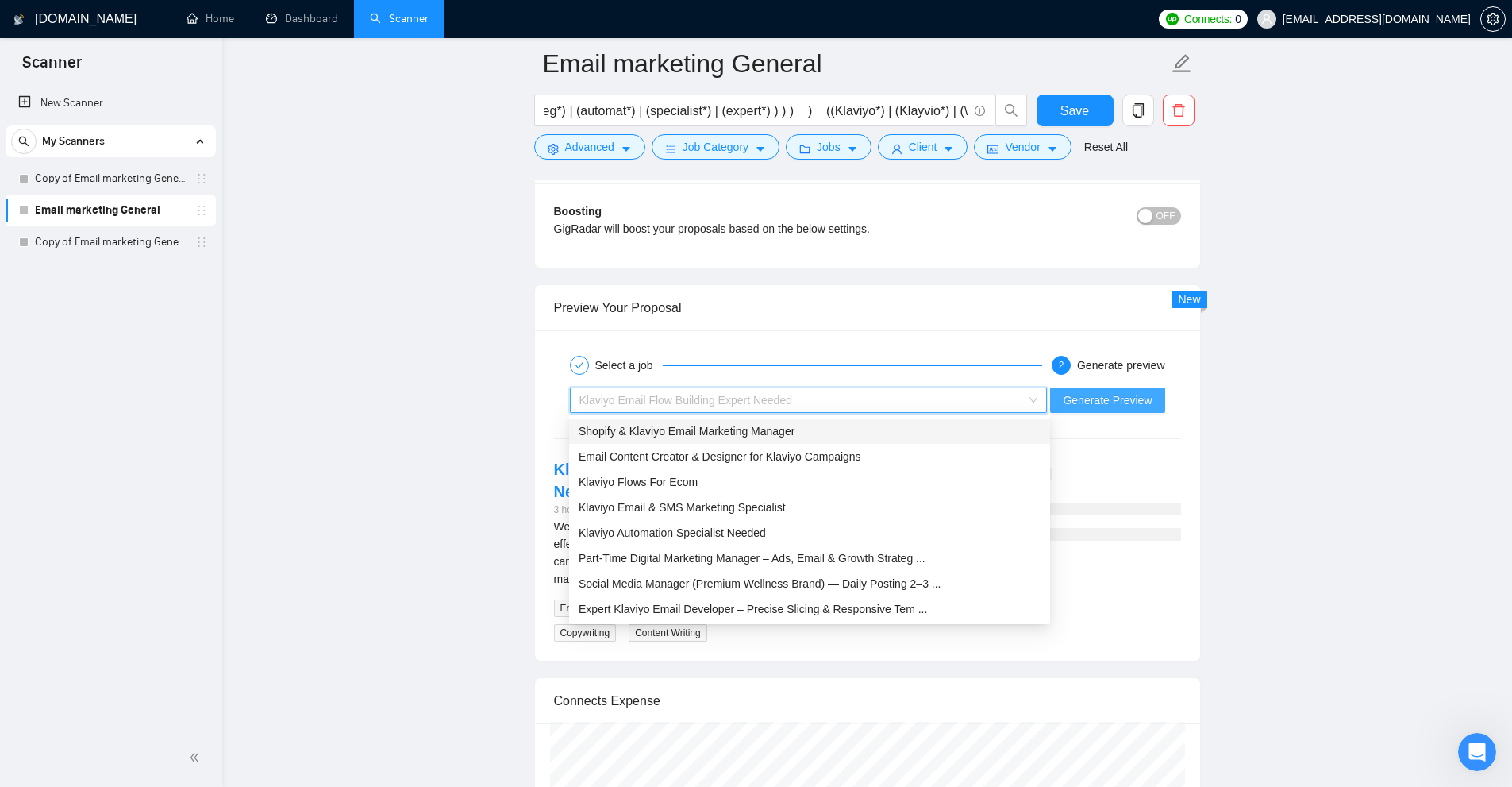
click at [1110, 401] on span "Generate Preview" at bounding box center [1107, 400] width 89 height 17
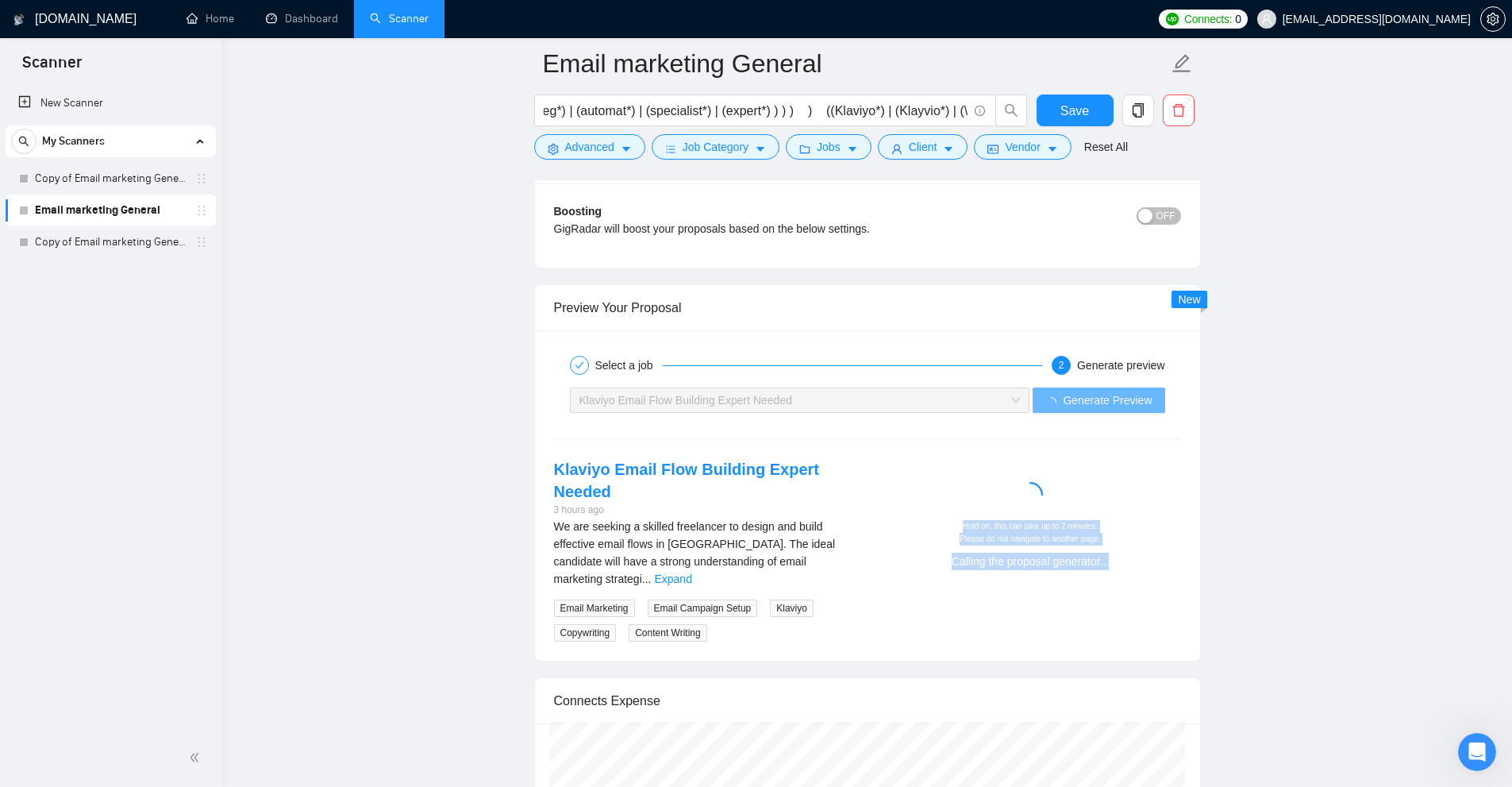
drag, startPoint x: 1110, startPoint y: 595, endPoint x: 1191, endPoint y: 596, distance: 81.0
click at [1191, 596] on div "Klaviyo Email Flow Building Expert Needed 3 hours ago We are seeking a skilled …" at bounding box center [867, 549] width 652 height 183
drag, startPoint x: 958, startPoint y: 565, endPoint x: 1130, endPoint y: 567, distance: 172.0
click at [1130, 567] on div "Analyzing the job requirements..." at bounding box center [1031, 561] width 289 height 17
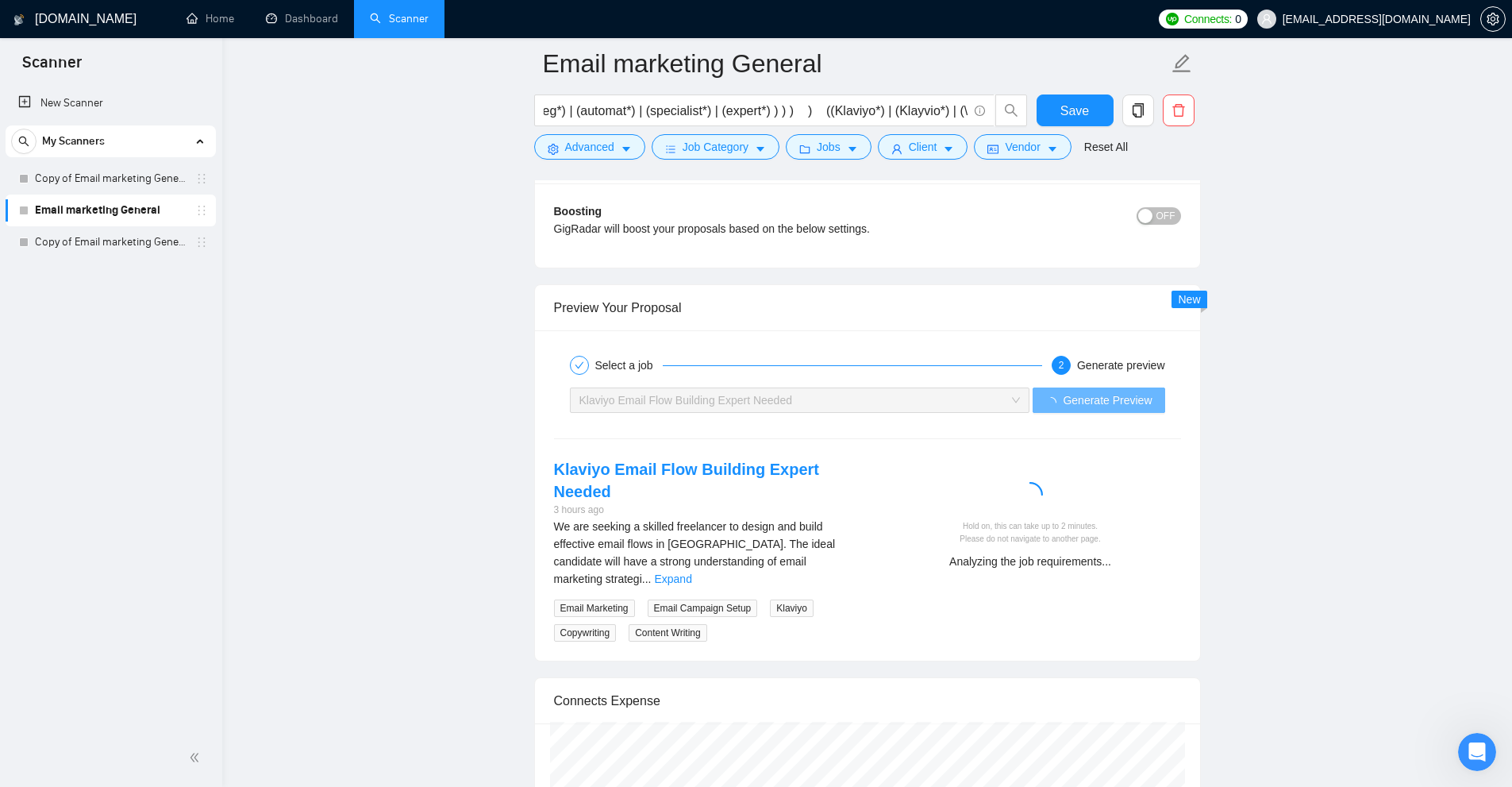
click at [1130, 567] on div "Analyzing the job requirements..." at bounding box center [1031, 561] width 289 height 17
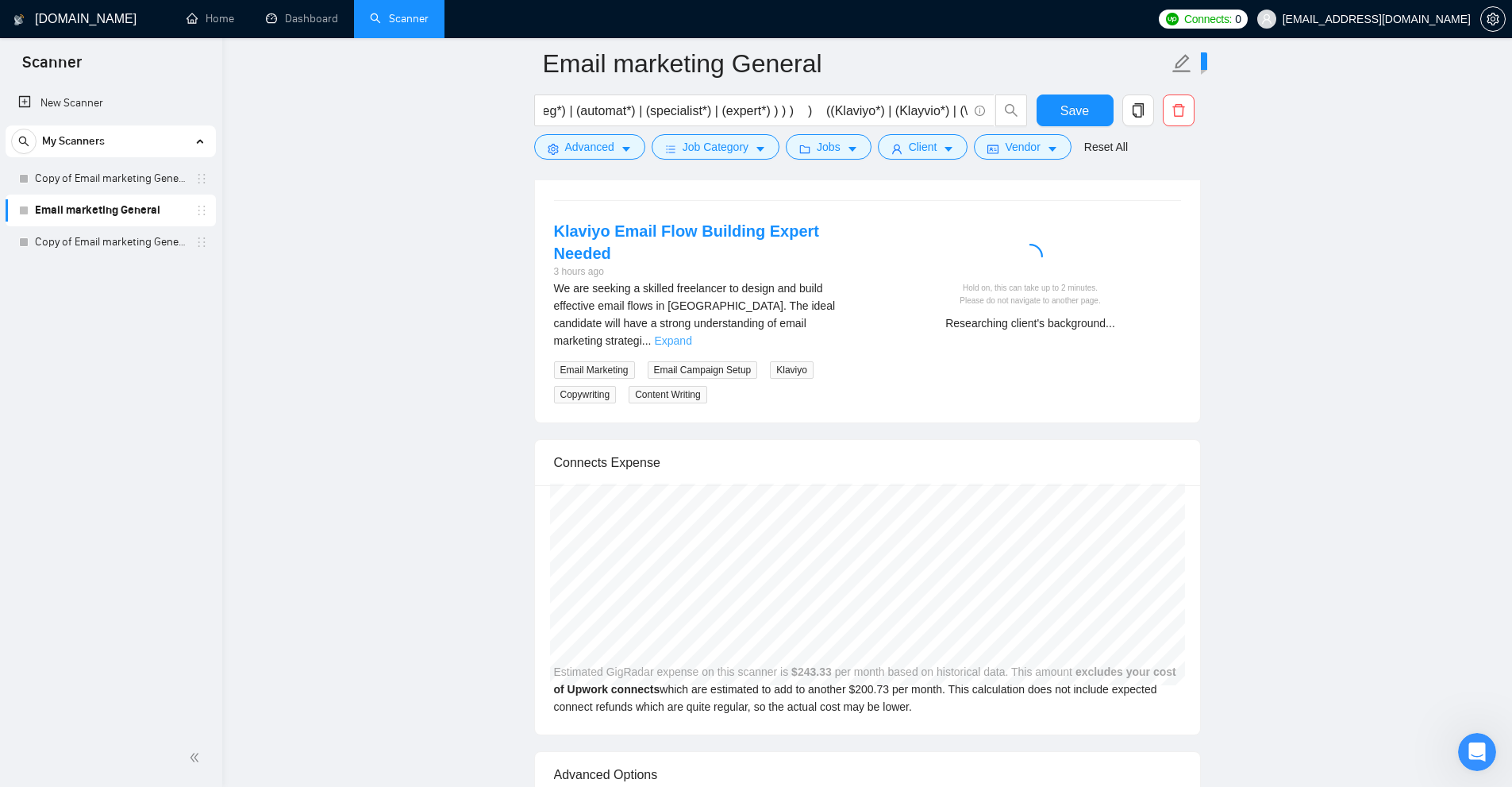
click at [691, 334] on link "Expand" at bounding box center [673, 341] width 38 height 13
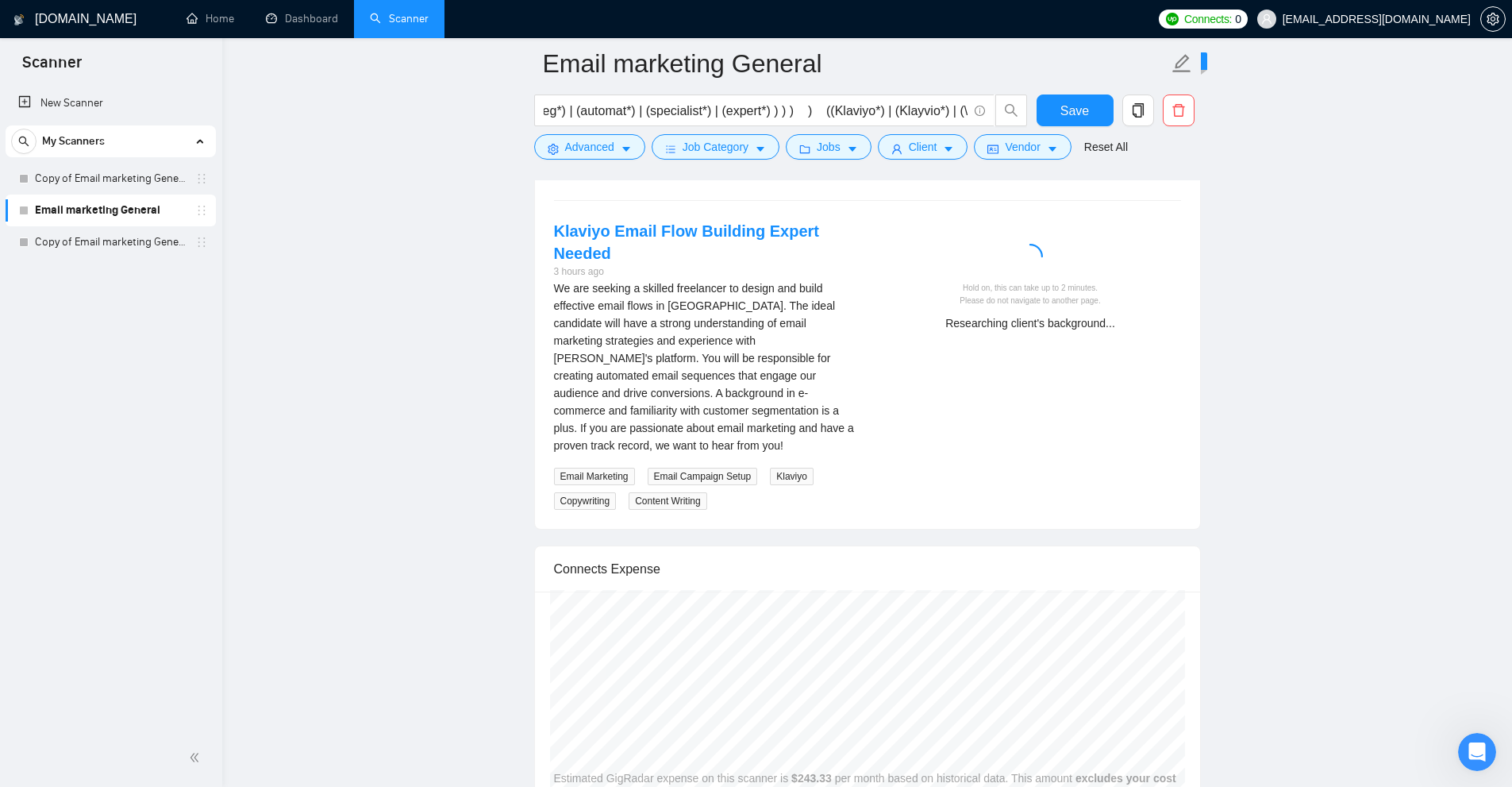
scroll to position [3810, 0]
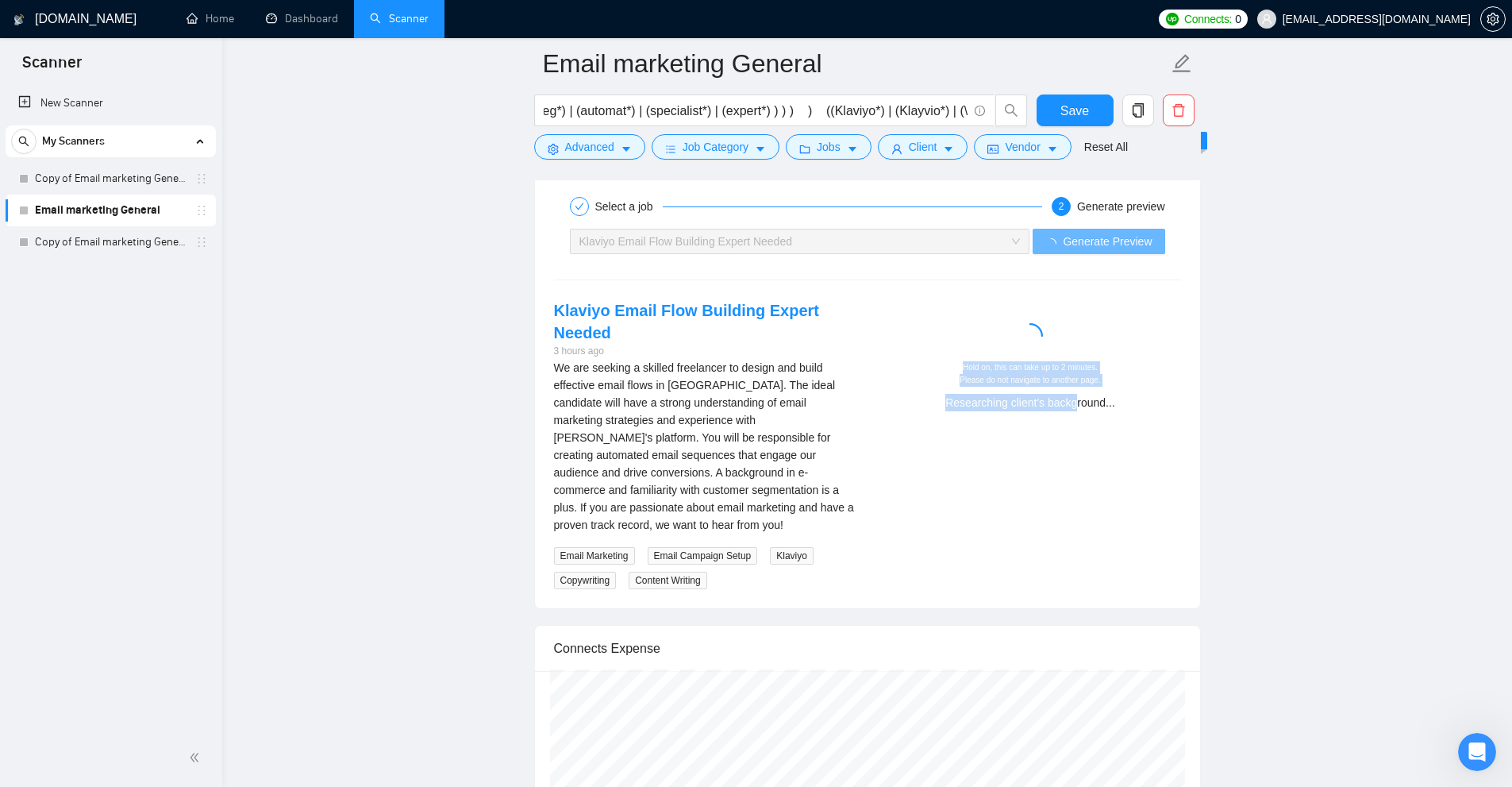
drag, startPoint x: 941, startPoint y: 374, endPoint x: 1076, endPoint y: 405, distance: 138.5
click at [1076, 405] on div "Hold on, this can take up to 2 minutes. Please do not navigate to another page.…" at bounding box center [1031, 386] width 289 height 50
click at [1076, 405] on div "Researching client's background..." at bounding box center [1031, 402] width 289 height 17
drag, startPoint x: 1125, startPoint y: 402, endPoint x: 880, endPoint y: 378, distance: 246.2
click at [880, 378] on div "Hold on, this can take up to 2 minutes. Please do not navigate to another page.…" at bounding box center [1031, 360] width 326 height 123
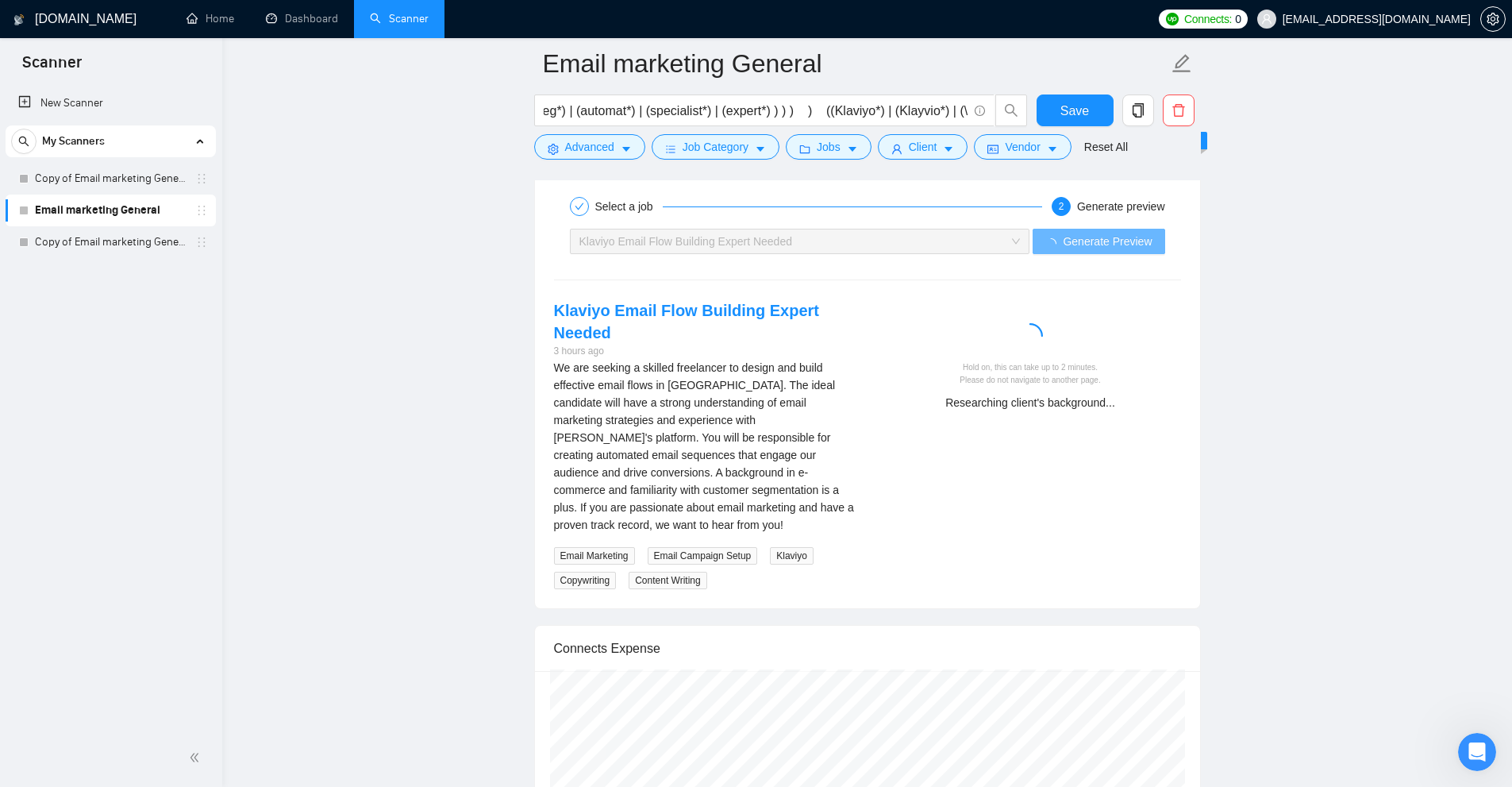
click at [960, 366] on div "Hold on, this can take up to 2 minutes. Please do not navigate to another page." at bounding box center [1031, 373] width 289 height 25
drag, startPoint x: 928, startPoint y: 353, endPoint x: 937, endPoint y: 353, distance: 9.0
click at [930, 353] on div at bounding box center [1031, 338] width 289 height 32
drag, startPoint x: 906, startPoint y: 391, endPoint x: 1206, endPoint y: 395, distance: 300.0
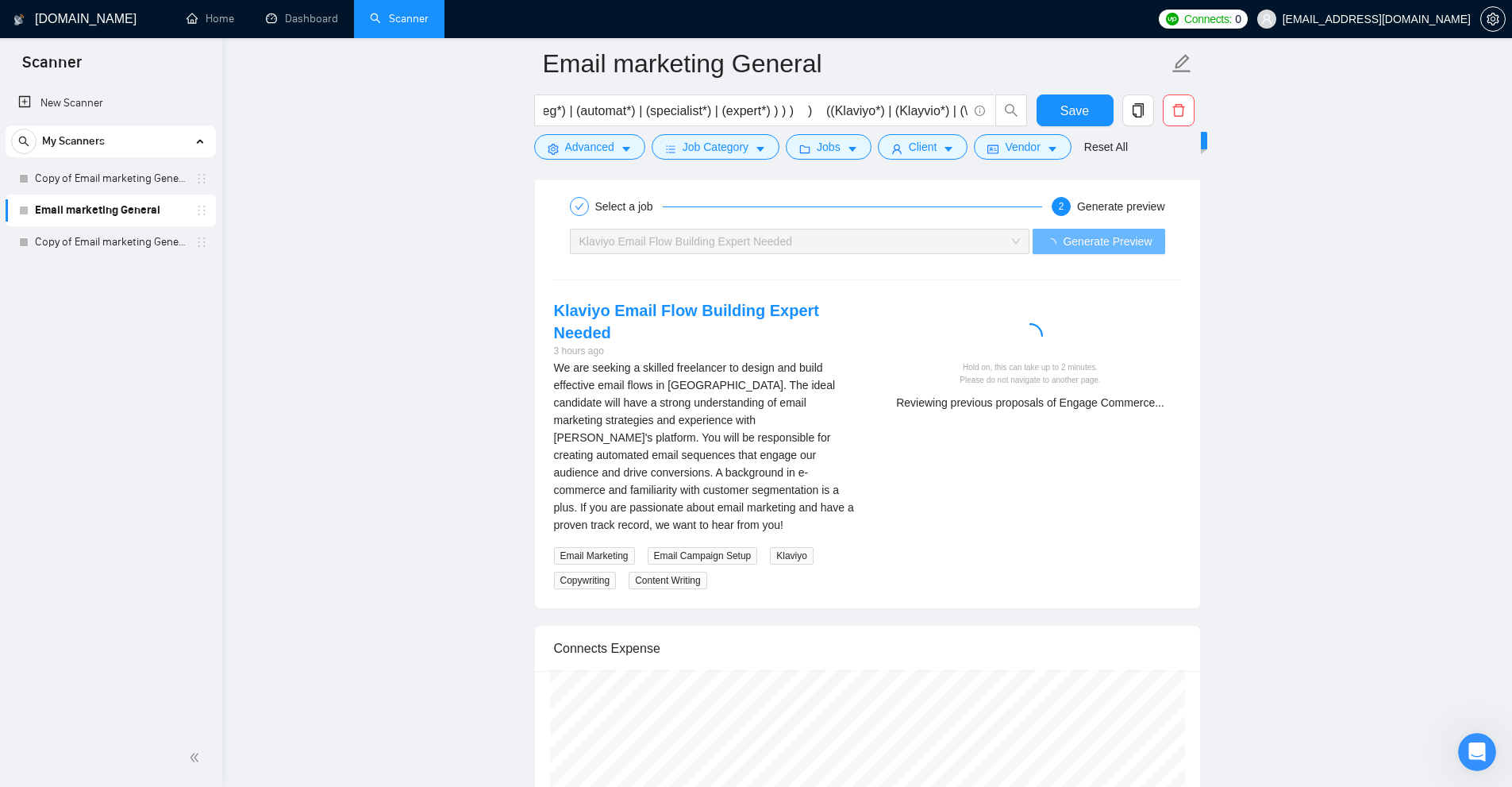
click at [728, 480] on div "We are seeking a skilled freelancer to design and build effective email flows i…" at bounding box center [705, 446] width 301 height 175
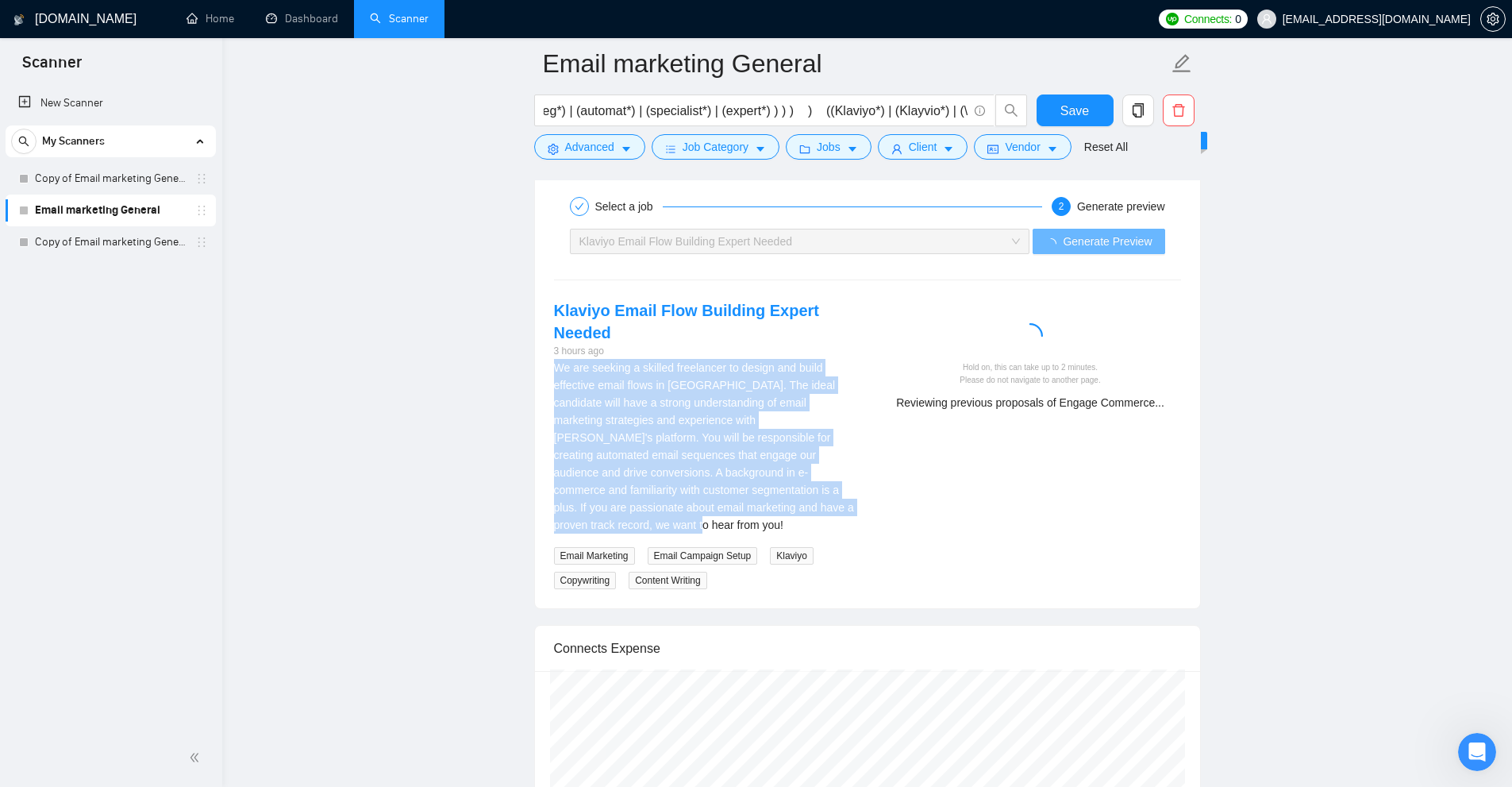
drag, startPoint x: 549, startPoint y: 364, endPoint x: 805, endPoint y: 511, distance: 295.2
click at [805, 511] on div "Klaviyo Email Flow Building Expert Needed 3 hours ago We are seeking a skilled …" at bounding box center [704, 444] width 326 height 290
click at [807, 508] on div "We are seeking a skilled freelancer to design and build effective email flows i…" at bounding box center [705, 446] width 301 height 175
drag, startPoint x: 807, startPoint y: 508, endPoint x: 559, endPoint y: 363, distance: 287.3
click at [559, 363] on div "We are seeking a skilled freelancer to design and build effective email flows i…" at bounding box center [705, 446] width 301 height 175
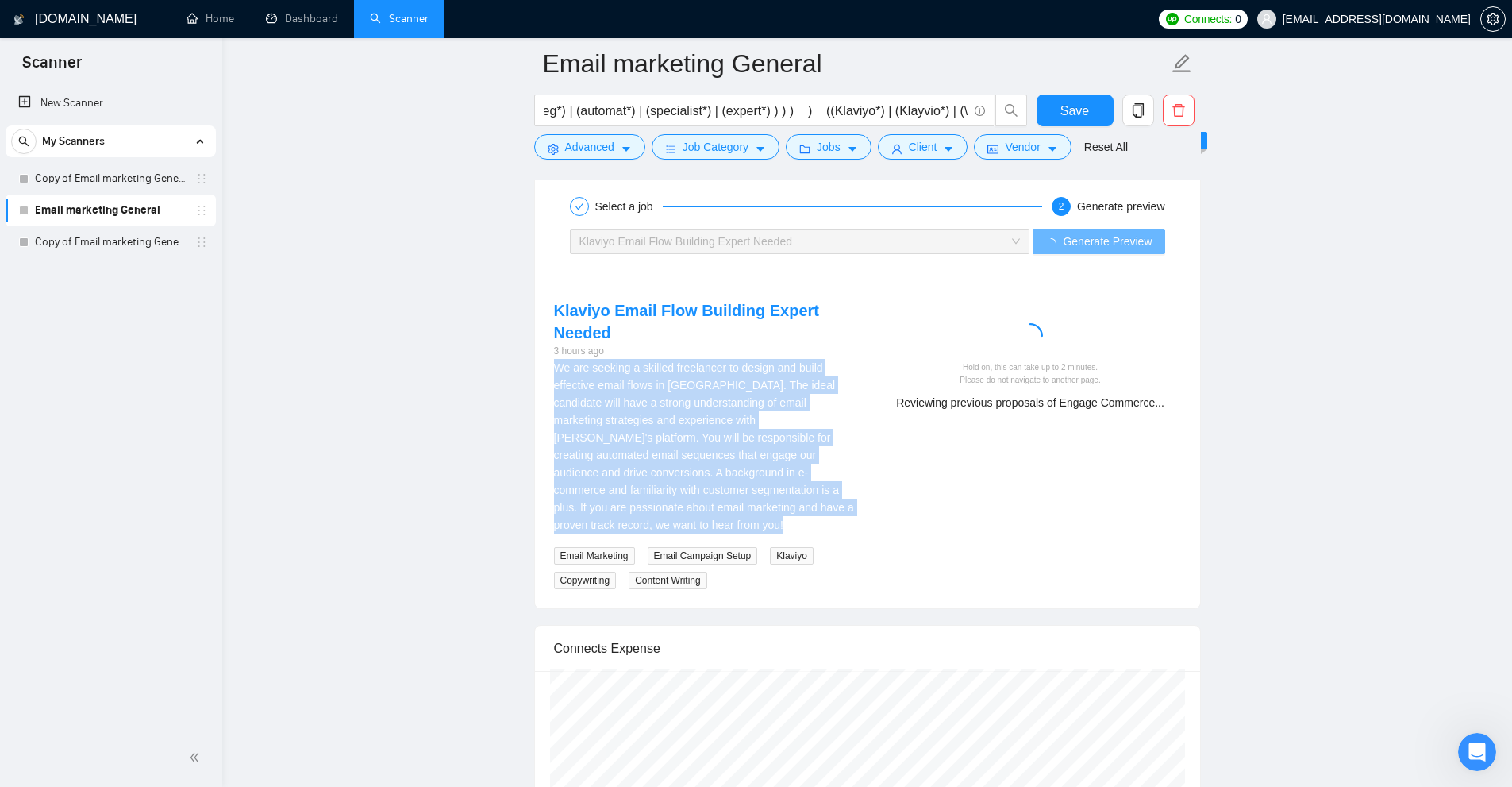
click at [559, 363] on div "We are seeking a skilled freelancer to design and build effective email flows i…" at bounding box center [705, 446] width 301 height 175
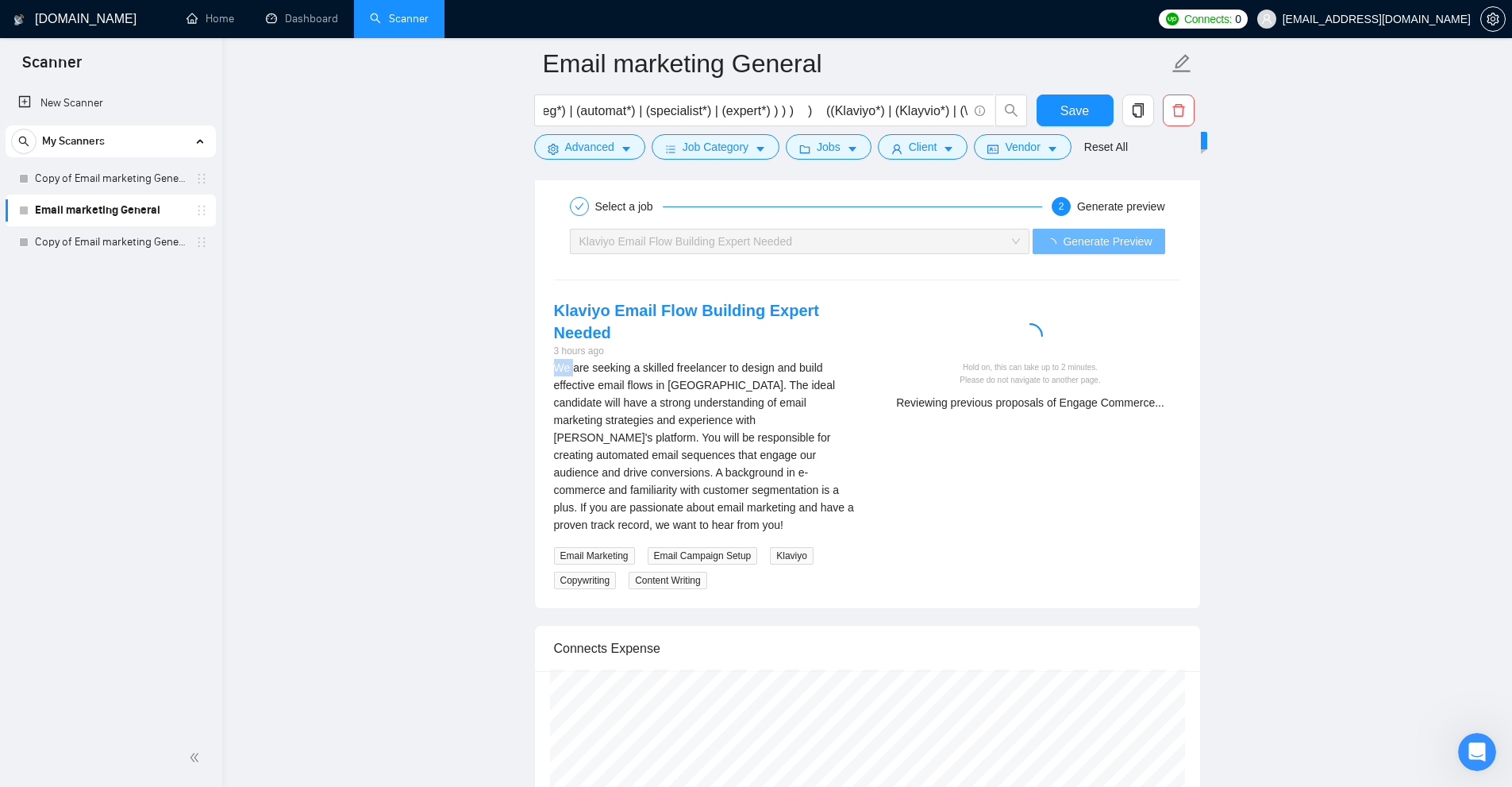
click at [559, 363] on div "We are seeking a skilled freelancer to design and build effective email flows i…" at bounding box center [705, 446] width 301 height 175
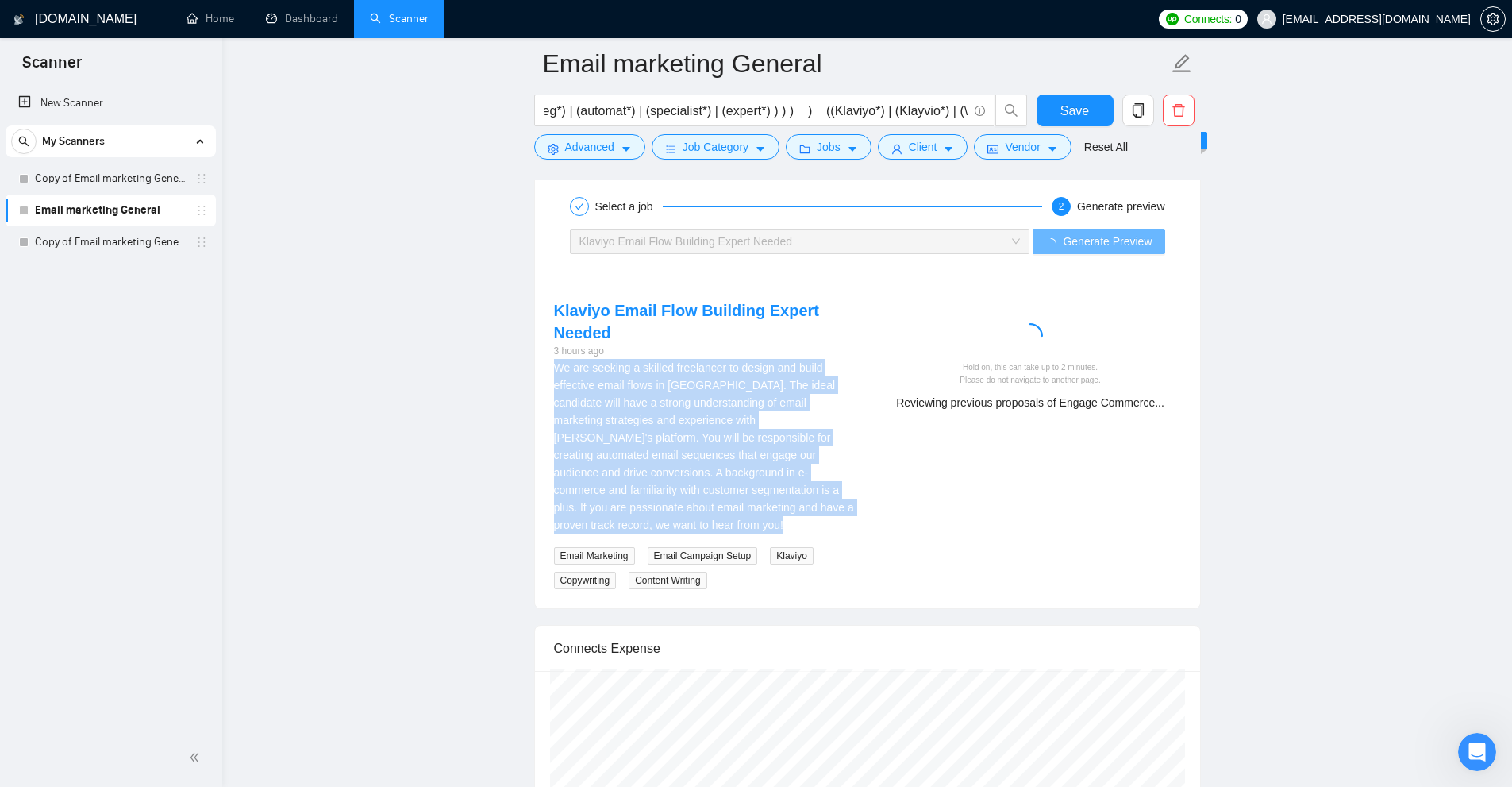
click at [559, 363] on div "We are seeking a skilled freelancer to design and build effective email flows i…" at bounding box center [705, 446] width 301 height 175
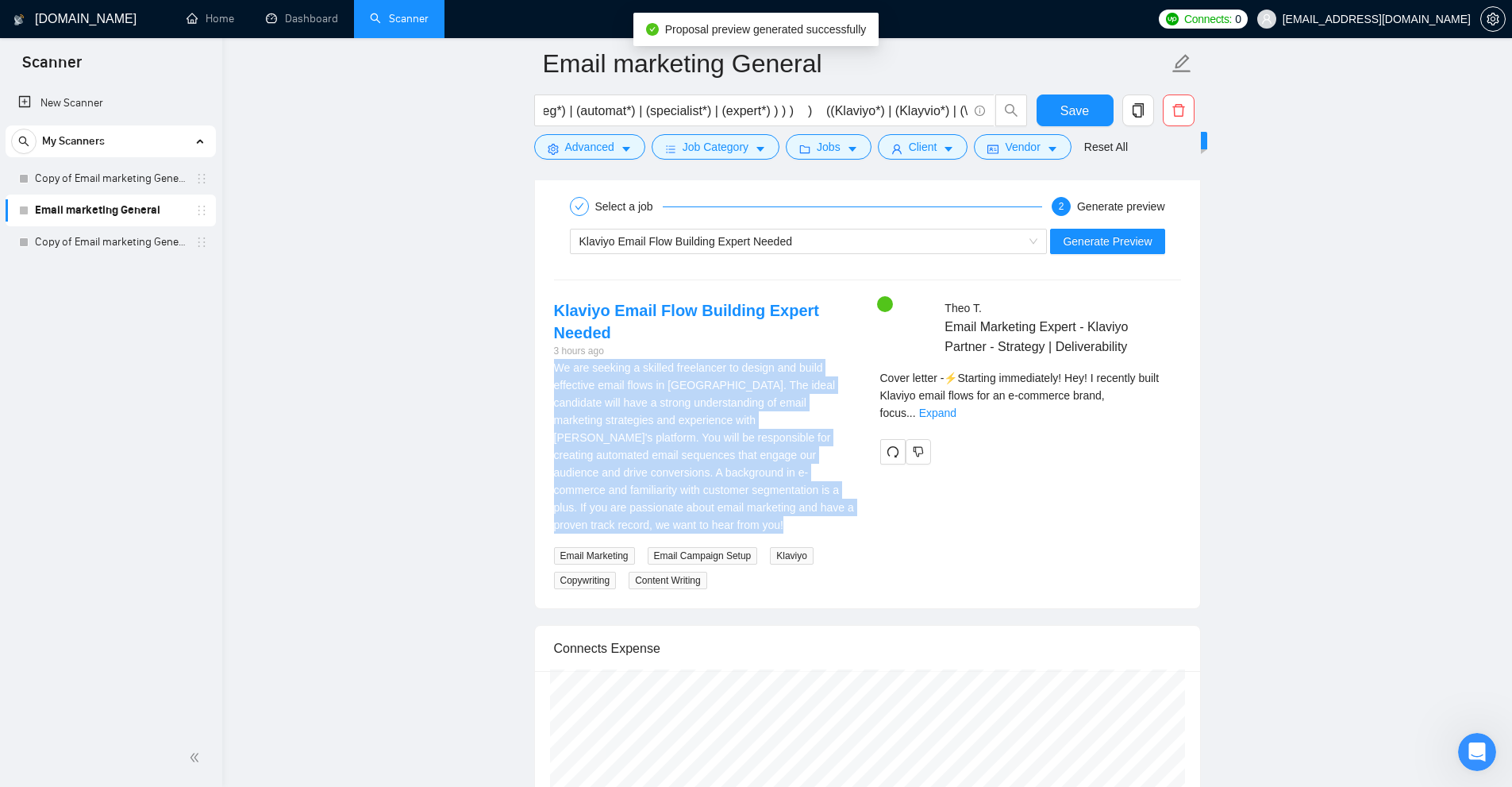
click at [731, 392] on div "We are seeking a skilled freelancer to design and build effective email flows i…" at bounding box center [705, 446] width 301 height 175
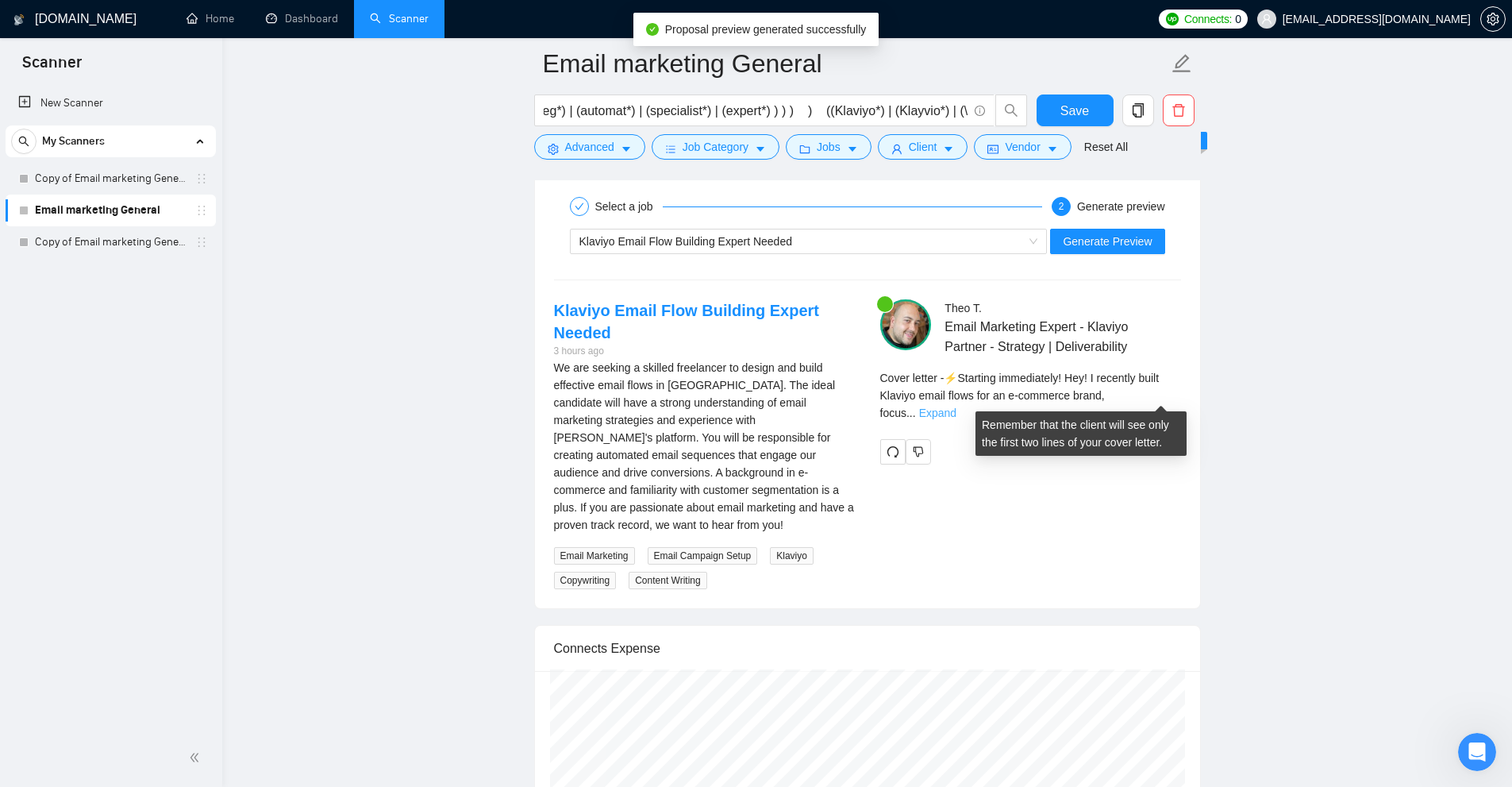
click at [956, 406] on link "Expand" at bounding box center [938, 413] width 38 height 13
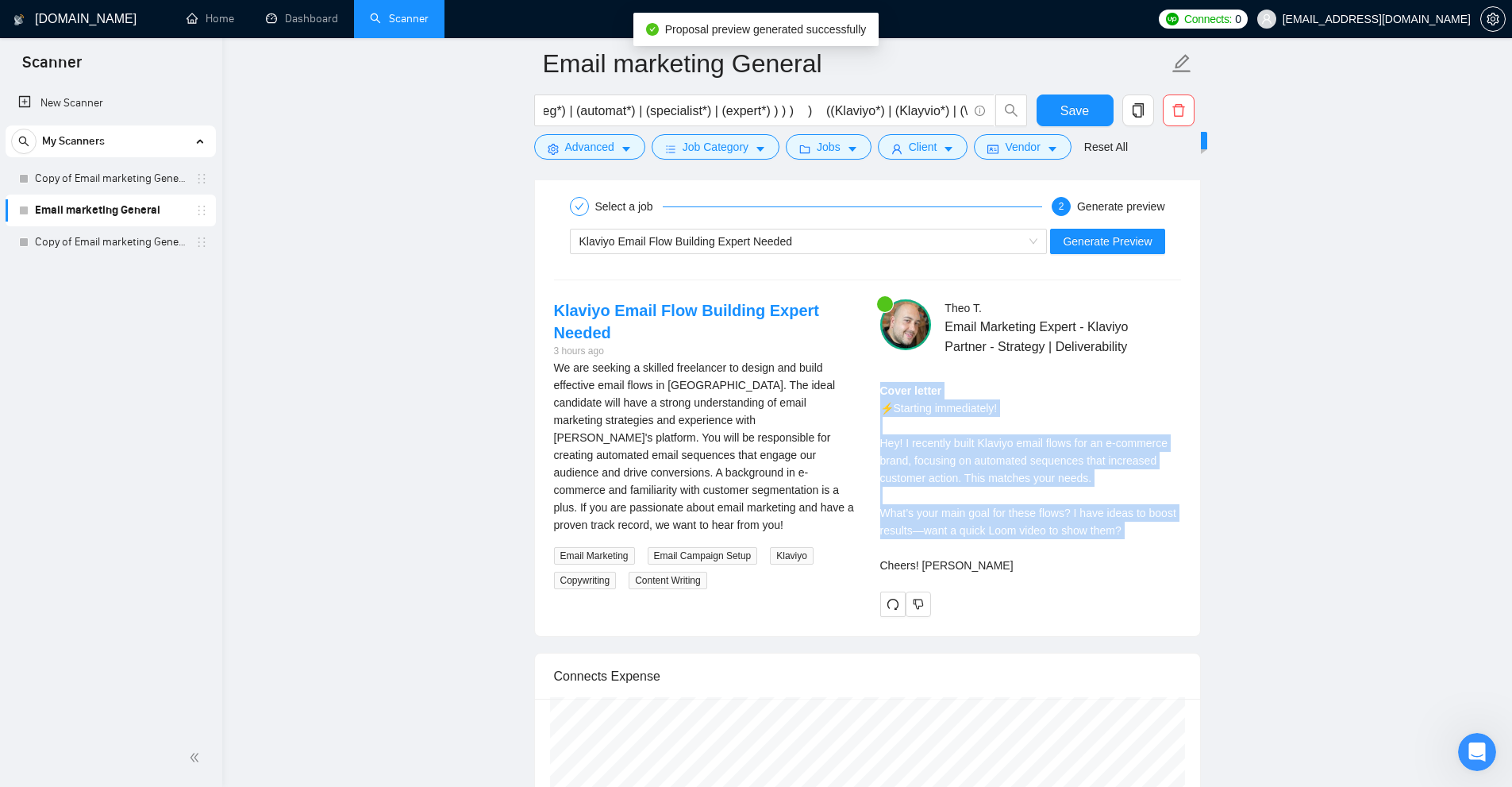
drag, startPoint x: 892, startPoint y: 405, endPoint x: 1076, endPoint y: 541, distance: 228.8
click at [1076, 541] on div "Theo T . Email Marketing Expert - Klaviyo Partner - Strategy | Deliverability C…" at bounding box center [1031, 458] width 326 height 318
drag, startPoint x: 1096, startPoint y: 536, endPoint x: 1087, endPoint y: 540, distance: 9.8
click at [1096, 537] on div "Cover letter ⚡️Starting immediately! Hey! I recently built Klaviyo email flows …" at bounding box center [1031, 477] width 301 height 192
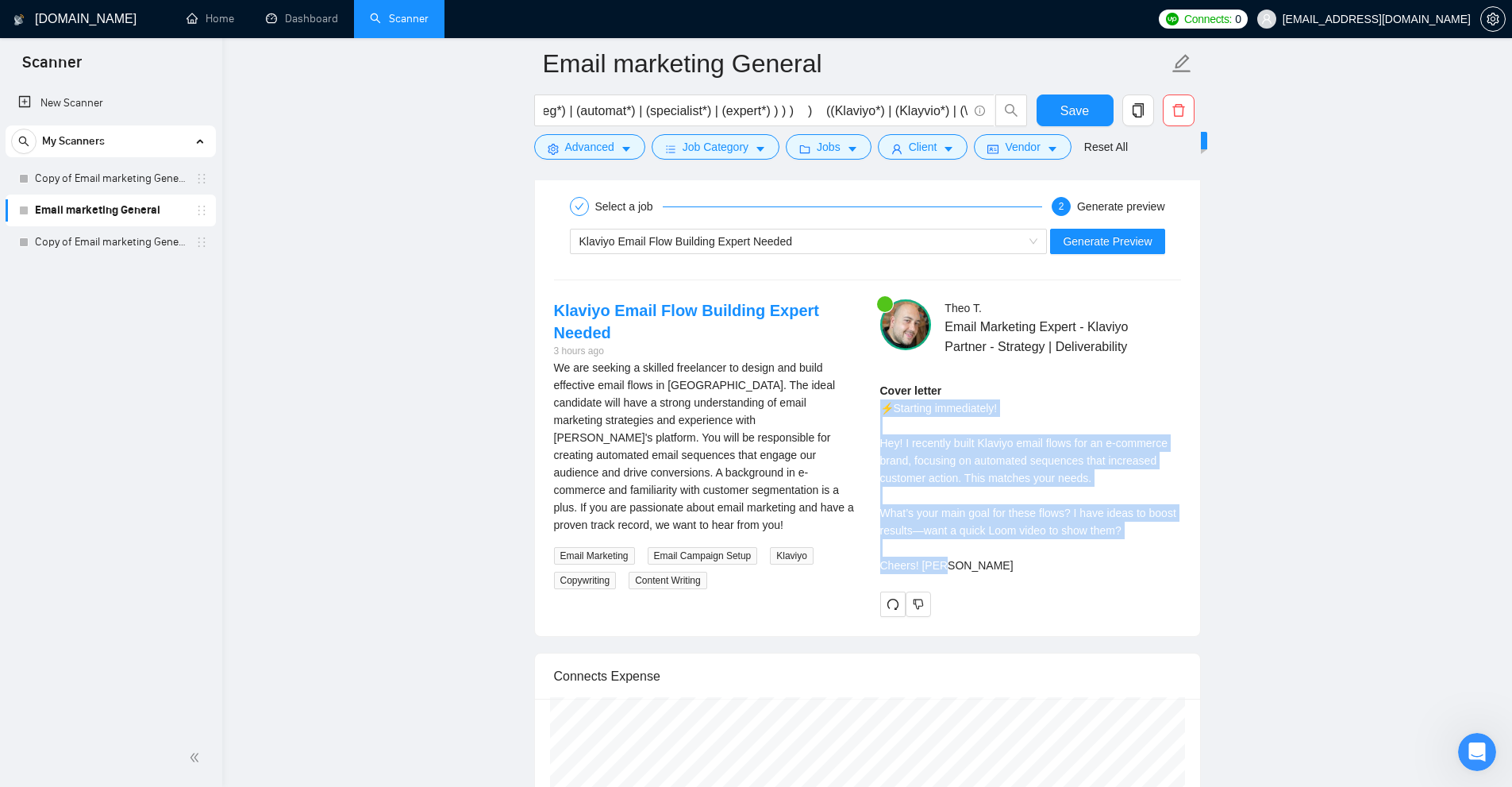
drag, startPoint x: 1016, startPoint y: 563, endPoint x: 879, endPoint y: 407, distance: 207.6
click at [879, 407] on div "Theo T . Email Marketing Expert - Klaviyo Partner - Strategy | Deliverability C…" at bounding box center [1031, 458] width 326 height 318
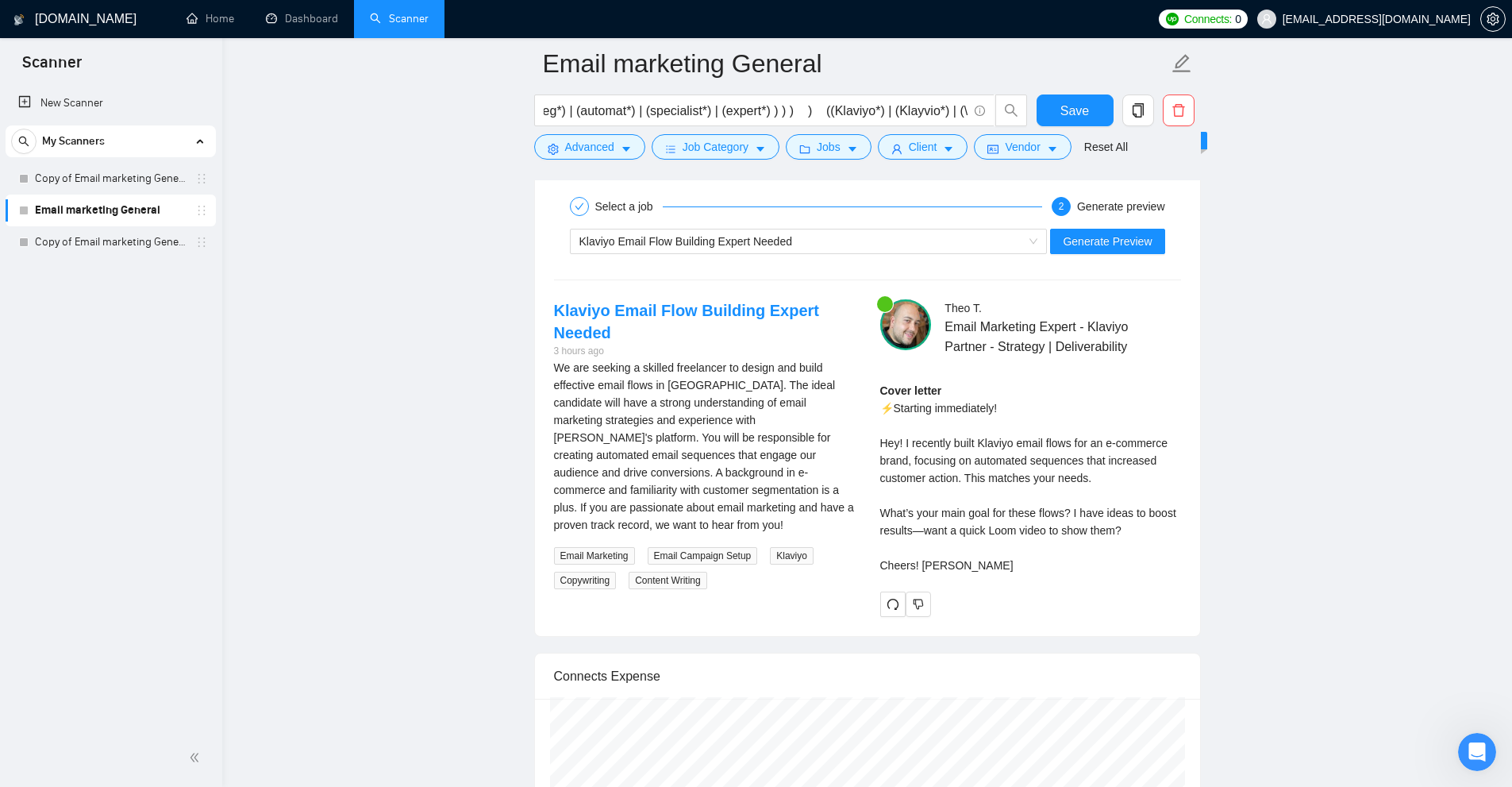
click at [930, 465] on div "Cover letter ⚡️Starting immediately! Hey! I recently built Klaviyo email flows …" at bounding box center [1031, 477] width 301 height 192
drag, startPoint x: 878, startPoint y: 440, endPoint x: 1161, endPoint y: 445, distance: 283.0
click at [1161, 445] on div "Theo T . Email Marketing Expert - Klaviyo Partner - Strategy | Deliverability C…" at bounding box center [1031, 458] width 326 height 318
click at [1071, 456] on div "Cover letter ⚡️Starting immediately! Hey! I recently built Klaviyo email flows …" at bounding box center [1031, 477] width 301 height 192
drag, startPoint x: 1139, startPoint y: 439, endPoint x: 937, endPoint y: 458, distance: 202.9
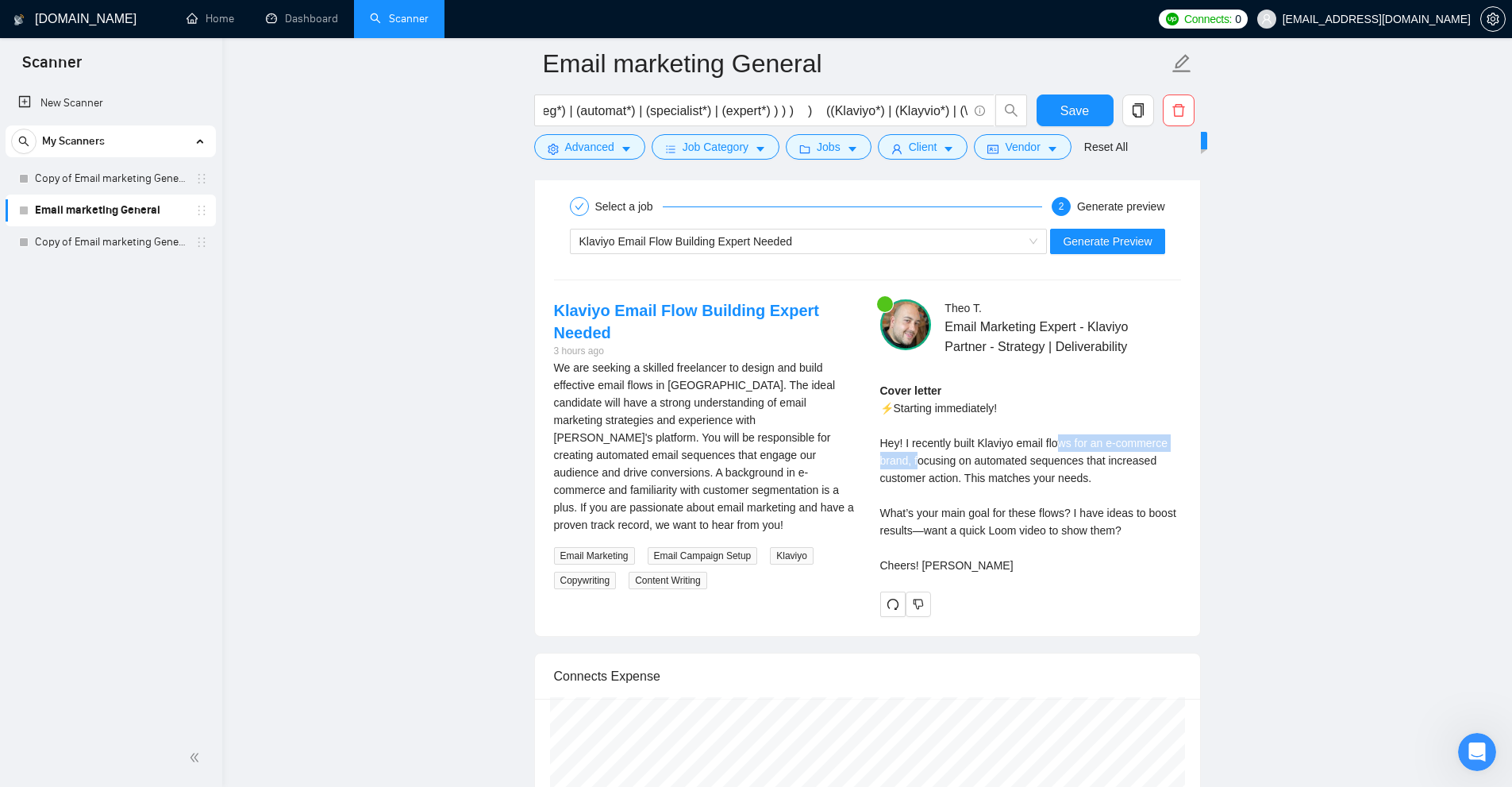
click at [929, 458] on div "Cover letter ⚡️Starting immediately! Hey! I recently built Klaviyo email flows …" at bounding box center [1031, 477] width 301 height 192
click at [937, 458] on div "Cover letter ⚡️Starting immediately! Hey! I recently built Klaviyo email flows …" at bounding box center [1031, 477] width 301 height 192
click at [1156, 471] on div "Cover letter ⚡️Starting immediately! Hey! I recently built Klaviyo email flows …" at bounding box center [1031, 477] width 301 height 192
drag, startPoint x: 1088, startPoint y: 472, endPoint x: 932, endPoint y: 444, distance: 158.5
click at [932, 444] on div "Cover letter ⚡️Starting immediately! Hey! I recently built Klaviyo email flows …" at bounding box center [1031, 477] width 301 height 192
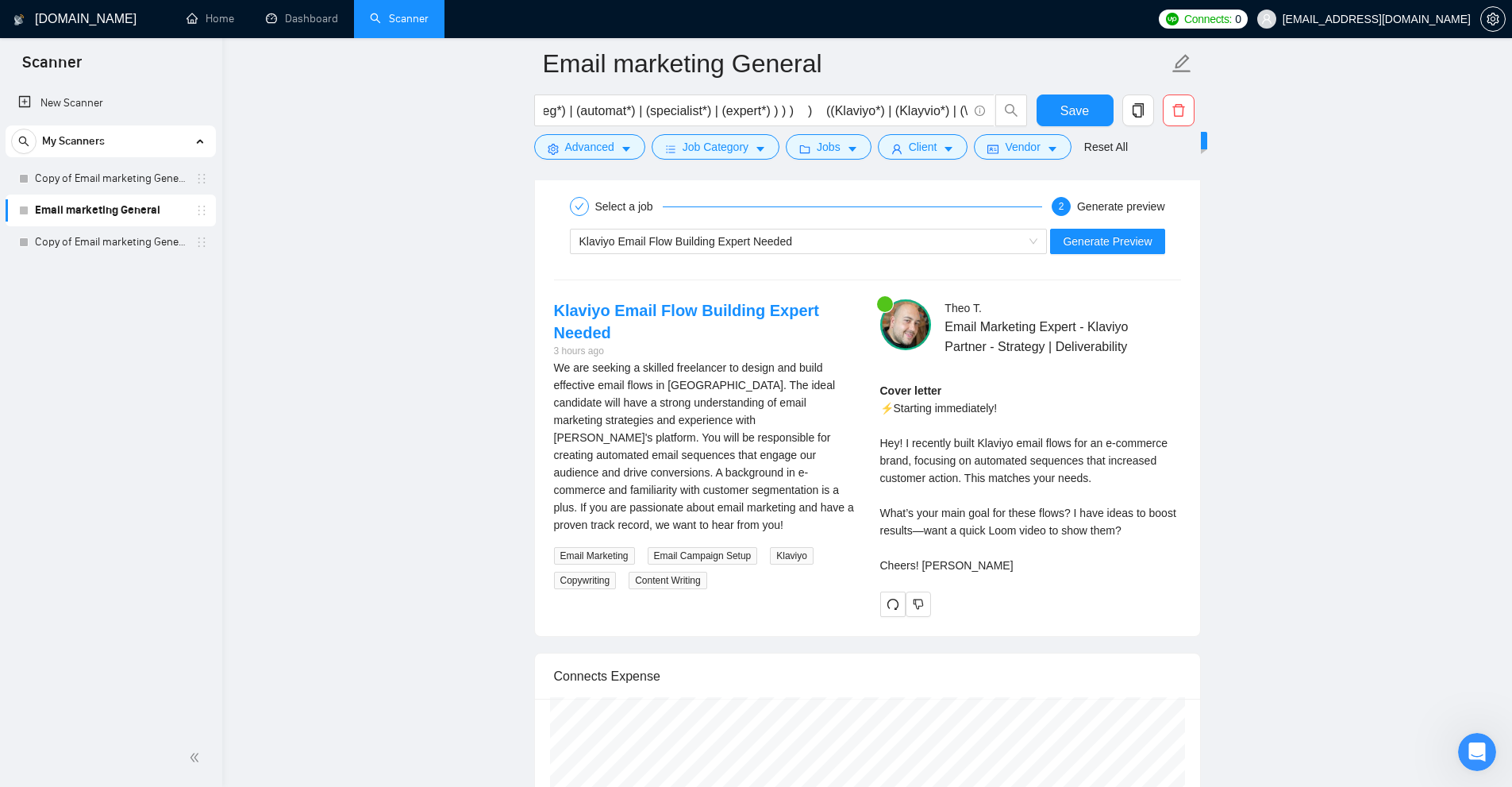
click at [1145, 399] on div "Cover letter ⚡️Starting immediately! Hey! I recently built Klaviyo email flows …" at bounding box center [1031, 477] width 301 height 192
drag, startPoint x: 1169, startPoint y: 490, endPoint x: 1188, endPoint y: 490, distance: 19.0
click at [1188, 490] on div "Theo T . Email Marketing Expert - Klaviyo Partner - Strategy | Deliverability C…" at bounding box center [1031, 458] width 326 height 318
drag, startPoint x: 908, startPoint y: 514, endPoint x: 1125, endPoint y: 539, distance: 218.4
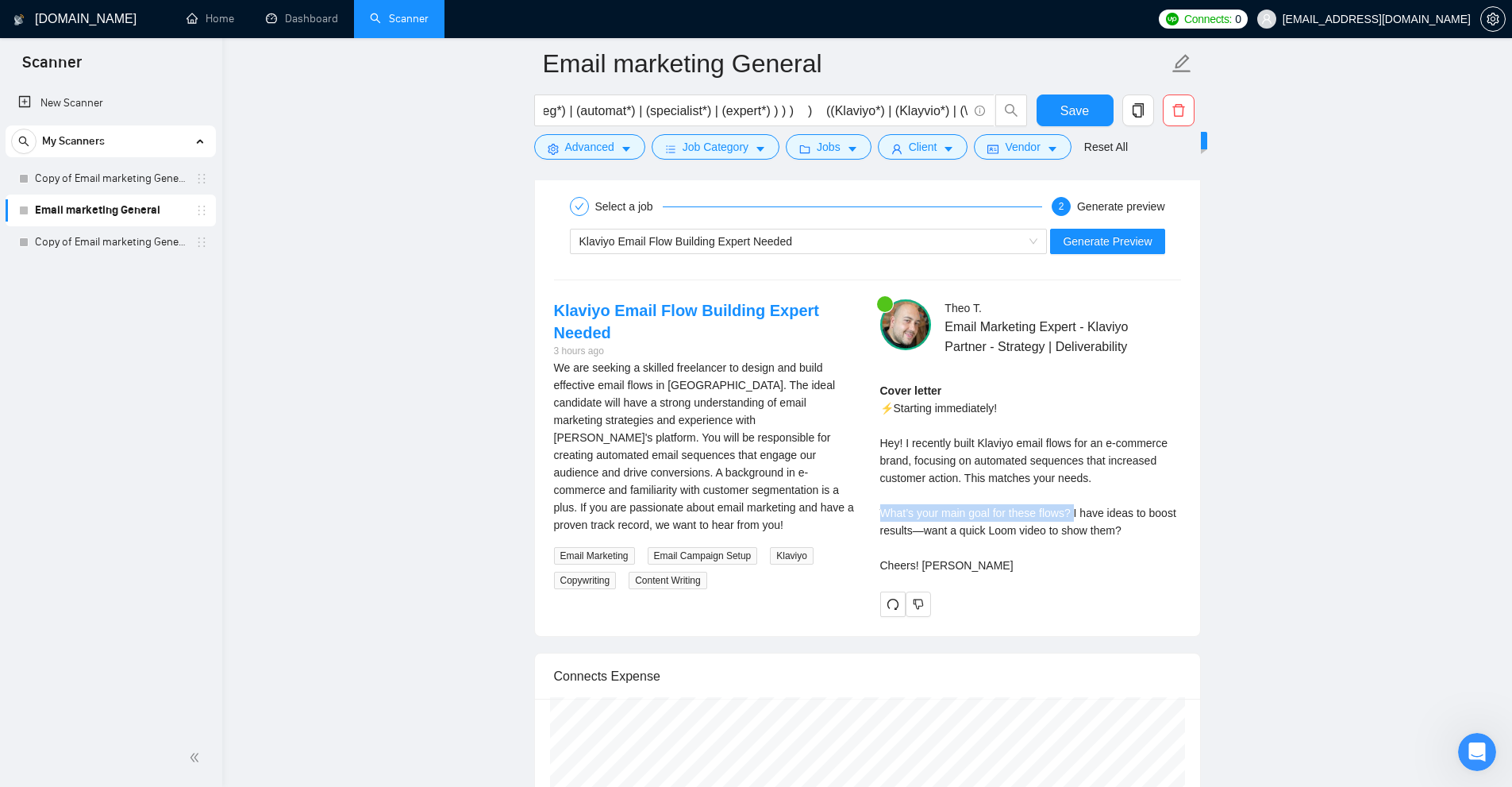
click at [1071, 516] on div "Cover letter ⚡️Starting immediately! Hey! I recently built Klaviyo email flows …" at bounding box center [1031, 477] width 301 height 192
click at [1125, 539] on div "Cover letter ⚡️Starting immediately! Hey! I recently built Klaviyo email flows …" at bounding box center [1031, 477] width 301 height 192
drag, startPoint x: 1072, startPoint y: 508, endPoint x: 1165, endPoint y: 535, distance: 96.8
click at [1165, 535] on div "Cover letter ⚡️Starting immediately! Hey! I recently built Klaviyo email flows …" at bounding box center [1031, 477] width 301 height 192
click at [1165, 535] on div "Cover letter ⚡️Starting immediately! Hey! I recently built Klaviyo email flows …" at bounding box center [1031, 477] width 301 height 192
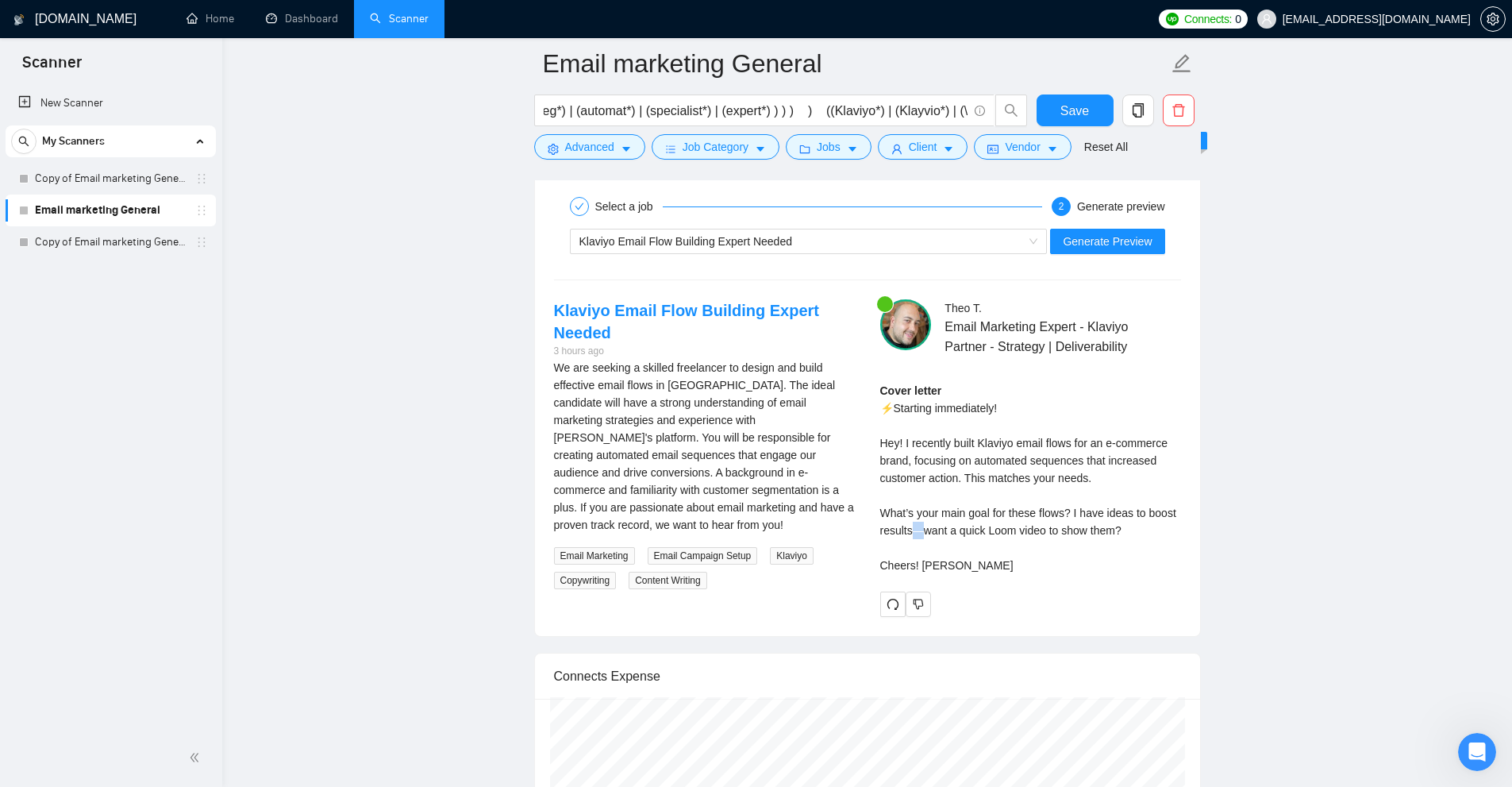
click at [919, 531] on div "Cover letter ⚡️Starting immediately! Hey! I recently built Klaviyo email flows …" at bounding box center [1031, 477] width 301 height 192
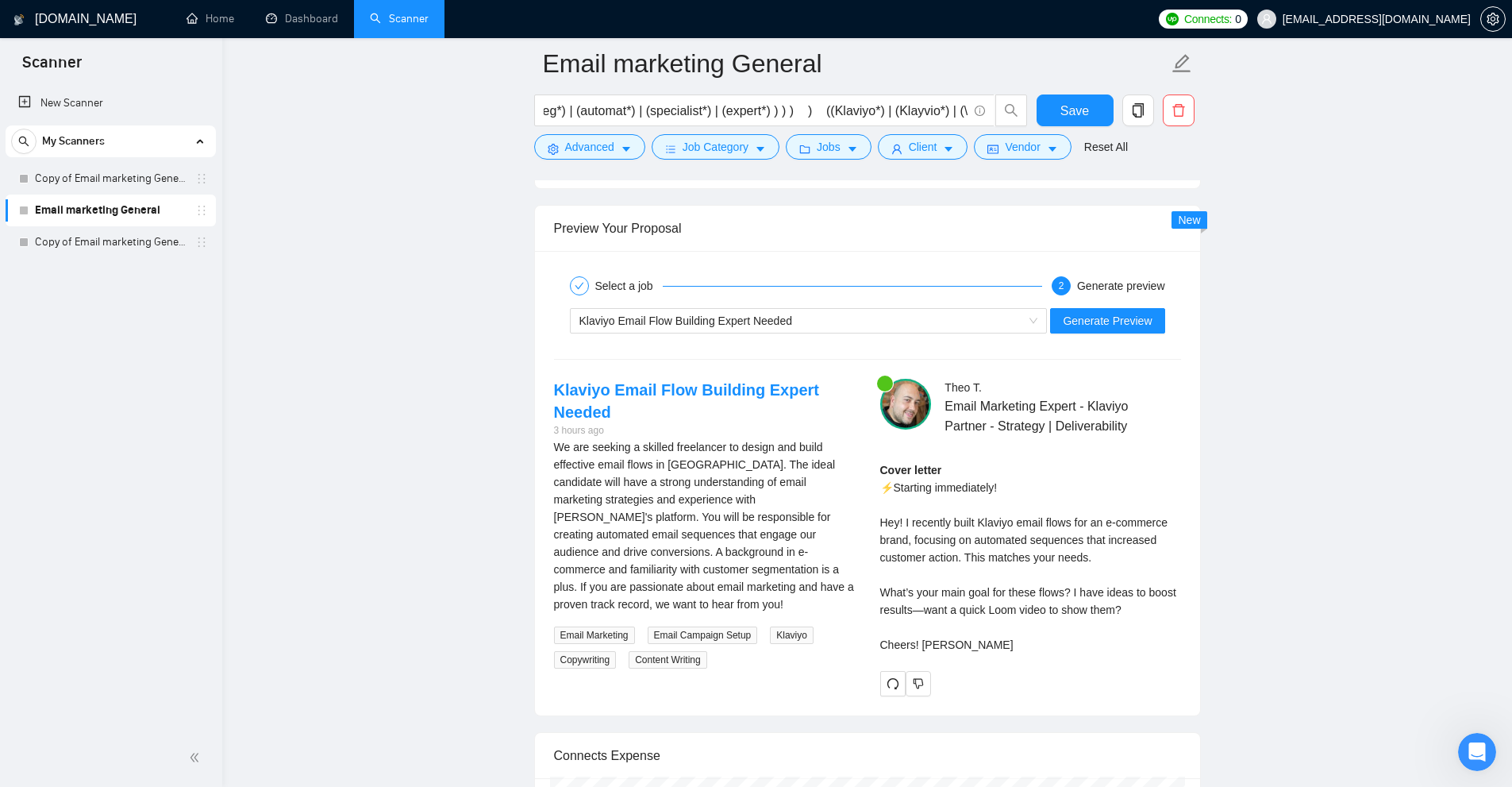
click at [958, 547] on div "Cover letter ⚡️Starting immediately! Hey! I recently built Klaviyo email flows …" at bounding box center [1031, 557] width 301 height 192
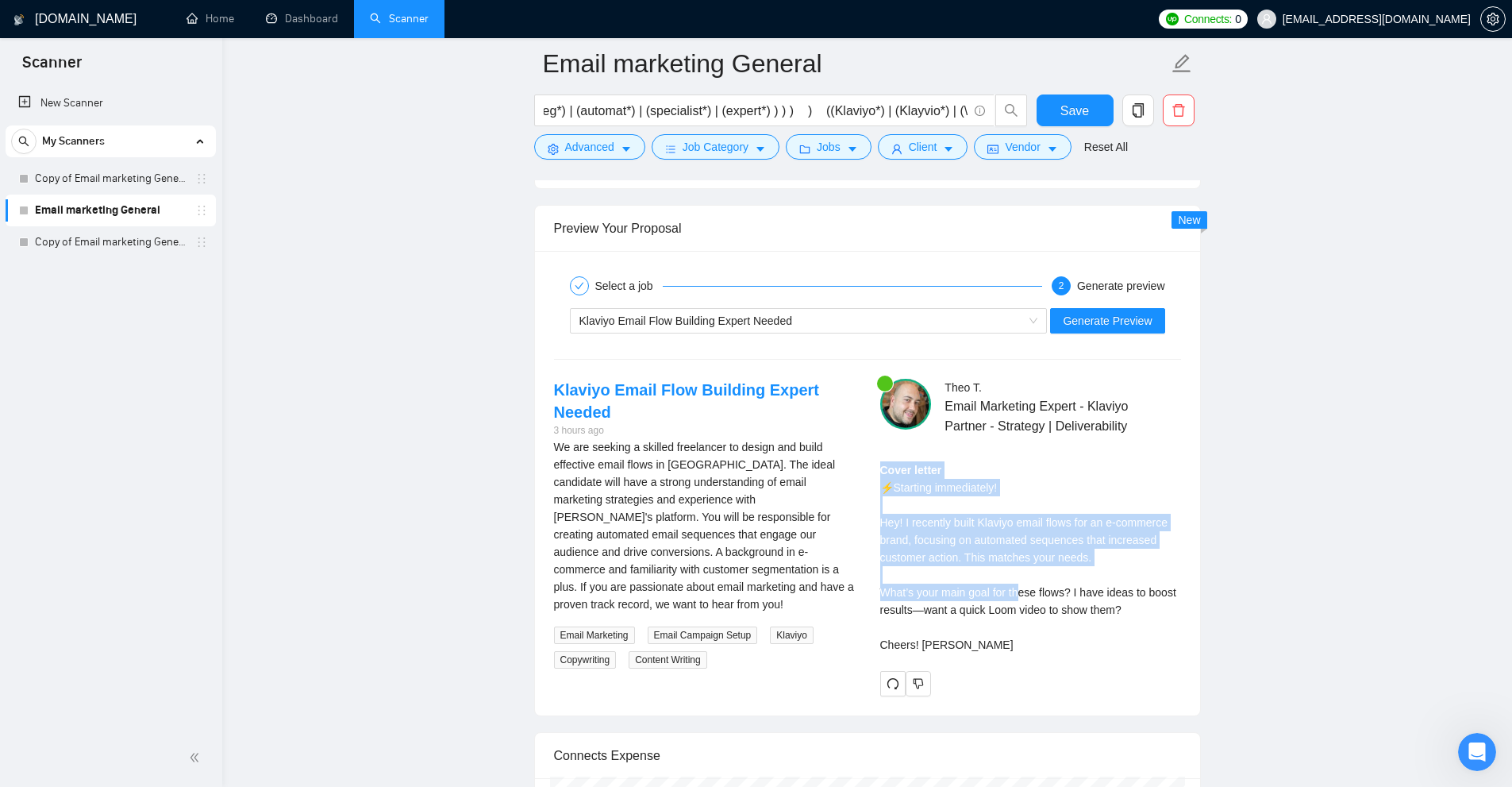
drag, startPoint x: 883, startPoint y: 472, endPoint x: 1018, endPoint y: 597, distance: 184.0
click at [1018, 597] on div "Theo T . Email Marketing Expert - Klaviyo Partner - Strategy | Deliverability C…" at bounding box center [1031, 537] width 326 height 318
click at [1018, 597] on div "Cover letter ⚡️Starting immediately! Hey! I recently built Klaviyo email flows …" at bounding box center [1031, 557] width 301 height 192
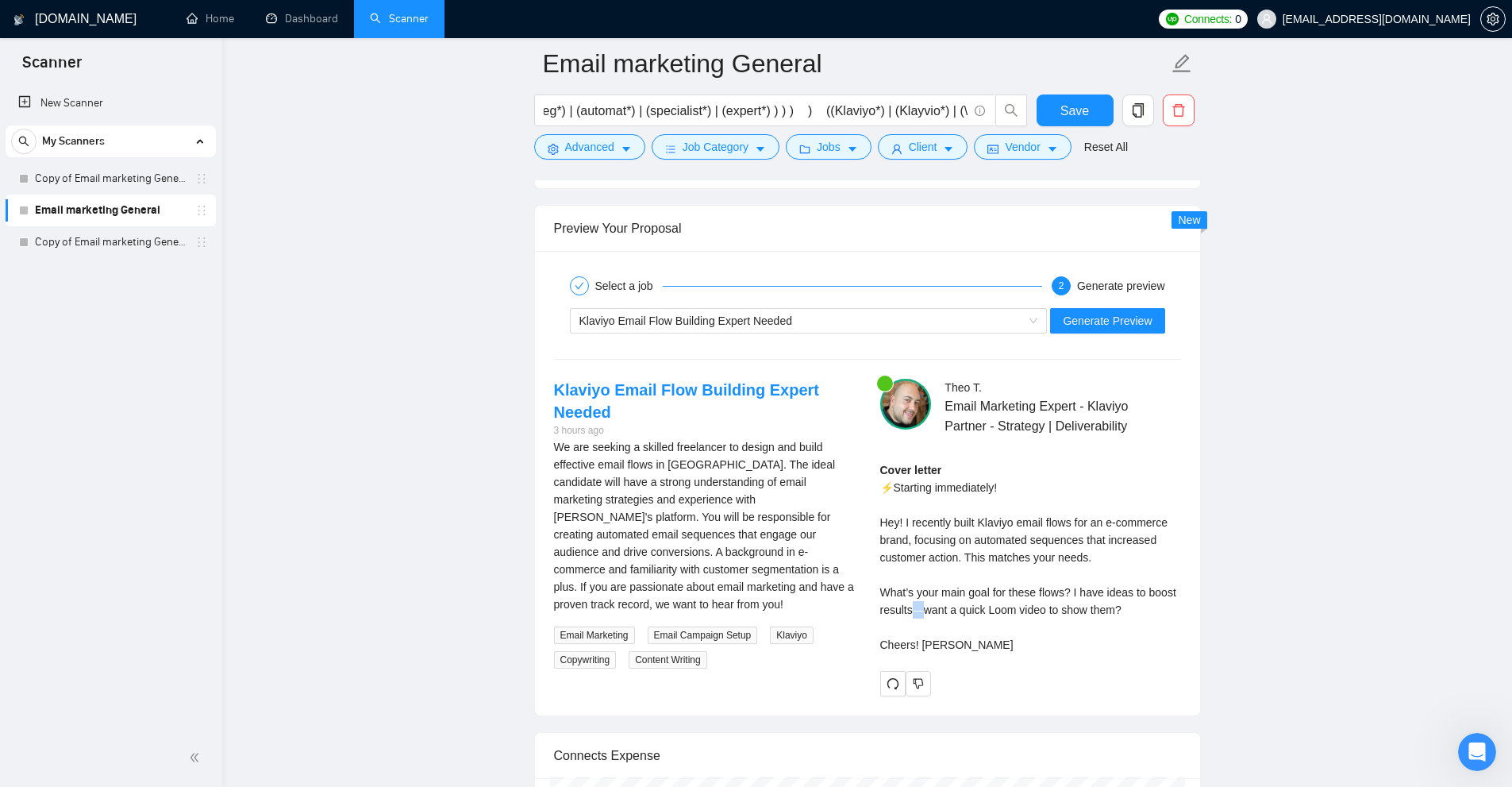
click at [919, 610] on div "Cover letter ⚡️Starting immediately! Hey! I recently built Klaviyo email flows …" at bounding box center [1031, 557] width 301 height 192
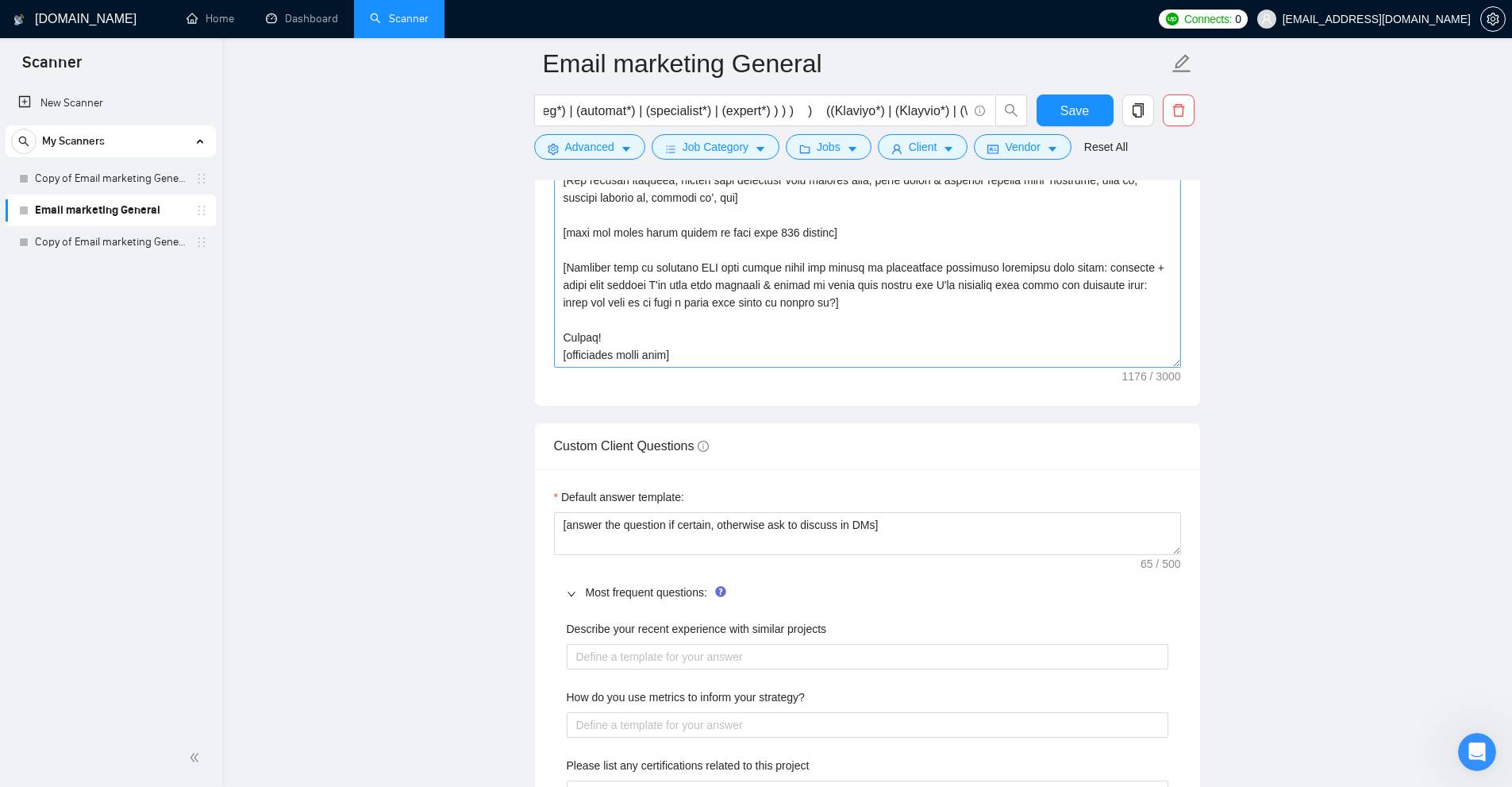
scroll to position [0, 0]
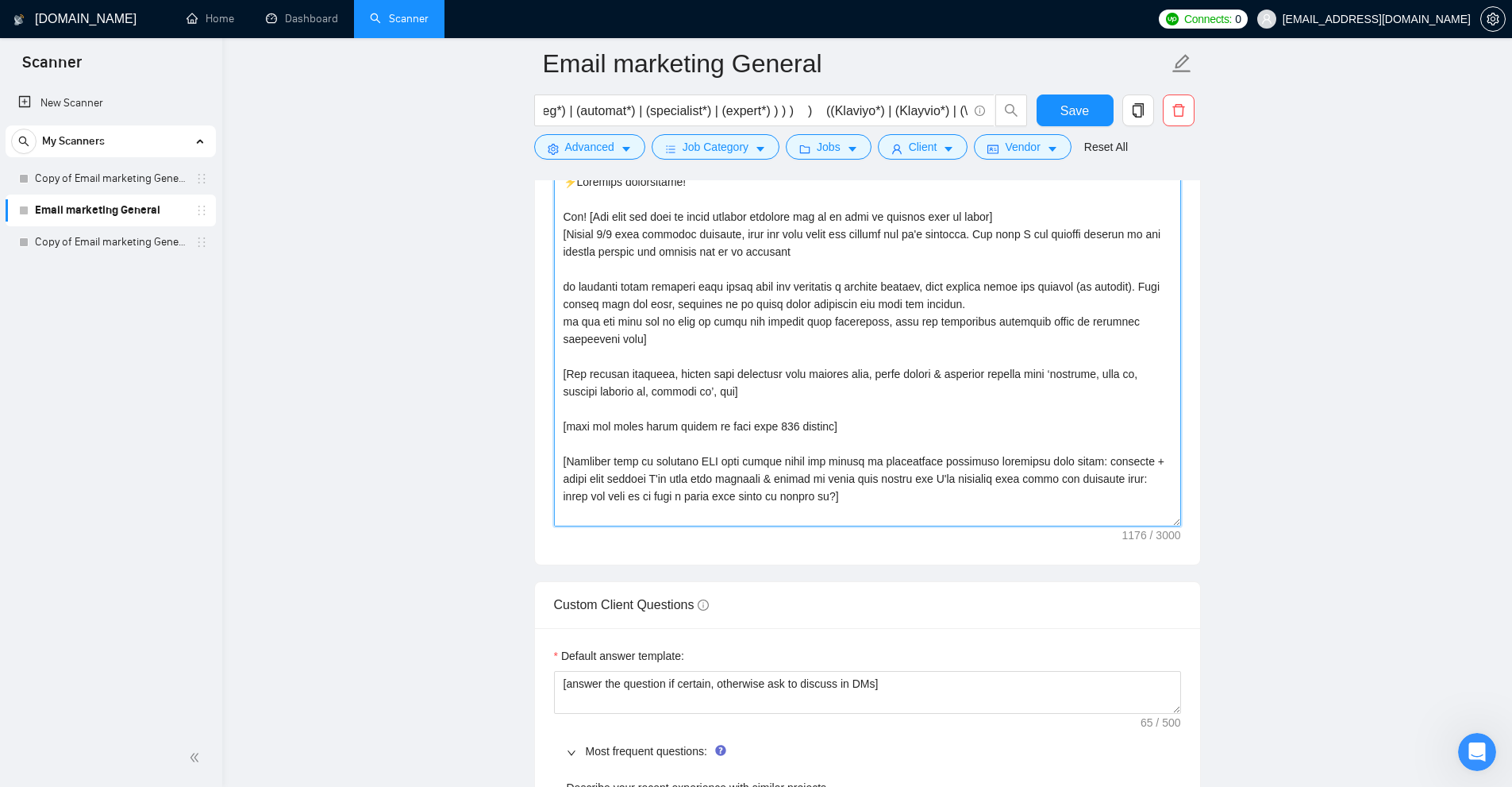
click at [871, 435] on textarea "Cover letter template:" at bounding box center [867, 347] width 627 height 357
paste textarea "[Never ever use long en/em dashes, use commas instead]"
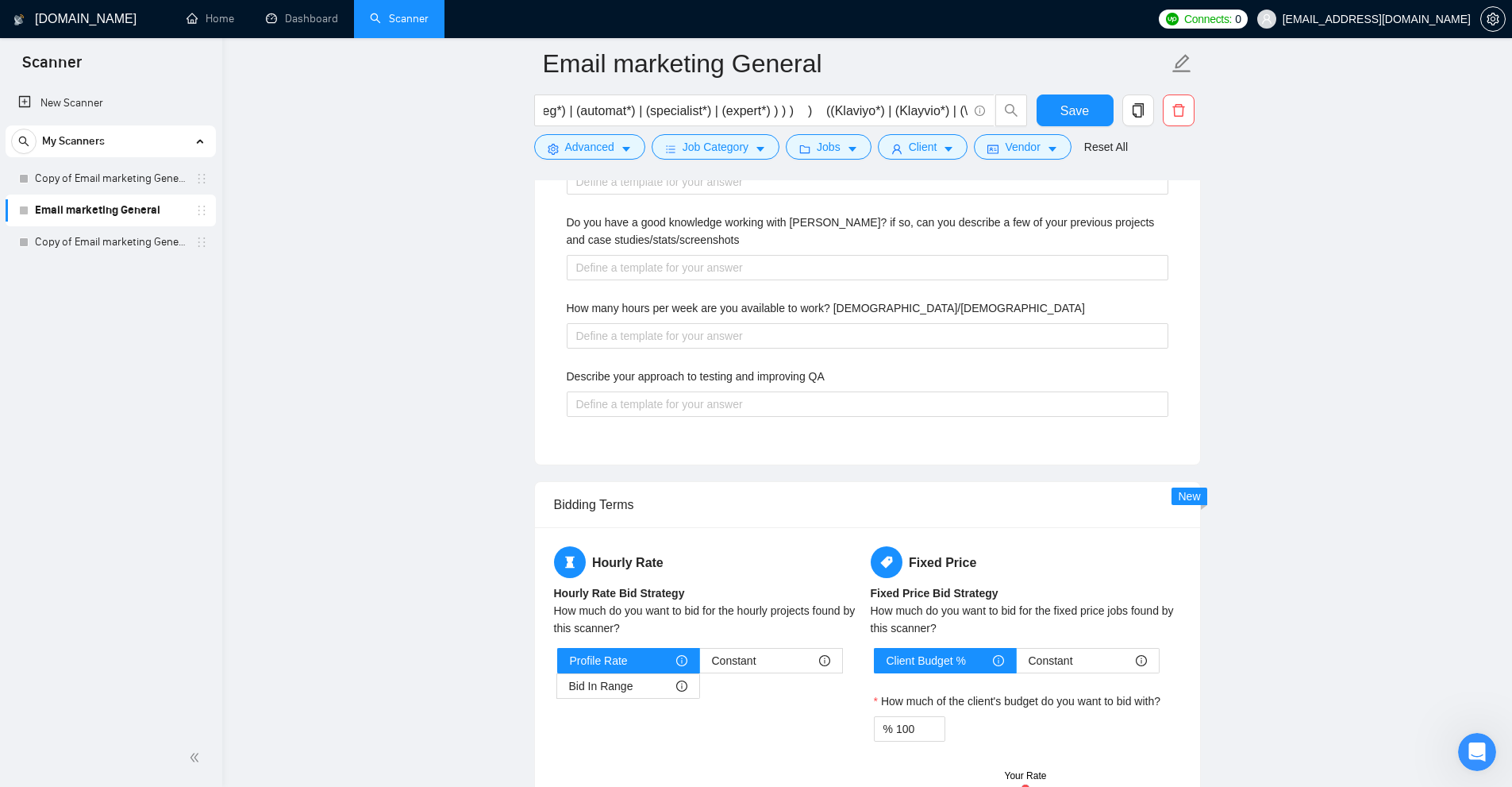
scroll to position [3493, 0]
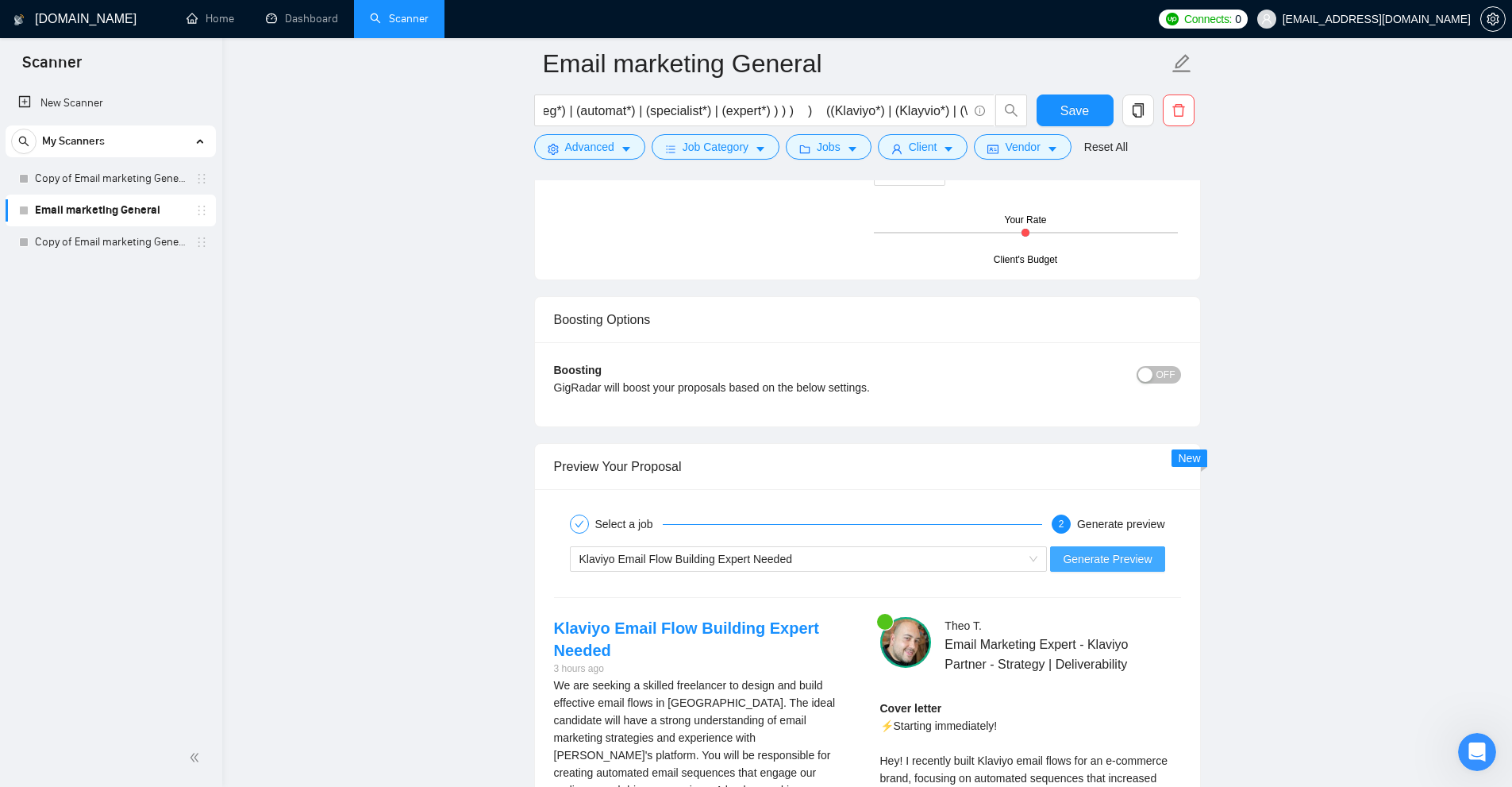
click at [1128, 554] on span "Generate Preview" at bounding box center [1107, 558] width 89 height 17
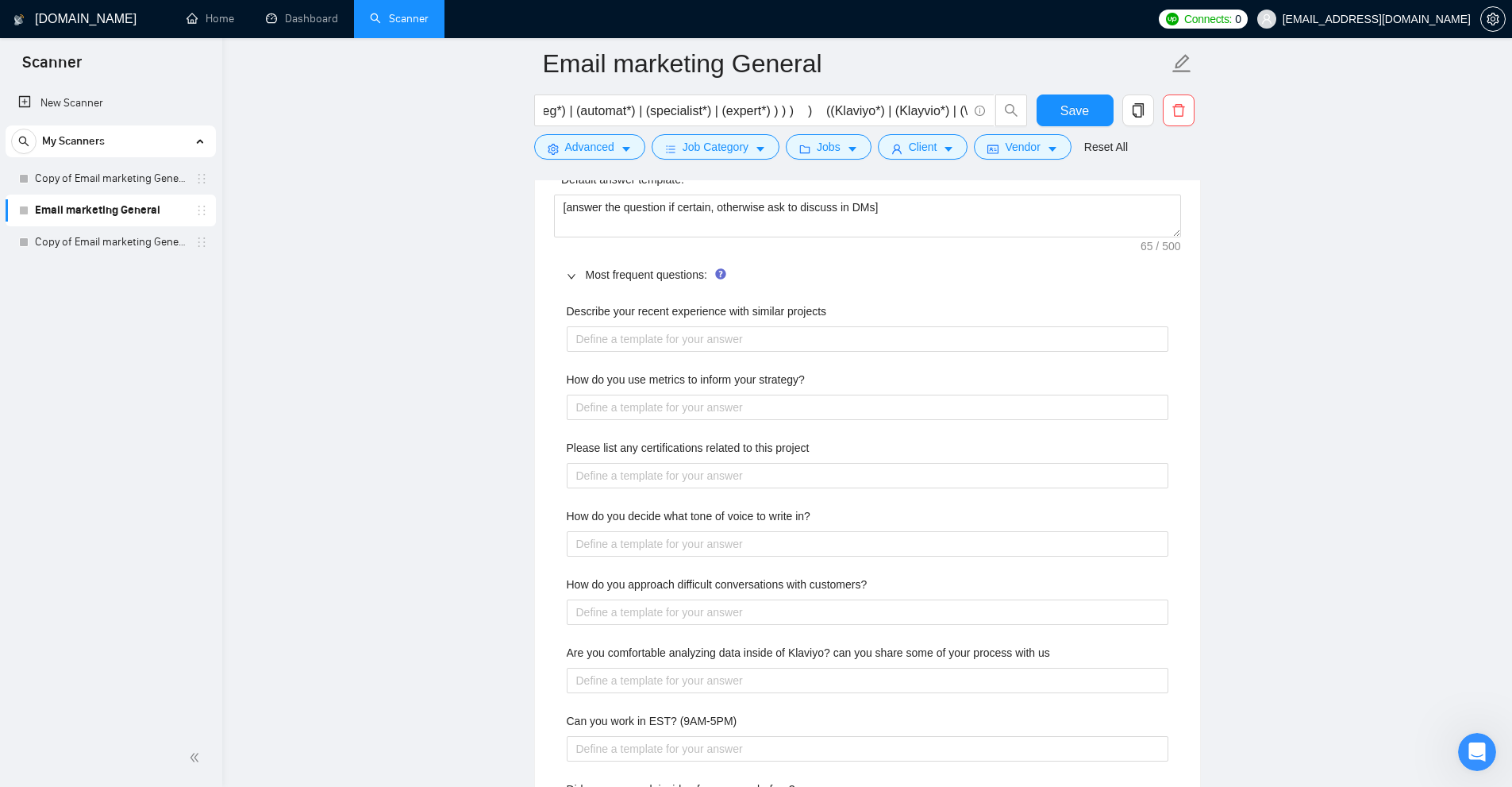
scroll to position [1905, 0]
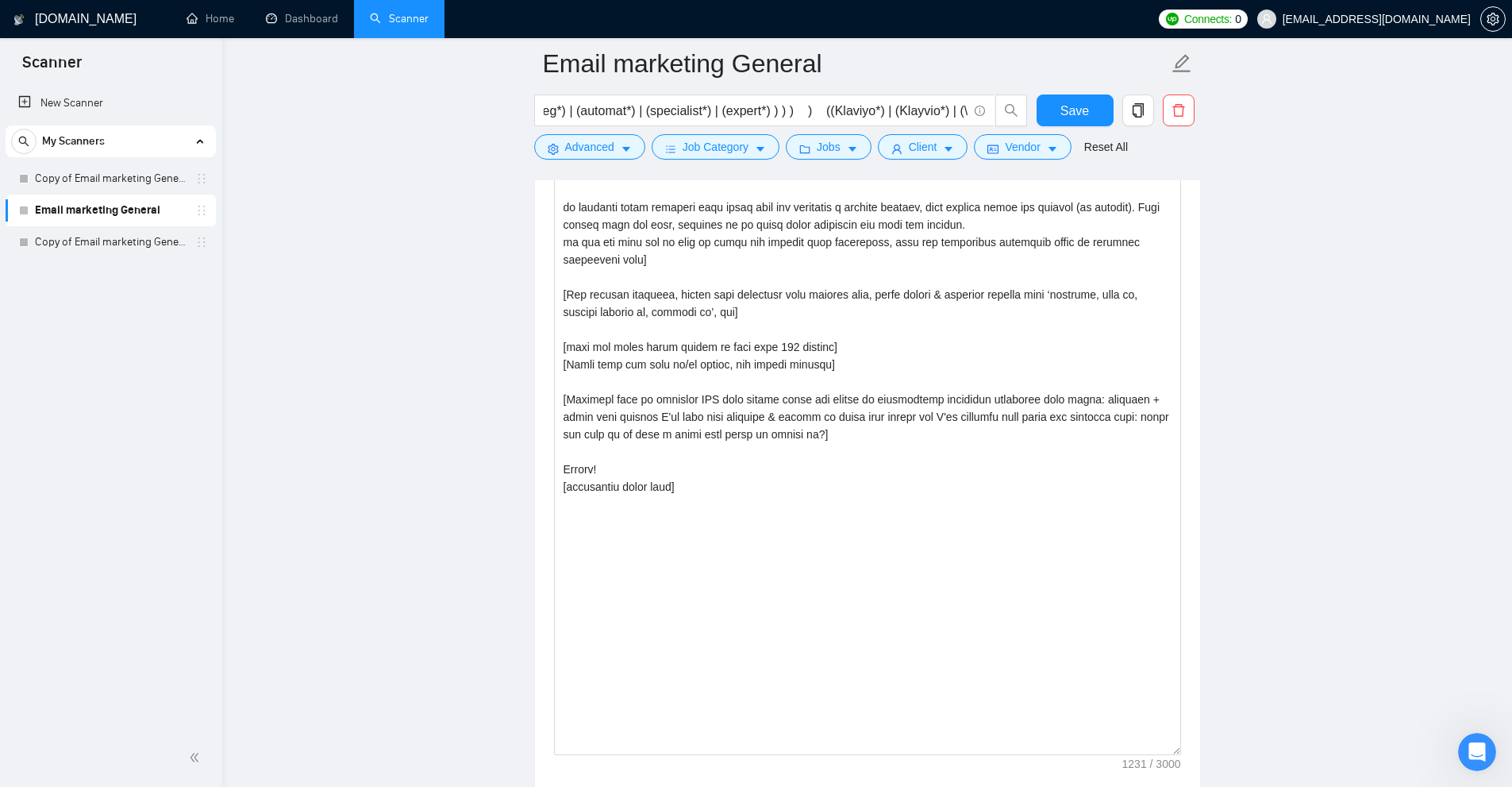
drag, startPoint x: 1176, startPoint y: 459, endPoint x: 1236, endPoint y: 764, distance: 310.8
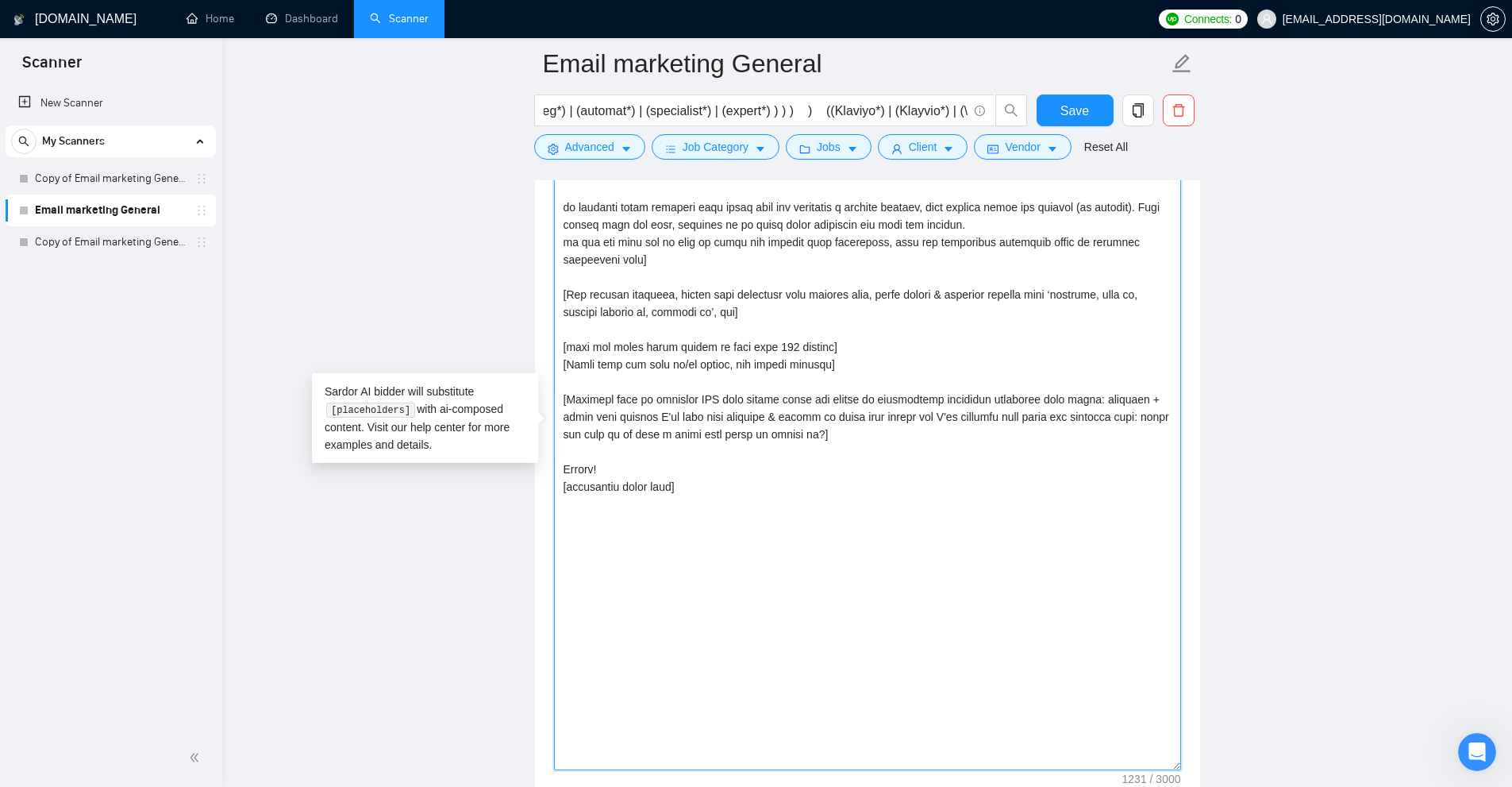
drag, startPoint x: 862, startPoint y: 364, endPoint x: 408, endPoint y: 347, distance: 454.3
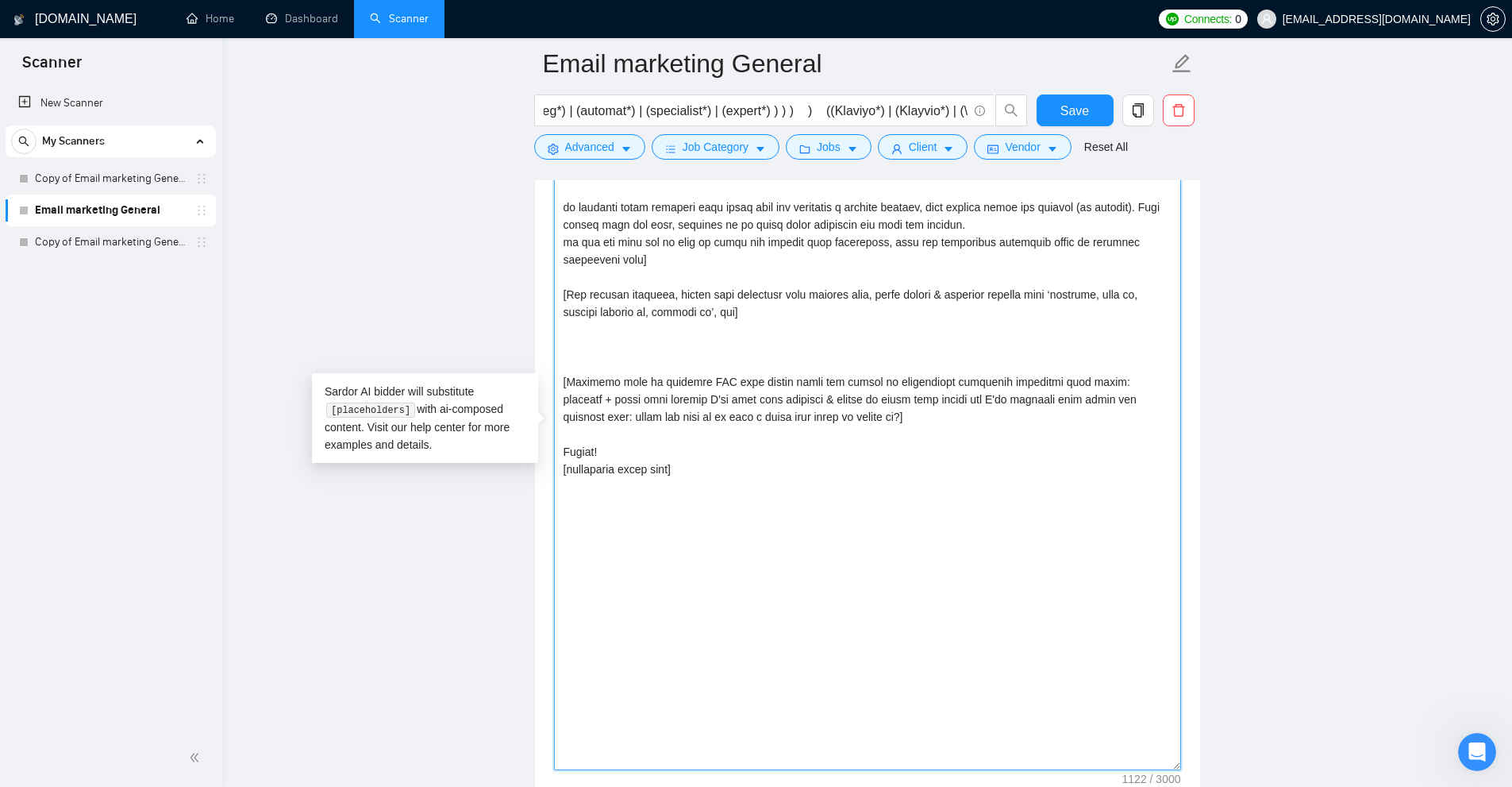
click at [777, 501] on textarea "Cover letter template:" at bounding box center [867, 430] width 627 height 680
paste textarea "[make the whole cover letter no more than 600 symbols] [Never ever use long en/…"
drag, startPoint x: 702, startPoint y: 509, endPoint x: 420, endPoint y: 530, distance: 282.8
click at [790, 274] on textarea "Cover letter template:" at bounding box center [867, 430] width 627 height 680
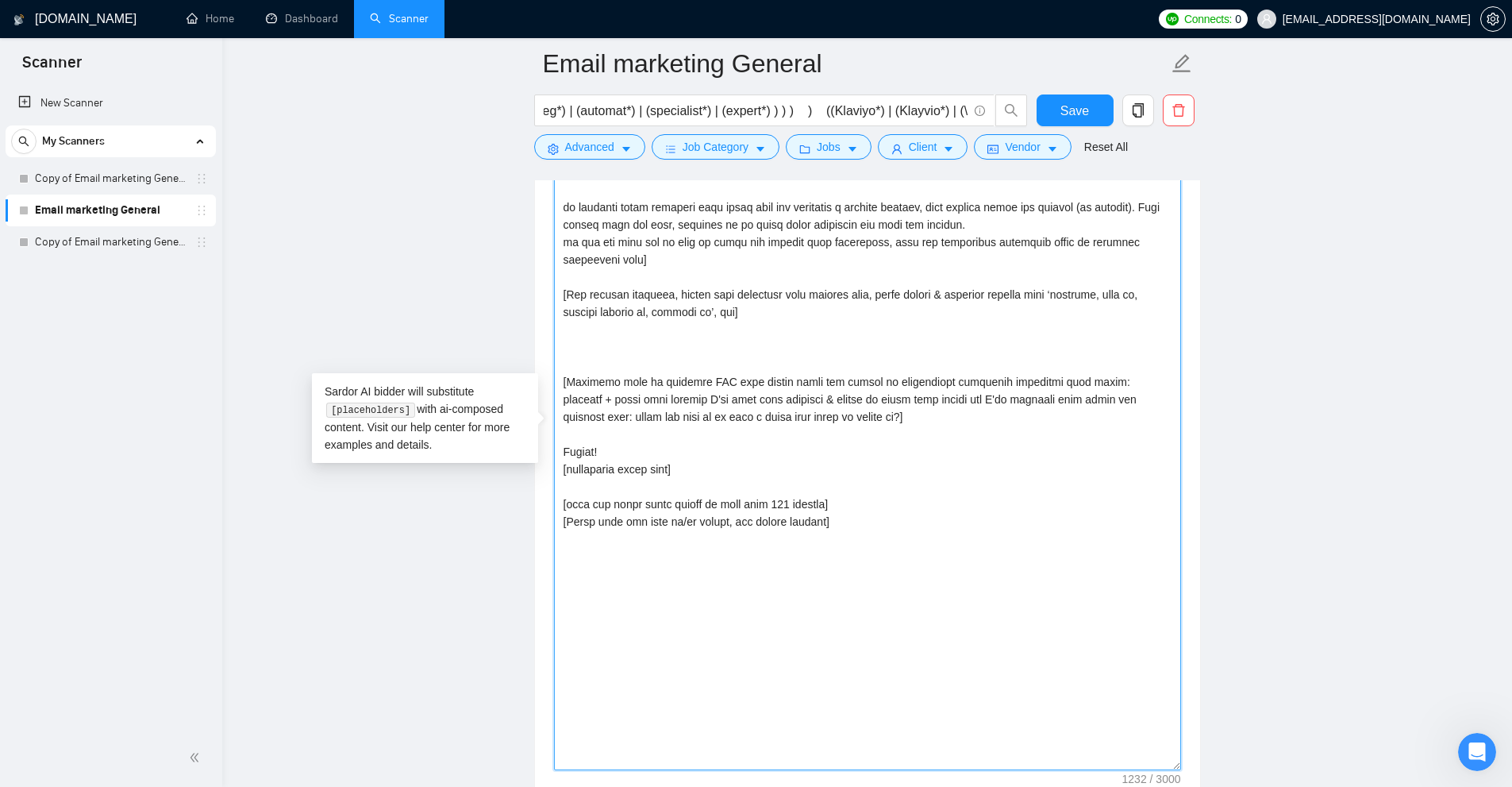
click at [629, 334] on textarea "Cover letter template:" at bounding box center [867, 430] width 627 height 680
click at [615, 357] on textarea "Cover letter template:" at bounding box center [867, 430] width 627 height 680
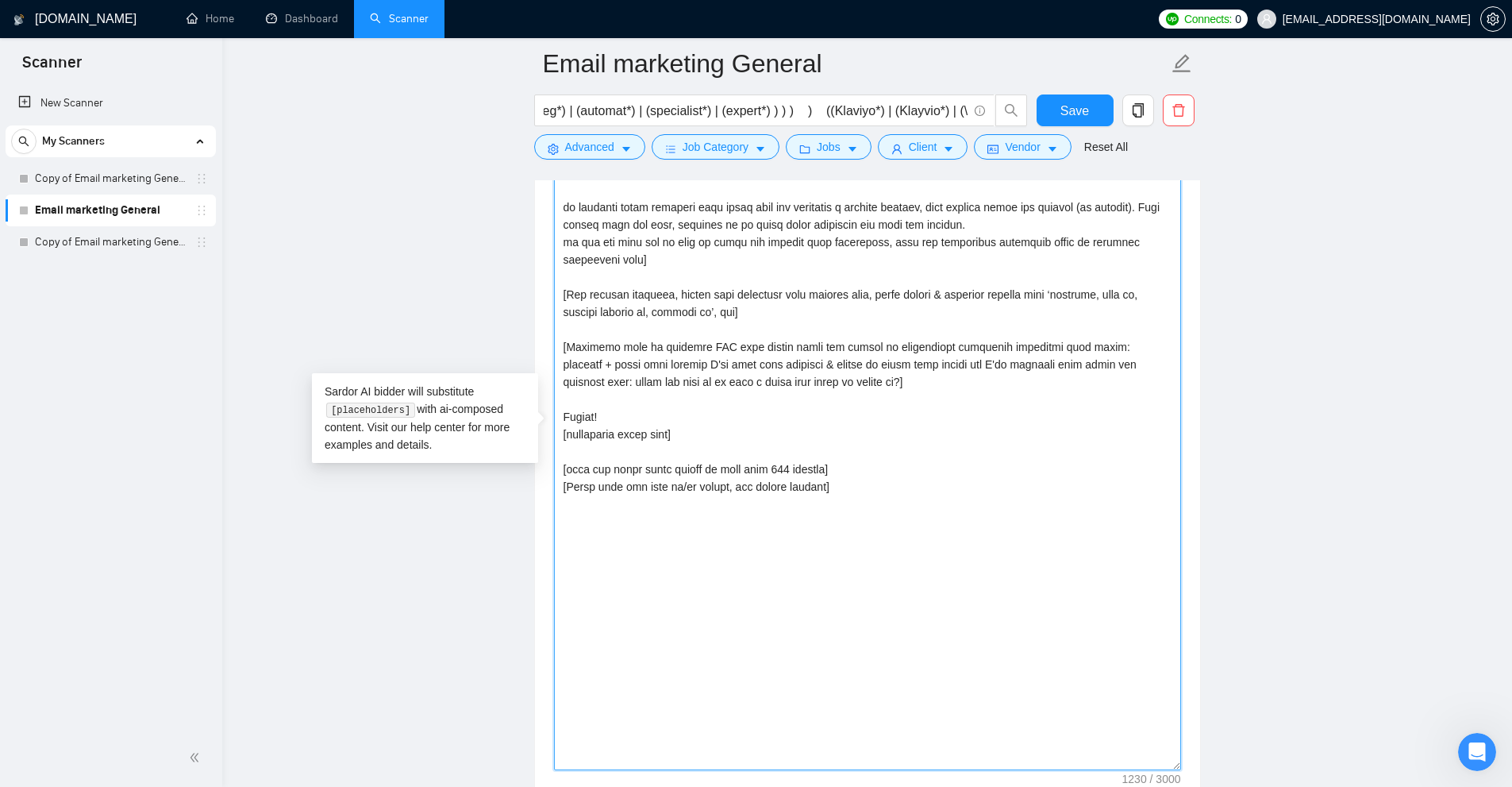
drag, startPoint x: 821, startPoint y: 498, endPoint x: 409, endPoint y: 481, distance: 412.4
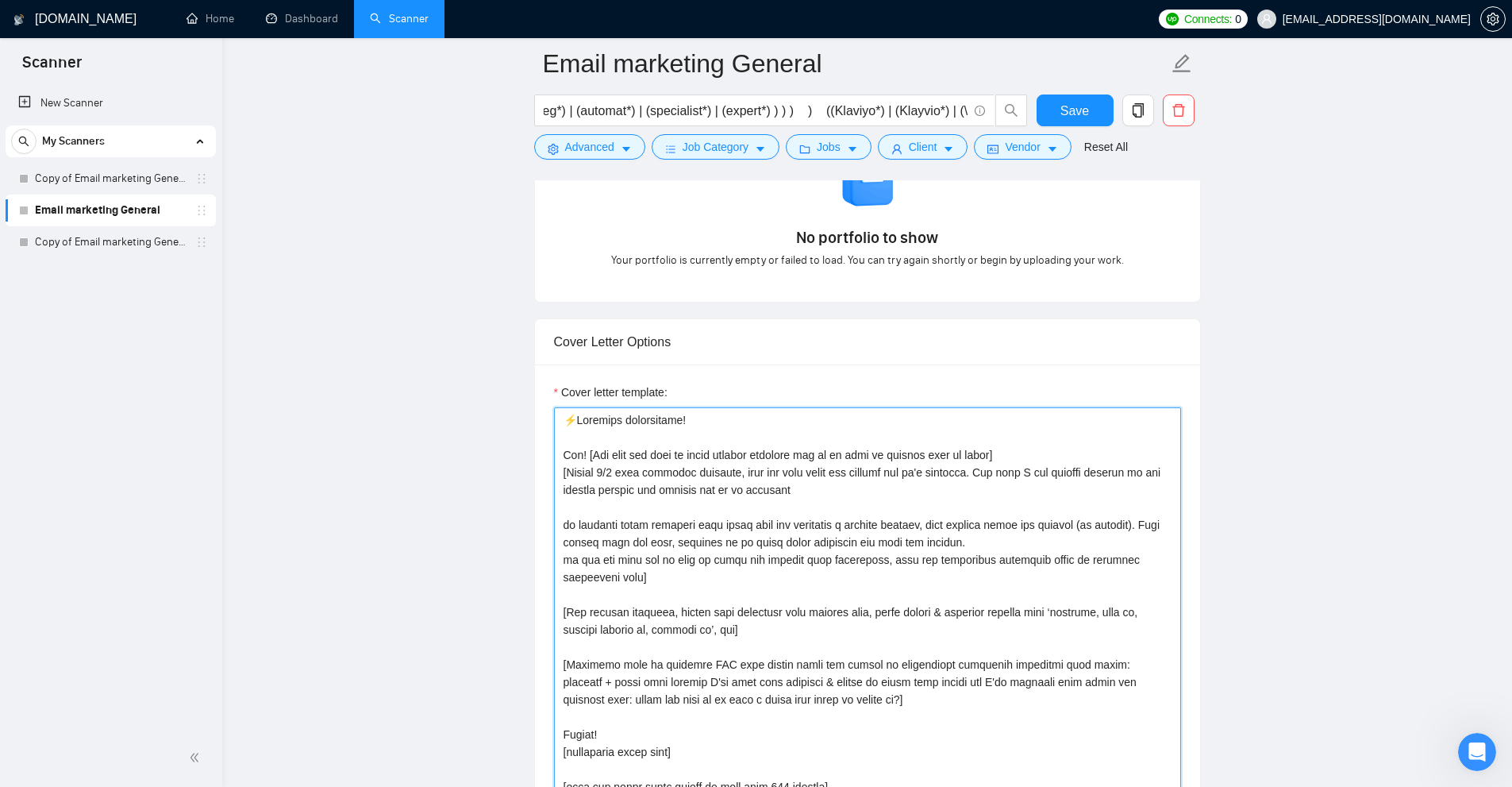
drag, startPoint x: 568, startPoint y: 472, endPoint x: 781, endPoint y: 491, distance: 213.8
click at [781, 491] on textarea "Cover letter template:" at bounding box center [867, 747] width 627 height 680
click at [785, 492] on textarea "Cover letter template:" at bounding box center [867, 747] width 627 height 680
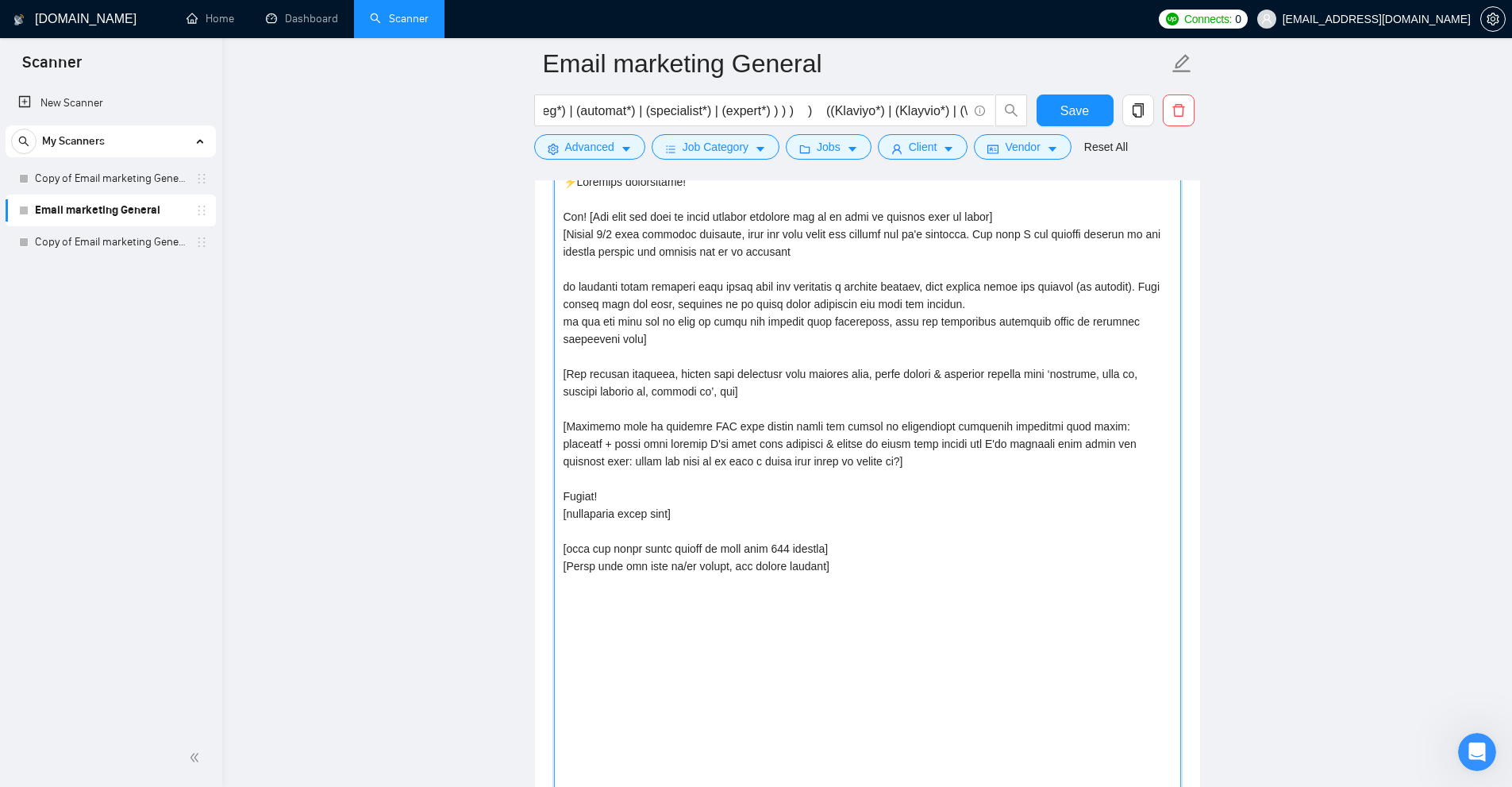
scroll to position [1984, 0]
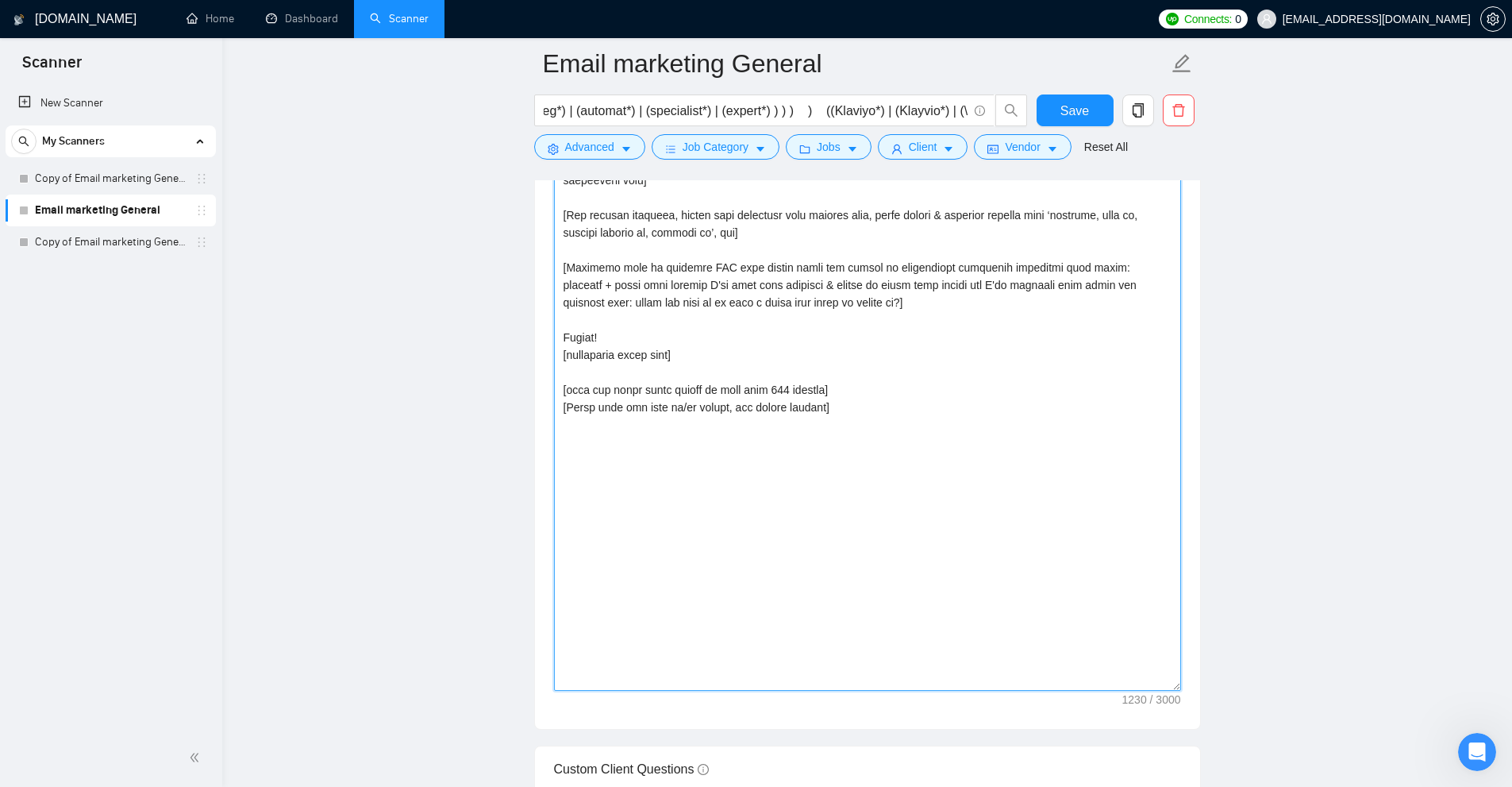
drag, startPoint x: 826, startPoint y: 394, endPoint x: 334, endPoint y: 370, distance: 492.6
click at [925, 424] on textarea "Cover letter template:" at bounding box center [867, 351] width 627 height 680
drag, startPoint x: 913, startPoint y: 387, endPoint x: 499, endPoint y: 404, distance: 414.3
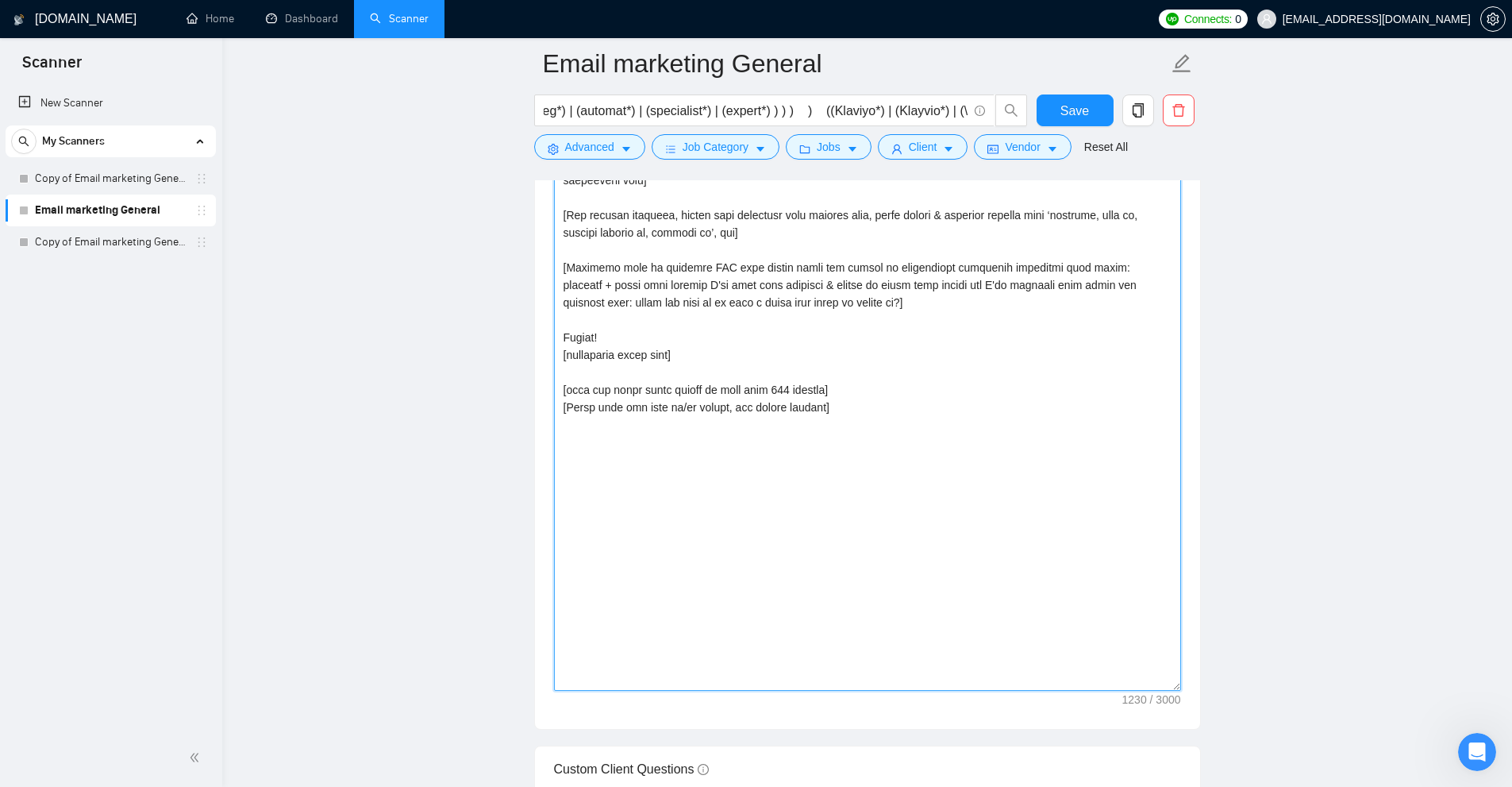
drag, startPoint x: 888, startPoint y: 405, endPoint x: 1017, endPoint y: 385, distance: 130.5
click at [888, 405] on textarea "Cover letter template:" at bounding box center [867, 351] width 627 height 680
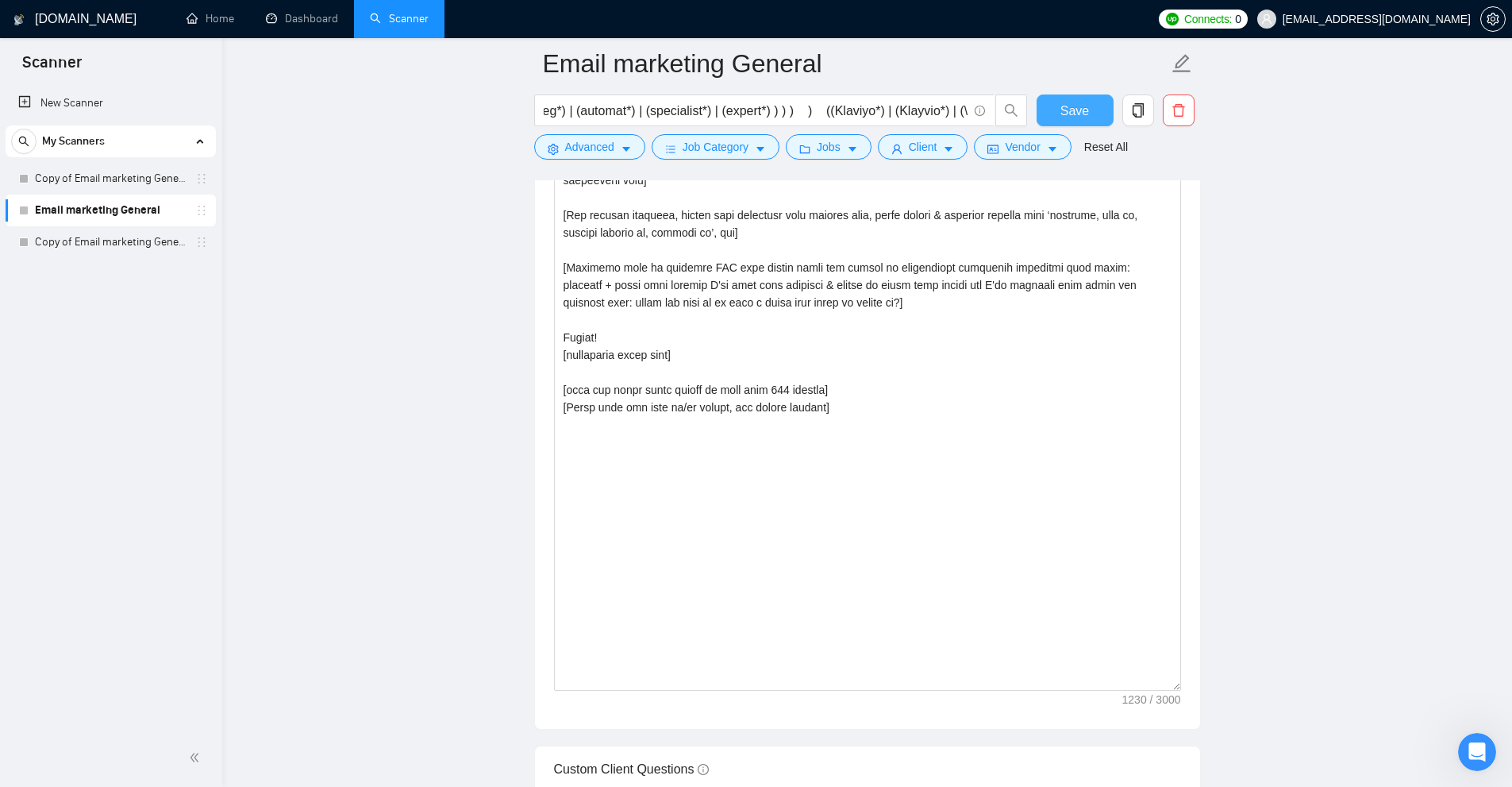
click at [1085, 109] on span "Save" at bounding box center [1075, 110] width 29 height 20
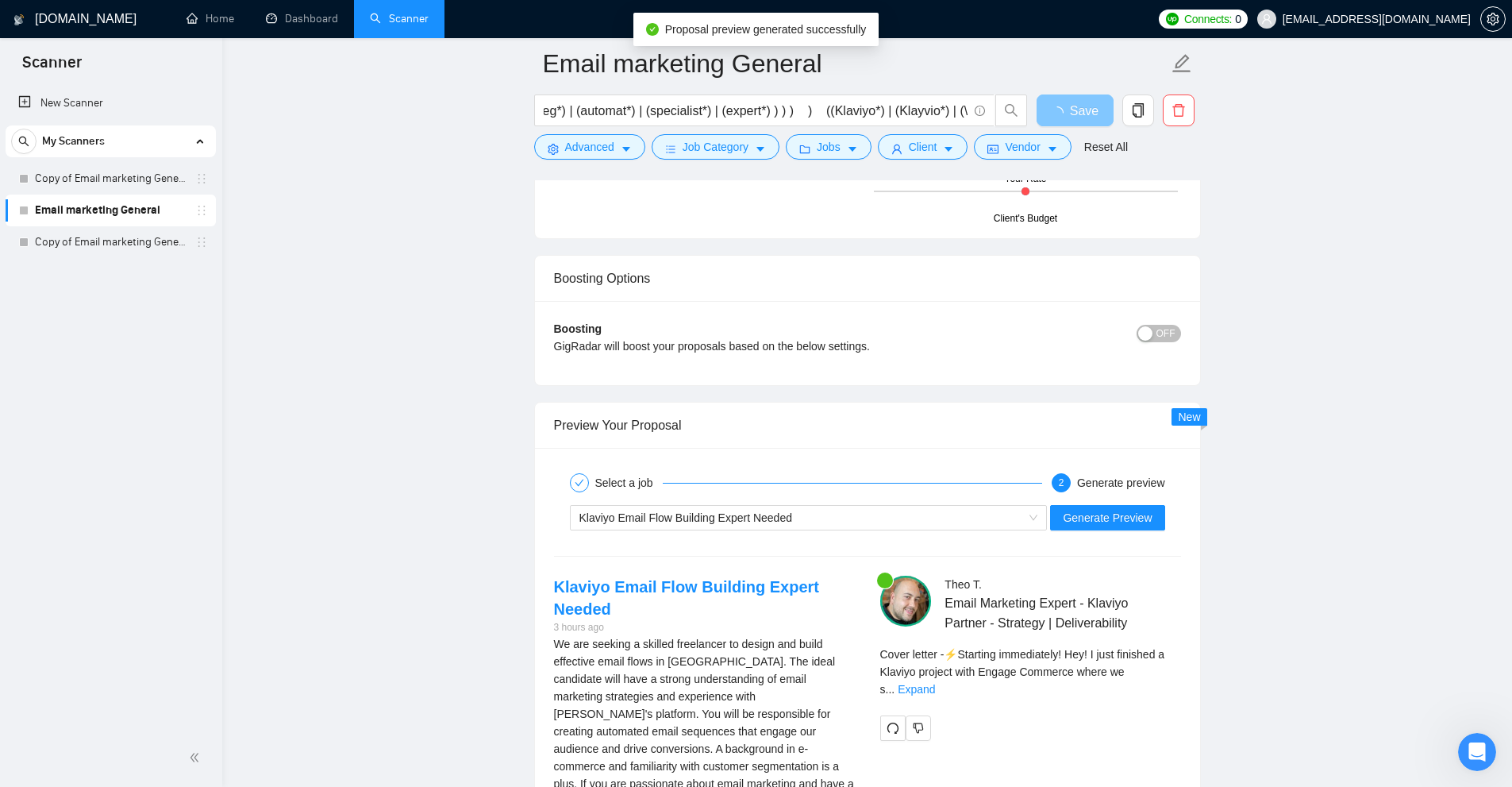
scroll to position [2858, 0]
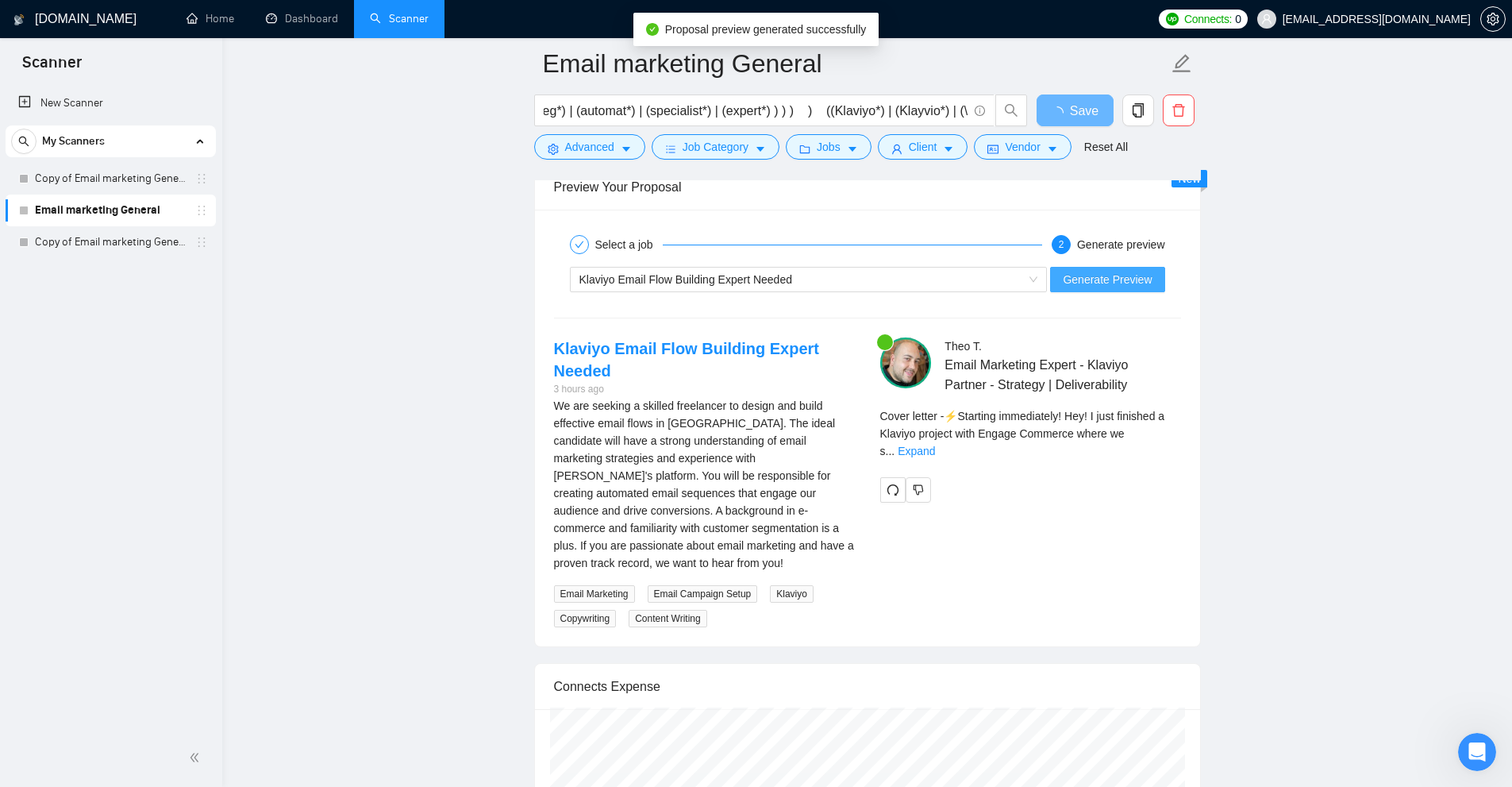
click at [1144, 288] on span "Generate Preview" at bounding box center [1107, 279] width 89 height 17
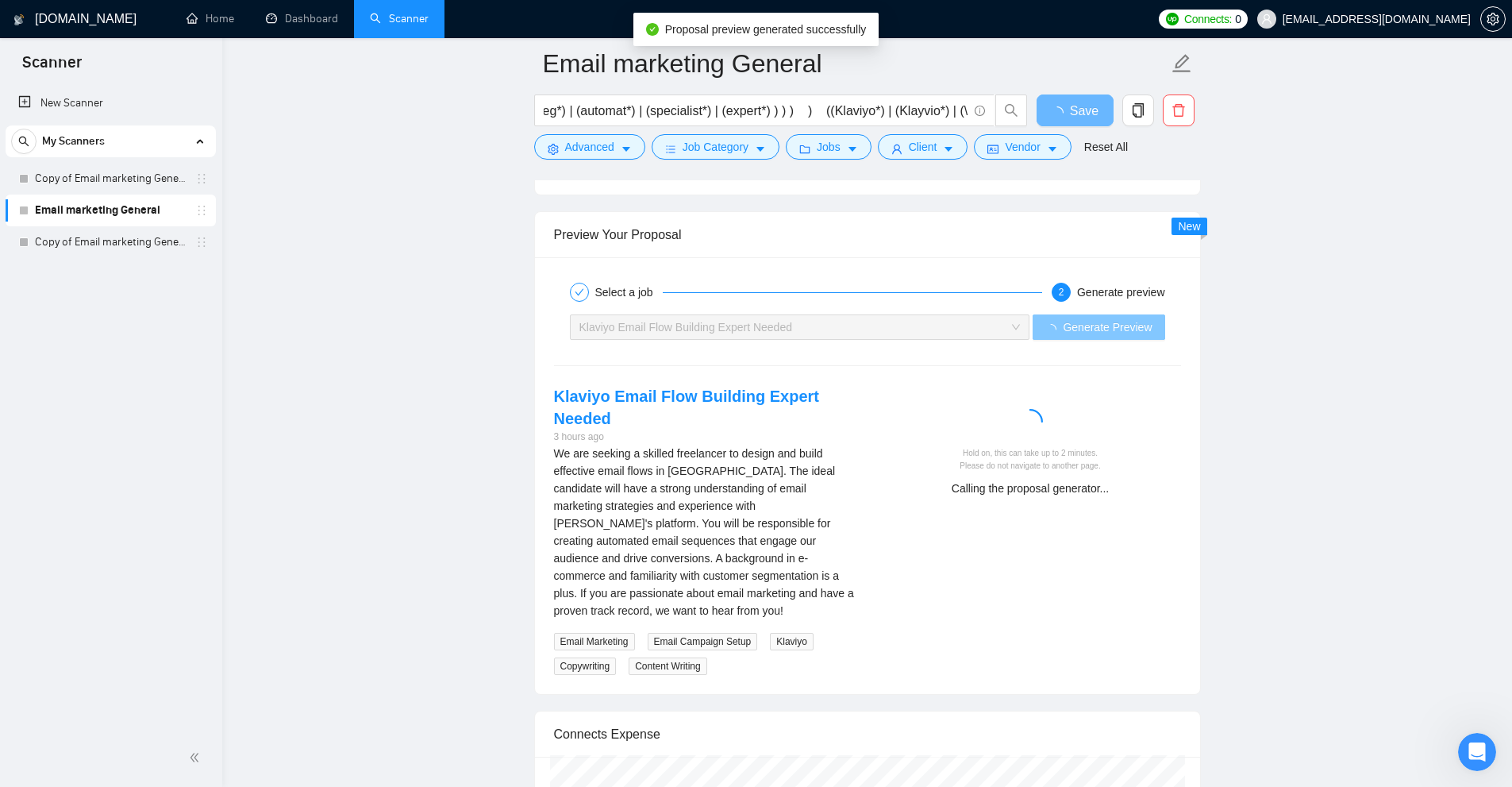
scroll to position [3016, 0]
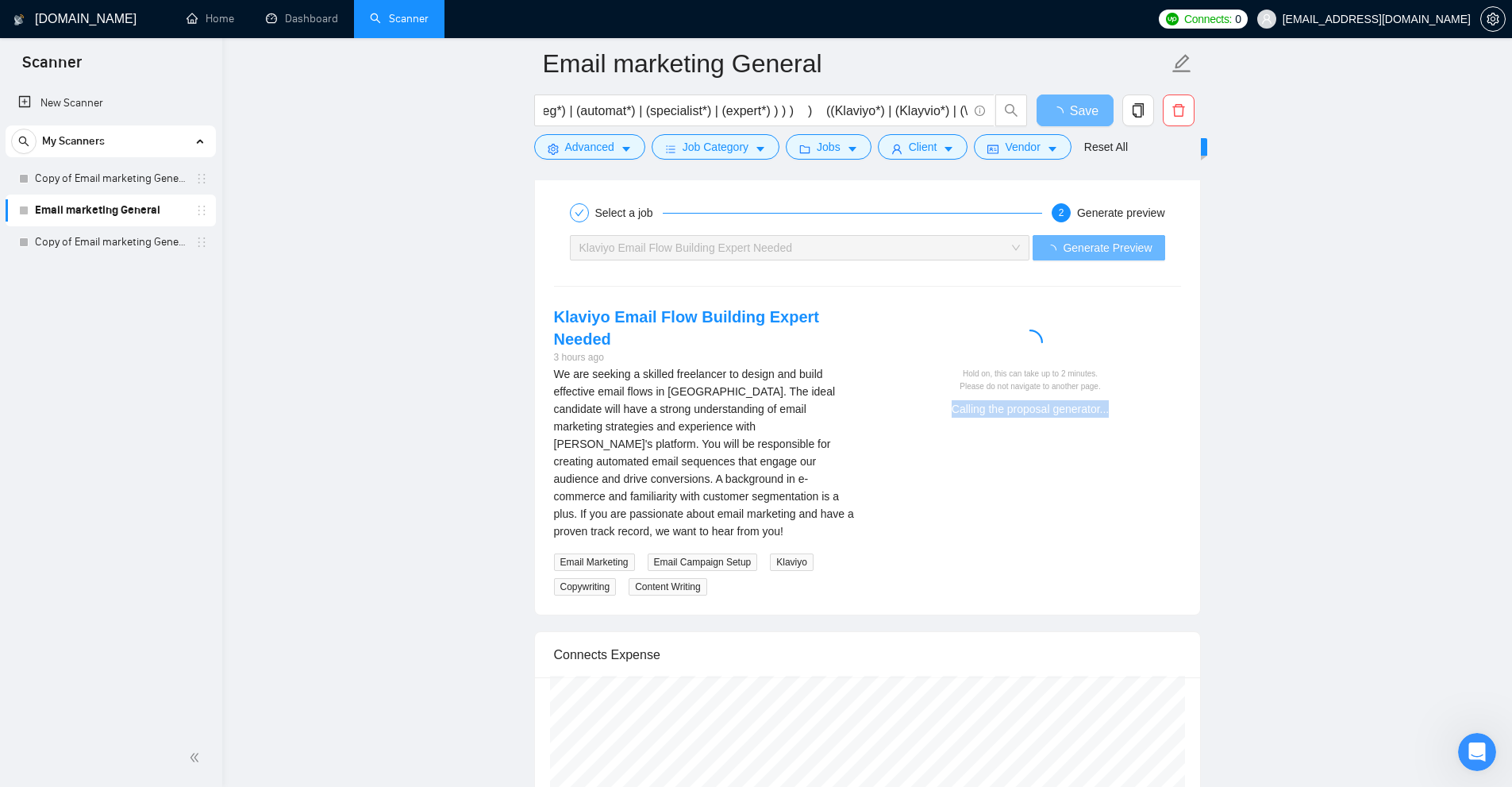
drag, startPoint x: 879, startPoint y: 403, endPoint x: 1159, endPoint y: 429, distance: 281.2
click at [1159, 429] on div "Klaviyo Email Flow Building Expert Needed 3 hours ago We are seeking a skilled …" at bounding box center [867, 450] width 652 height 290
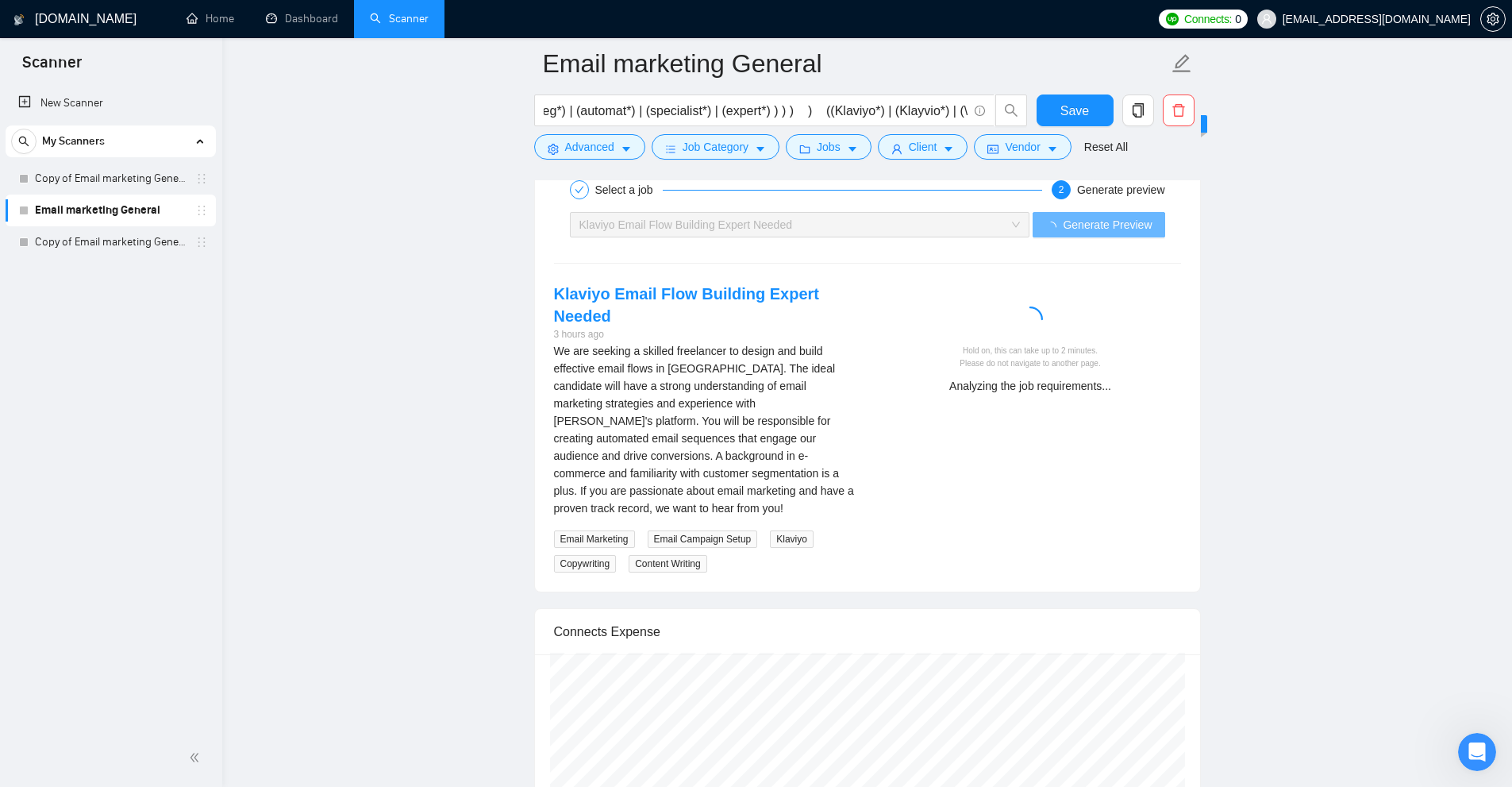
scroll to position [2404, 0]
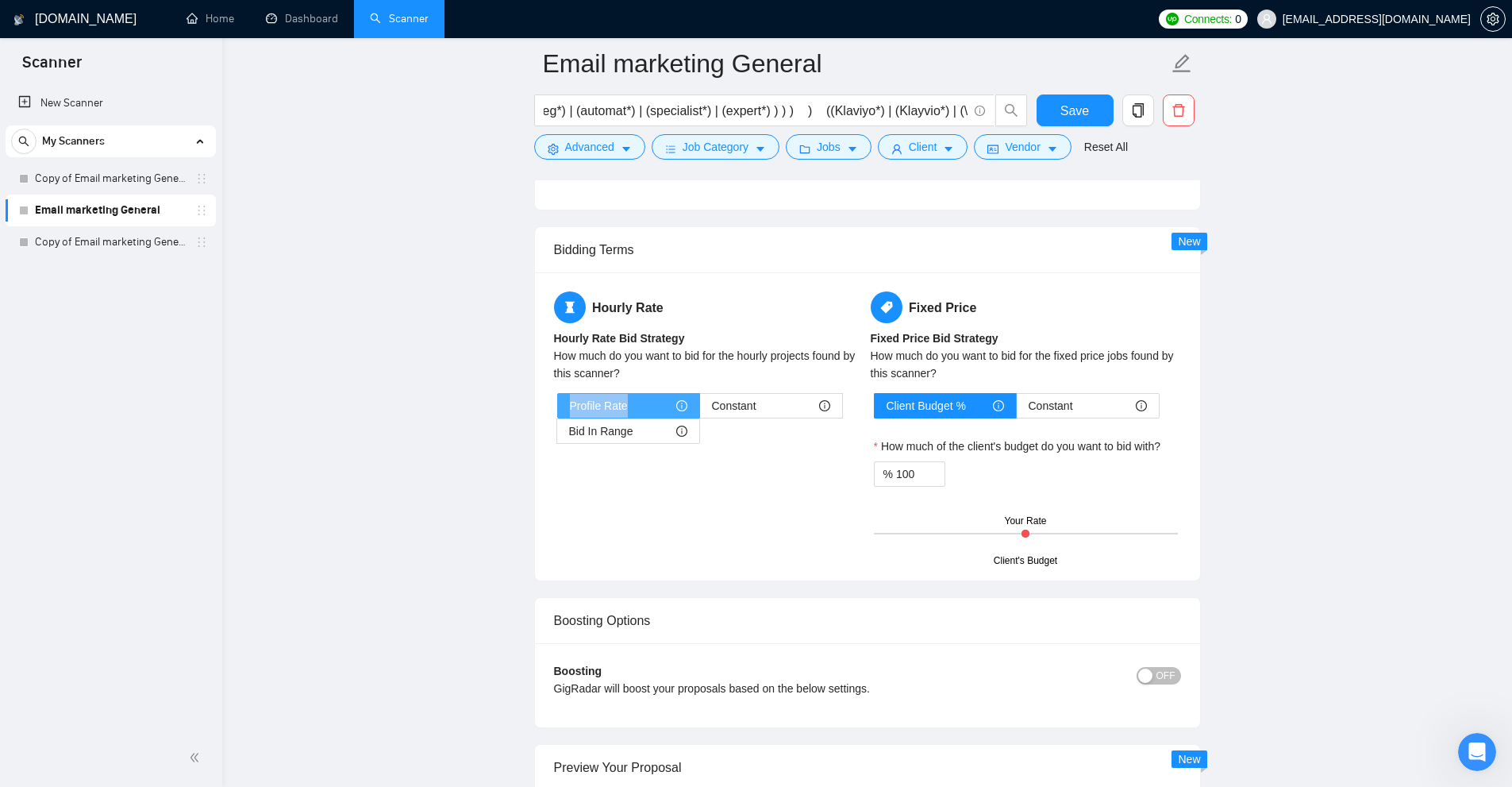
drag, startPoint x: 569, startPoint y: 399, endPoint x: 624, endPoint y: 398, distance: 55.0
click at [624, 398] on span "Profile Rate" at bounding box center [598, 405] width 58 height 24
click at [596, 431] on span "Bid In Range" at bounding box center [601, 431] width 65 height 24
click at [557, 435] on input "Bid In Range" at bounding box center [557, 435] width 0 height 0
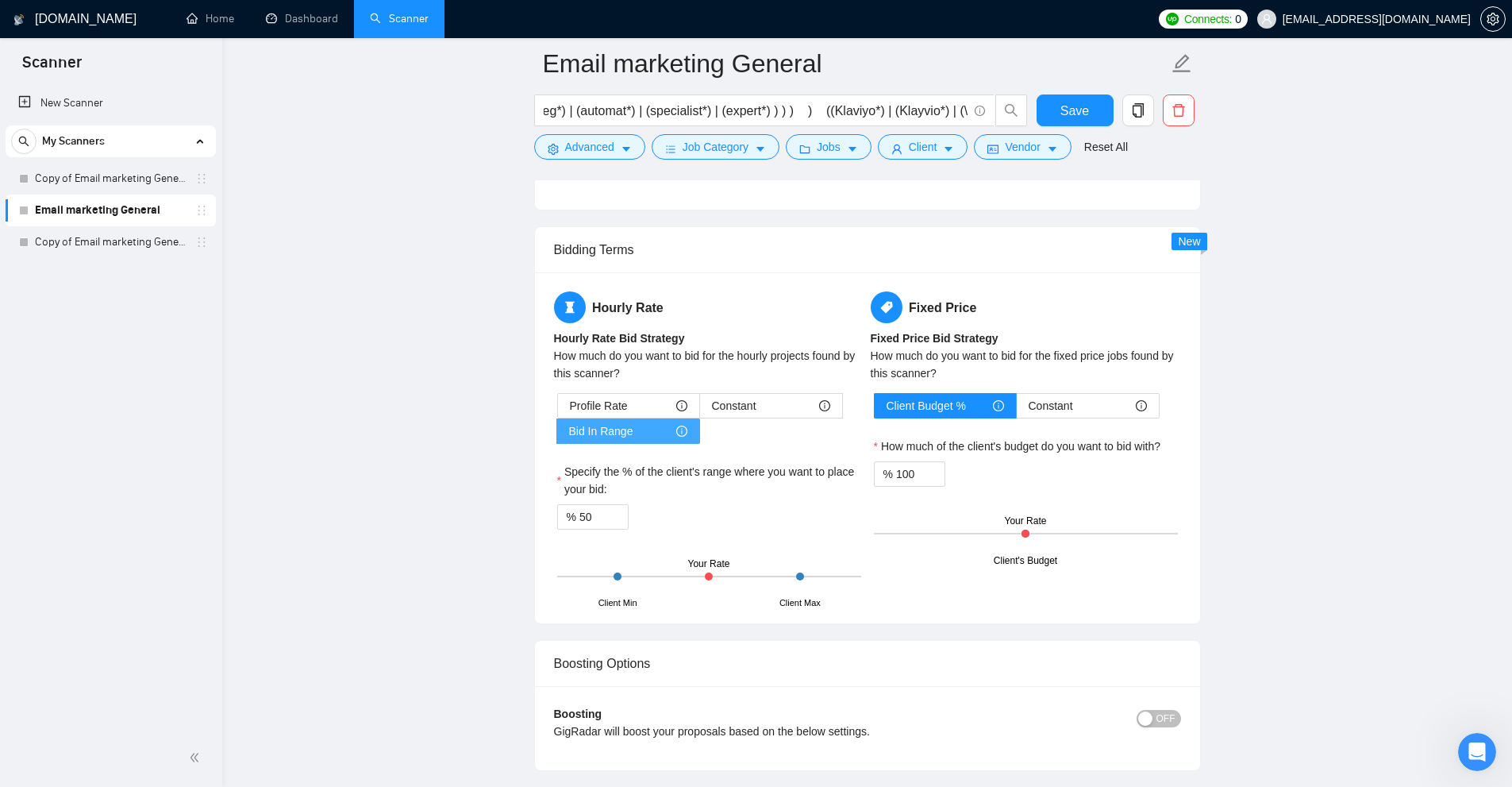
click at [611, 418] on label "Bid In Range" at bounding box center [629, 431] width 143 height 25
click at [557, 435] on input "Bid In Range" at bounding box center [557, 435] width 0 height 0
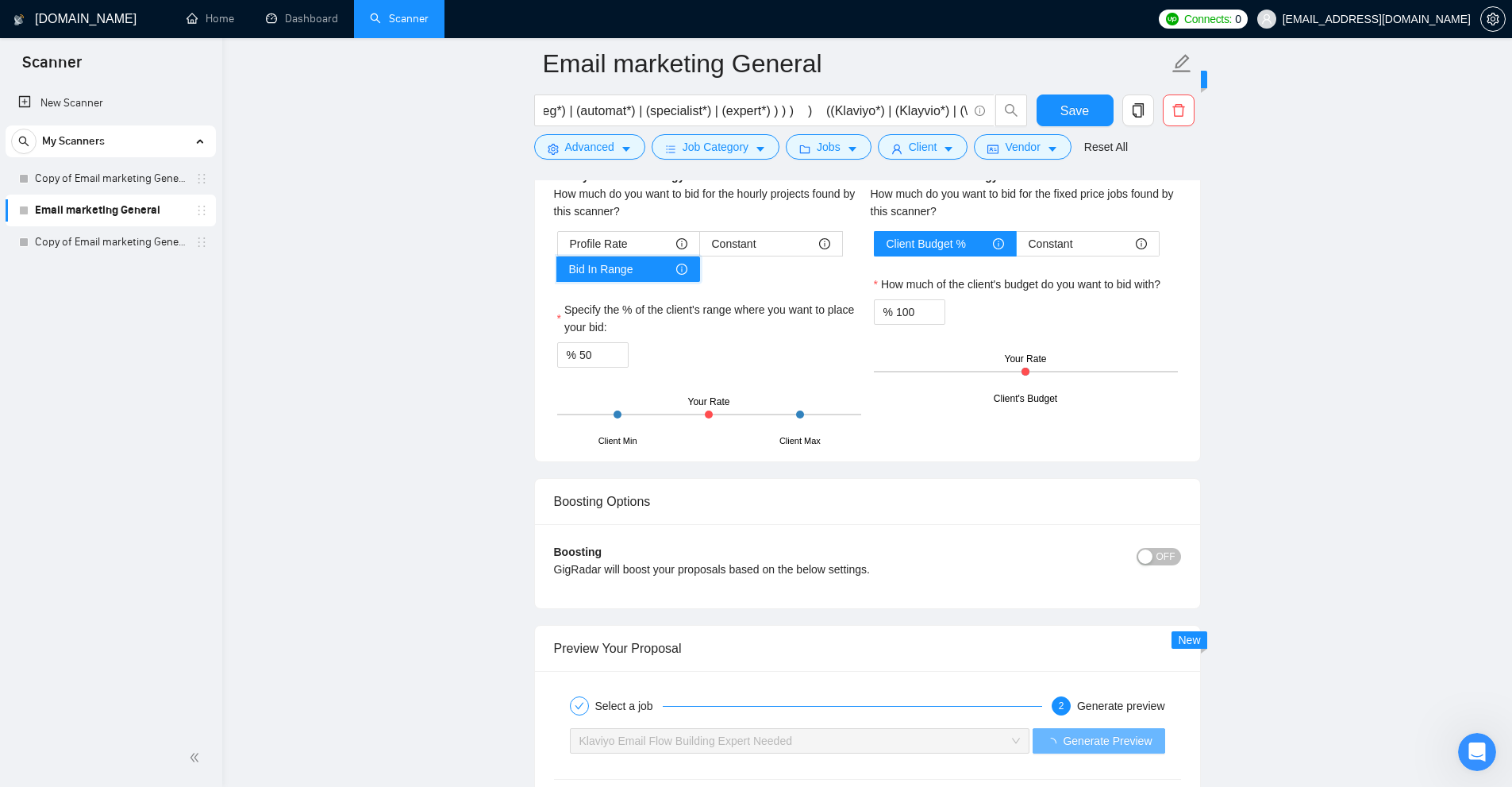
scroll to position [2435, 0]
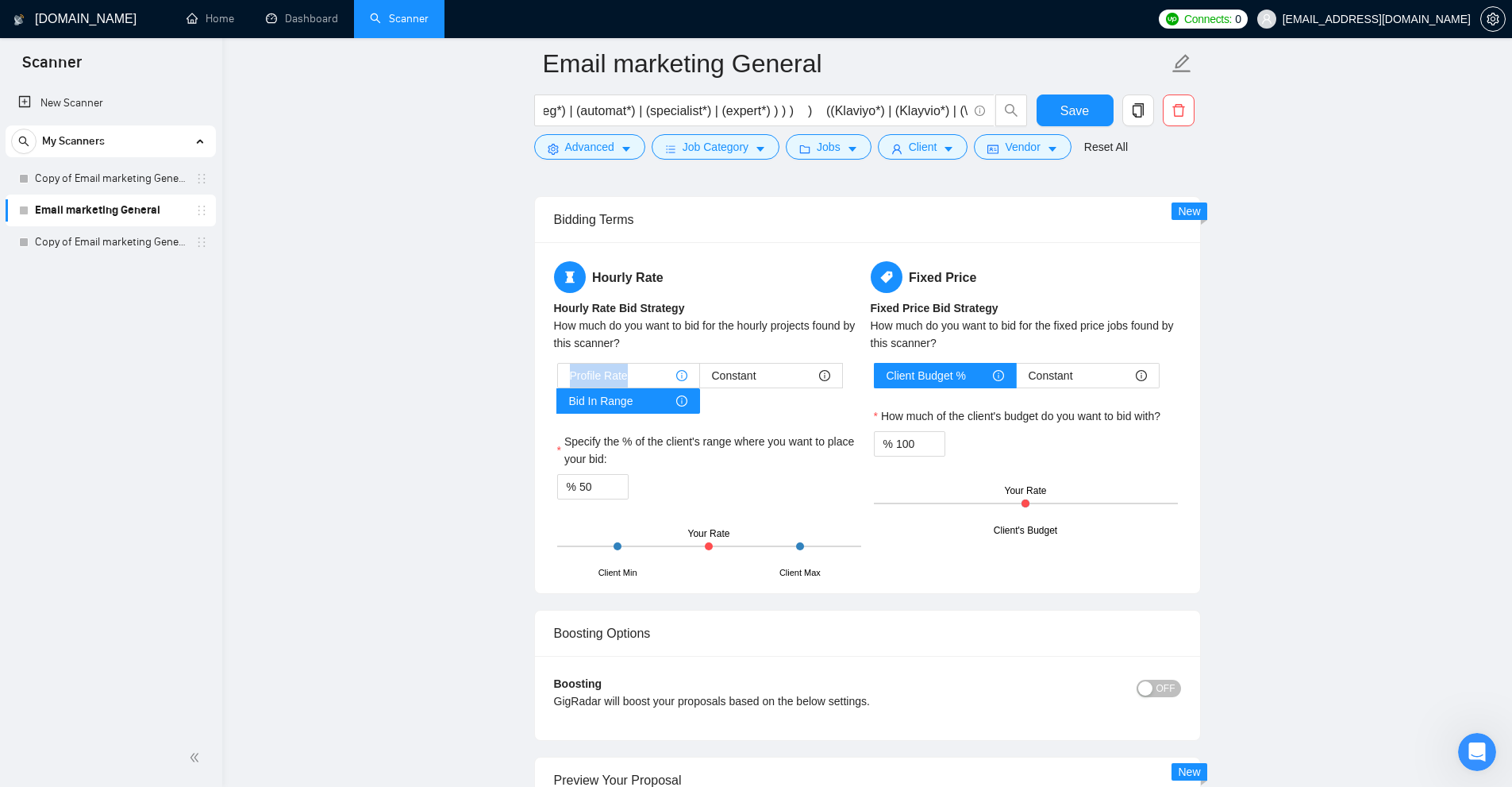
drag, startPoint x: 605, startPoint y: 379, endPoint x: 628, endPoint y: 378, distance: 23.0
click at [628, 378] on div "Hourly Rate Hourly Rate Bid Strategy How much do you want to bid for the hourly…" at bounding box center [709, 418] width 317 height 313
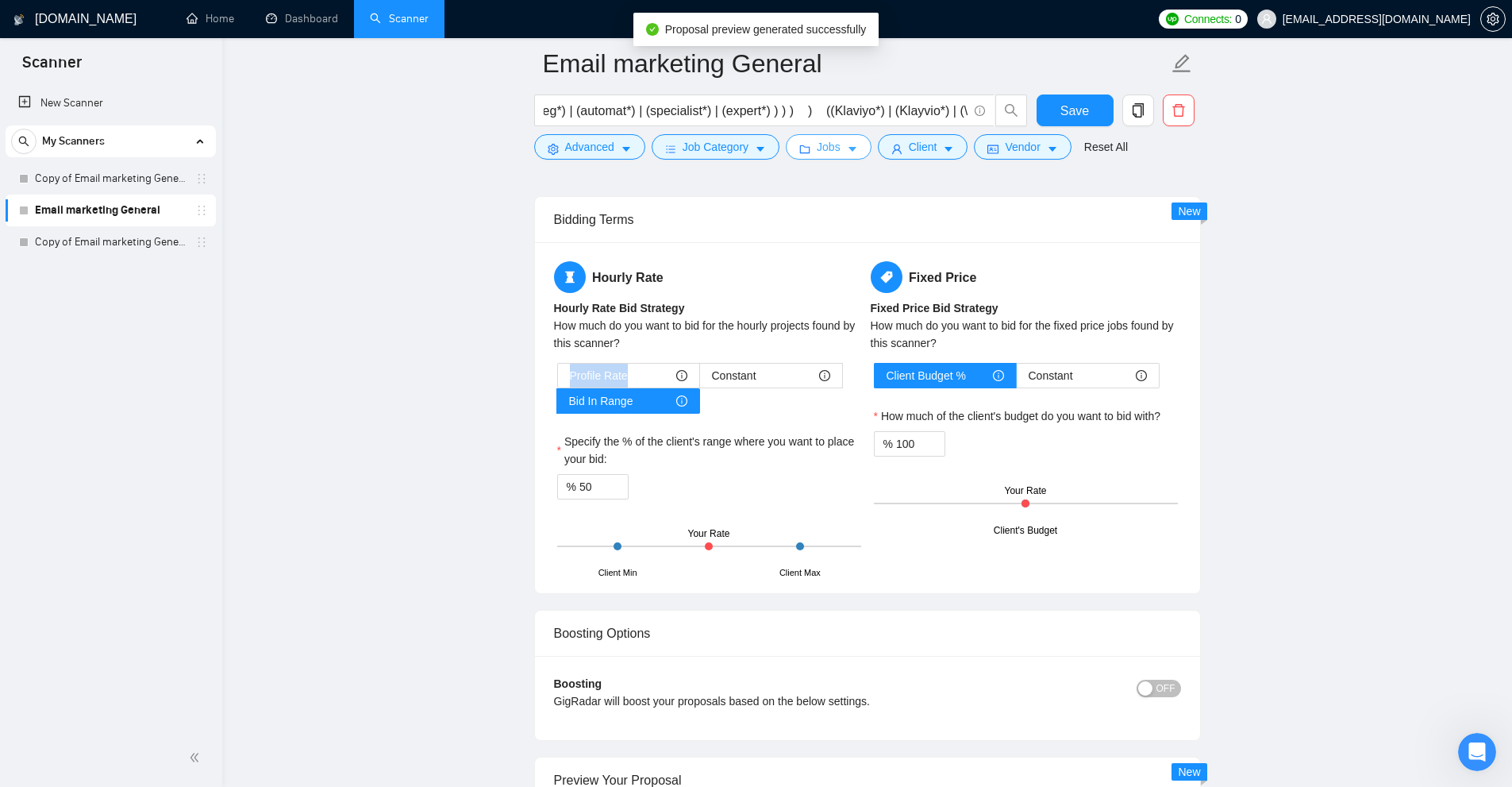
click at [806, 136] on button "Jobs" at bounding box center [829, 146] width 86 height 25
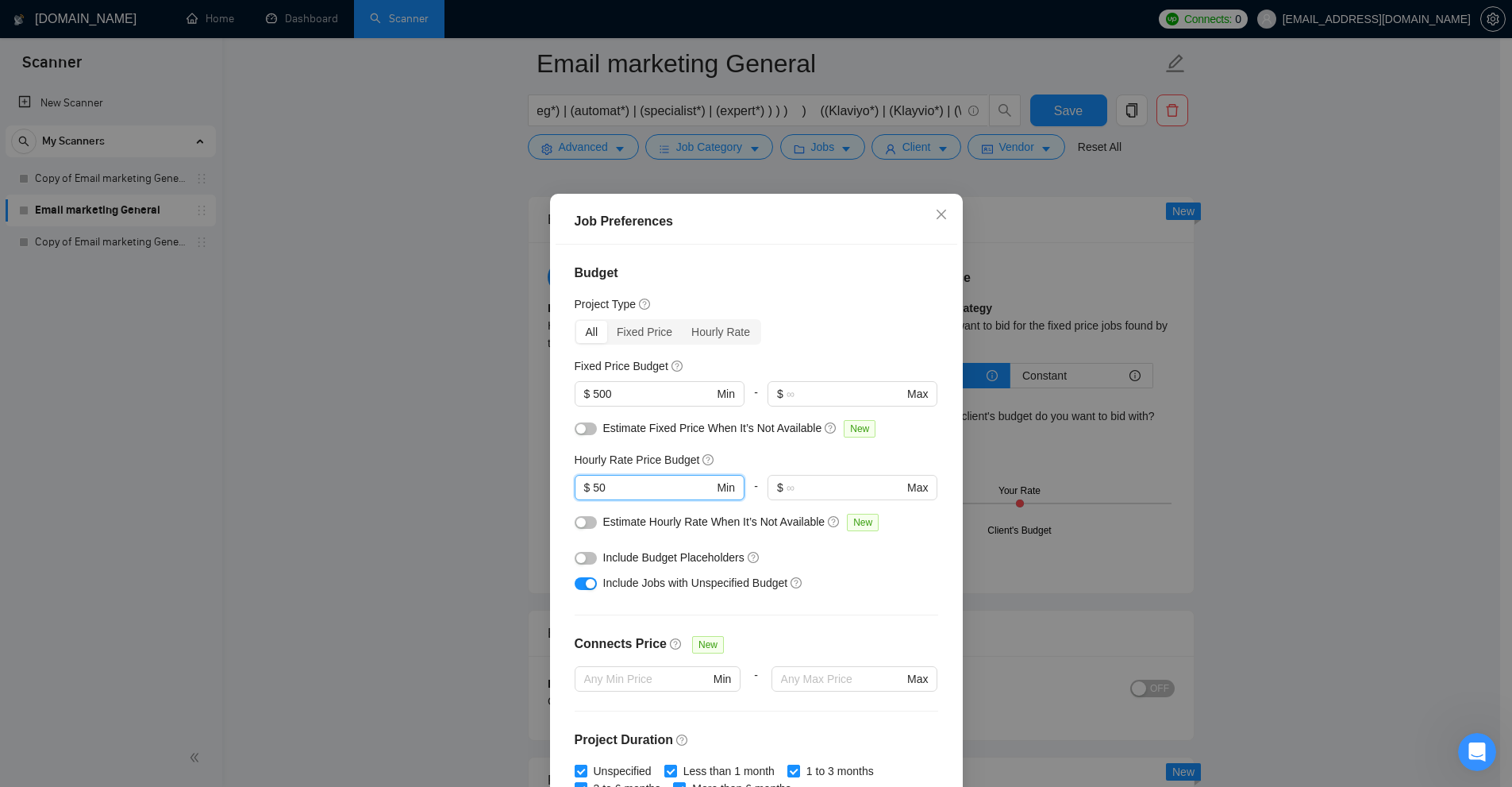
drag, startPoint x: 634, startPoint y: 488, endPoint x: 572, endPoint y: 472, distance: 64.0
click at [579, 476] on span "$ 50 Min" at bounding box center [660, 487] width 170 height 25
click at [620, 486] on input "50" at bounding box center [653, 487] width 120 height 17
click at [626, 482] on input "50" at bounding box center [653, 487] width 120 height 17
drag, startPoint x: 569, startPoint y: 462, endPoint x: 664, endPoint y: 458, distance: 95.1
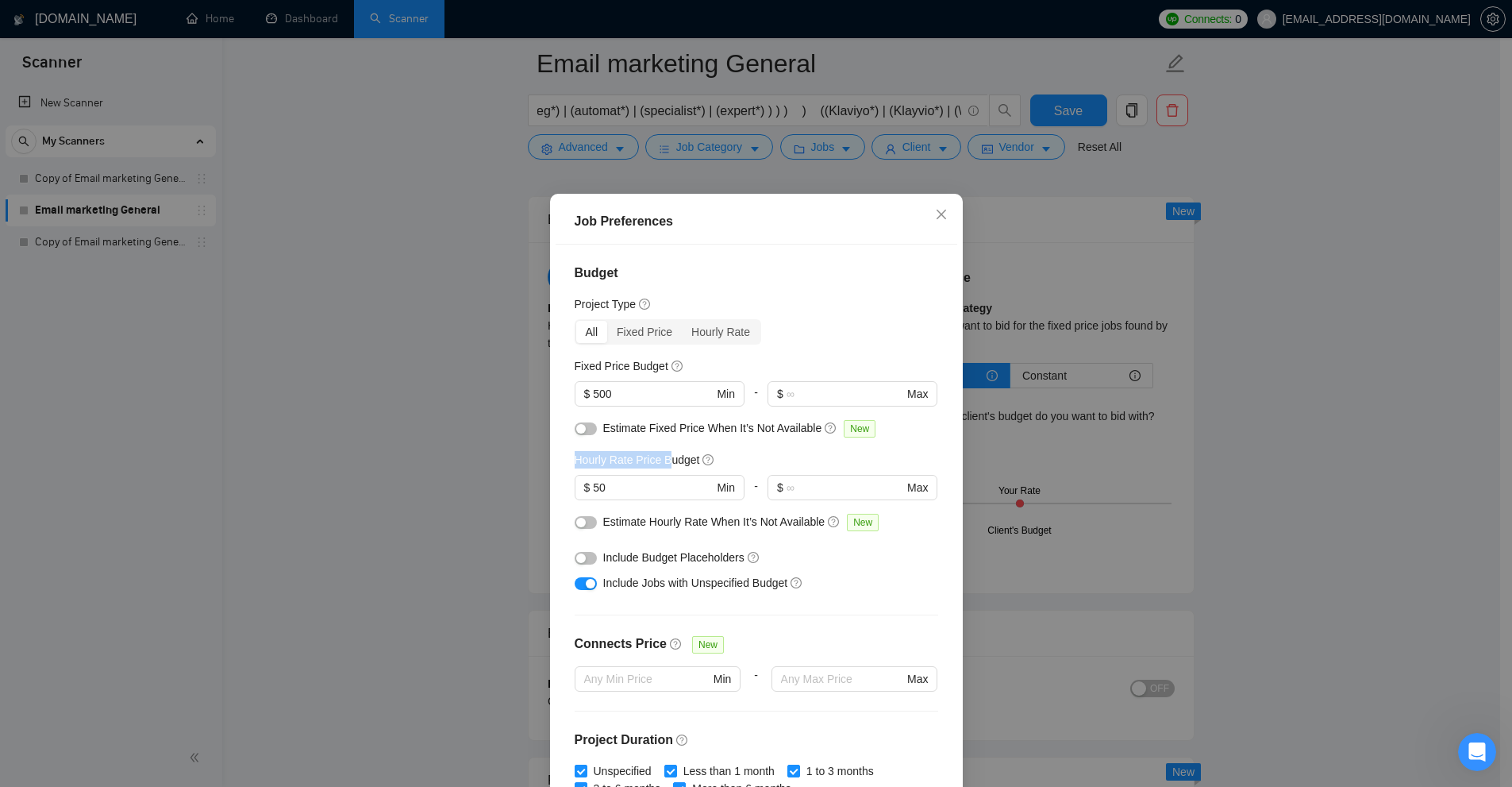
click at [664, 458] on h5 "Hourly Rate Price Budget" at bounding box center [637, 459] width 125 height 17
click at [616, 477] on span "$ 50 Min" at bounding box center [659, 487] width 169 height 25
click at [537, 480] on div "Job Preferences Budget Project Type All Fixed Price Hourly Rate Fixed Price Bud…" at bounding box center [756, 393] width 1512 height 787
click at [1116, 466] on div "Job Preferences Budget Project Type All Fixed Price Hourly Rate Fixed Price Bud…" at bounding box center [756, 393] width 1512 height 787
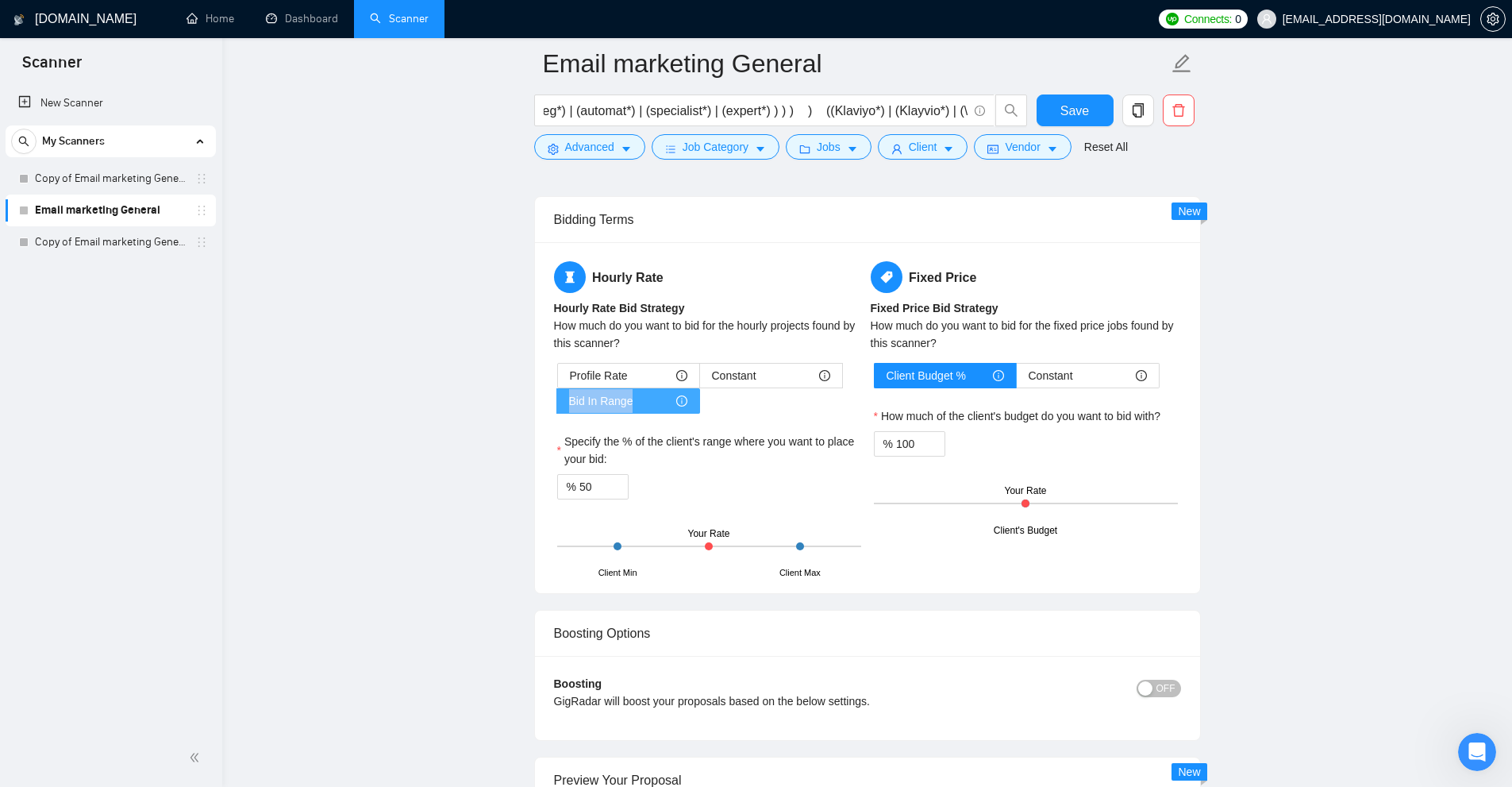
drag, startPoint x: 559, startPoint y: 400, endPoint x: 652, endPoint y: 406, distance: 93.2
click at [655, 402] on label "Bid In Range" at bounding box center [629, 400] width 143 height 25
drag, startPoint x: 596, startPoint y: 485, endPoint x: 469, endPoint y: 484, distance: 127.0
click at [762, 486] on div "% 95" at bounding box center [709, 486] width 304 height 25
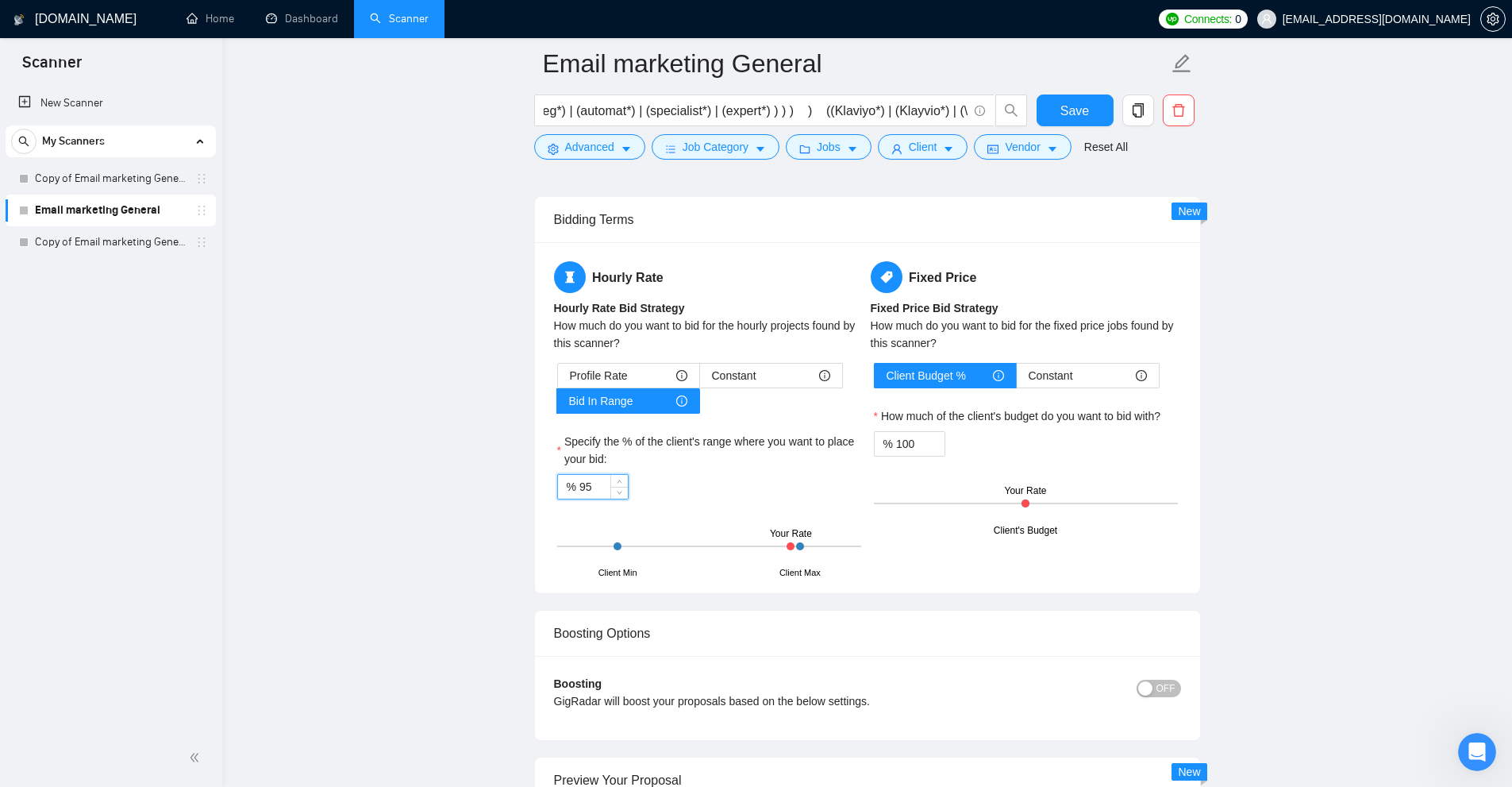
drag, startPoint x: 501, startPoint y: 478, endPoint x: 420, endPoint y: 473, distance: 81.2
click at [588, 485] on input "100" at bounding box center [603, 486] width 48 height 24
click at [584, 485] on input "100" at bounding box center [603, 486] width 48 height 24
click at [1094, 101] on button "Save" at bounding box center [1076, 110] width 77 height 32
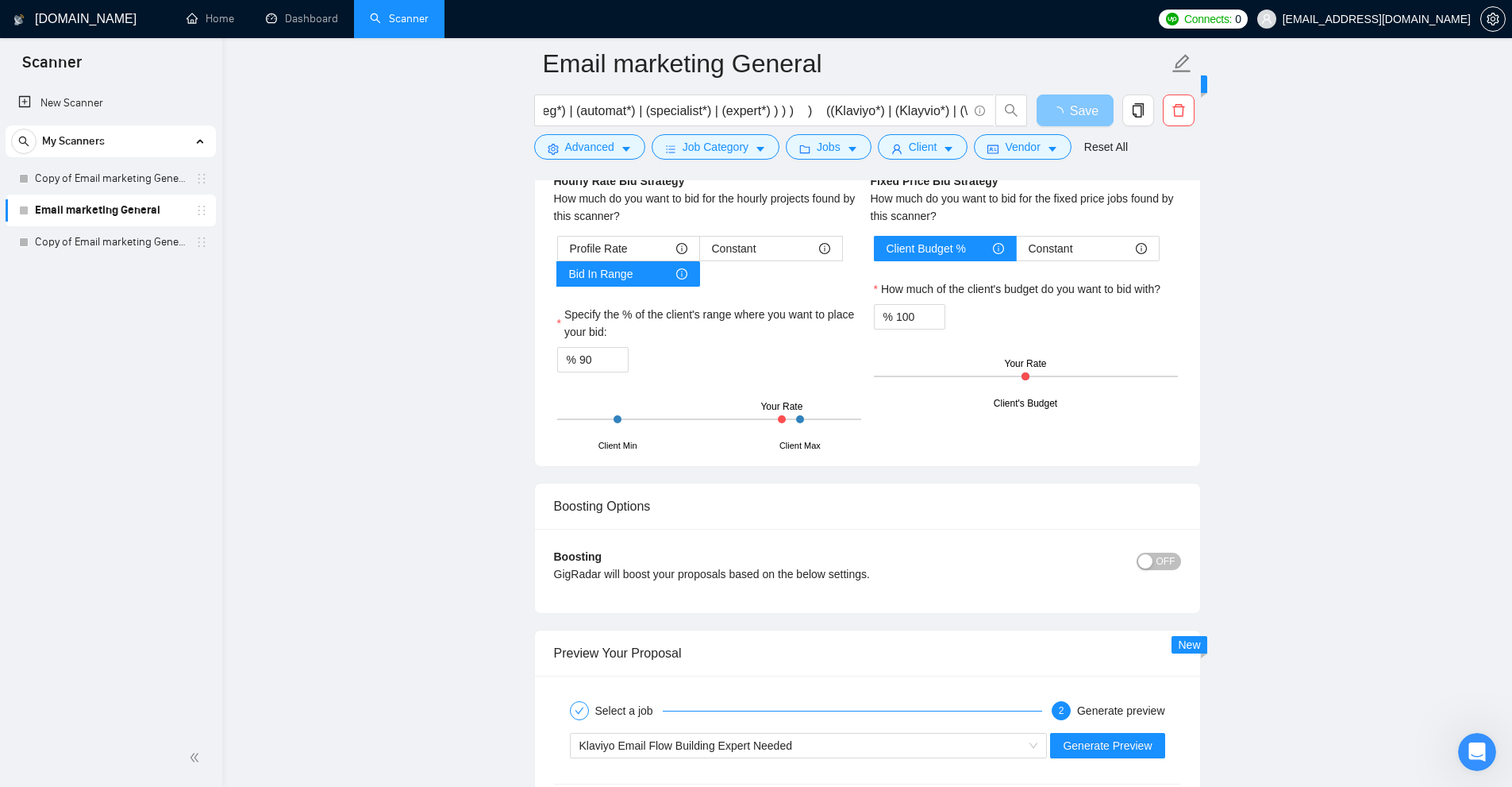
scroll to position [0, 0]
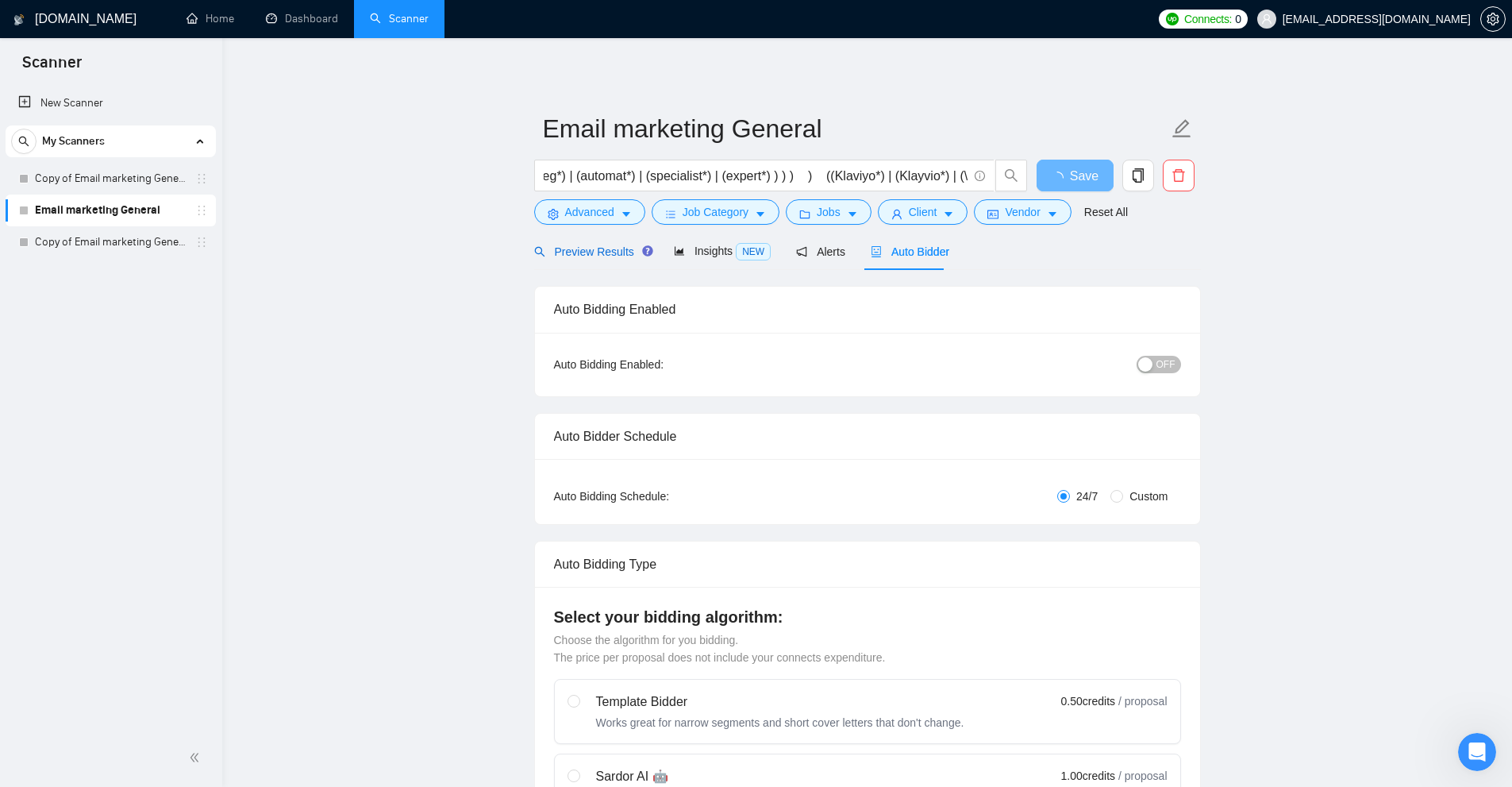
click at [592, 243] on div "Preview Results" at bounding box center [592, 251] width 114 height 17
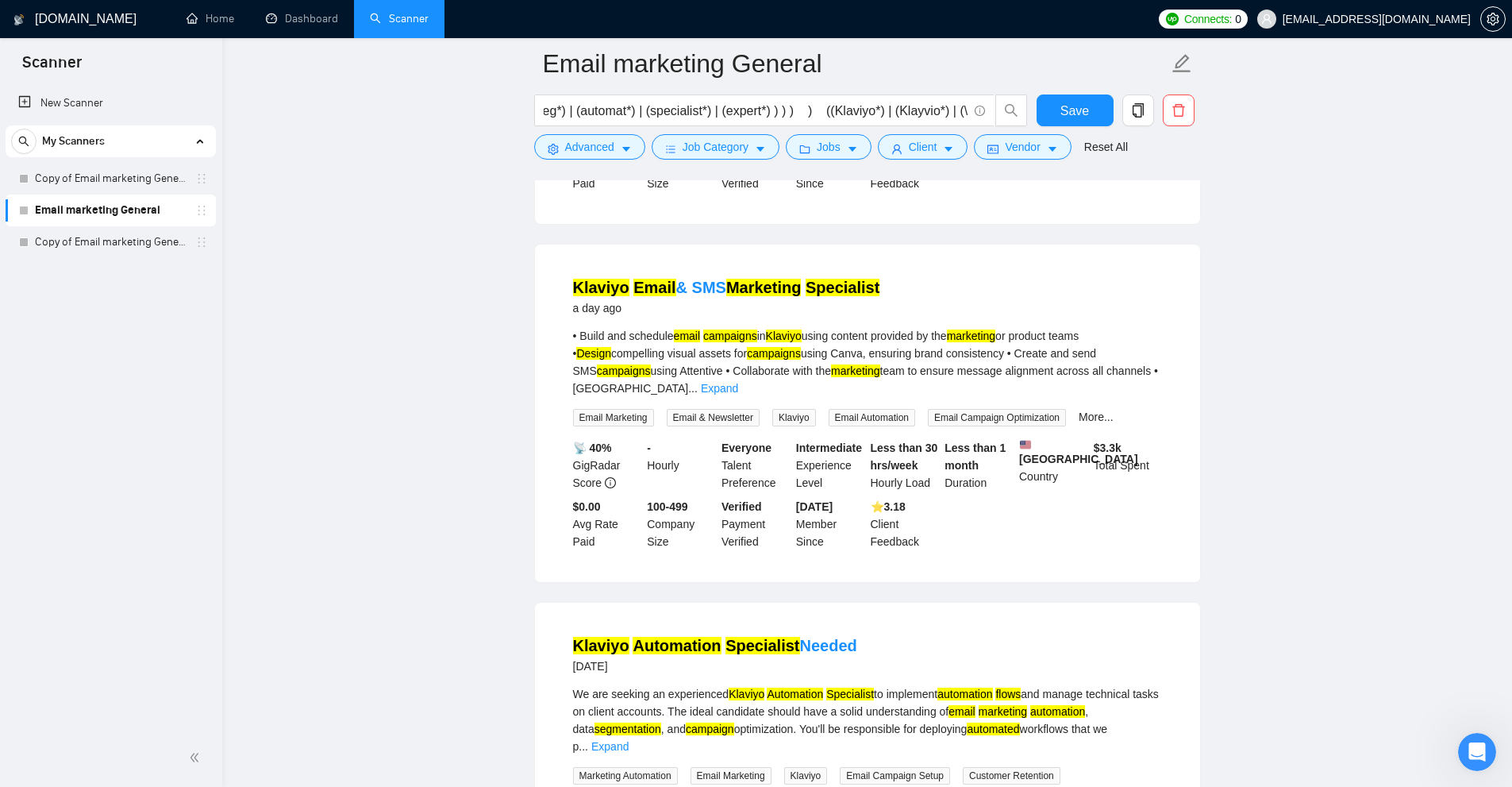
scroll to position [2144, 0]
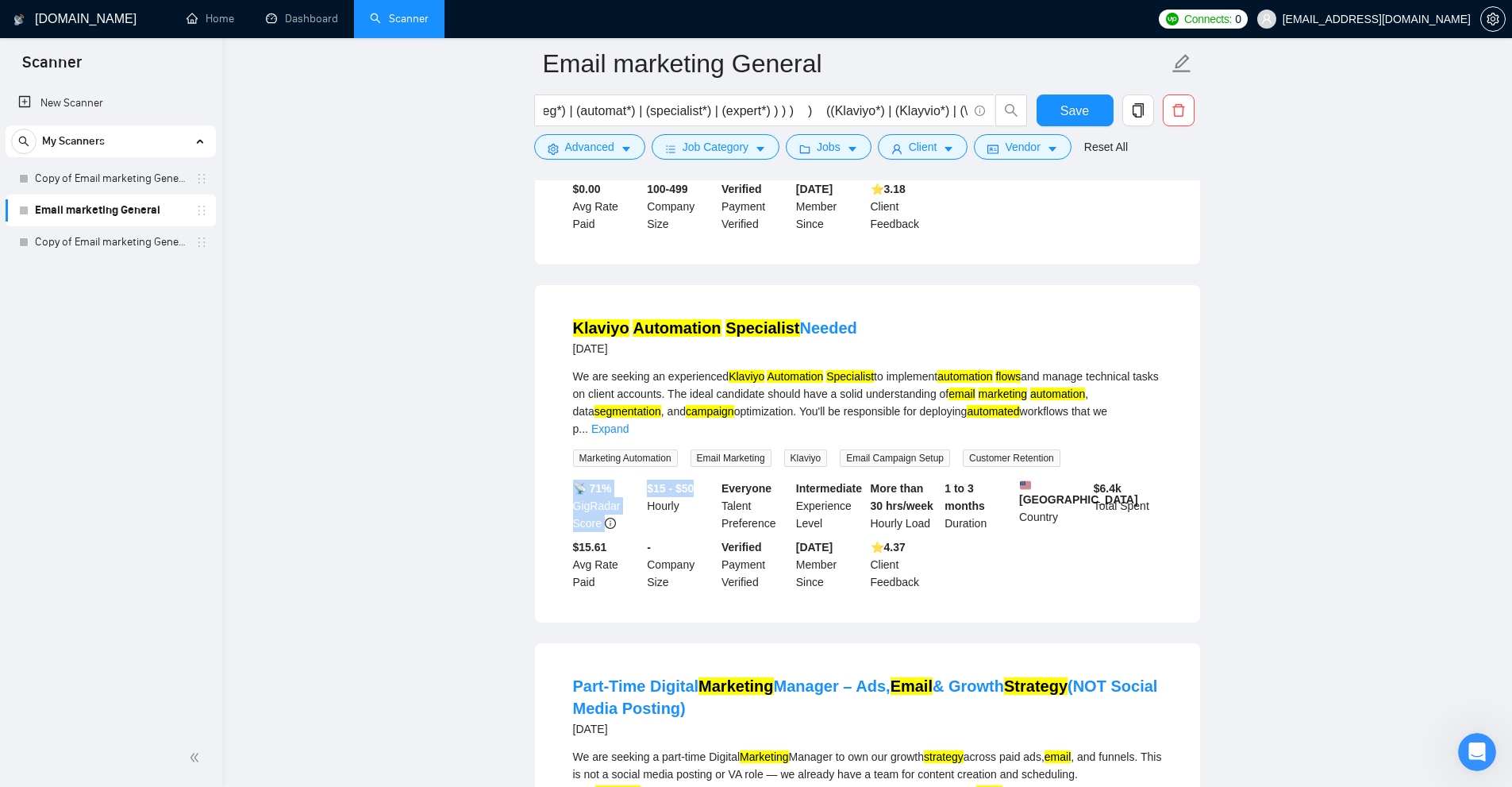
drag, startPoint x: 642, startPoint y: 445, endPoint x: 692, endPoint y: 440, distance: 50.2
click at [694, 480] on div "📡 71% GigRadar Score $15 - $50 Hourly Everyone Talent Preference Intermediate E…" at bounding box center [867, 535] width 596 height 111
click at [690, 482] on b "$15 - $50" at bounding box center [670, 489] width 47 height 13
drag, startPoint x: 653, startPoint y: 441, endPoint x: 664, endPoint y: 442, distance: 11.0
click at [664, 482] on b "$15 - $50" at bounding box center [670, 489] width 47 height 13
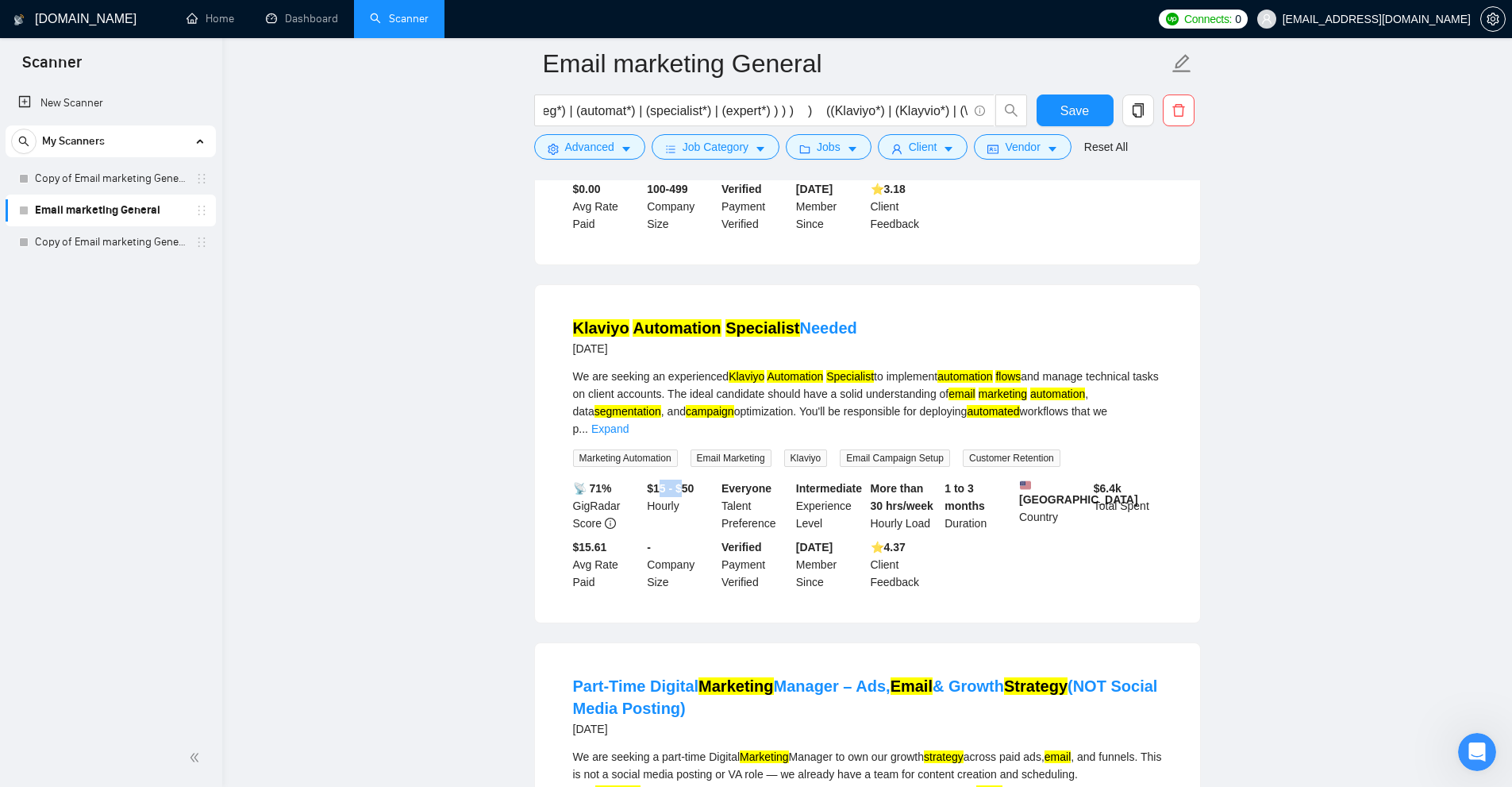
drag, startPoint x: 681, startPoint y: 444, endPoint x: 660, endPoint y: 444, distance: 21.0
click at [662, 482] on b "$15 - $50" at bounding box center [670, 489] width 47 height 13
drag, startPoint x: 651, startPoint y: 444, endPoint x: 668, endPoint y: 445, distance: 17.0
click at [668, 482] on b "$15 - $50" at bounding box center [670, 489] width 47 height 13
click at [678, 482] on b "$15 - $50" at bounding box center [670, 489] width 47 height 13
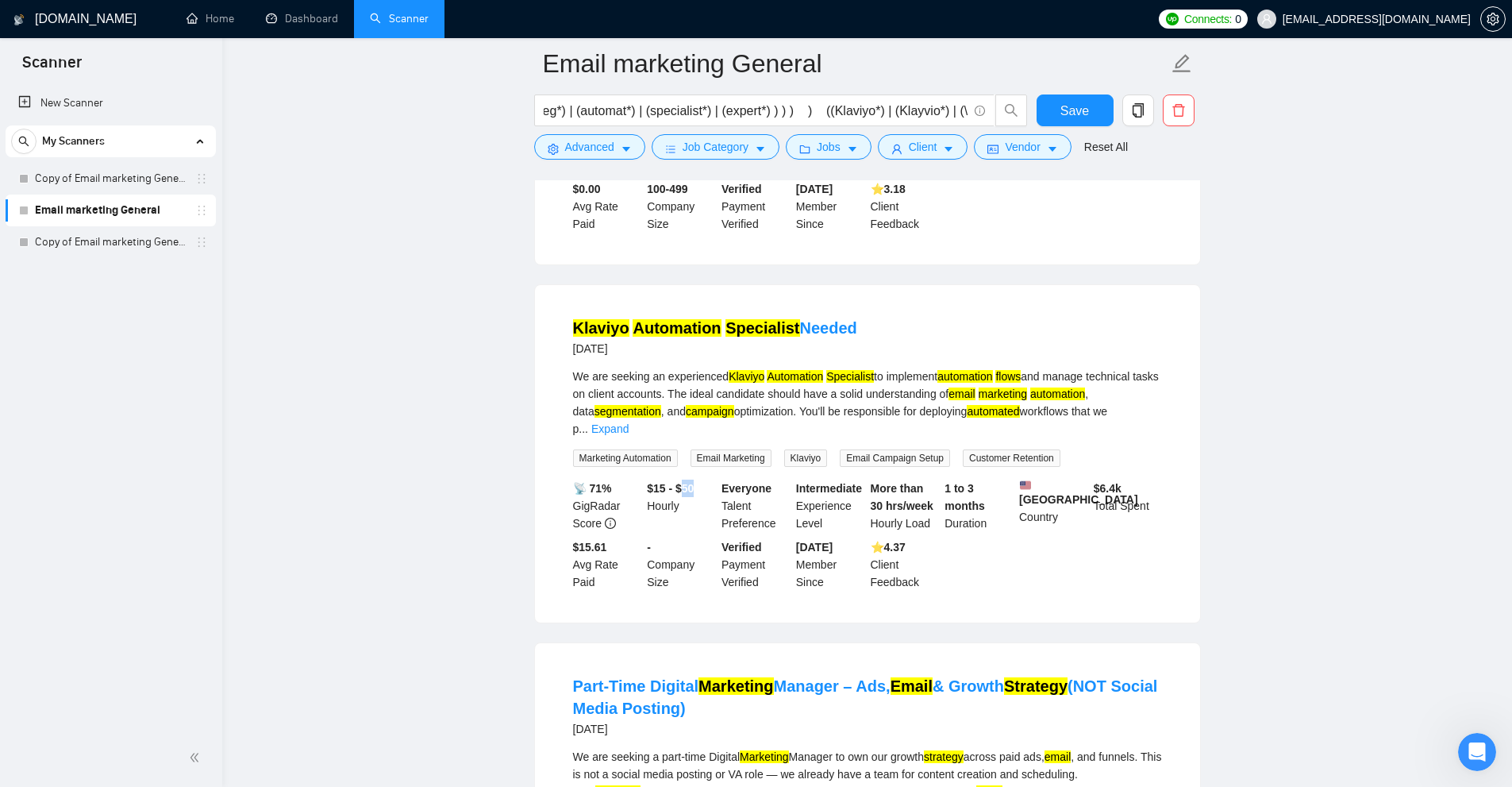
click at [701, 480] on div "$15 - $50 Hourly" at bounding box center [681, 506] width 74 height 52
click at [692, 482] on b "$15 - $50" at bounding box center [670, 489] width 47 height 13
drag, startPoint x: 687, startPoint y: 436, endPoint x: 701, endPoint y: 436, distance: 14.0
click at [701, 480] on div "$15 - $50 Hourly" at bounding box center [681, 506] width 74 height 52
click at [685, 482] on b "$15 - $50" at bounding box center [670, 489] width 47 height 13
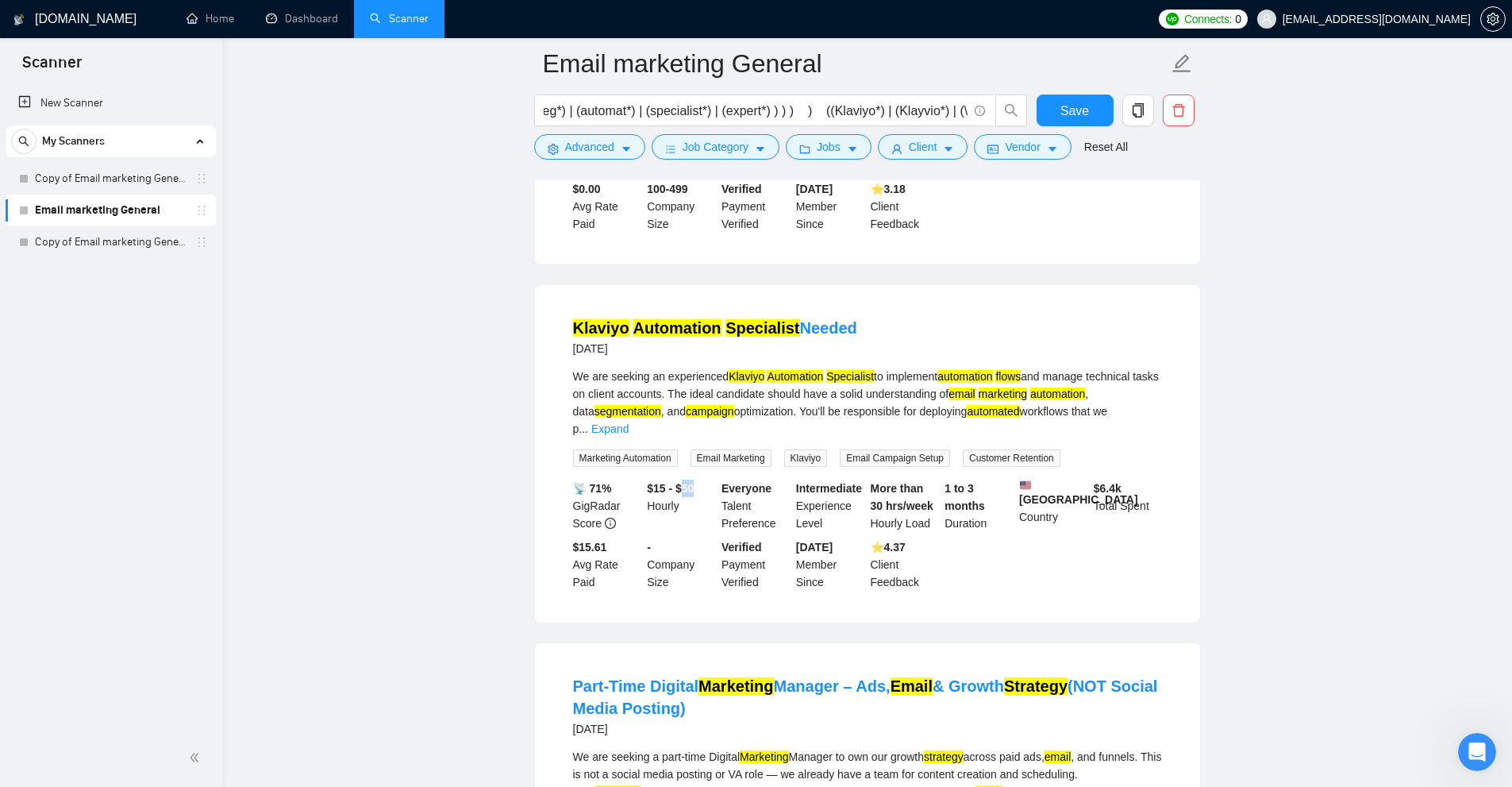
drag, startPoint x: 683, startPoint y: 445, endPoint x: 695, endPoint y: 446, distance: 12.0
click at [694, 482] on b "$15 - $50" at bounding box center [670, 489] width 47 height 13
click at [689, 482] on b "$15 - $50" at bounding box center [670, 489] width 47 height 13
drag, startPoint x: 684, startPoint y: 444, endPoint x: 727, endPoint y: 436, distance: 43.7
click at [722, 480] on div "📡 71% GigRadar Score $15 - $50 Hourly Everyone Talent Preference Intermediate E…" at bounding box center [867, 535] width 596 height 111
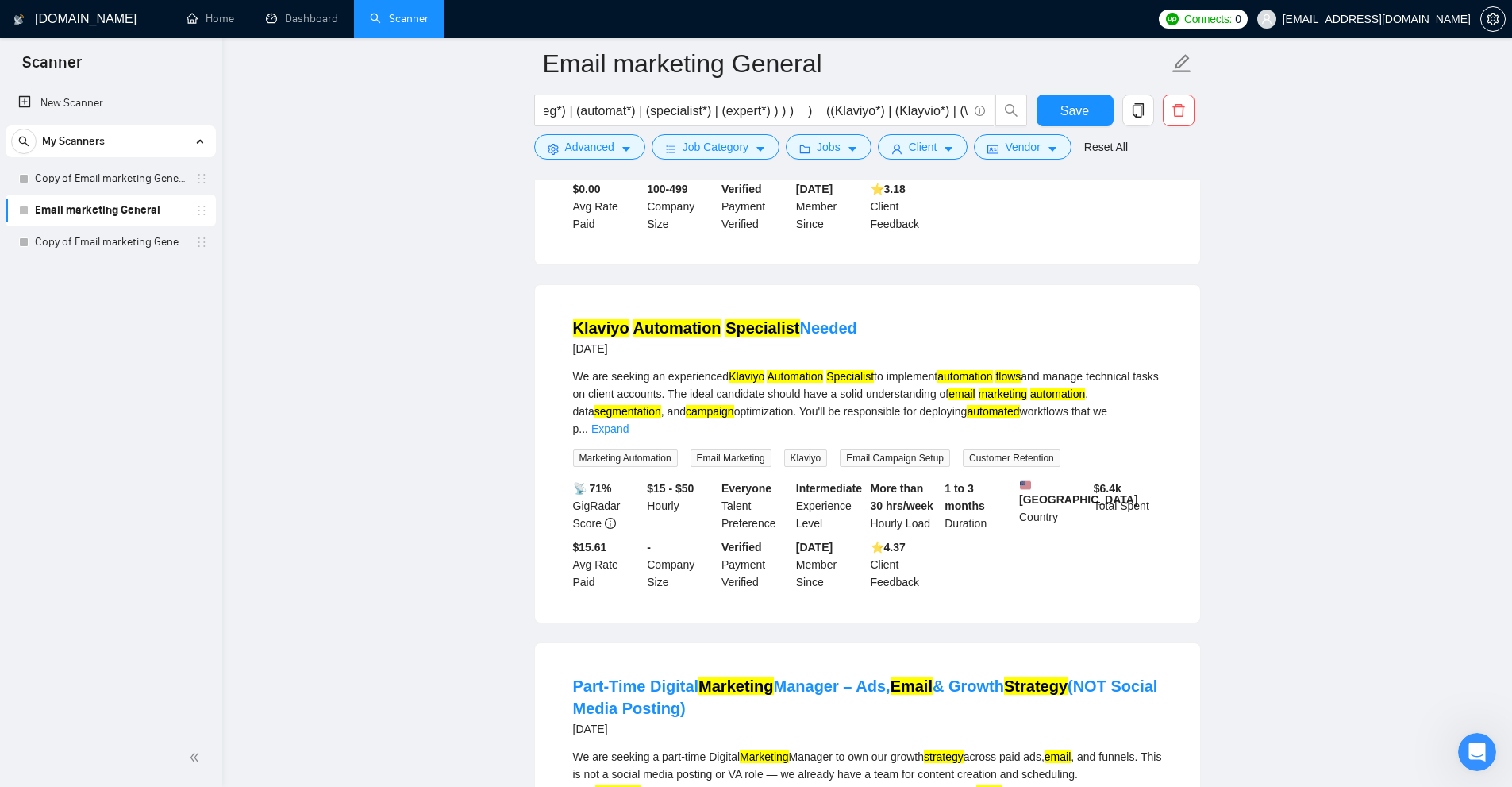
click at [749, 482] on b "Everyone" at bounding box center [746, 489] width 50 height 13
drag, startPoint x: 696, startPoint y: 451, endPoint x: 684, endPoint y: 450, distance: 12.0
click at [684, 480] on div "$15 - $50 Hourly" at bounding box center [681, 506] width 74 height 52
click at [682, 500] on div "$15 - $50 Hourly" at bounding box center [681, 506] width 74 height 52
drag, startPoint x: 716, startPoint y: 445, endPoint x: 706, endPoint y: 450, distance: 11.2
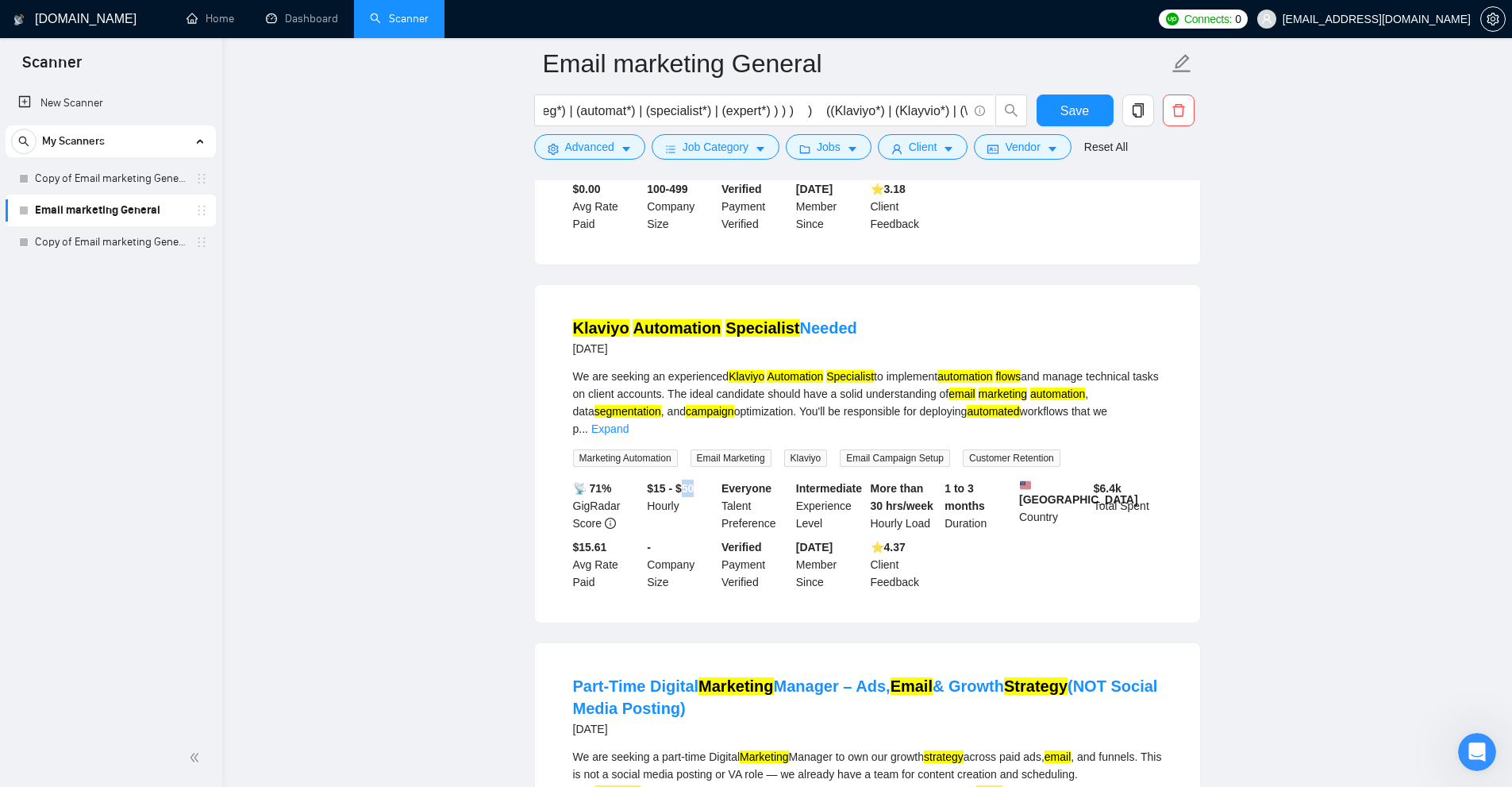
click at [712, 480] on div "$15 - $50 Hourly" at bounding box center [681, 506] width 74 height 52
click at [689, 482] on b "$15 - $50" at bounding box center [670, 489] width 47 height 13
click at [709, 480] on div "$15 - $50 Hourly" at bounding box center [681, 506] width 74 height 52
click at [687, 482] on b "$15 - $50" at bounding box center [670, 489] width 47 height 13
drag, startPoint x: 676, startPoint y: 449, endPoint x: 708, endPoint y: 445, distance: 32.2
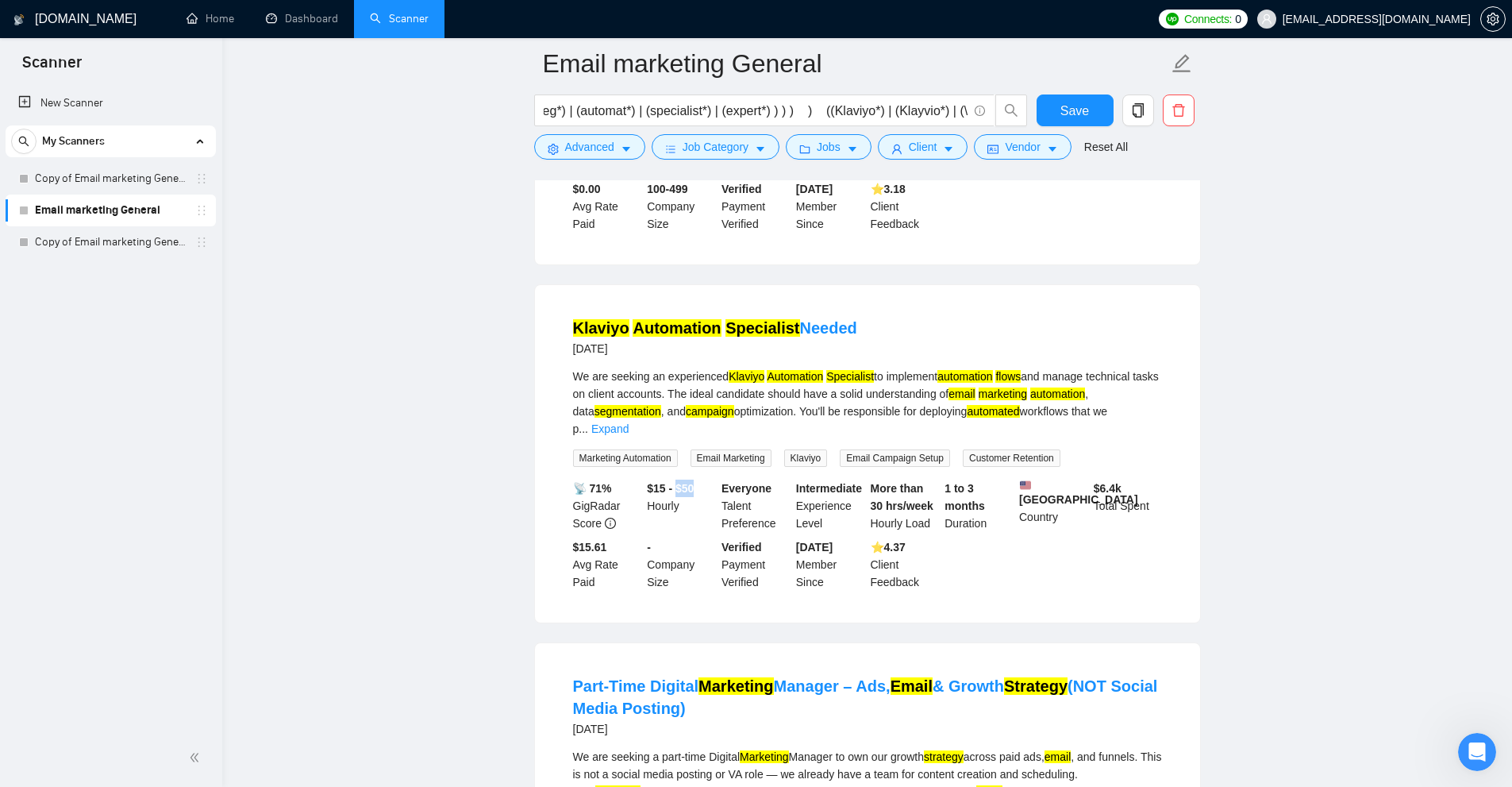
click at [708, 480] on div "$15 - $50 Hourly" at bounding box center [681, 506] width 74 height 52
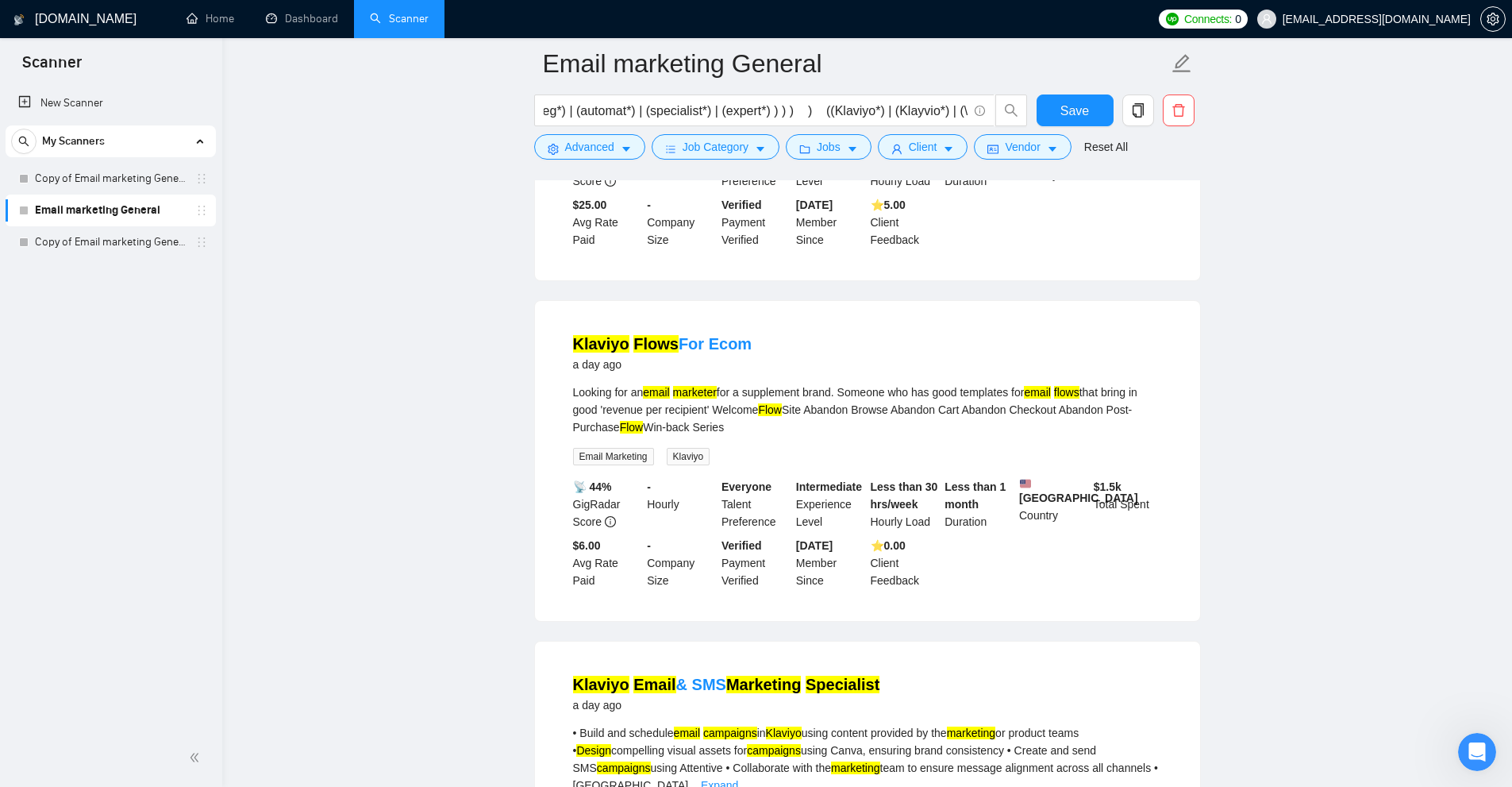
scroll to position [0, 0]
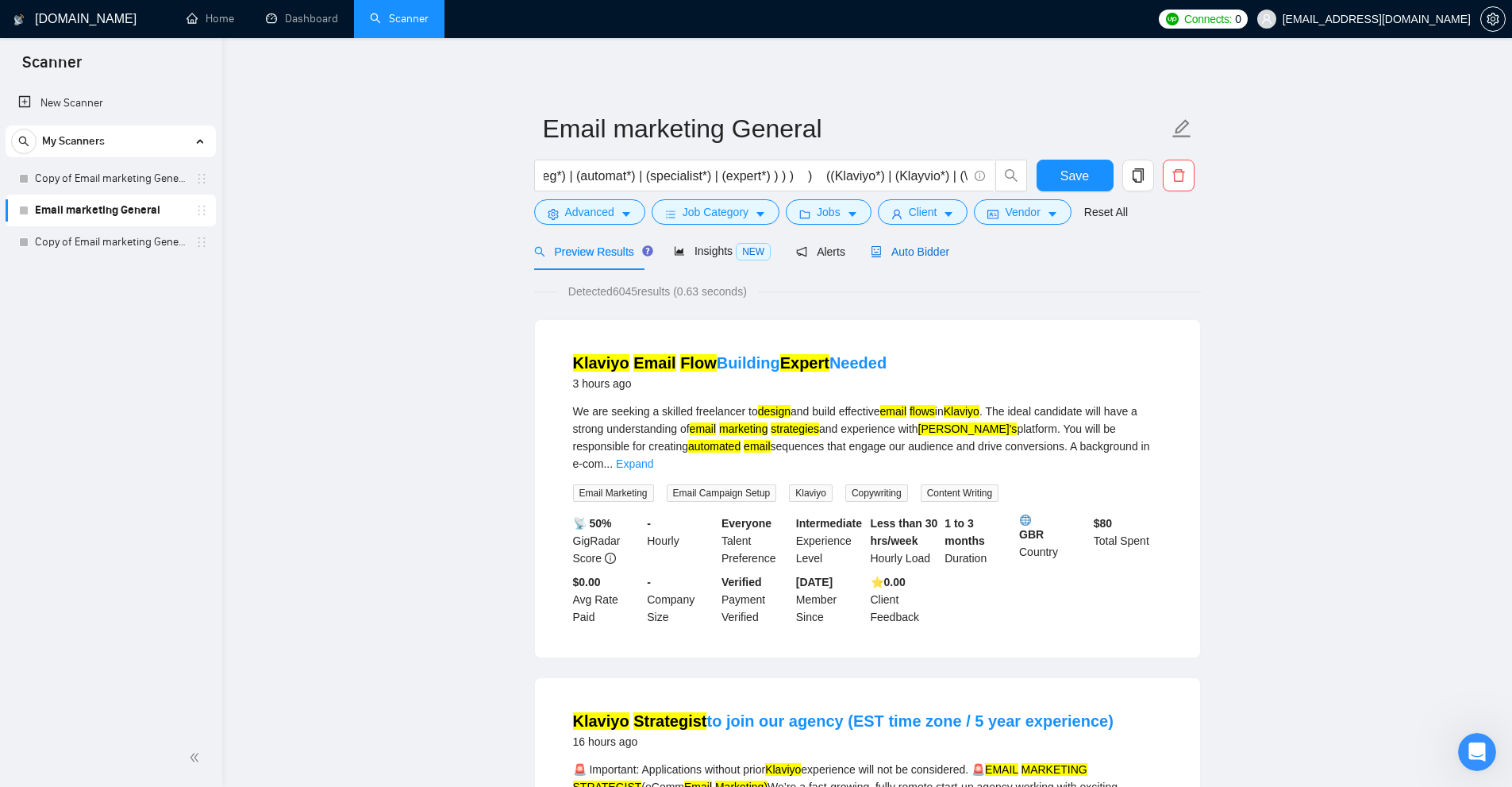
click at [931, 252] on span "Auto Bidder" at bounding box center [910, 252] width 78 height 13
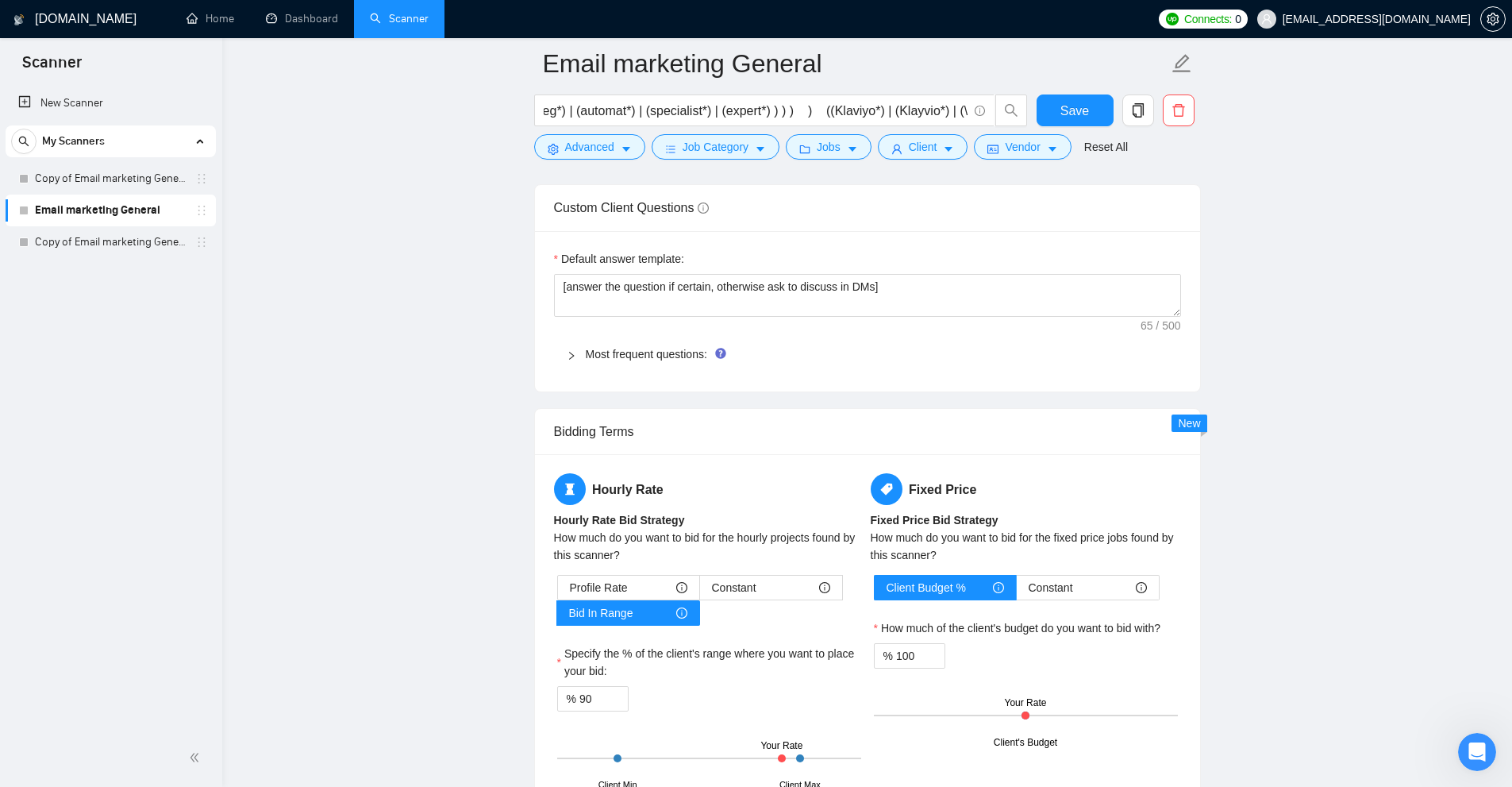
scroll to position [2381, 0]
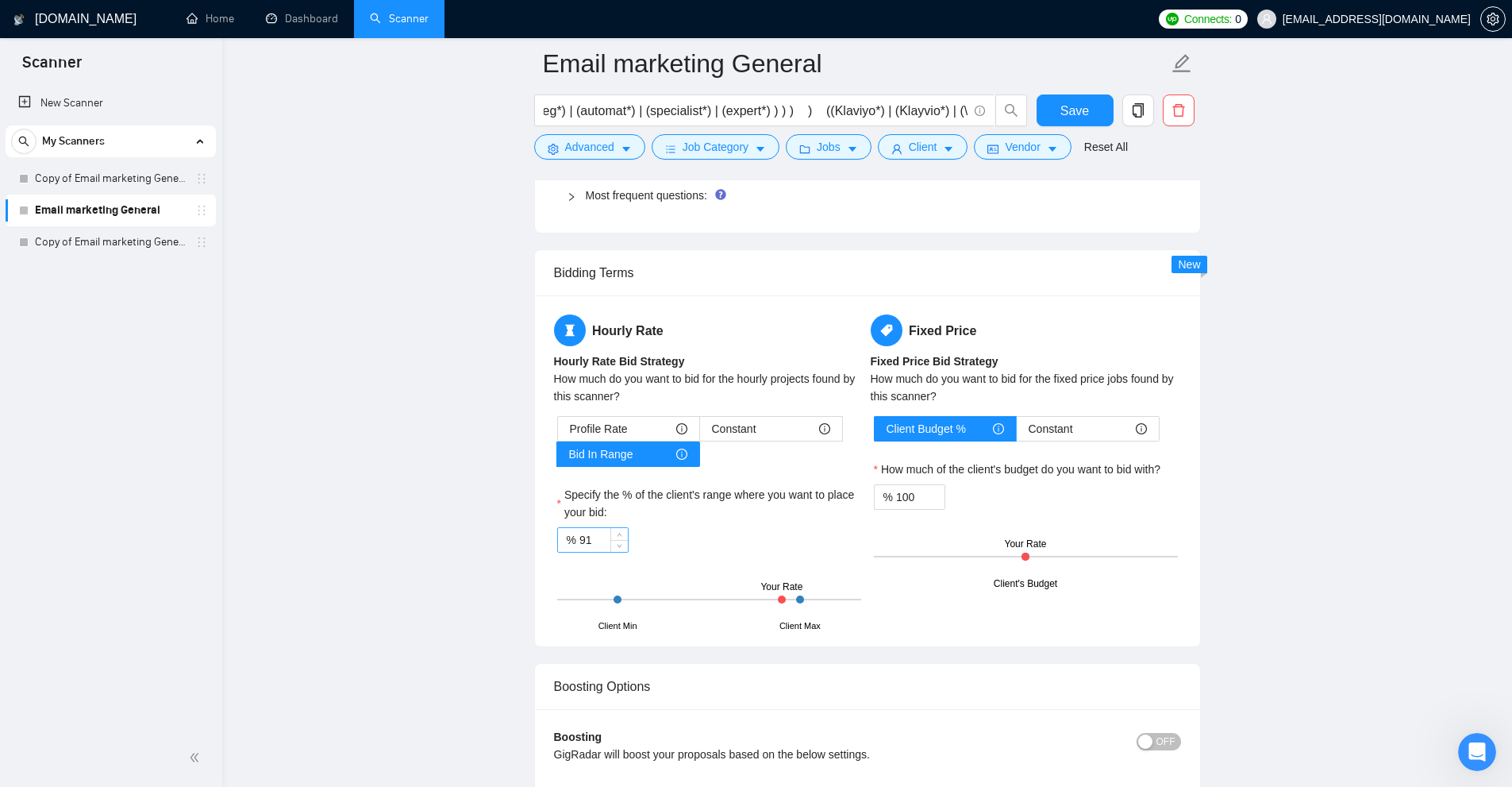
click at [606, 532] on div "91" at bounding box center [603, 539] width 48 height 24
drag, startPoint x: 602, startPoint y: 534, endPoint x: 494, endPoint y: 543, distance: 108.4
click at [660, 349] on div "Hourly Rate Hourly Rate Bid Strategy How much do you want to bid for the hourly…" at bounding box center [709, 471] width 317 height 313
drag, startPoint x: 593, startPoint y: 535, endPoint x: 498, endPoint y: 539, distance: 95.1
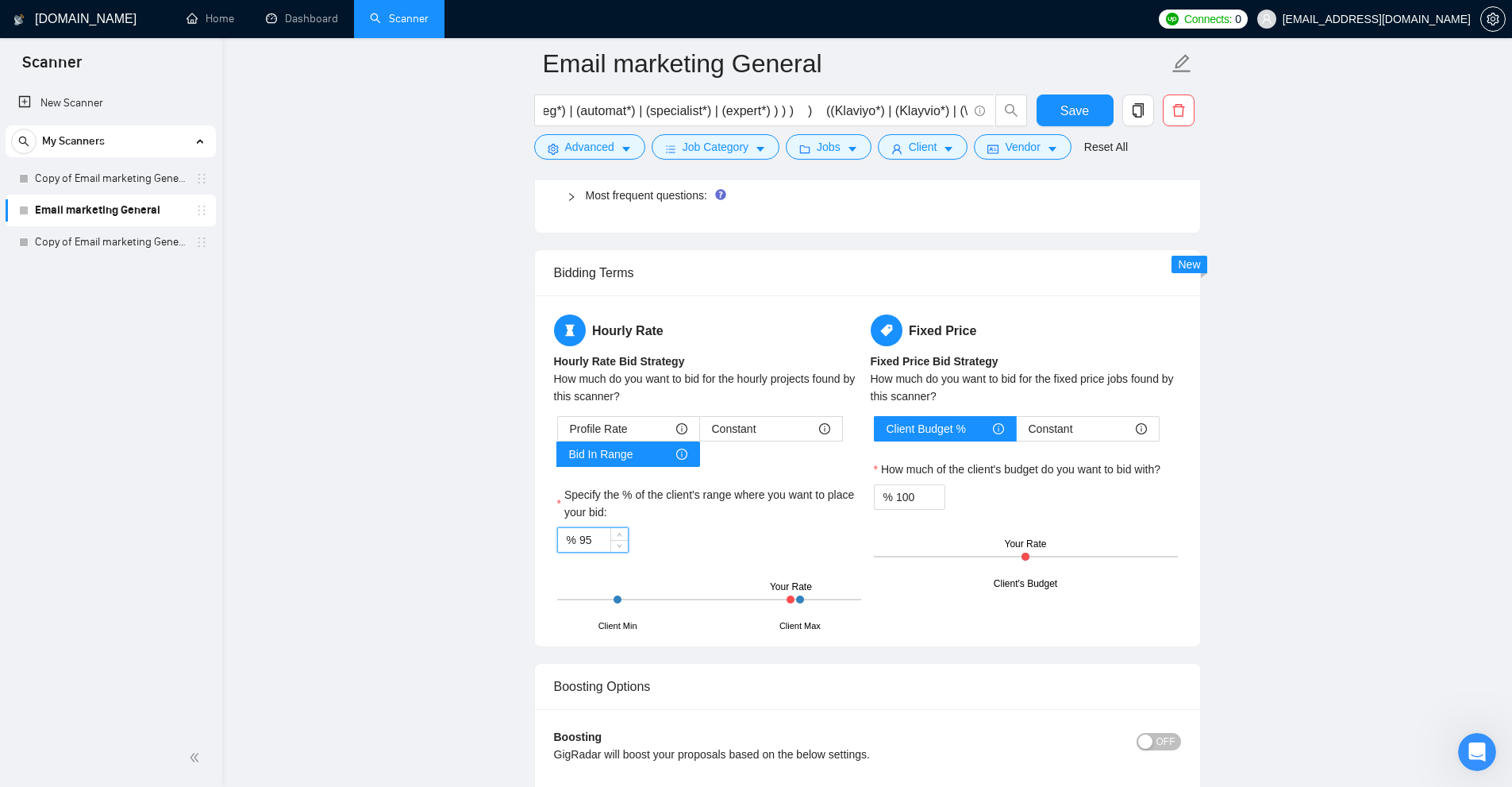
click at [771, 427] on div "Constant" at bounding box center [771, 428] width 119 height 24
click at [700, 432] on input "Constant" at bounding box center [700, 432] width 0 height 0
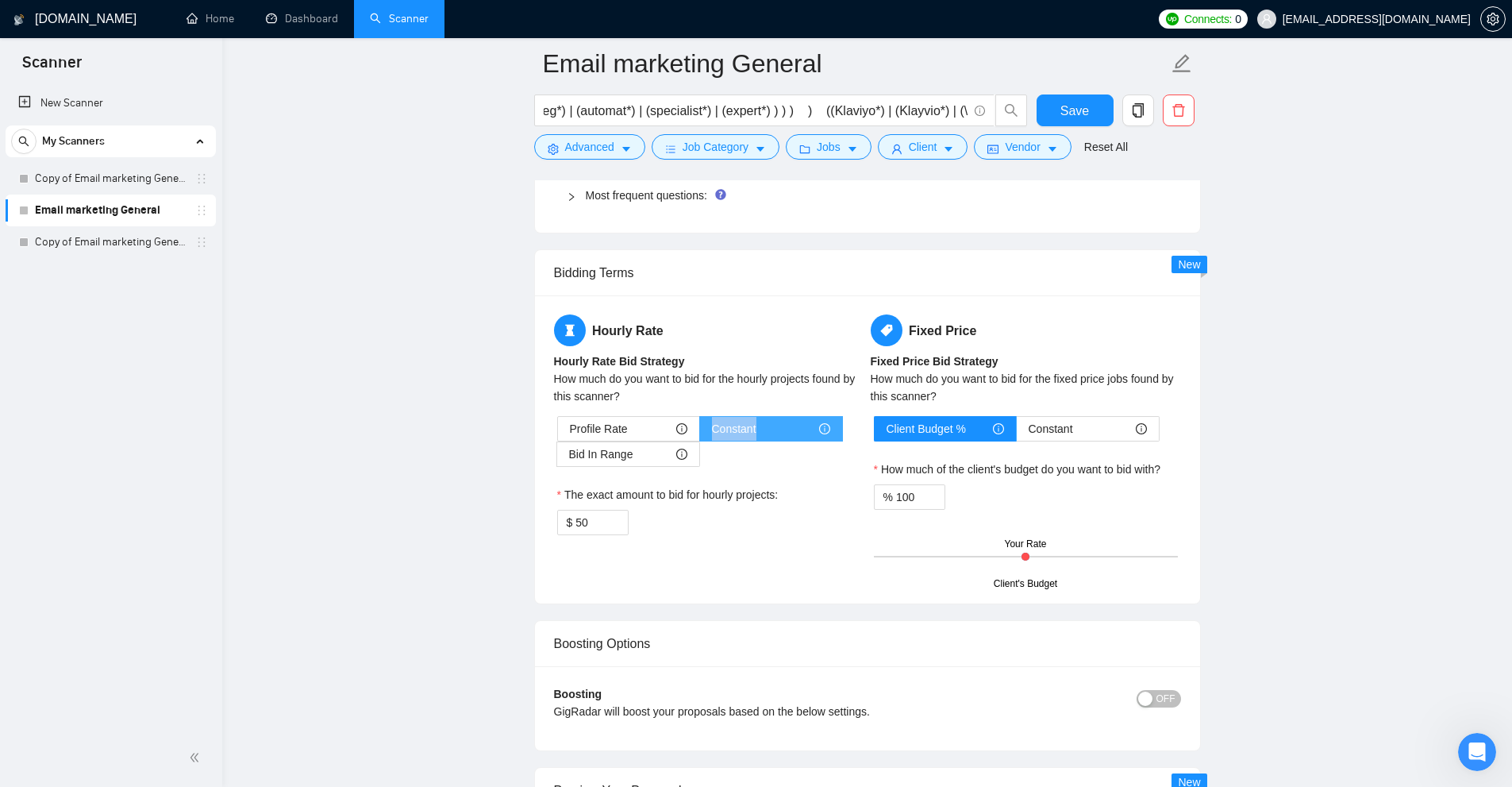
drag, startPoint x: 714, startPoint y: 433, endPoint x: 659, endPoint y: 504, distance: 89.8
click at [780, 432] on div "Constant" at bounding box center [771, 428] width 119 height 24
drag, startPoint x: 604, startPoint y: 520, endPoint x: 536, endPoint y: 522, distance: 68.0
click at [536, 522] on div "Hourly Rate Hourly Rate Bid Strategy How much do you want to bid for the hourly…" at bounding box center [868, 449] width 665 height 308
click at [628, 452] on span "Bid In Range" at bounding box center [601, 454] width 65 height 24
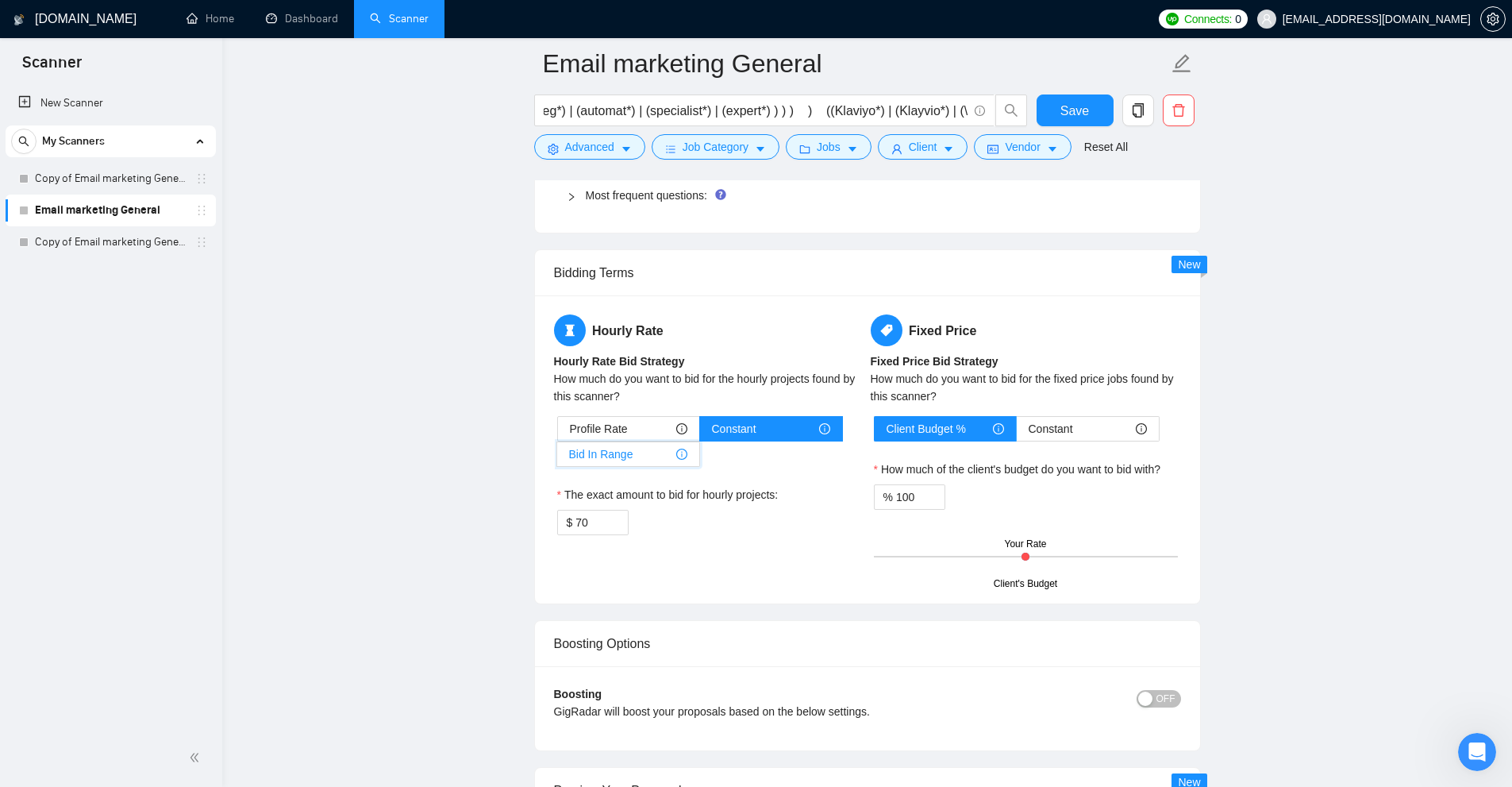
click at [557, 458] on input "Bid In Range" at bounding box center [557, 458] width 0 height 0
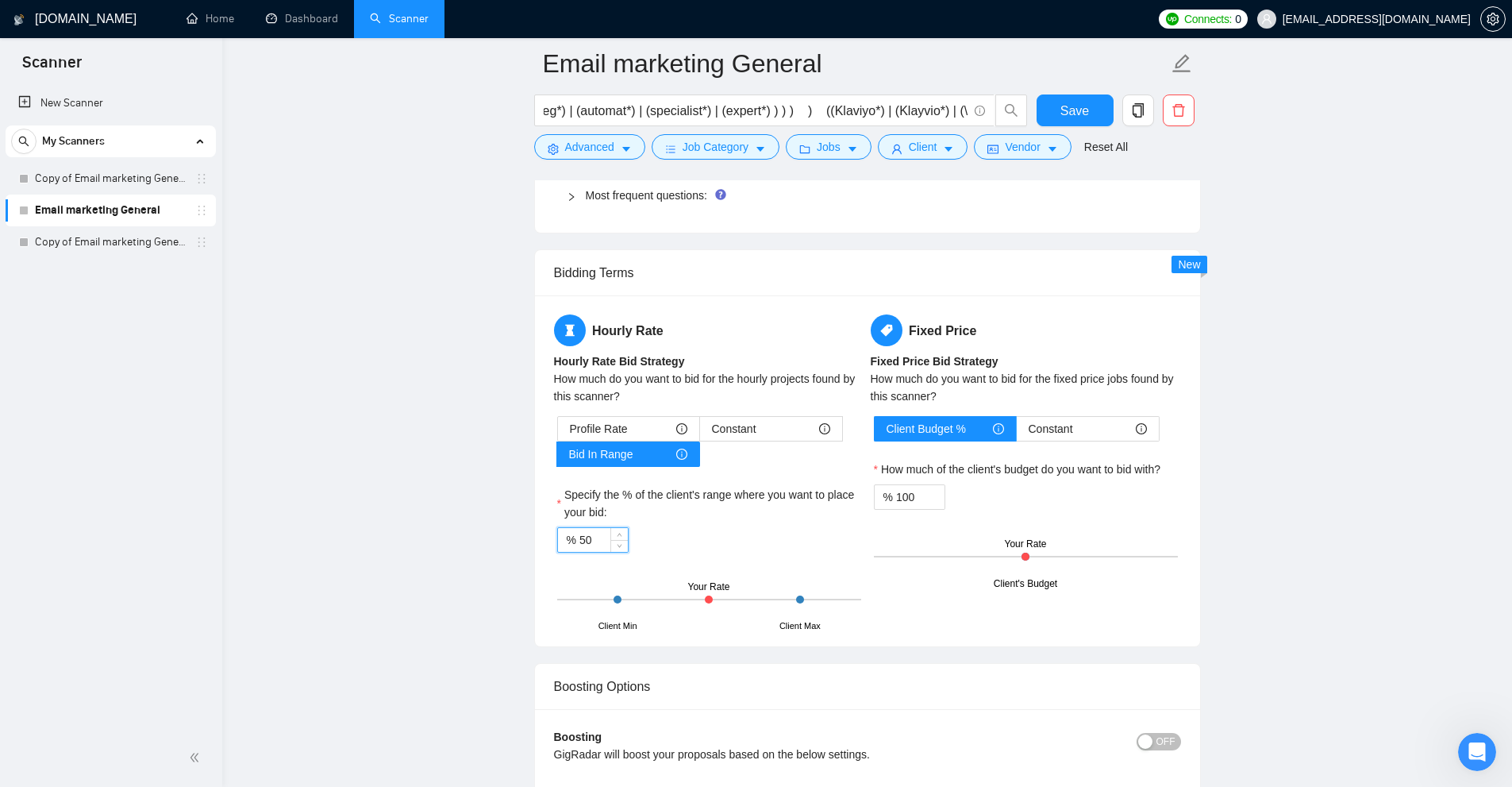
drag, startPoint x: 595, startPoint y: 533, endPoint x: 489, endPoint y: 531, distance: 106.0
click at [803, 556] on div "Profile Rate Constant Bid In Range Specify the % of the client's range where yo…" at bounding box center [709, 521] width 311 height 211
drag, startPoint x: 883, startPoint y: 494, endPoint x: 801, endPoint y: 497, distance: 82.1
click at [815, 497] on div "Hourly Rate Hourly Rate Bid Strategy How much do you want to bid for the hourly…" at bounding box center [867, 471] width 633 height 313
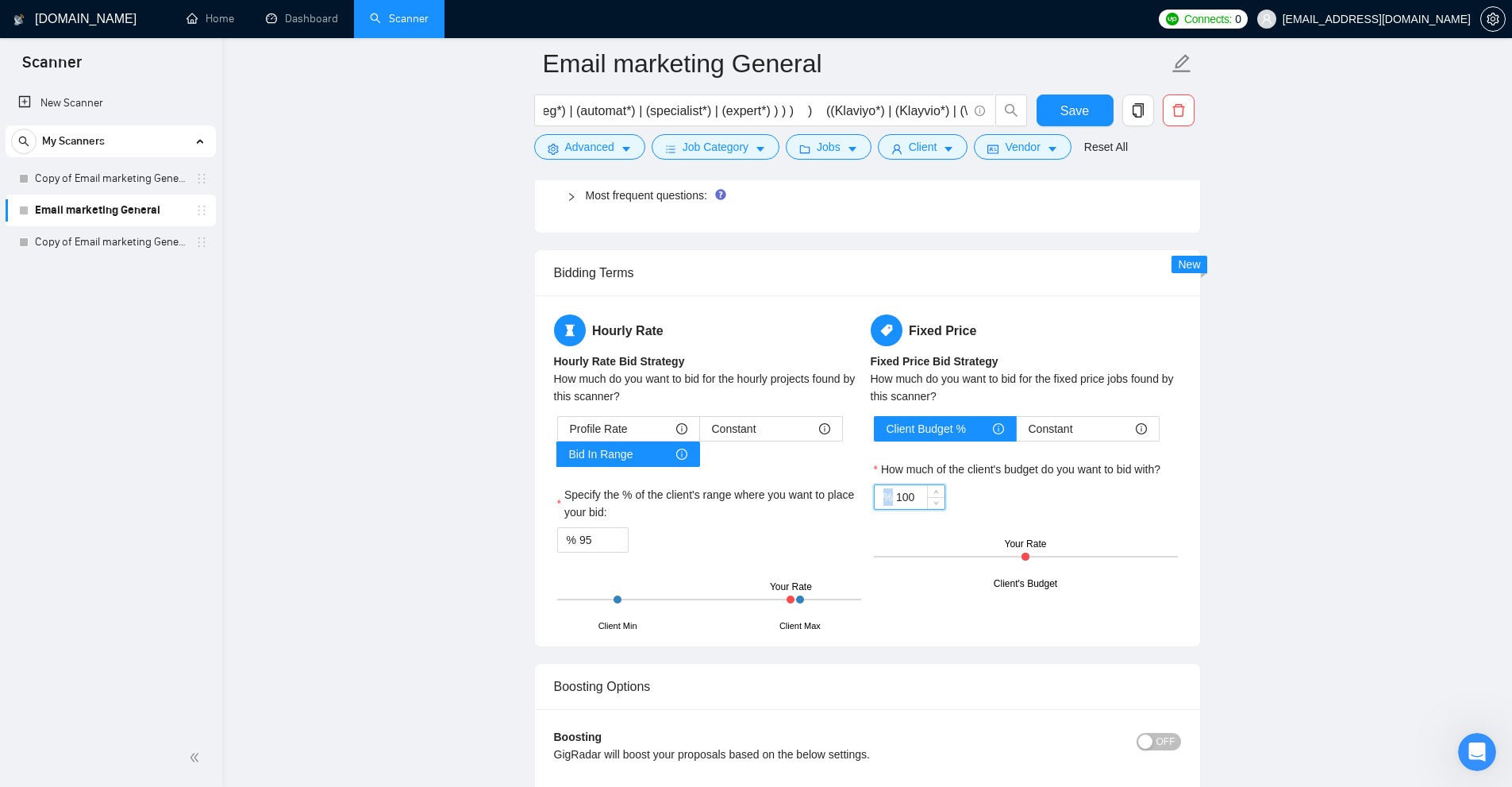
click at [1090, 108] on button "Save" at bounding box center [1076, 110] width 77 height 32
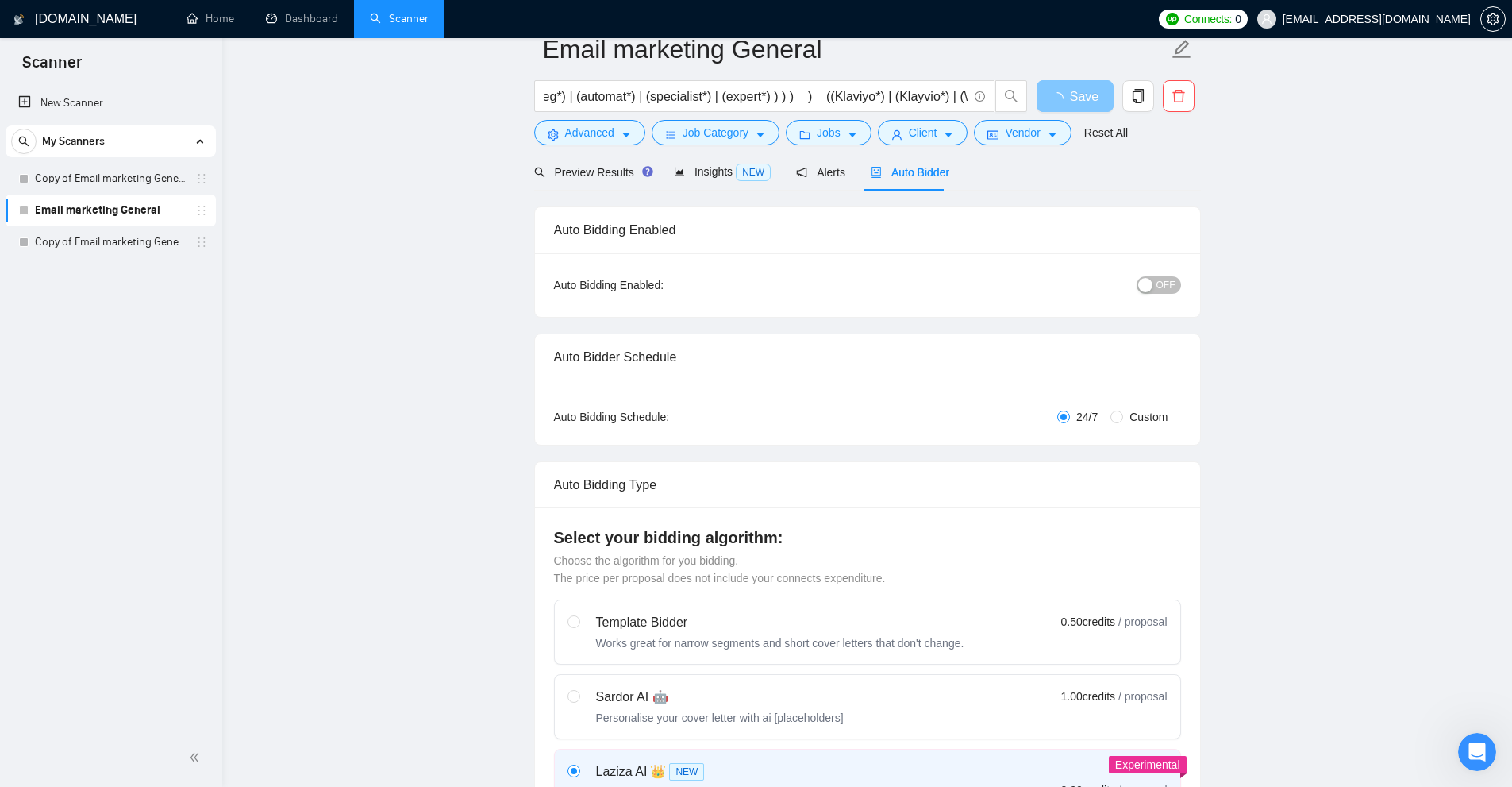
scroll to position [0, 0]
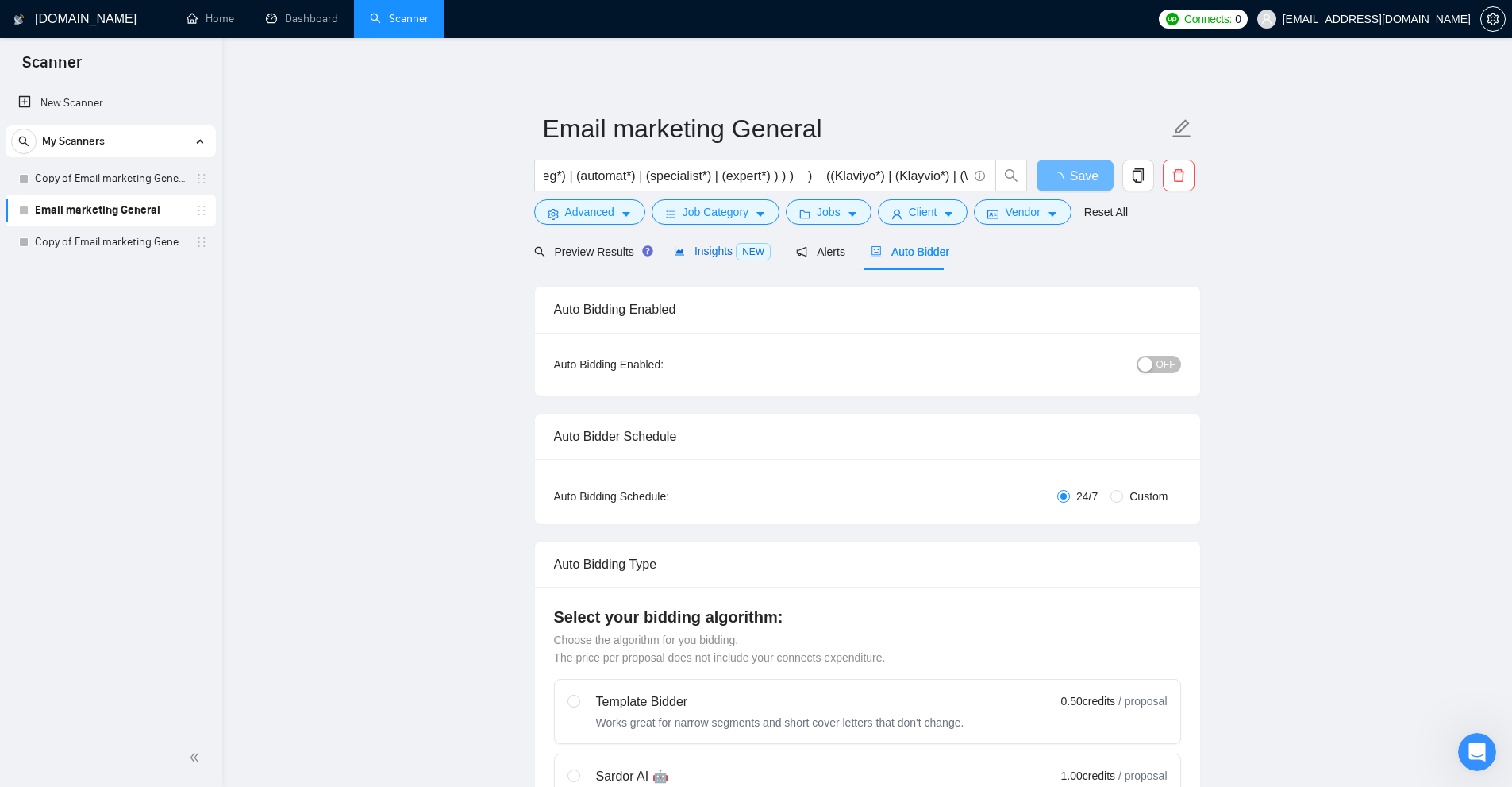
click at [701, 253] on span "Insights NEW" at bounding box center [722, 251] width 97 height 13
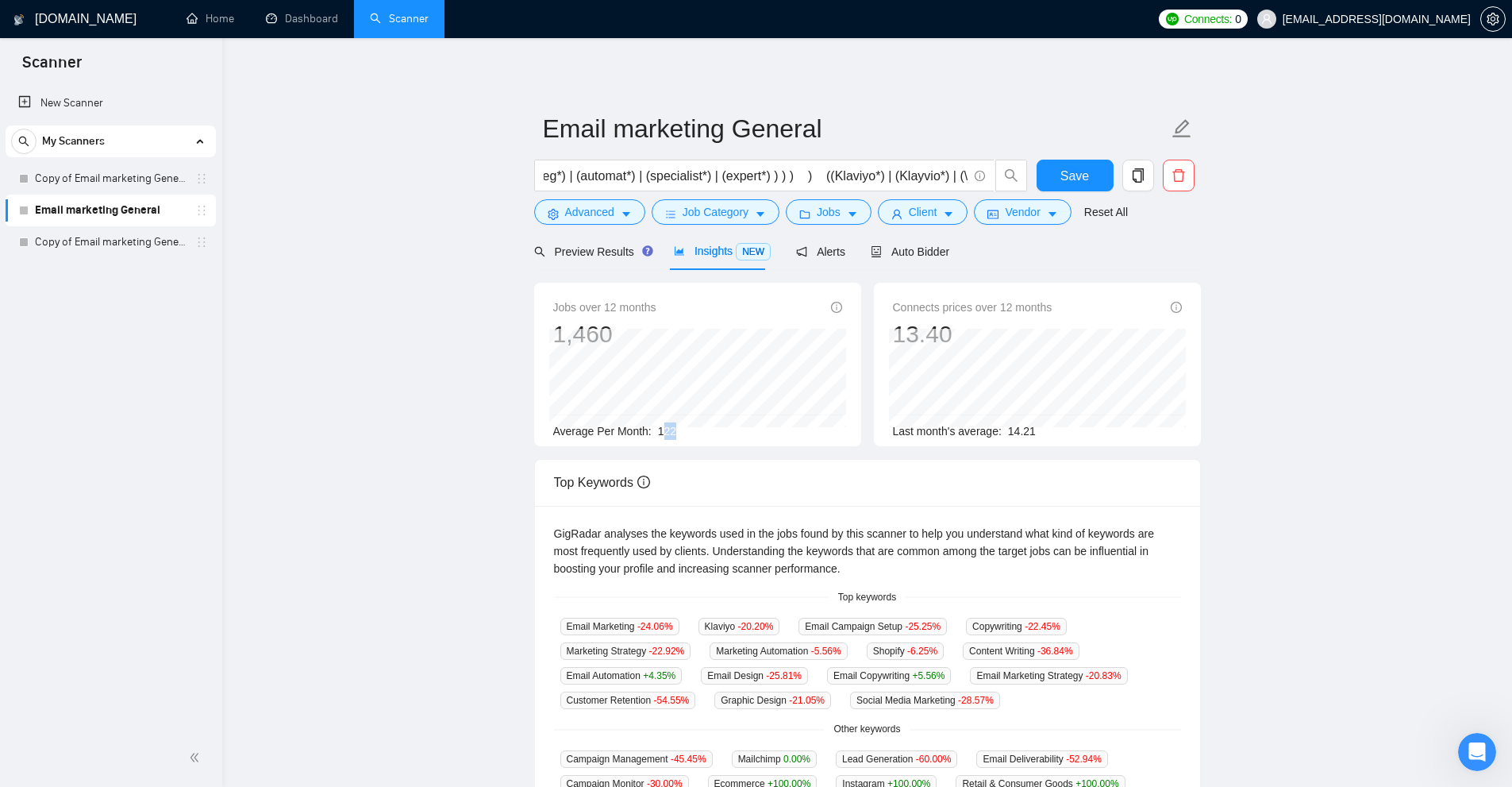
drag, startPoint x: 670, startPoint y: 430, endPoint x: 683, endPoint y: 432, distance: 13.2
click at [682, 432] on div "Average Per Month: 122" at bounding box center [698, 431] width 289 height 17
click at [680, 432] on div "Average Per Month: 122" at bounding box center [698, 431] width 289 height 17
click at [926, 259] on div "Auto Bidder" at bounding box center [910, 251] width 78 height 17
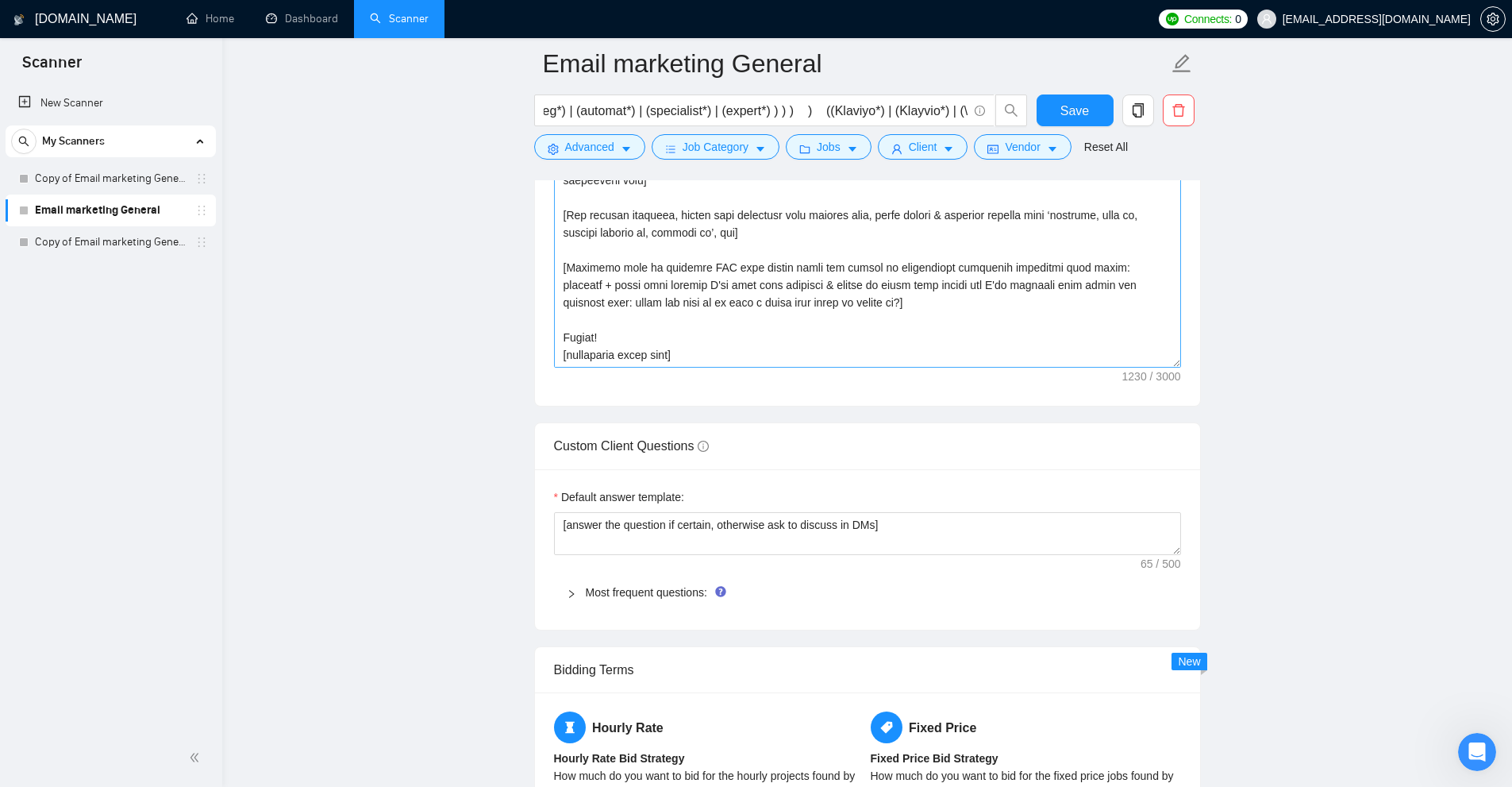
scroll to position [1826, 0]
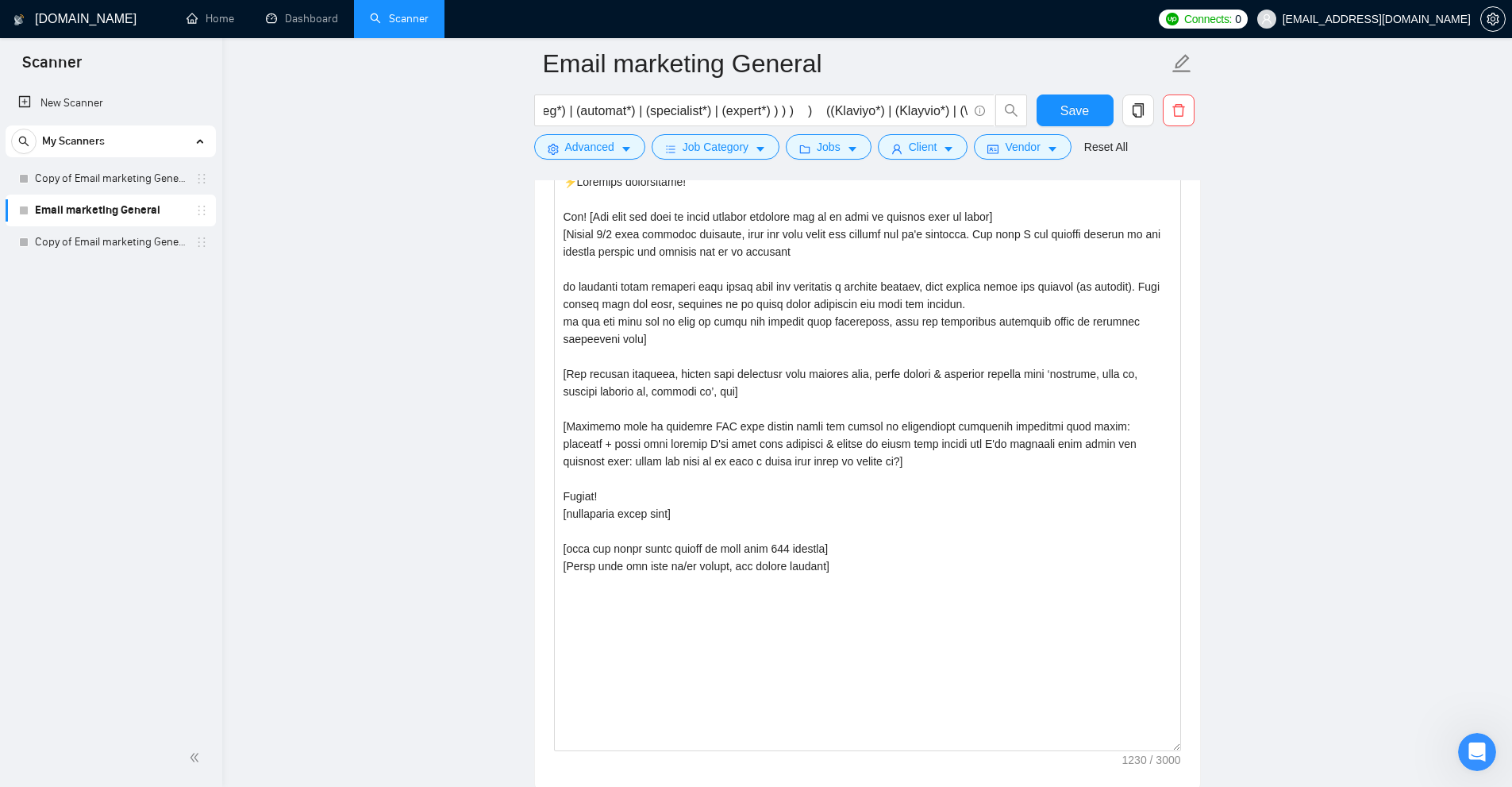
drag, startPoint x: 1178, startPoint y: 516, endPoint x: 1205, endPoint y: 773, distance: 258.4
click at [1204, 774] on main "Email marketing General ( (( (email*) | "e mail" | (e\-mail*) | (mail*) | "e \-…" at bounding box center [867, 502] width 1239 height 4528
click at [1130, 682] on textarea "Cover letter template:" at bounding box center [867, 476] width 627 height 615
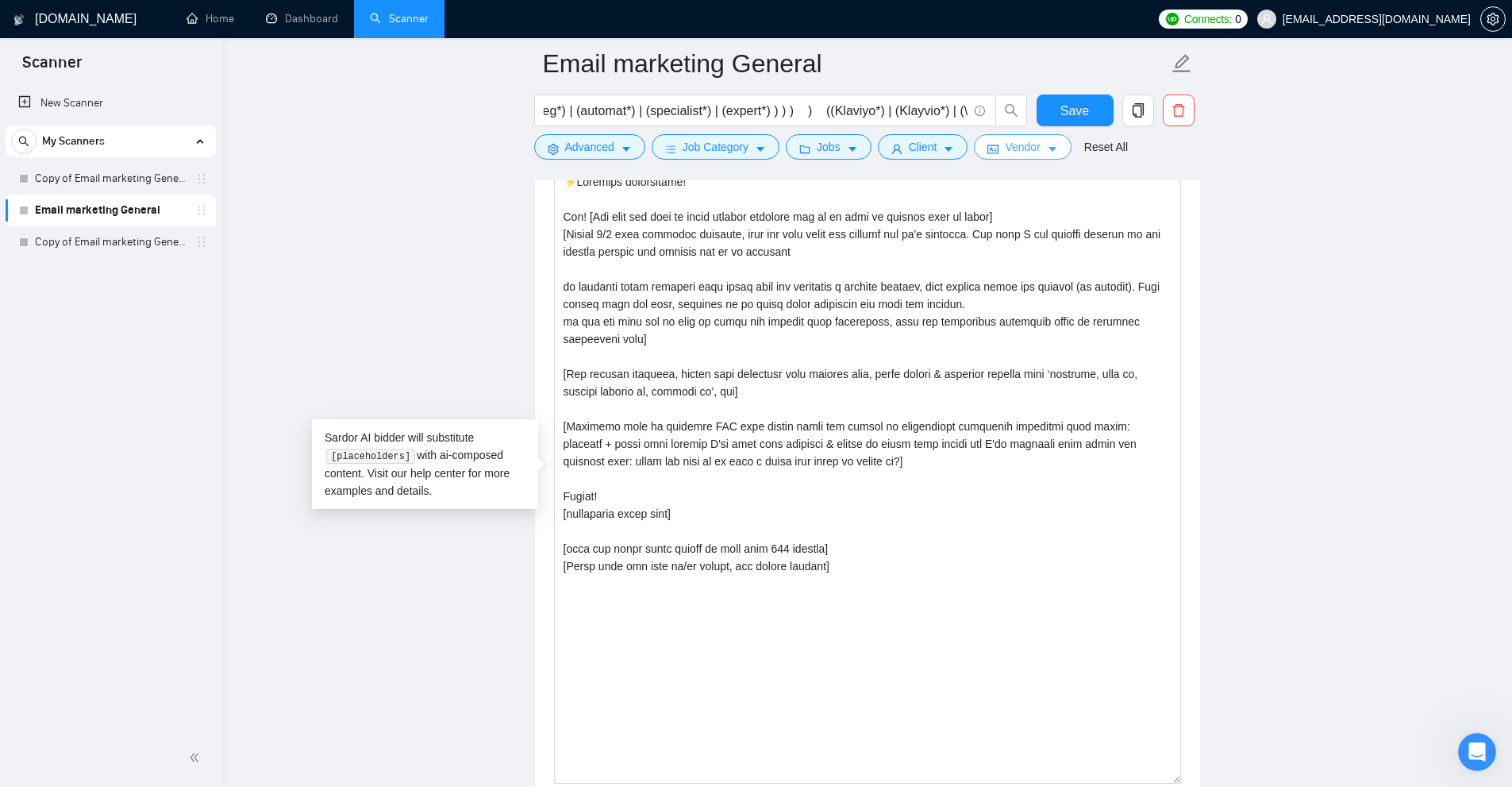
click at [1035, 147] on span "Vendor" at bounding box center [1022, 146] width 35 height 17
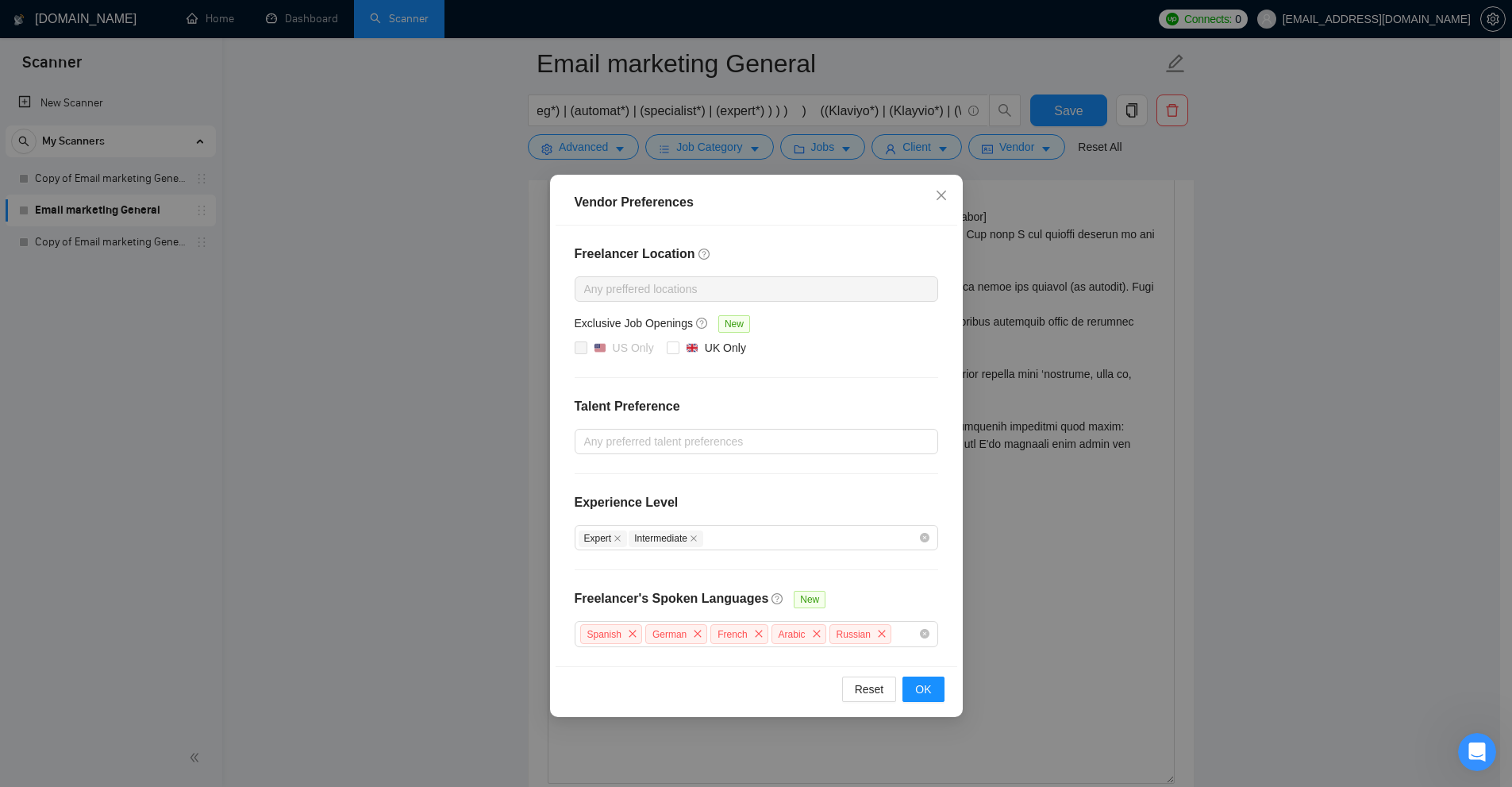
click at [336, 333] on div "Vendor Preferences Freelancer Location Any preffered locations Exclusive Job Op…" at bounding box center [756, 393] width 1512 height 787
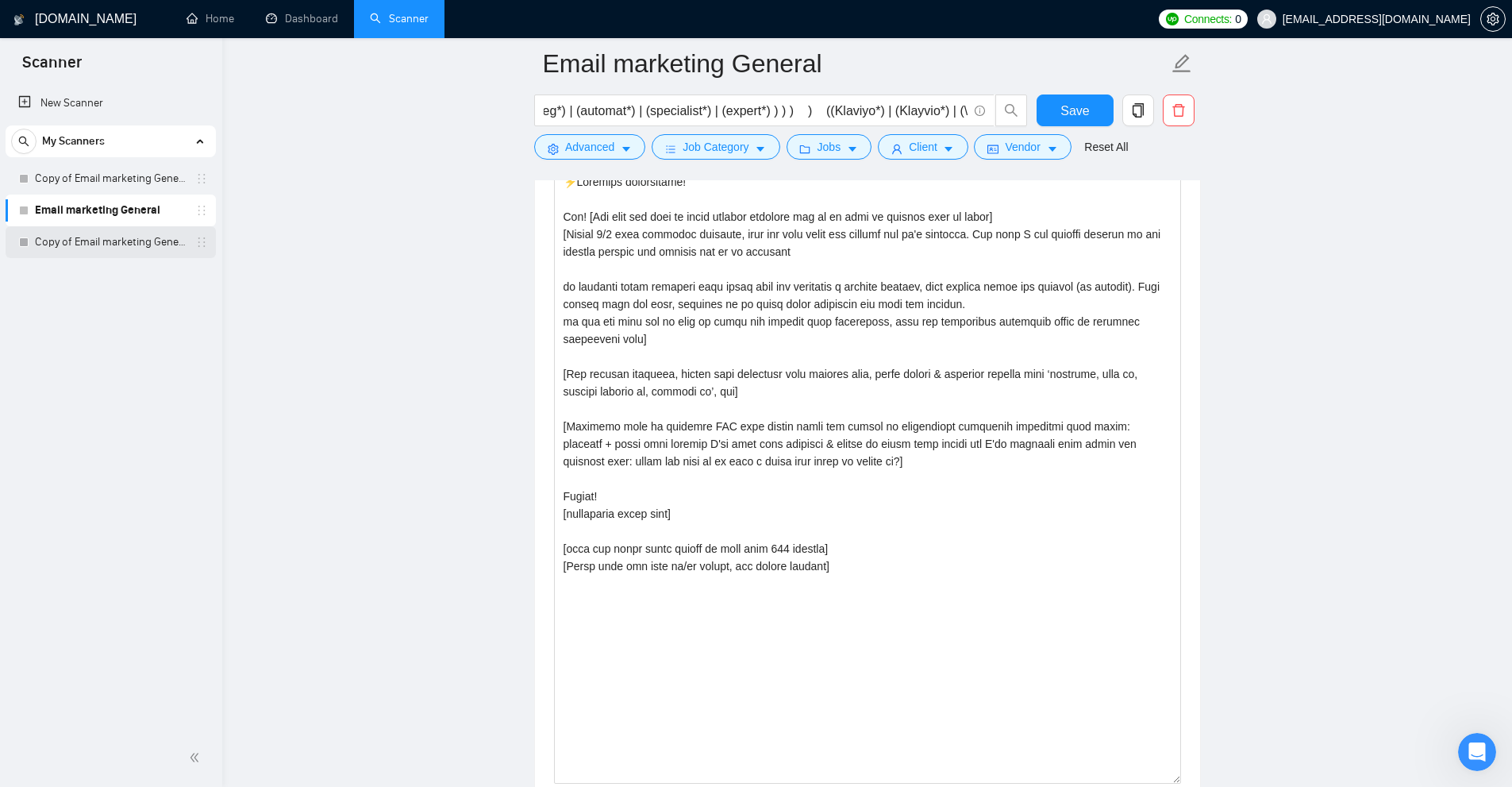
click at [169, 239] on link "Copy of Email marketing General" at bounding box center [110, 242] width 151 height 32
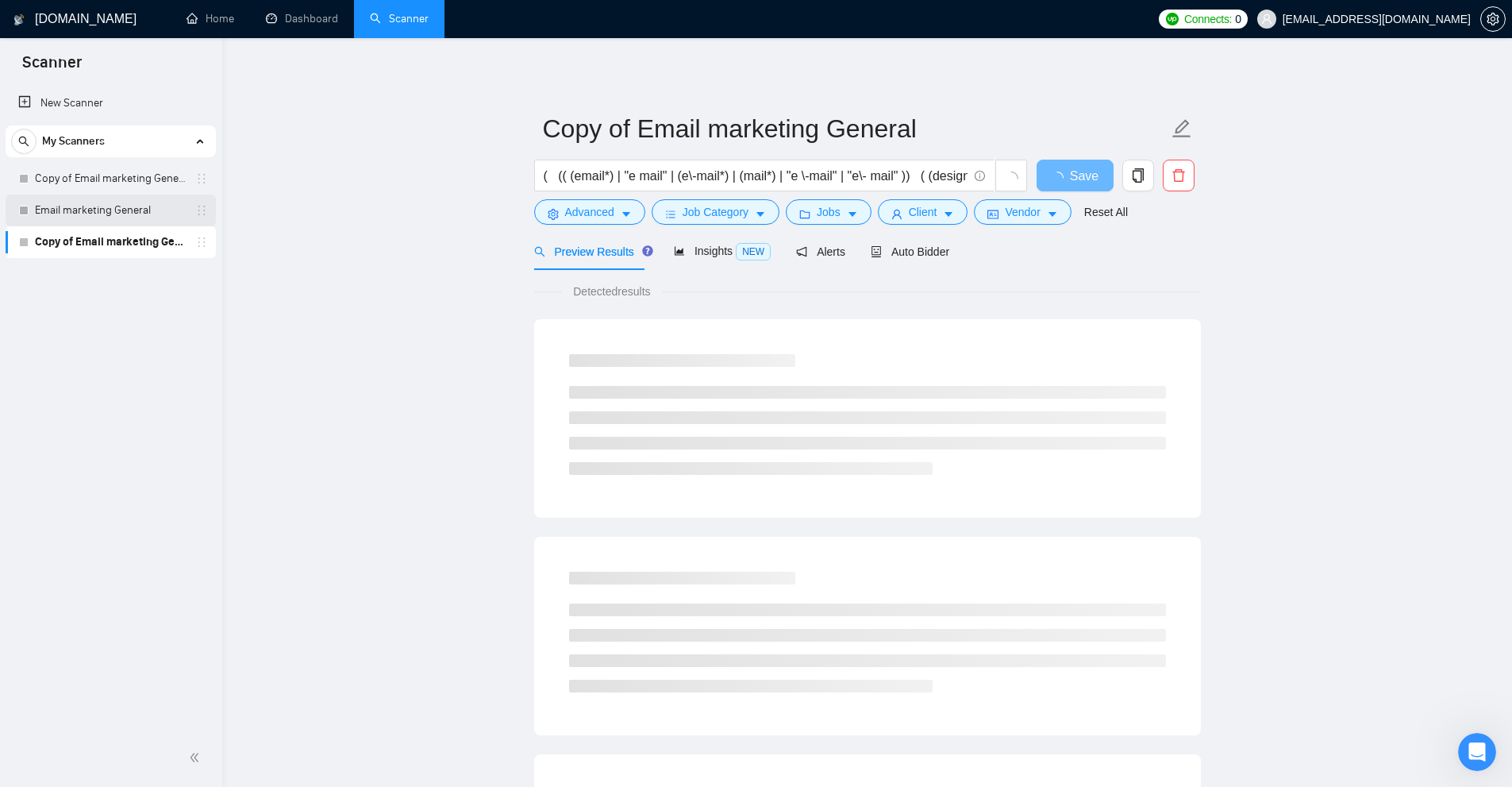
click at [126, 225] on link "Email marketing General" at bounding box center [110, 210] width 151 height 32
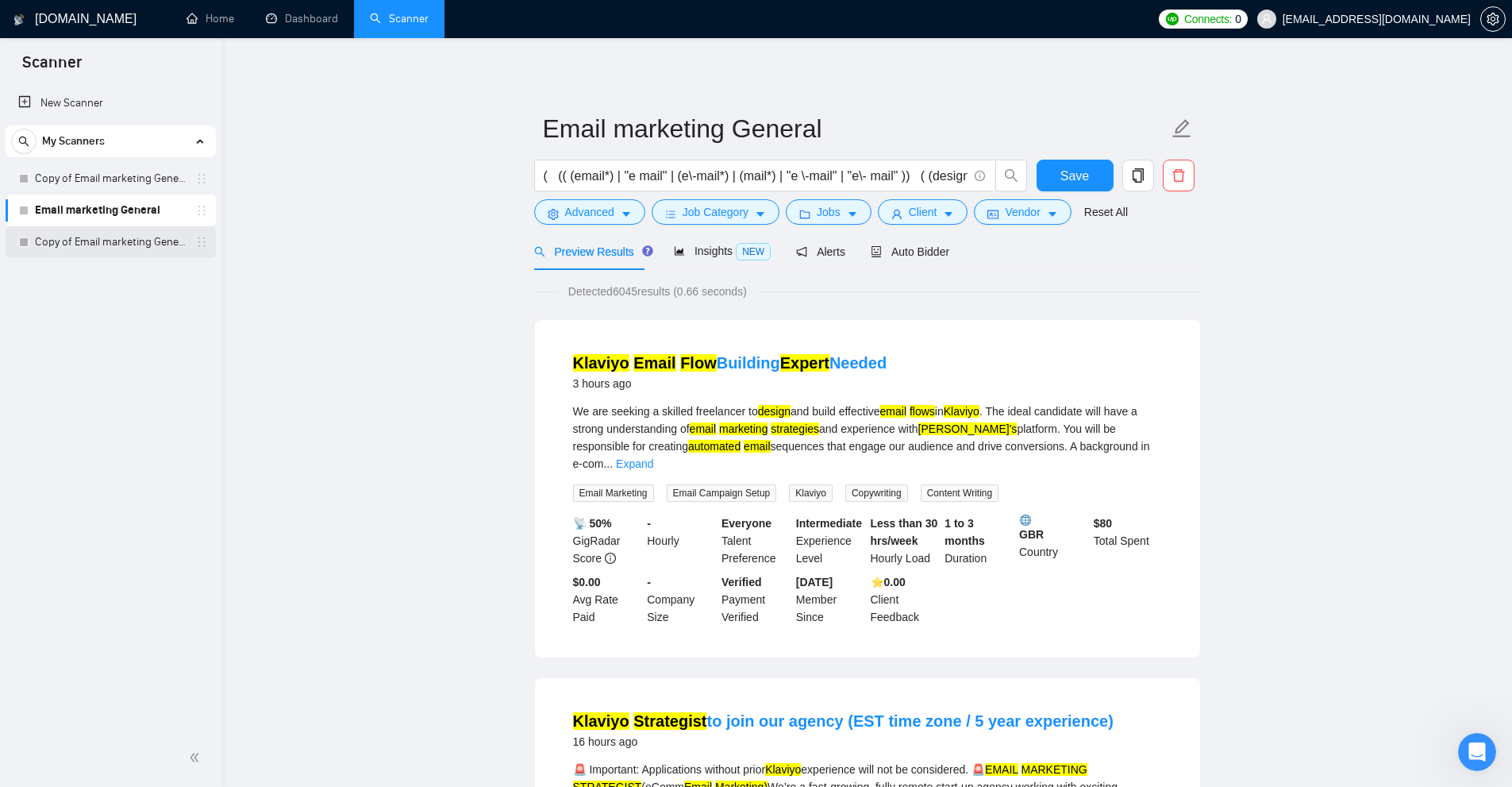
click at [168, 244] on link "Copy of Email marketing General" at bounding box center [110, 242] width 151 height 32
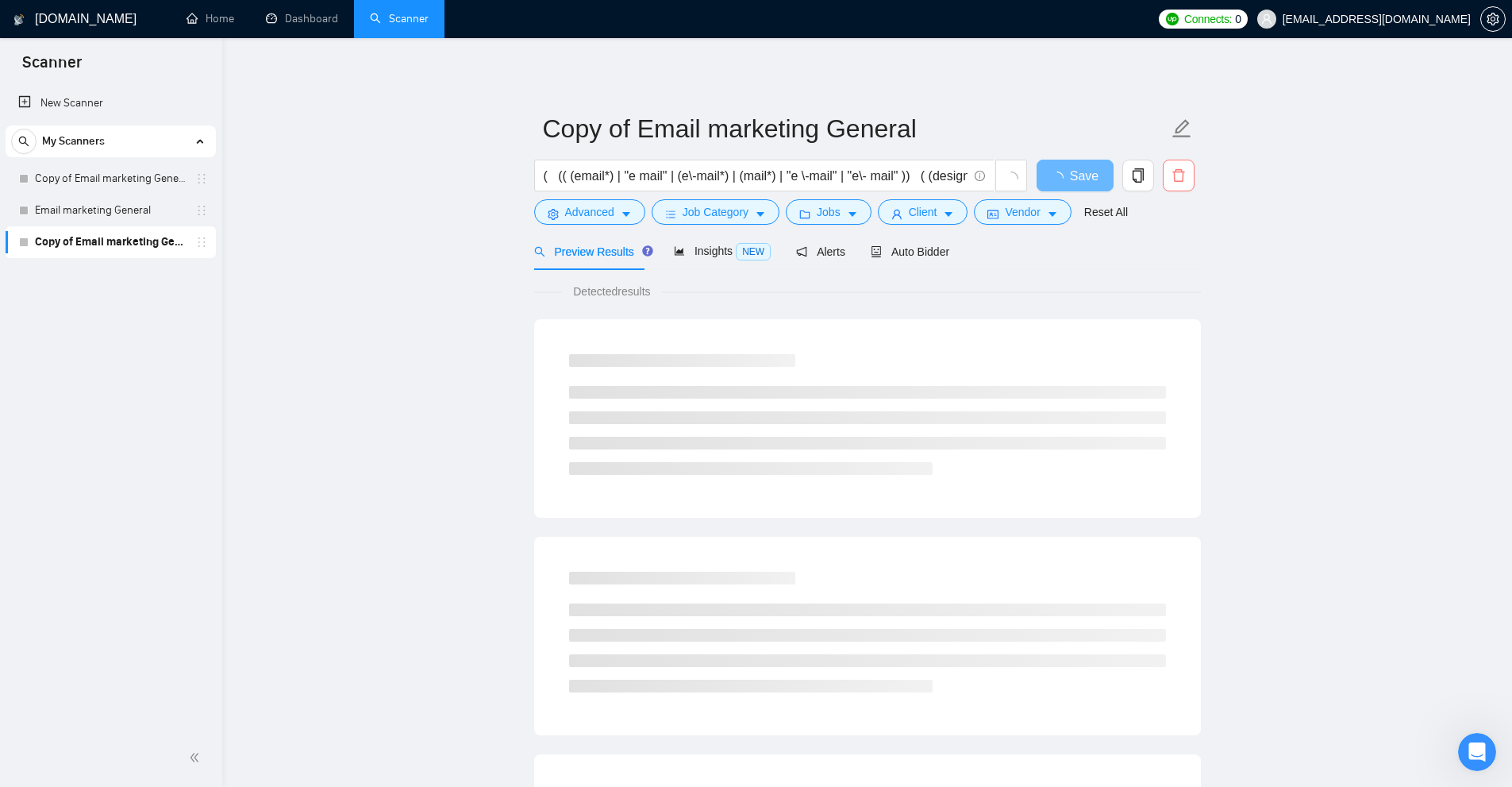
click at [1190, 171] on span "delete" at bounding box center [1179, 175] width 30 height 14
click at [1177, 259] on button "Yes" at bounding box center [1169, 255] width 31 height 19
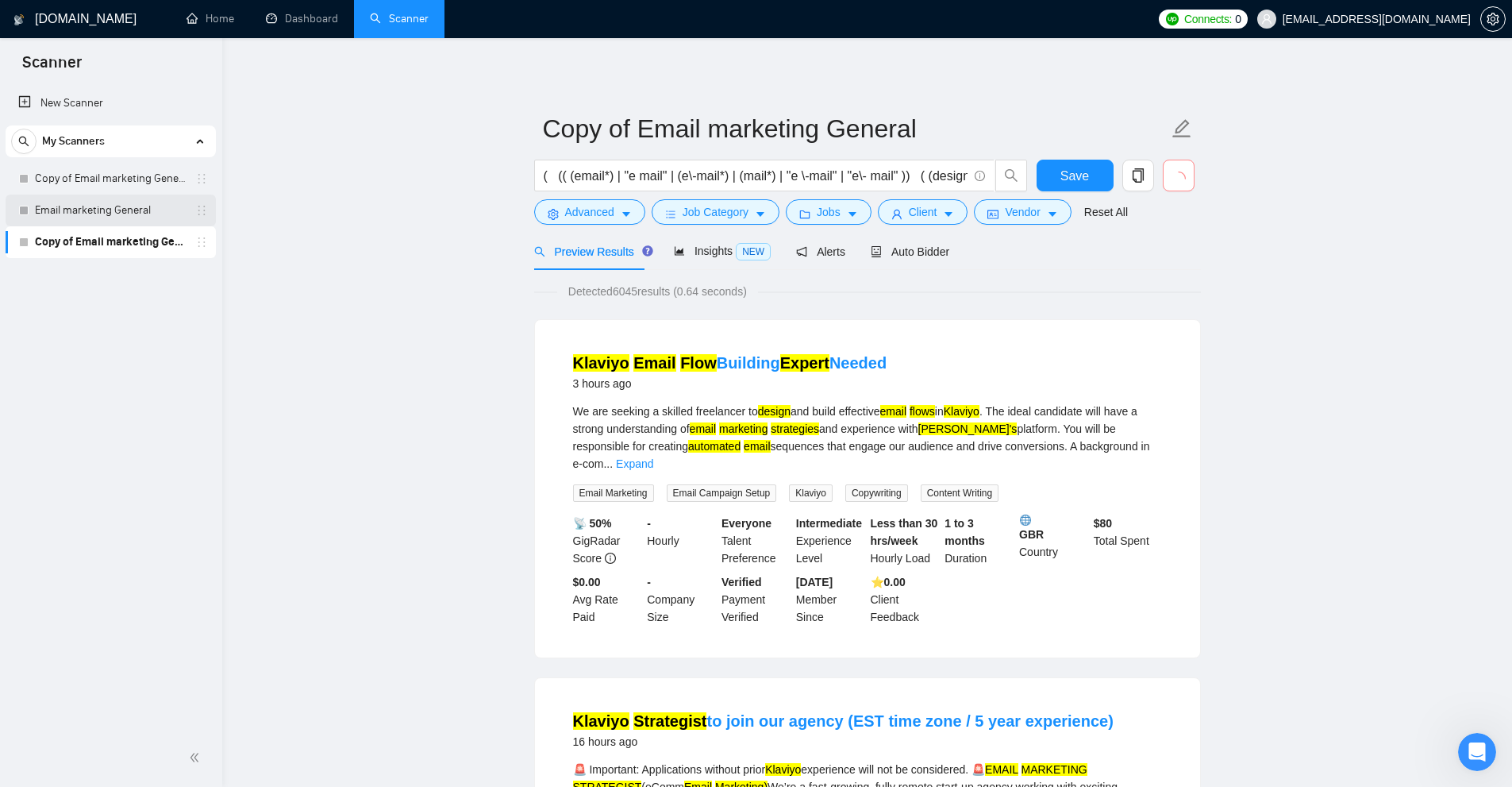
click at [140, 221] on link "Email marketing General" at bounding box center [110, 210] width 151 height 32
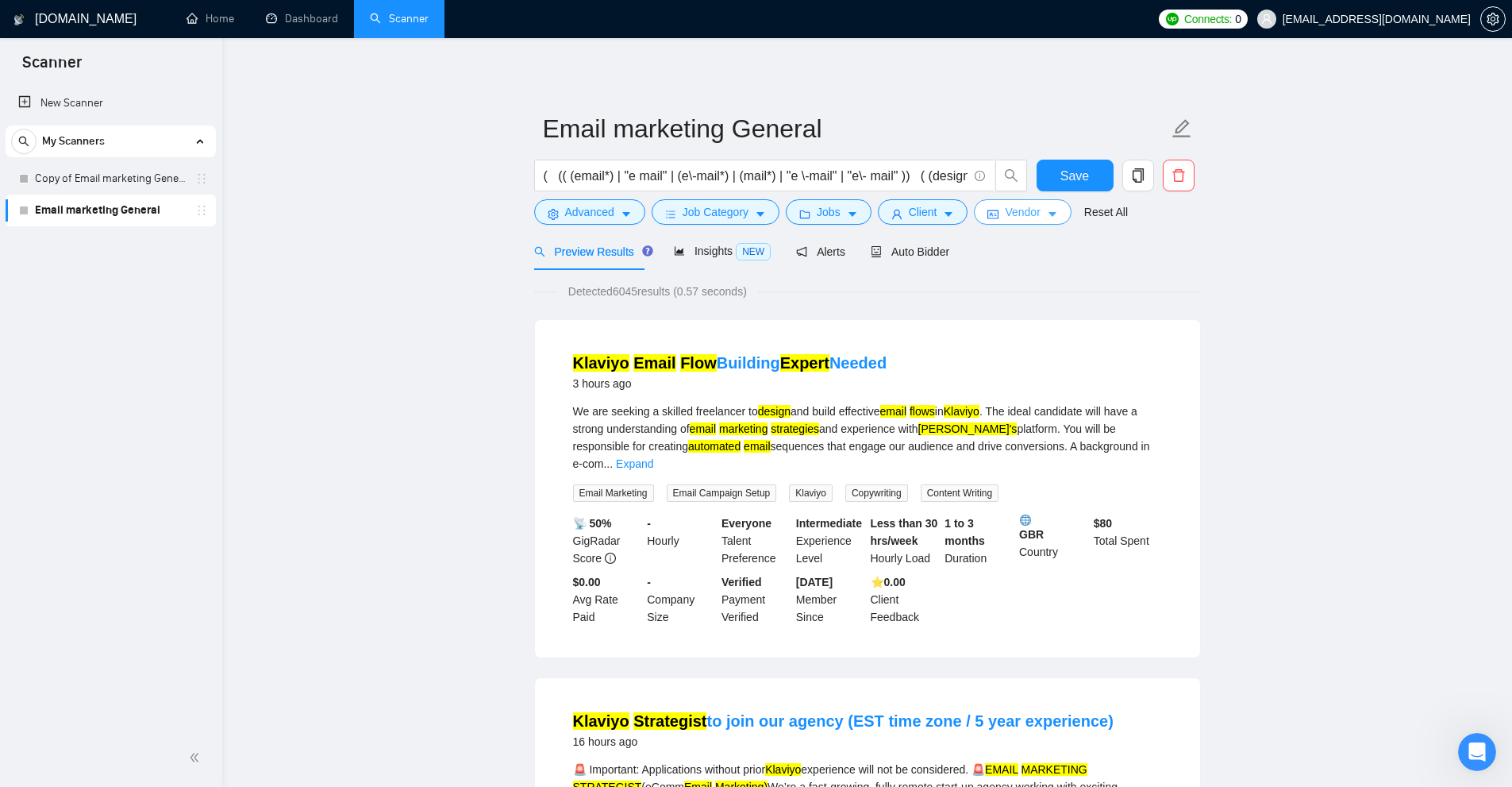
drag, startPoint x: 1026, startPoint y: 205, endPoint x: 1016, endPoint y: 206, distance: 10.0
click at [1026, 206] on span "Vendor" at bounding box center [1022, 212] width 35 height 17
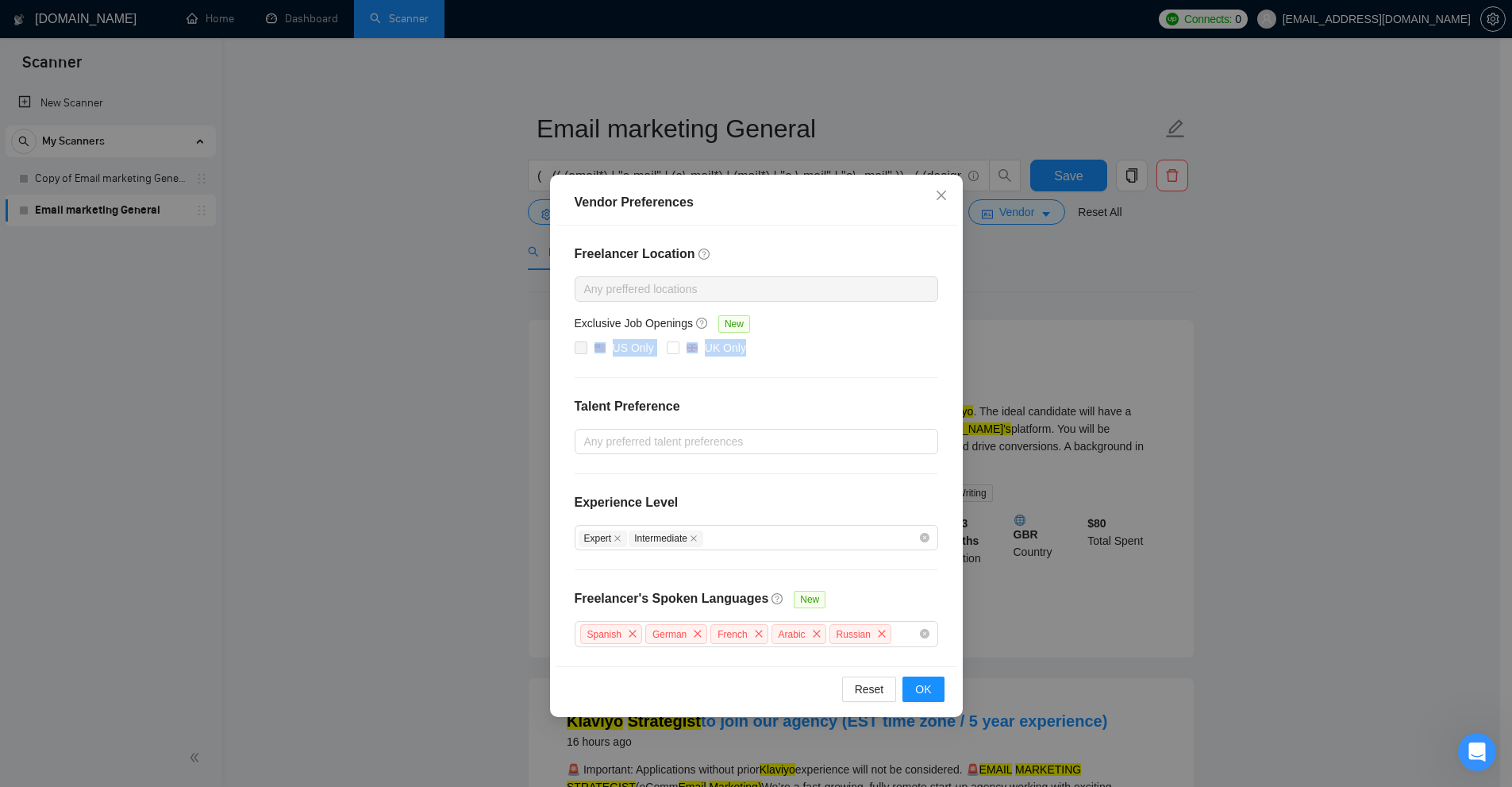
click at [1282, 347] on div "Vendor Preferences Freelancer Location Any preffered locations Exclusive Job Op…" at bounding box center [756, 393] width 1512 height 787
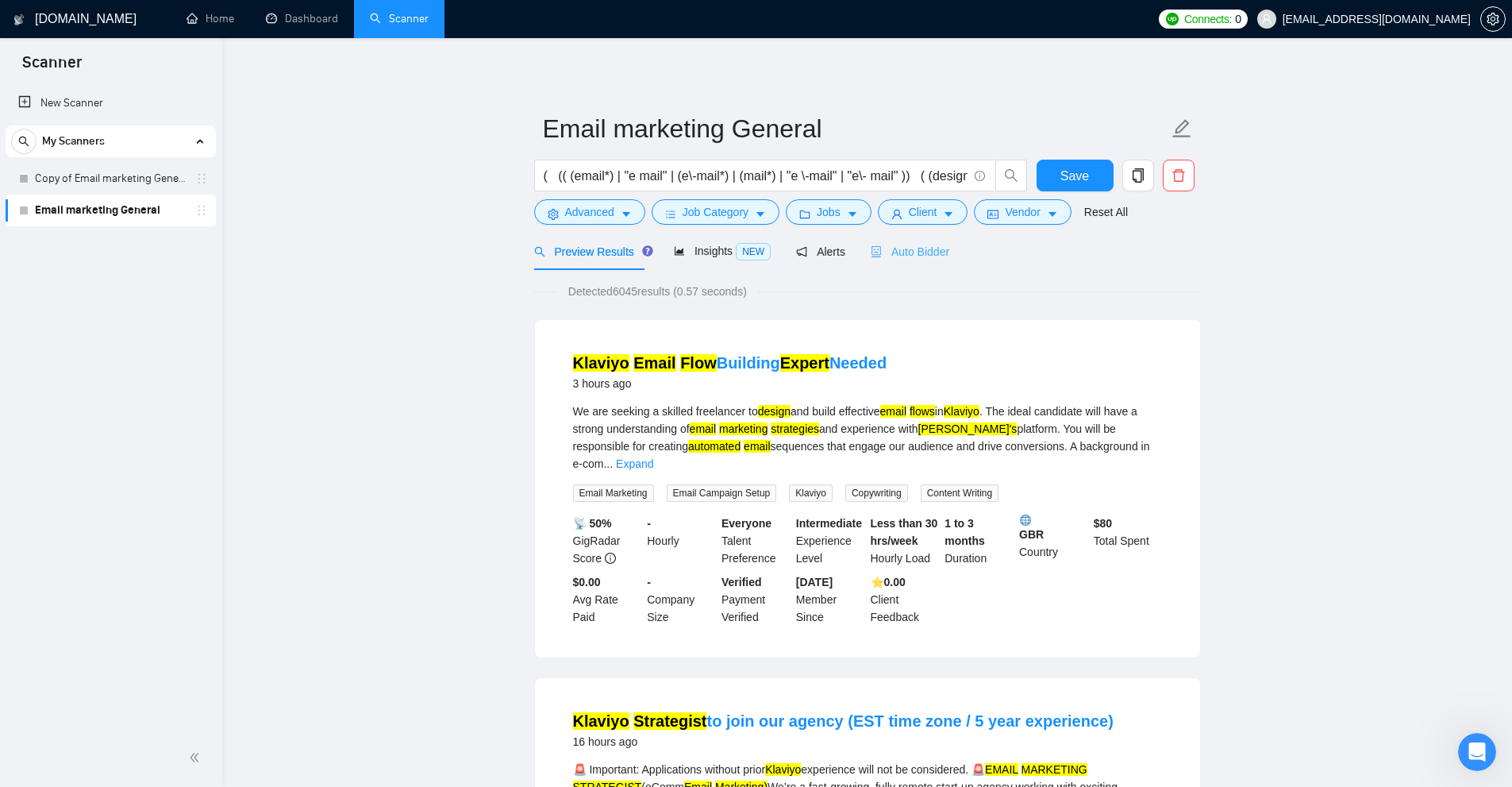
click at [943, 268] on div "Auto Bidder" at bounding box center [910, 252] width 78 height 38
click at [904, 248] on span "Auto Bidder" at bounding box center [910, 252] width 78 height 13
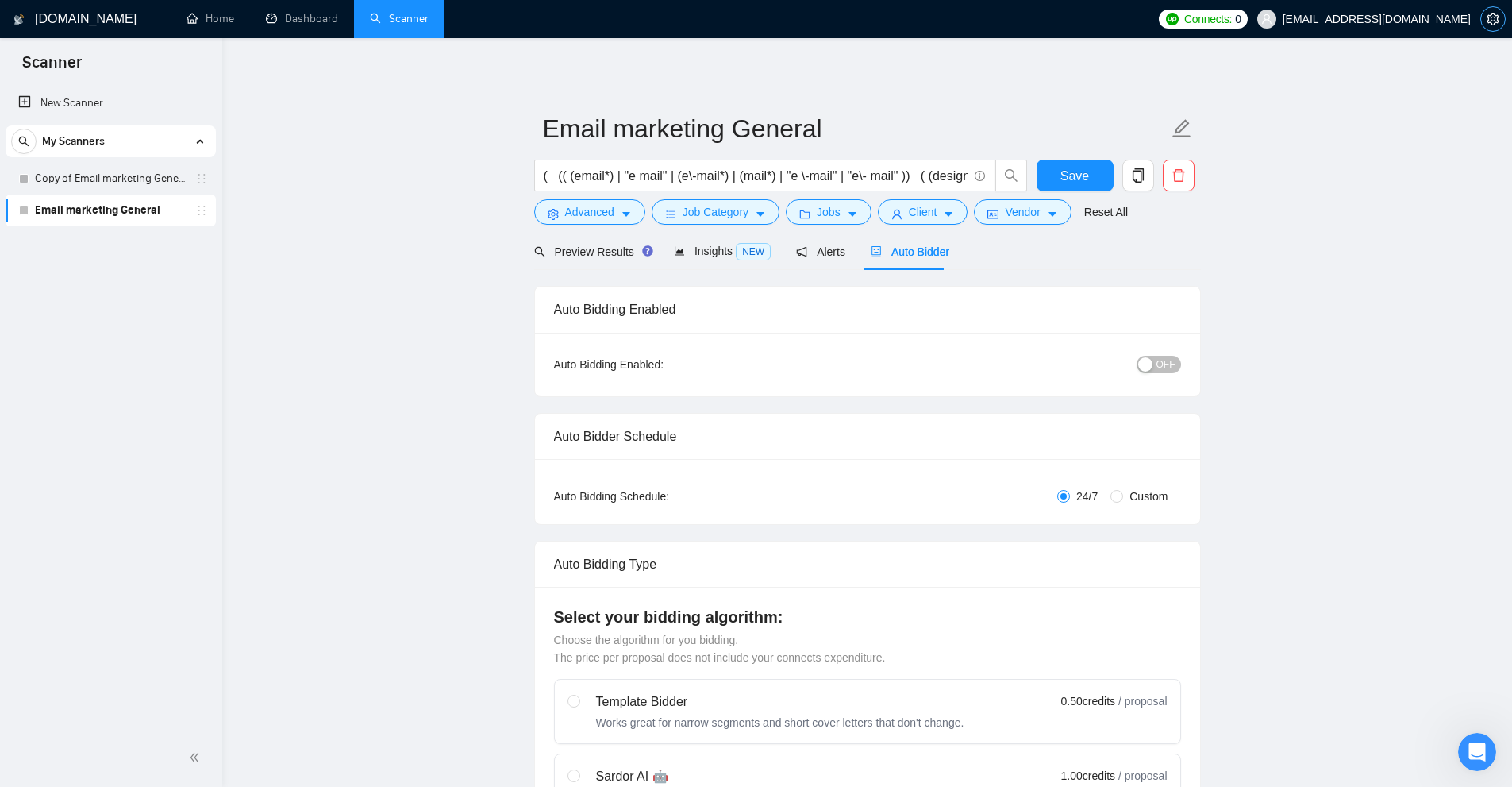
click at [1491, 8] on button "button" at bounding box center [1493, 19] width 25 height 25
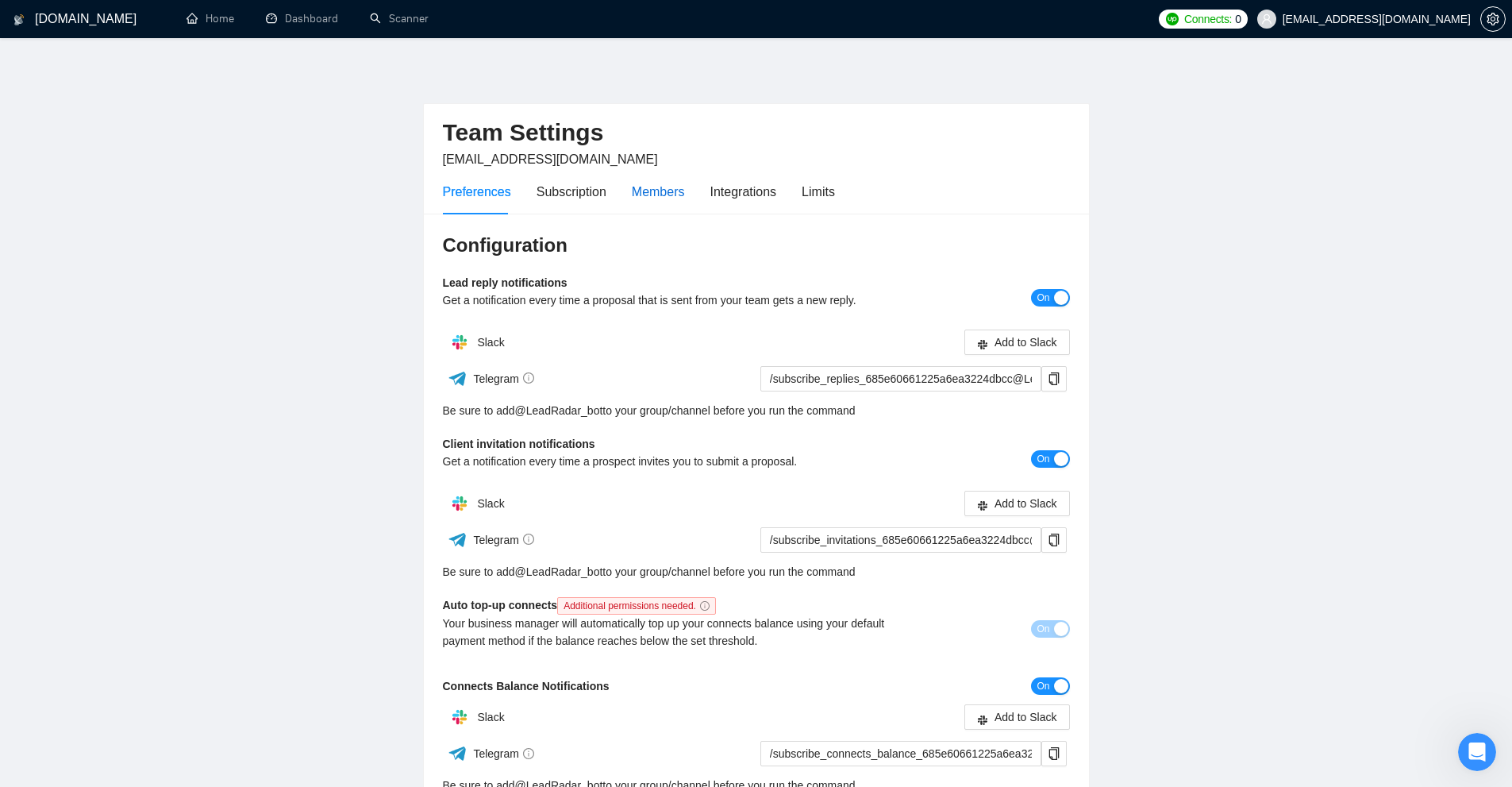
click at [674, 185] on div "Members" at bounding box center [658, 191] width 53 height 20
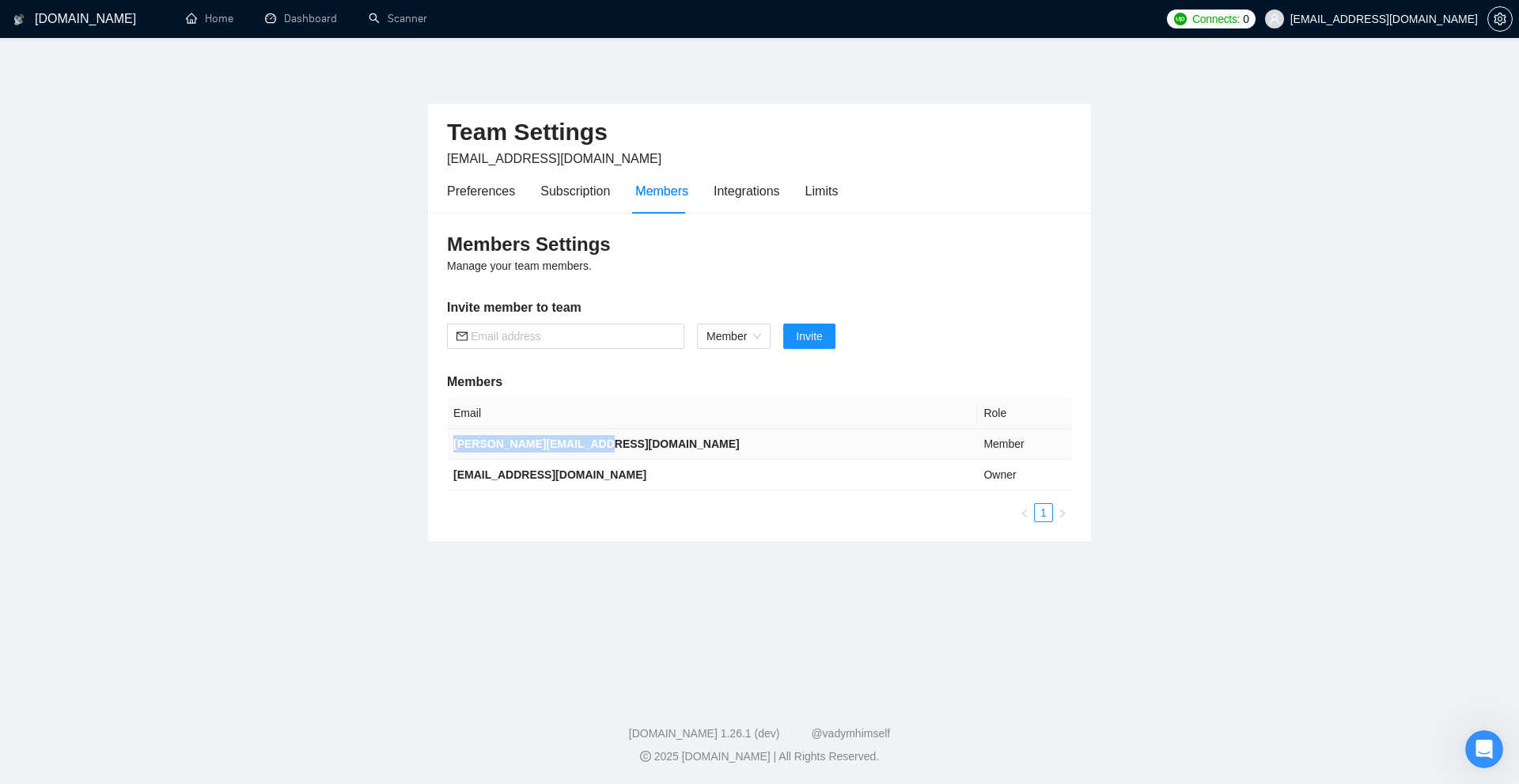
drag, startPoint x: 452, startPoint y: 439, endPoint x: 756, endPoint y: 452, distance: 304.3
click at [756, 452] on td "[PERSON_NAME][EMAIL_ADDRESS][DOMAIN_NAME]" at bounding box center [712, 444] width 530 height 31
click at [369, 24] on link "Scanner" at bounding box center [398, 19] width 59 height 14
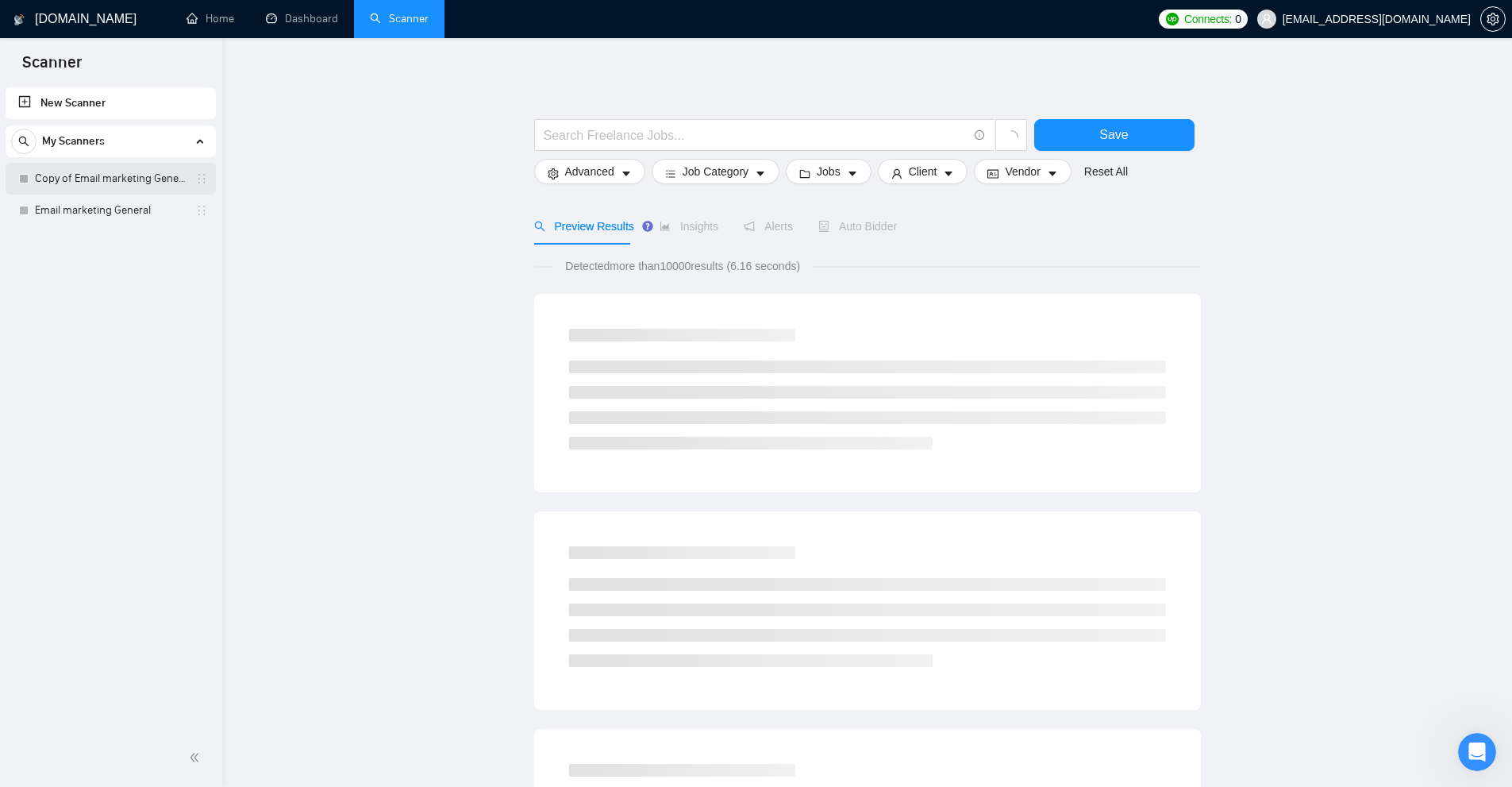
click at [150, 180] on link "Copy of Email marketing General" at bounding box center [110, 178] width 151 height 32
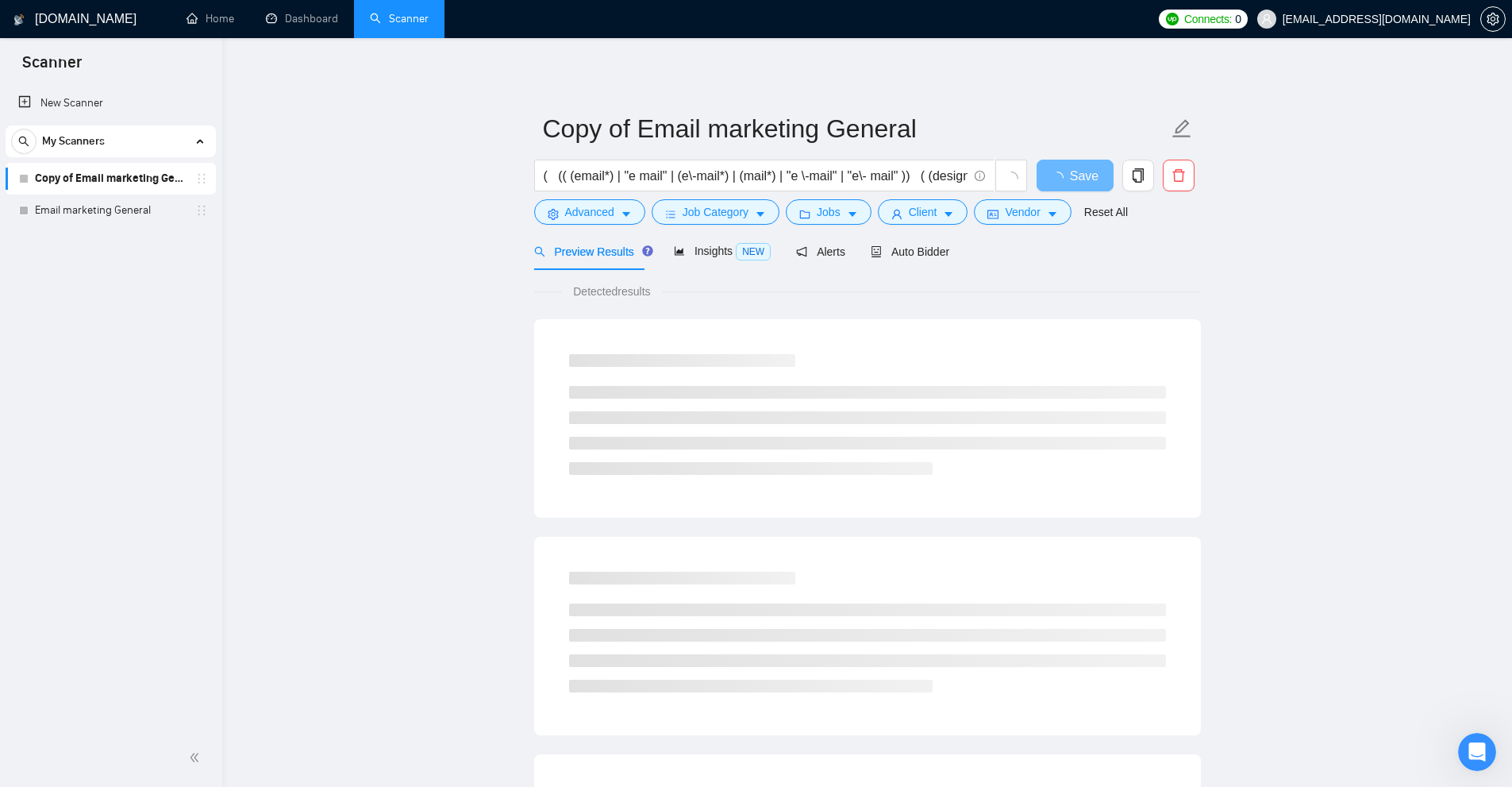
click at [1260, 248] on main "Copy of Email marketing General ( (( (email*) | "e mail" | (e\-mail*) | (mail*)…" at bounding box center [867, 726] width 1239 height 1324
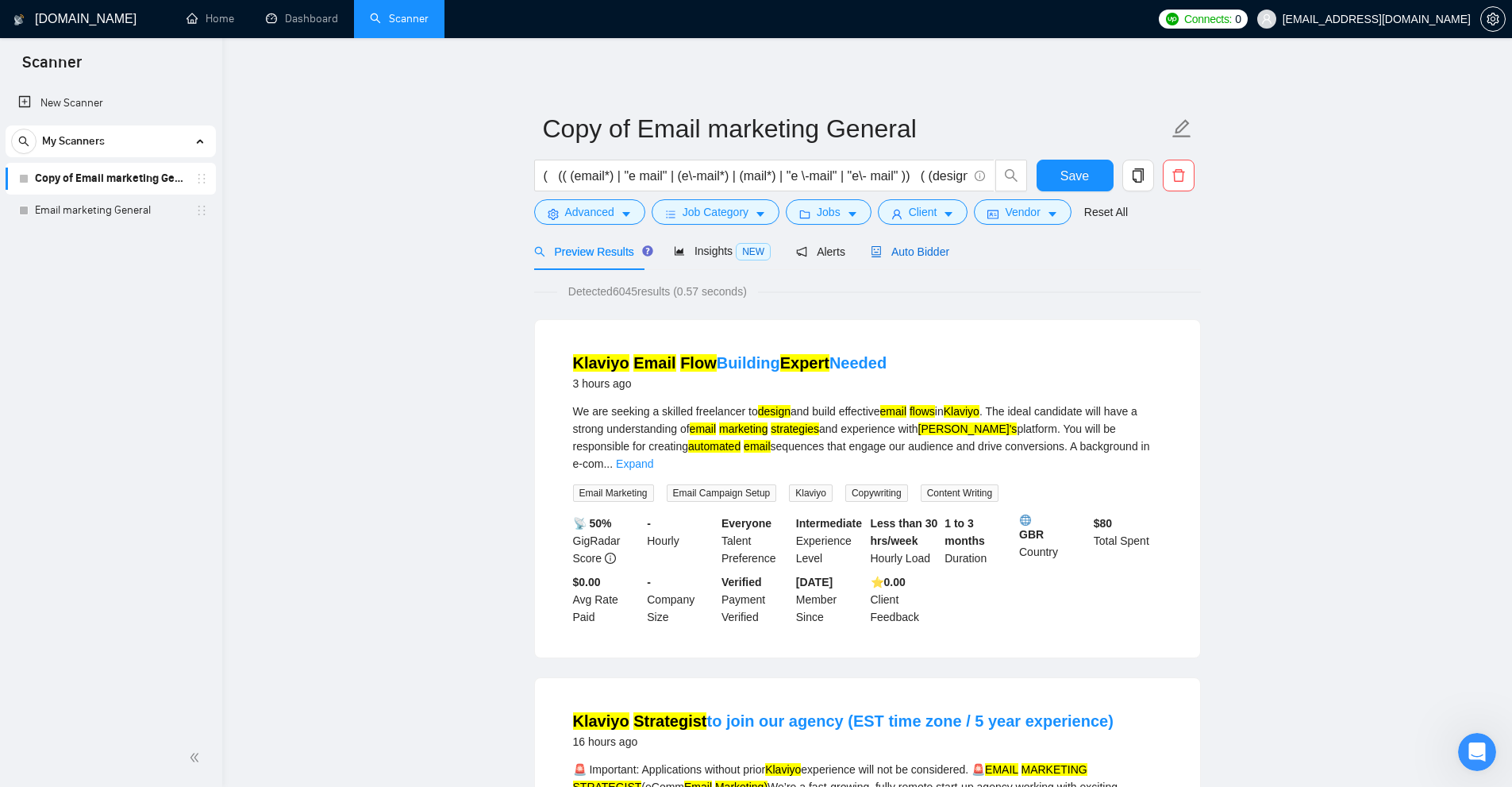
click at [928, 257] on span "Auto Bidder" at bounding box center [910, 252] width 78 height 13
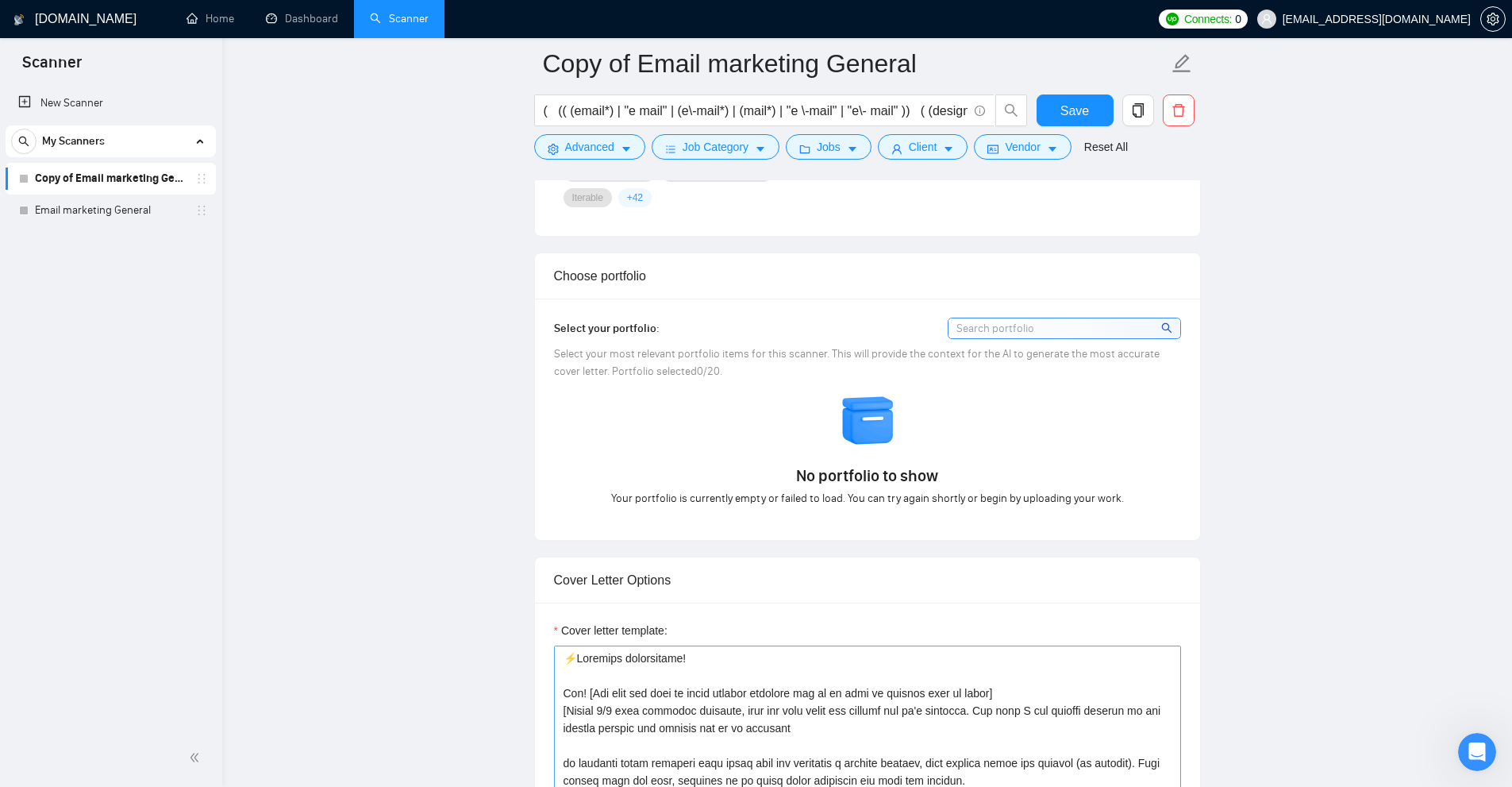
scroll to position [1588, 0]
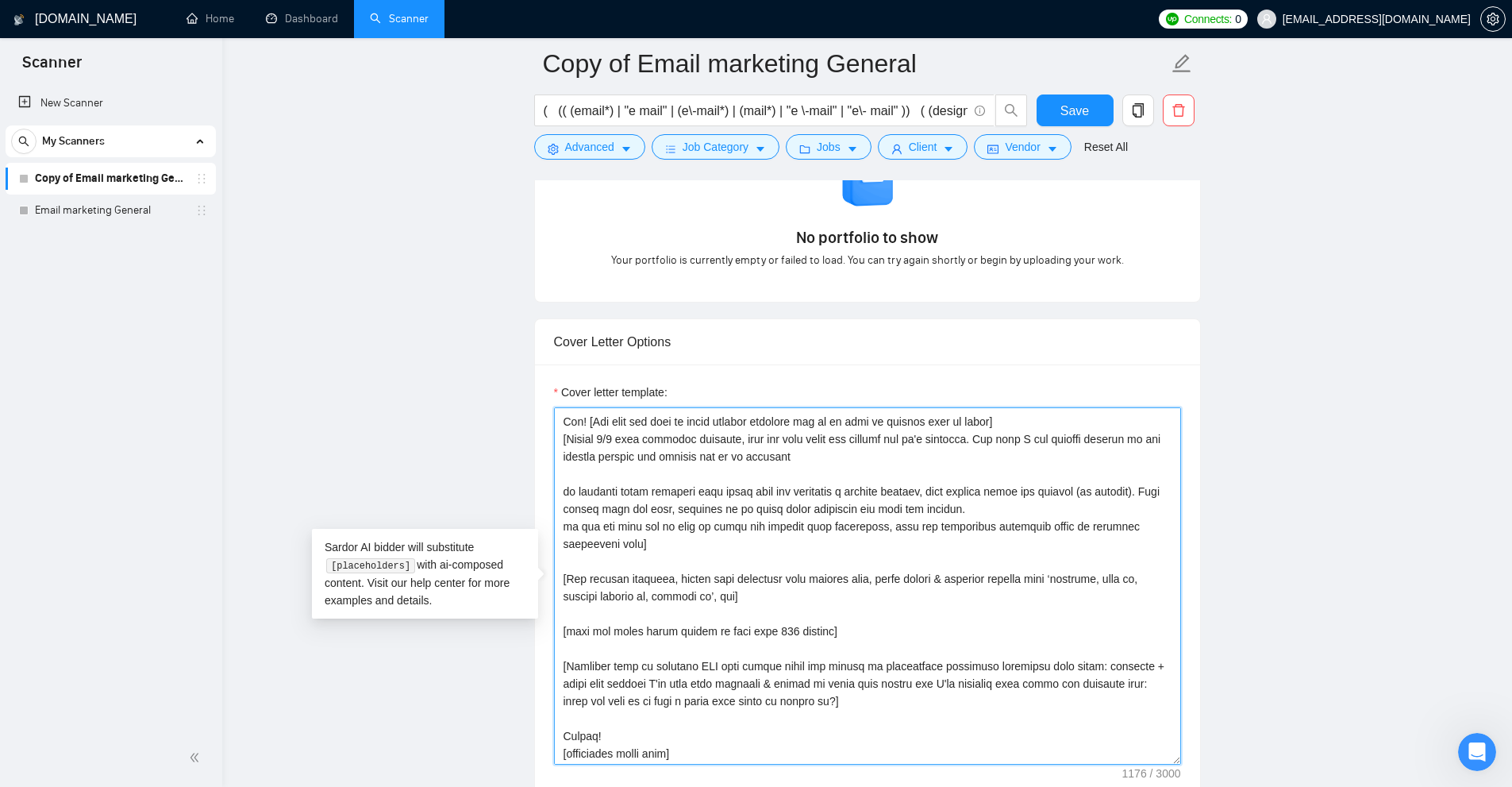
drag, startPoint x: 965, startPoint y: 707, endPoint x: 669, endPoint y: 418, distance: 413.7
click at [669, 418] on textarea "Cover letter template:" at bounding box center [867, 585] width 627 height 357
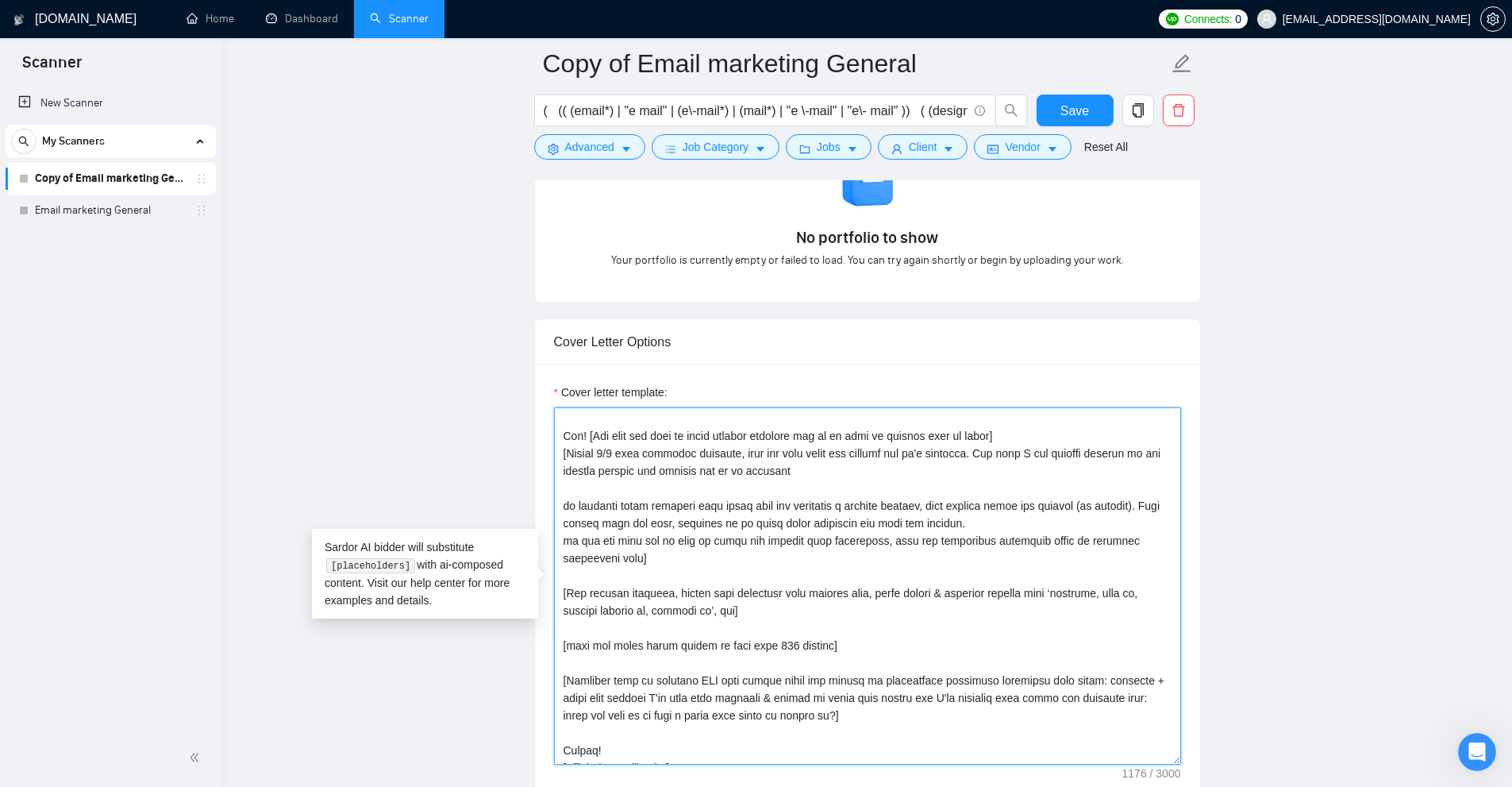
click at [669, 418] on textarea "Cover letter template:" at bounding box center [867, 585] width 627 height 357
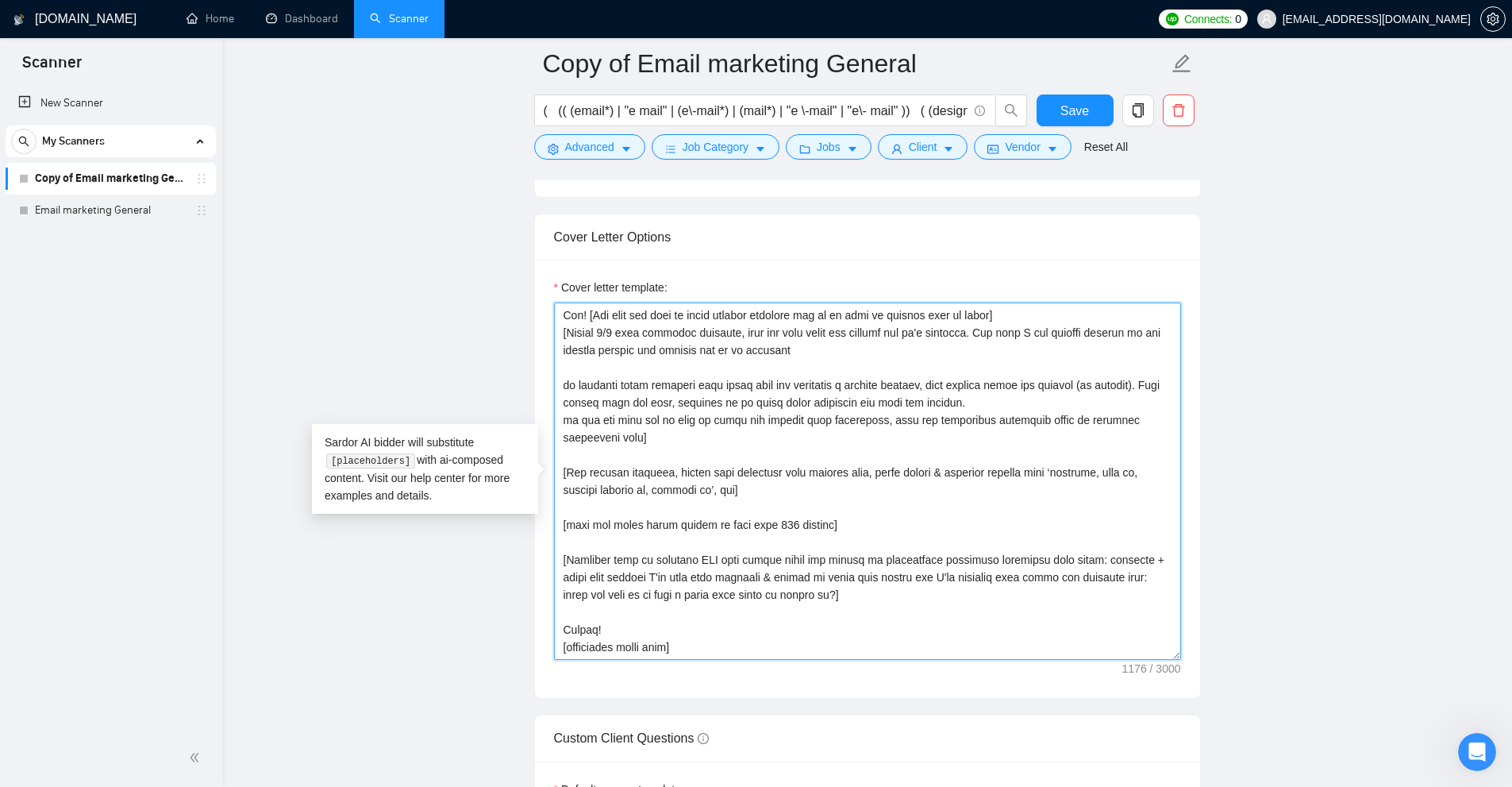
scroll to position [1832, 0]
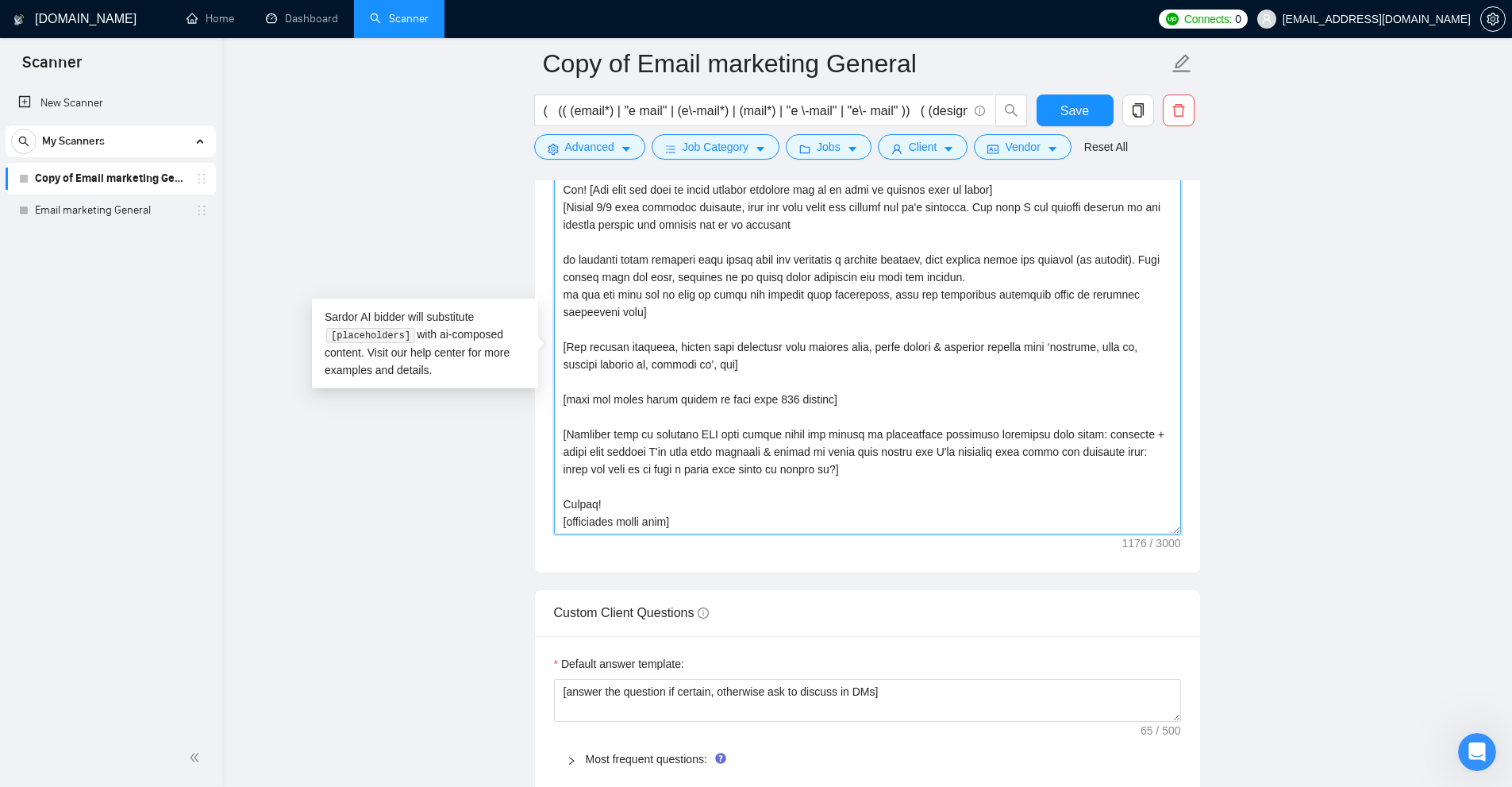
drag, startPoint x: 669, startPoint y: 418, endPoint x: 833, endPoint y: 788, distance: 404.7
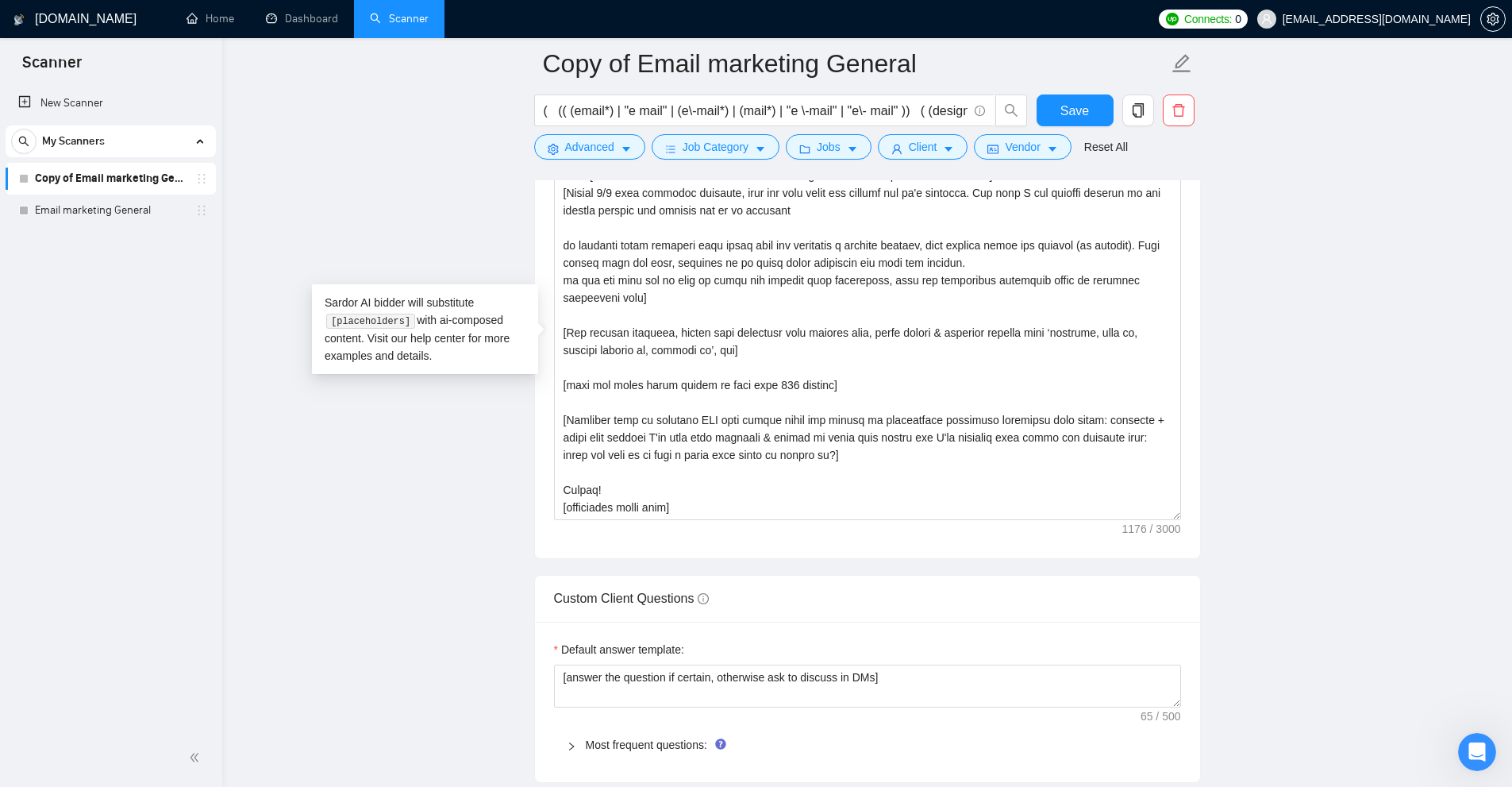
click at [1269, 432] on main "Copy of Email marketing General ( (( (email*) | "e mail" | (e\-mail*) | (mail*)…" at bounding box center [867, 361] width 1239 height 4260
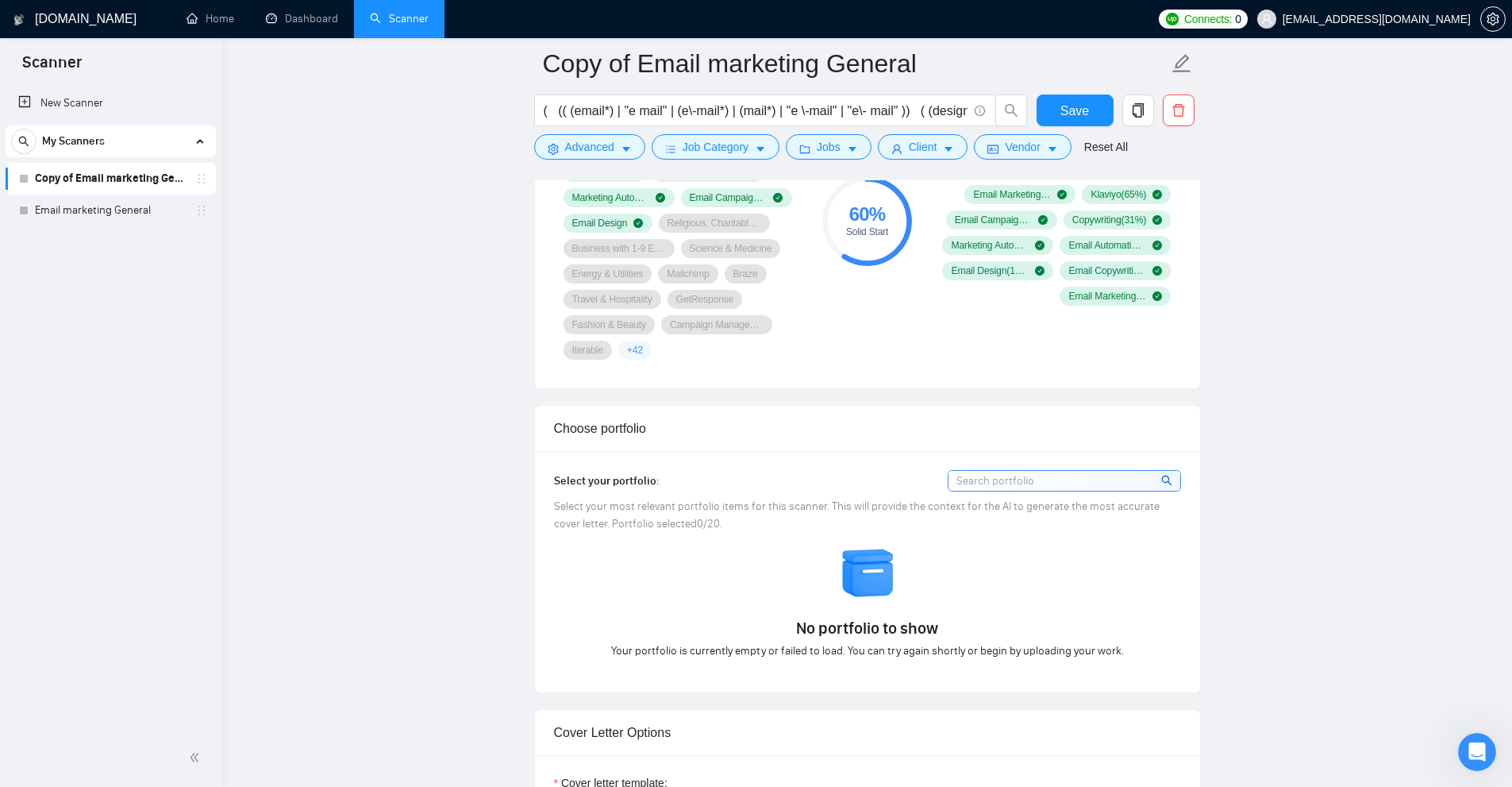
scroll to position [0, 0]
